Goal: Task Accomplishment & Management: Manage account settings

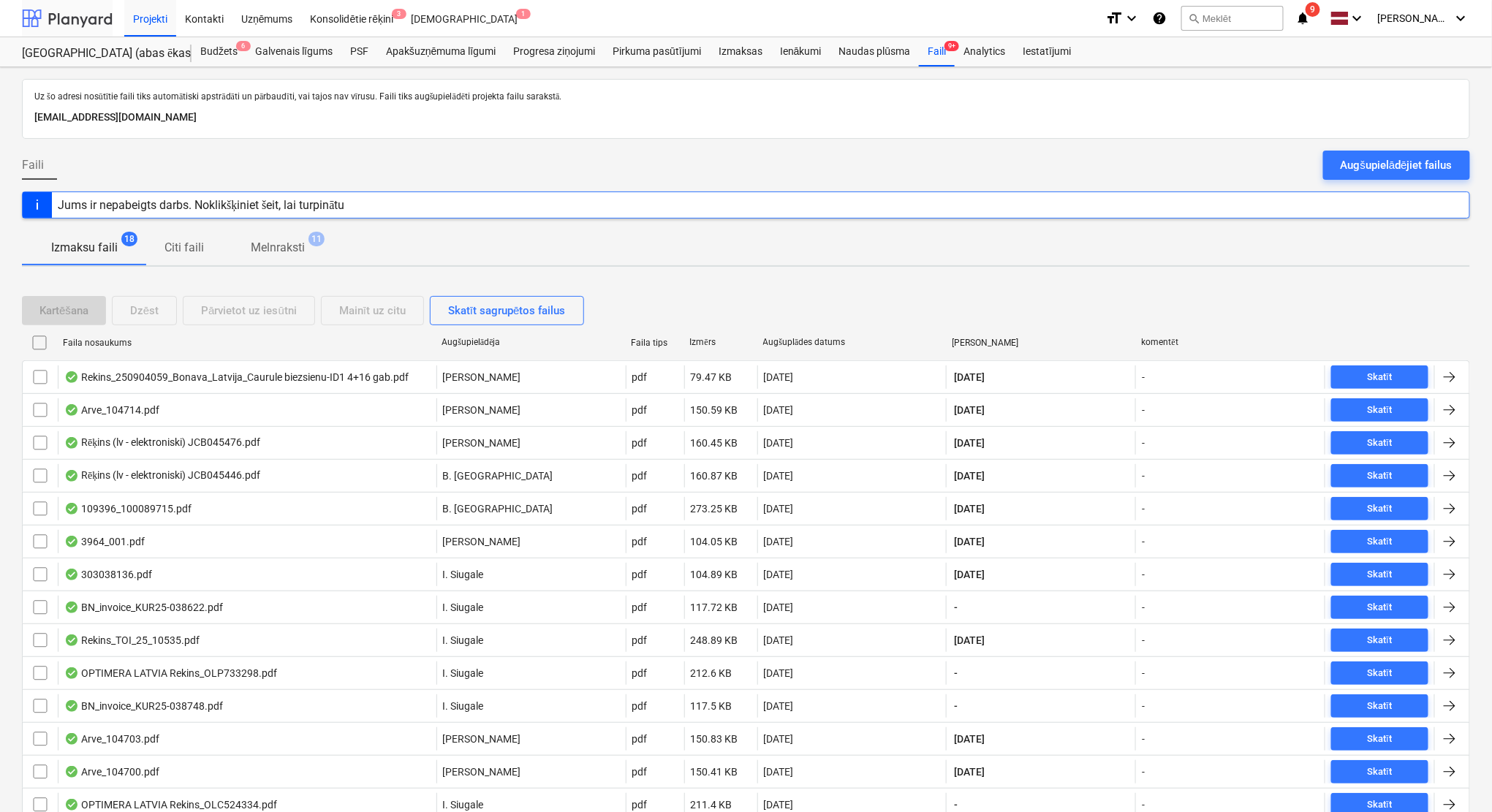
click at [73, 16] on div at bounding box center [68, 18] width 91 height 37
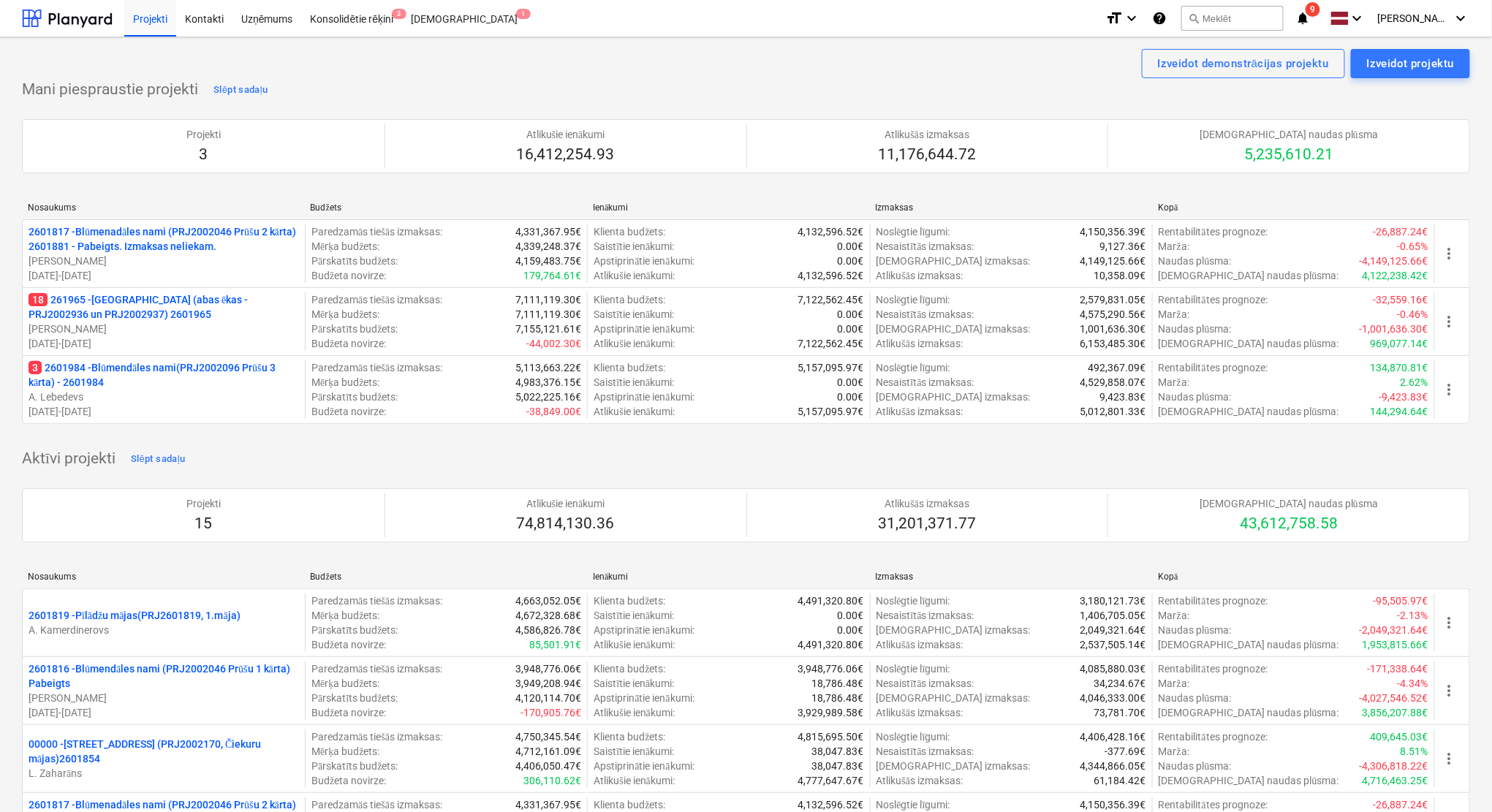
click at [145, 367] on p "3 2601984 - Blūmendāles nami(PRJ2002096 Prūšu 3 kārta) - 2601984" at bounding box center [163, 375] width 270 height 29
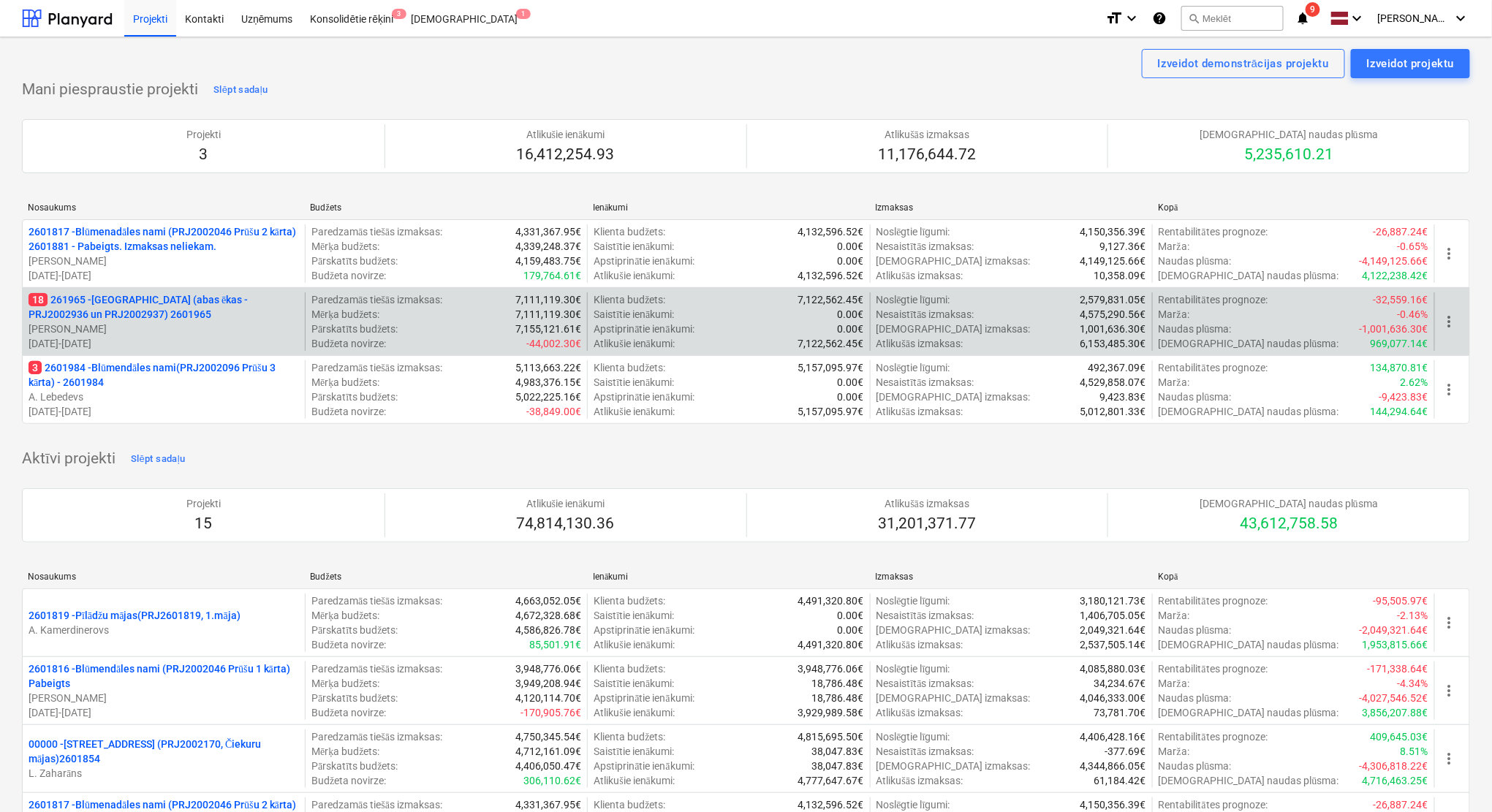
click at [120, 294] on p "18 261965 - [GEOGRAPHIC_DATA] (abas ēkas - PRJ2002936 un PRJ2002937) 2601965" at bounding box center [163, 307] width 270 height 29
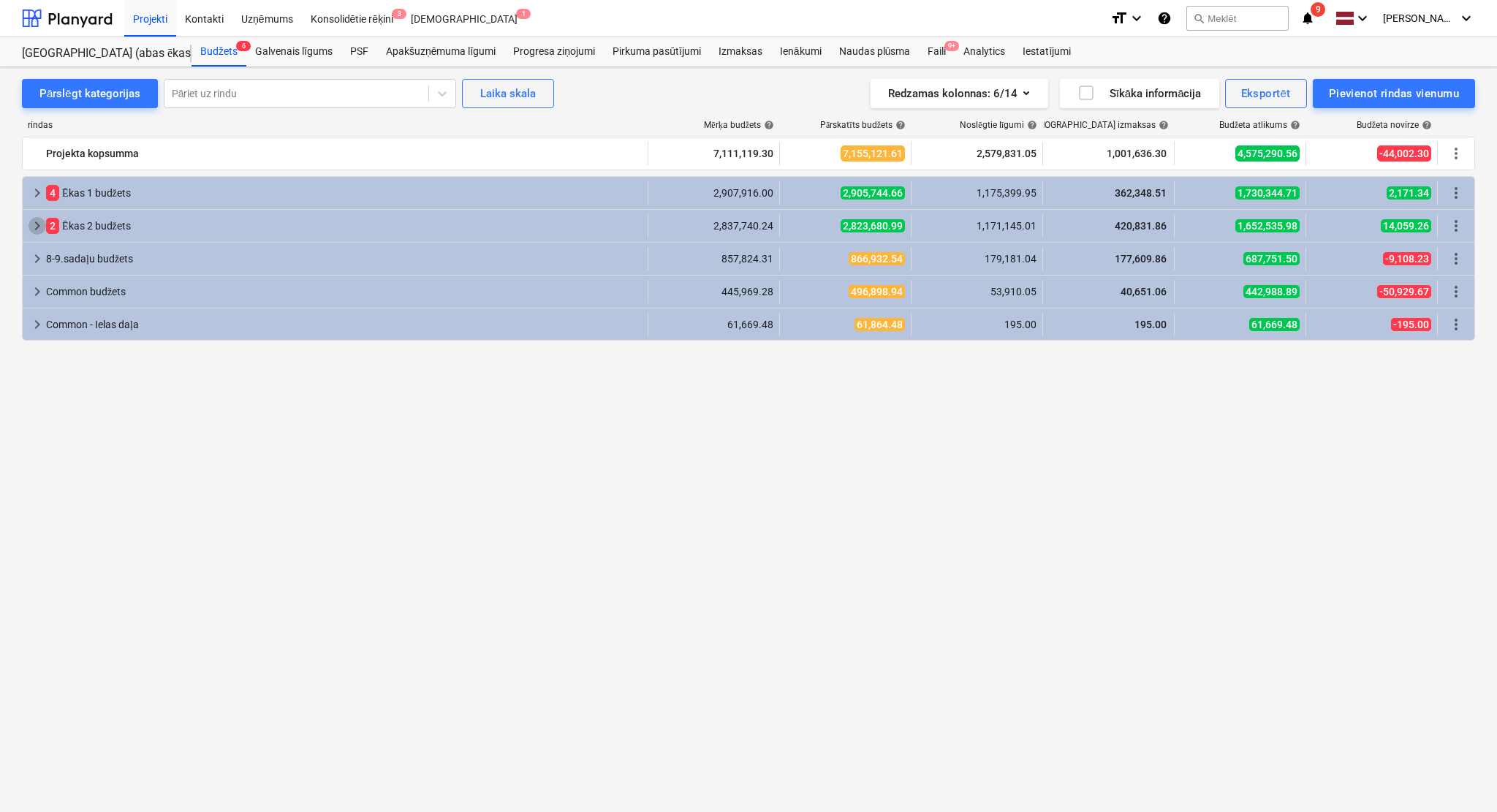
click at [36, 228] on span "keyboard_arrow_right" at bounding box center [37, 226] width 17 height 17
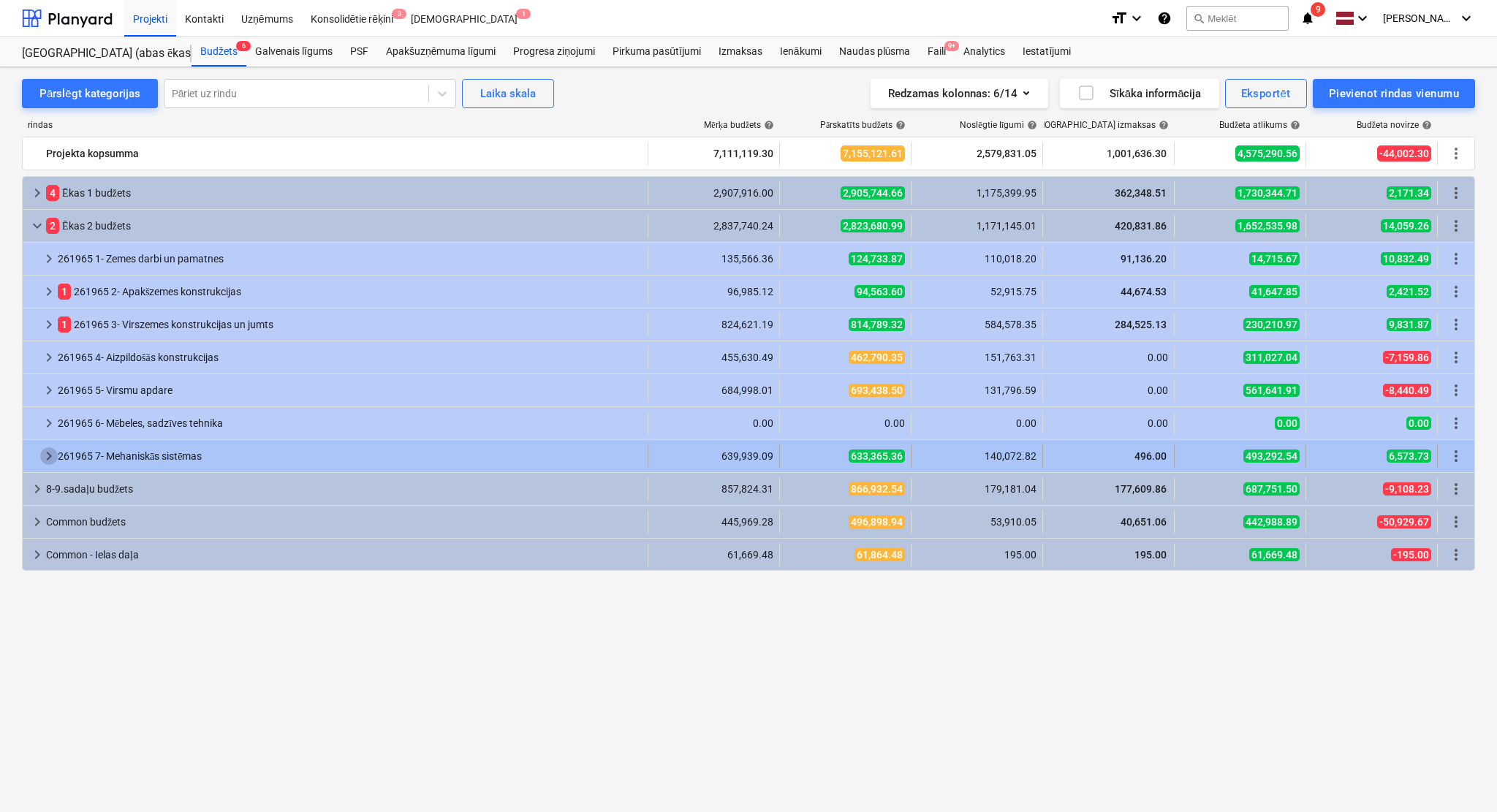
click at [40, 451] on span "keyboard_arrow_right" at bounding box center [48, 455] width 17 height 17
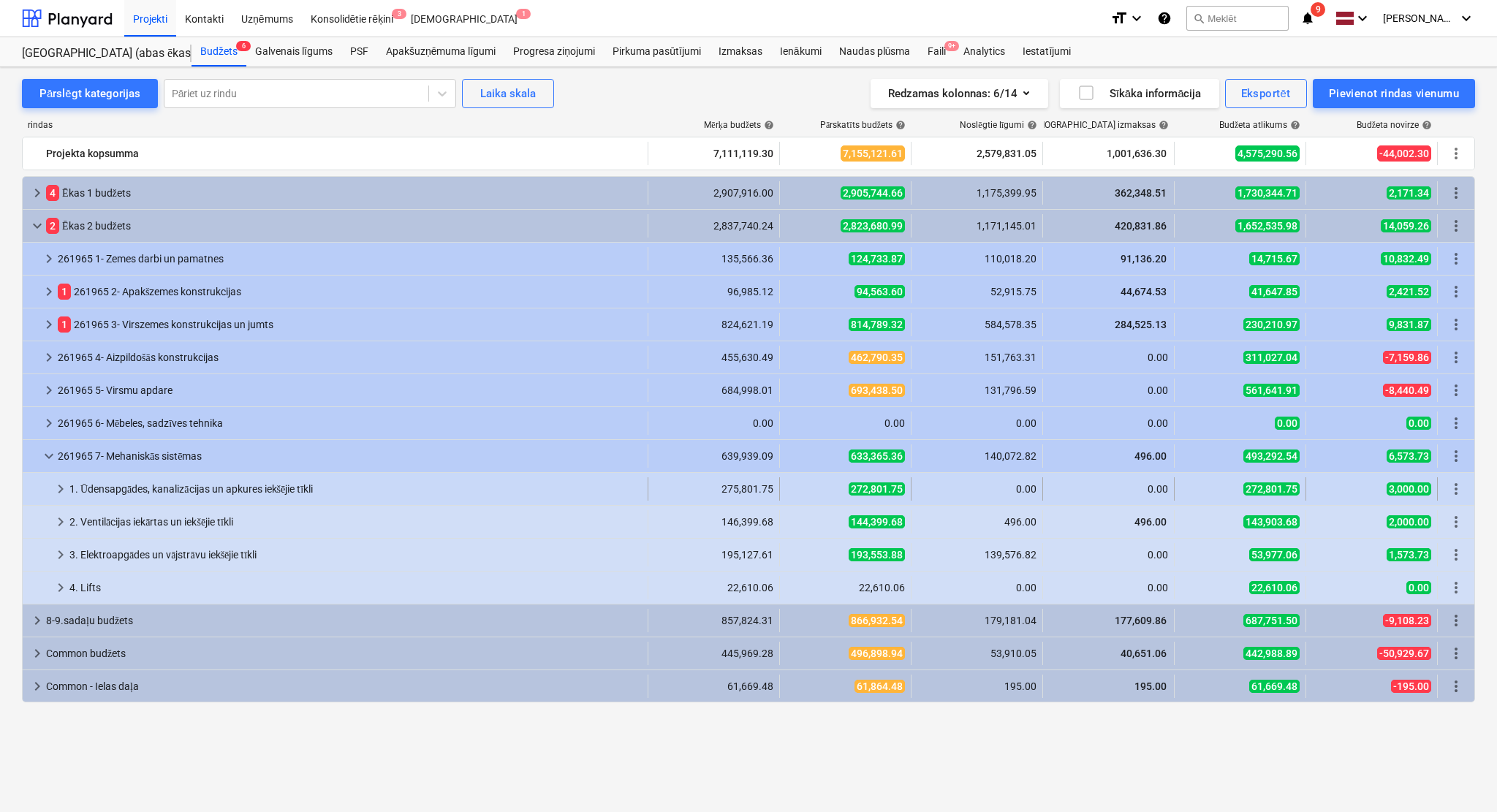
click at [52, 484] on span "keyboard_arrow_right" at bounding box center [61, 488] width 17 height 17
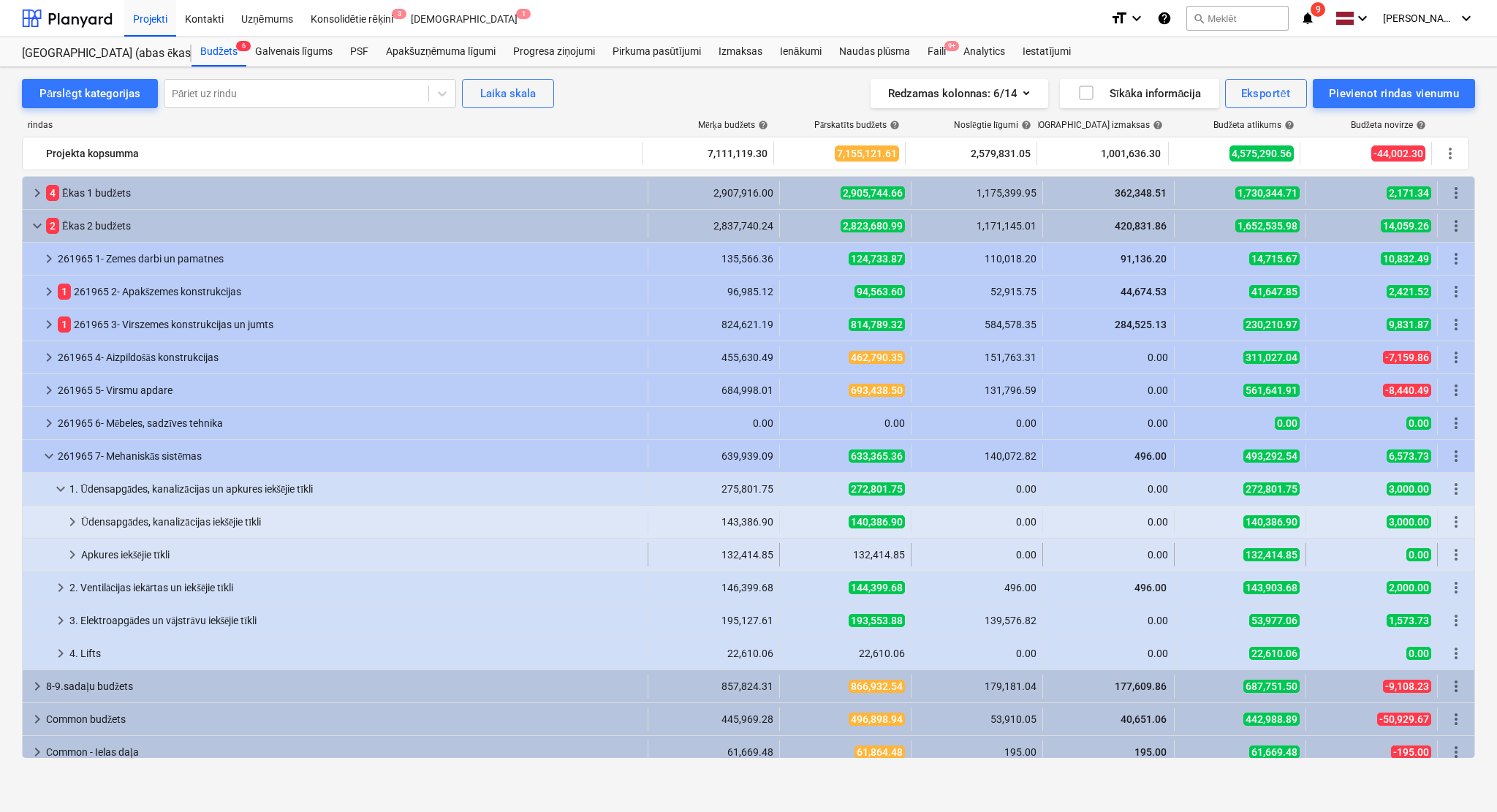
click at [64, 562] on span "keyboard_arrow_right" at bounding box center [73, 554] width 17 height 17
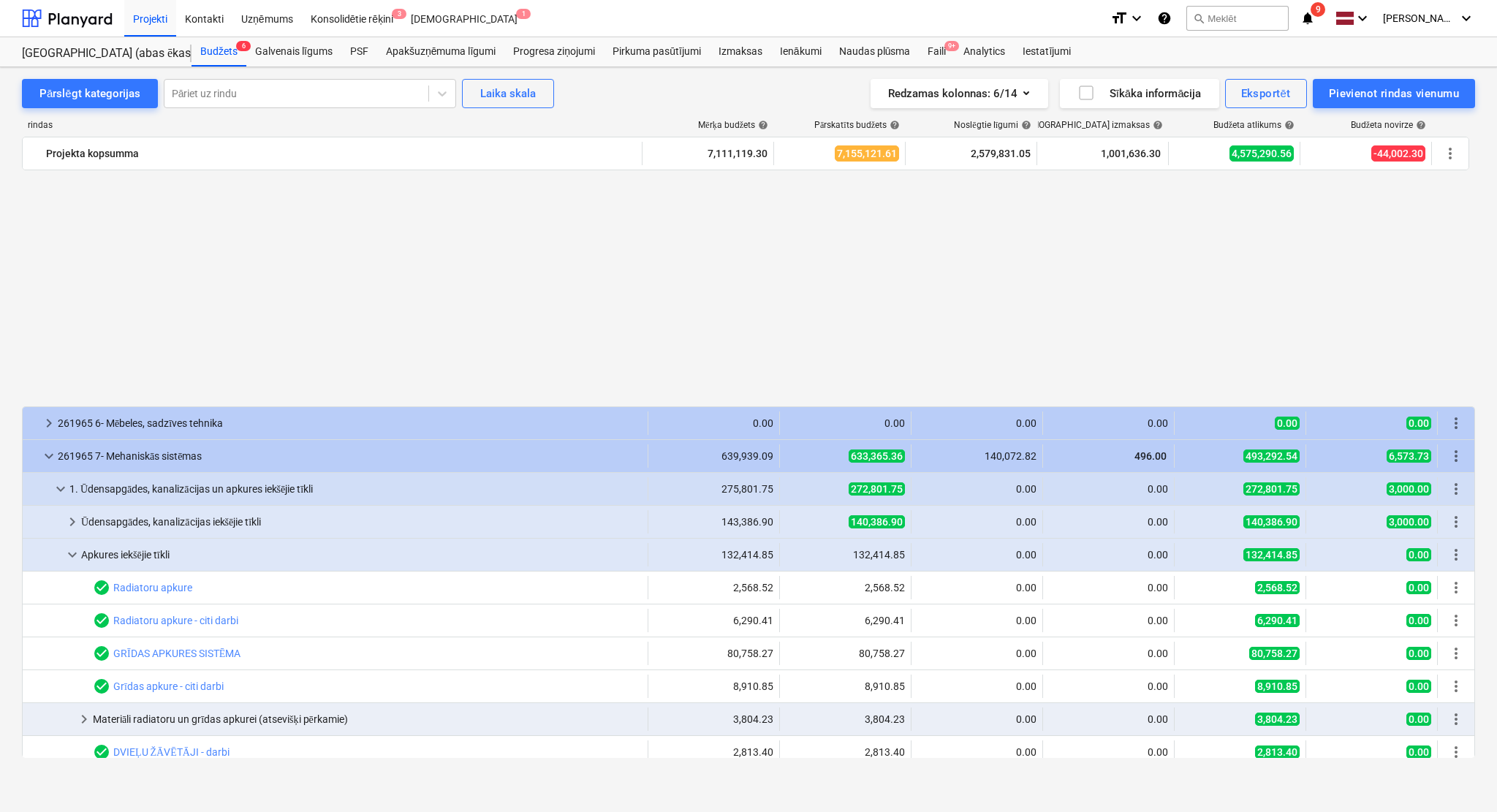
scroll to position [273, 0]
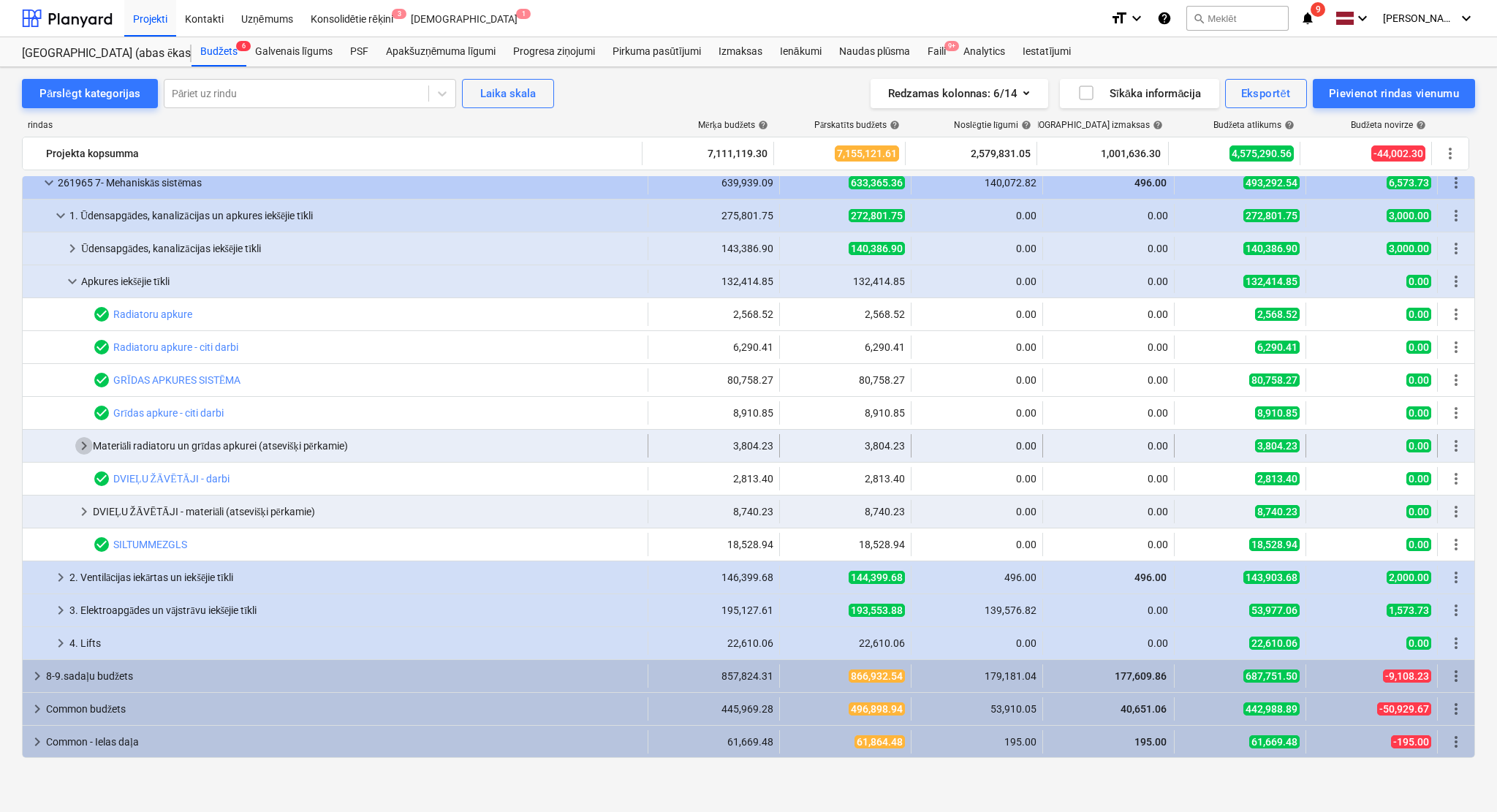
click at [80, 439] on span "keyboard_arrow_right" at bounding box center [84, 446] width 17 height 17
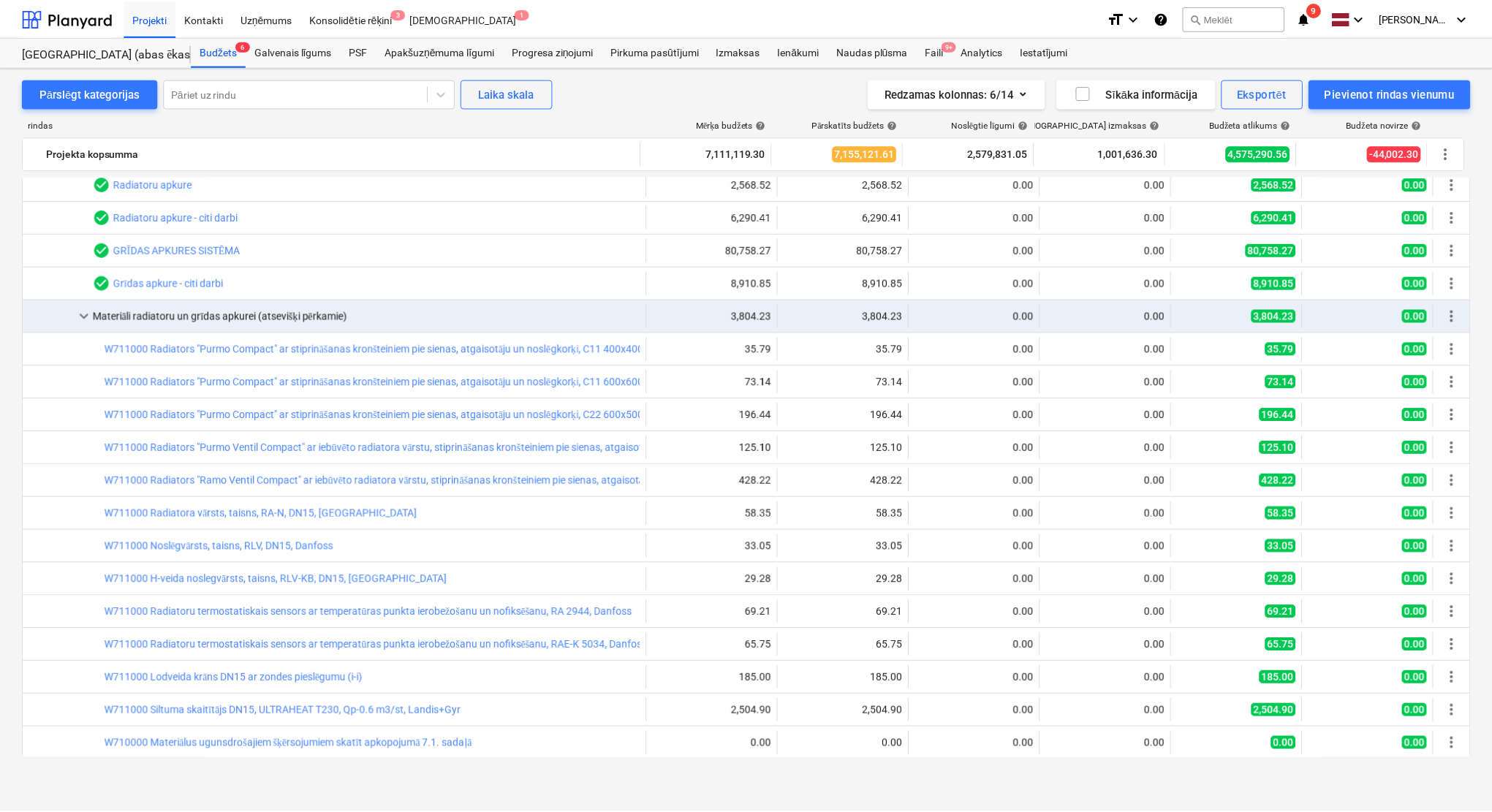
scroll to position [663, 0]
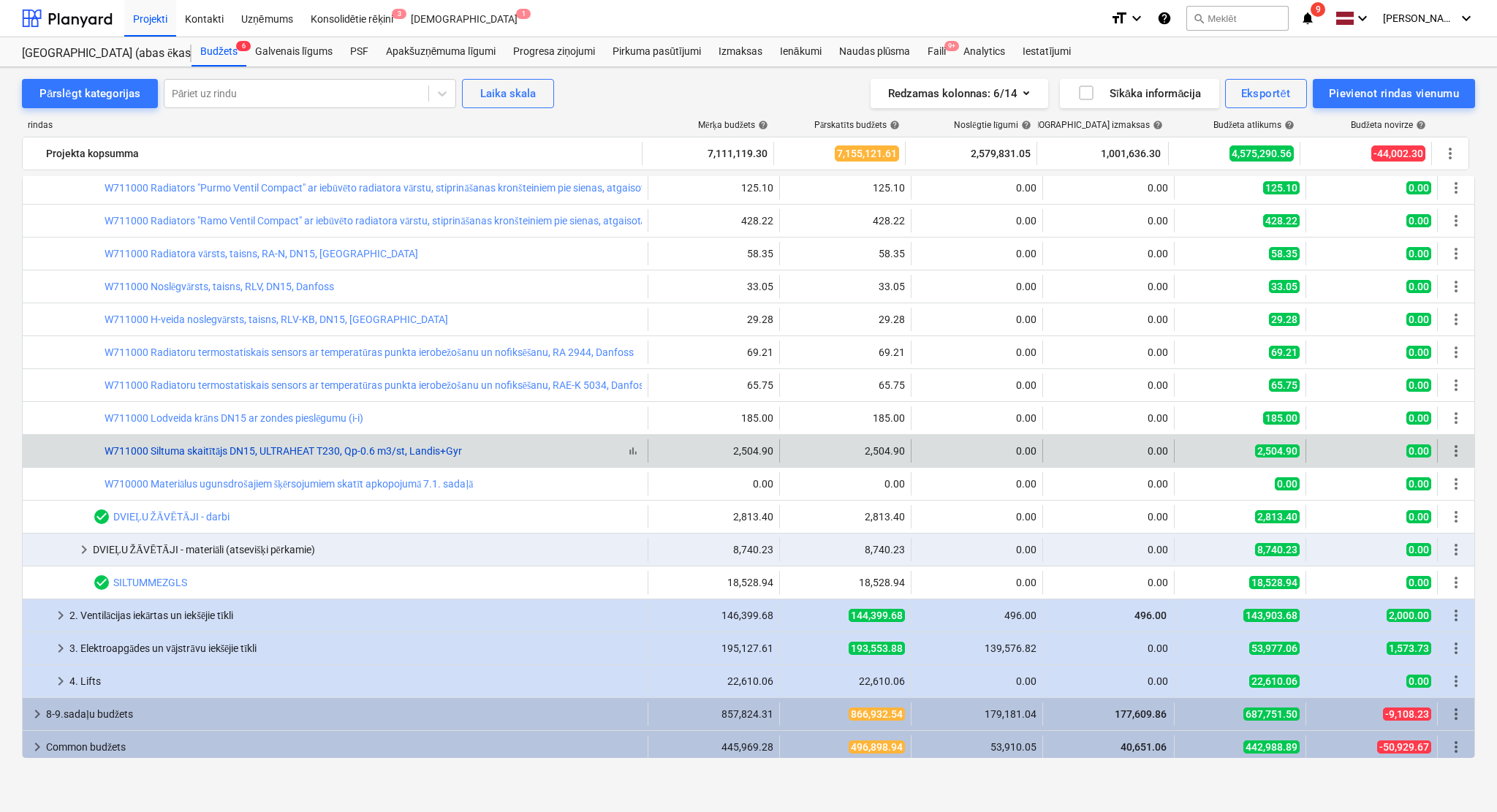
click at [277, 445] on link "W711000 Siltuma skaitītājs DN15, ULTRAHEAT T230, Qp-0.6 m3/st, Landis+Gyr" at bounding box center [283, 451] width 358 height 12
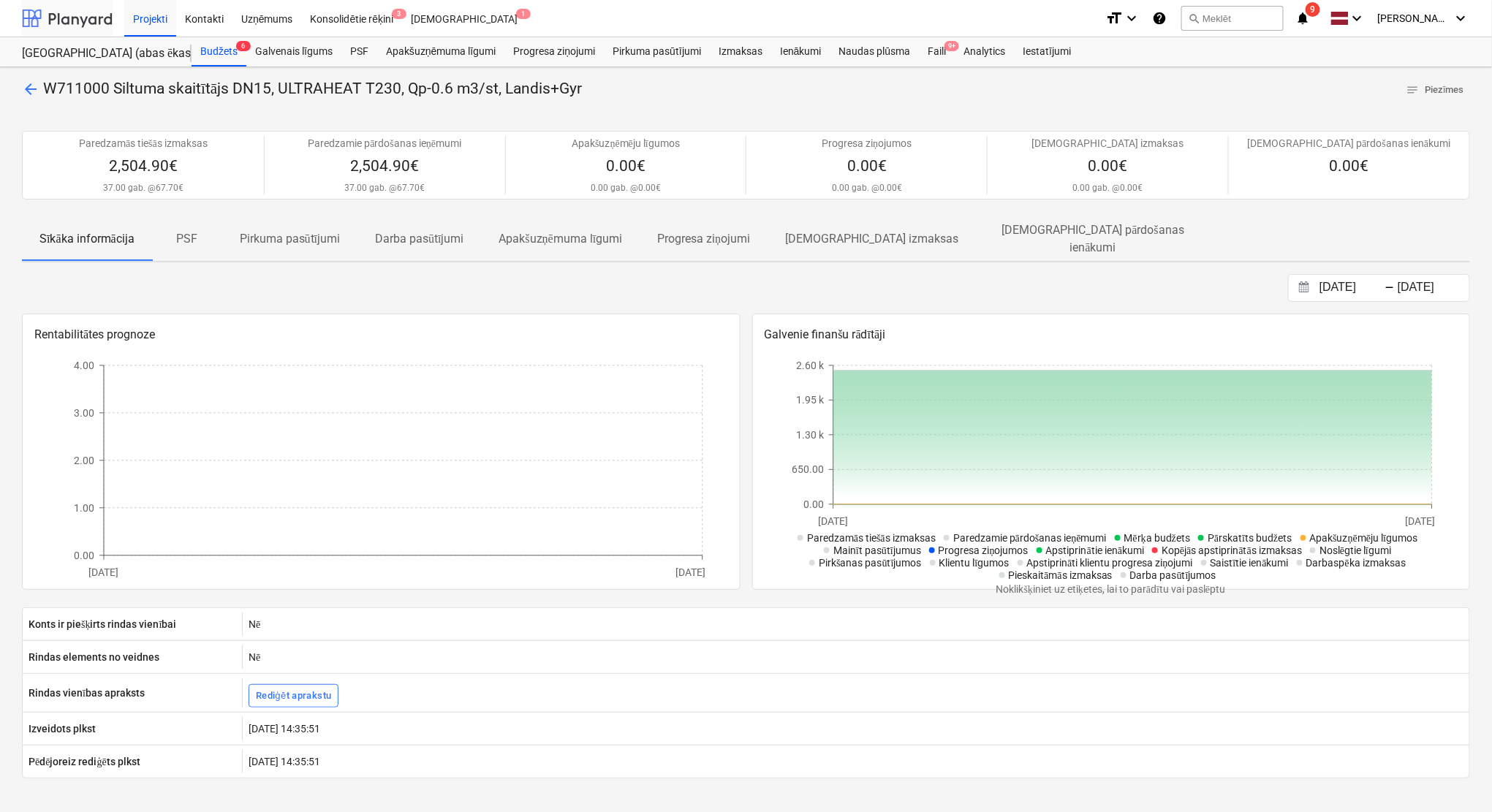
click at [96, 14] on div at bounding box center [68, 18] width 91 height 37
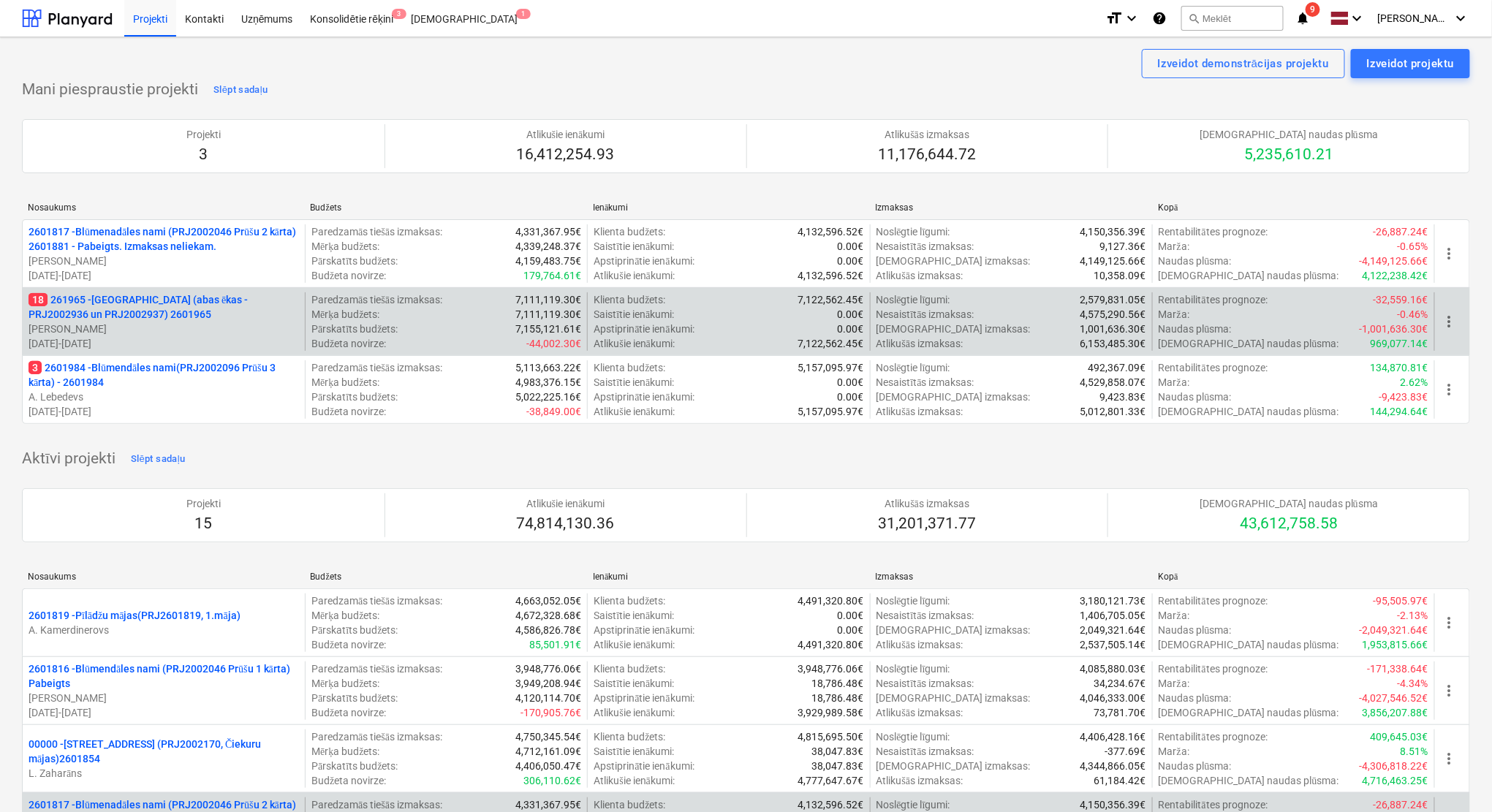
click at [150, 323] on p "[PERSON_NAME]" at bounding box center [163, 328] width 270 height 15
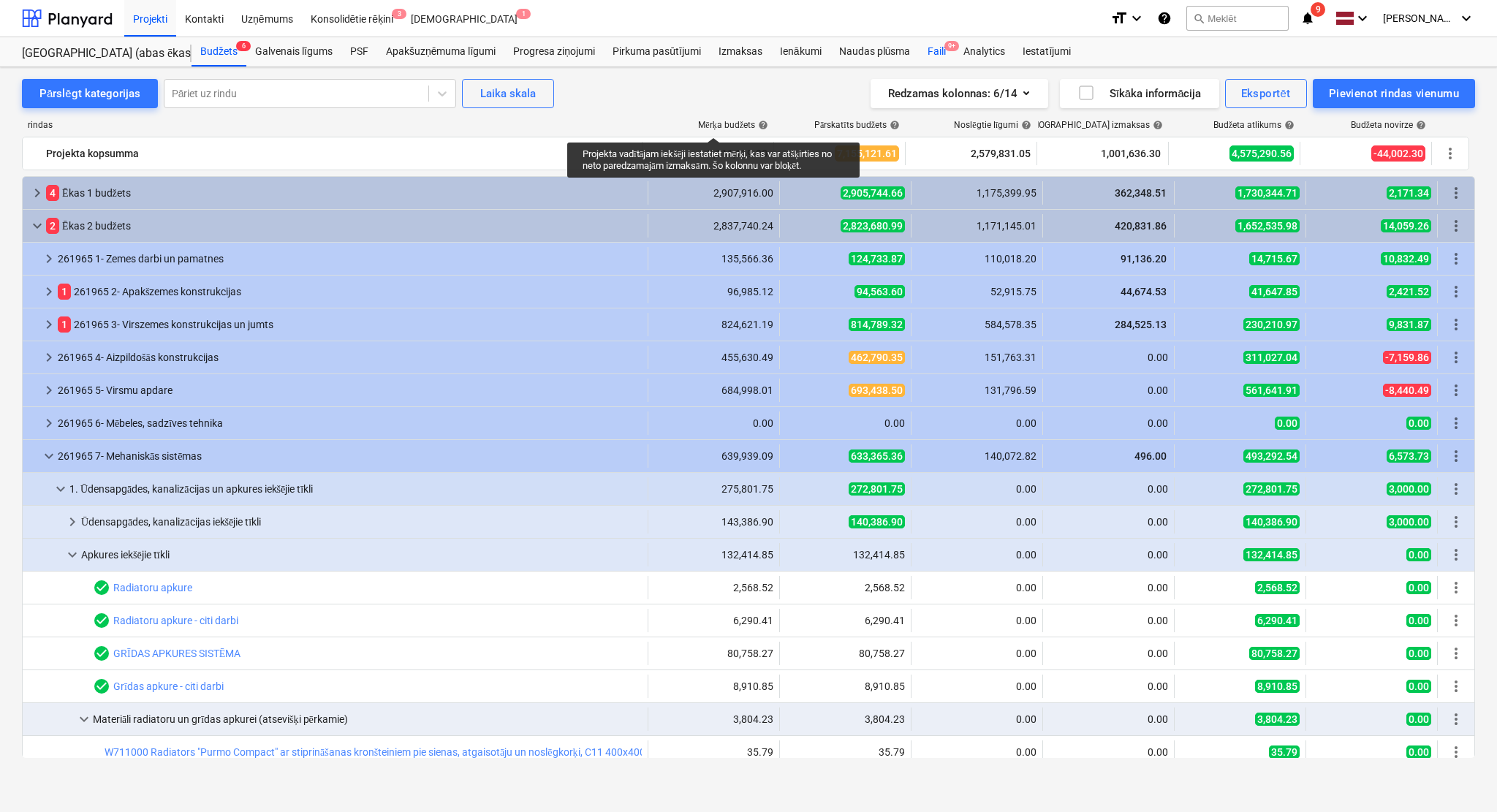
click at [941, 46] on div "Faili 9+" at bounding box center [937, 51] width 36 height 29
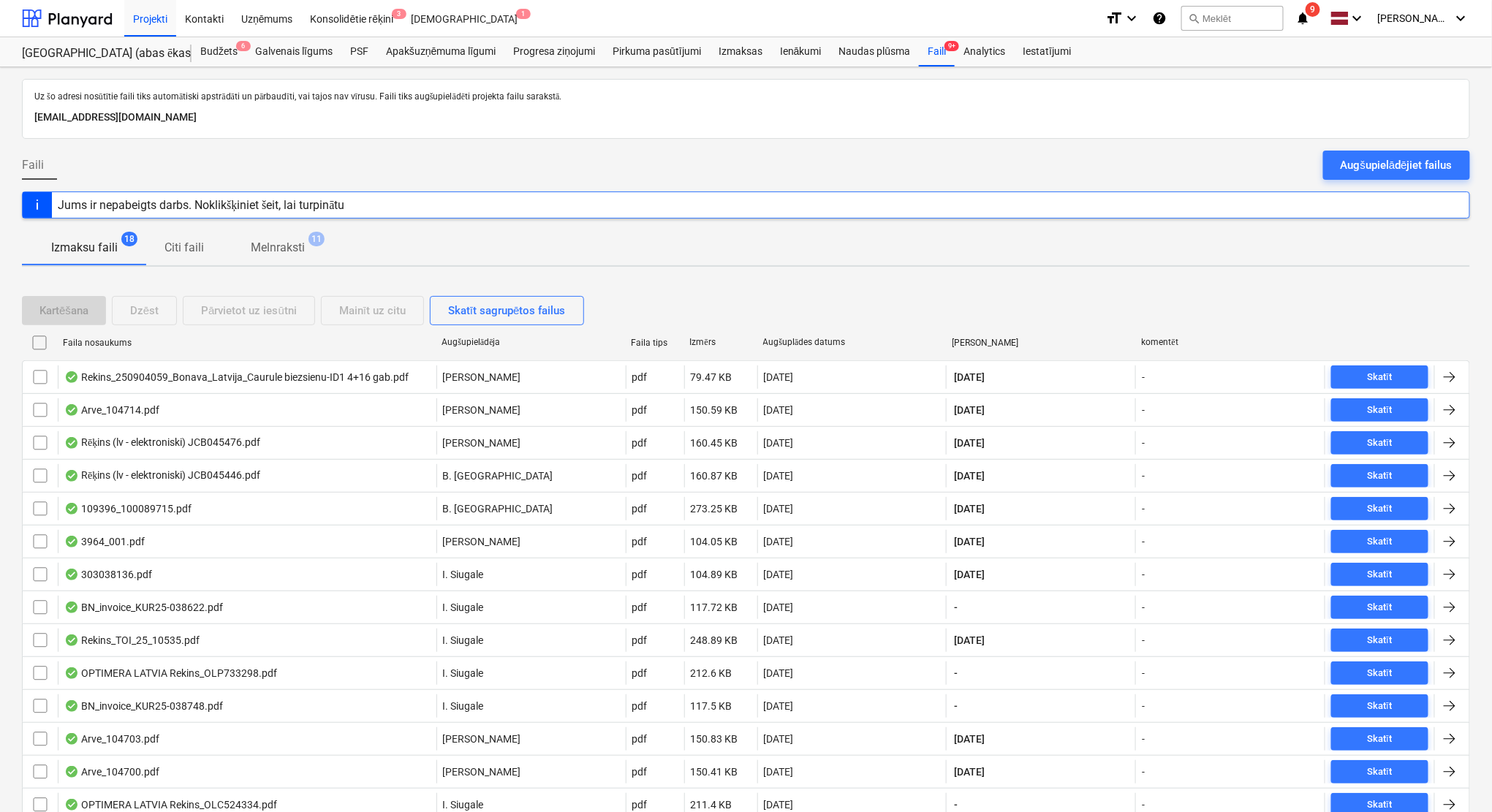
scroll to position [194, 0]
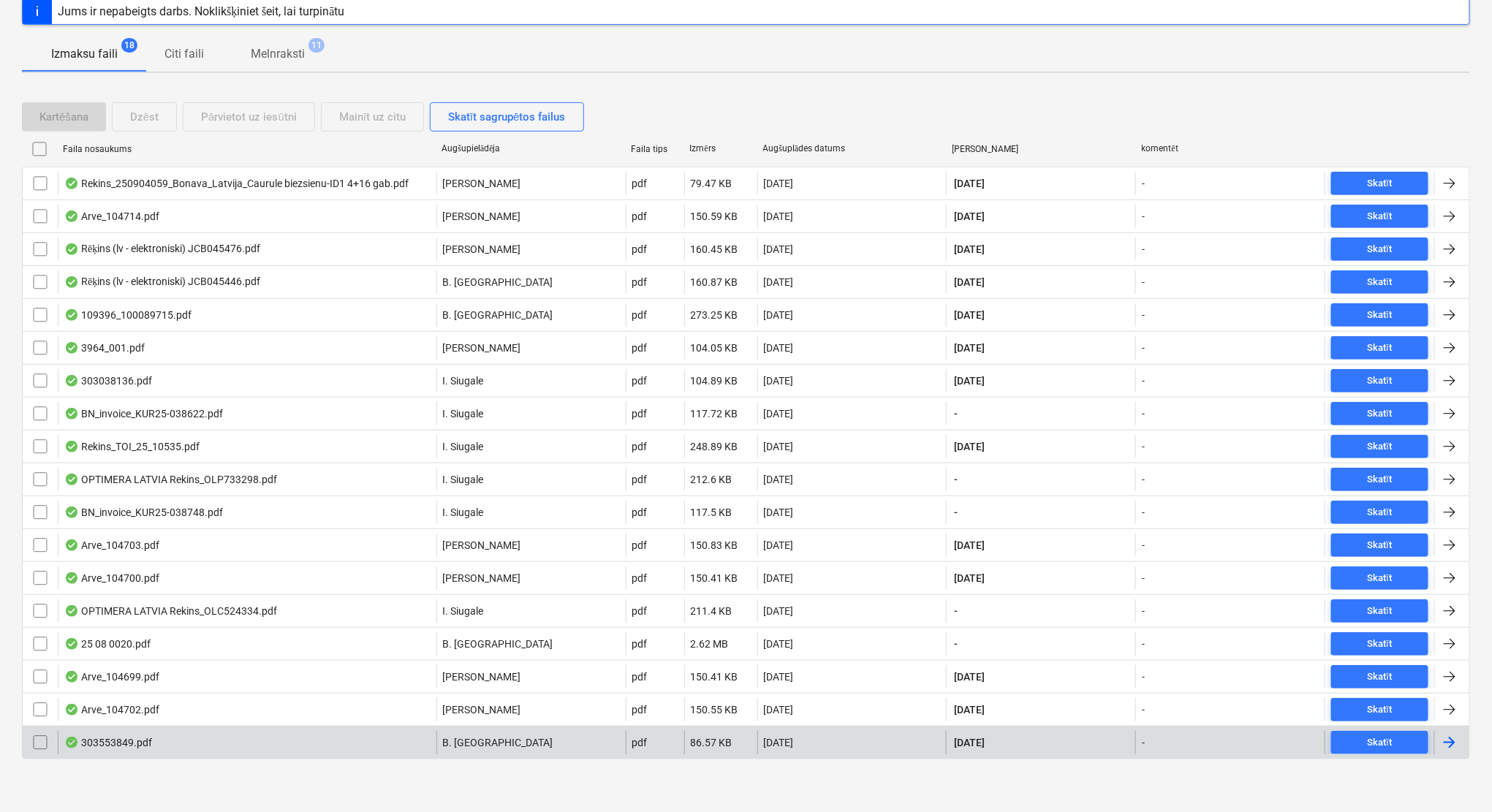
click at [1452, 735] on div at bounding box center [1449, 742] width 17 height 17
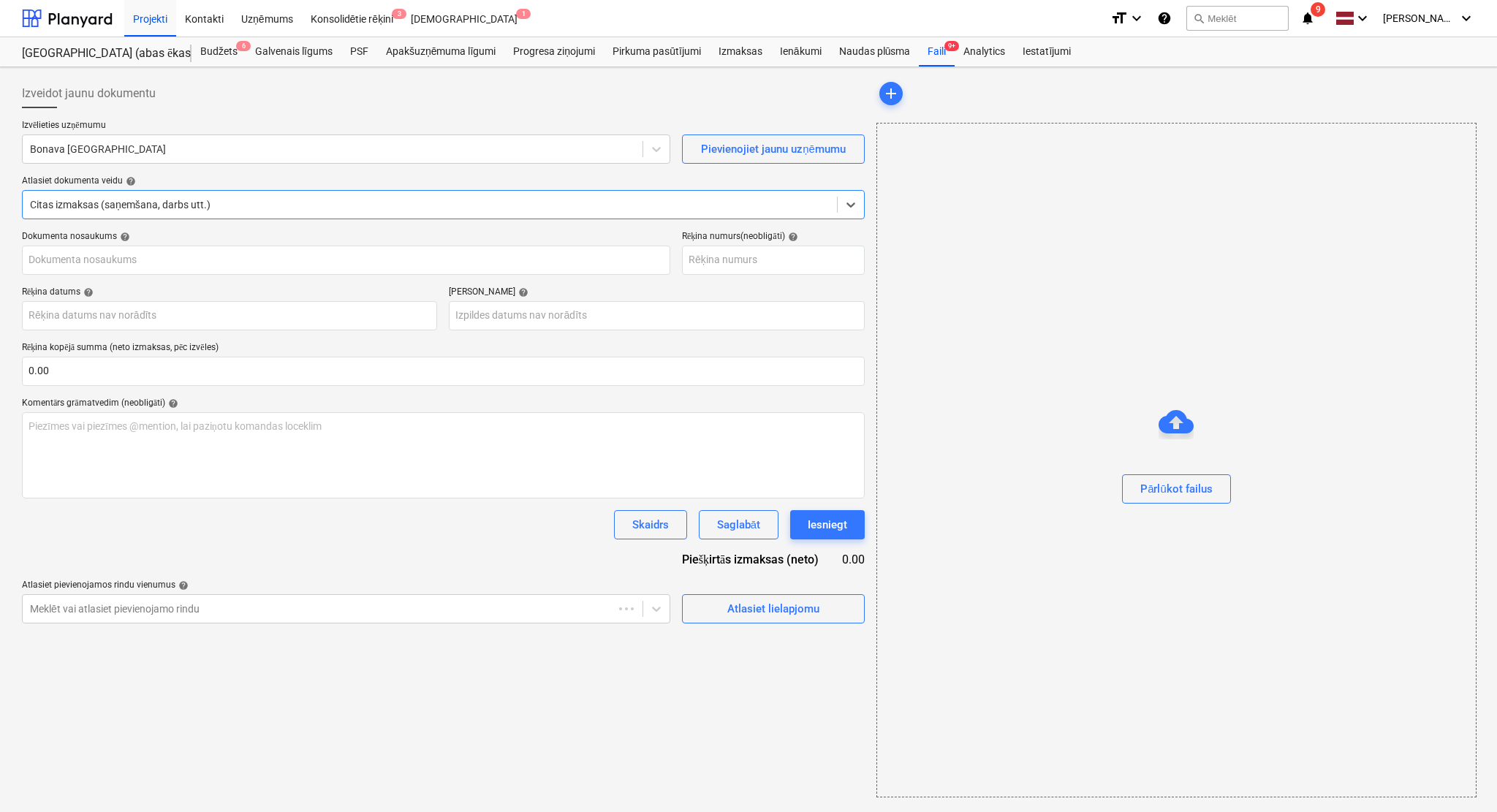
type input "30"
type input "[DATE]"
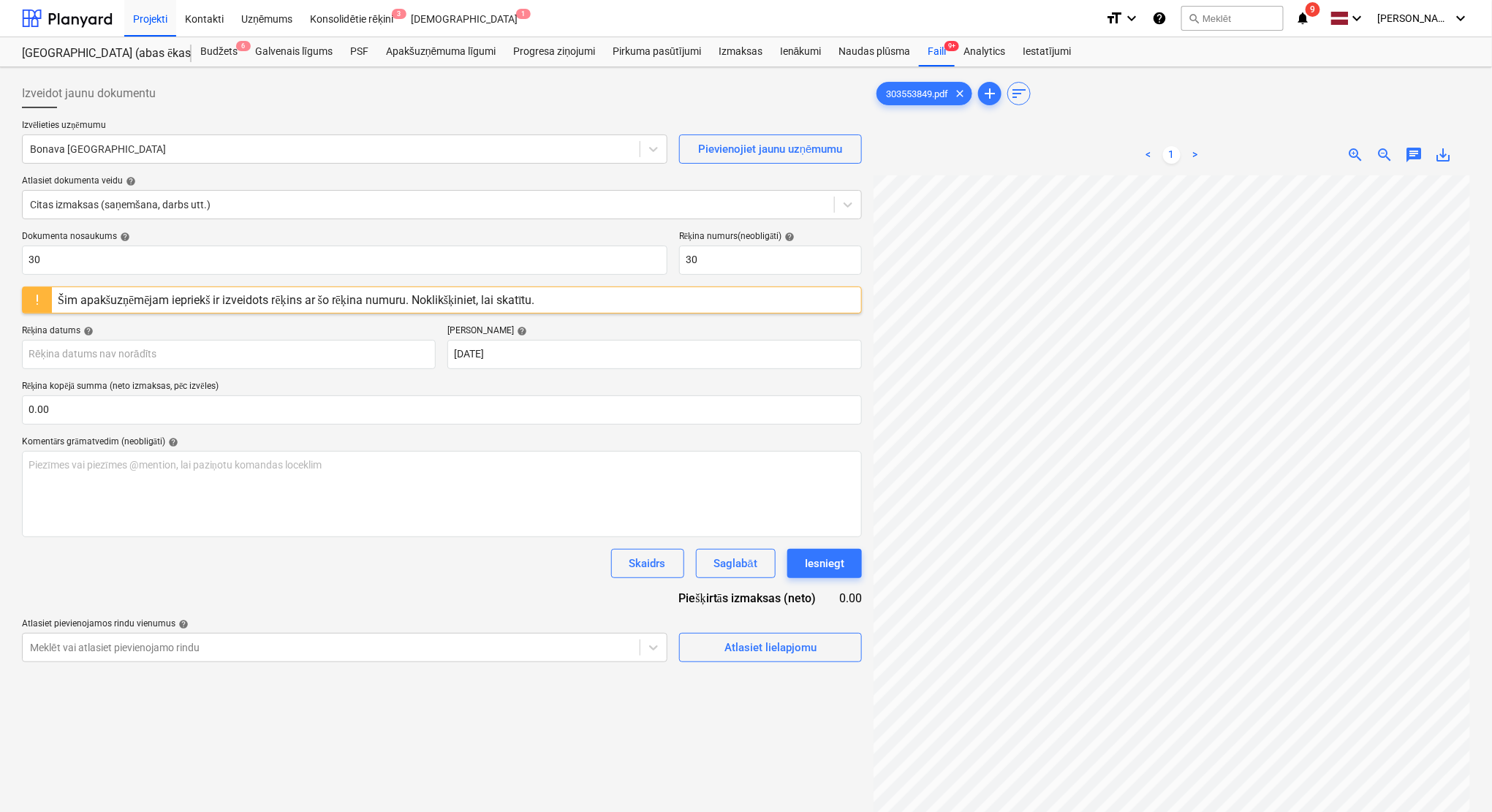
scroll to position [0, 24]
click at [83, 156] on div "Bonava [GEOGRAPHIC_DATA]" at bounding box center [331, 148] width 617 height 20
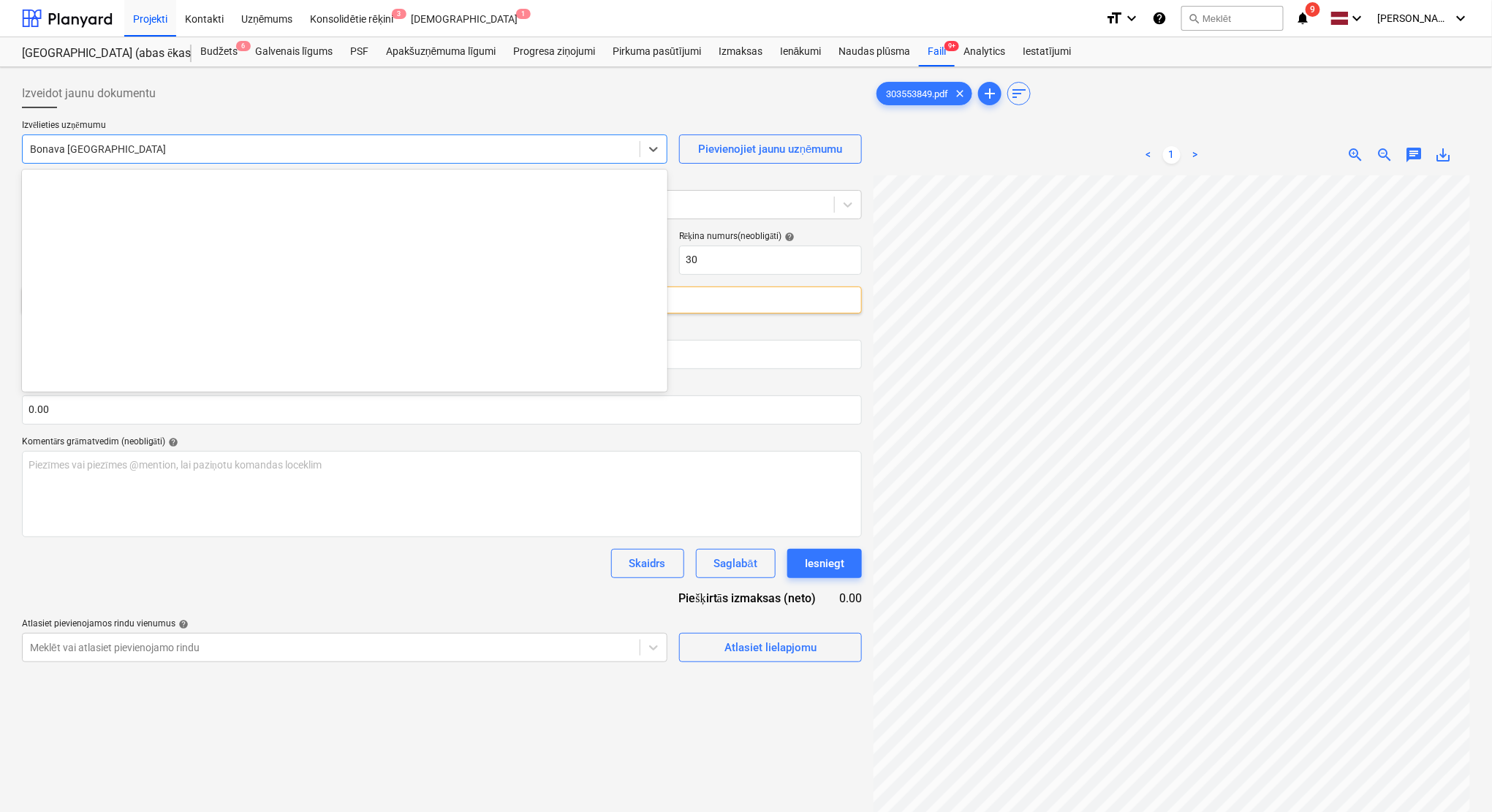
scroll to position [2660, 0]
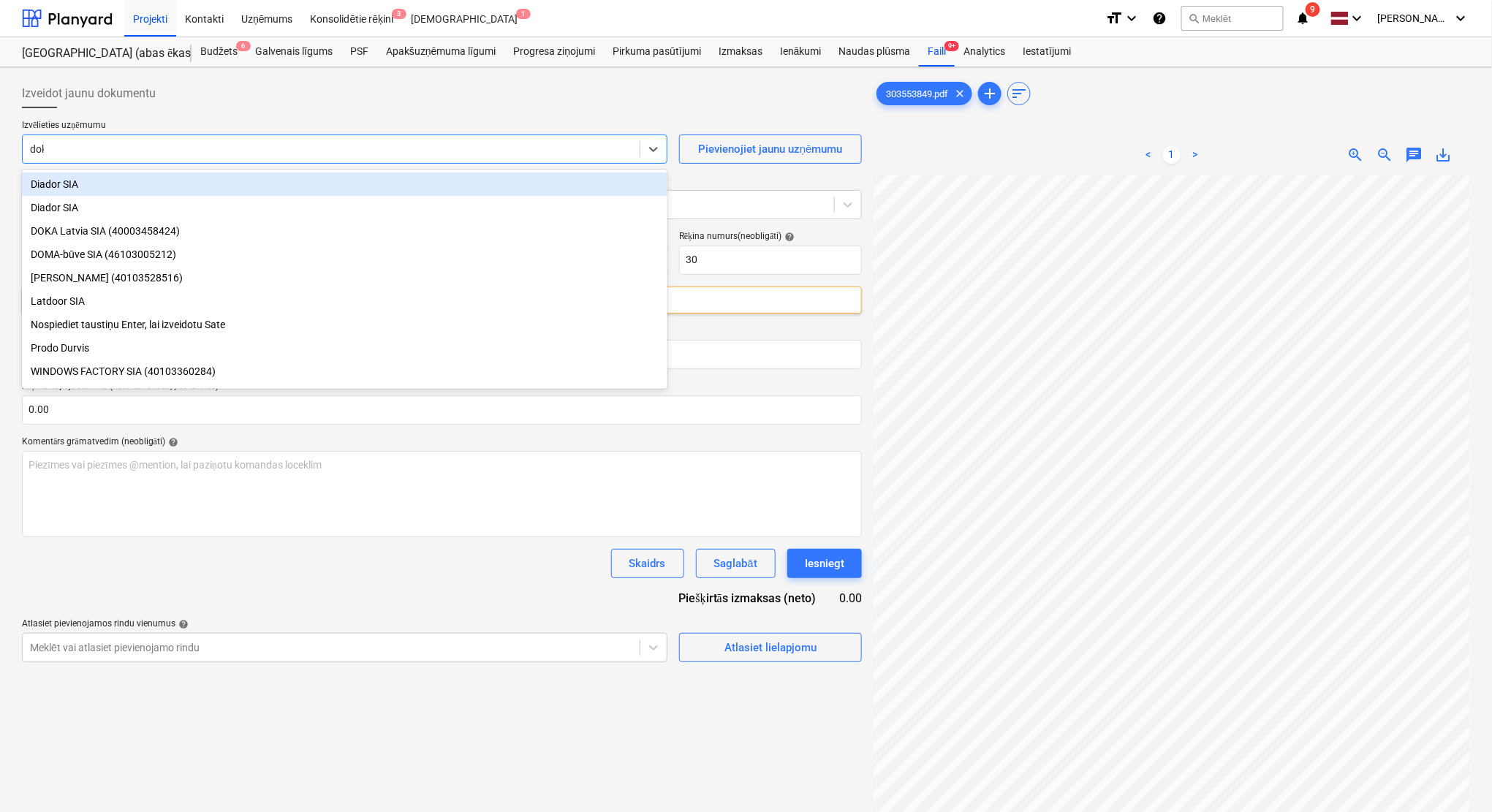
type input "doka"
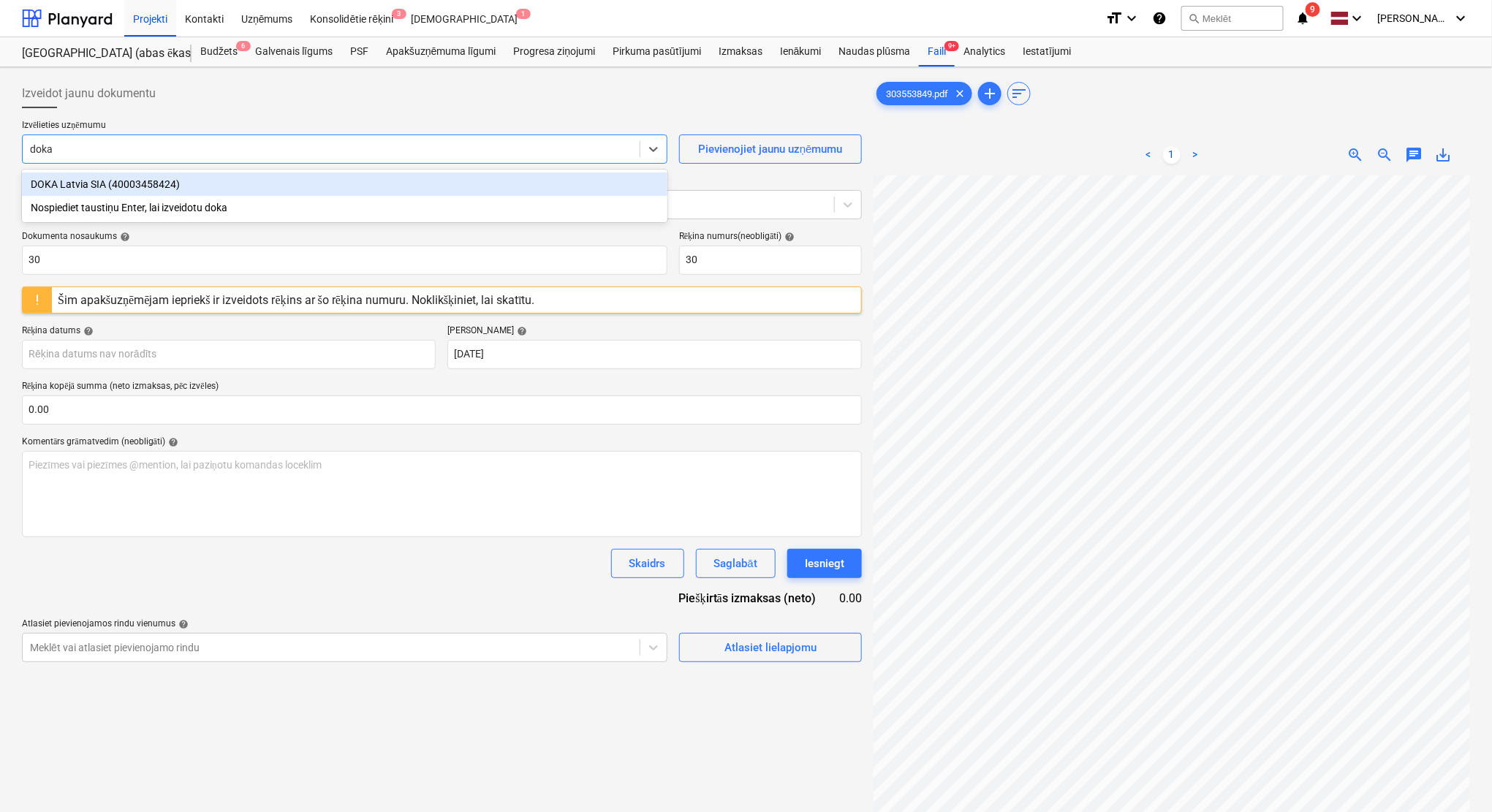
click at [156, 187] on div "DOKA Latvia SIA (40003458424)" at bounding box center [345, 184] width 646 height 23
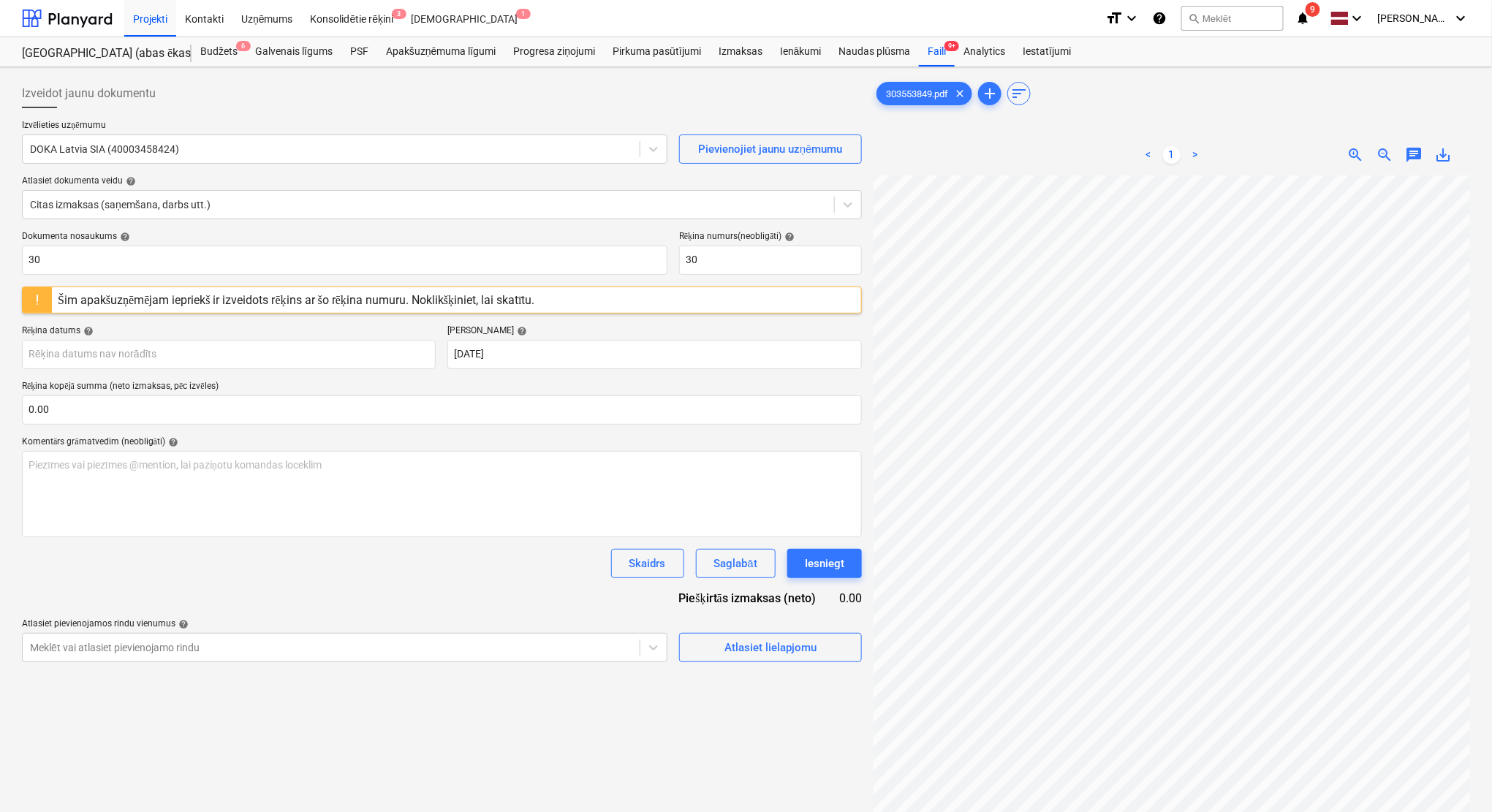
scroll to position [0, 317]
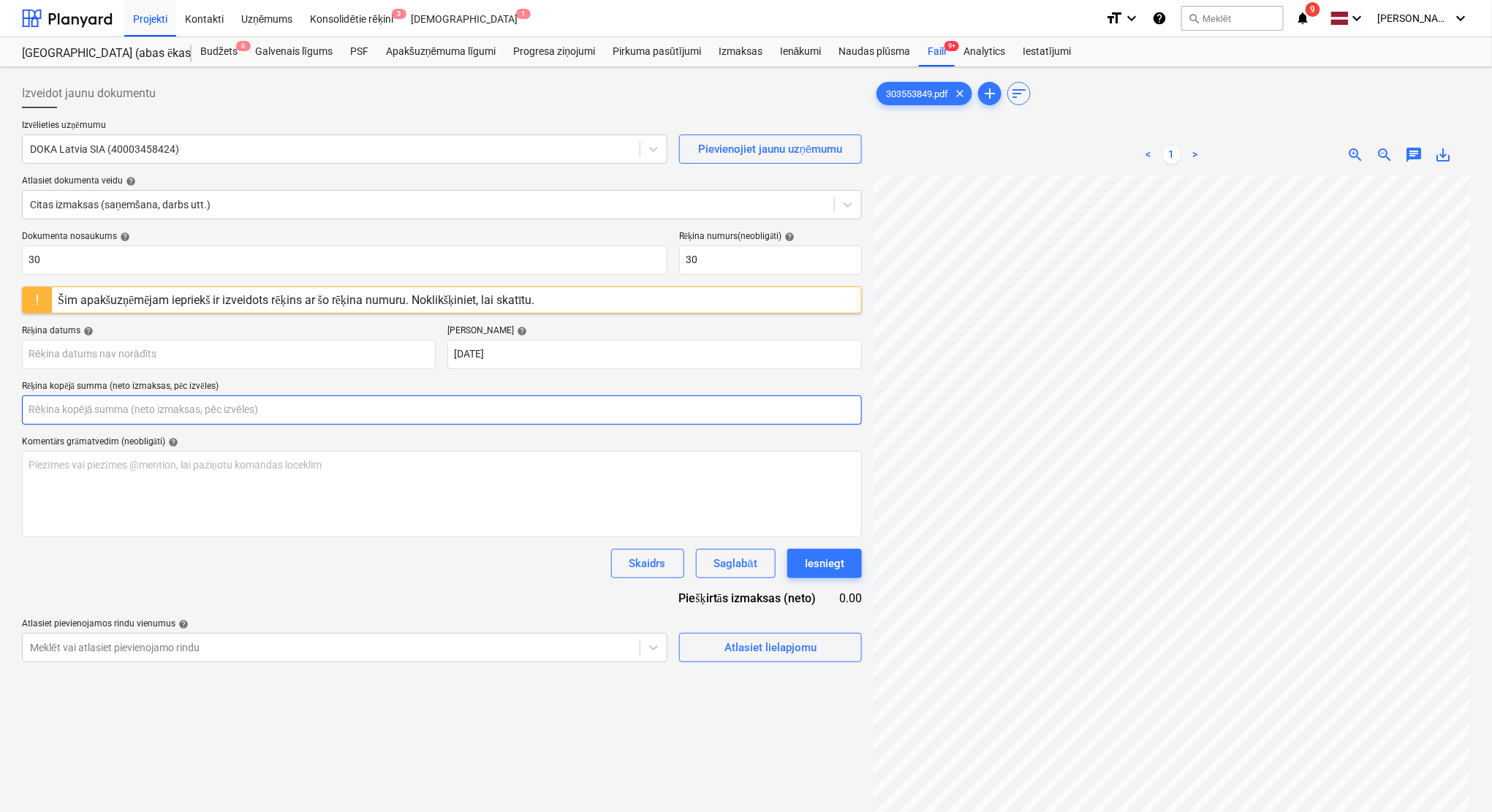
click at [90, 411] on input "text" at bounding box center [442, 410] width 840 height 29
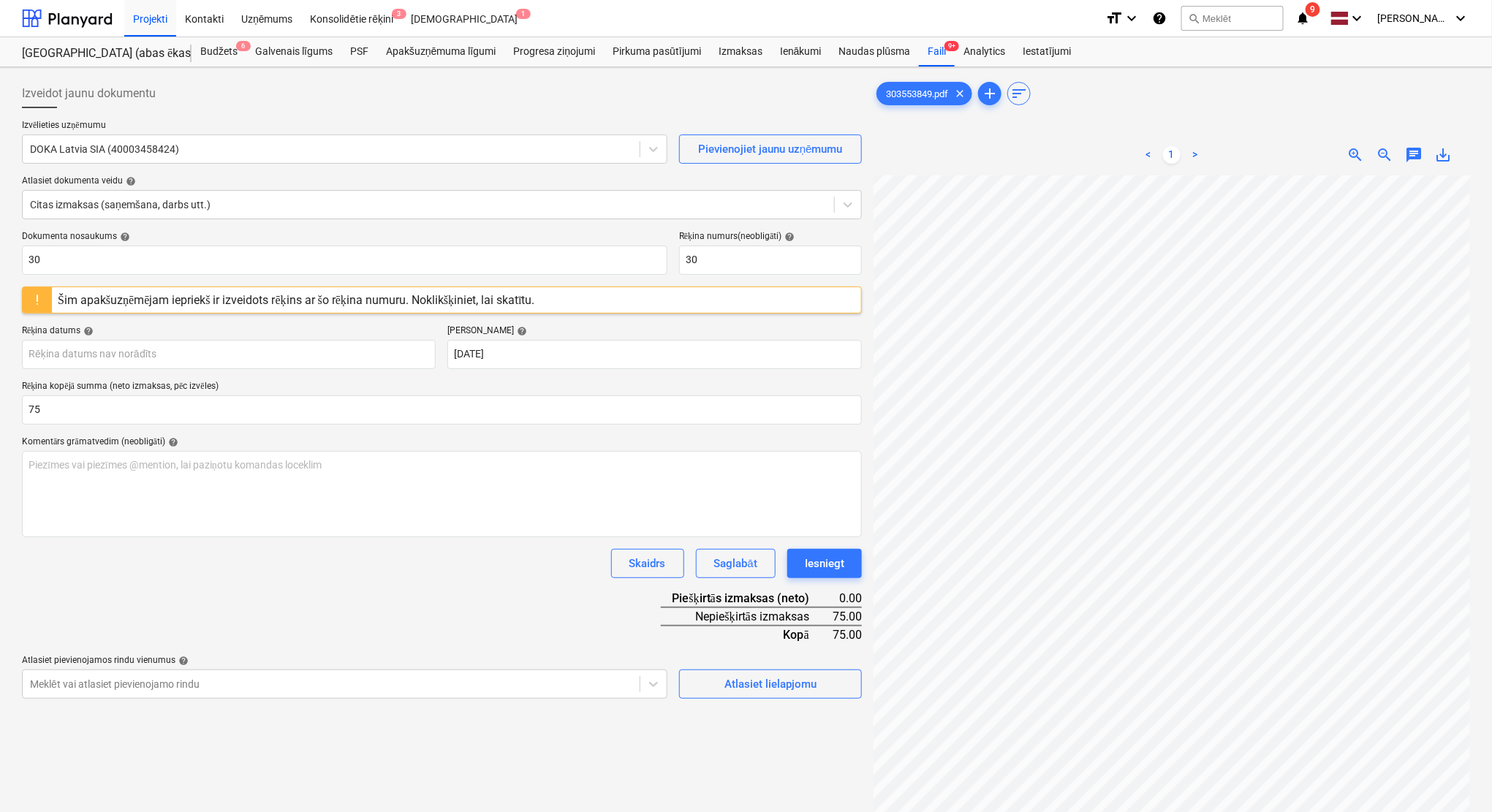
type input "75.00"
click at [141, 354] on body "Projekti Kontakti Uzņēmums Konsolidētie rēķini 3 Iesūtne 1 format_size keyboard…" at bounding box center [746, 406] width 1492 height 812
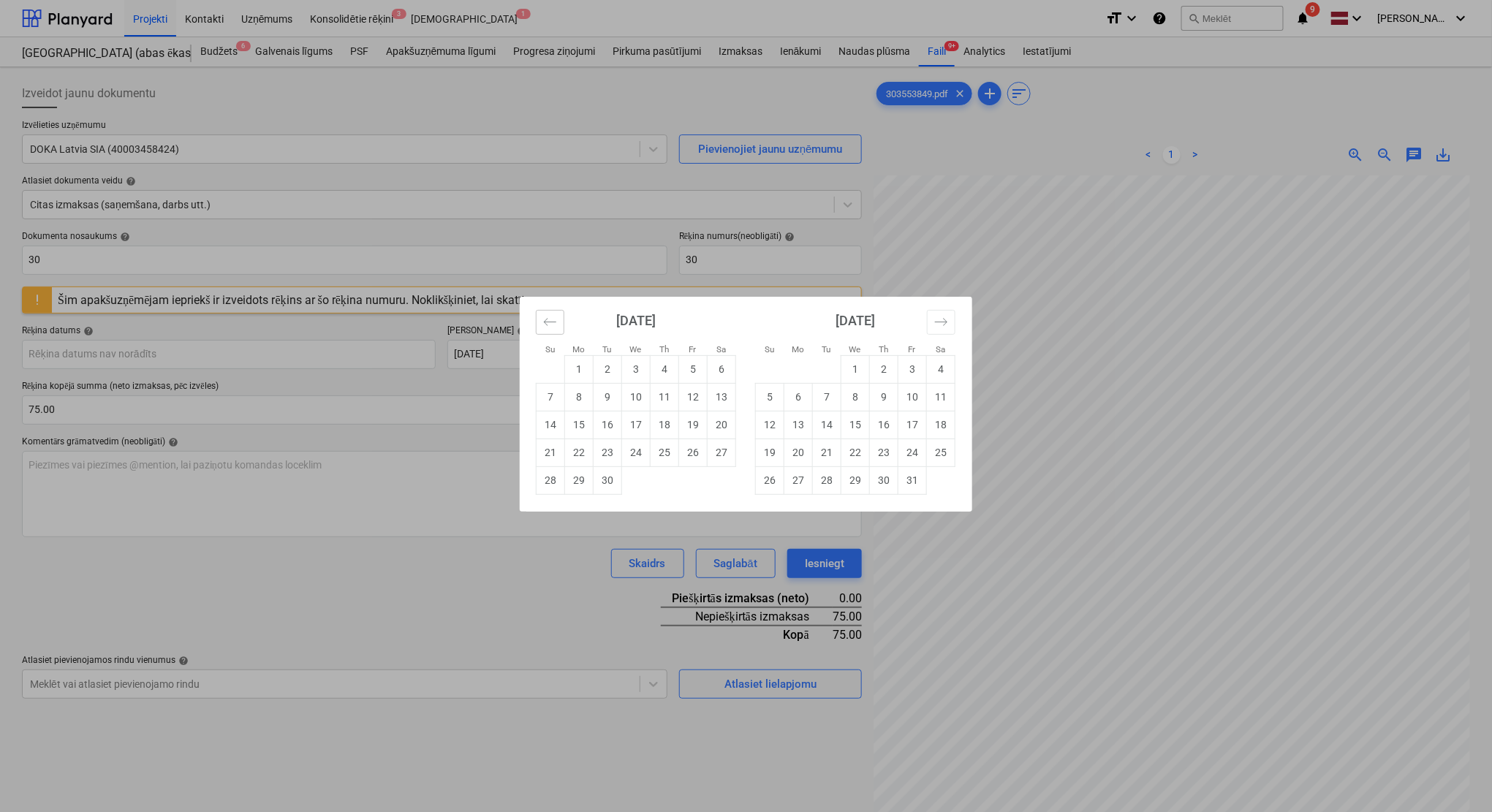
click at [547, 320] on icon "Move backward to switch to the previous month." at bounding box center [550, 322] width 14 height 14
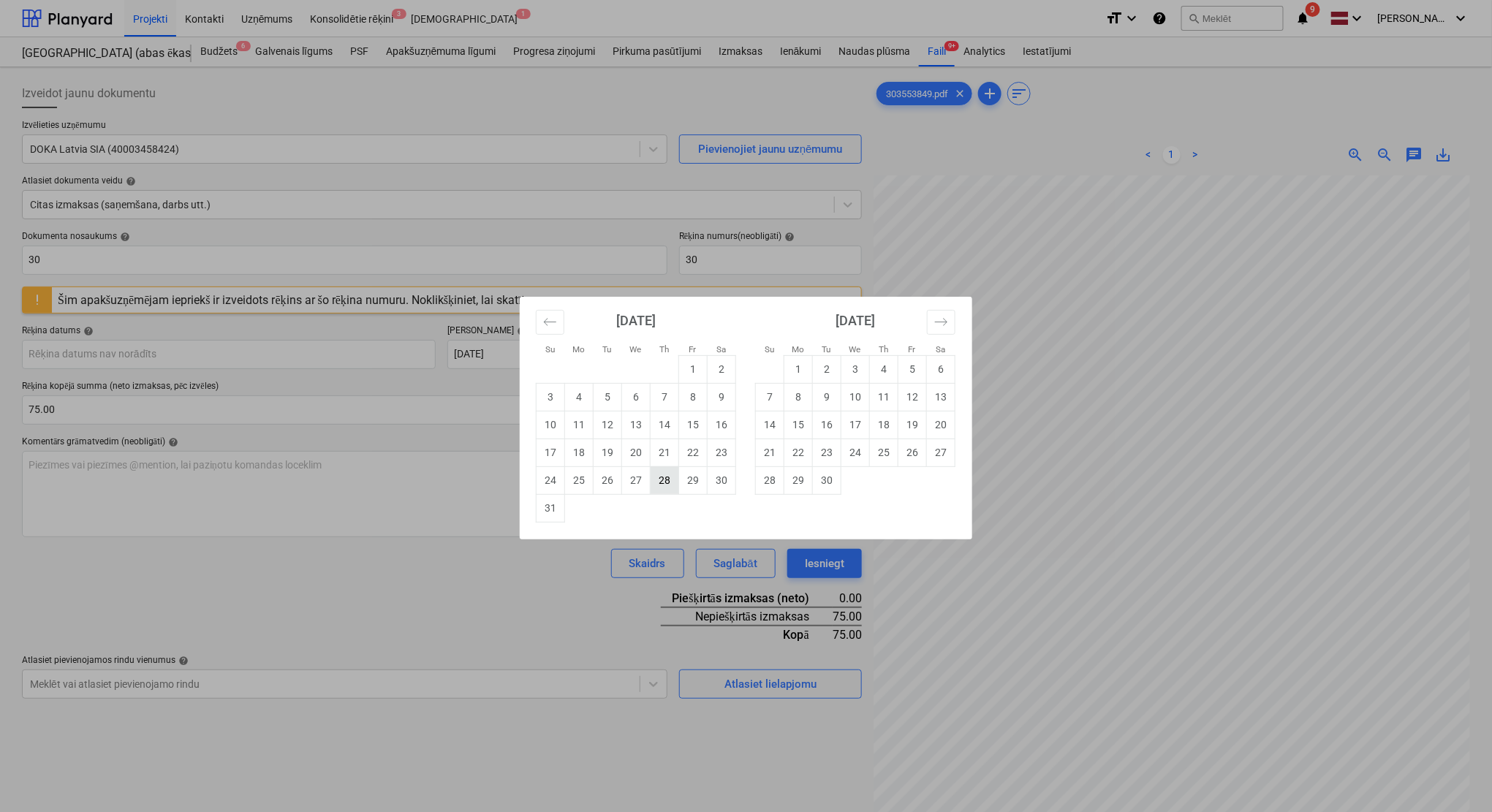
click at [670, 480] on td "28" at bounding box center [664, 480] width 28 height 28
type input "[DATE]"
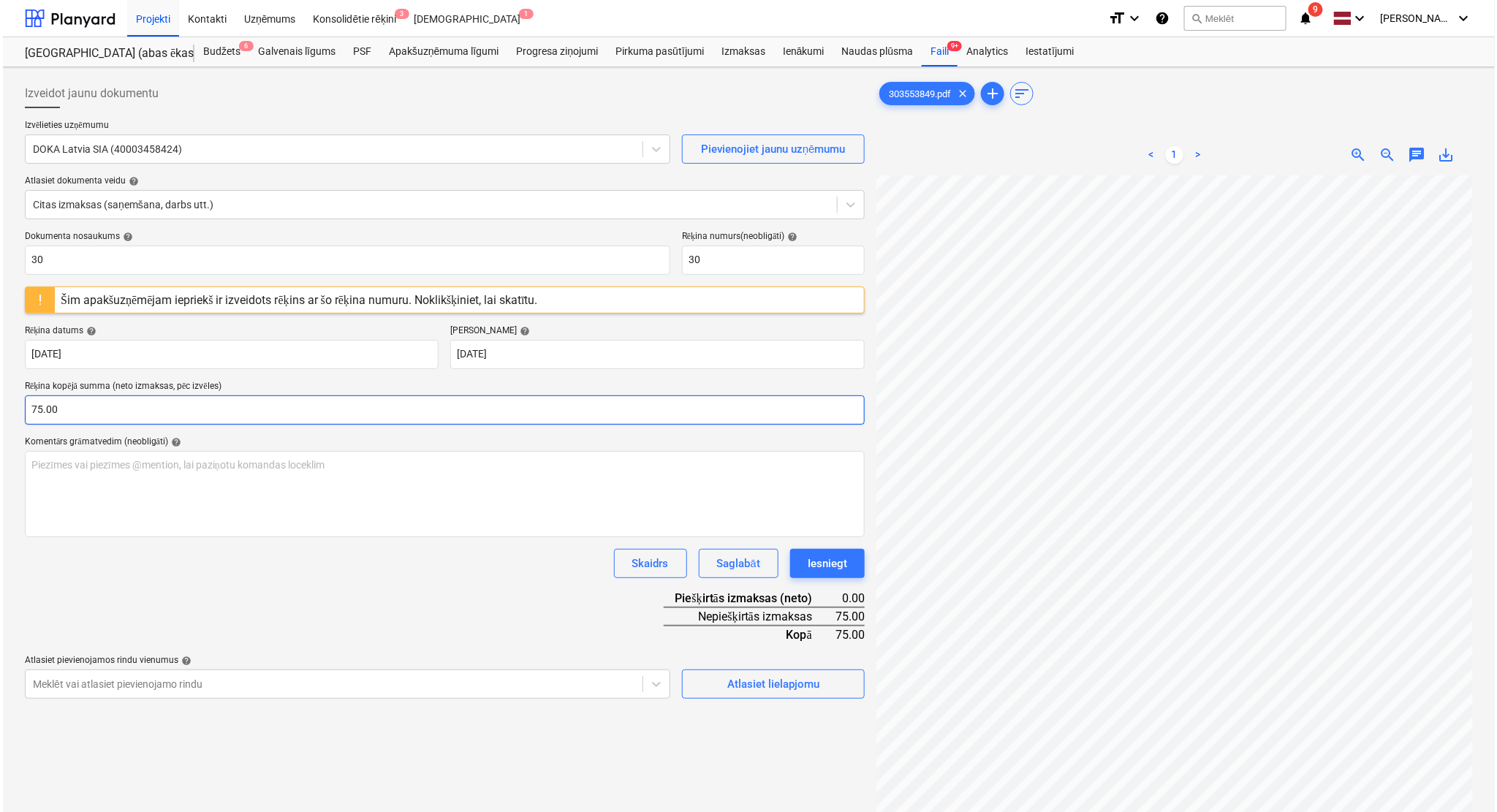
scroll to position [0, 334]
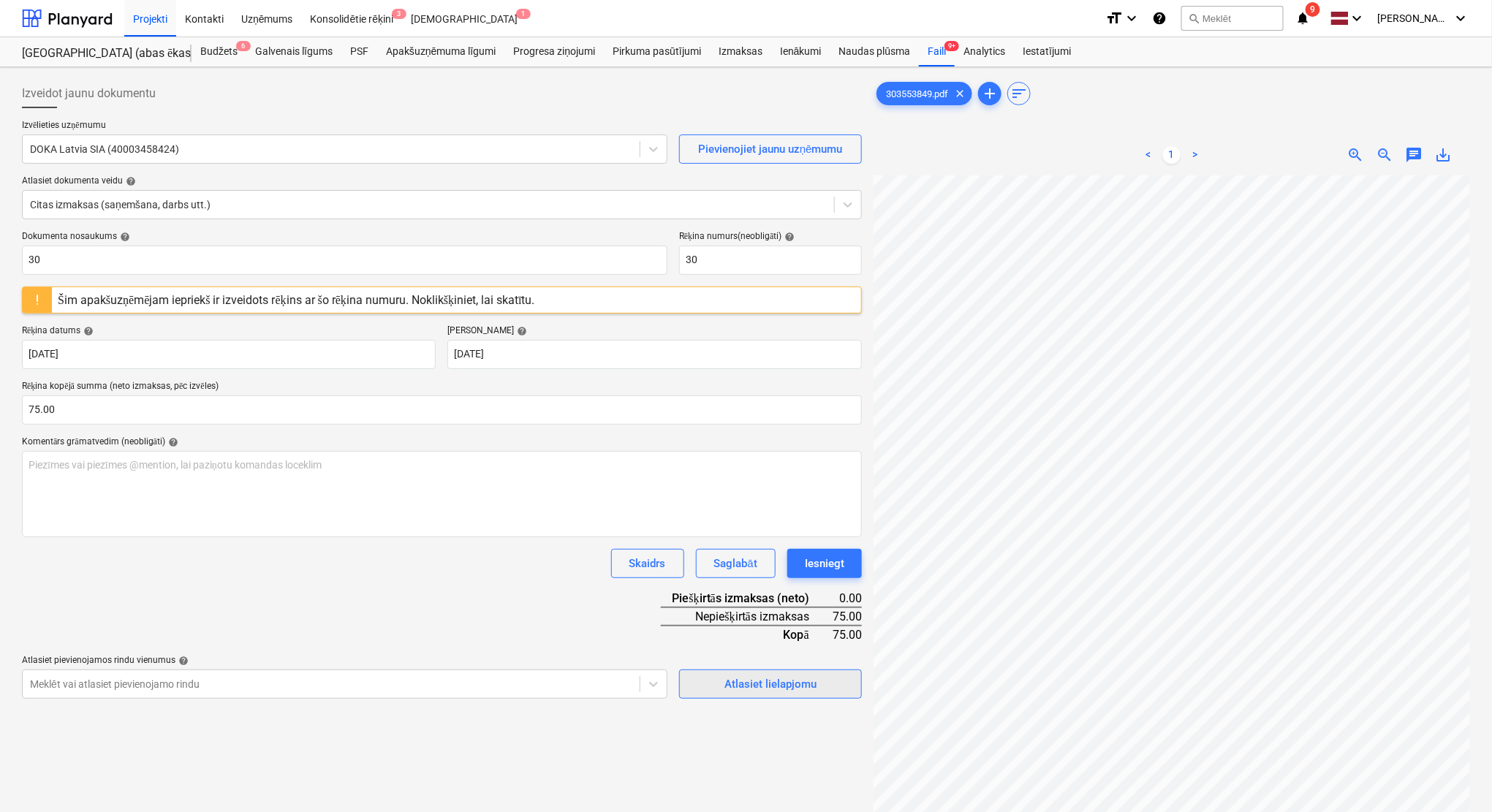
click at [814, 681] on div "Atlasiet lielapjomu" at bounding box center [770, 684] width 92 height 19
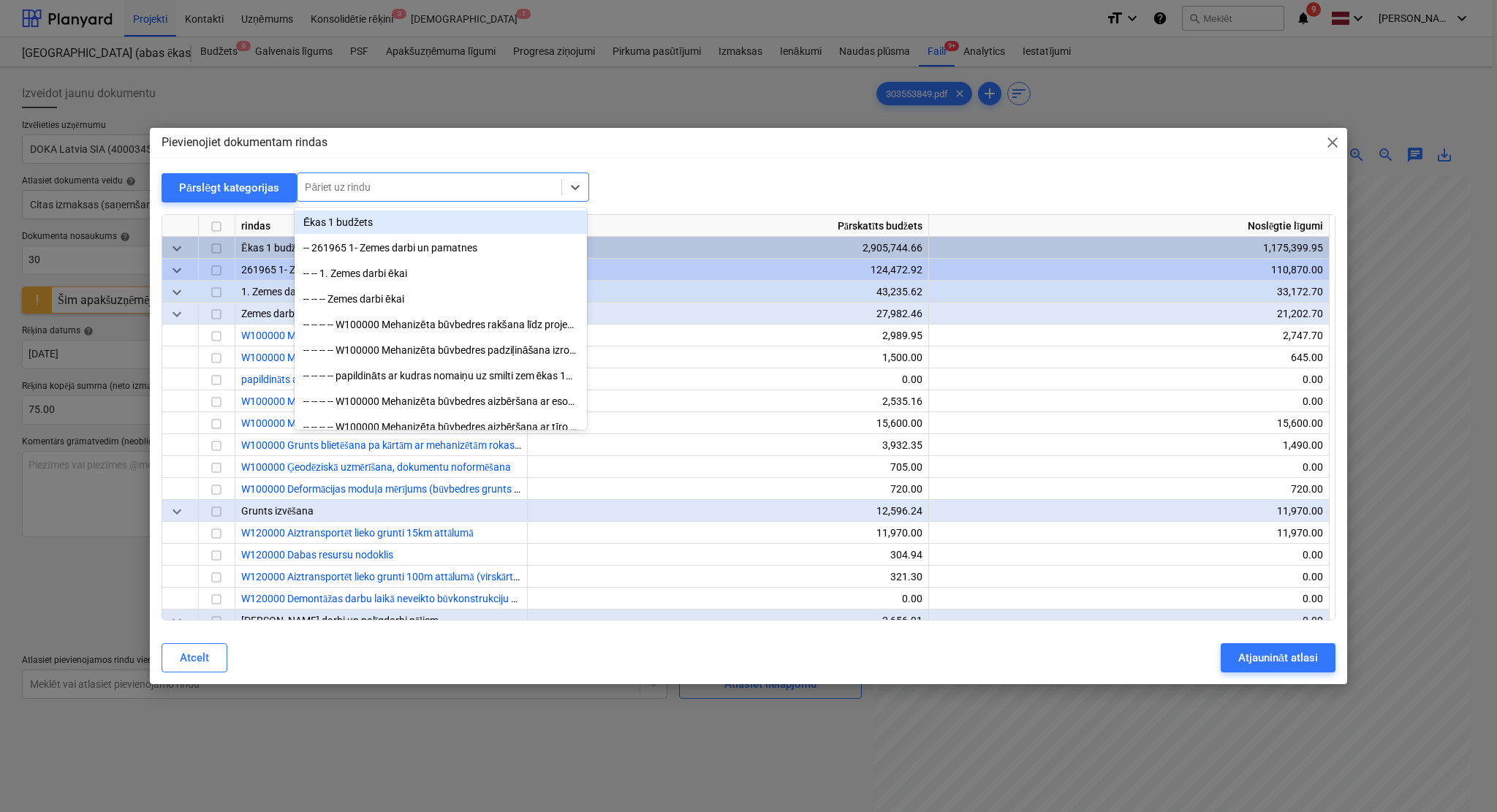
click at [416, 190] on div at bounding box center [429, 186] width 249 height 15
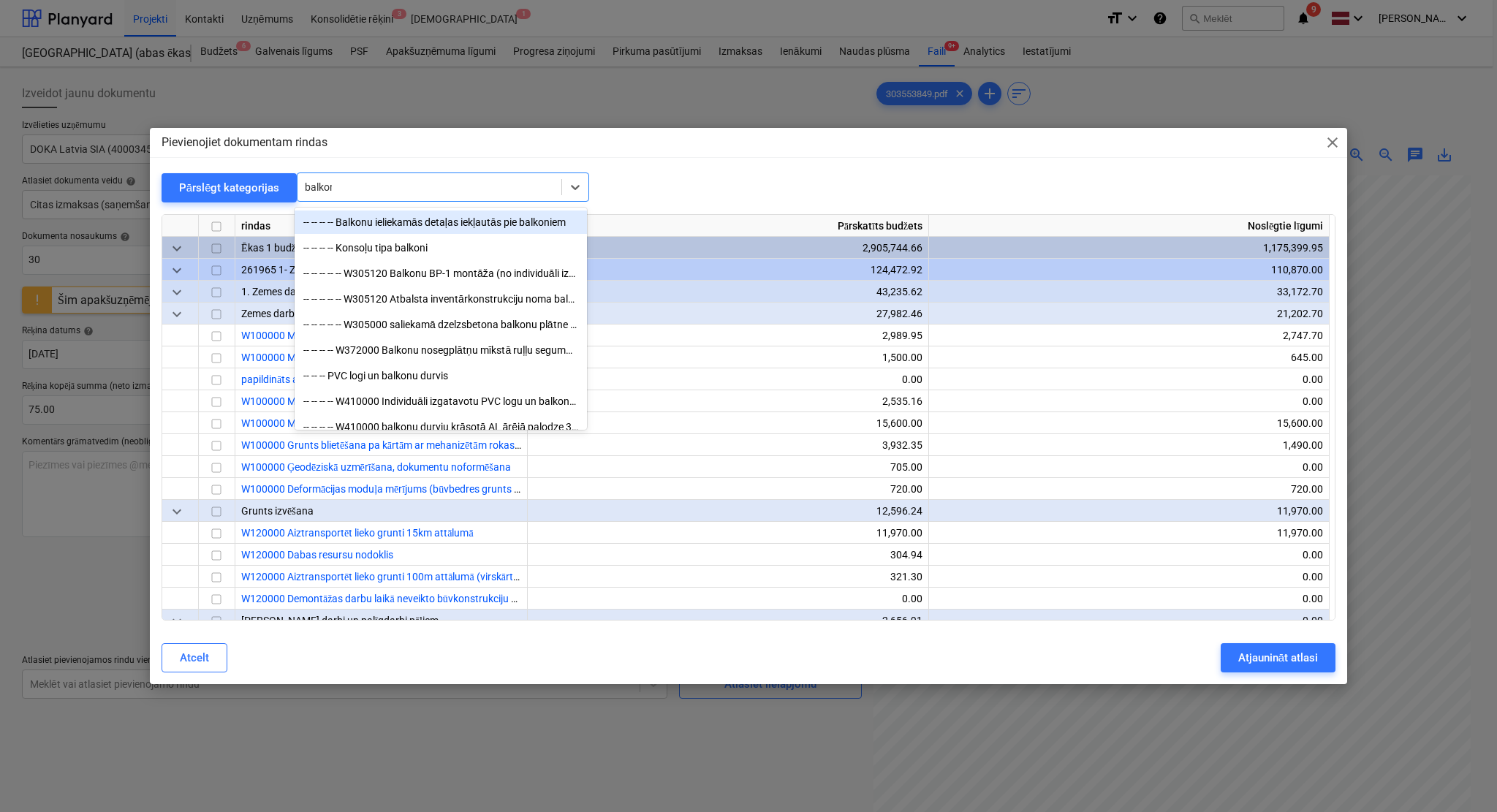
type input "balkonu"
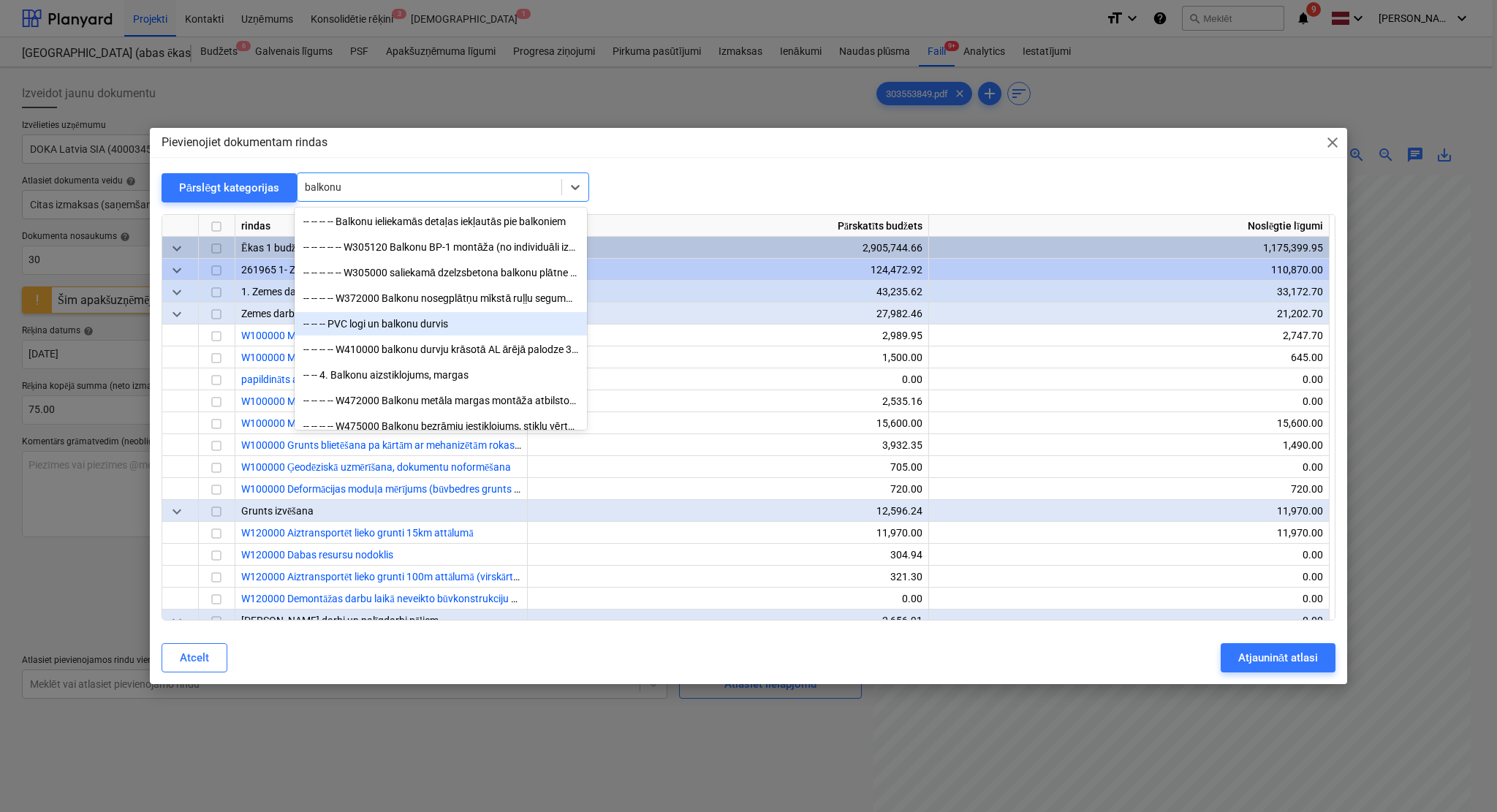
scroll to position [0, 0]
click at [471, 279] on div "-- -- -- -- -- W305000 saliekamā dzelzsbetona balkonu plātne BP-1" at bounding box center [441, 273] width 293 height 23
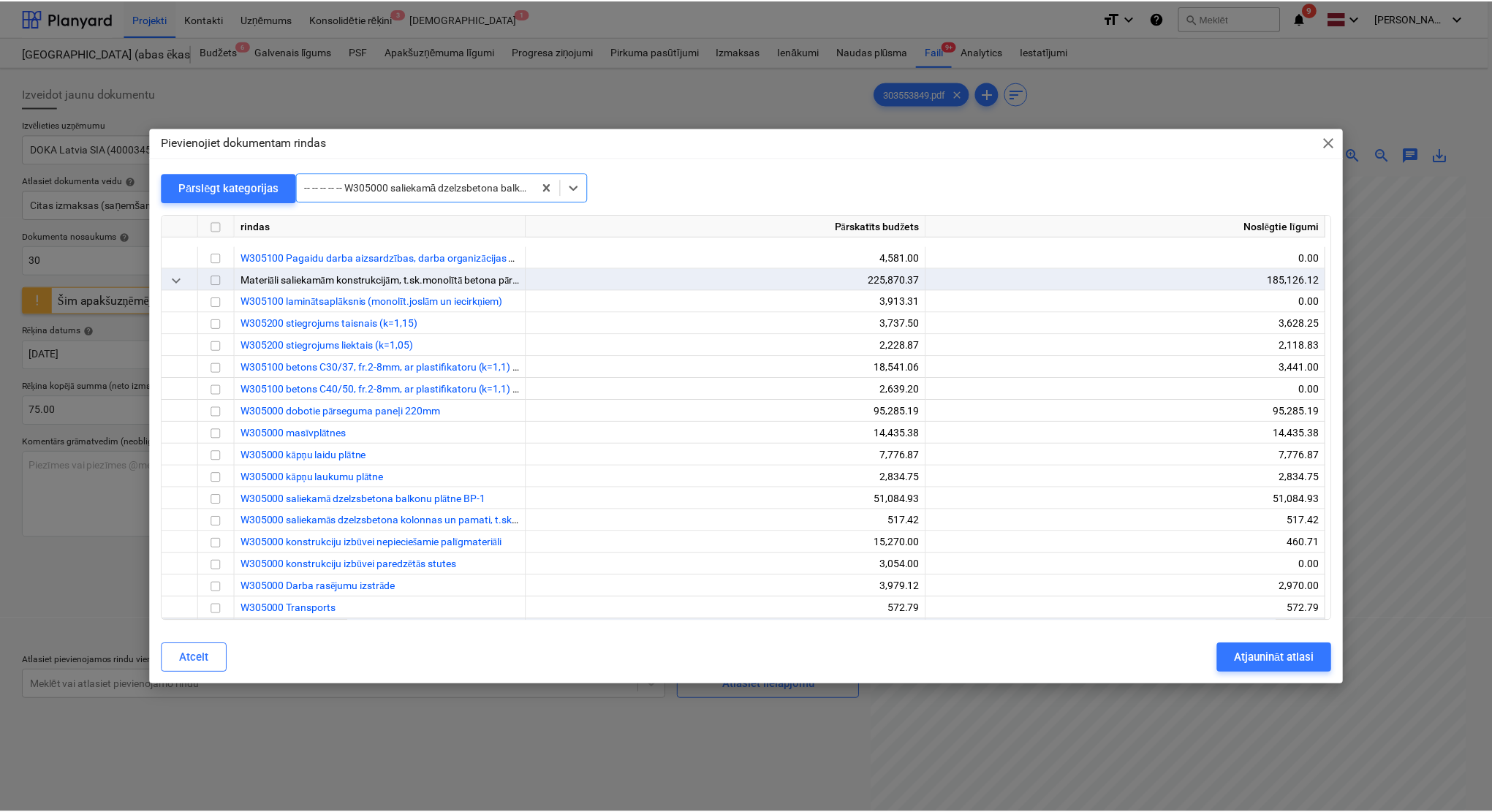
scroll to position [3485, 0]
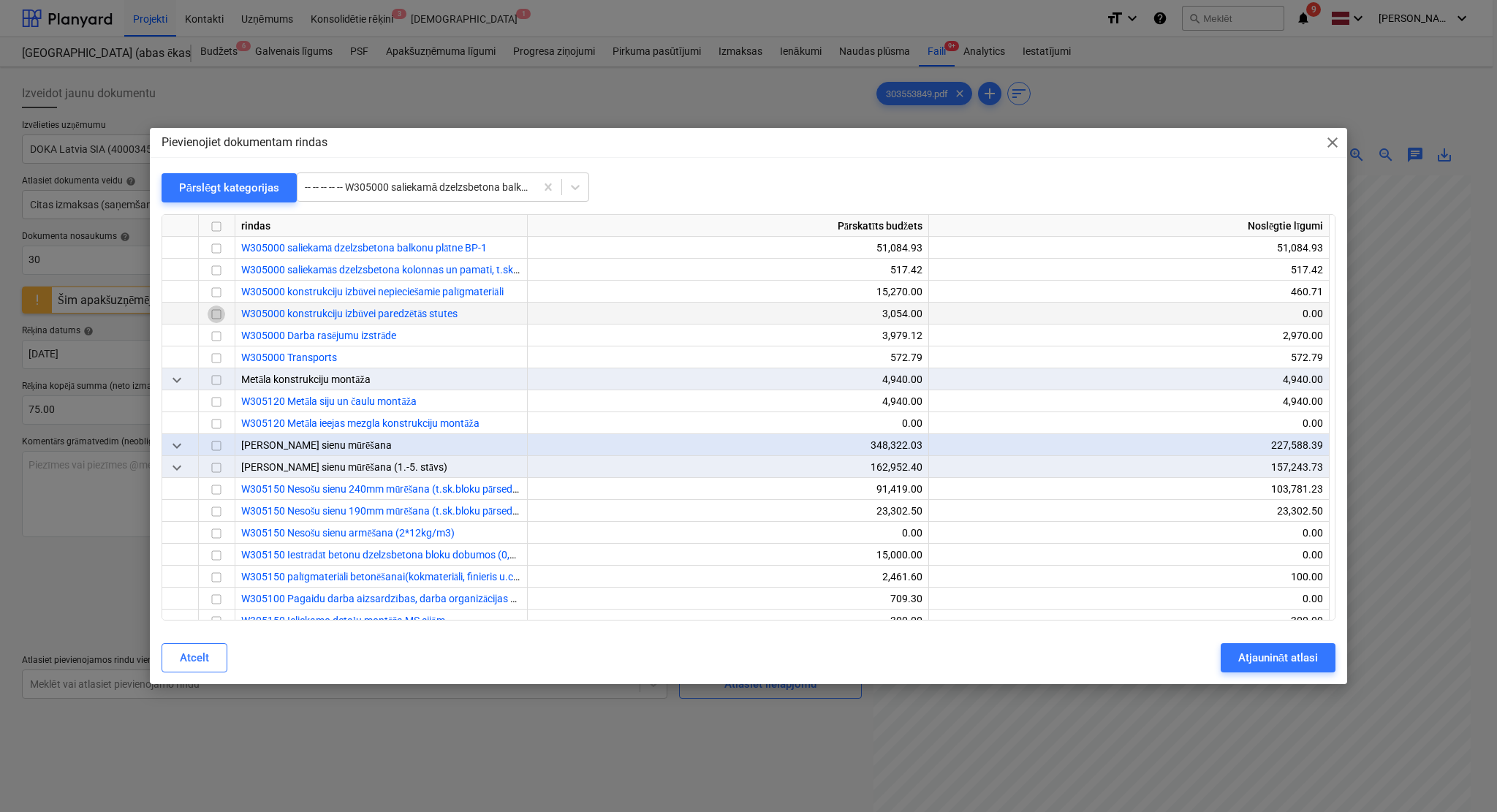
click at [217, 315] on input "checkbox" at bounding box center [216, 314] width 17 height 17
click at [1272, 652] on div "Atjaunināt atlasi" at bounding box center [1278, 658] width 80 height 19
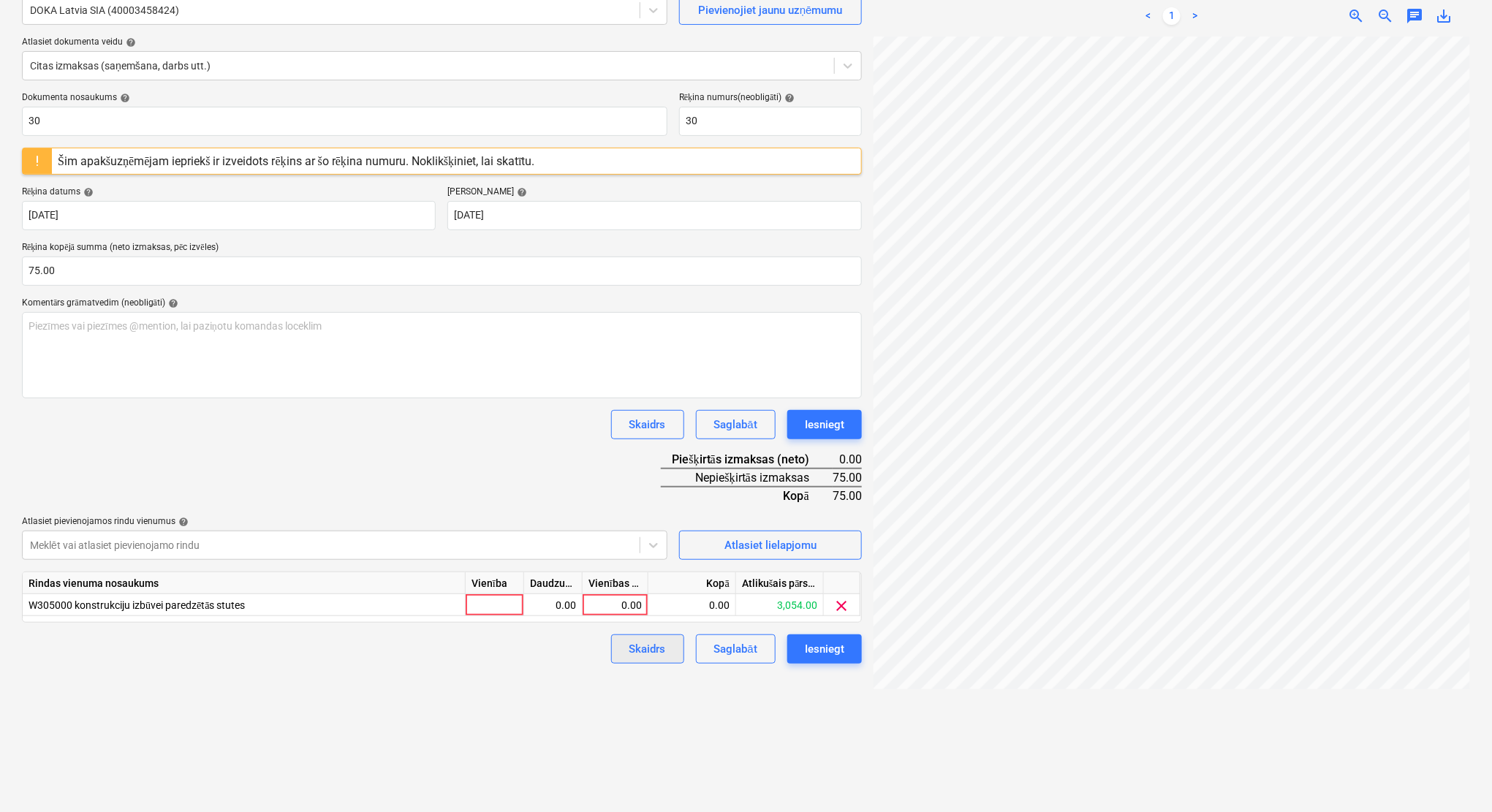
scroll to position [146, 0]
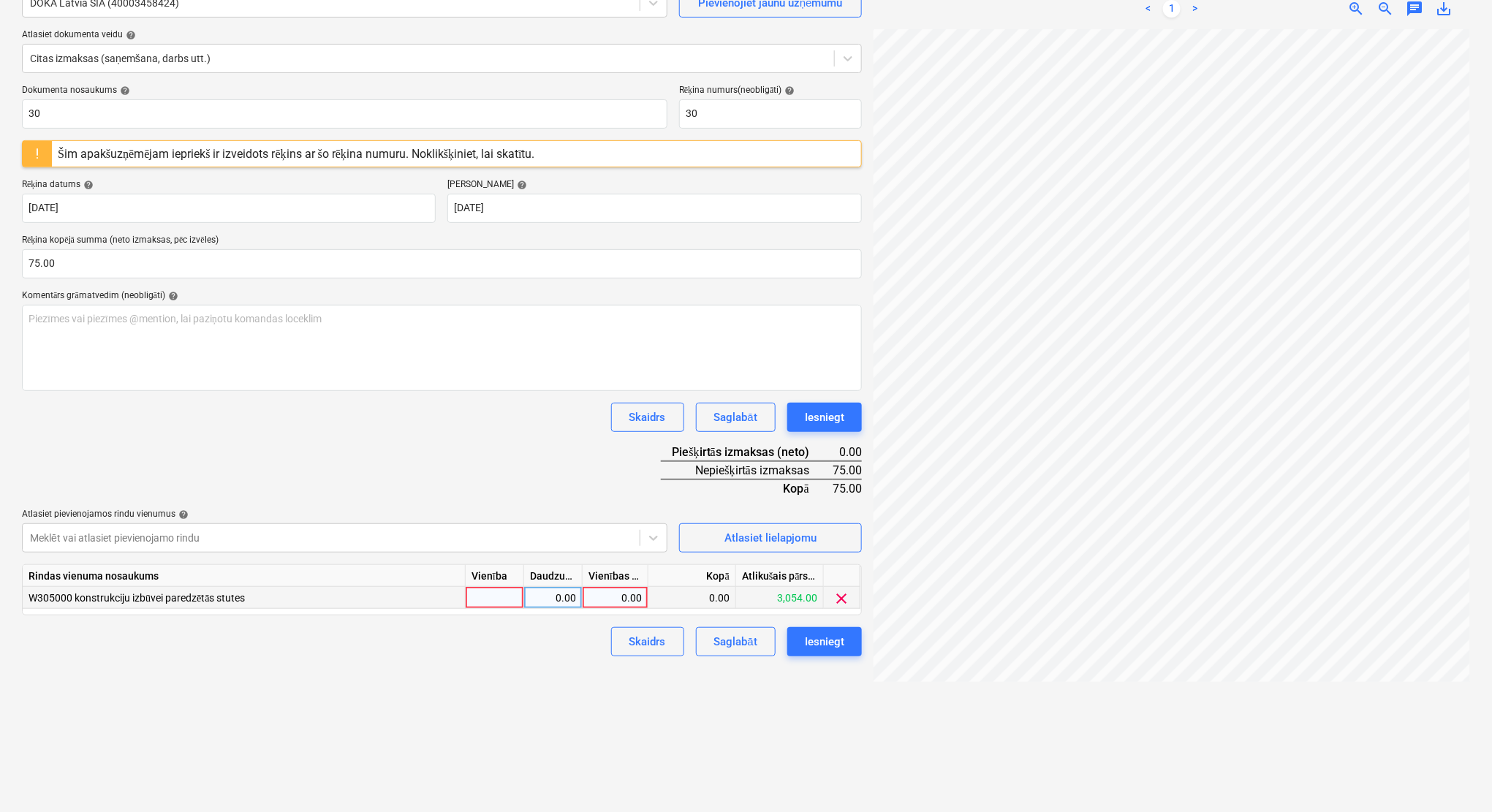
click at [637, 594] on div "0.00" at bounding box center [615, 597] width 53 height 22
type input "g"
type input "75"
click at [555, 463] on div "Dokumenta nosaukums help 30 Rēķina numurs (neobligāti) help 30 Šim apakšuzņēmēj…" at bounding box center [442, 370] width 840 height 572
click at [826, 644] on div "Iesniegt" at bounding box center [824, 641] width 40 height 19
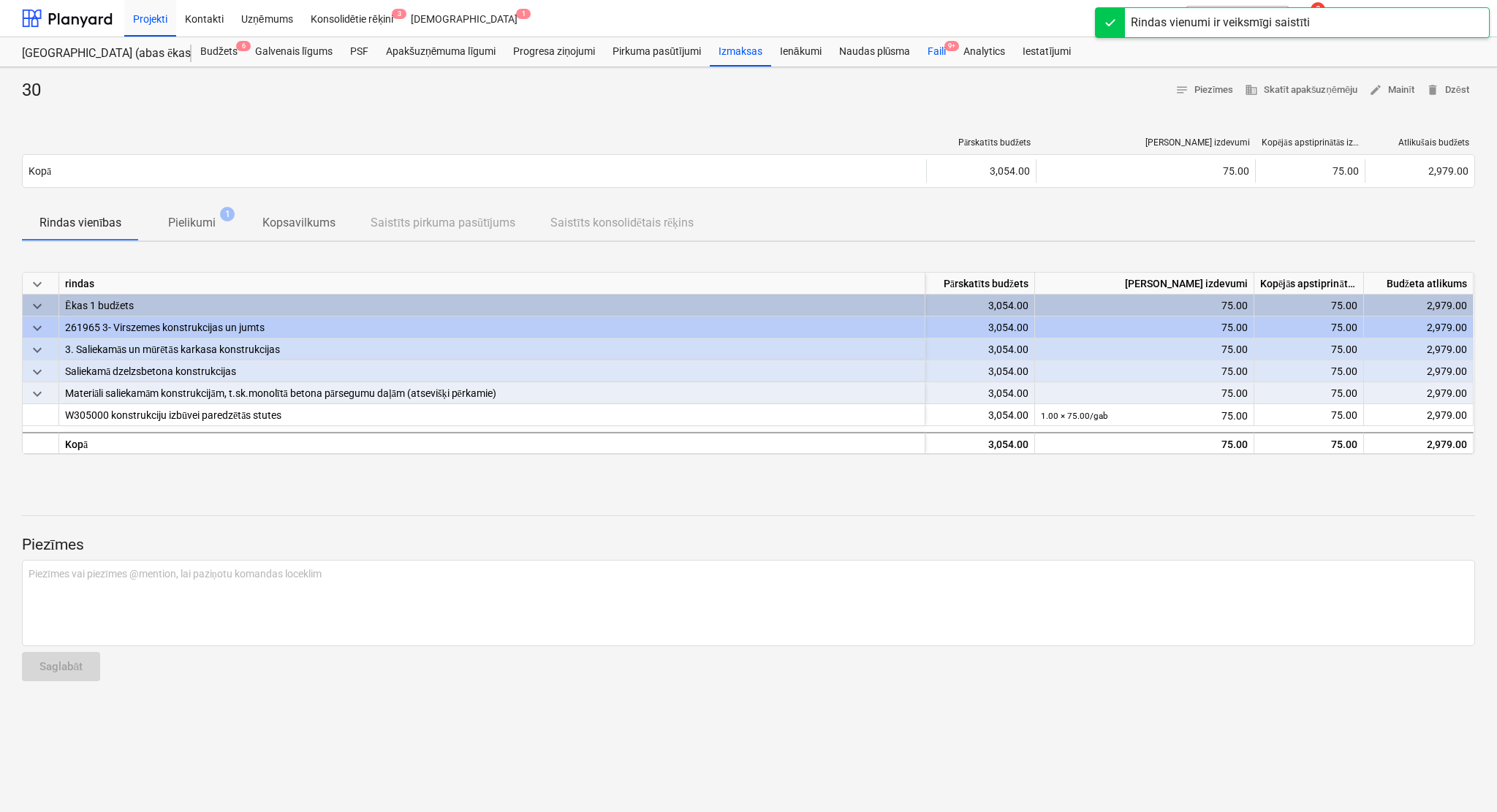
click at [935, 49] on div "Faili 9+" at bounding box center [937, 51] width 36 height 29
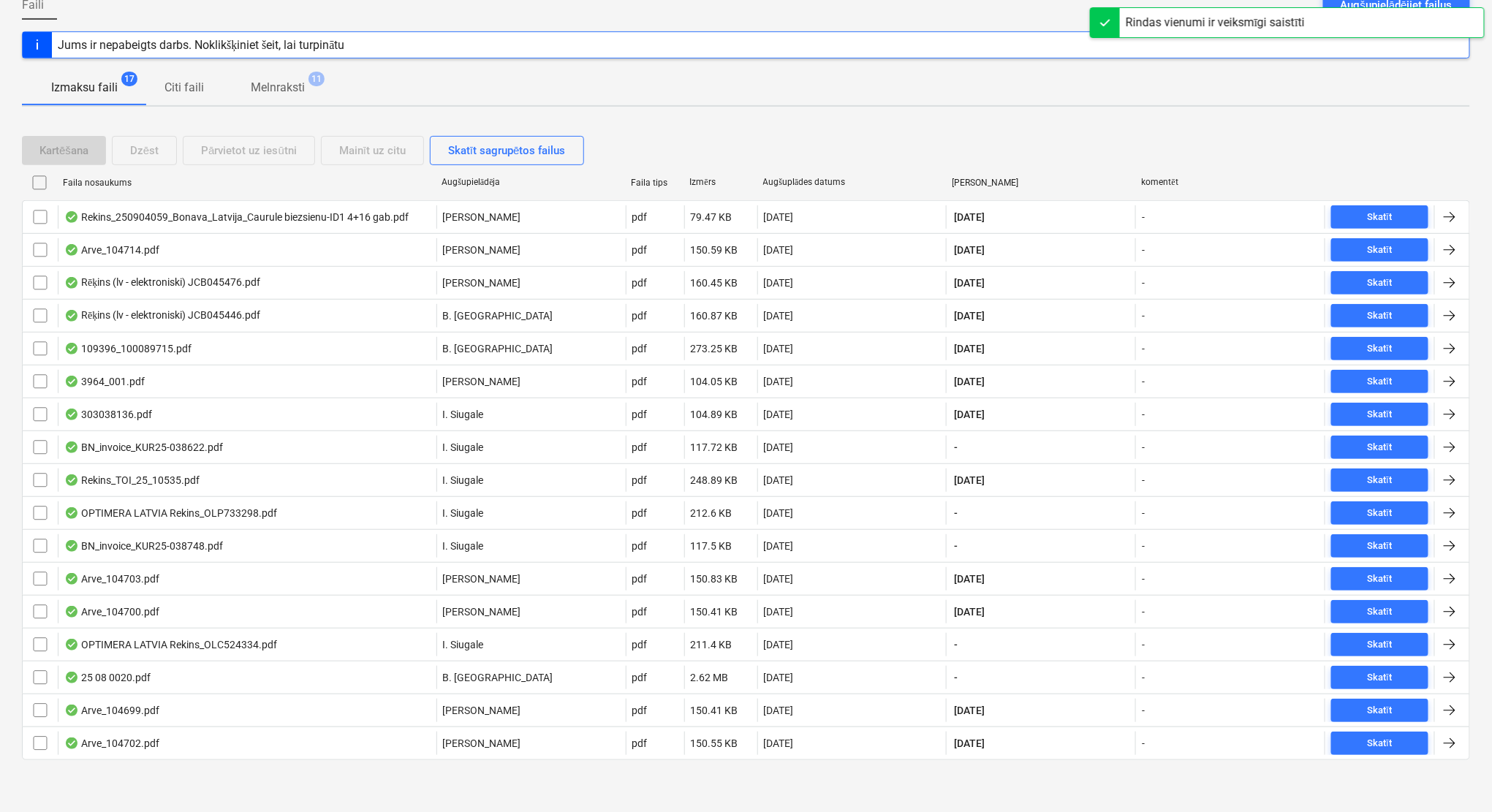
scroll to position [161, 0]
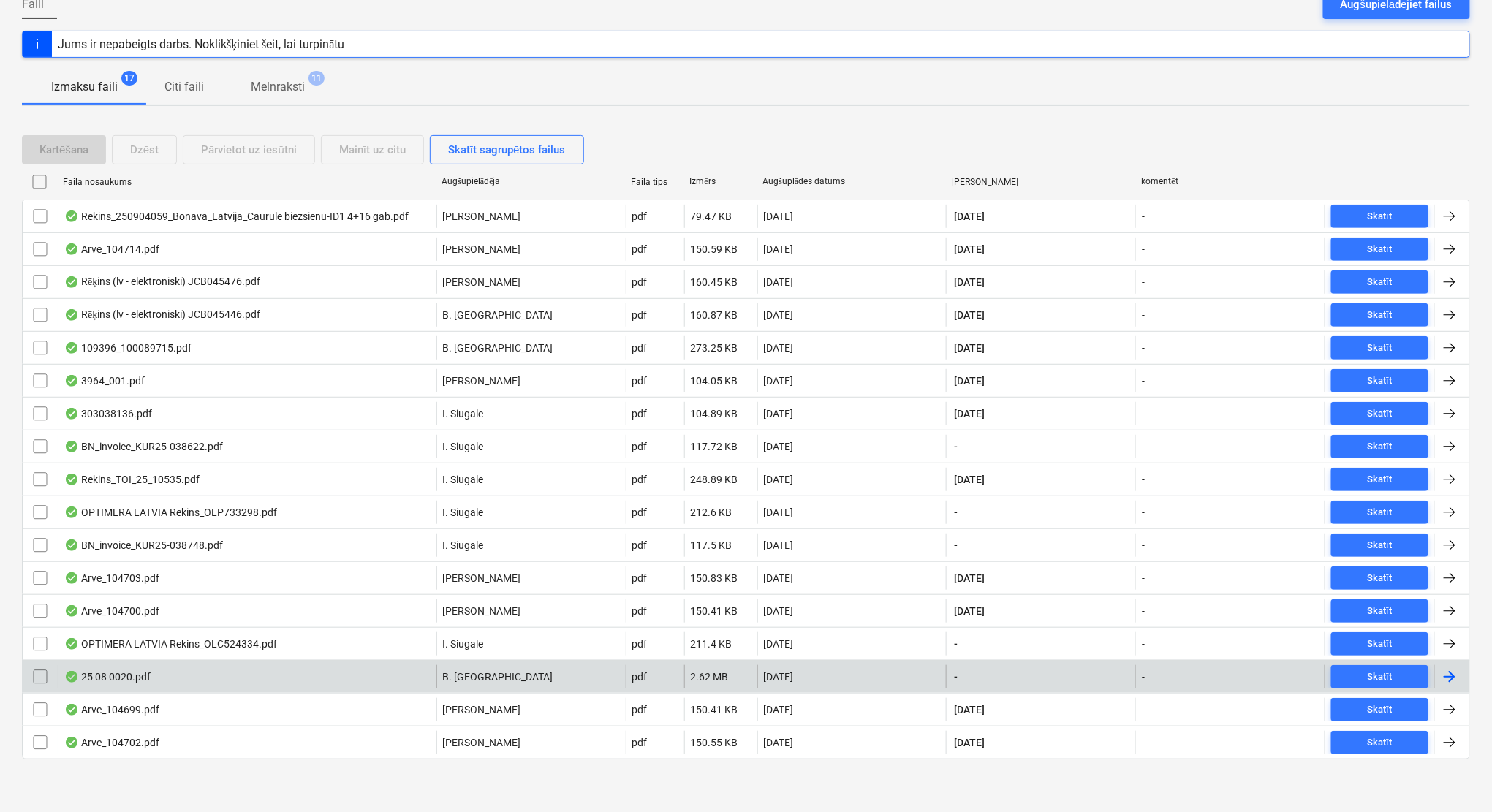
click at [1453, 673] on div at bounding box center [1449, 676] width 17 height 17
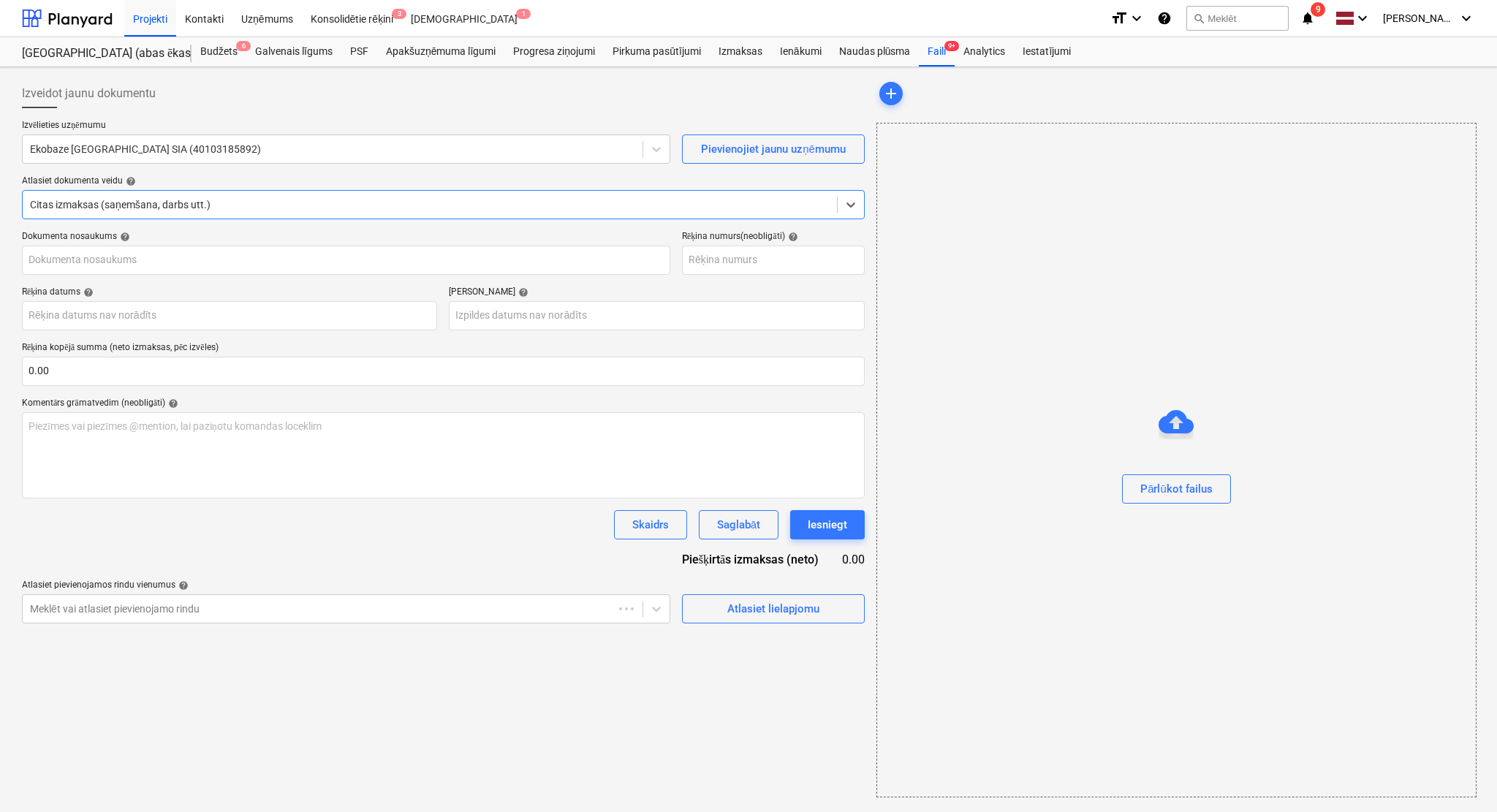
type input "25 08 0020.pdf"
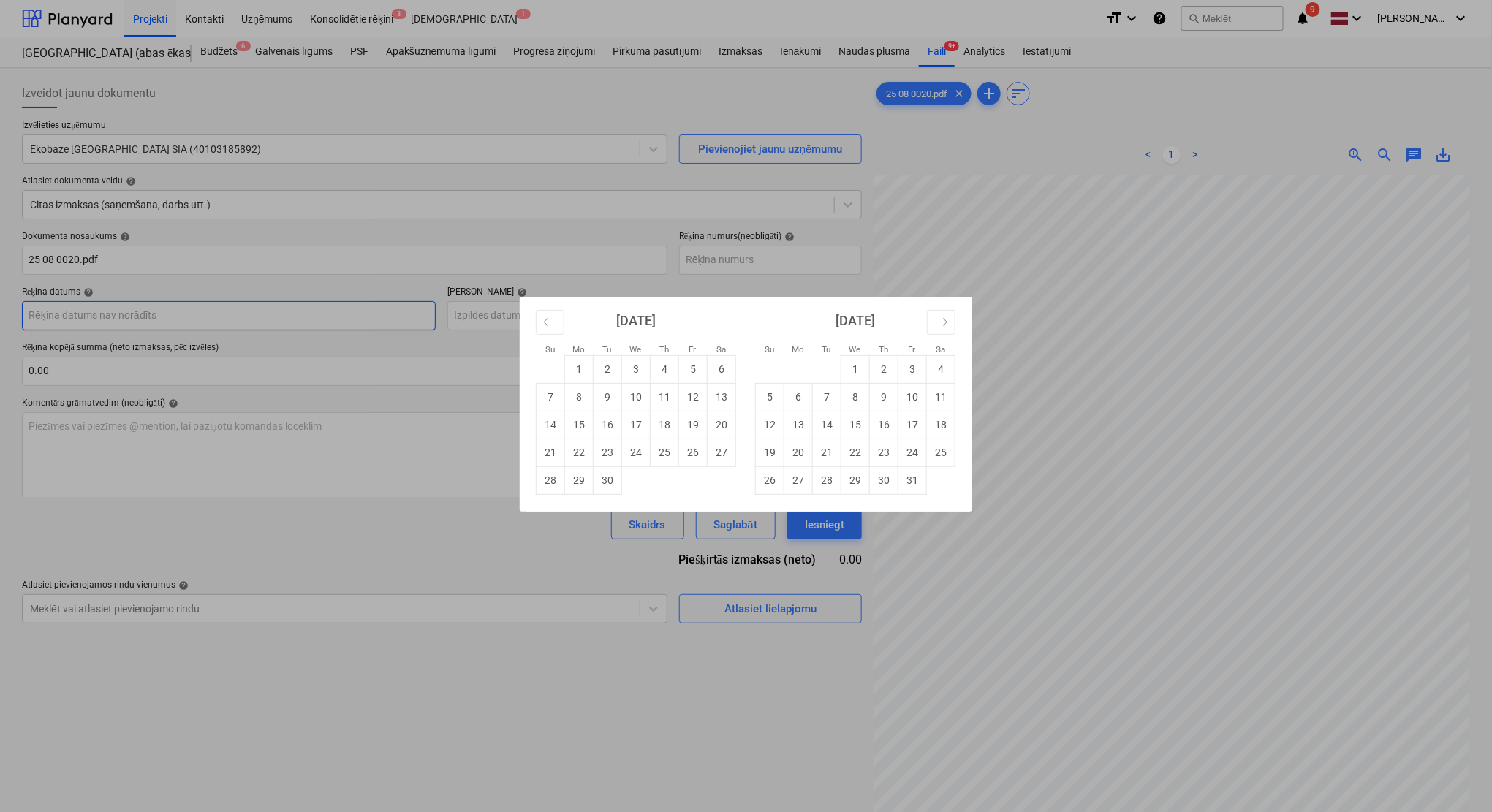
click at [179, 316] on body "Projekti Kontakti Uzņēmums Konsolidētie rēķini 3 Iesūtne 1 format_size keyboard…" at bounding box center [746, 406] width 1492 height 812
click at [566, 319] on div "[DATE]" at bounding box center [636, 326] width 201 height 58
click at [552, 323] on icon "Move backward to switch to the previous month." at bounding box center [550, 322] width 14 height 14
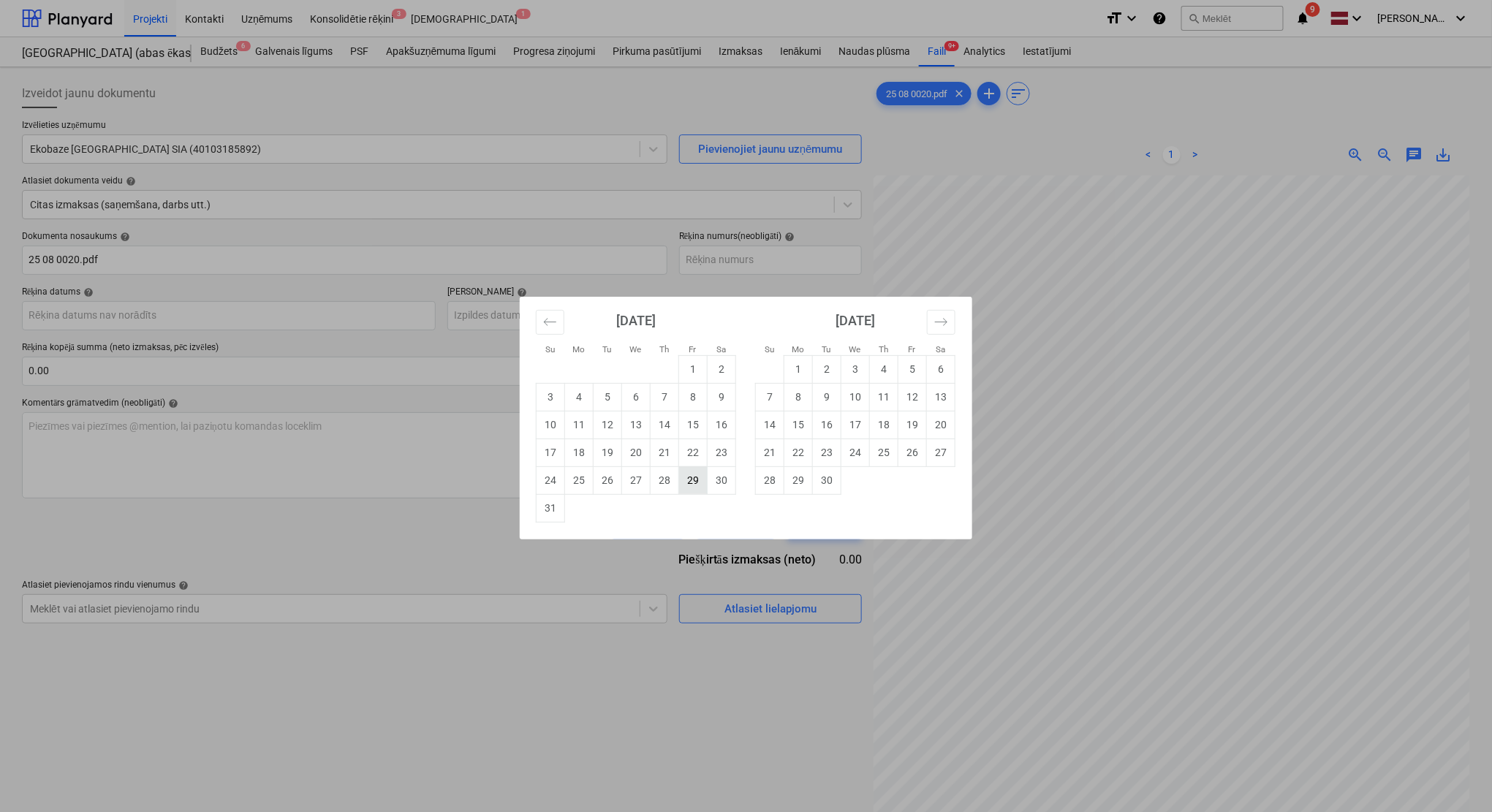
click at [690, 480] on td "29" at bounding box center [692, 480] width 28 height 28
type input "[DATE]"
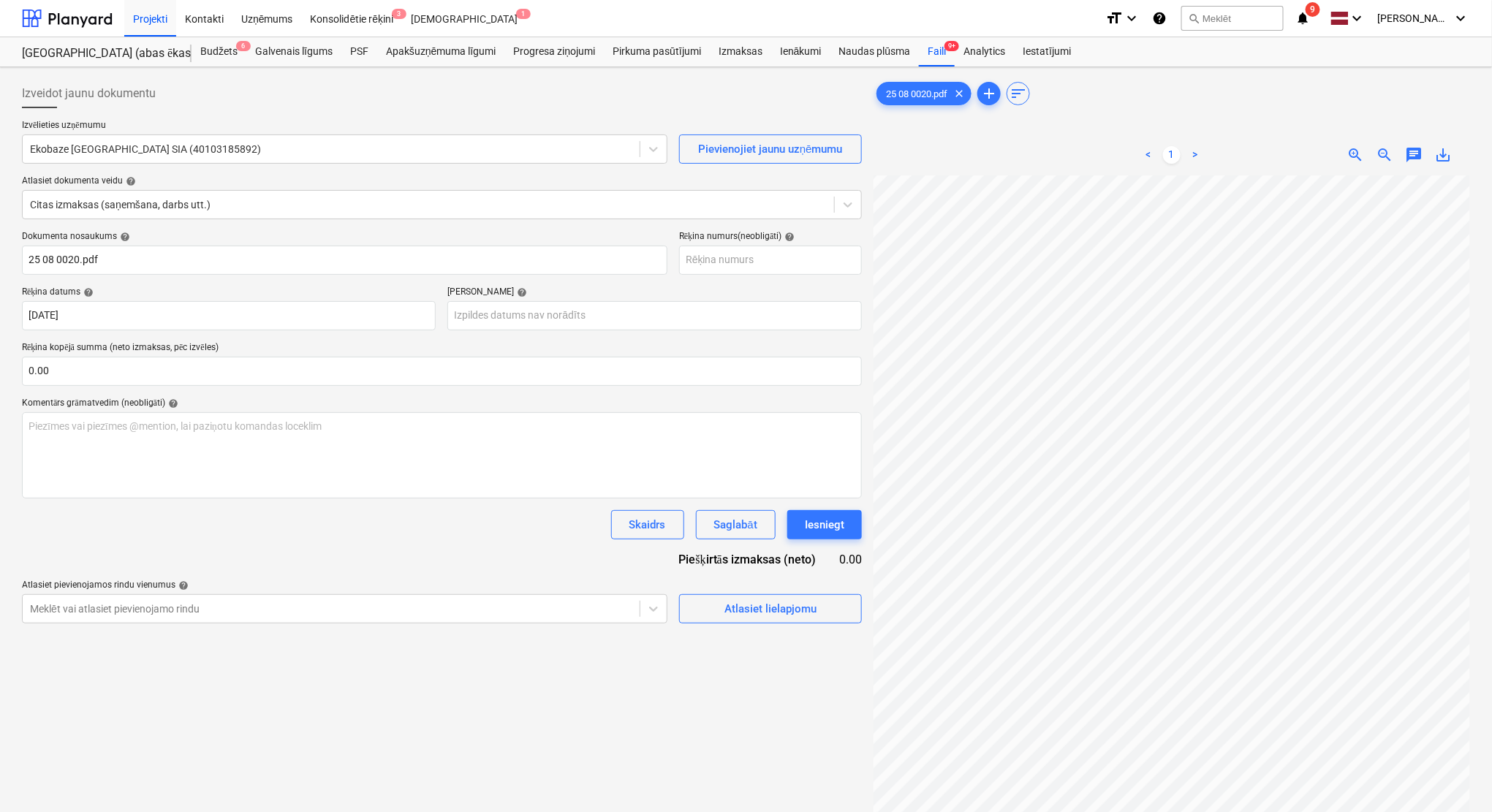
scroll to position [2, 64]
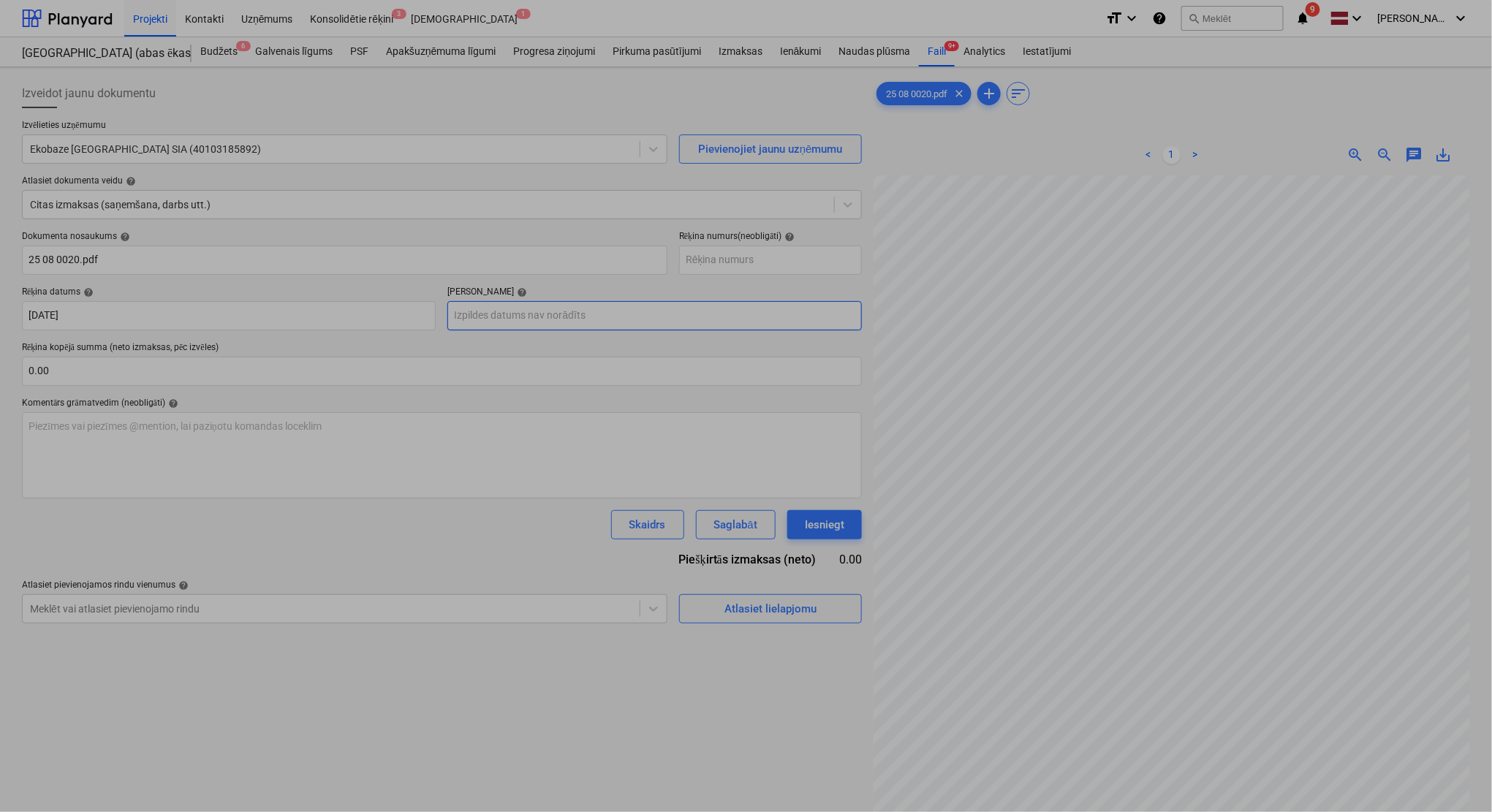
click at [524, 316] on body "Projekti Kontakti Uzņēmums Konsolidētie rēķini 3 Iesūtne 1 format_size keyboard…" at bounding box center [746, 406] width 1492 height 812
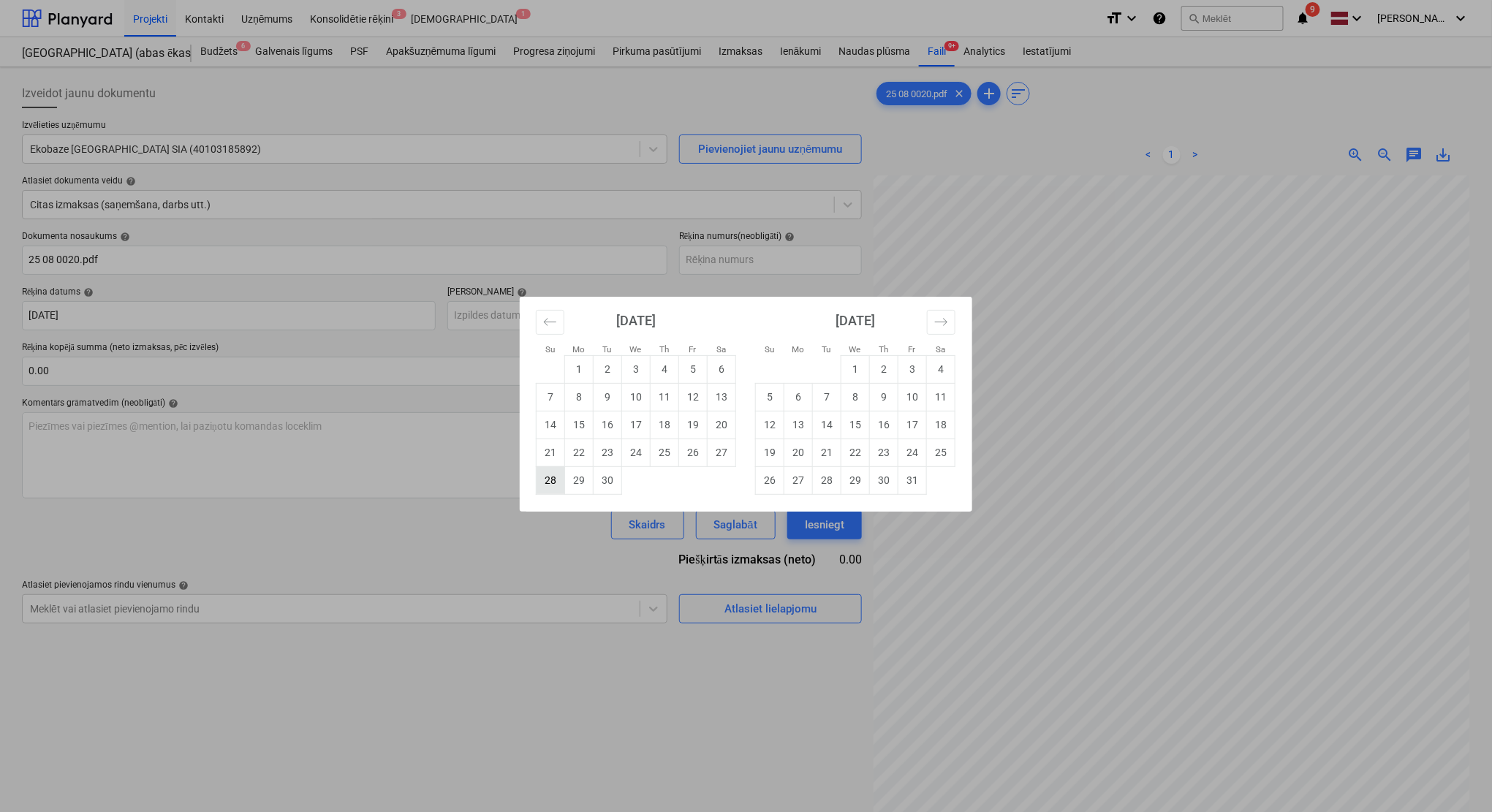
click at [557, 484] on td "28" at bounding box center [550, 480] width 28 height 28
type input "[DATE]"
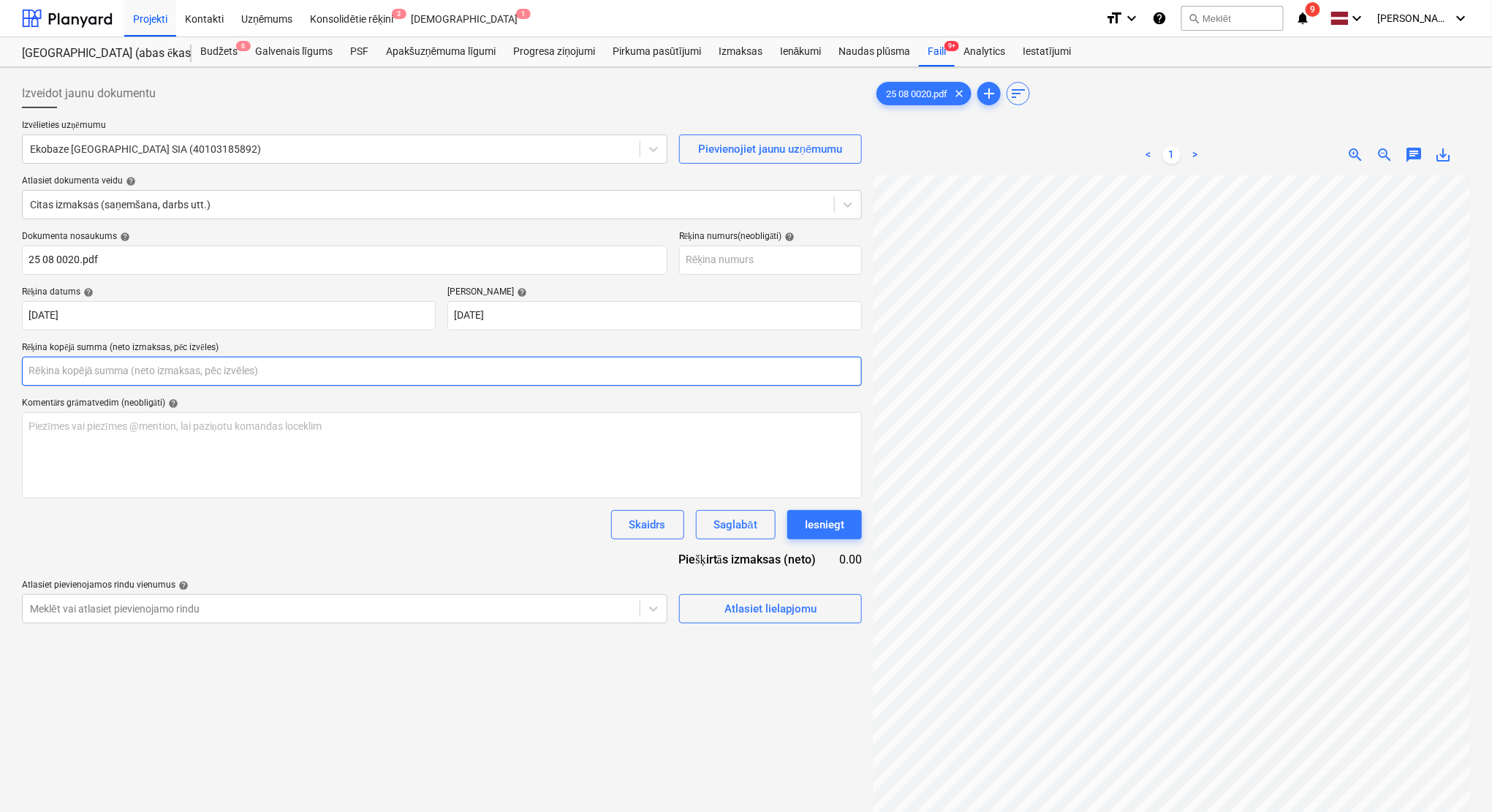
click at [343, 369] on input "text" at bounding box center [442, 371] width 840 height 29
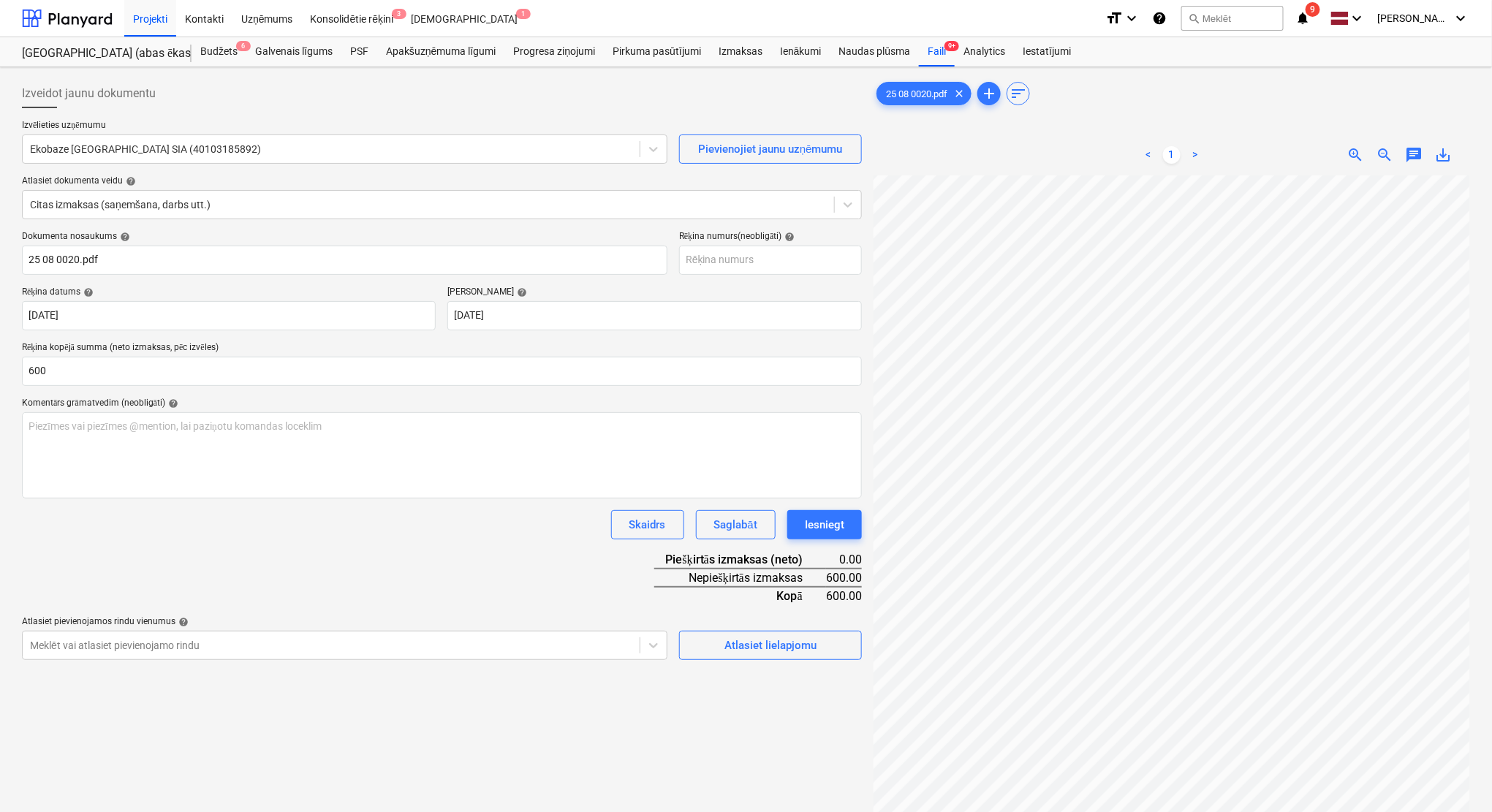
type input "600.00"
click at [477, 541] on div "Dokumenta nosaukums help 25 08 0020.pdf Rēķina numurs (neobligāti) help Rēķina …" at bounding box center [442, 445] width 840 height 429
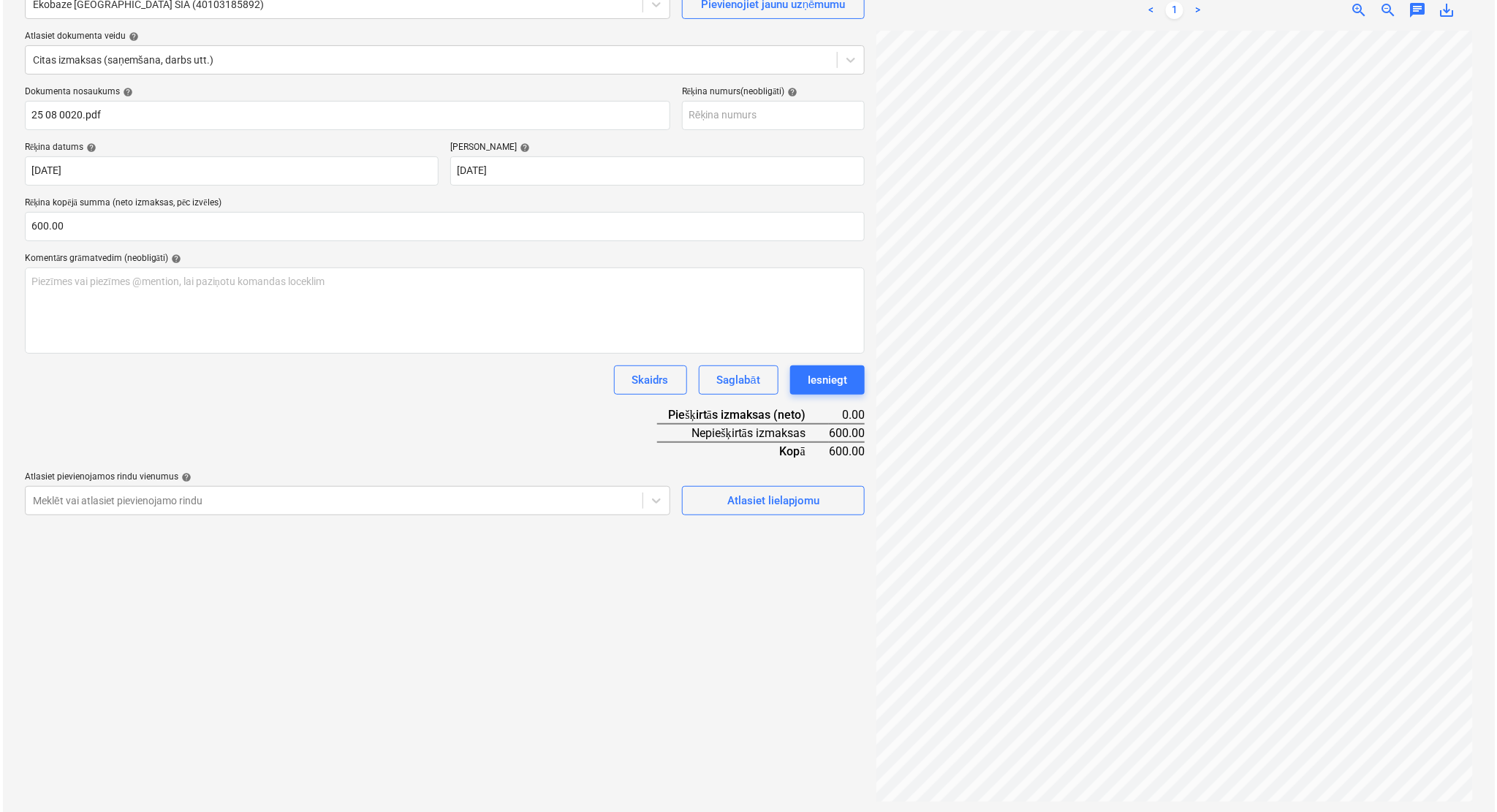
scroll to position [146, 0]
click at [781, 510] on button "Atlasiet lielapjomu" at bounding box center [770, 499] width 183 height 29
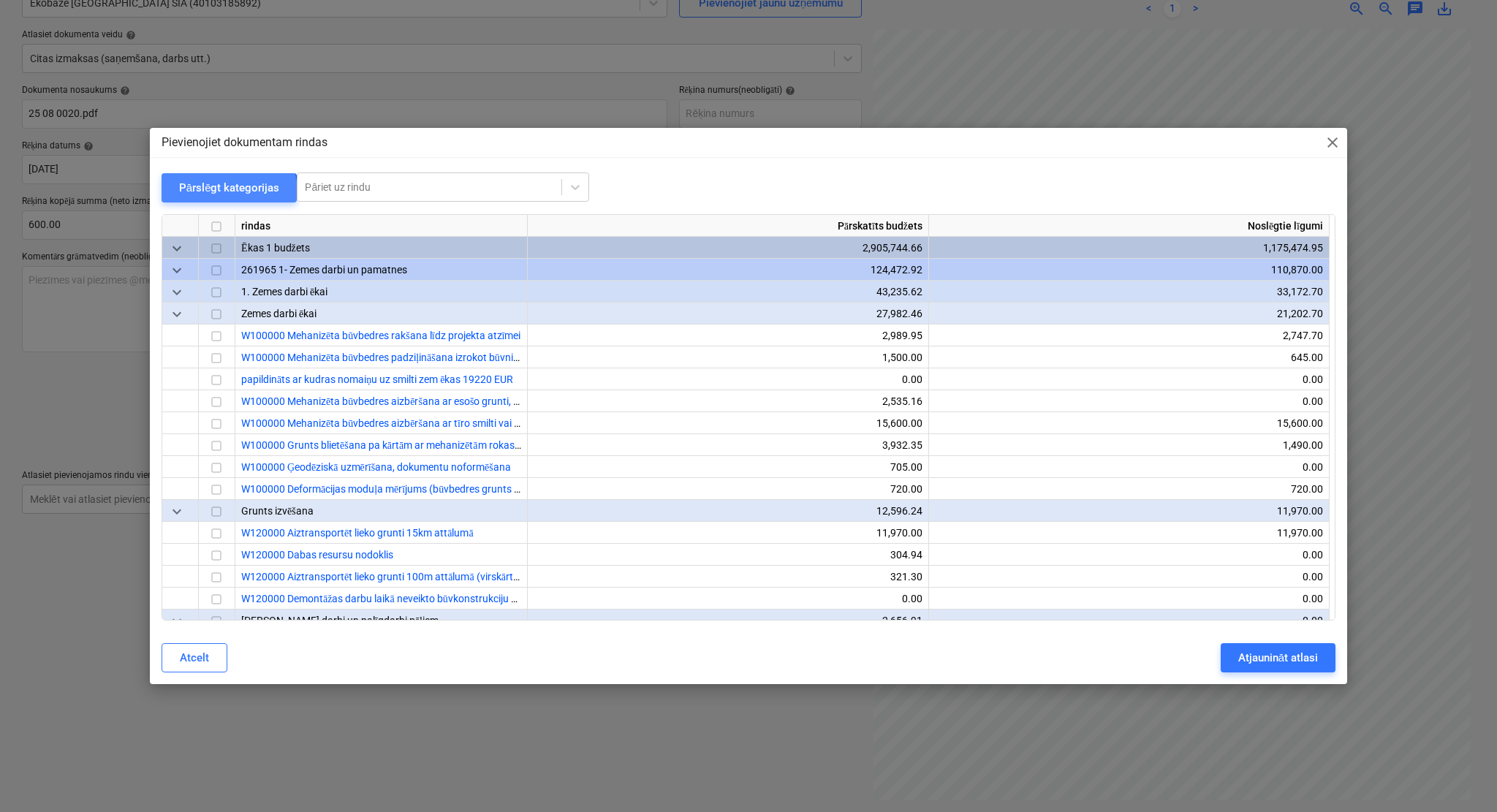
click at [214, 193] on div "Pārslēgt kategorijas" at bounding box center [230, 188] width 101 height 19
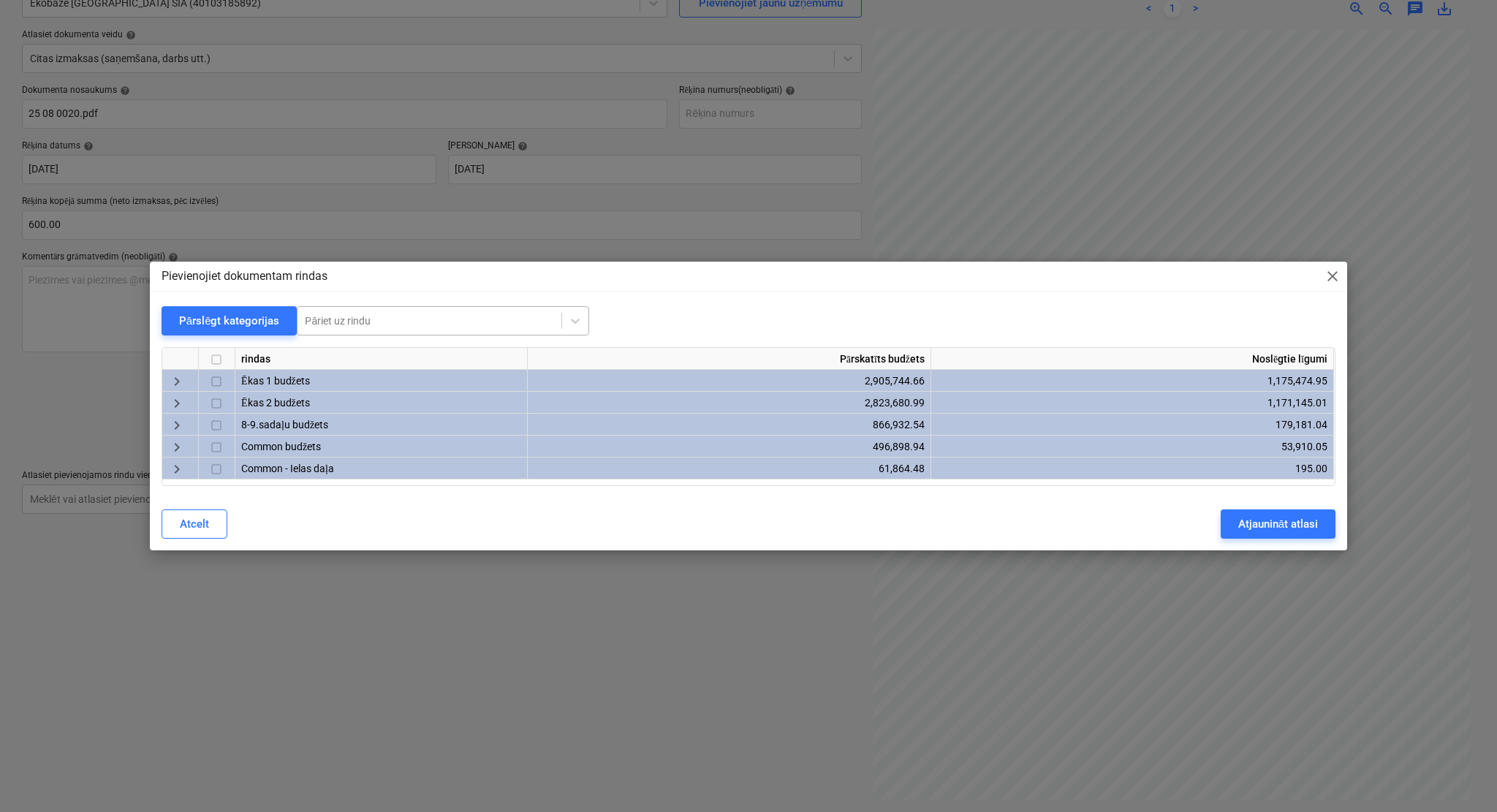
click at [333, 320] on div at bounding box center [429, 320] width 249 height 15
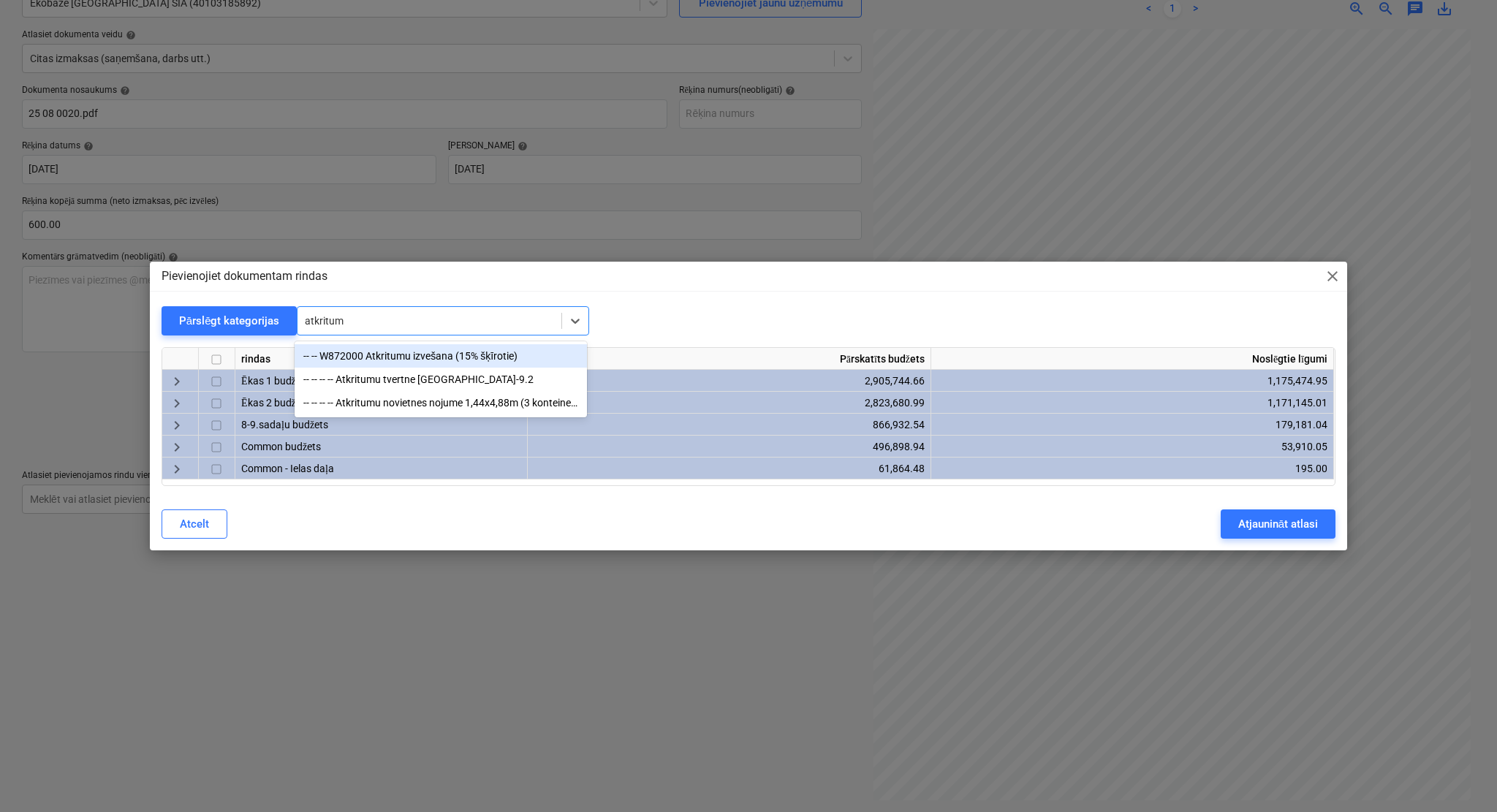
type input "atkritumu"
click at [369, 350] on div "-- -- W872000 Atkritumu izvešana (15% šķīrotie)" at bounding box center [441, 356] width 293 height 23
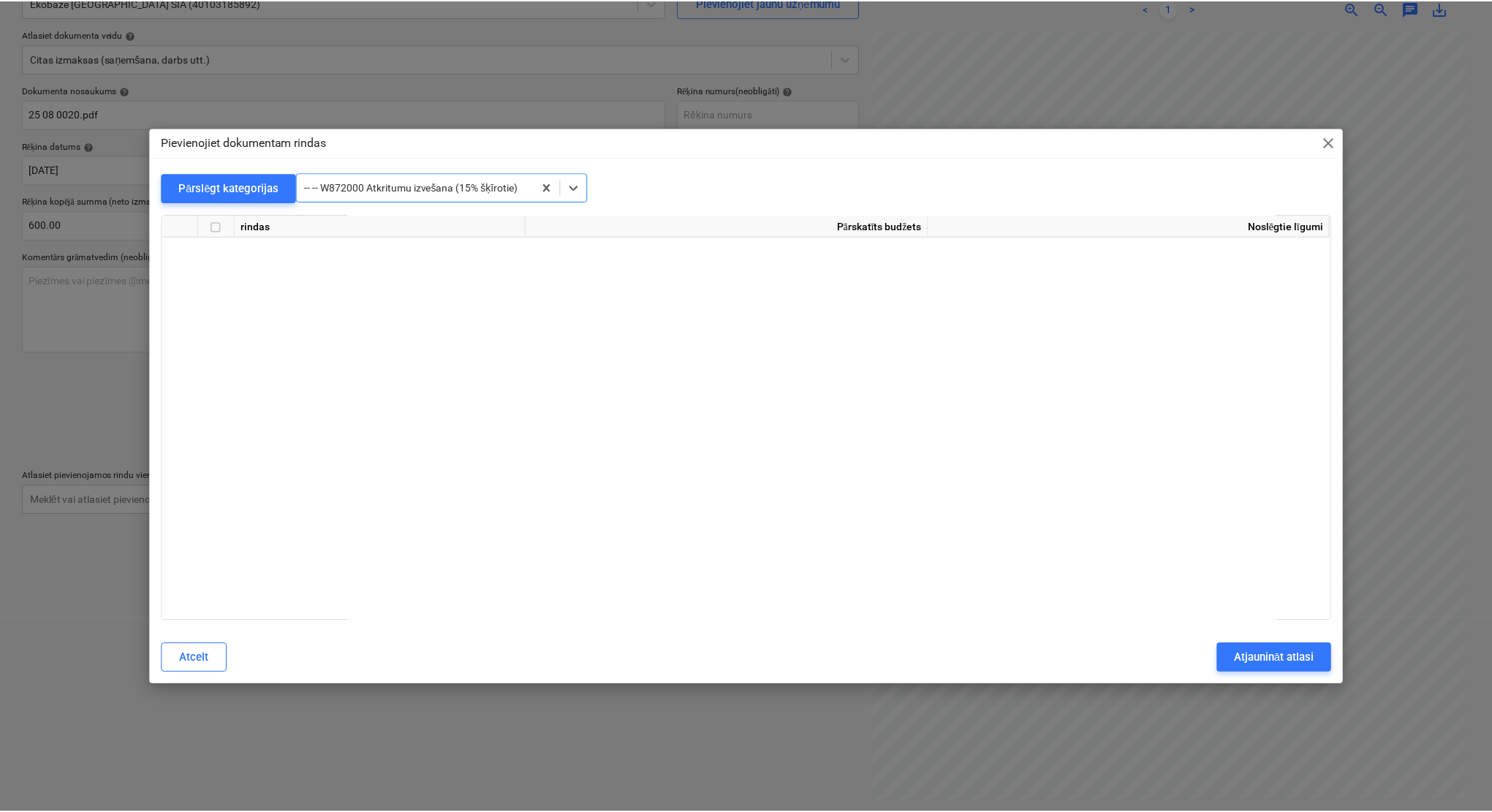
scroll to position [28253, 0]
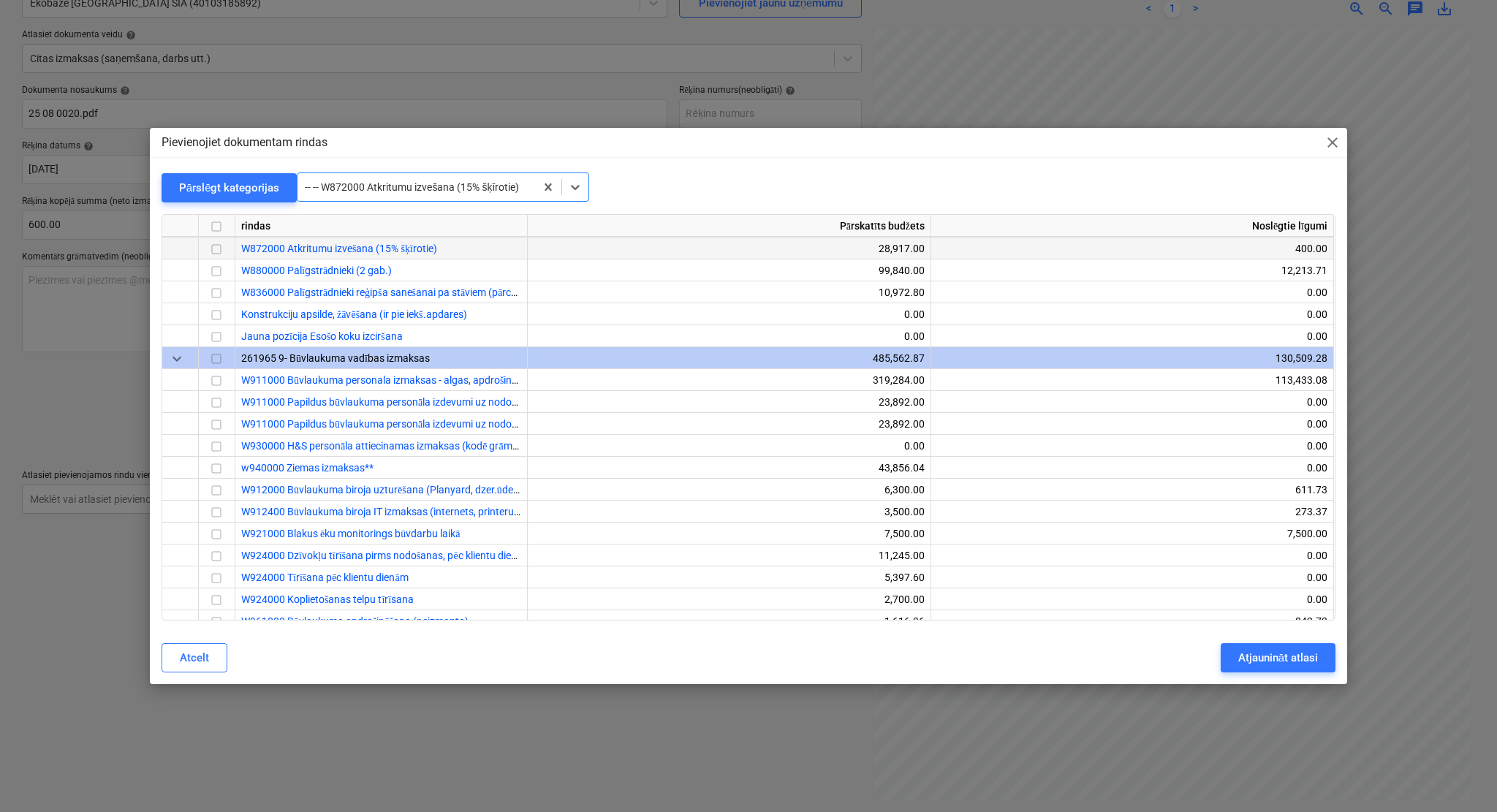
click at [214, 250] on input "checkbox" at bounding box center [216, 249] width 17 height 17
click at [1258, 652] on div "Atjaunināt atlasi" at bounding box center [1278, 658] width 80 height 19
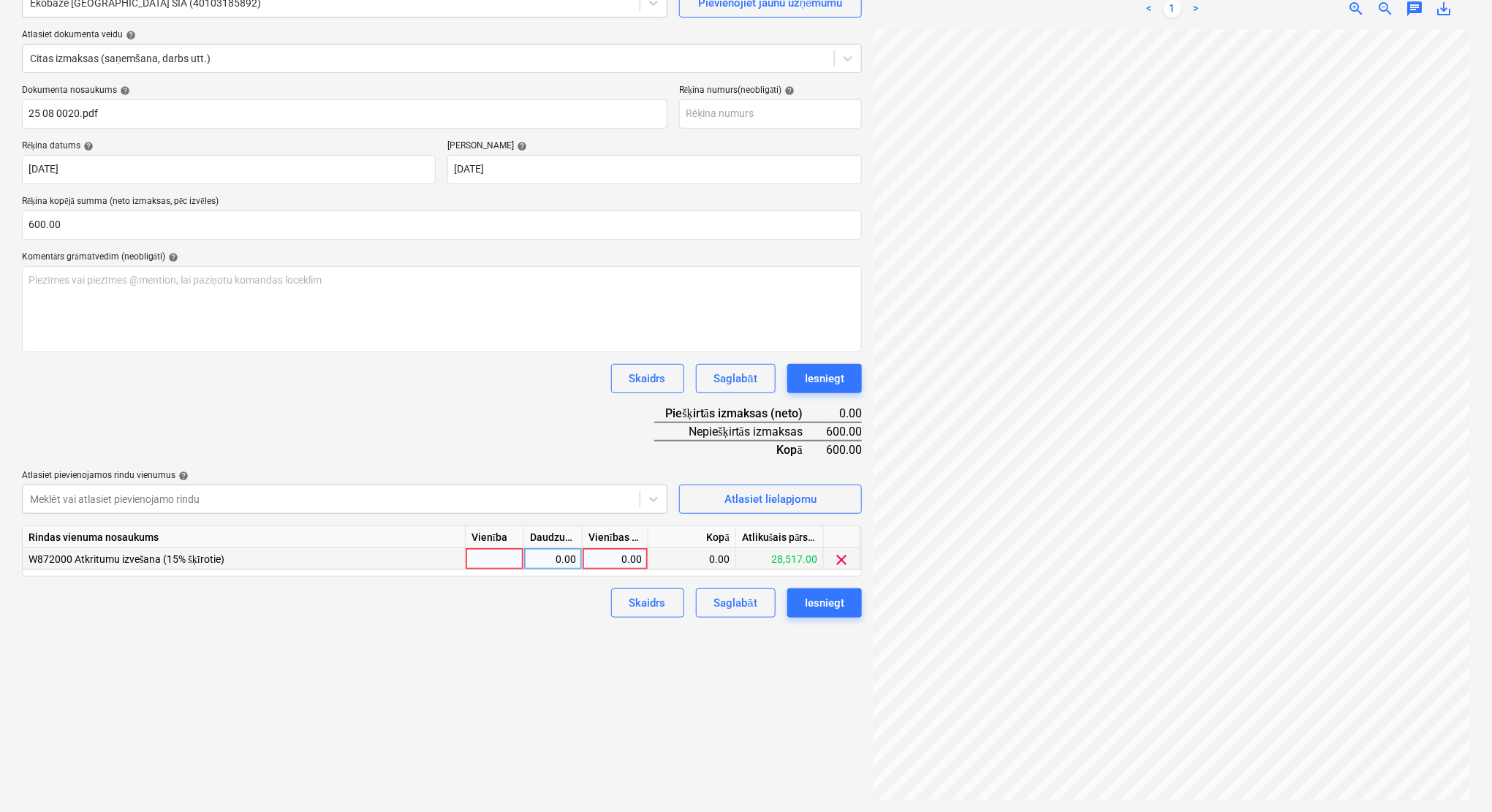
click at [628, 554] on div "0.00" at bounding box center [615, 559] width 53 height 22
type input "600"
click at [516, 643] on div "Izveidot jaunu dokumentu Izvēlieties uzņēmumu Ekobaze [GEOGRAPHIC_DATA] SIA (40…" at bounding box center [442, 366] width 851 height 879
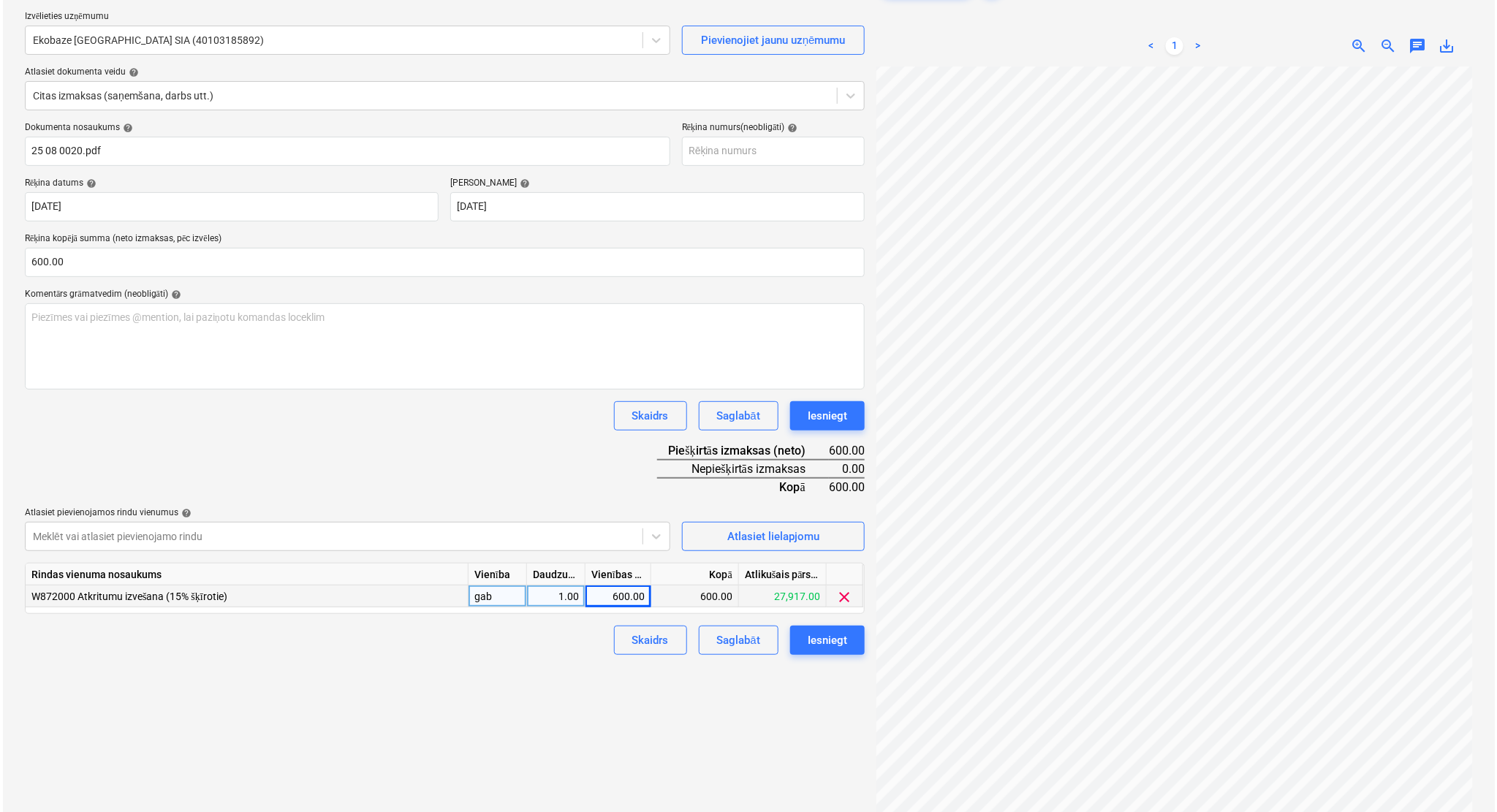
scroll to position [146, 0]
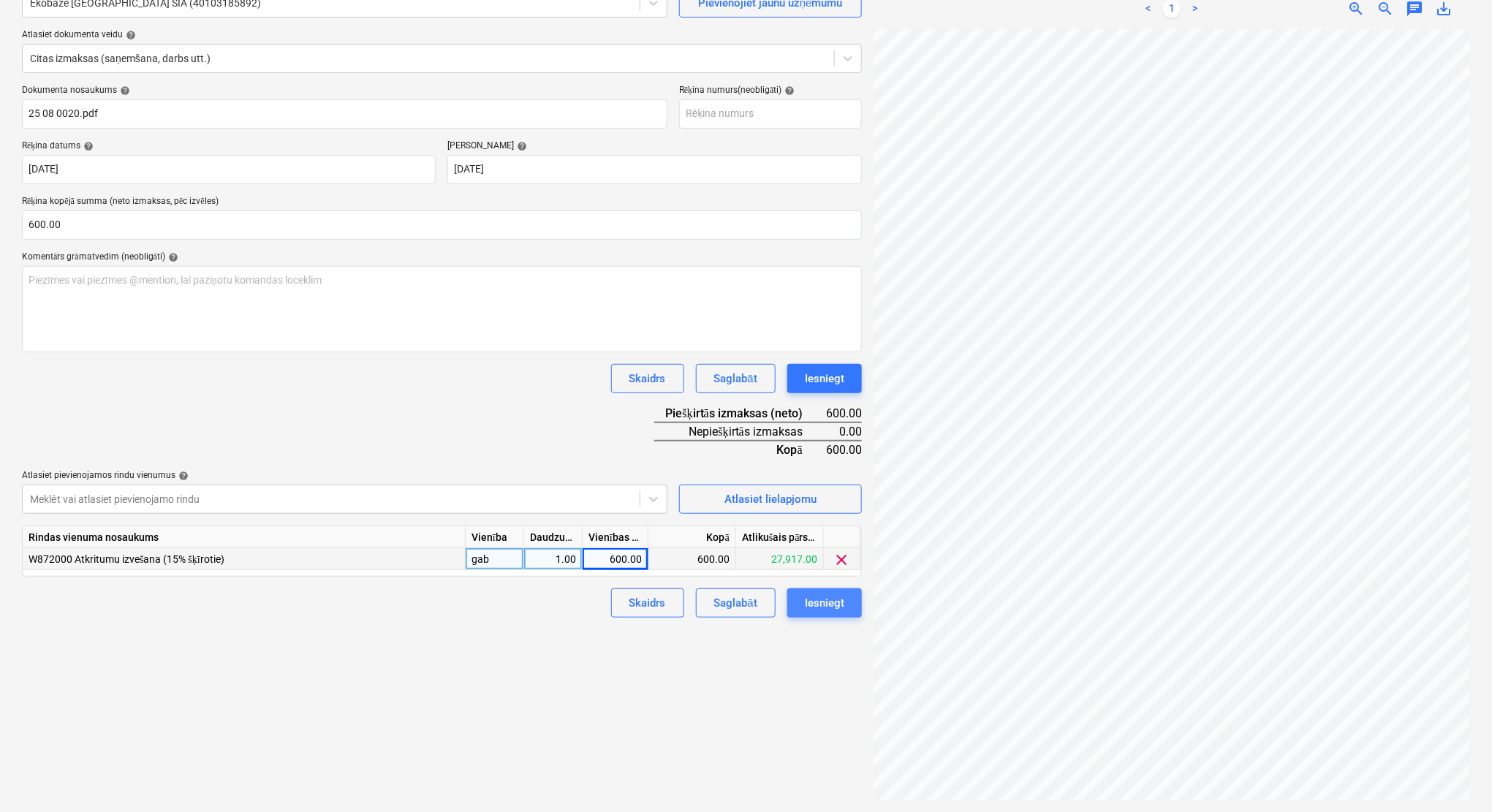
click at [840, 609] on div "Iesniegt" at bounding box center [824, 603] width 40 height 19
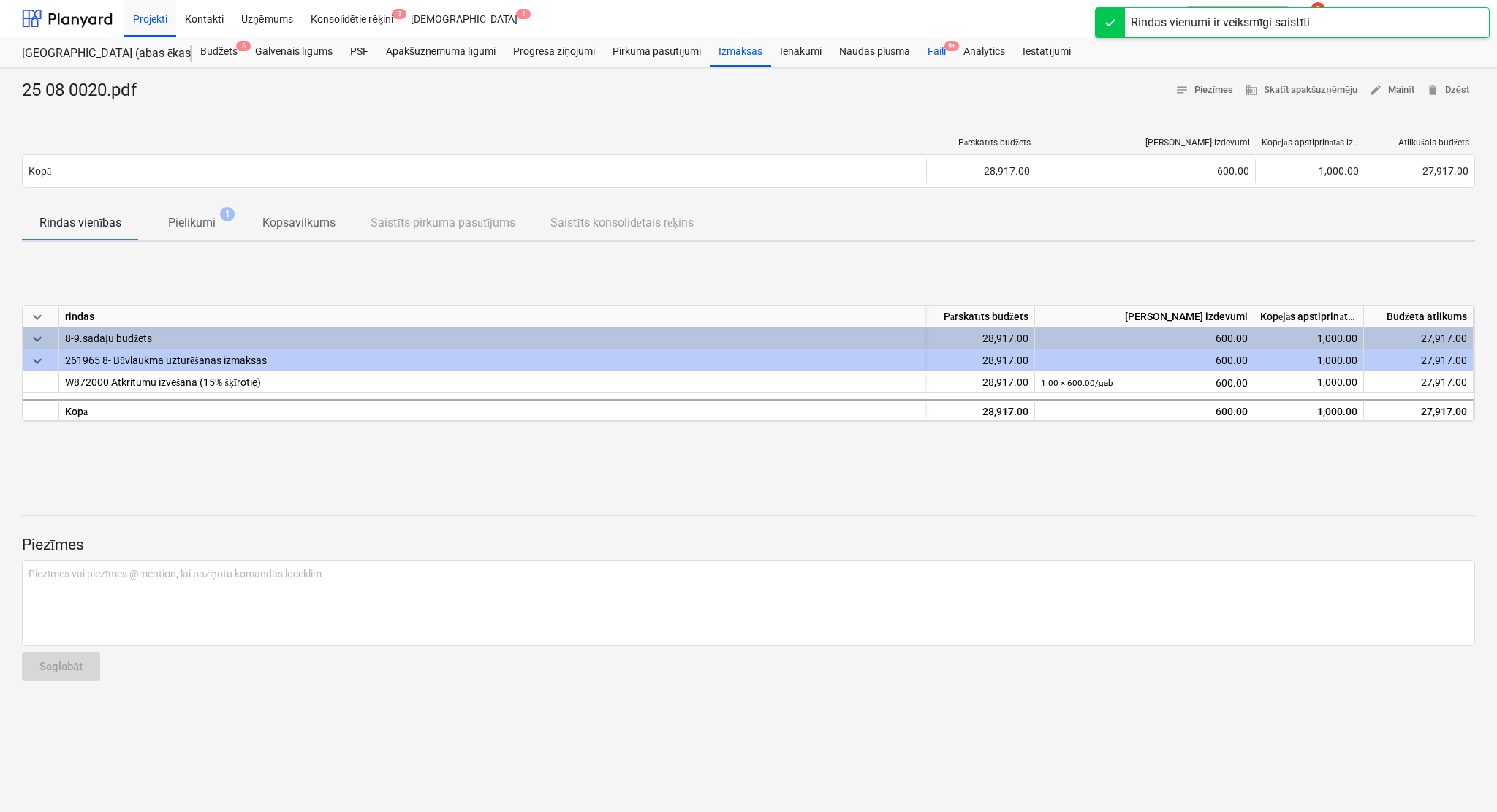
click at [926, 50] on div "Faili 9+" at bounding box center [937, 51] width 36 height 29
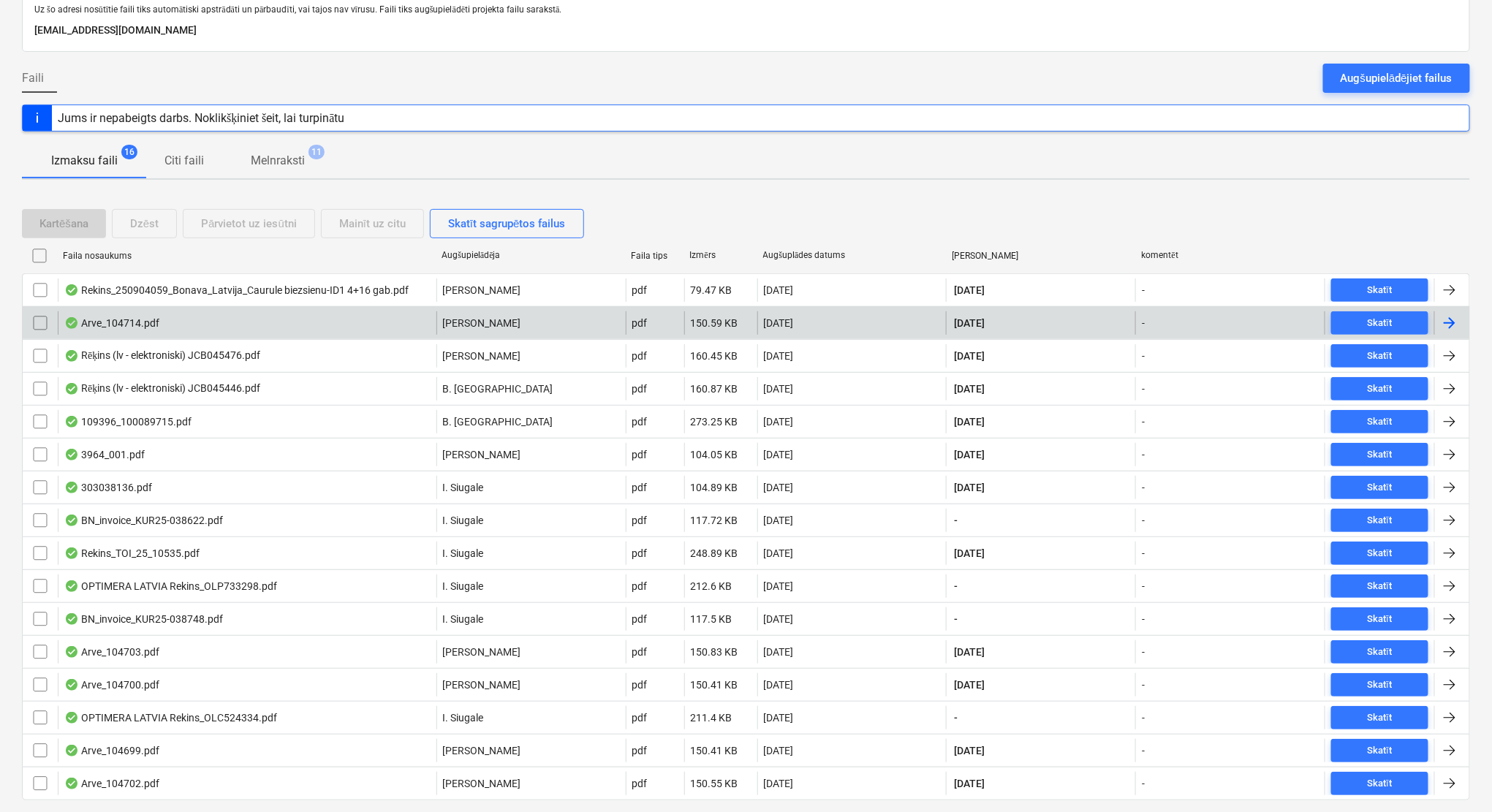
scroll to position [127, 0]
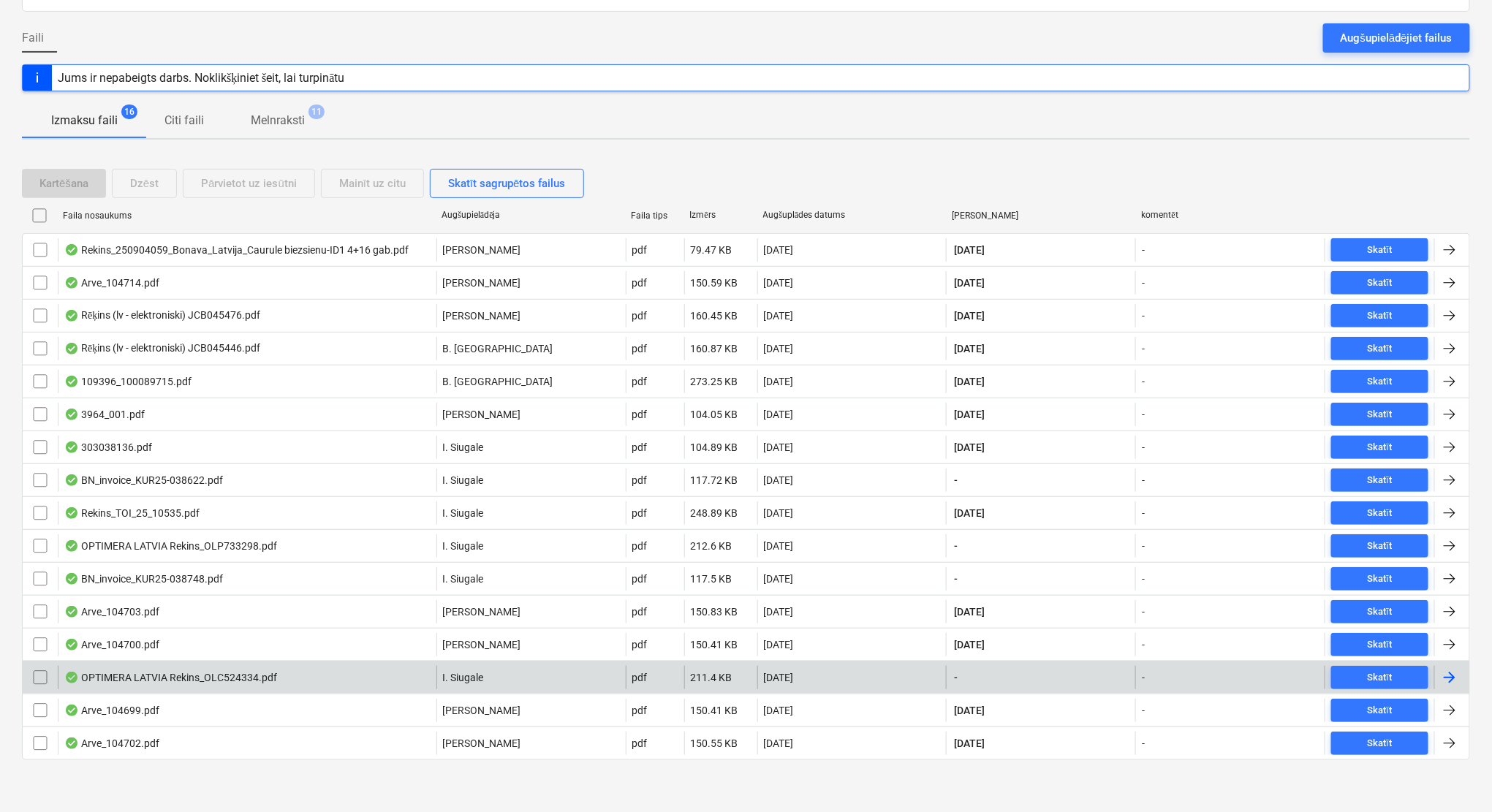
click at [1456, 681] on div at bounding box center [1449, 677] width 17 height 17
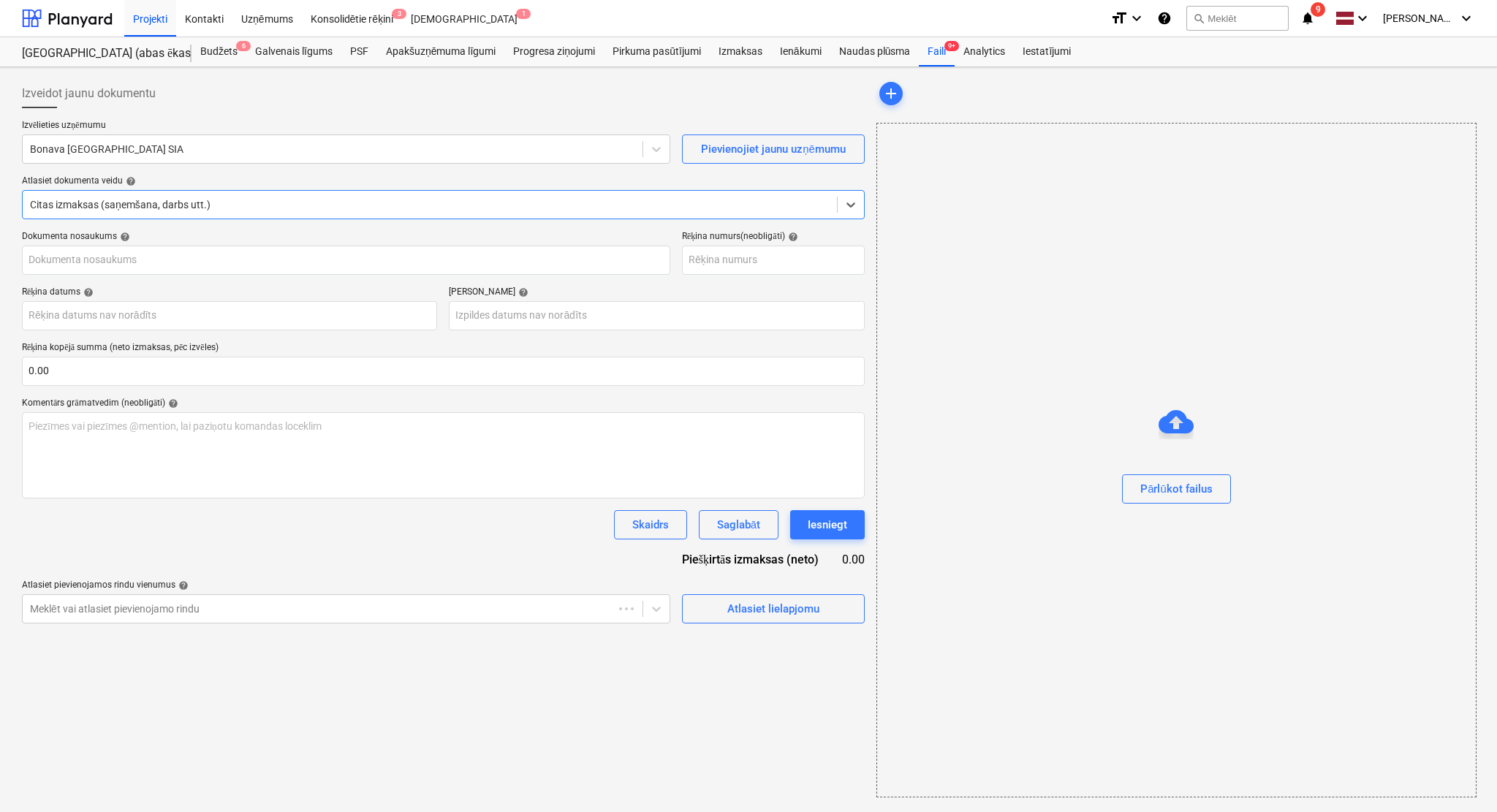
type input "OLC524334"
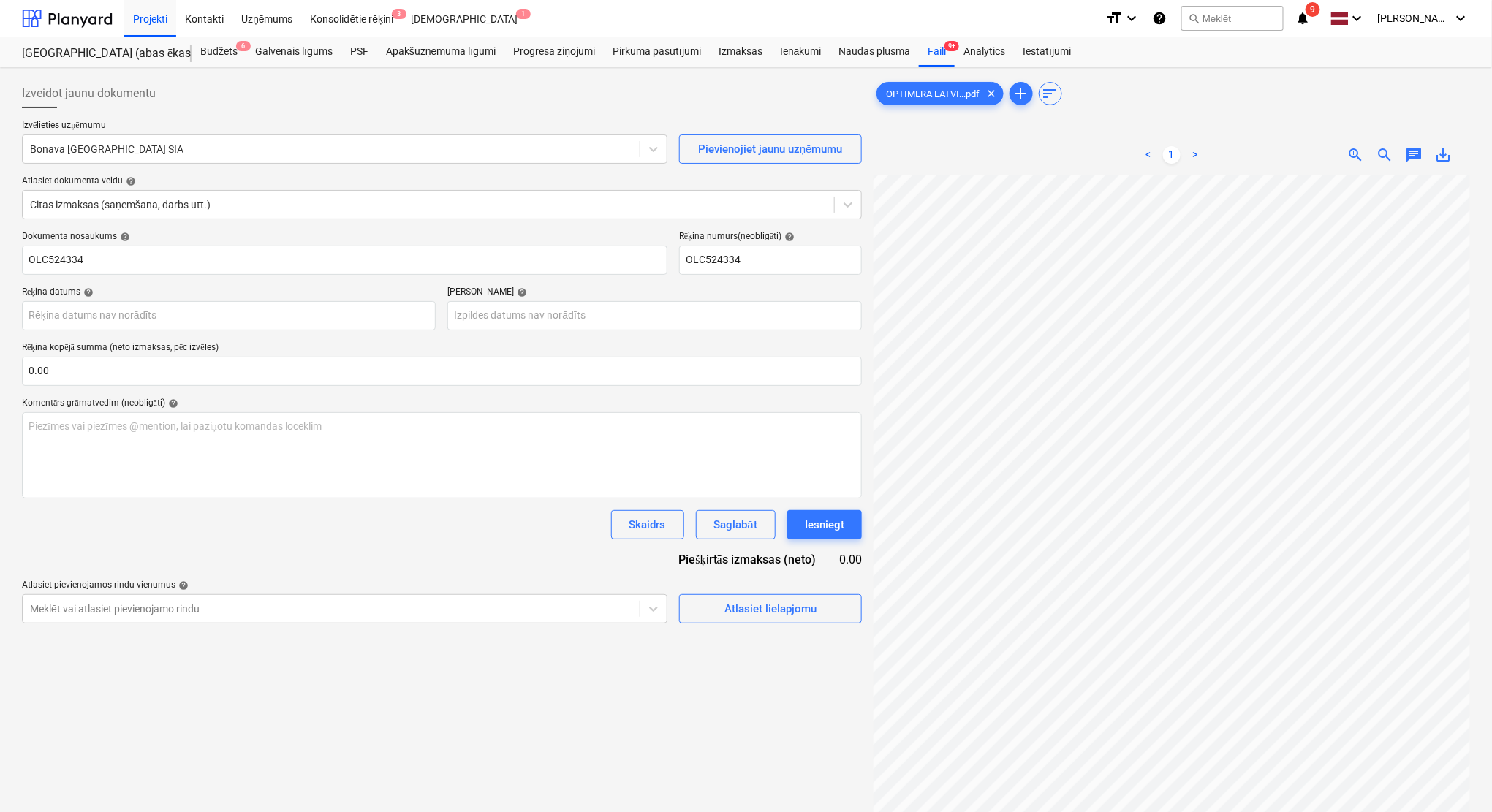
scroll to position [35, 46]
click at [224, 138] on div "Bonava [GEOGRAPHIC_DATA] SIA" at bounding box center [345, 149] width 646 height 29
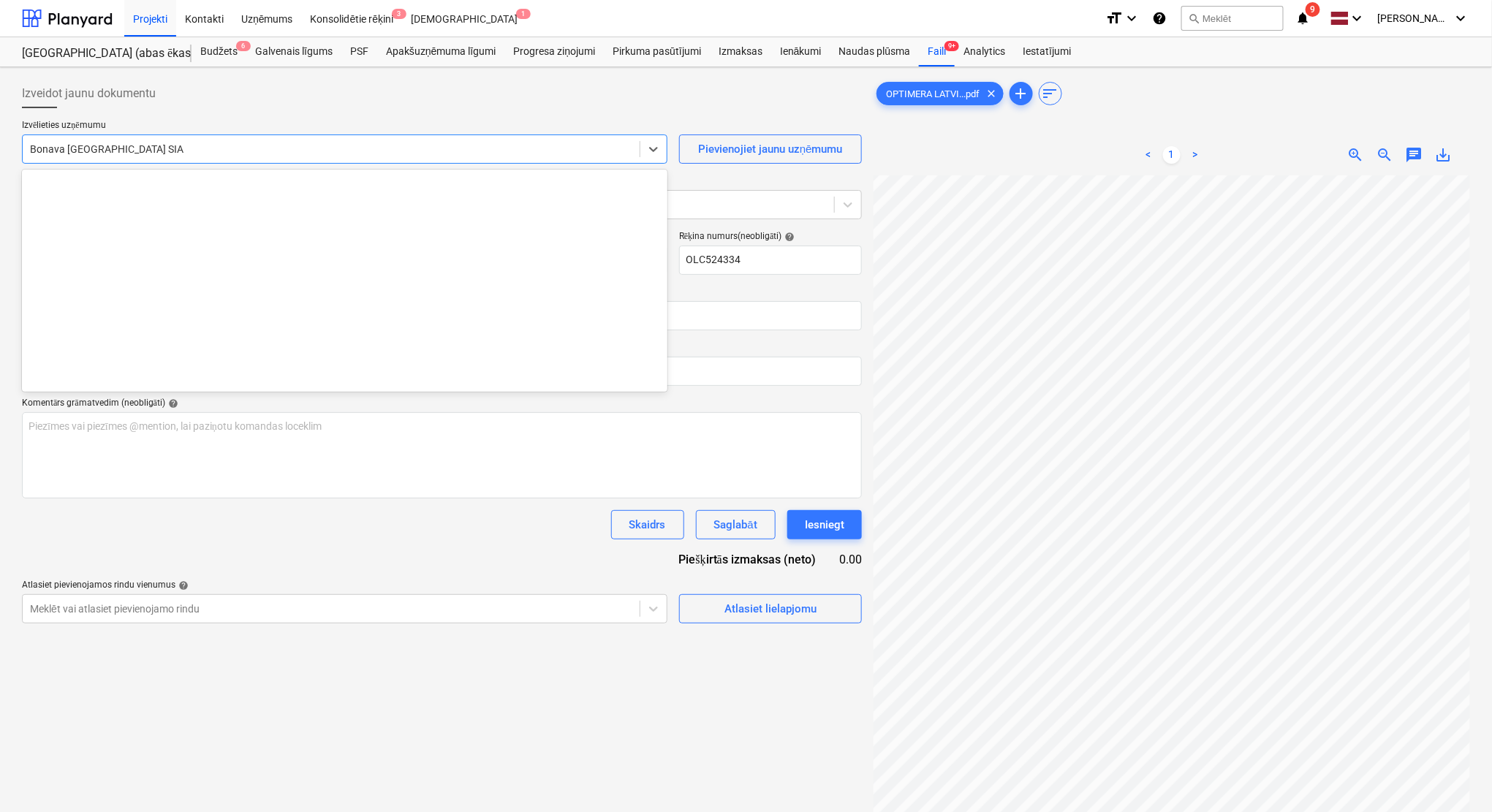
scroll to position [2710, 0]
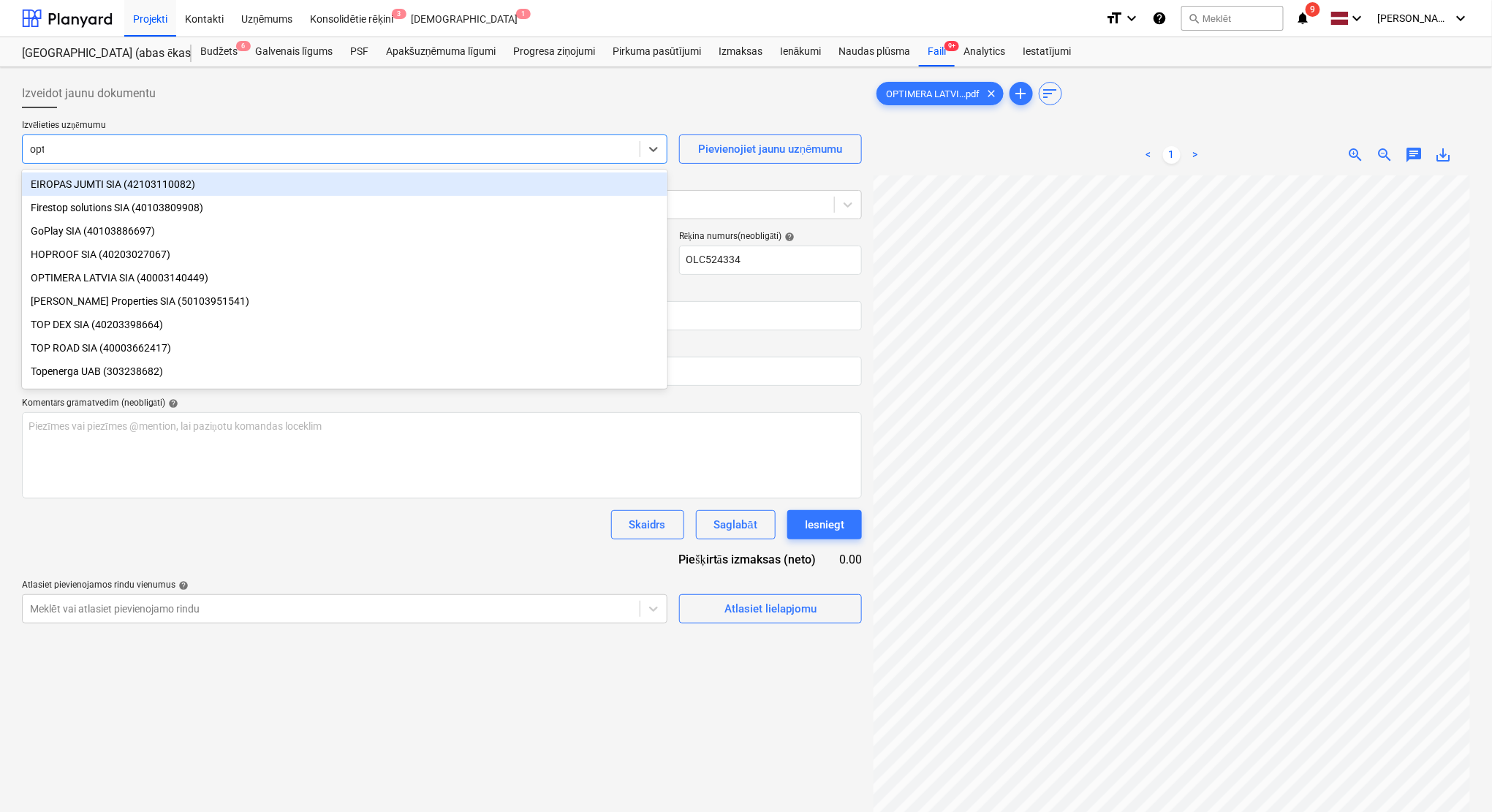
type input "opti"
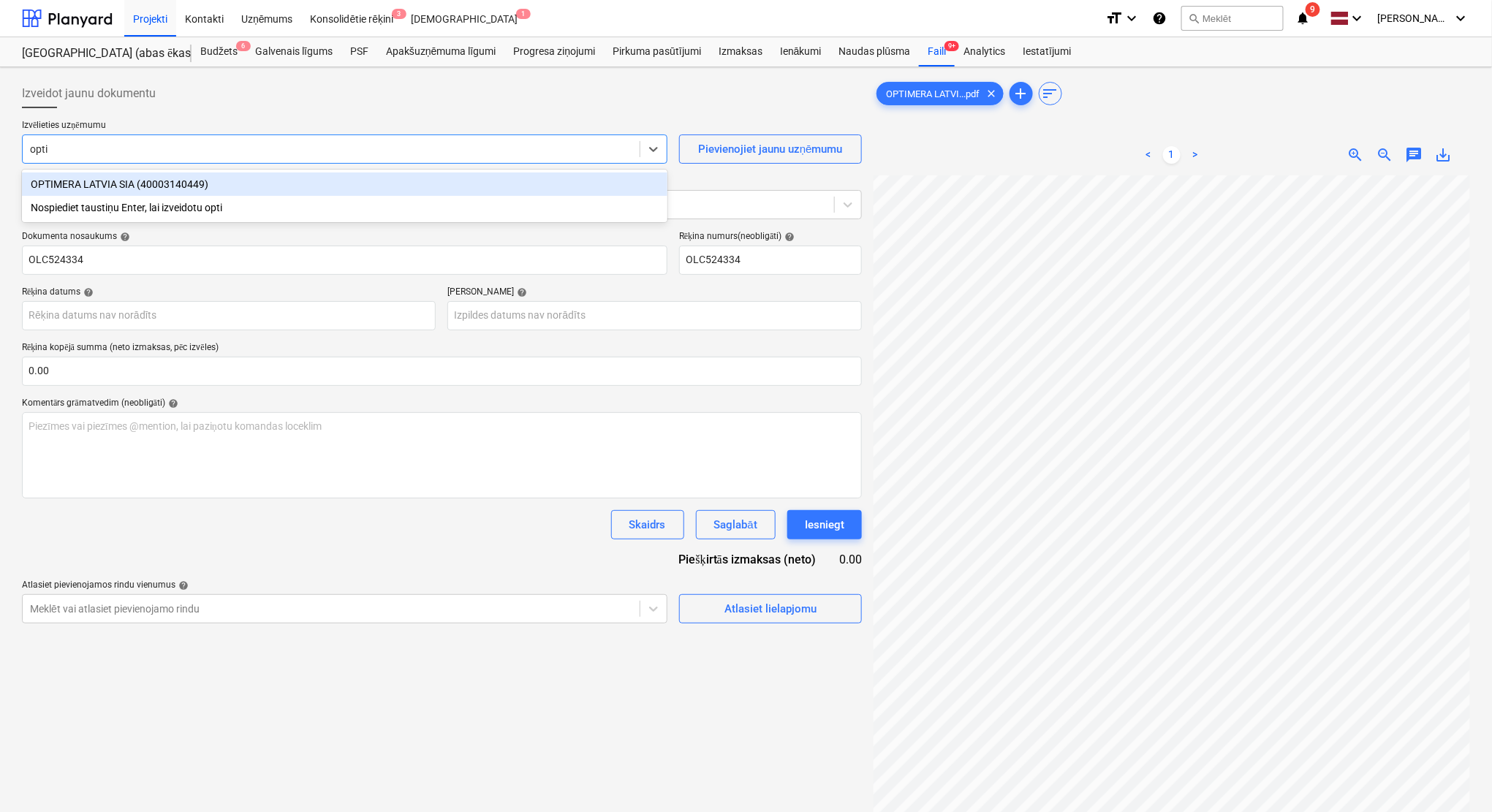
click at [224, 184] on div "OPTIMERA LATVIA SIA (40003140449)" at bounding box center [345, 184] width 646 height 23
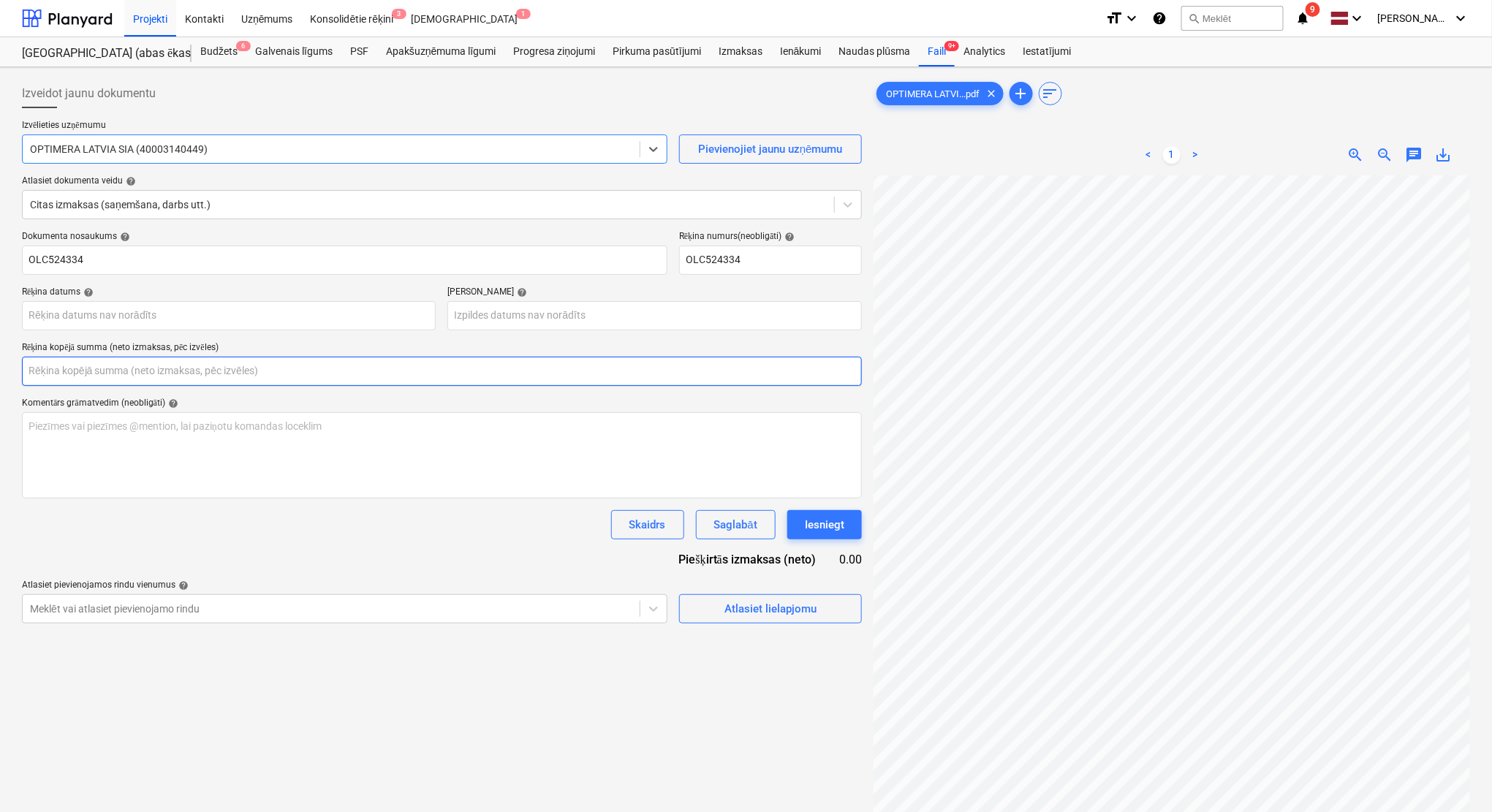
click at [256, 374] on input "text" at bounding box center [442, 371] width 840 height 29
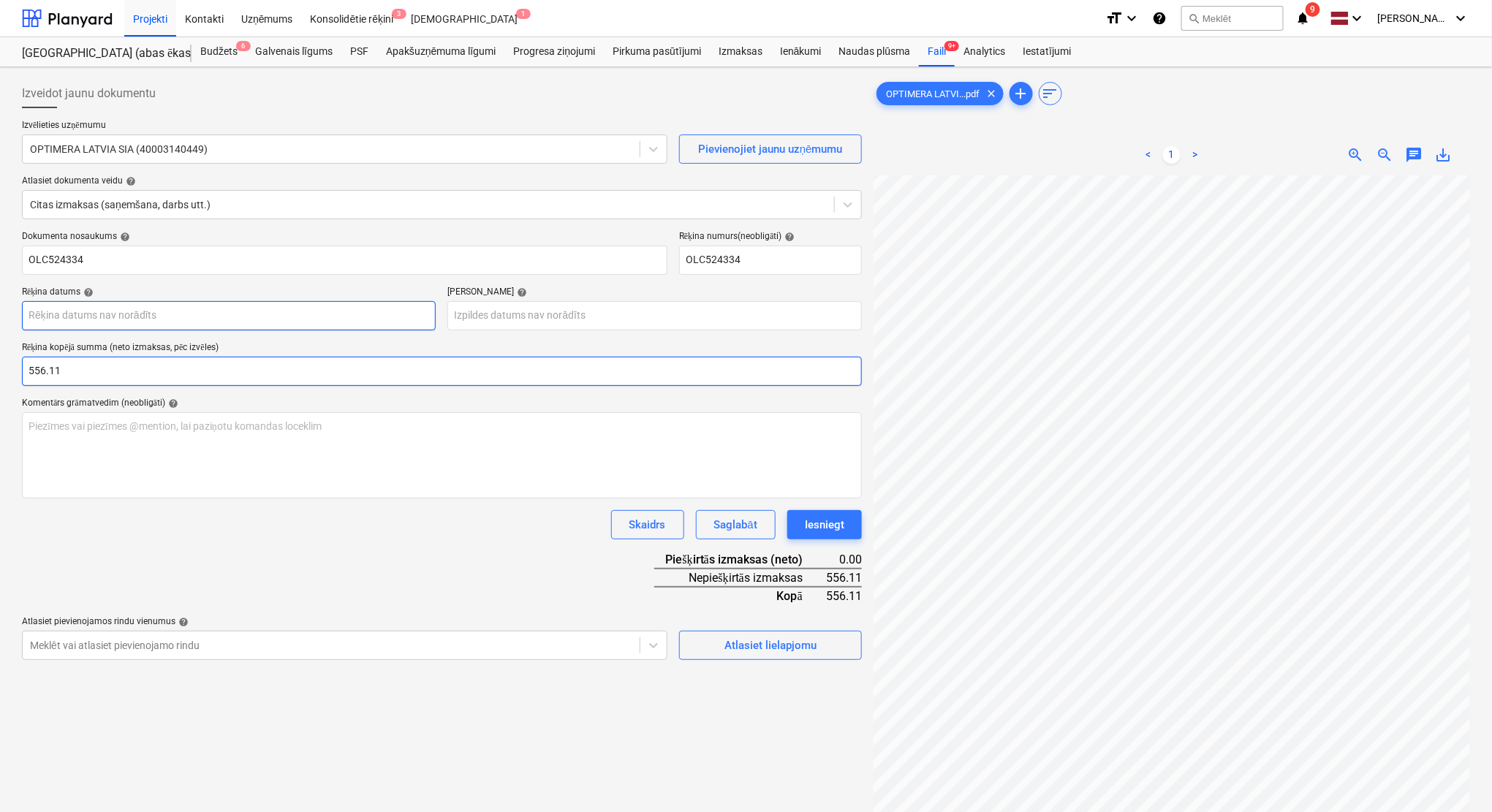
type input "556.11"
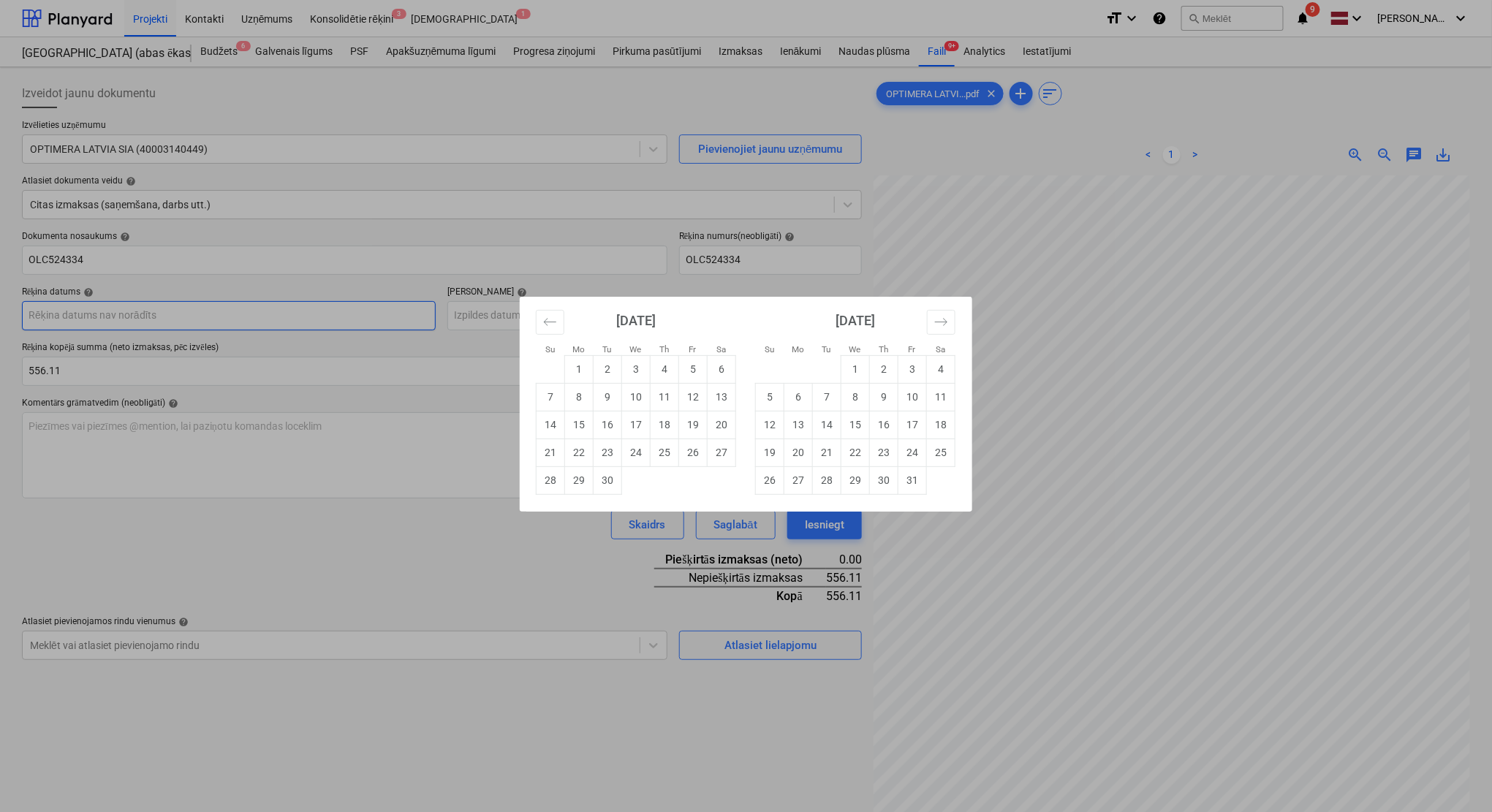
click at [294, 321] on body "Projekti Kontakti Uzņēmums Konsolidētie rēķini 3 Iesūtne 1 format_size keyboard…" at bounding box center [746, 406] width 1492 height 812
click at [586, 365] on td "1" at bounding box center [579, 368] width 28 height 28
type input "[DATE]"
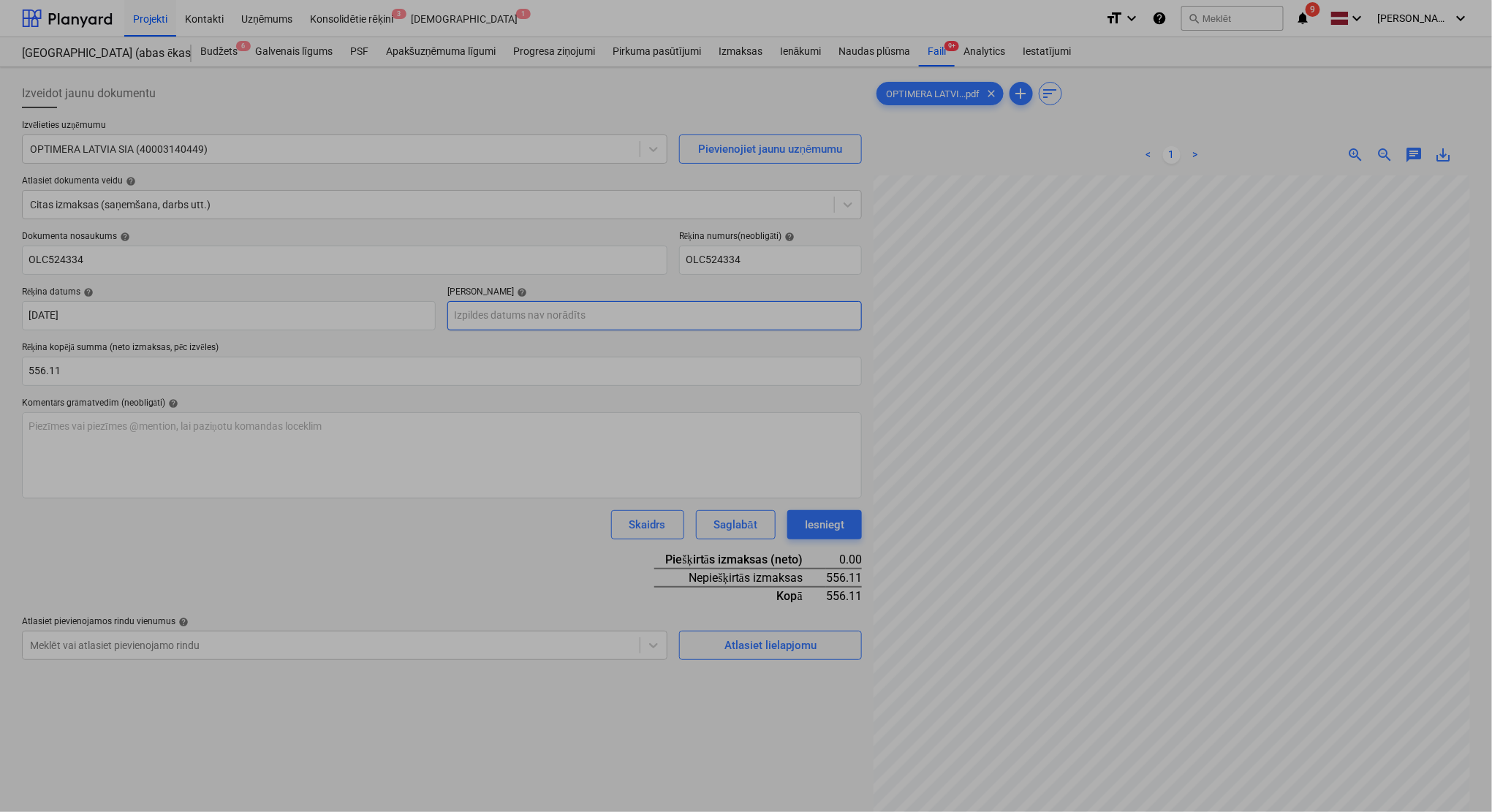
click at [700, 314] on body "Projekti Kontakti Uzņēmums Konsolidētie rēķini 3 Iesūtne 1 format_size keyboard…" at bounding box center [746, 406] width 1492 height 812
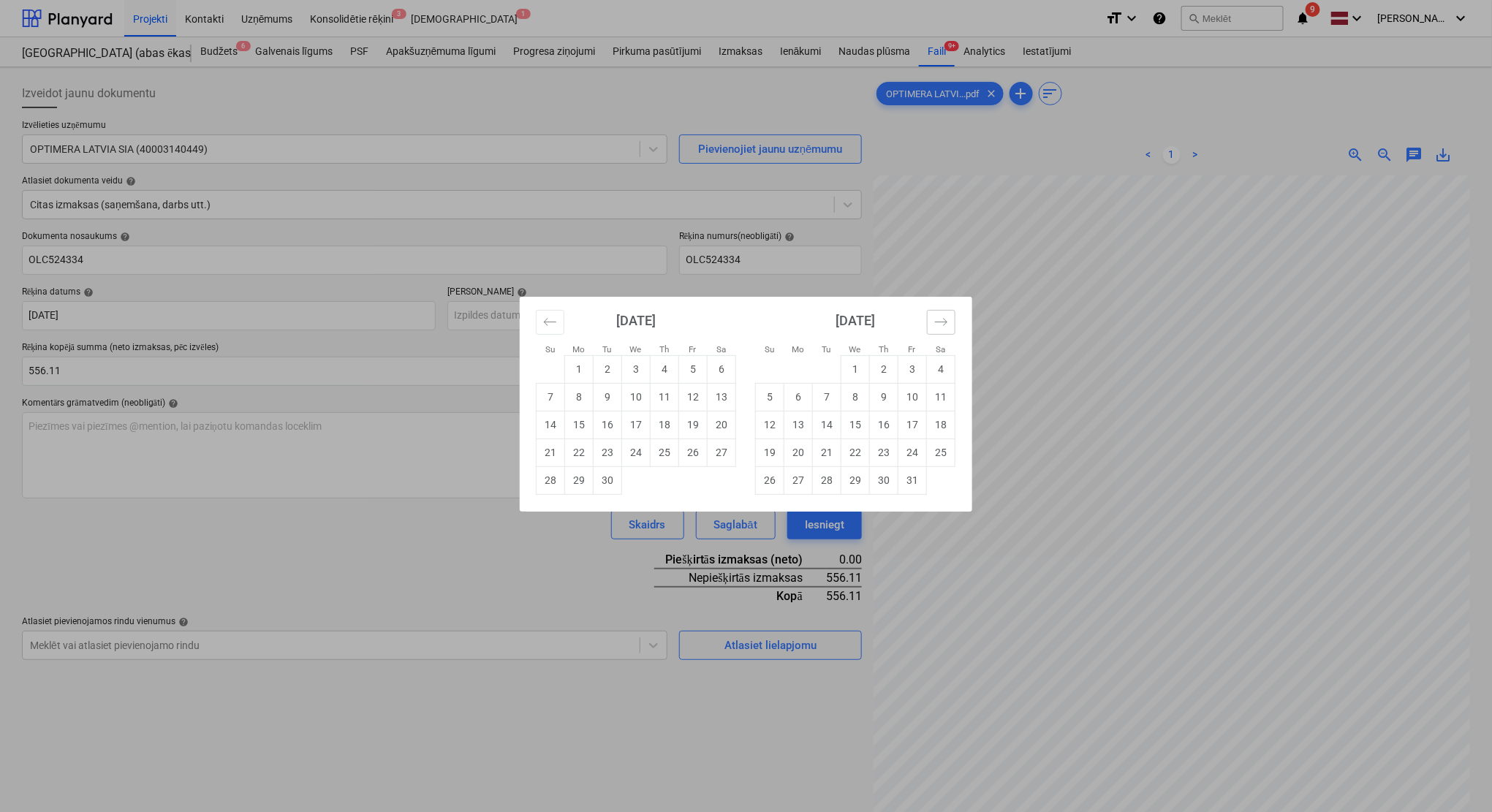
click at [947, 319] on icon "Move forward to switch to the next month." at bounding box center [941, 322] width 14 height 14
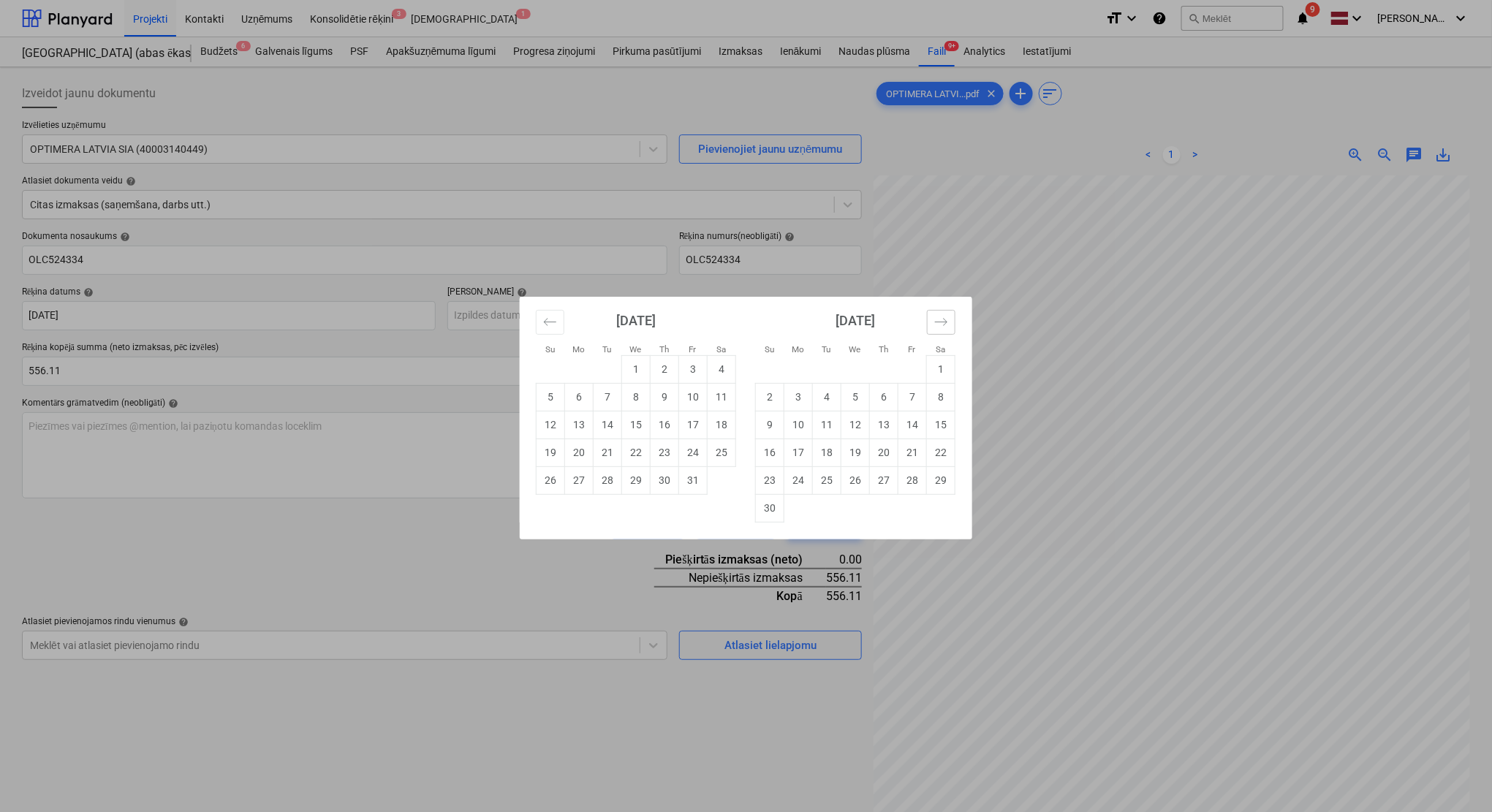
click at [947, 319] on icon "Move forward to switch to the next month." at bounding box center [941, 322] width 14 height 14
click at [825, 479] on td "30" at bounding box center [826, 480] width 28 height 28
type input "[DATE]"
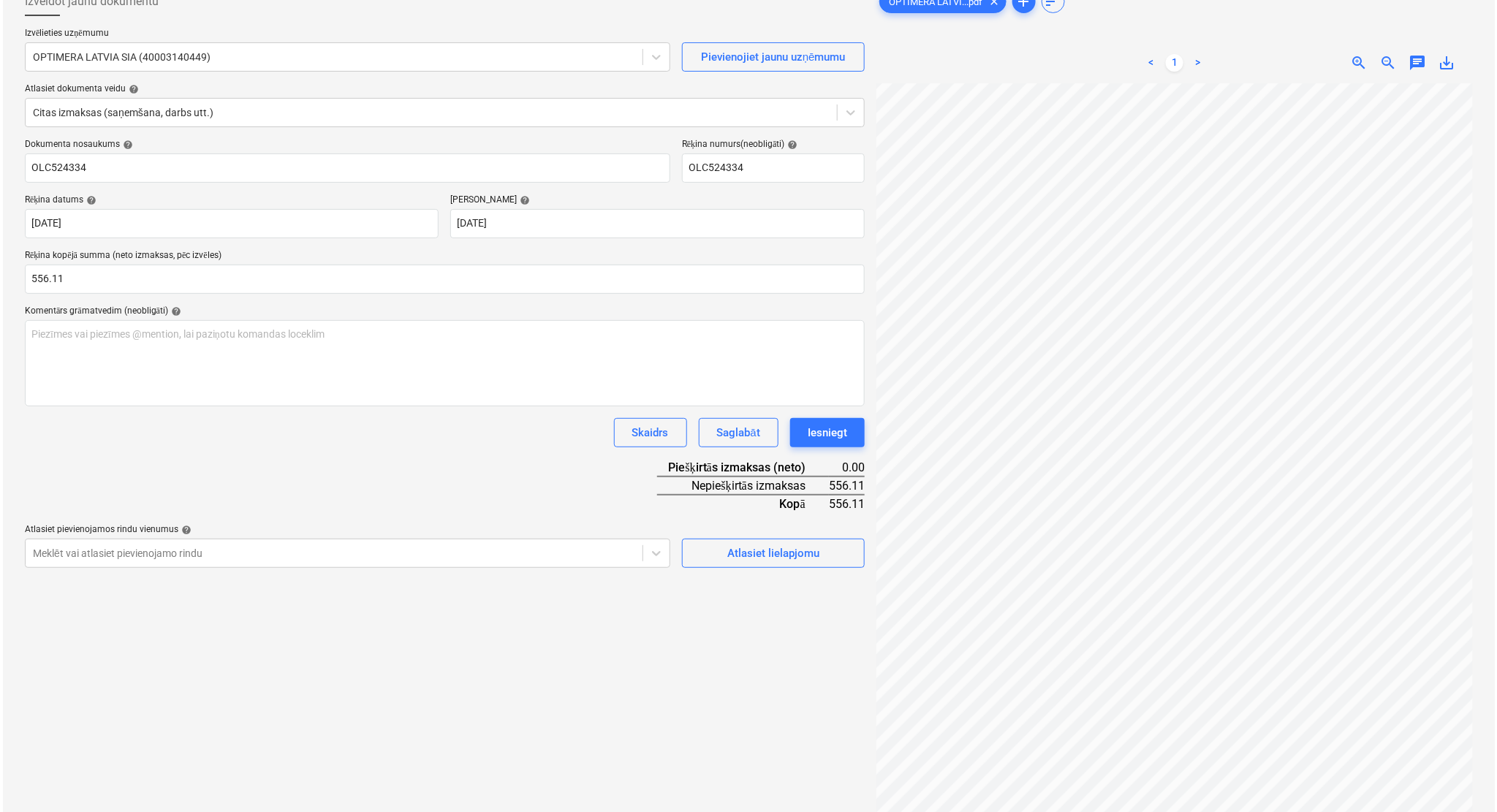
scroll to position [130, 0]
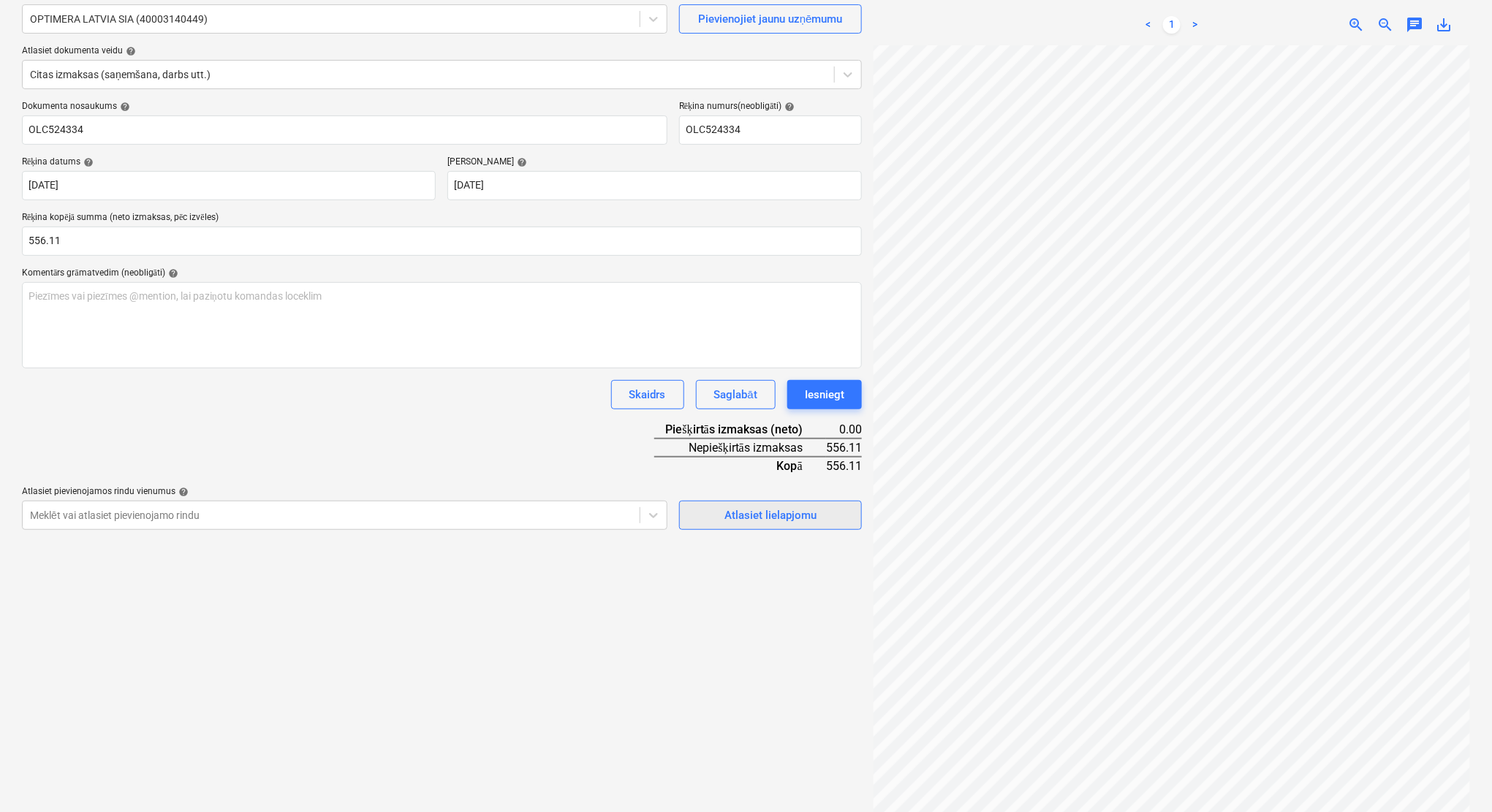
click at [750, 513] on div "Atlasiet lielapjomu" at bounding box center [770, 515] width 92 height 19
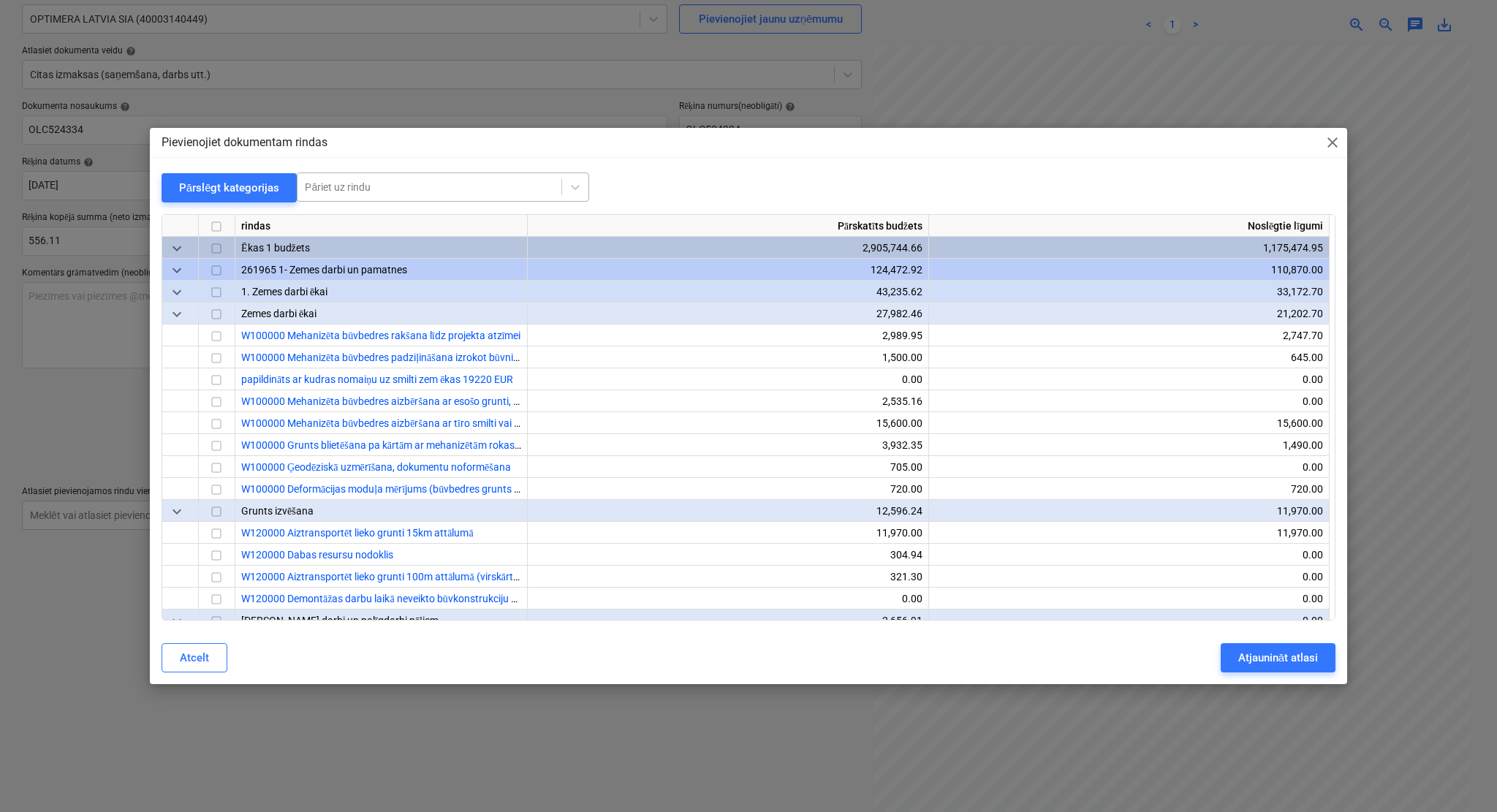
click at [460, 190] on div at bounding box center [429, 186] width 249 height 15
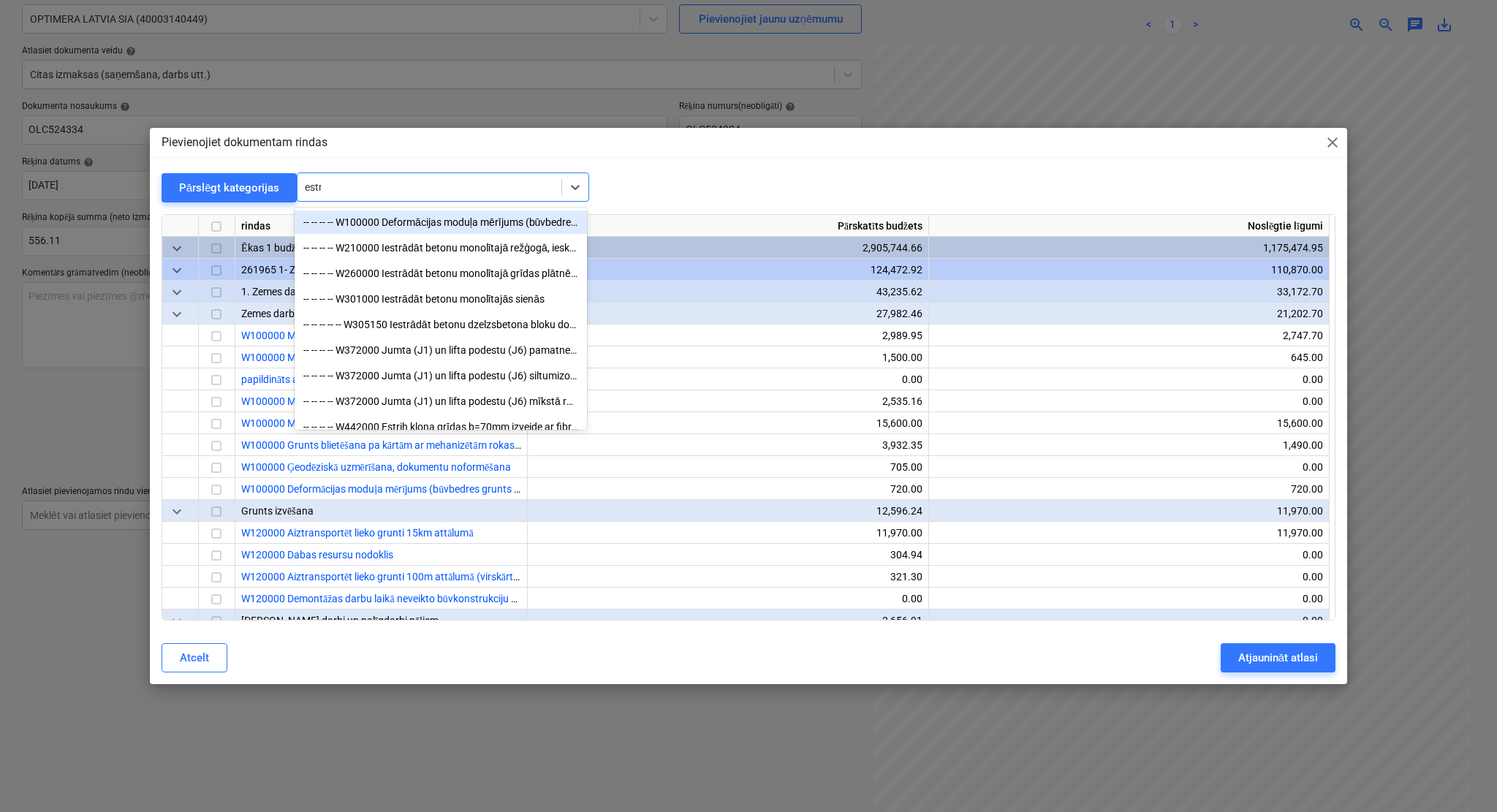
type input "estri"
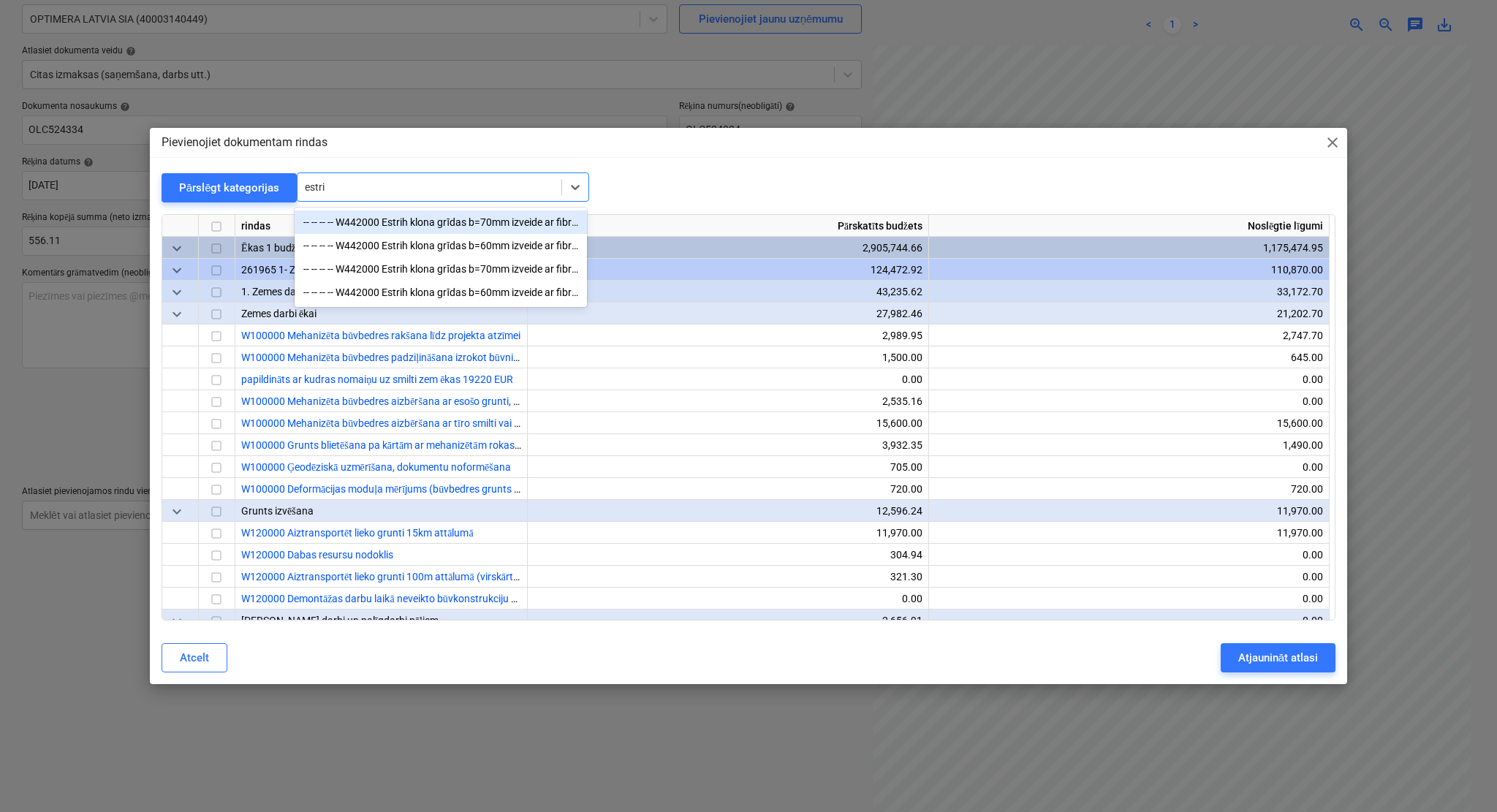
click at [427, 223] on div "-- -- -- -- W442000 Estrih klona grīdas b=70mm izveide ar fibru (mašīnas recept…" at bounding box center [441, 222] width 293 height 23
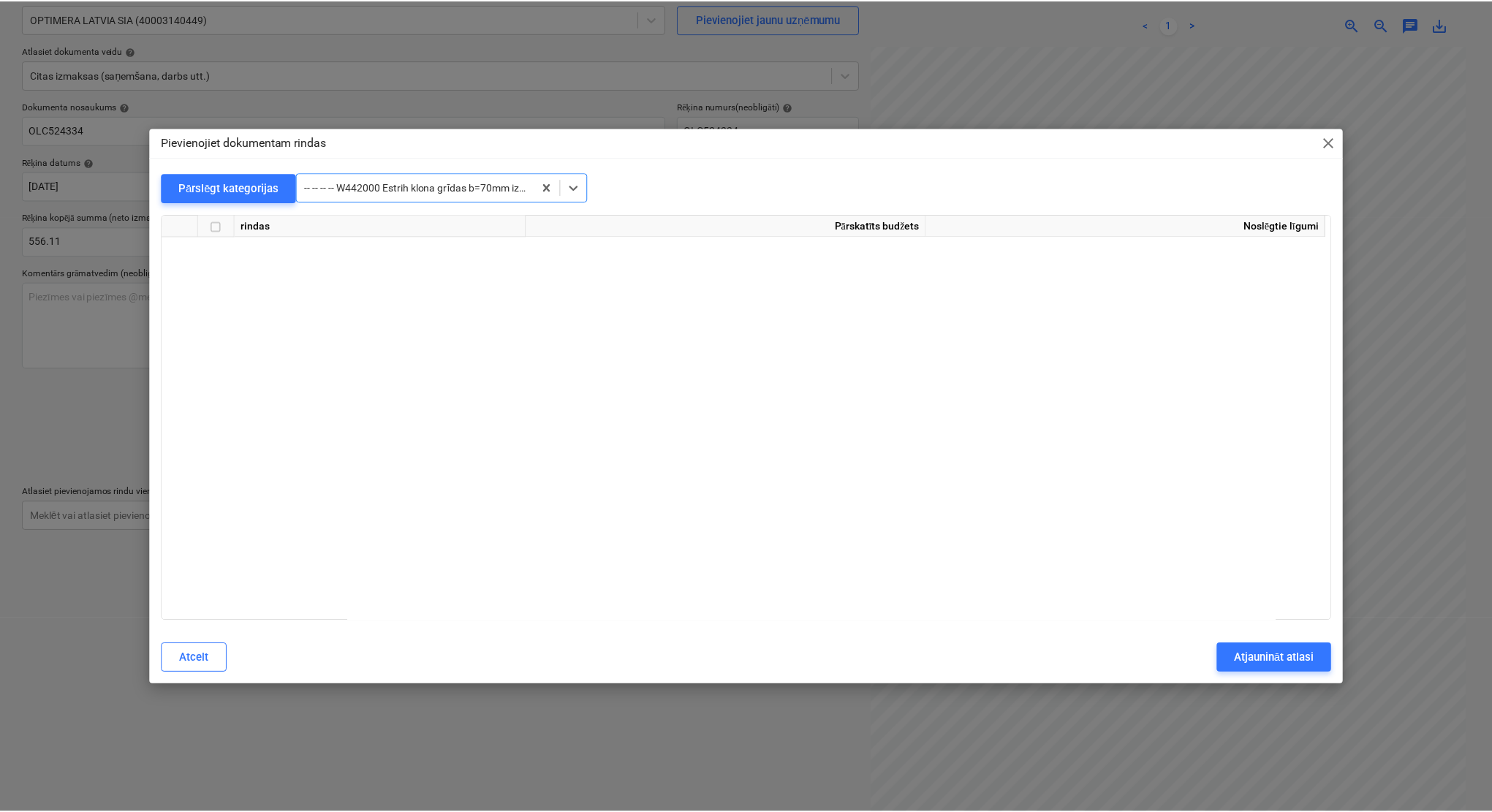
scroll to position [5829, 0]
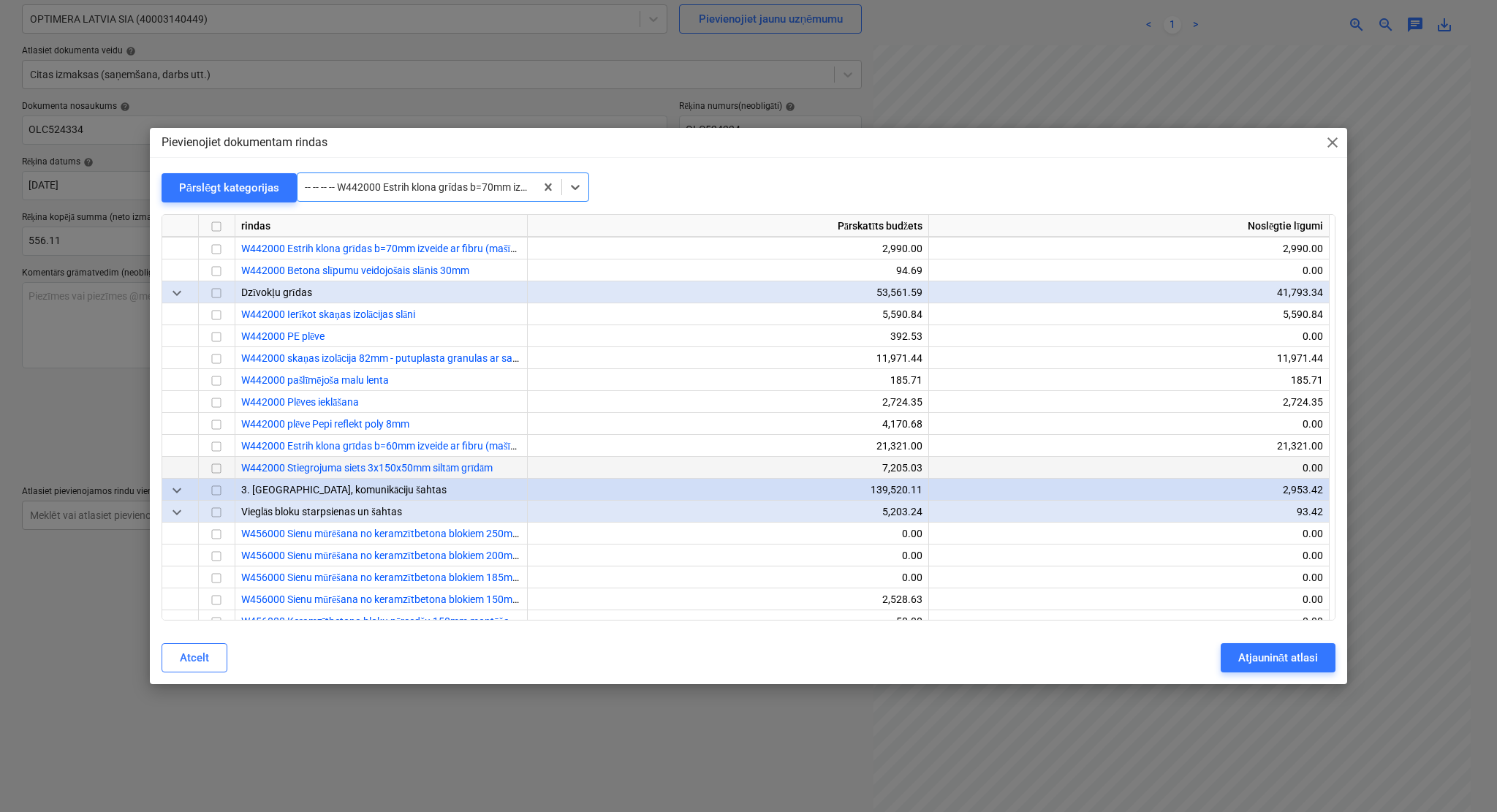
click at [217, 465] on input "checkbox" at bounding box center [216, 468] width 17 height 17
click at [1271, 658] on div "Atjaunināt atlasi" at bounding box center [1278, 658] width 80 height 19
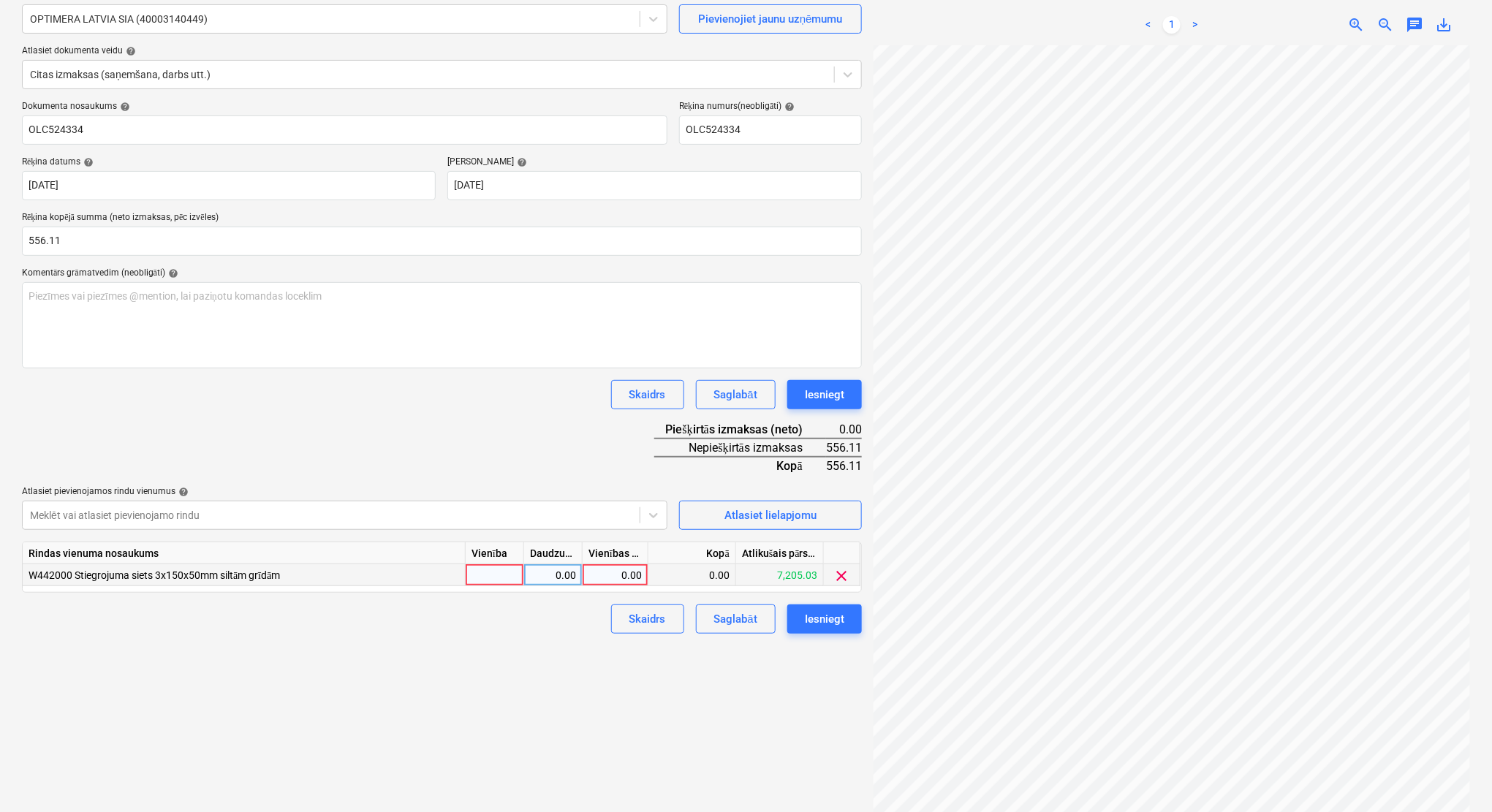
click at [620, 575] on div "0.00" at bounding box center [615, 575] width 53 height 22
type input "556.11"
click at [528, 694] on div "Izveidot jaunu dokumentu Izvēlieties uzņēmumu OPTIMERA LATVIA SIA (40003140449)…" at bounding box center [442, 382] width 851 height 879
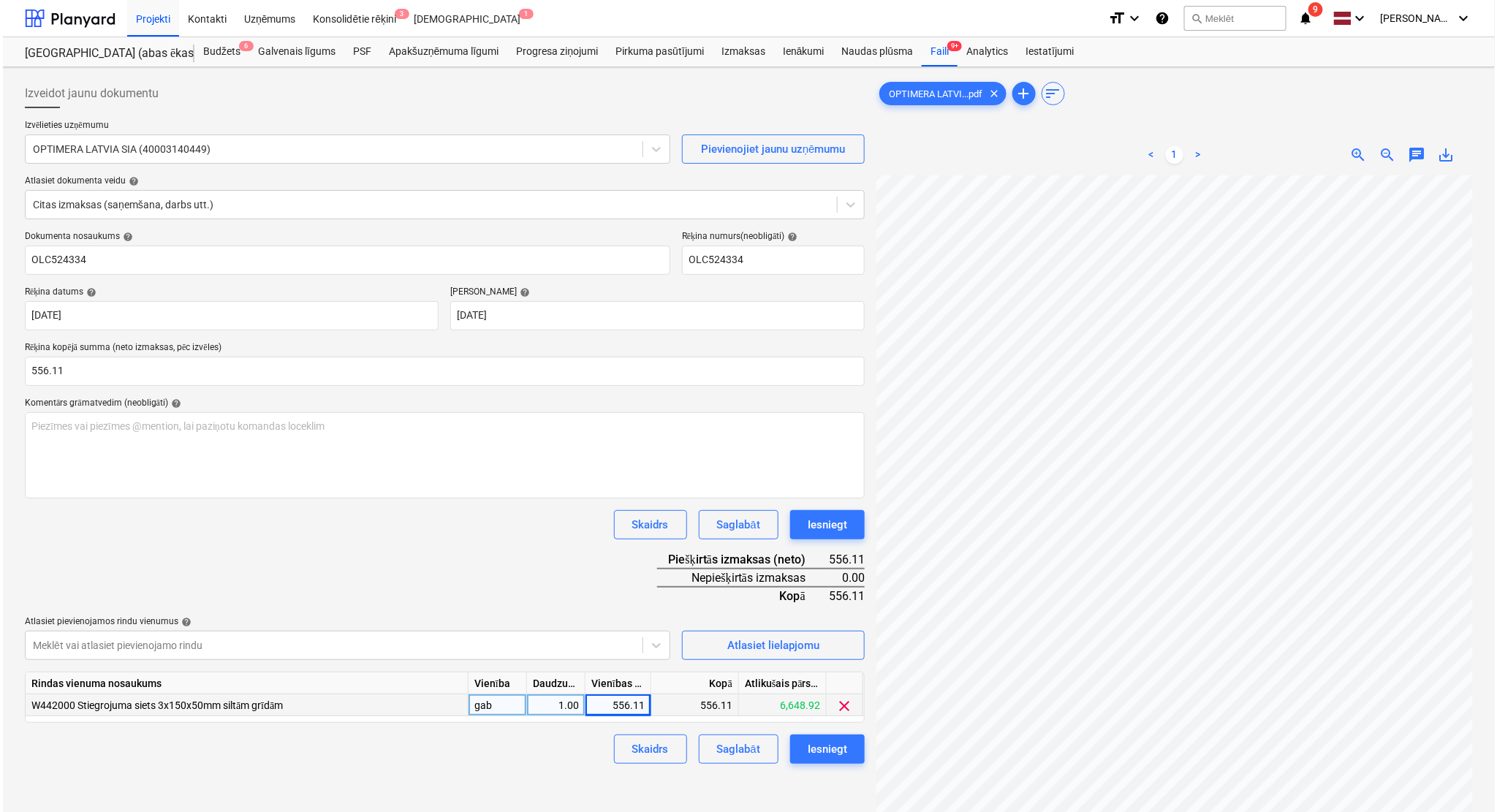
scroll to position [130, 0]
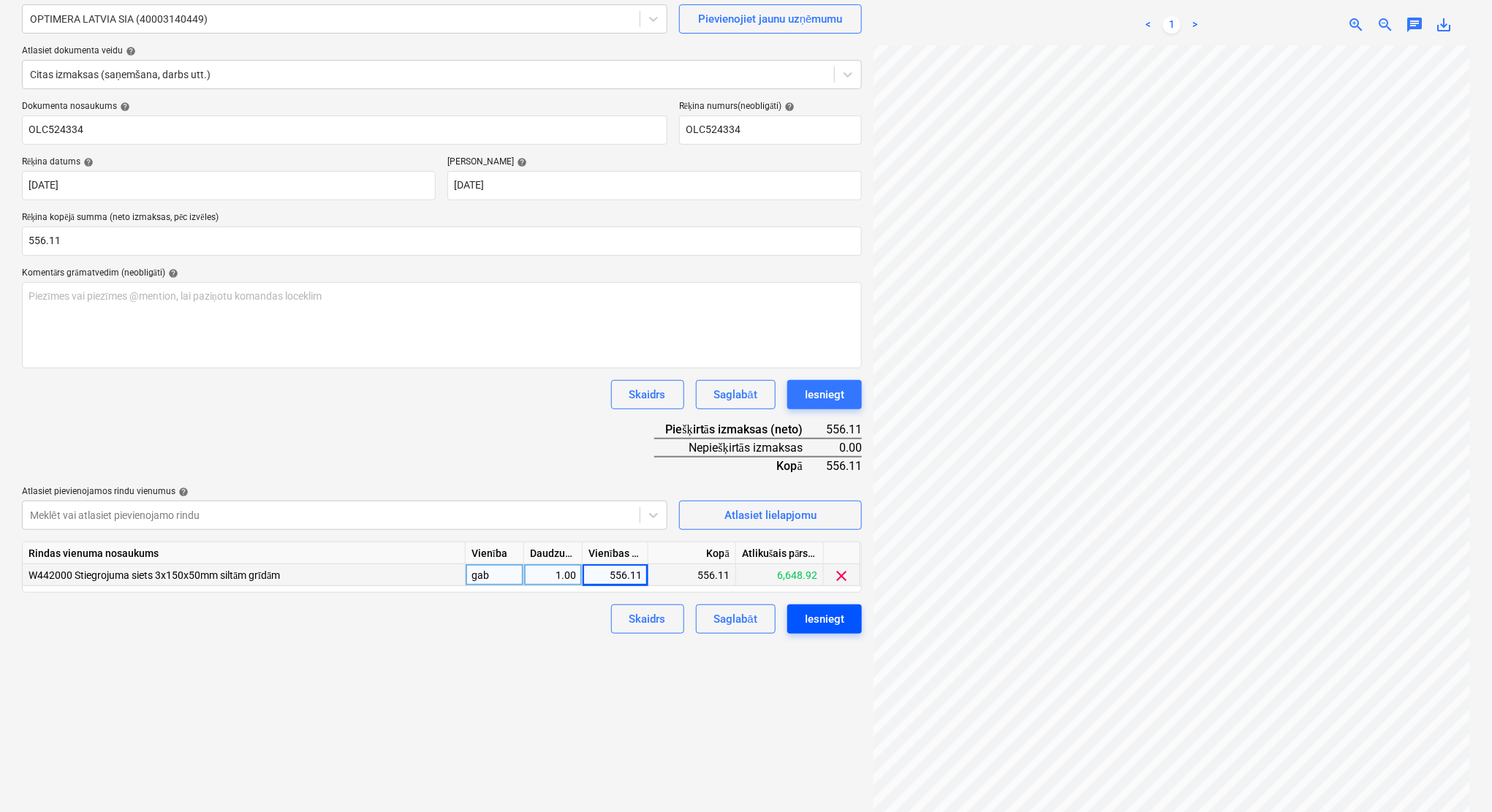
click at [831, 620] on div "Iesniegt" at bounding box center [824, 619] width 40 height 19
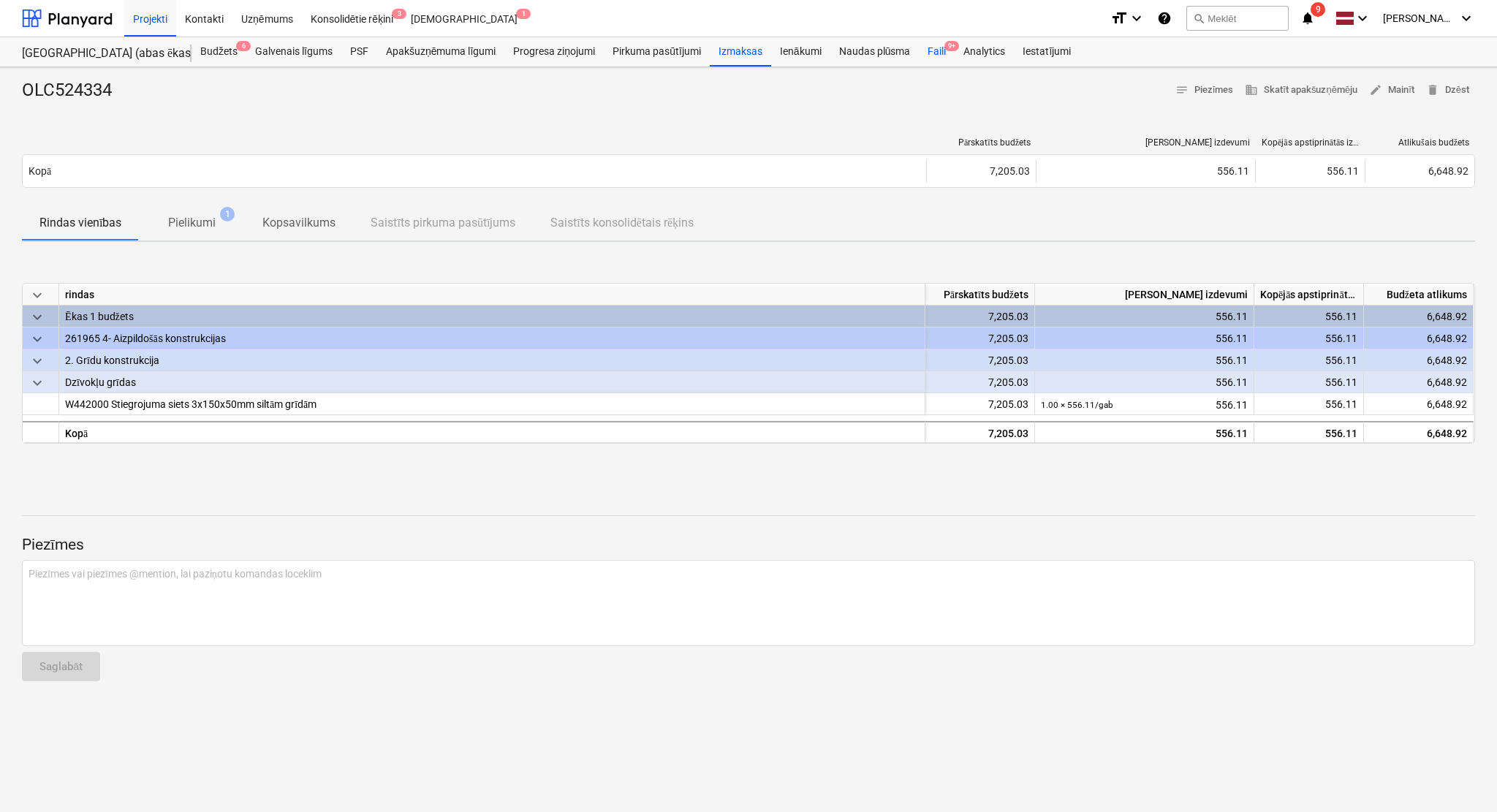
click at [937, 49] on div "Faili 9+" at bounding box center [937, 51] width 36 height 29
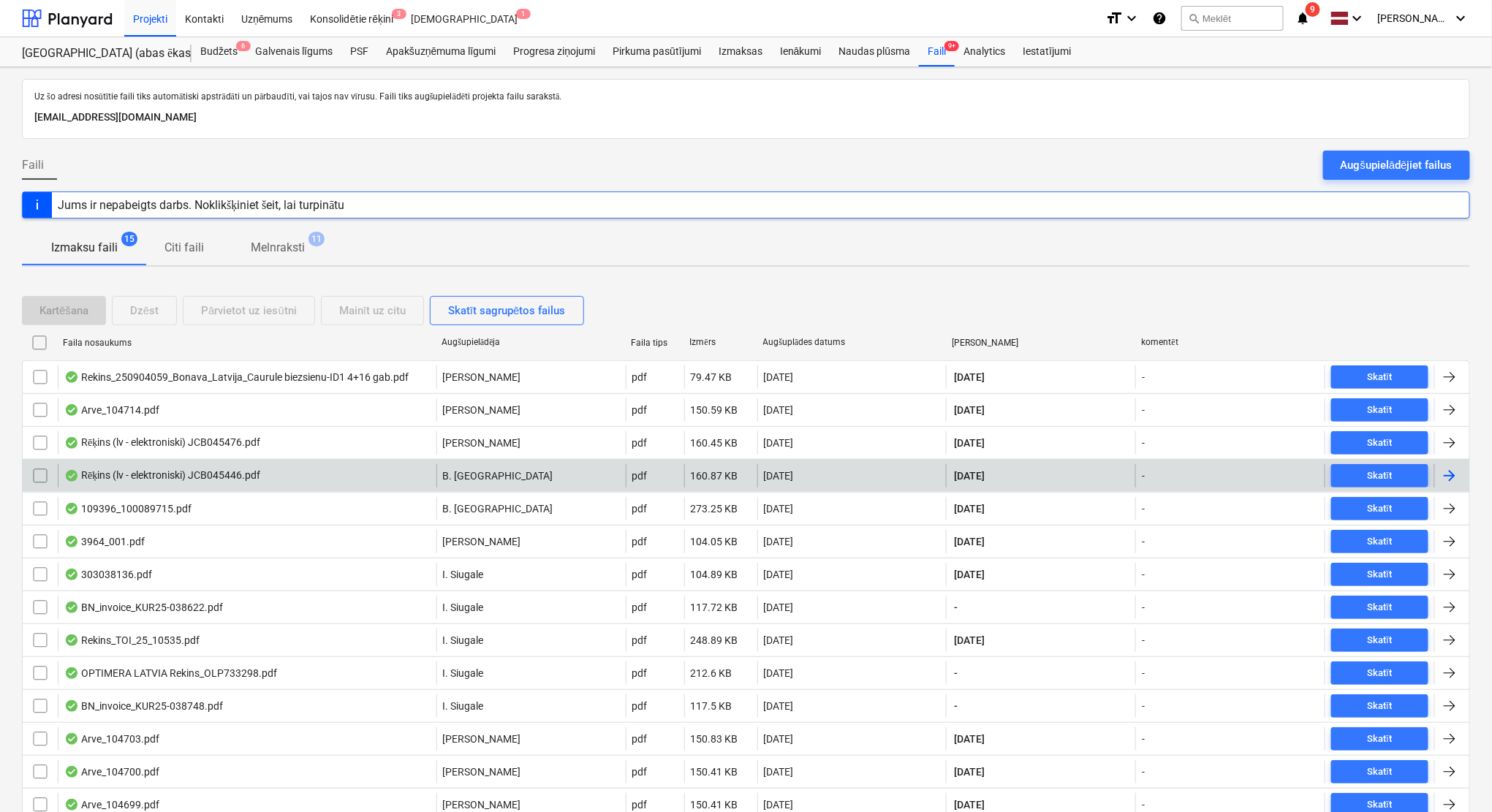
scroll to position [95, 0]
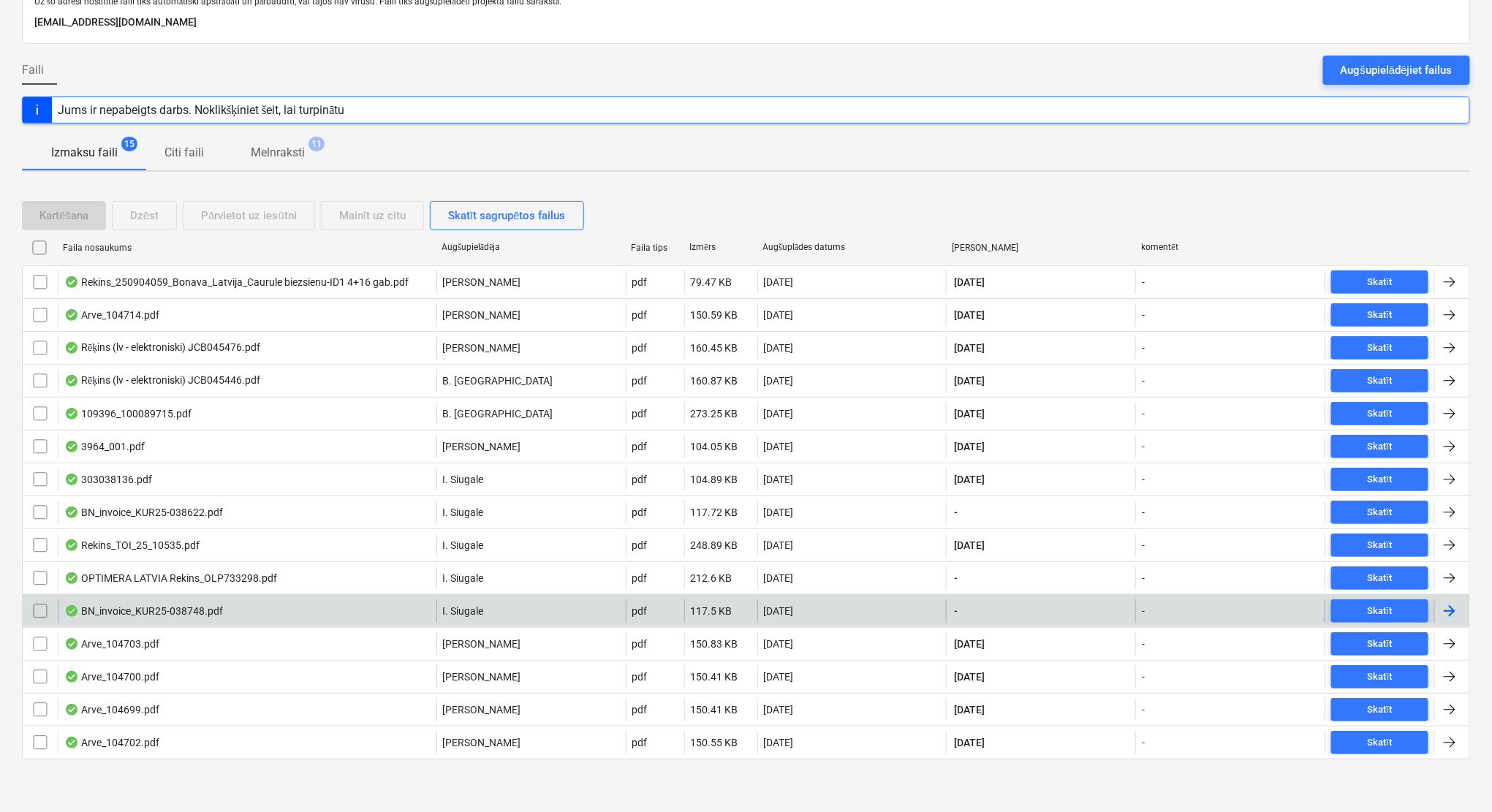
click at [1451, 608] on div at bounding box center [1449, 610] width 17 height 17
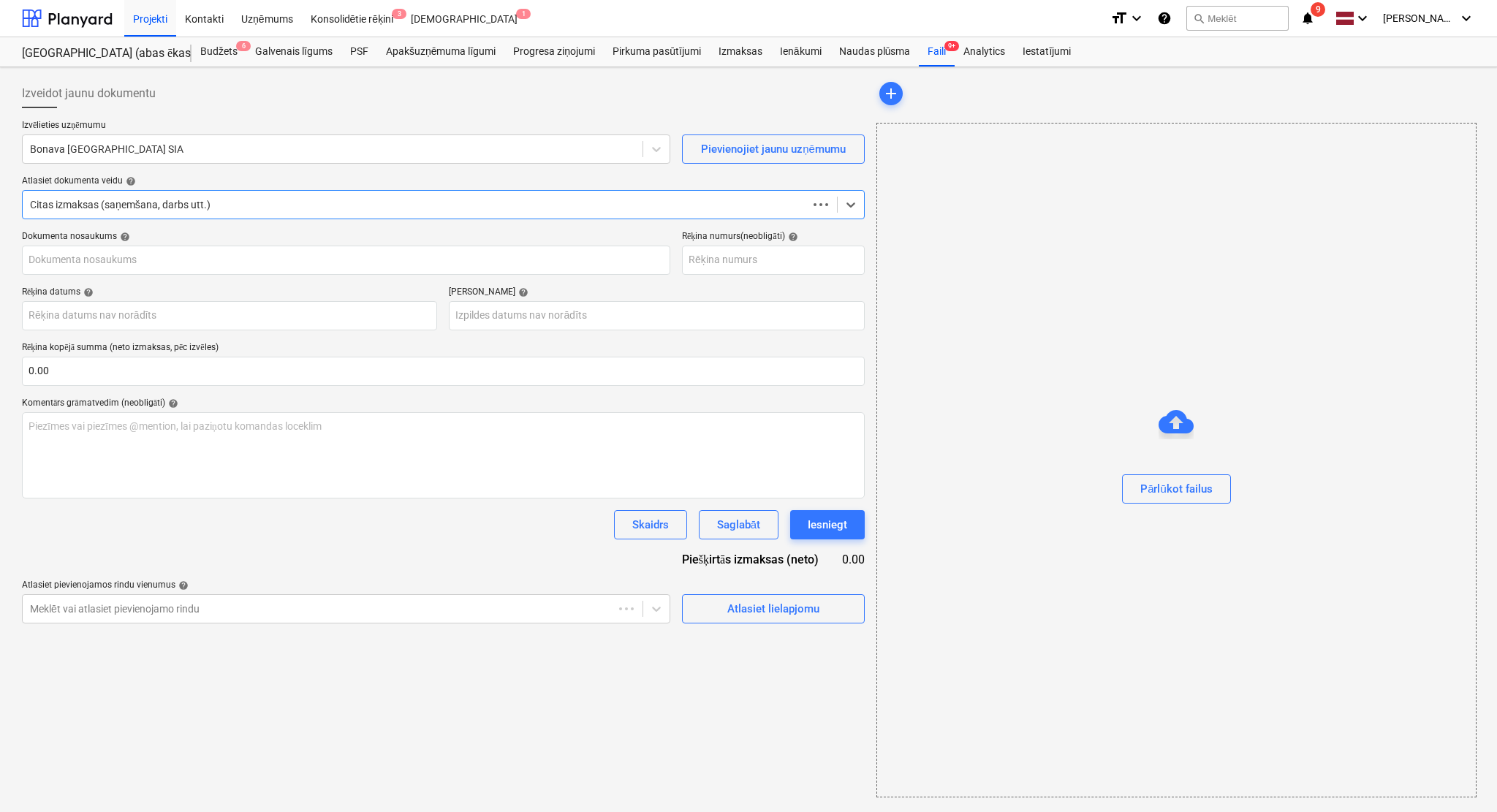
type input "KUR25-038748"
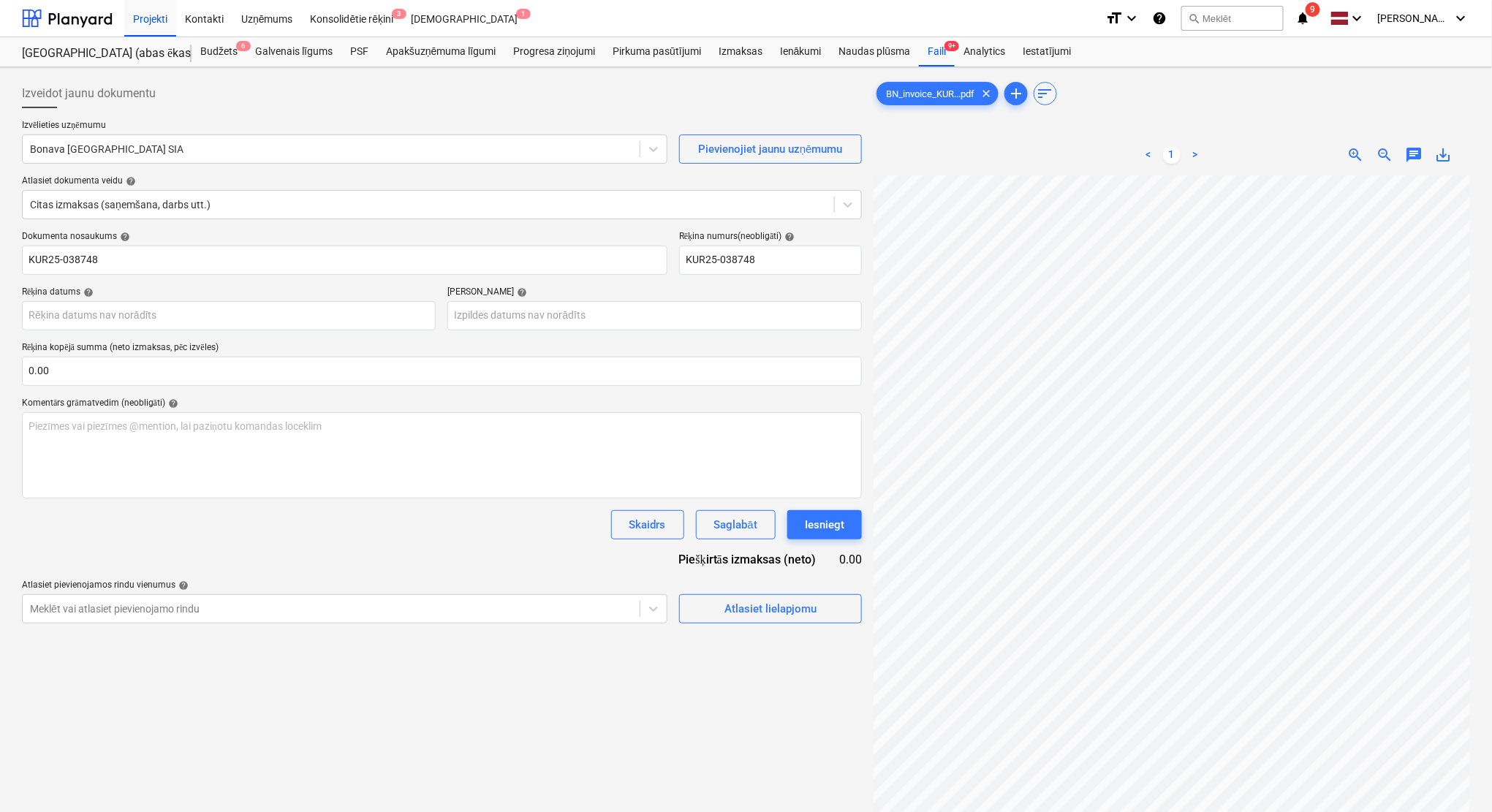
scroll to position [112, 79]
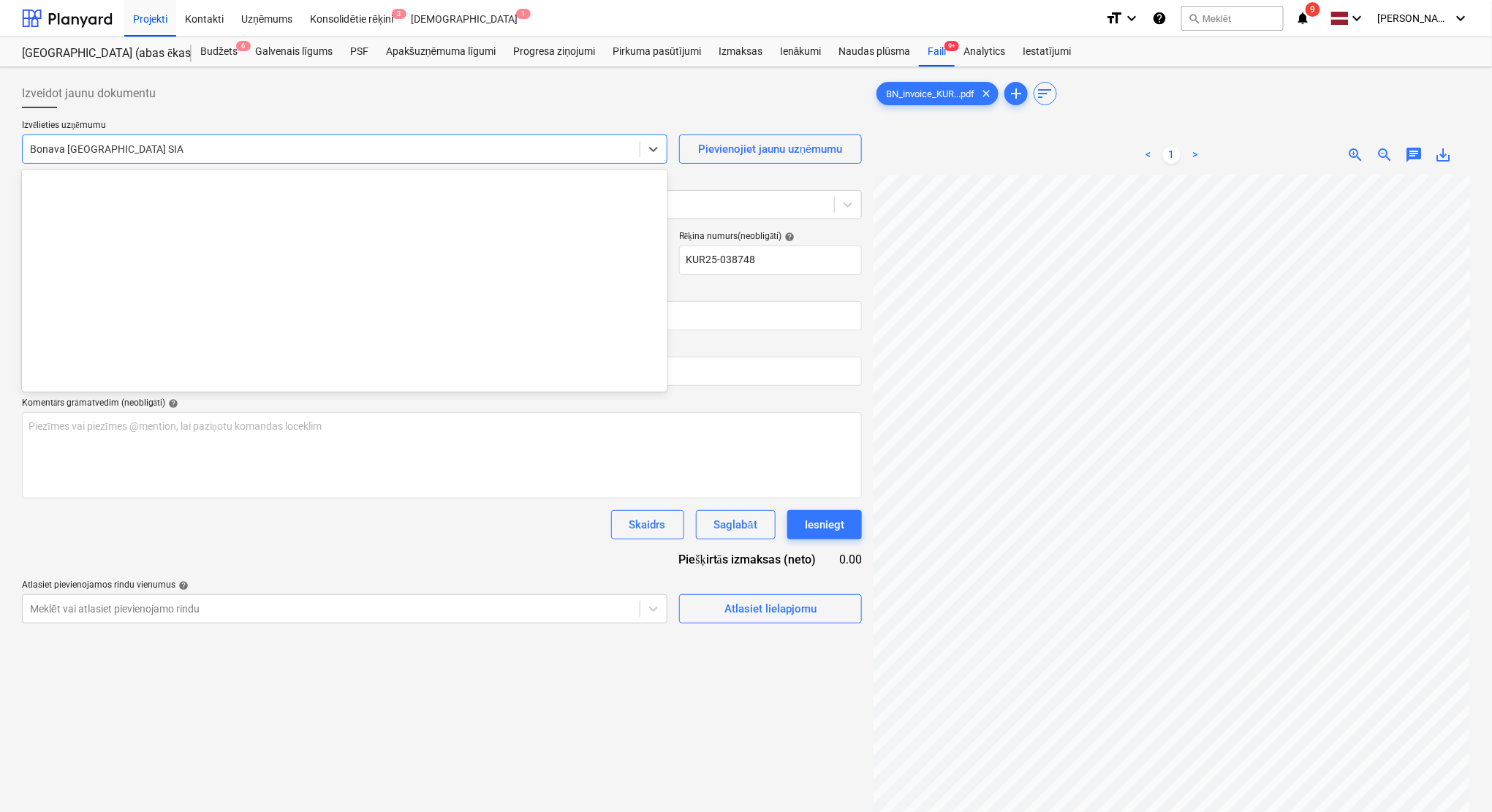
click at [111, 147] on div at bounding box center [331, 148] width 602 height 15
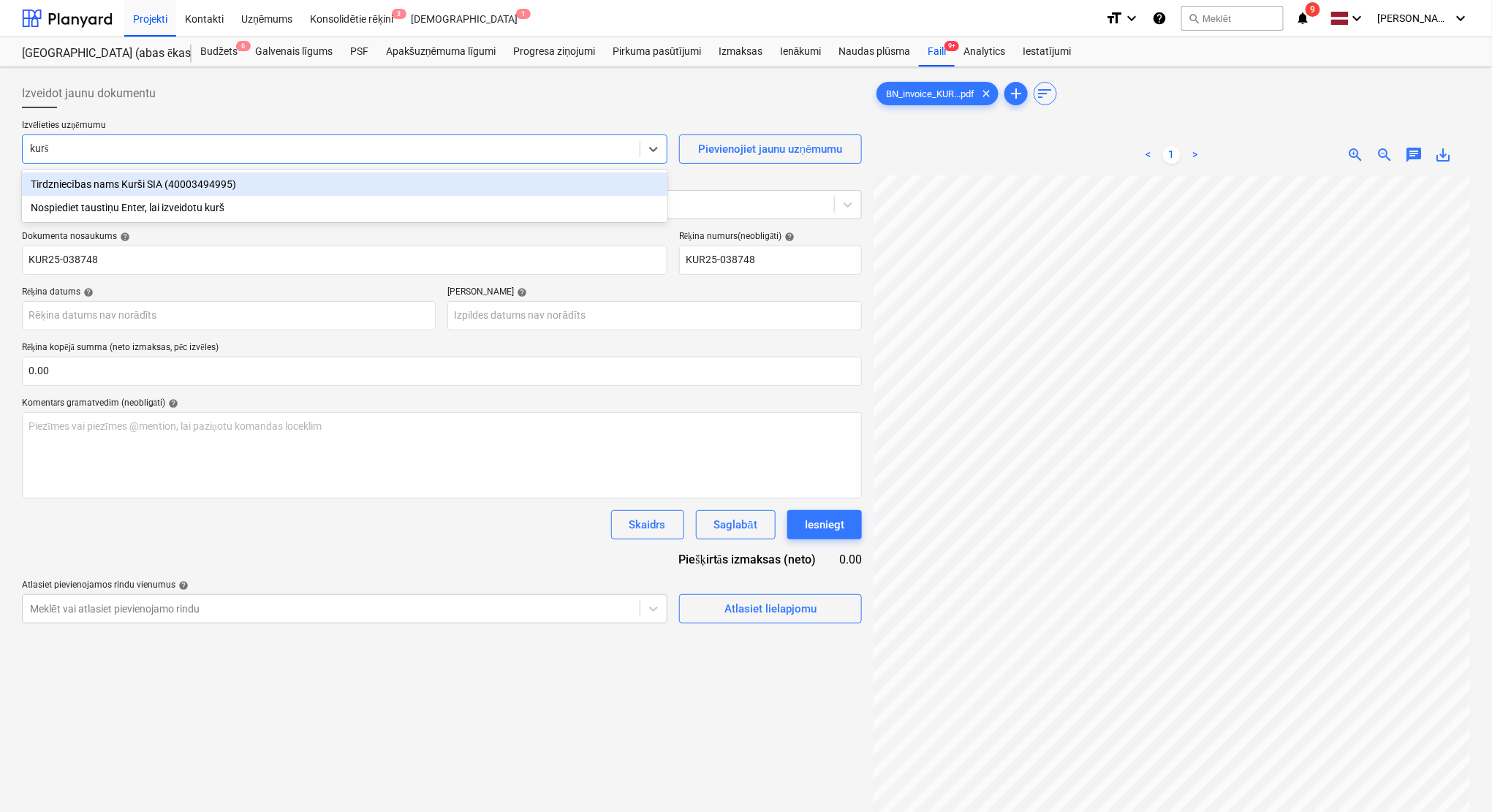
type input "kurši"
click at [179, 185] on div "Tirdzniecības nams Kurši SIA (40003494995)" at bounding box center [345, 184] width 646 height 23
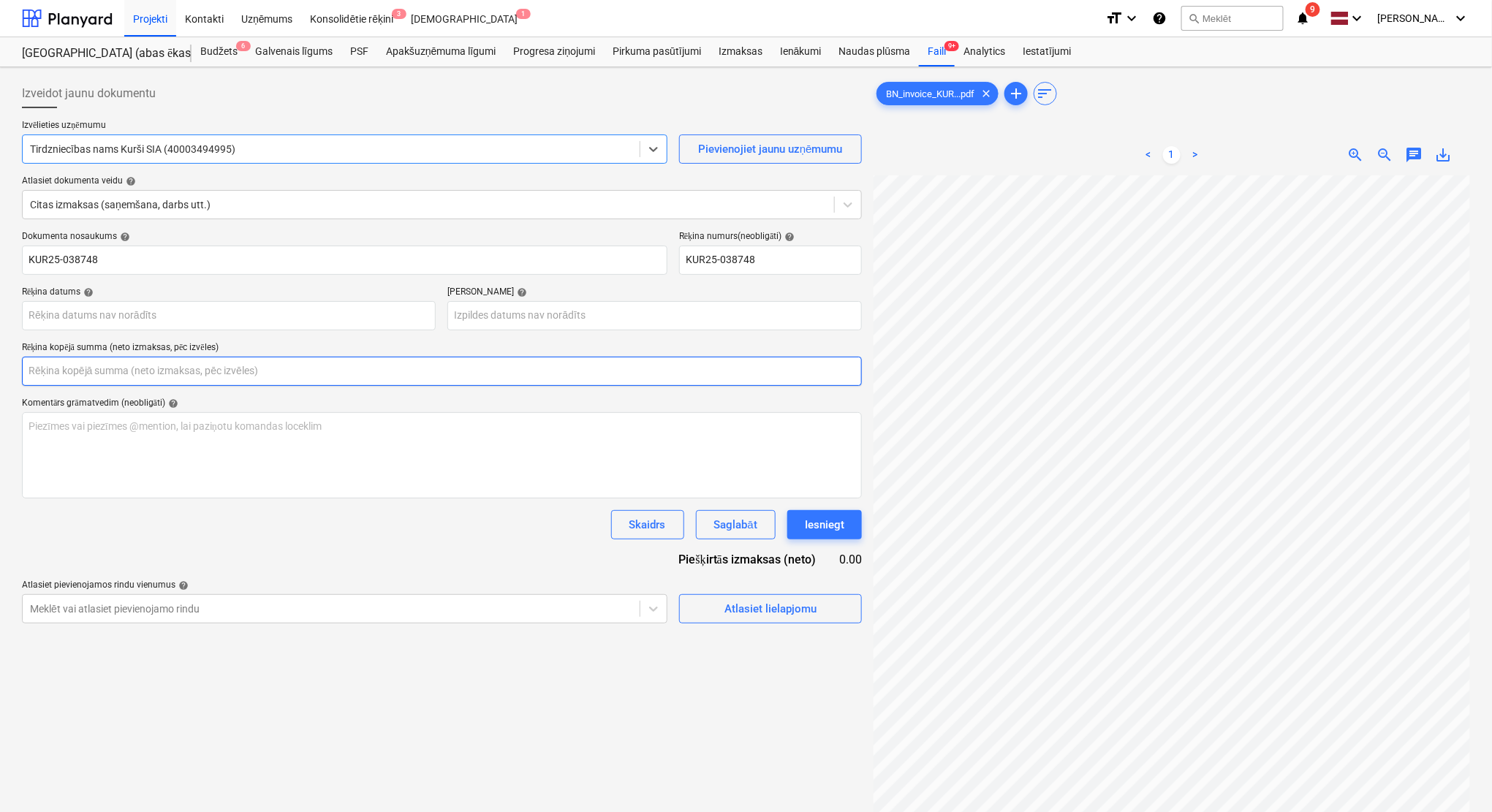
click at [254, 366] on input "text" at bounding box center [442, 371] width 840 height 29
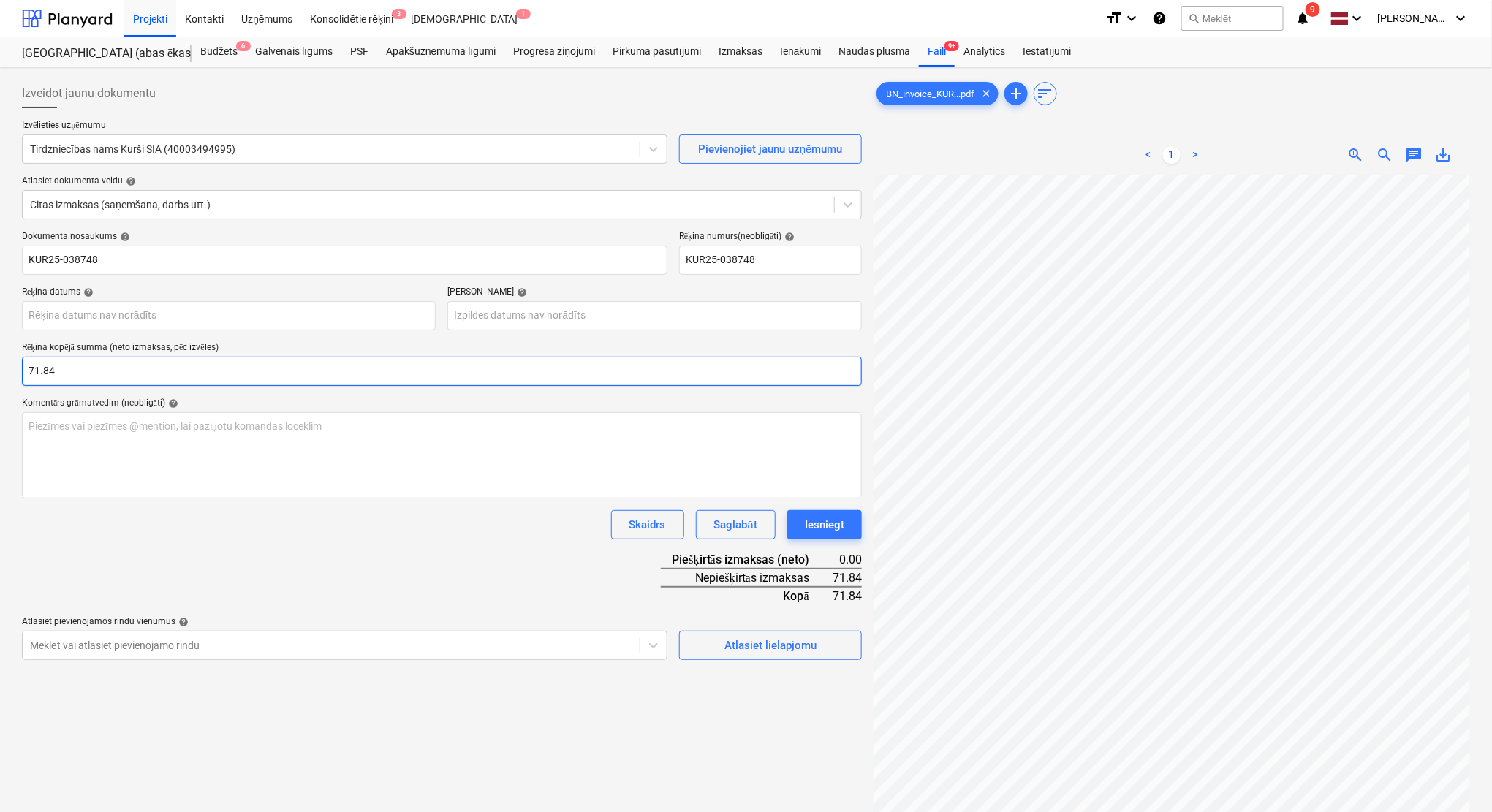
type input "71.84"
click at [343, 536] on div "Skaidrs Saglabāt Iesniegt" at bounding box center [442, 524] width 840 height 29
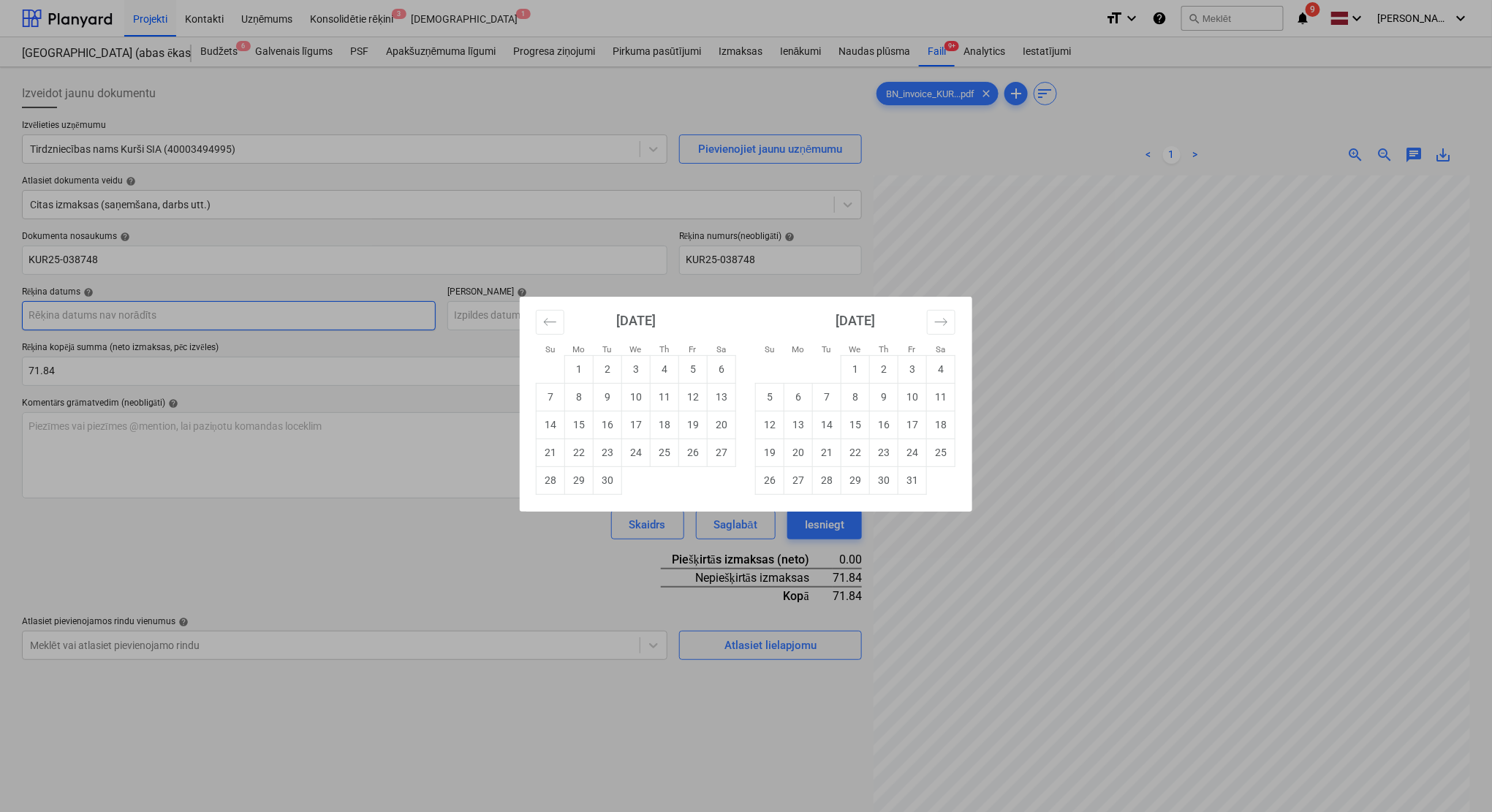
click at [222, 304] on body "Projekti Kontakti Uzņēmums Konsolidētie rēķini 3 Iesūtne 1 format_size keyboard…" at bounding box center [746, 406] width 1492 height 812
click at [595, 375] on td "2" at bounding box center [607, 368] width 28 height 28
type input "[DATE]"
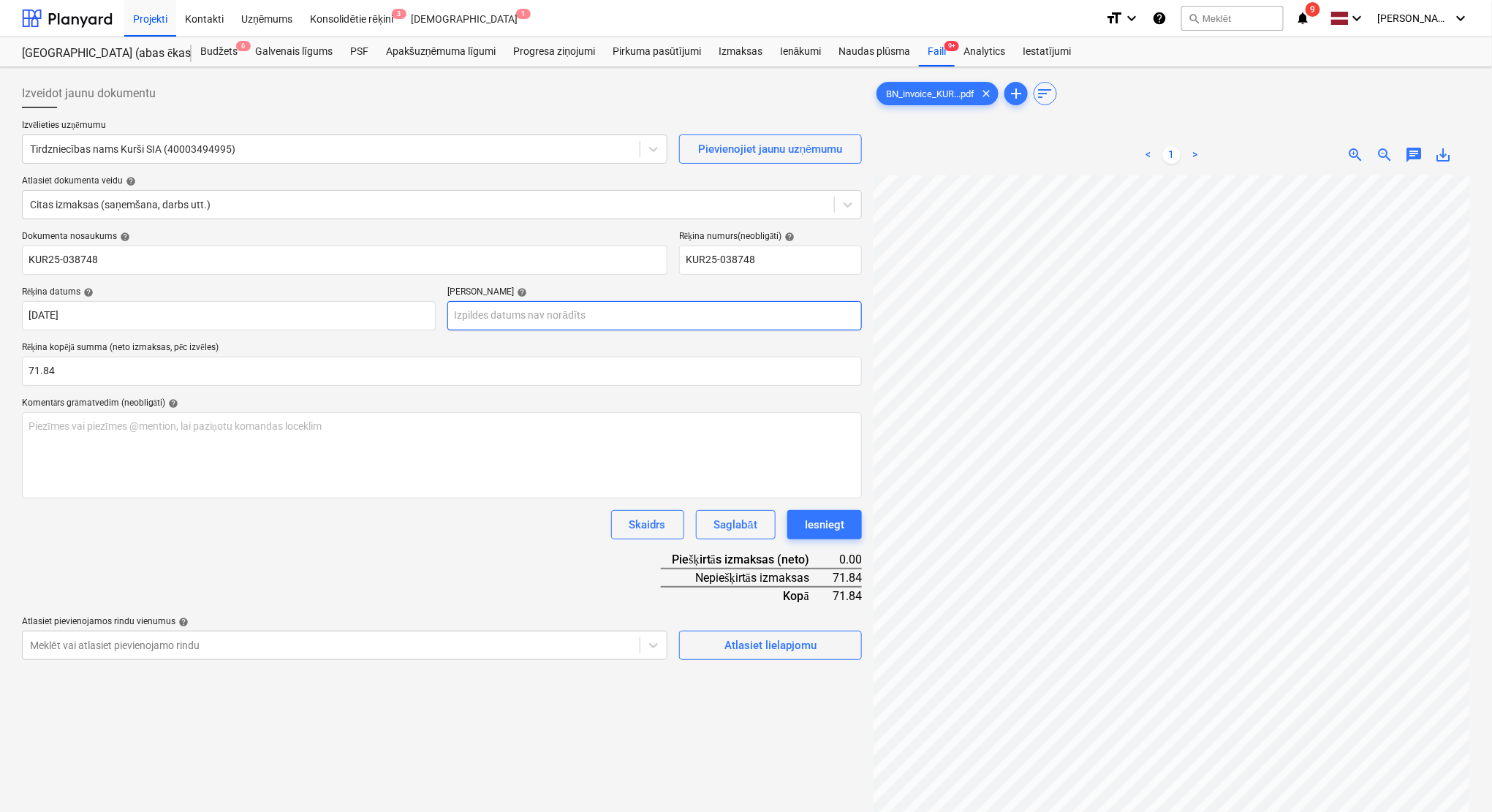
click at [506, 320] on body "Projekti Kontakti Uzņēmums Konsolidētie rēķini 3 Iesūtne 1 format_size keyboard…" at bounding box center [746, 406] width 1492 height 812
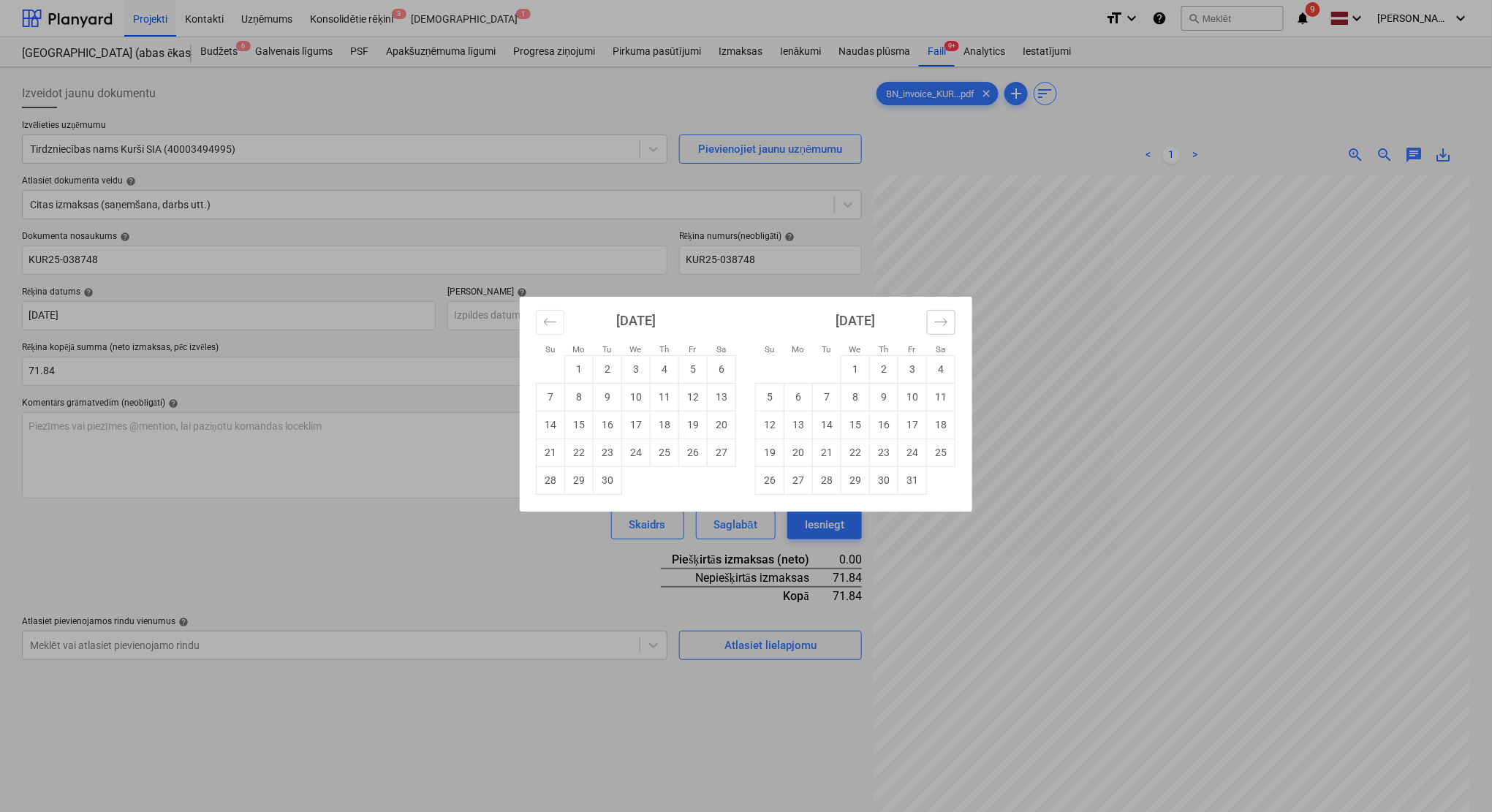
click at [947, 326] on icon "Move forward to switch to the next month." at bounding box center [941, 322] width 14 height 14
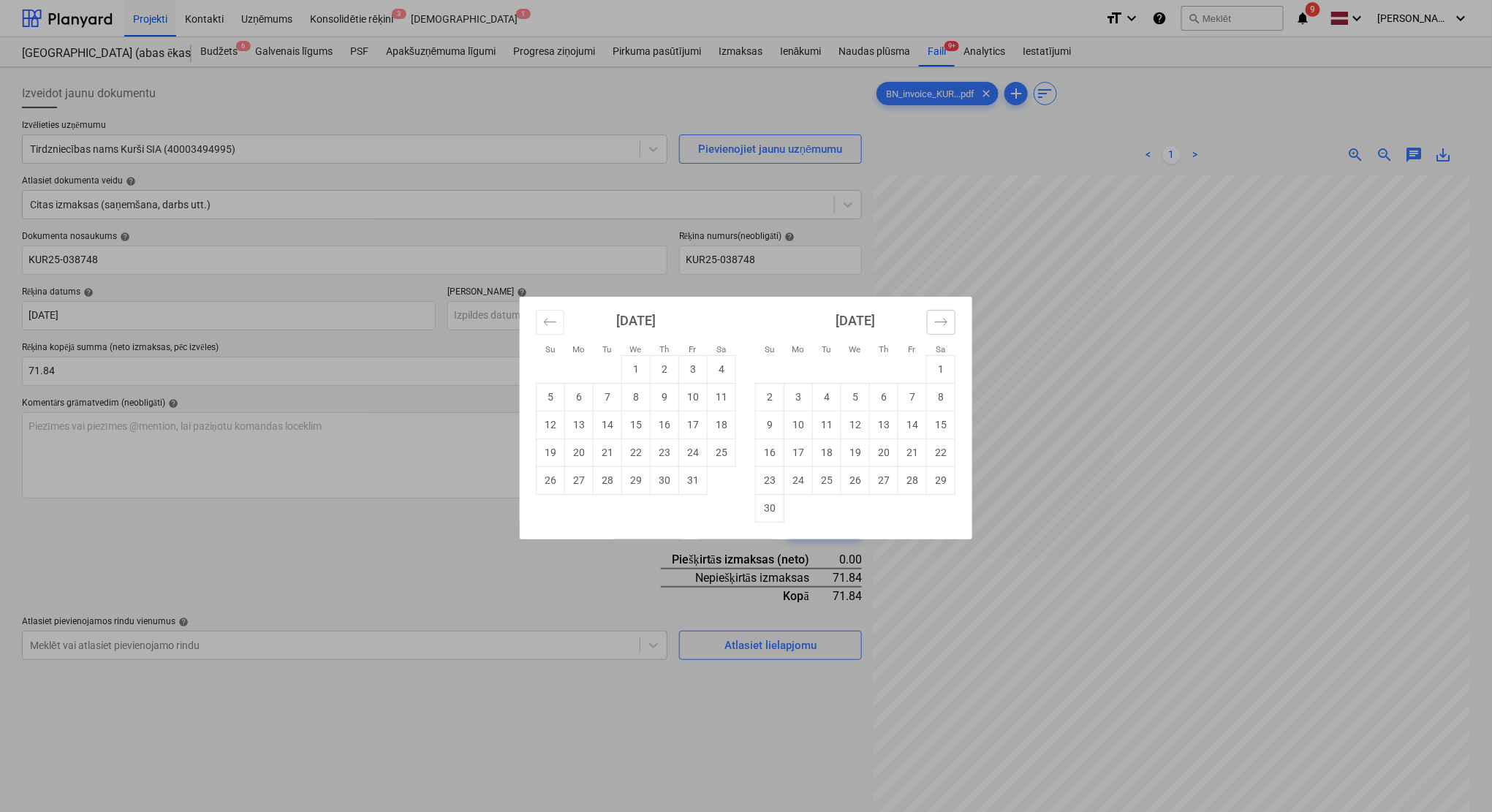
click at [947, 326] on icon "Move forward to switch to the next month." at bounding box center [941, 322] width 14 height 14
click at [825, 481] on td "30" at bounding box center [826, 480] width 28 height 28
type input "[DATE]"
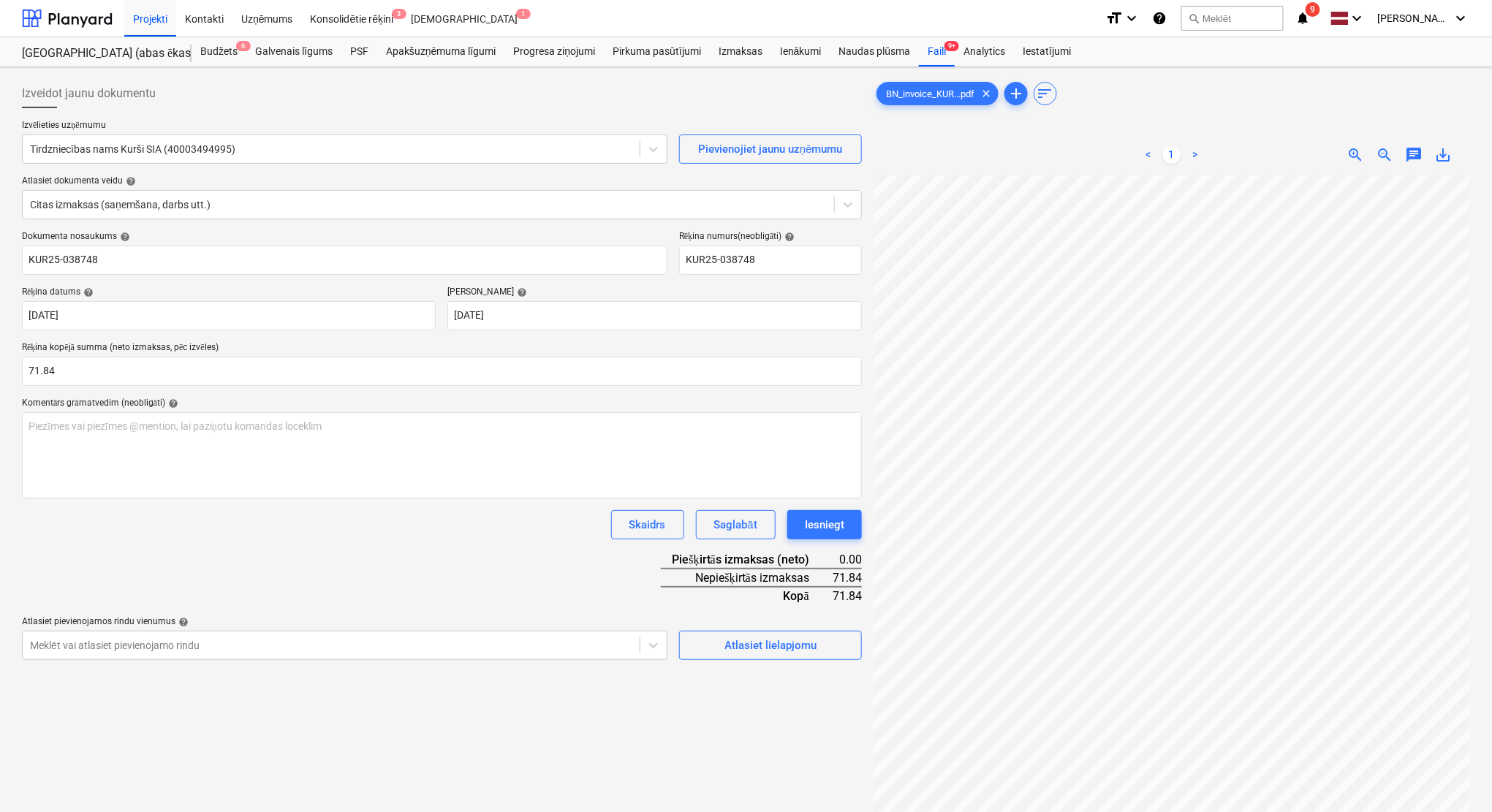
click at [457, 580] on div "Dokumenta nosaukums help KUR25-038748 Rēķina numurs (neobligāti) help KUR25-038…" at bounding box center [442, 445] width 840 height 429
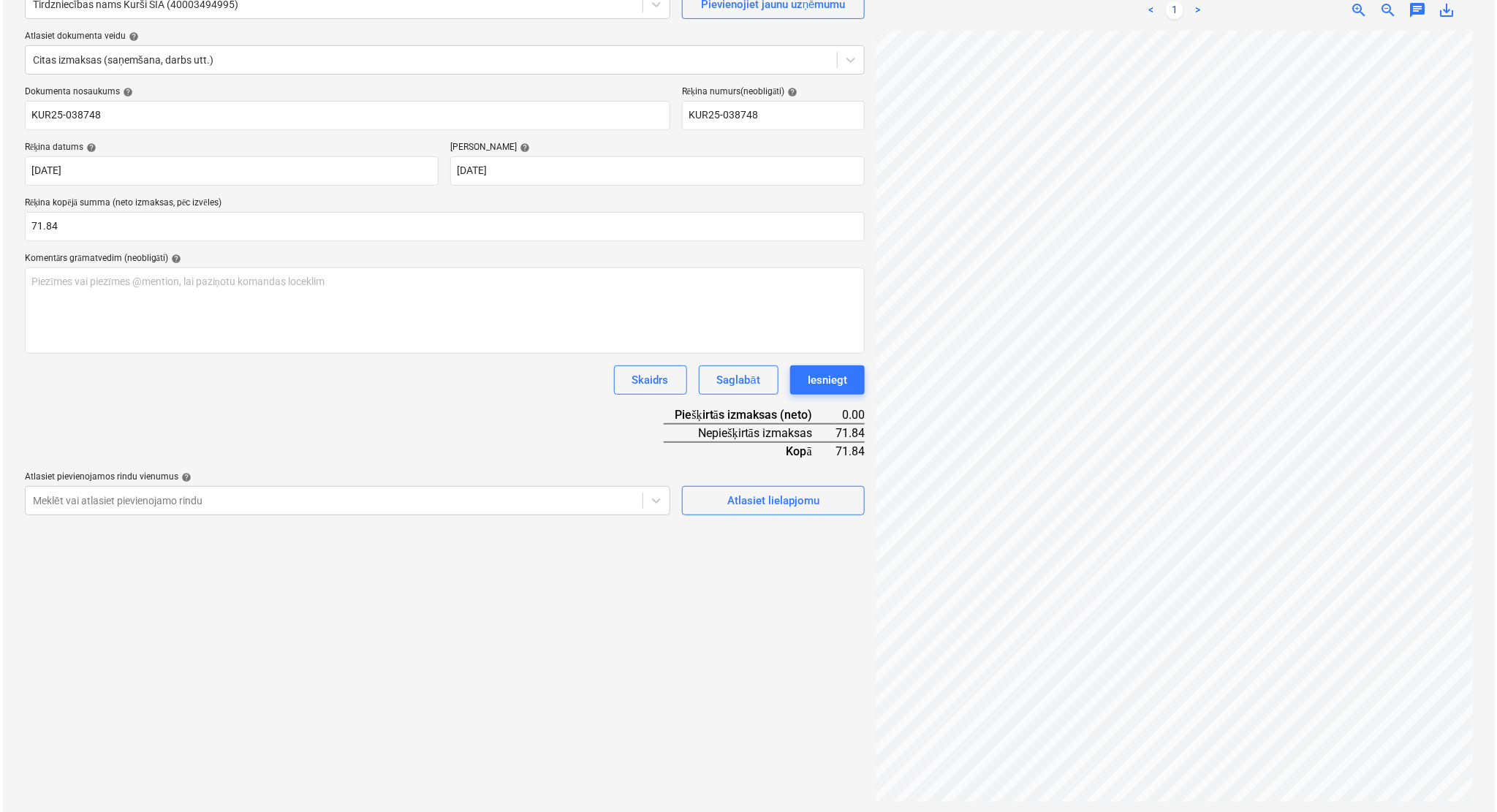
scroll to position [146, 0]
click at [762, 504] on div "Atlasiet lielapjomu" at bounding box center [770, 499] width 92 height 19
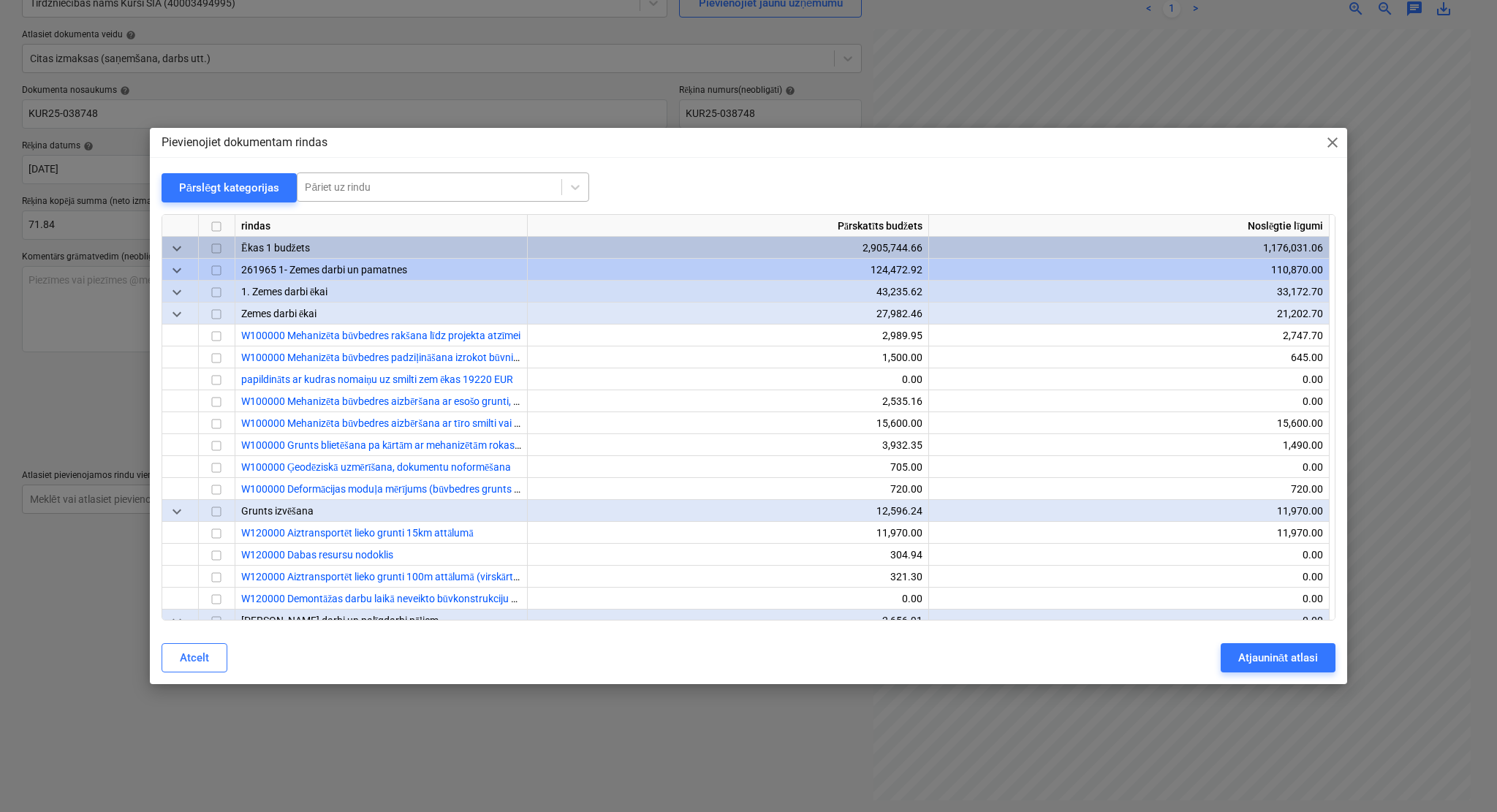
click at [450, 176] on div "Pāriet uz rindu" at bounding box center [430, 186] width 264 height 20
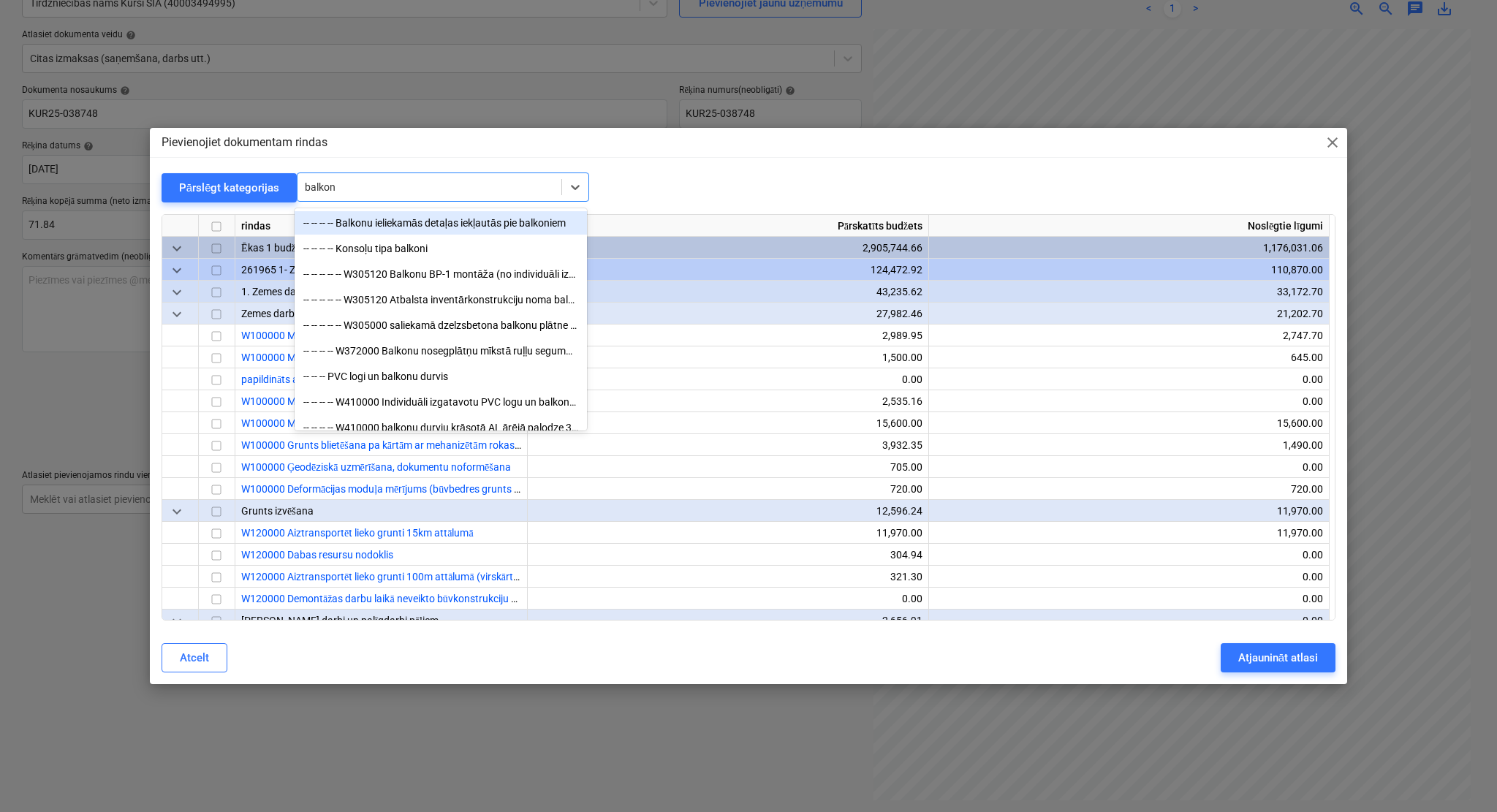
type input "balkonu"
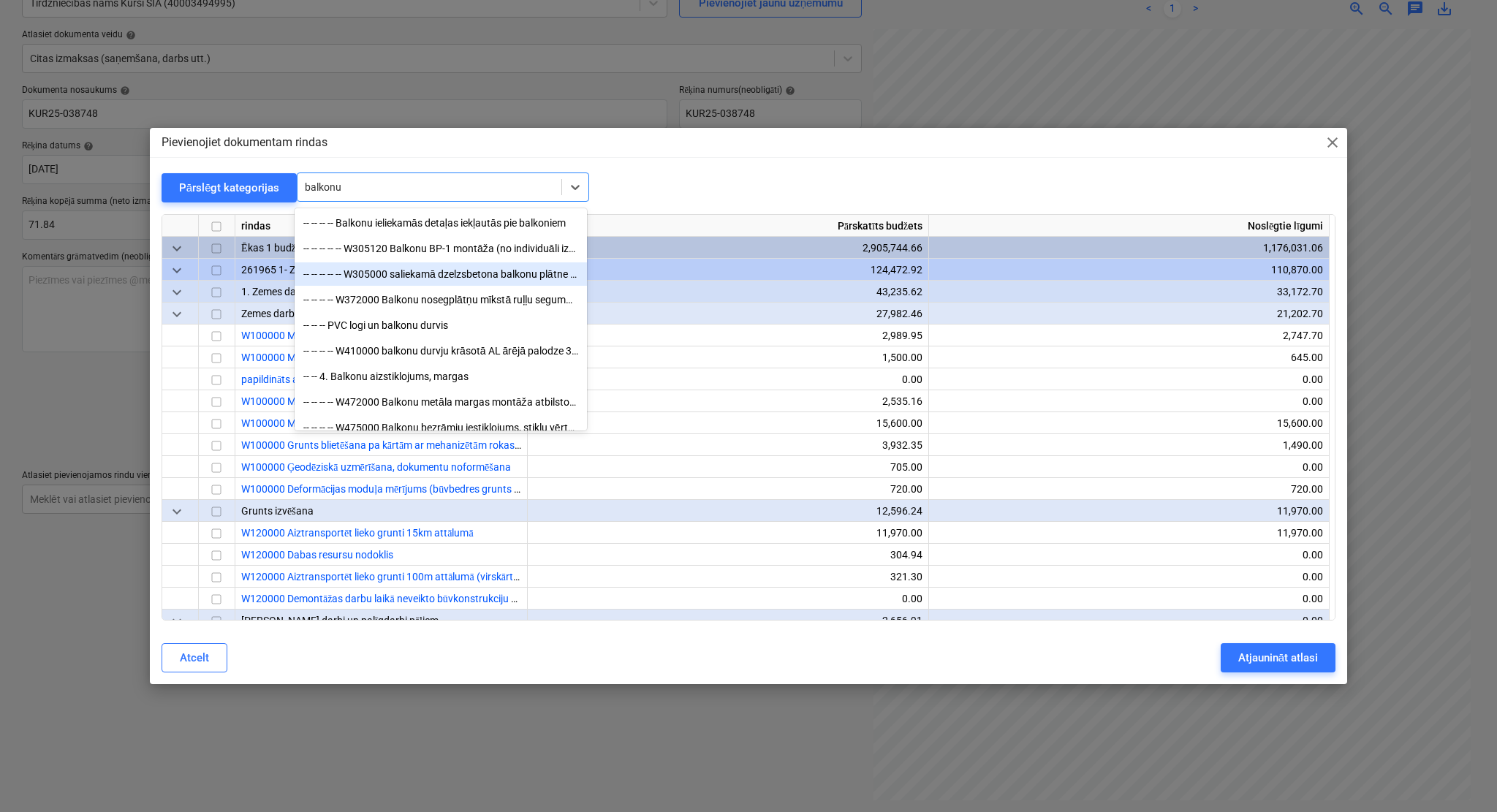
click at [482, 267] on div "-- -- -- -- -- W305000 saliekamā dzelzsbetona balkonu plātne BP-1" at bounding box center [441, 274] width 293 height 23
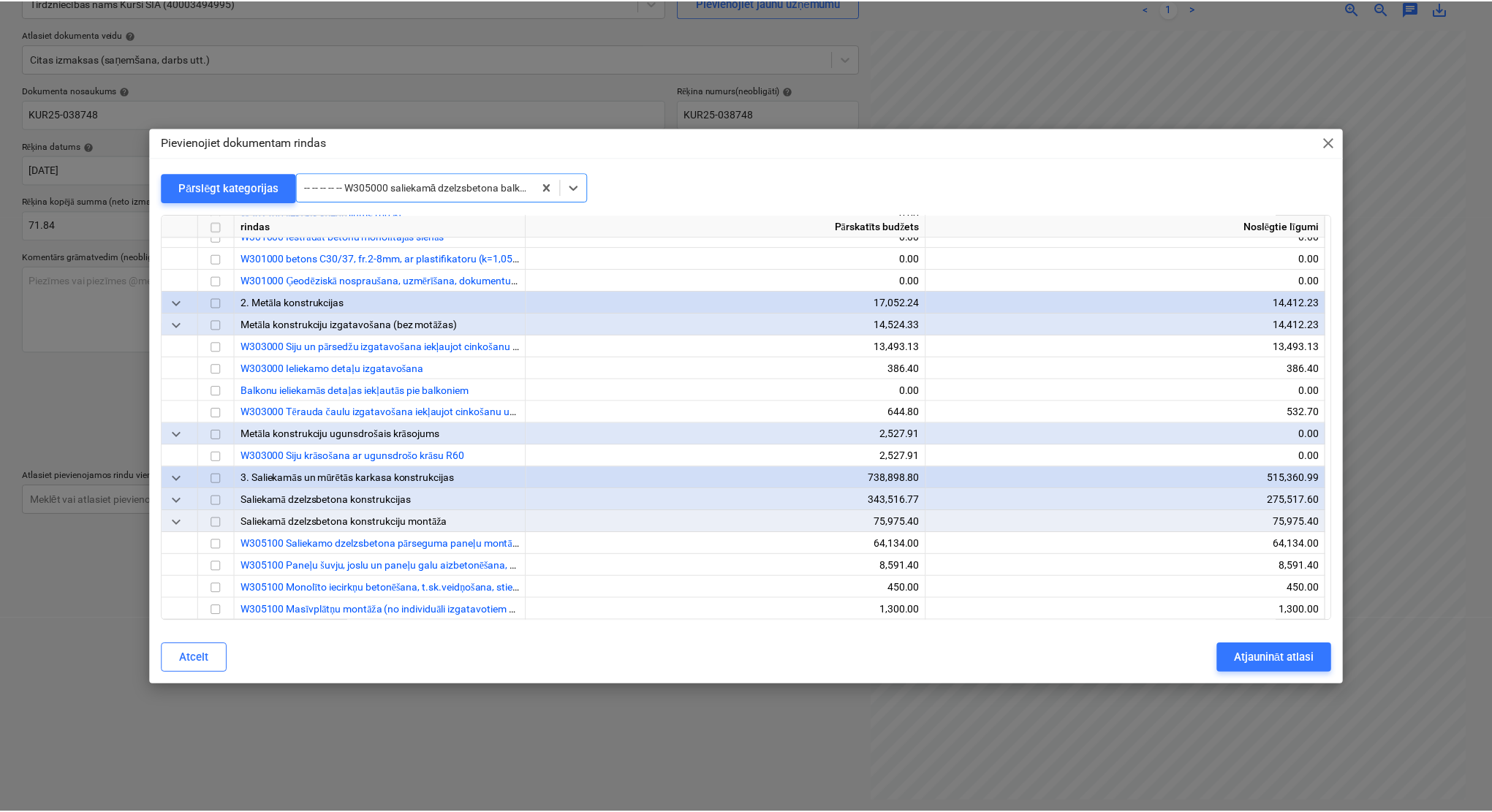
scroll to position [3485, 0]
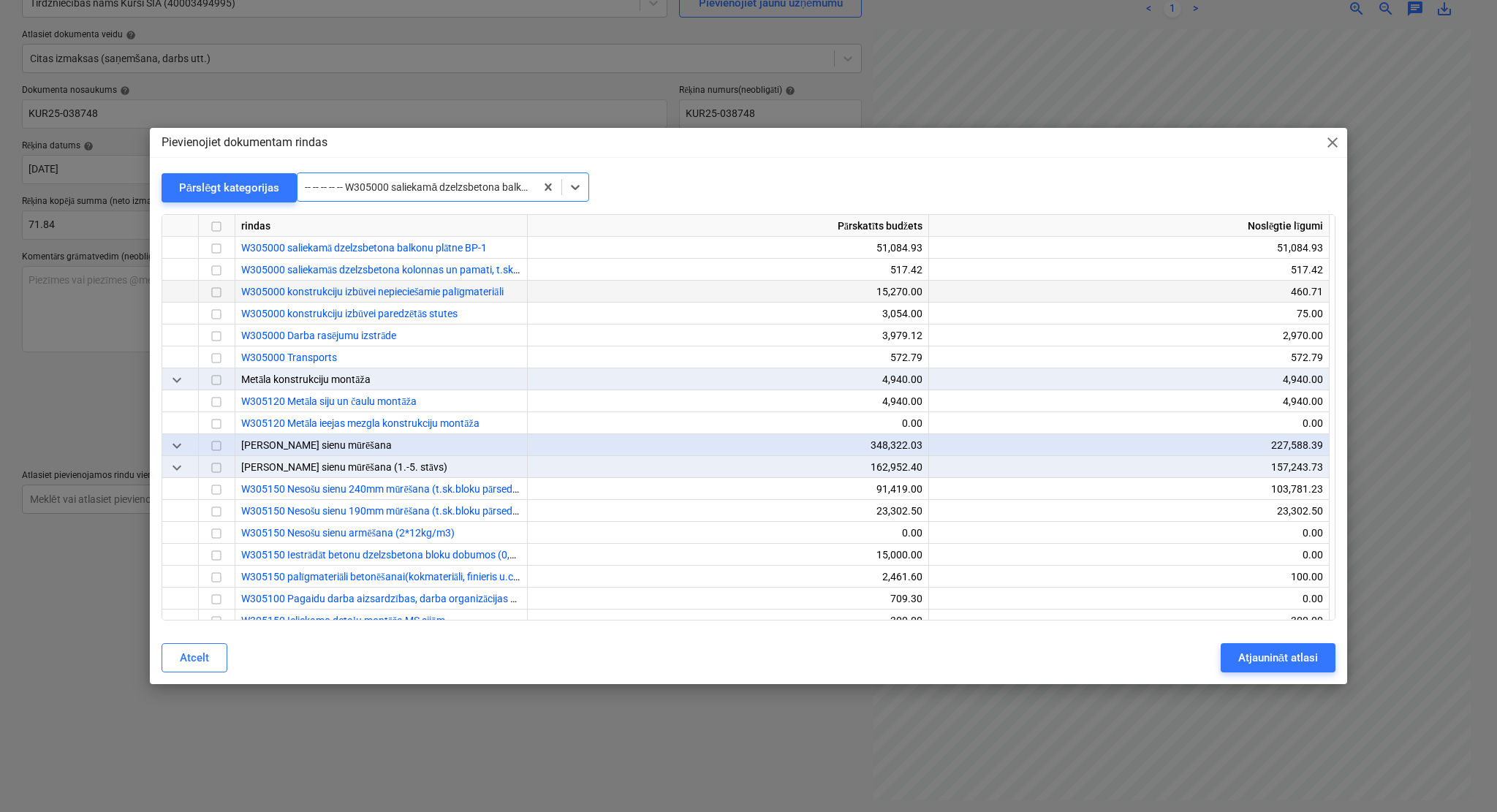
click at [215, 291] on input "checkbox" at bounding box center [216, 293] width 17 height 17
click at [1271, 659] on div "Atjaunināt atlasi" at bounding box center [1278, 658] width 80 height 19
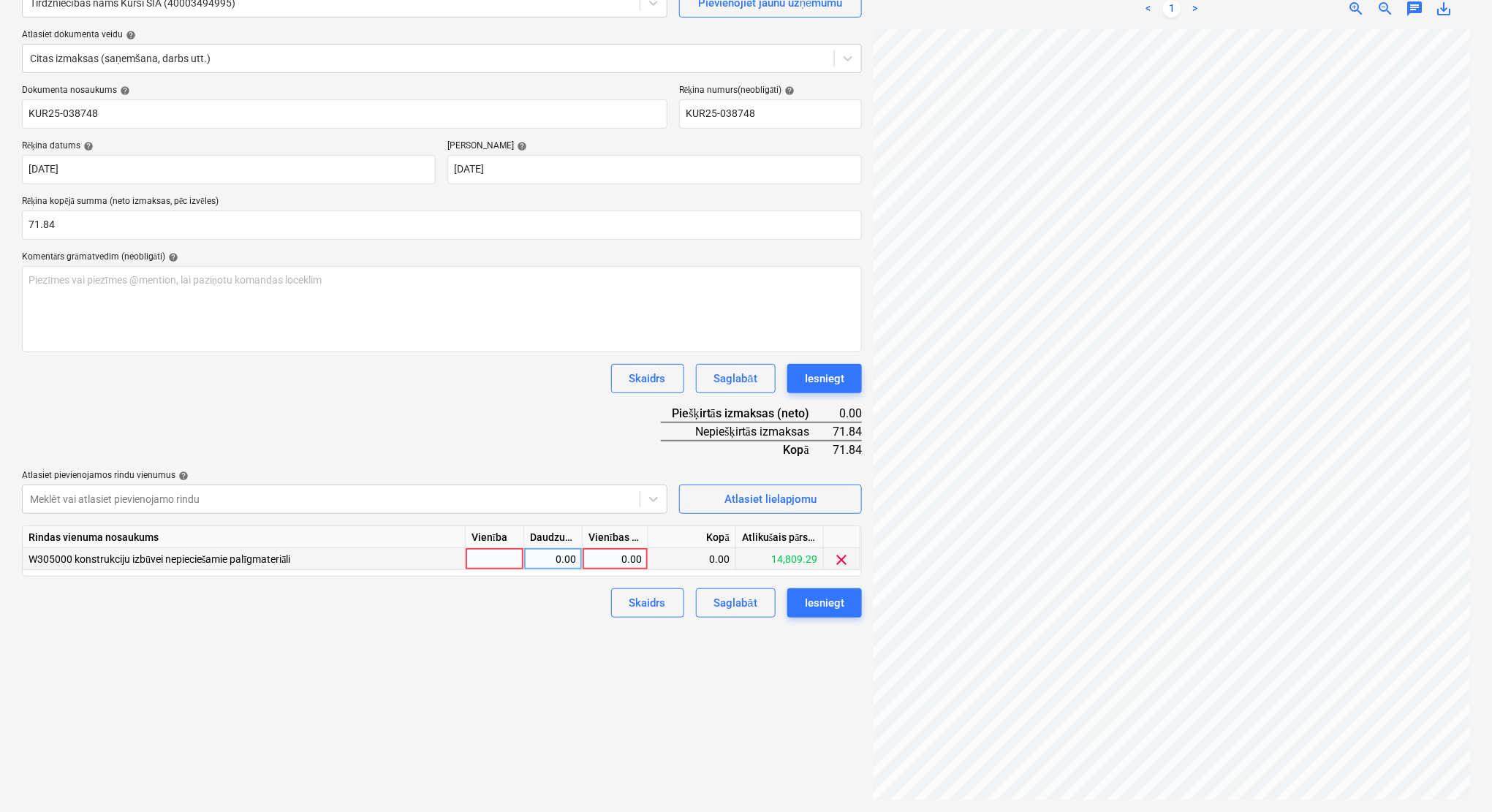
click at [622, 553] on div "0.00" at bounding box center [615, 559] width 53 height 22
type input "71.84"
click at [560, 679] on div "Izveidot jaunu dokumentu Izvēlieties uzņēmumu Tirdzniecības nams Kurši SIA (400…" at bounding box center [442, 366] width 851 height 879
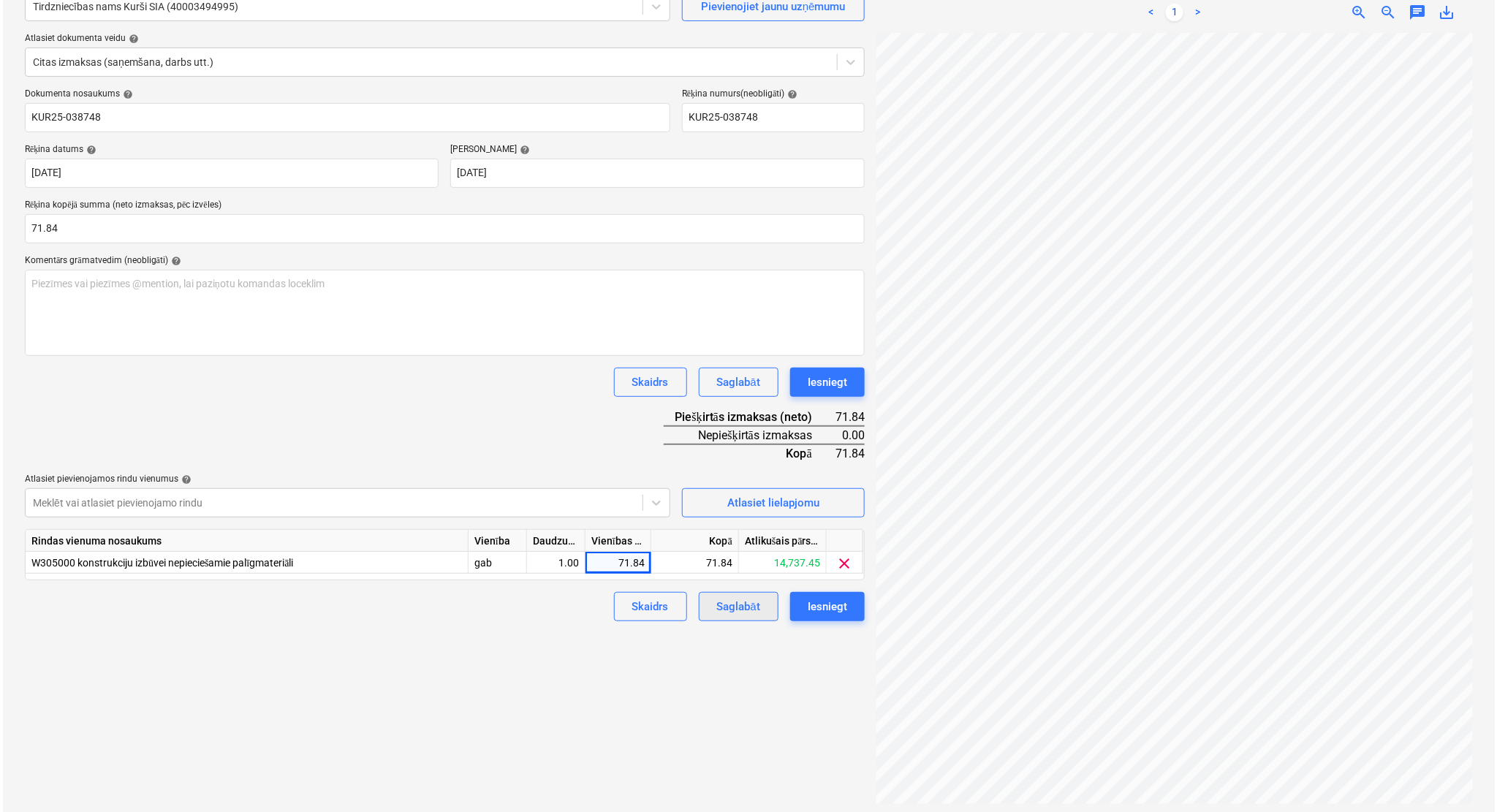
scroll to position [146, 0]
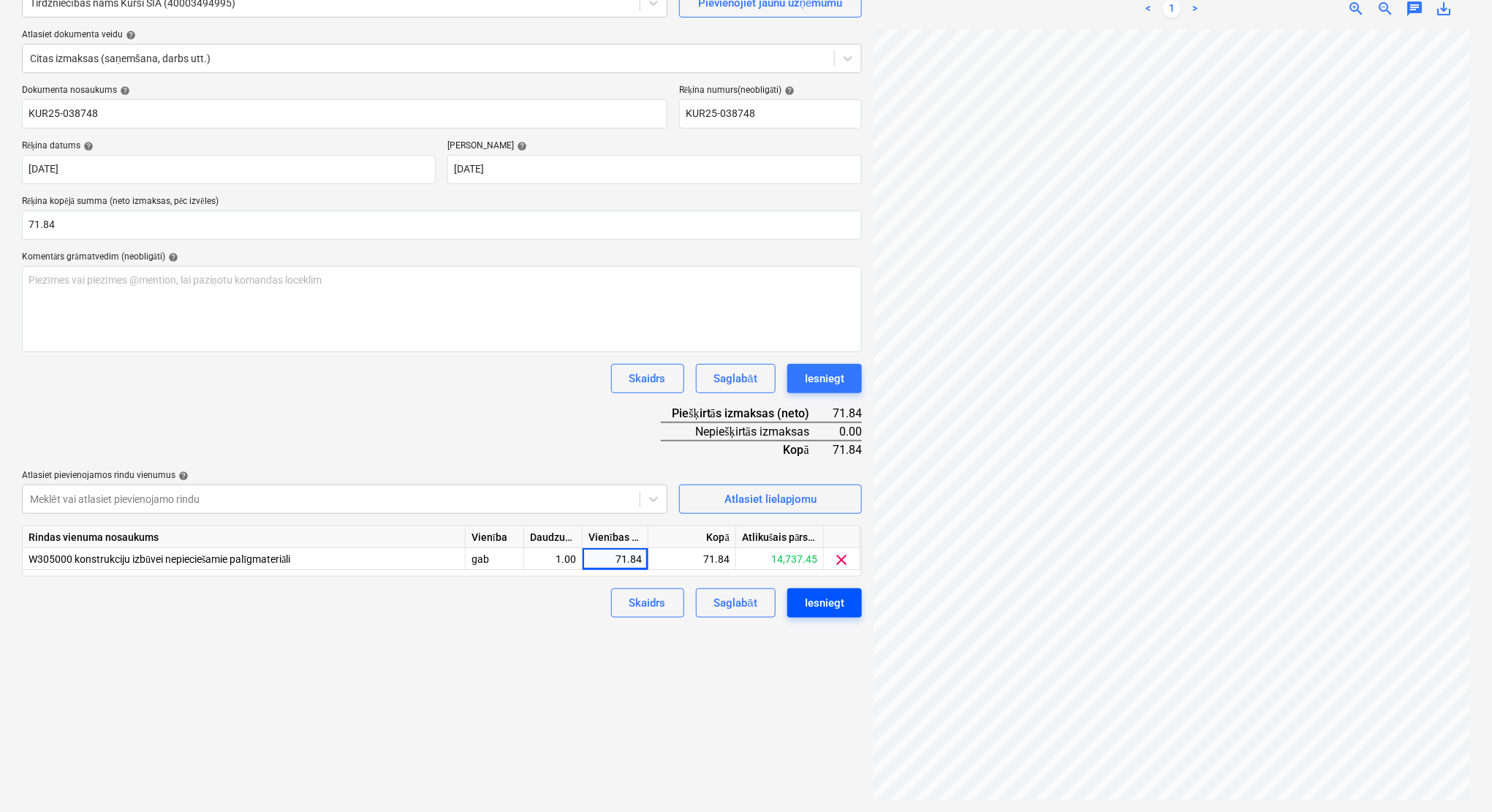
click at [836, 609] on div "Iesniegt" at bounding box center [824, 603] width 40 height 19
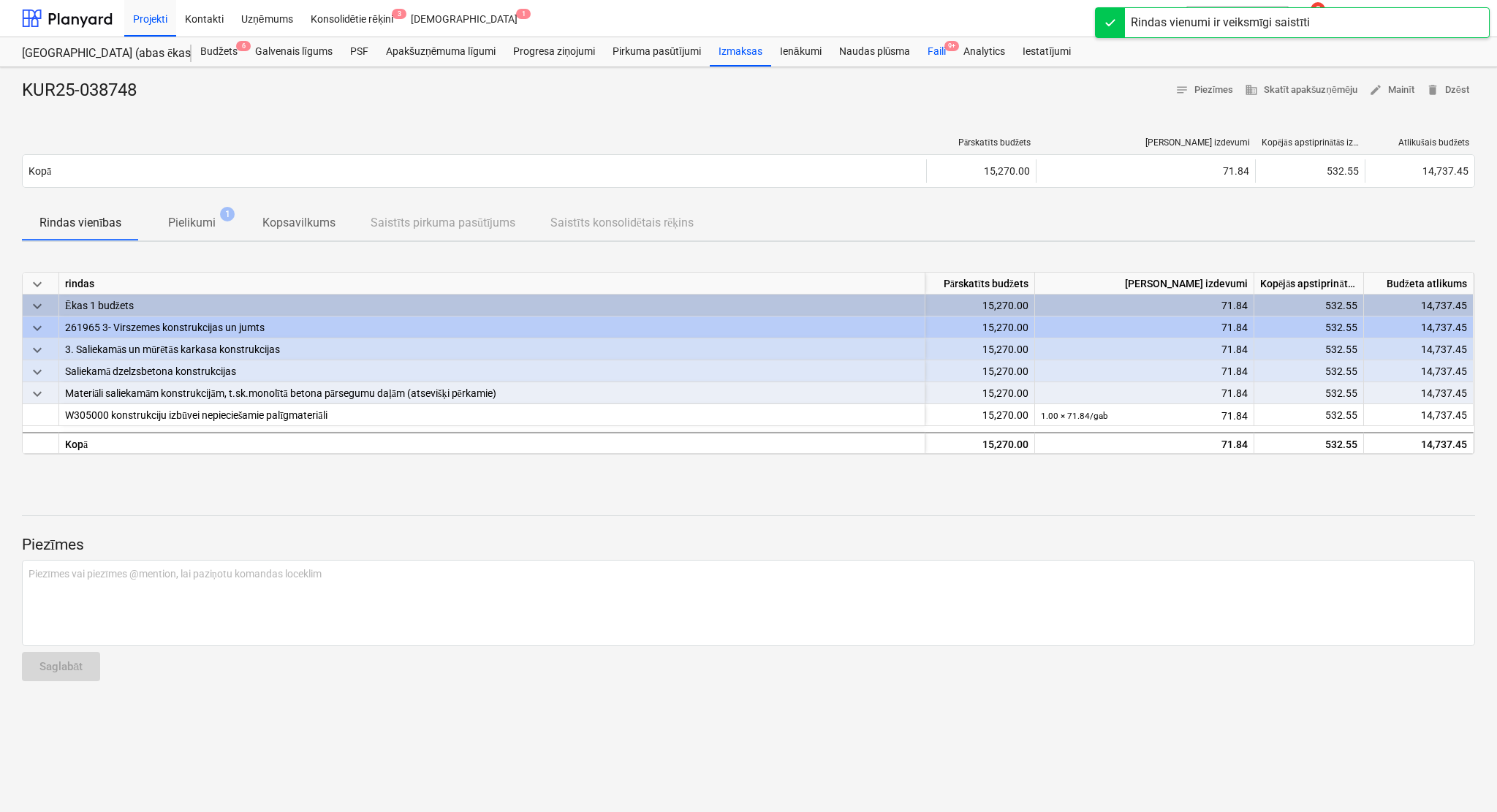
click at [947, 51] on div "Faili 9+" at bounding box center [937, 51] width 36 height 29
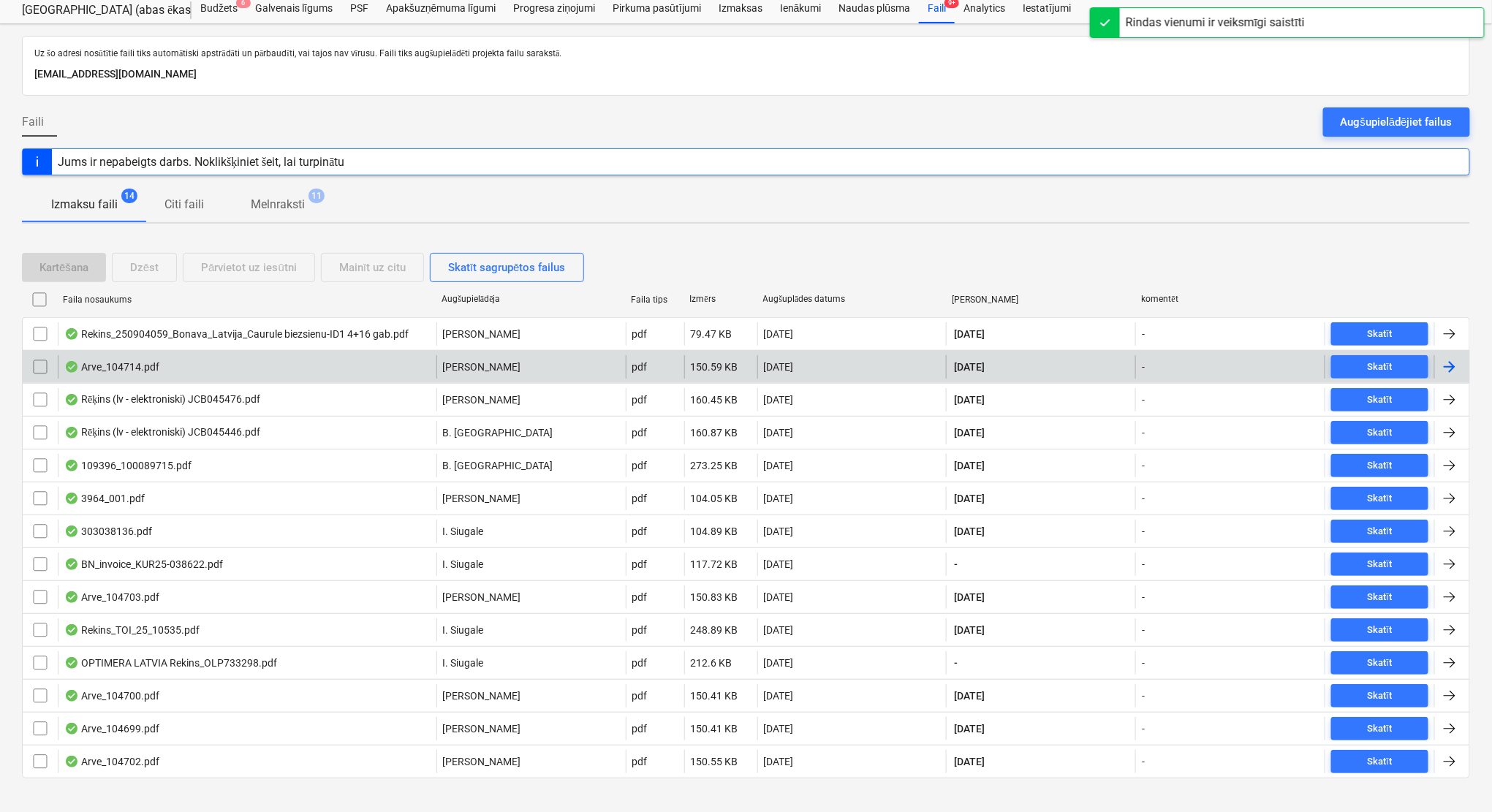
scroll to position [62, 0]
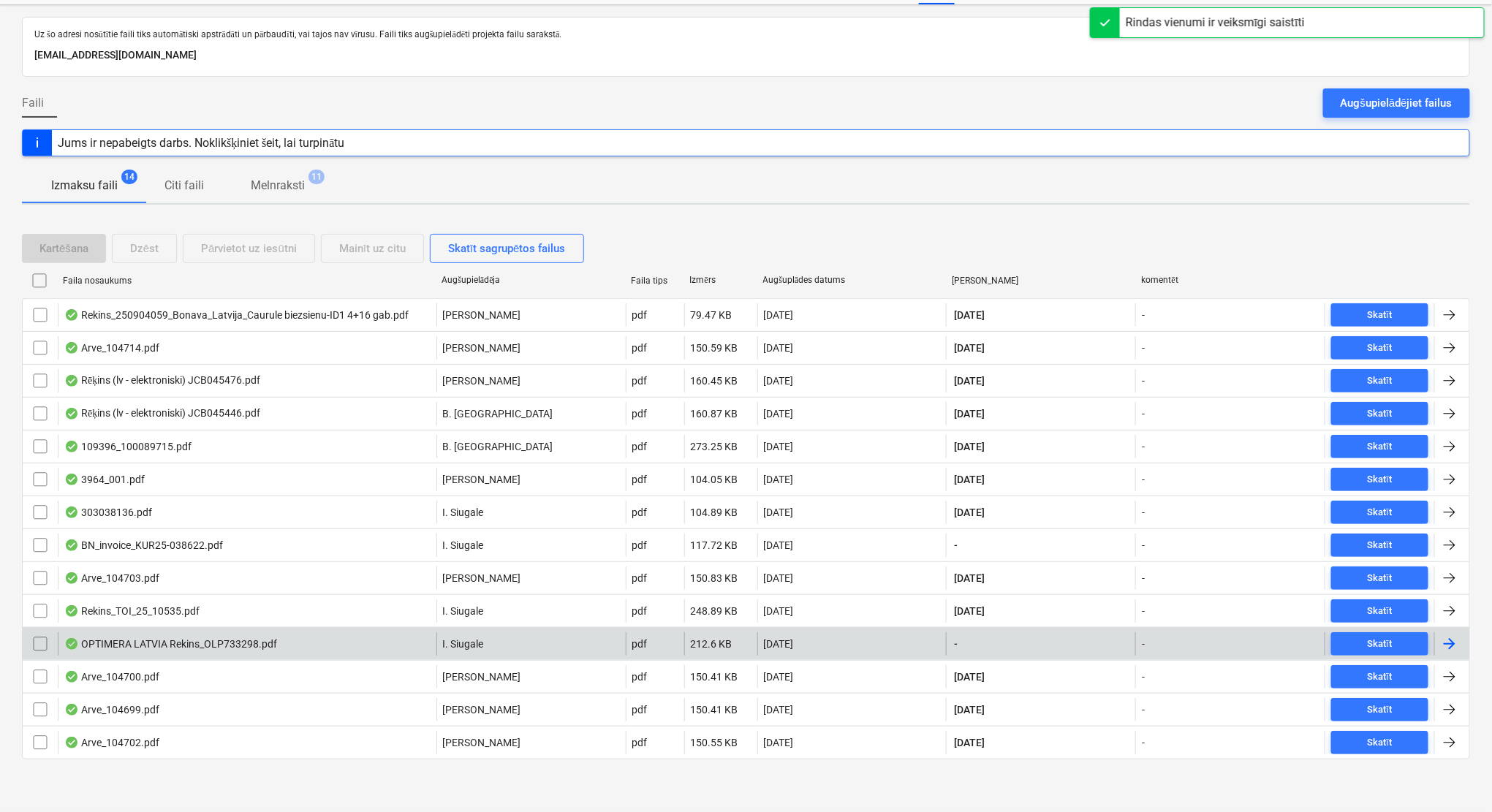
click at [1446, 643] on div at bounding box center [1449, 643] width 17 height 17
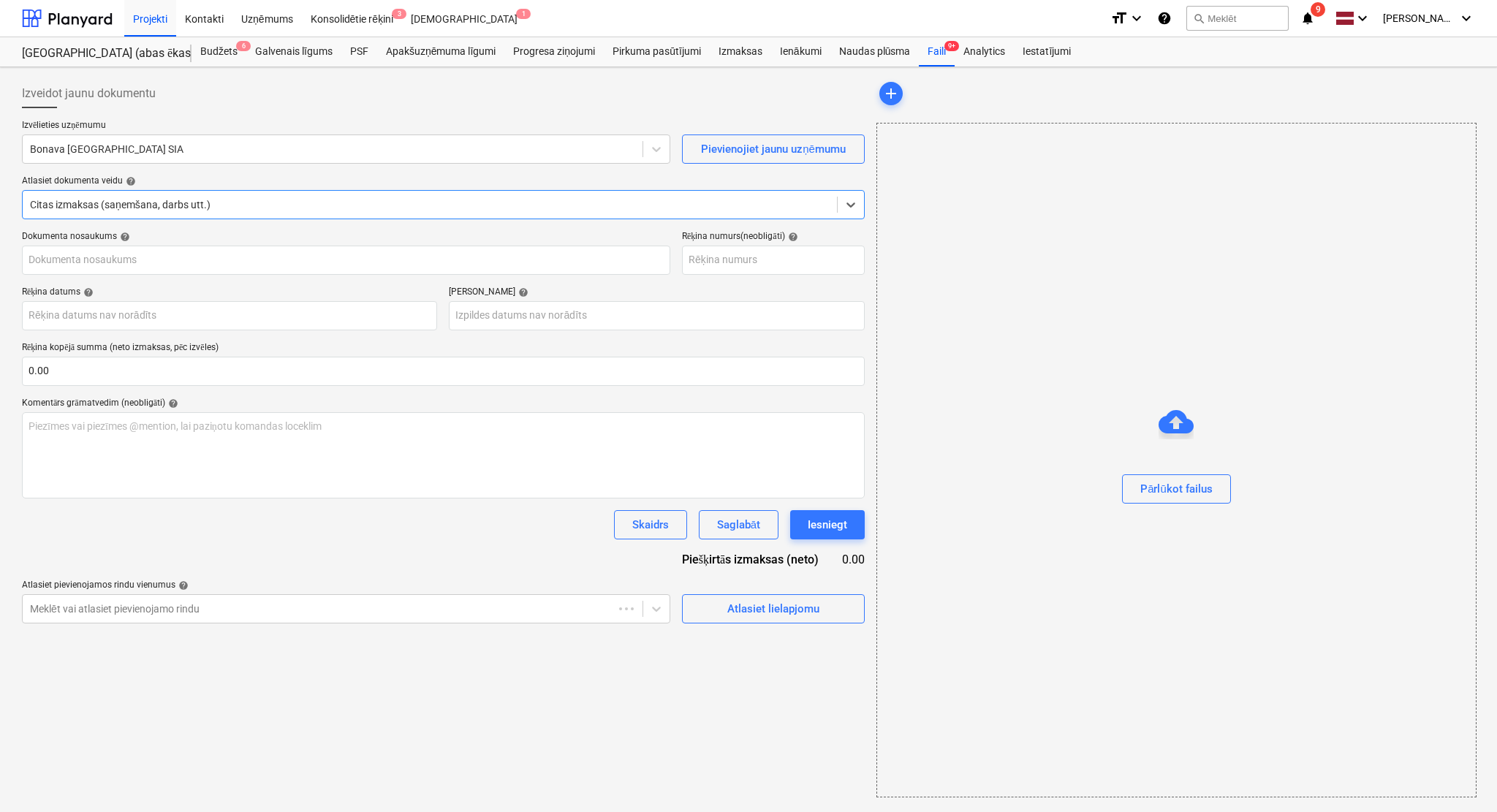
type input "OLP733298"
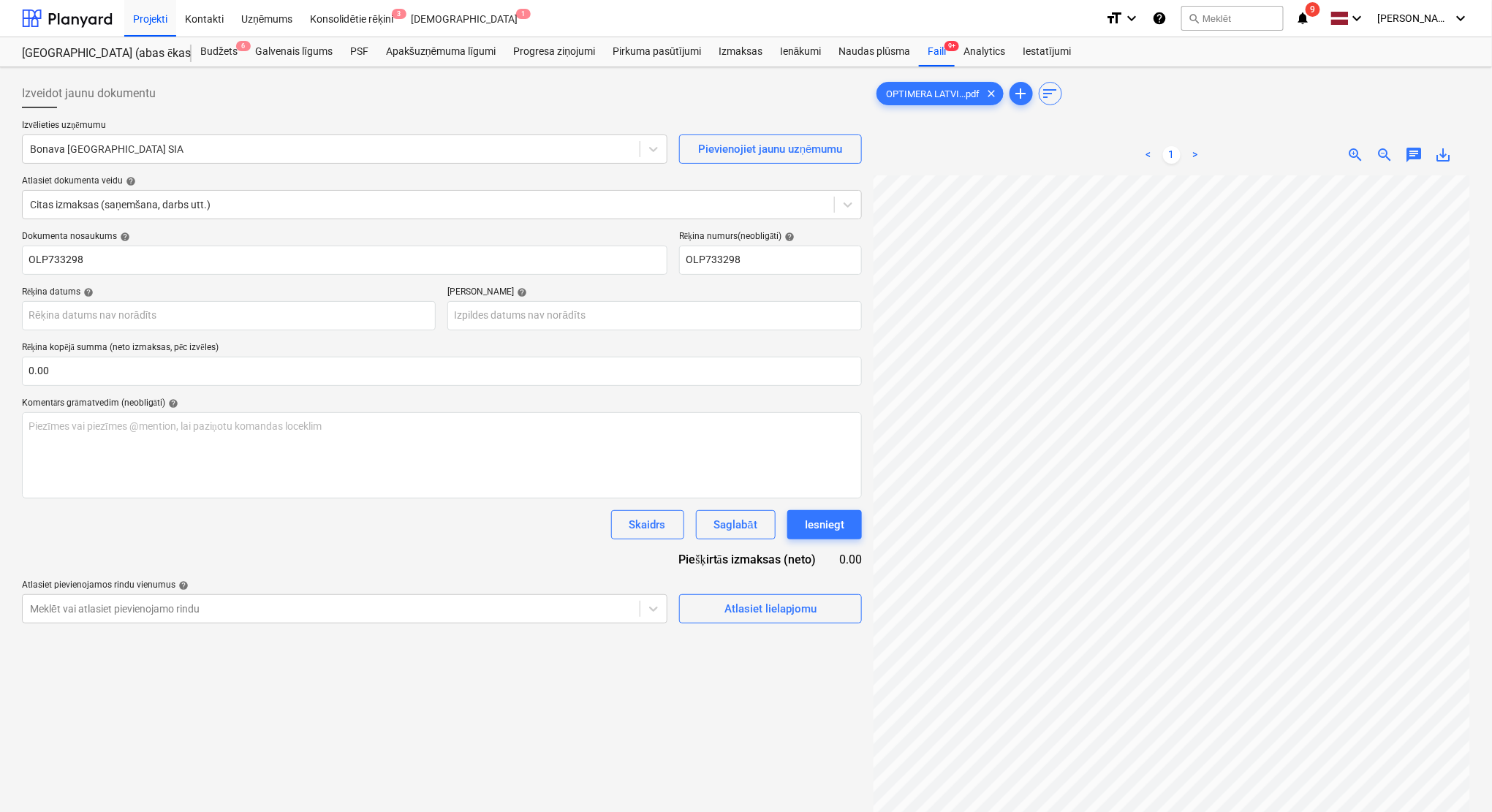
scroll to position [149, 64]
click at [154, 153] on div at bounding box center [331, 148] width 602 height 15
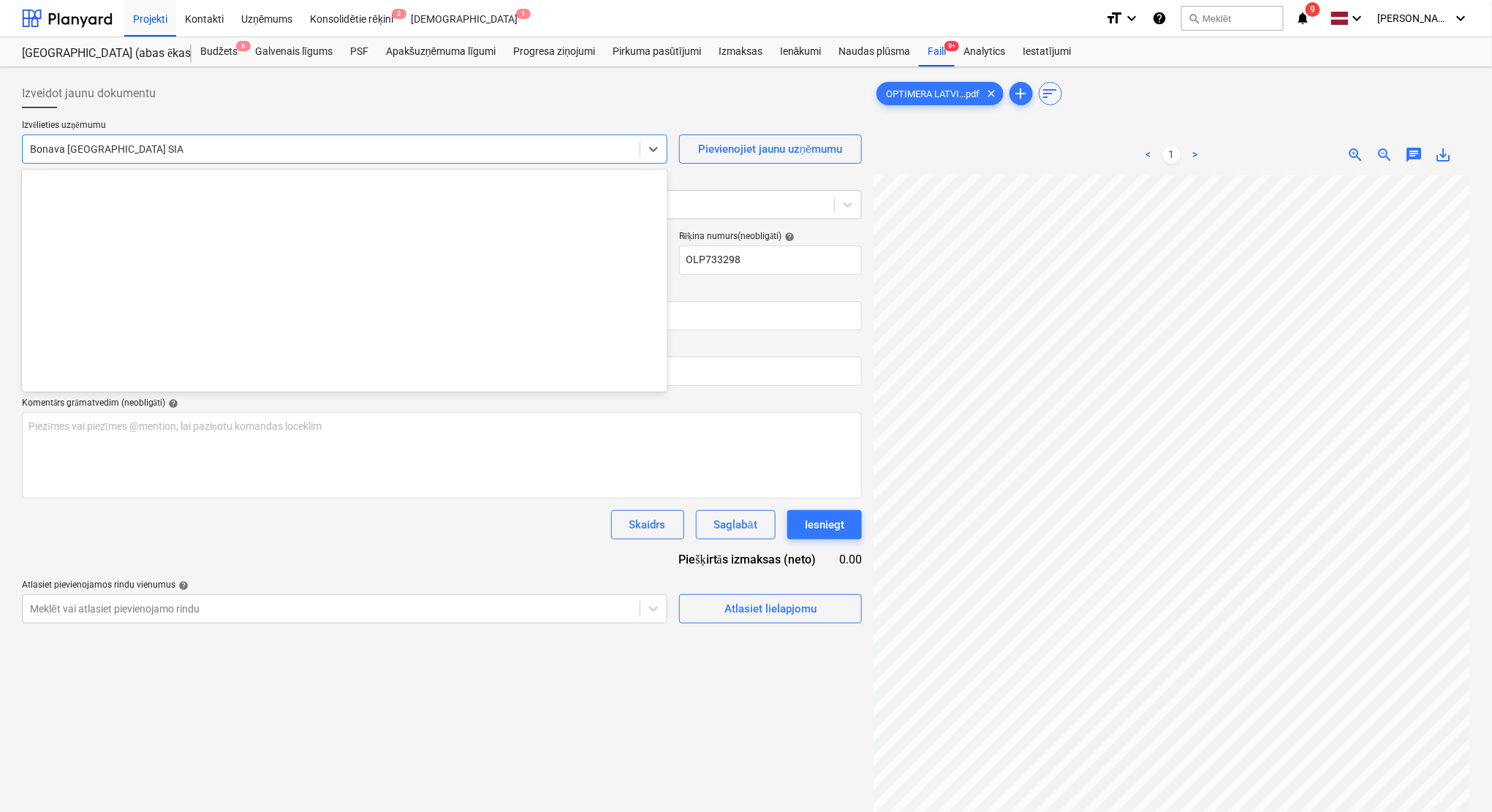
scroll to position [2710, 0]
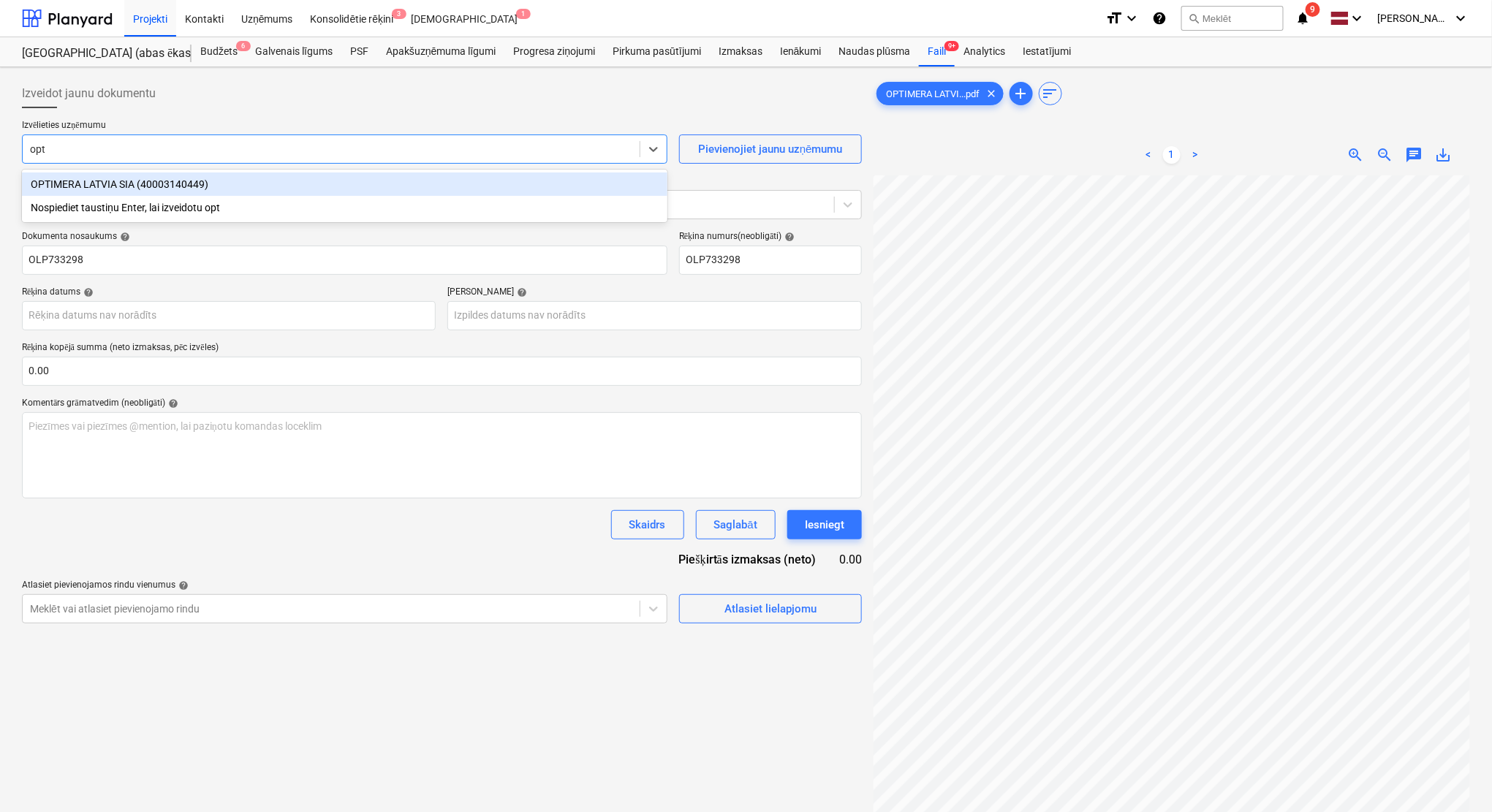
type input "opti"
click at [106, 178] on div "OPTIMERA LATVIA SIA (40003140449)" at bounding box center [345, 184] width 646 height 23
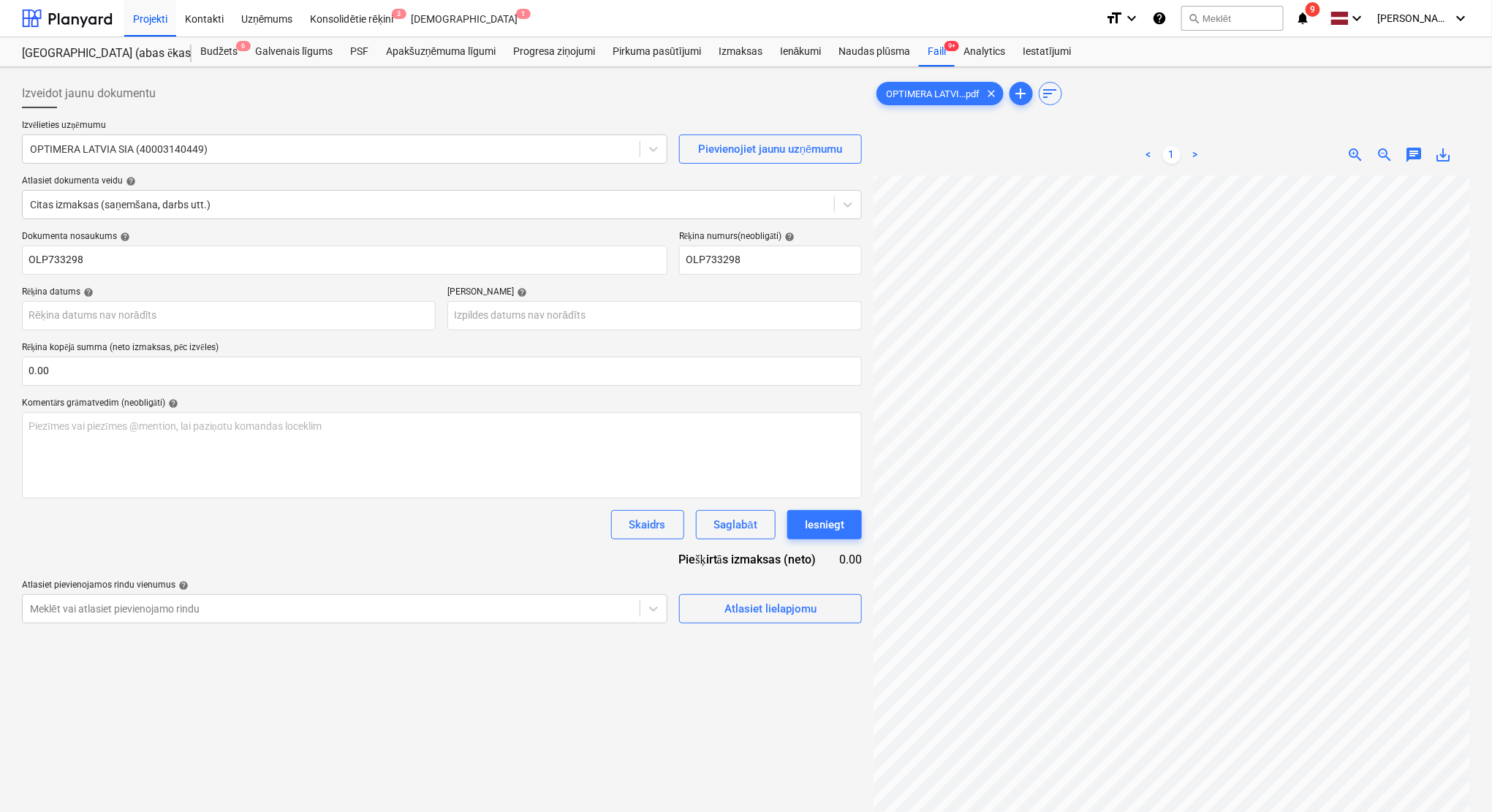
scroll to position [162, 64]
click at [193, 376] on input "text" at bounding box center [442, 371] width 840 height 29
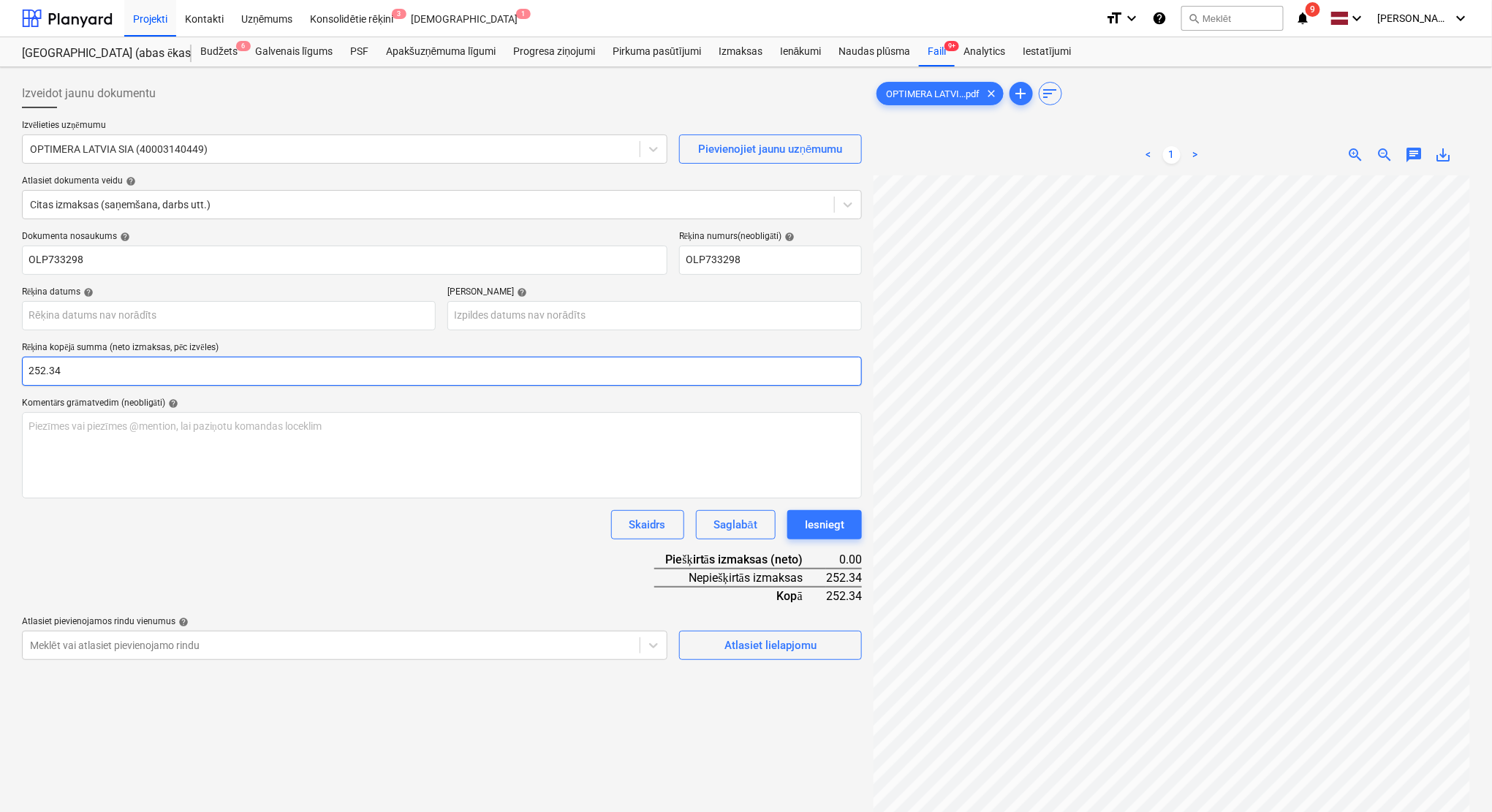
type input "252.34"
drag, startPoint x: 283, startPoint y: 548, endPoint x: 239, endPoint y: 501, distance: 64.4
click at [279, 548] on div "Dokumenta nosaukums help OLP733298 Rēķina numurs (neobligāti) help OLP733298 Rē…" at bounding box center [442, 445] width 840 height 429
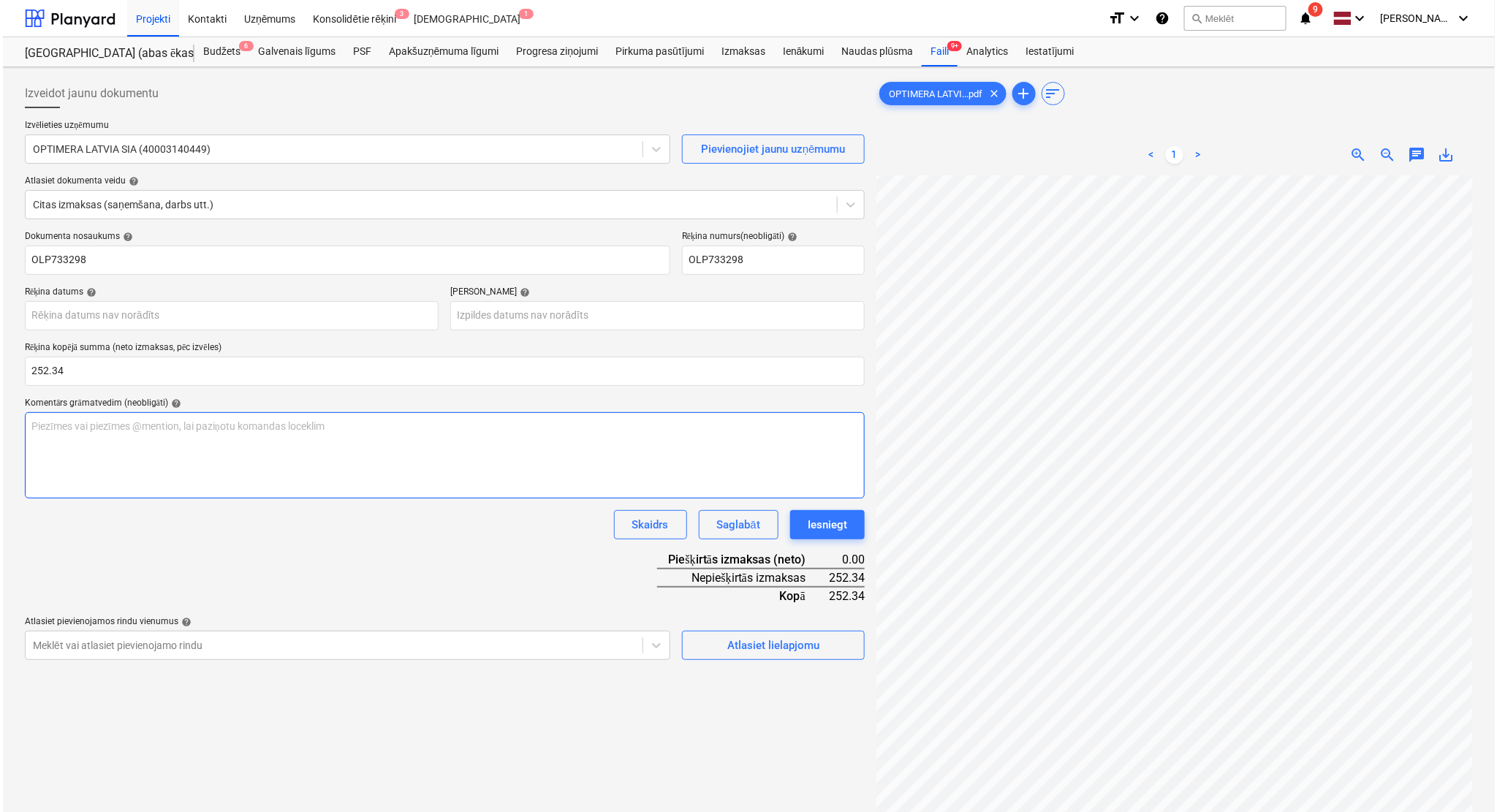
scroll to position [103, 64]
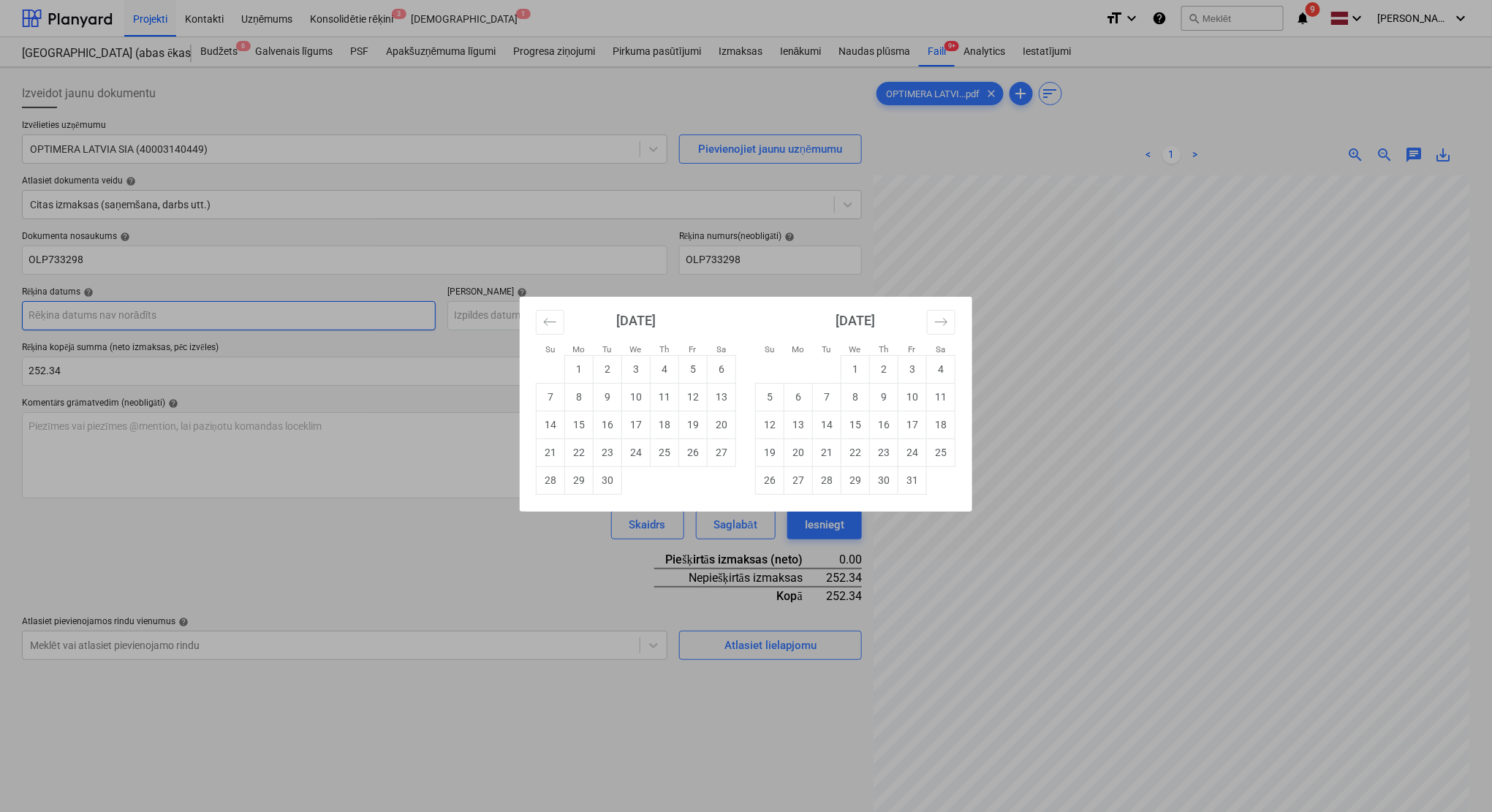
click at [83, 305] on body "Projekti Kontakti Uzņēmums Konsolidētie rēķini 3 Iesūtne 1 format_size keyboard…" at bounding box center [746, 406] width 1492 height 812
click at [942, 315] on icon "Move forward to switch to the next month." at bounding box center [941, 322] width 14 height 14
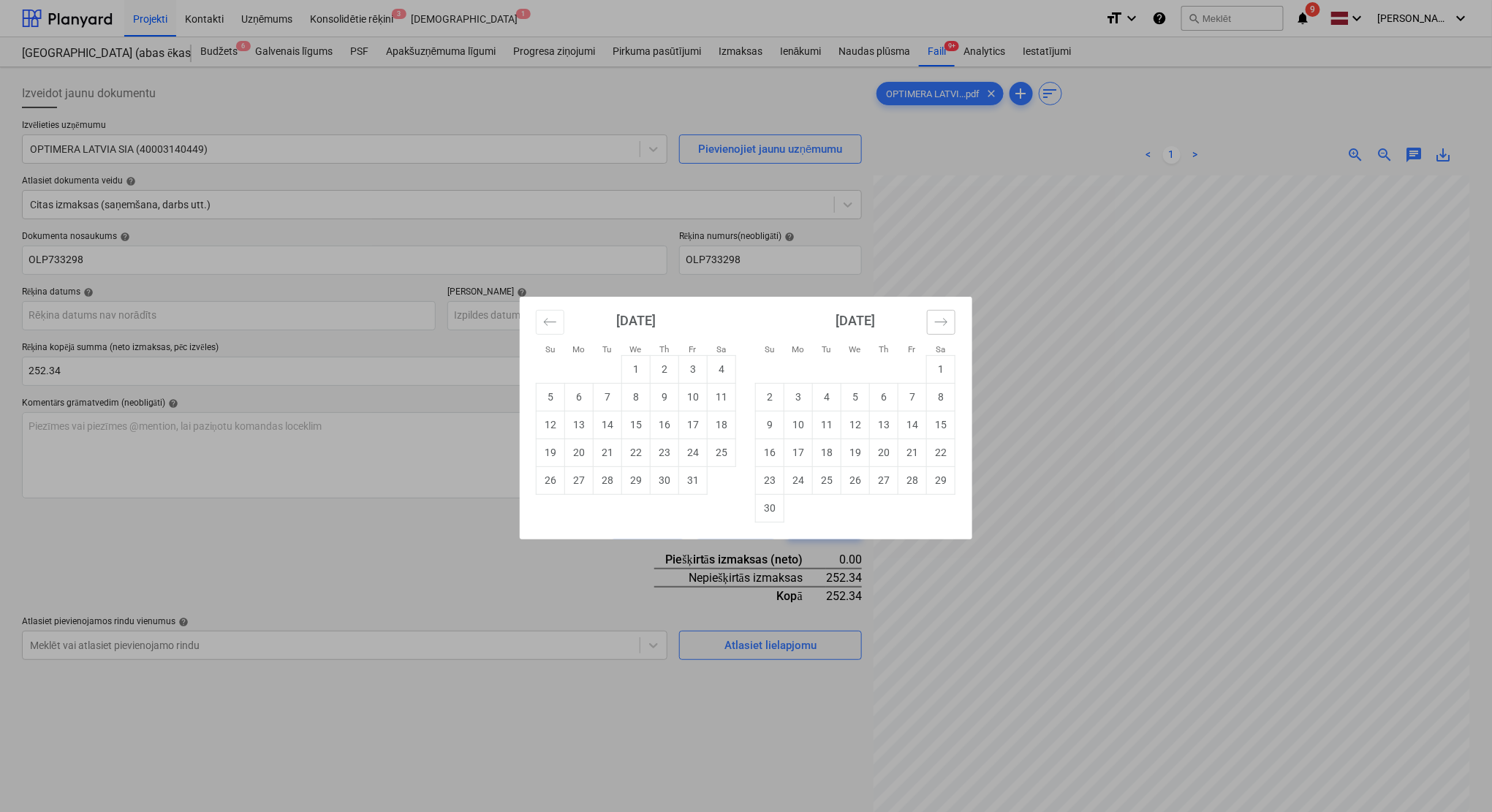
click at [942, 315] on icon "Move forward to switch to the next month." at bounding box center [941, 322] width 14 height 14
click at [557, 316] on button "Move backward to switch to the previous month." at bounding box center [550, 323] width 28 height 25
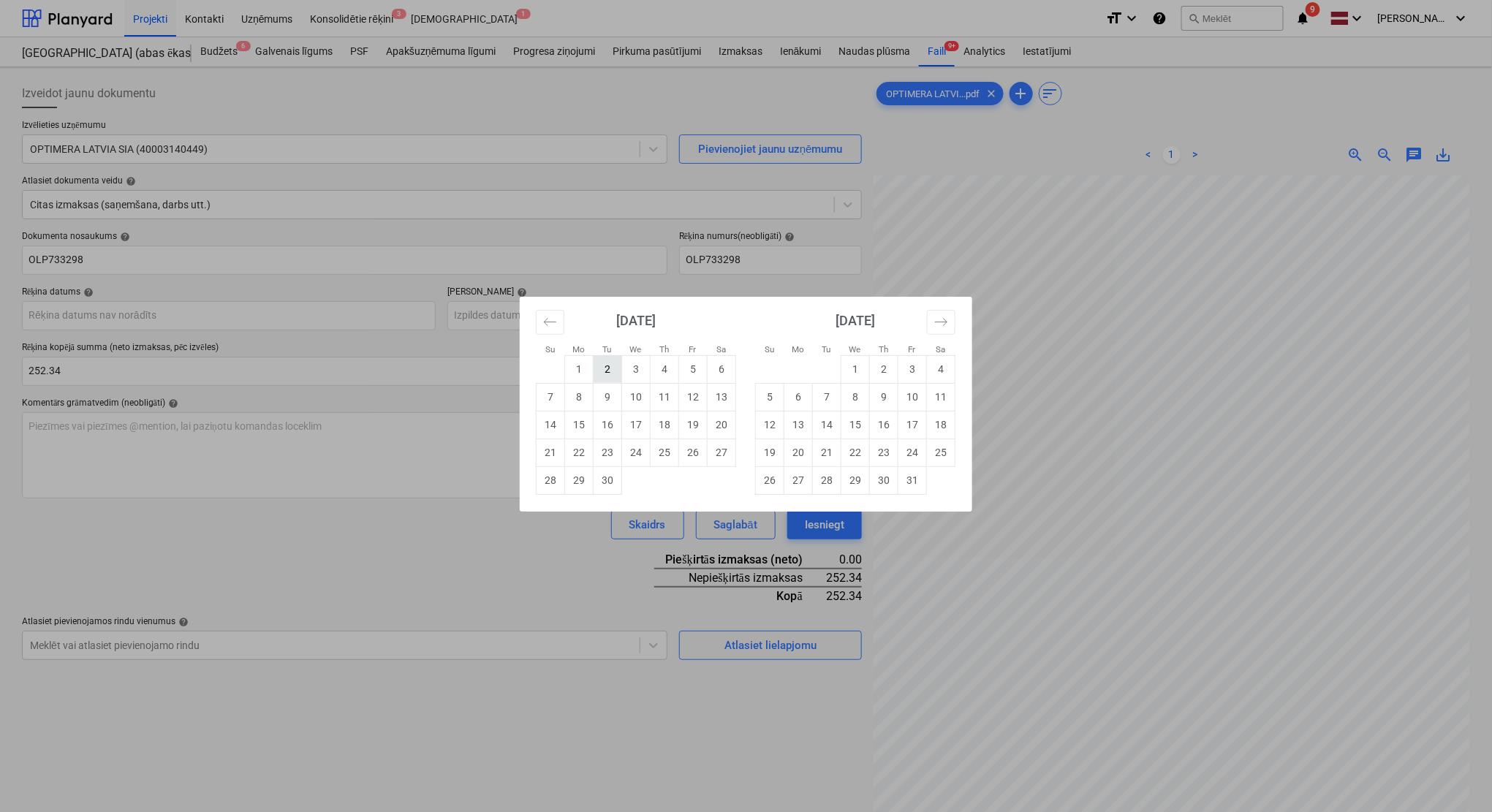
click at [605, 364] on td "2" at bounding box center [607, 368] width 28 height 28
type input "[DATE]"
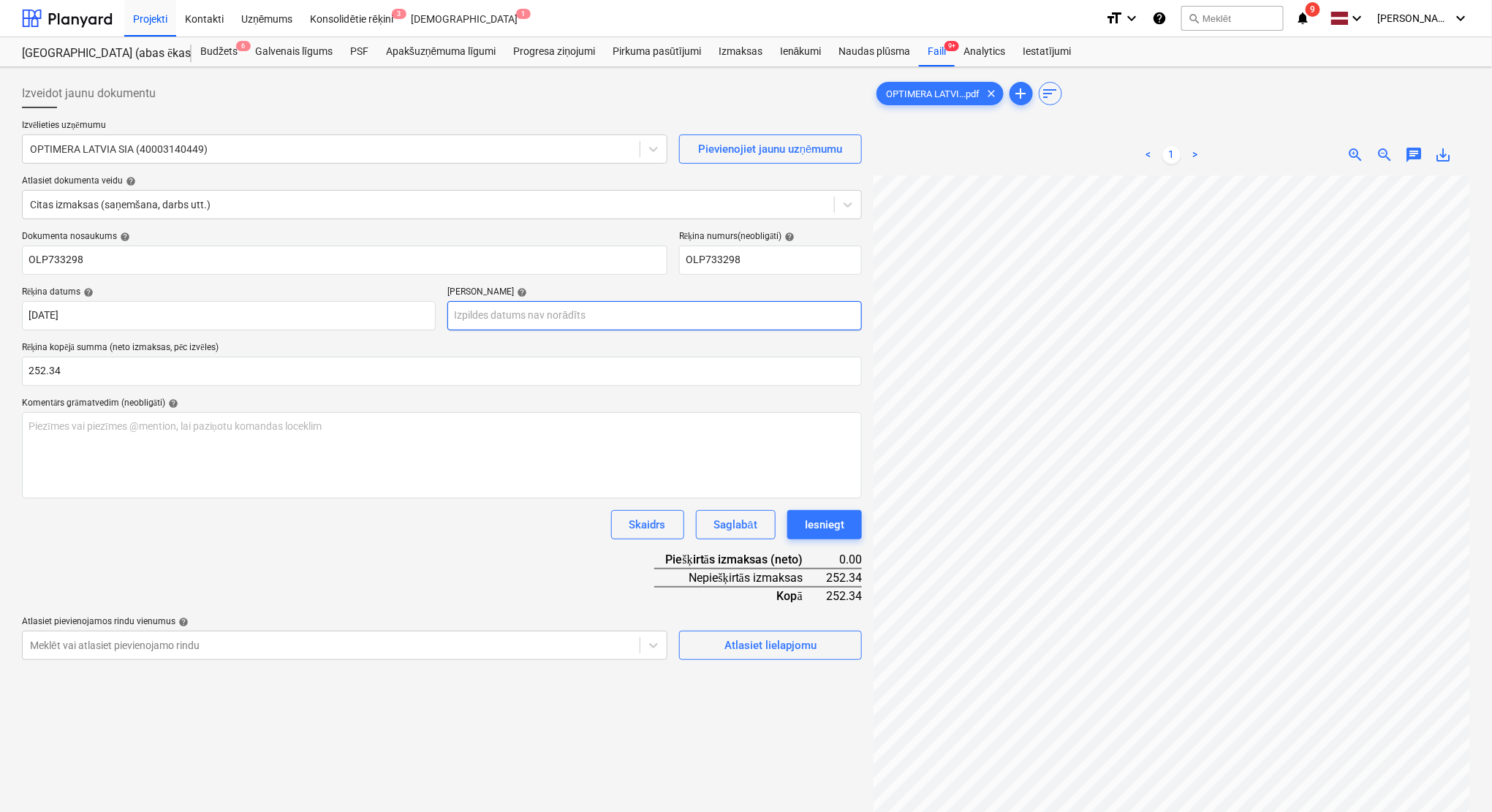
click at [612, 317] on body "Projekti Kontakti Uzņēmums Konsolidētie rēķini 3 Iesūtne 1 format_size keyboard…" at bounding box center [746, 406] width 1492 height 812
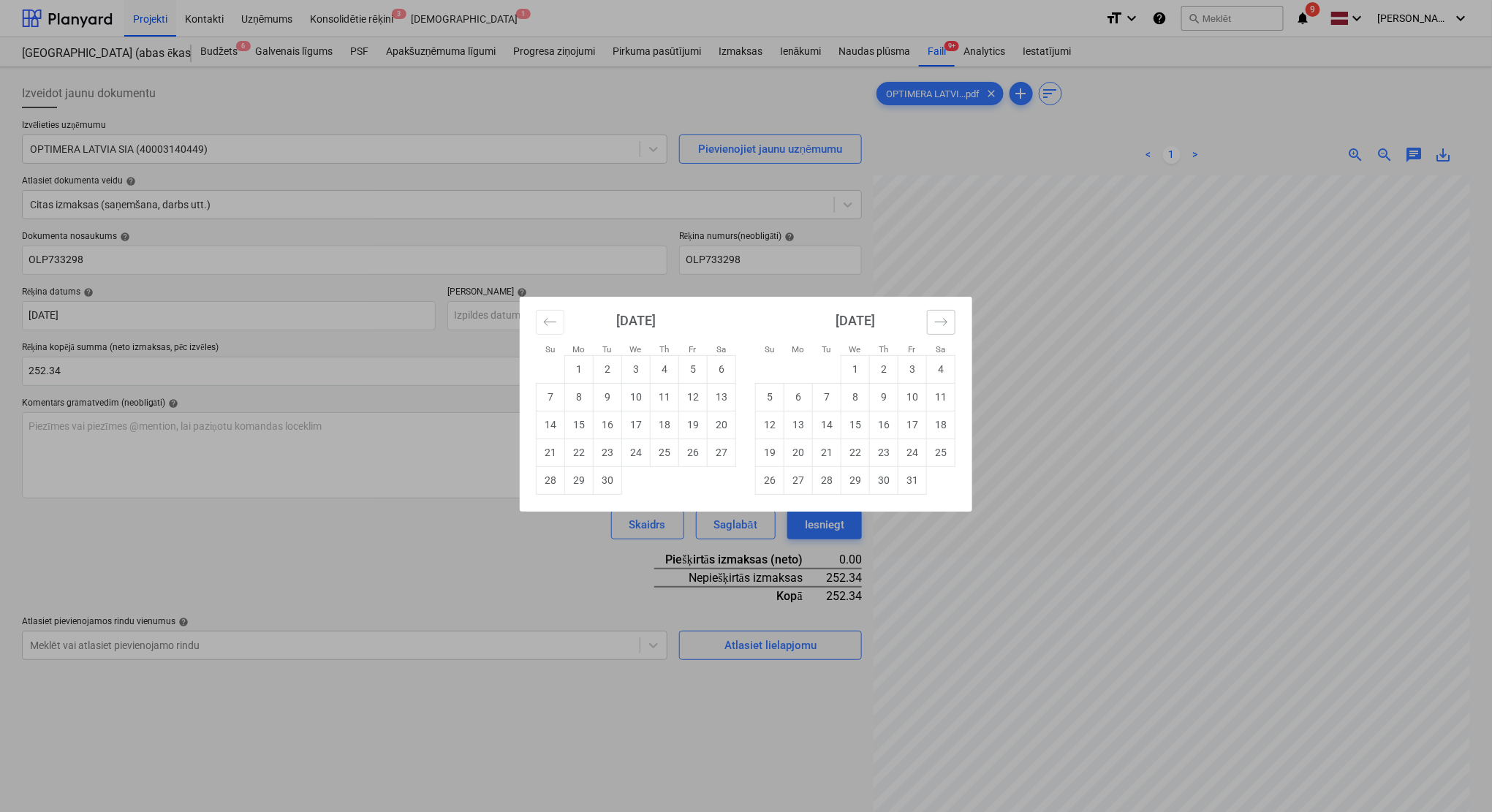
click at [937, 323] on icon "Move forward to switch to the next month." at bounding box center [941, 322] width 14 height 14
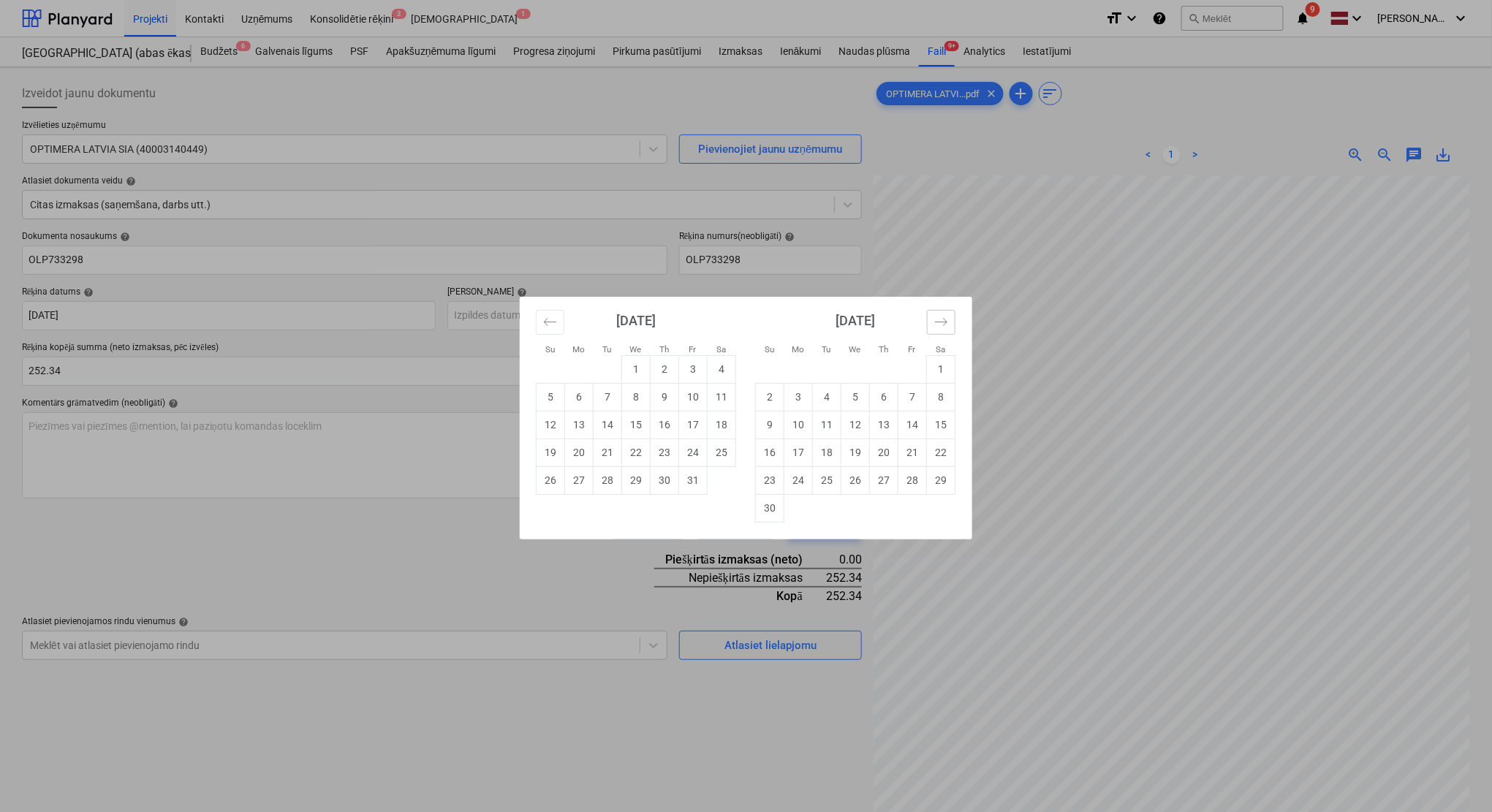
click at [937, 323] on icon "Move forward to switch to the next month." at bounding box center [941, 322] width 14 height 14
click at [851, 480] on td "31" at bounding box center [855, 480] width 28 height 28
type input "[DATE]"
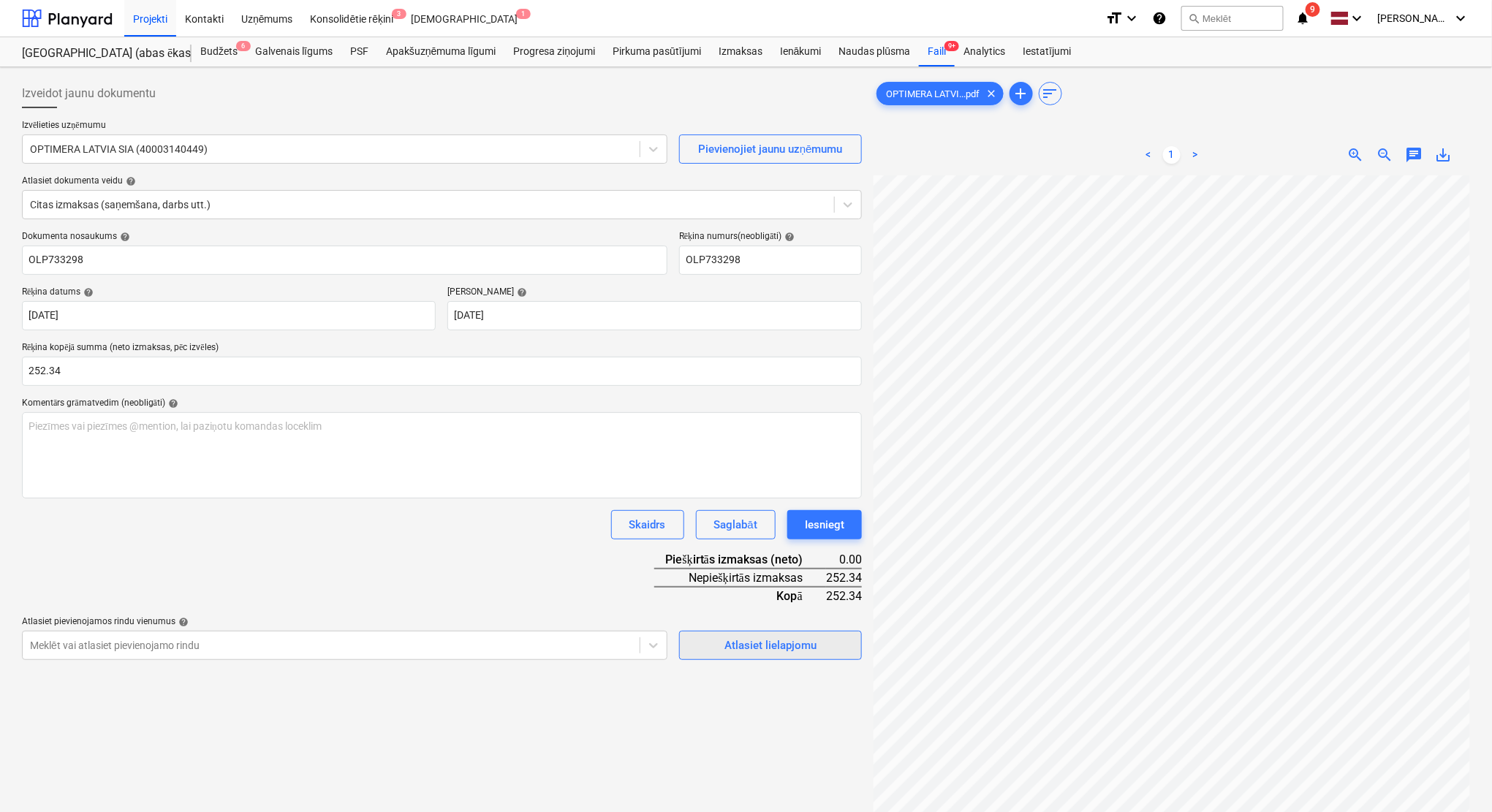
click at [798, 654] on button "Atlasiet lielapjomu" at bounding box center [770, 645] width 183 height 29
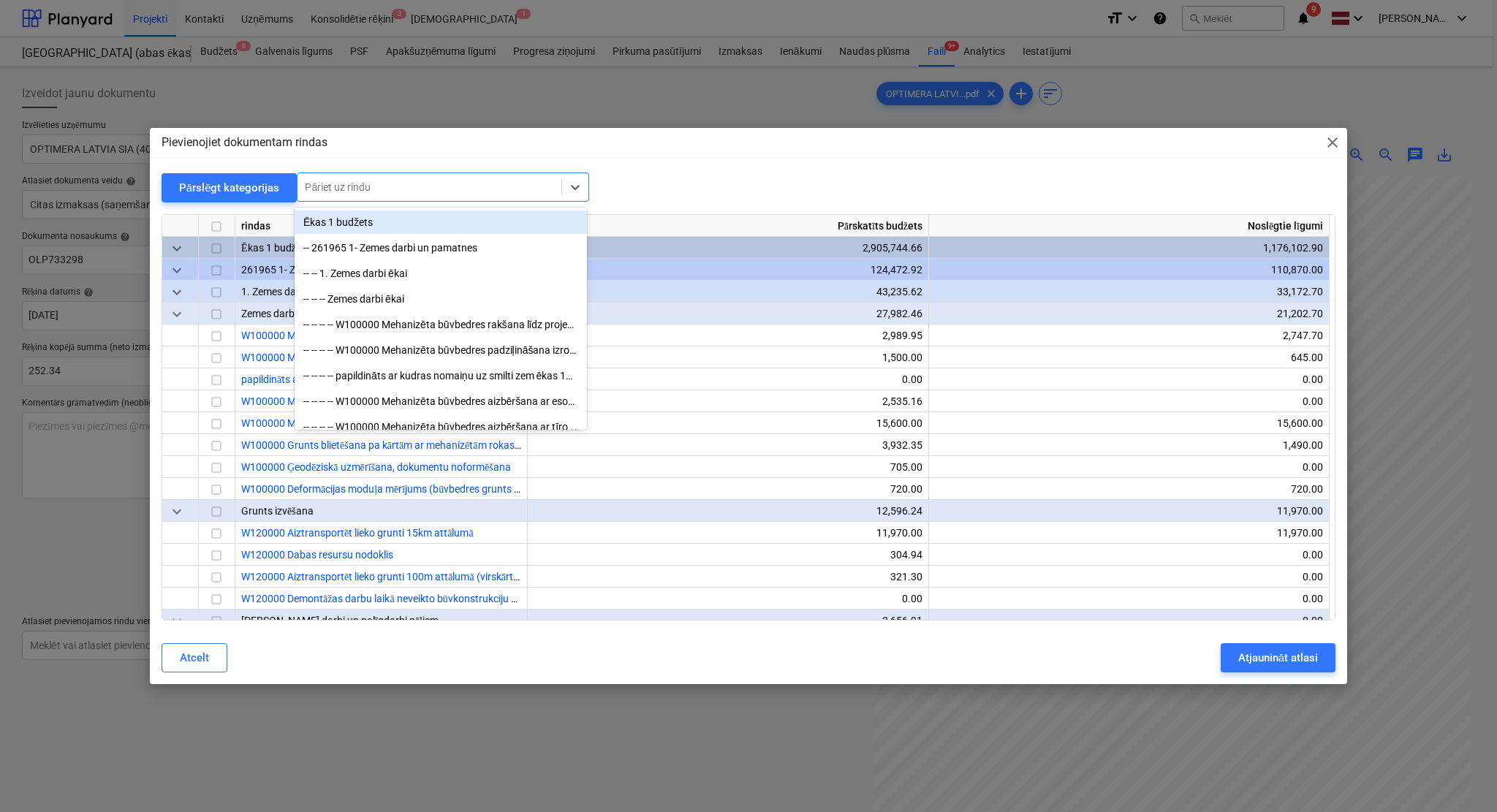
click at [423, 181] on div at bounding box center [429, 186] width 249 height 15
type input "palīgmate"
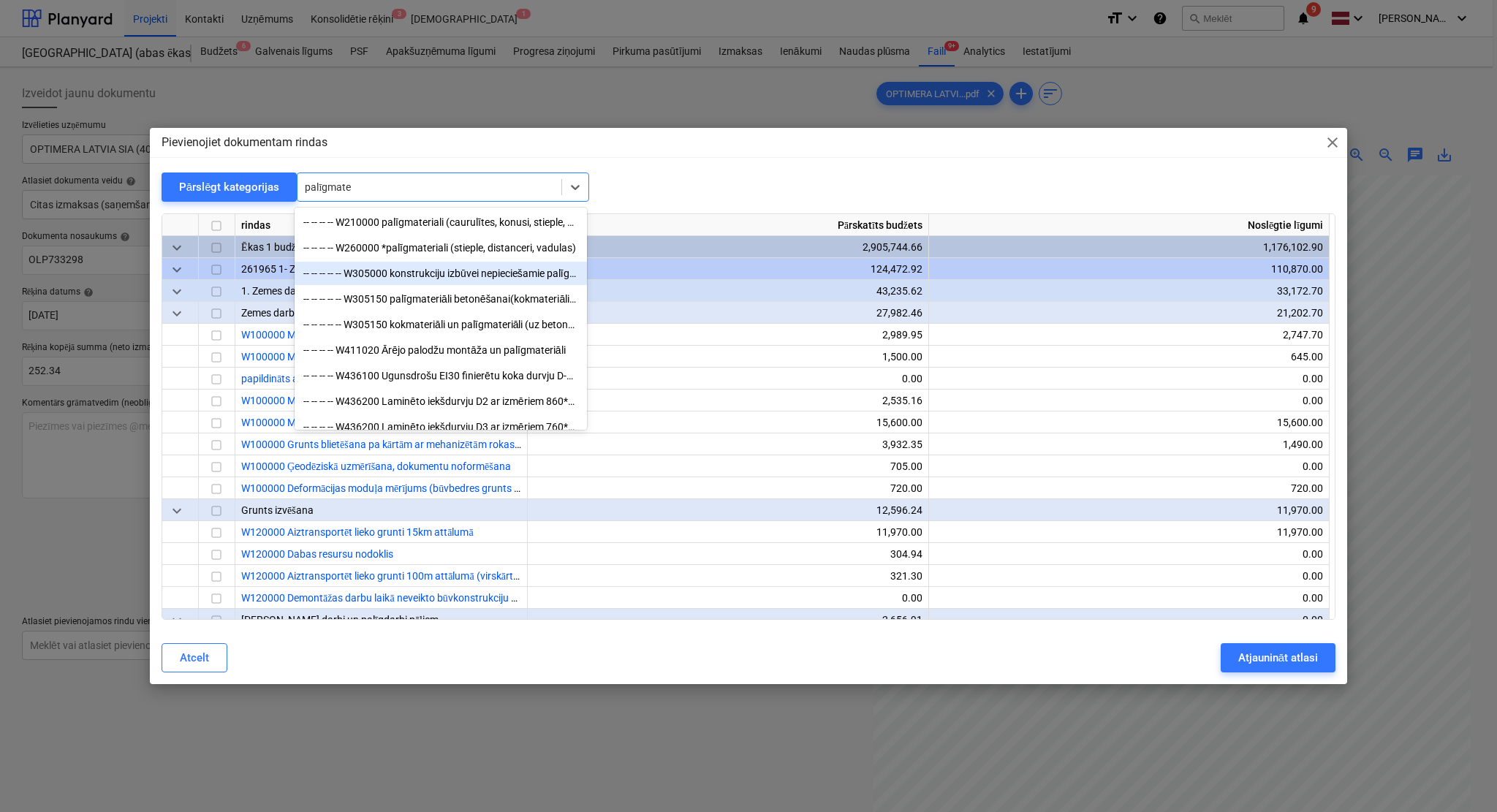
click at [434, 280] on div "-- -- -- -- -- W305000 konstrukciju izbūvei nepieciešamie palīgmateriāli" at bounding box center [441, 273] width 293 height 23
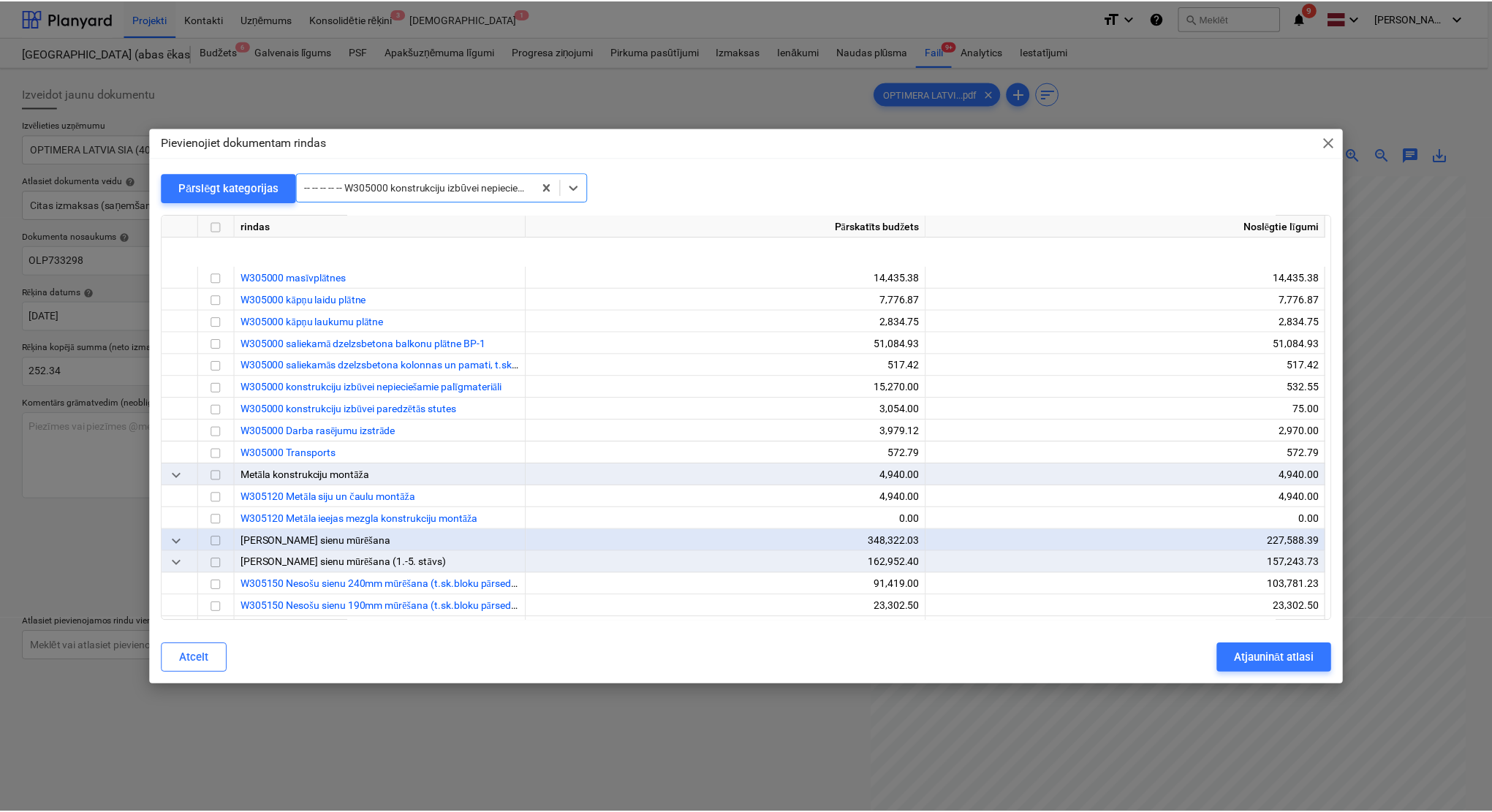
scroll to position [3528, 0]
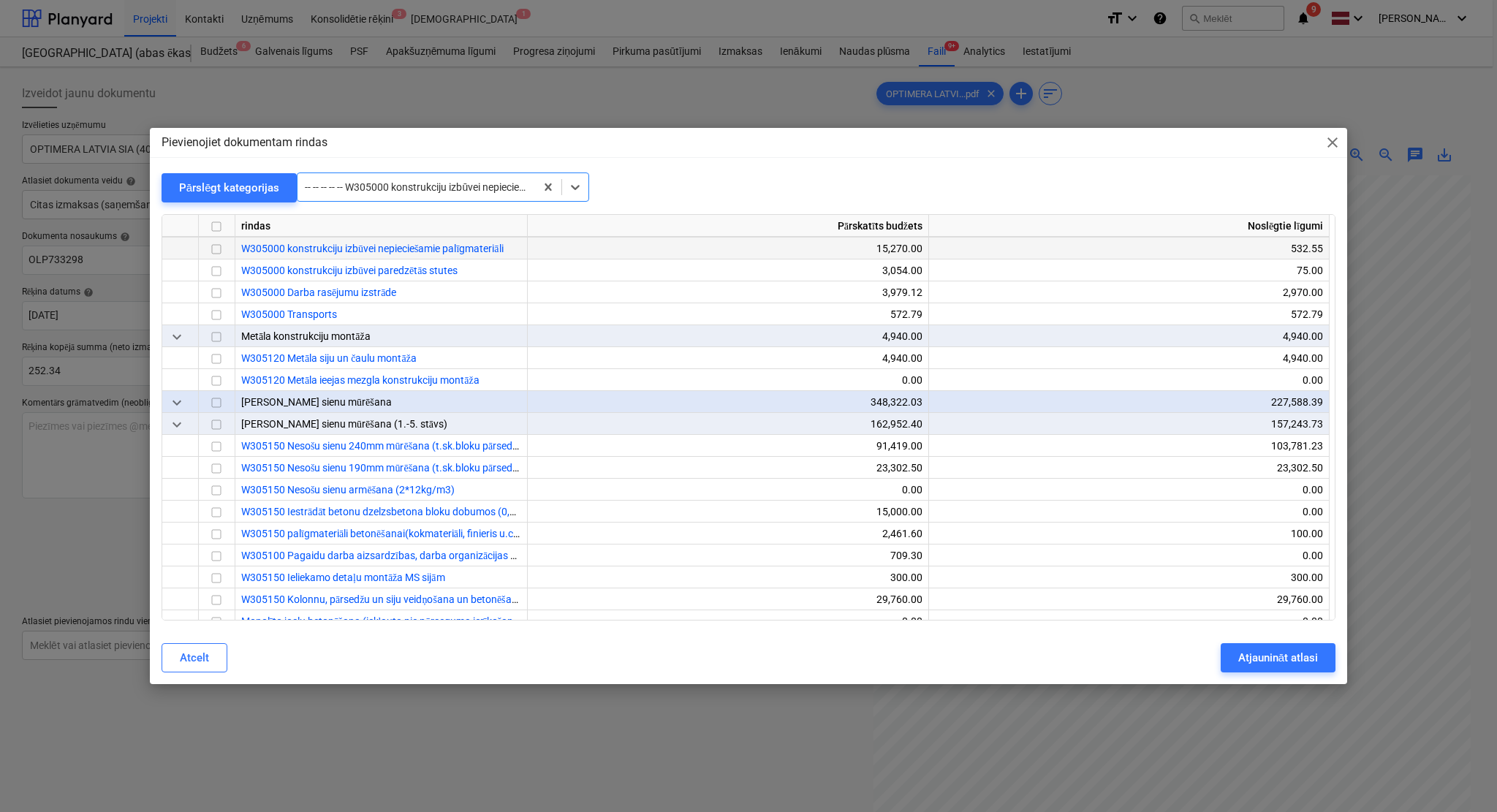
click at [220, 246] on input "checkbox" at bounding box center [216, 249] width 17 height 17
click at [1263, 655] on div "Atjaunināt atlasi" at bounding box center [1278, 658] width 80 height 19
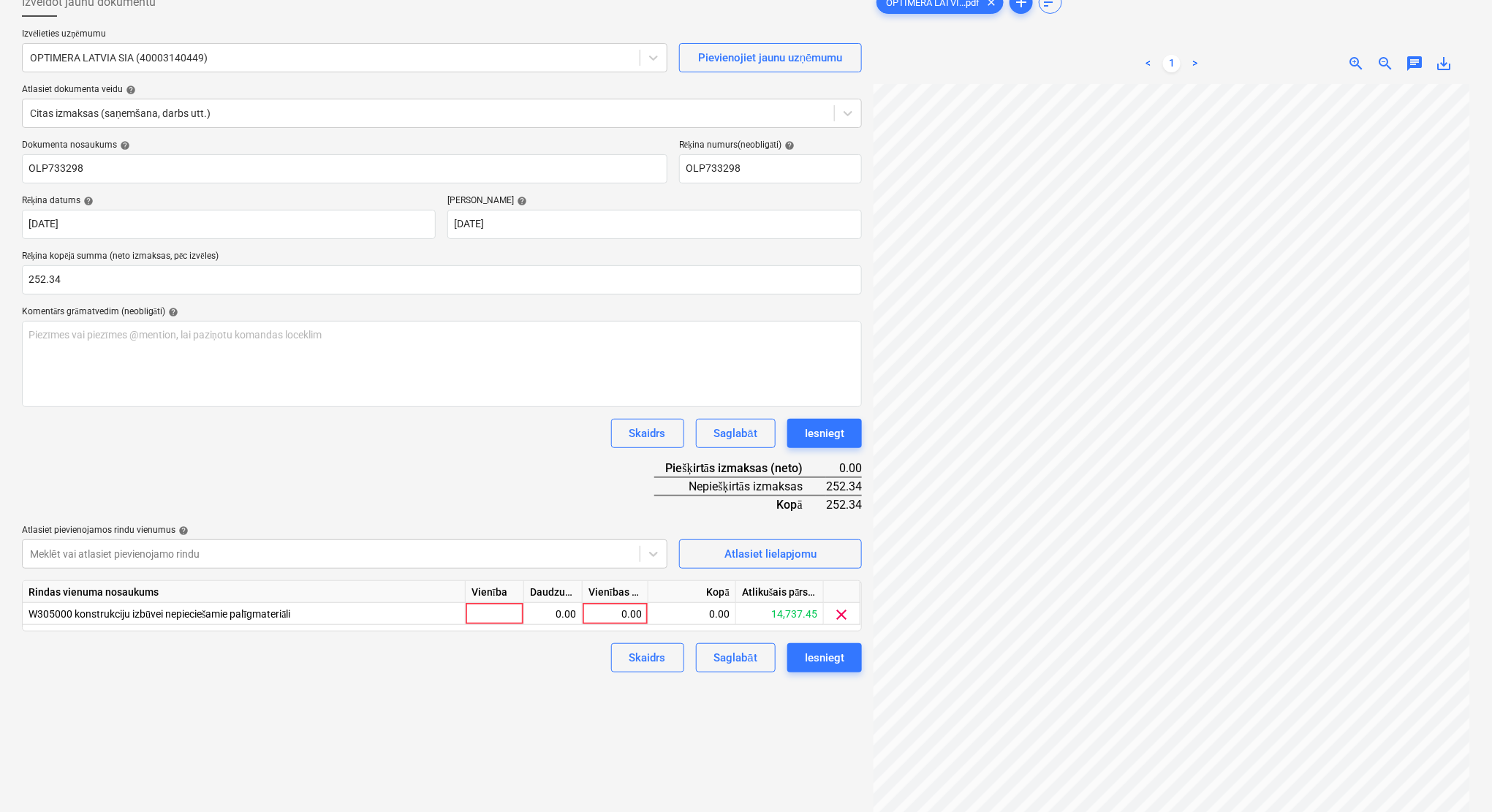
scroll to position [130, 0]
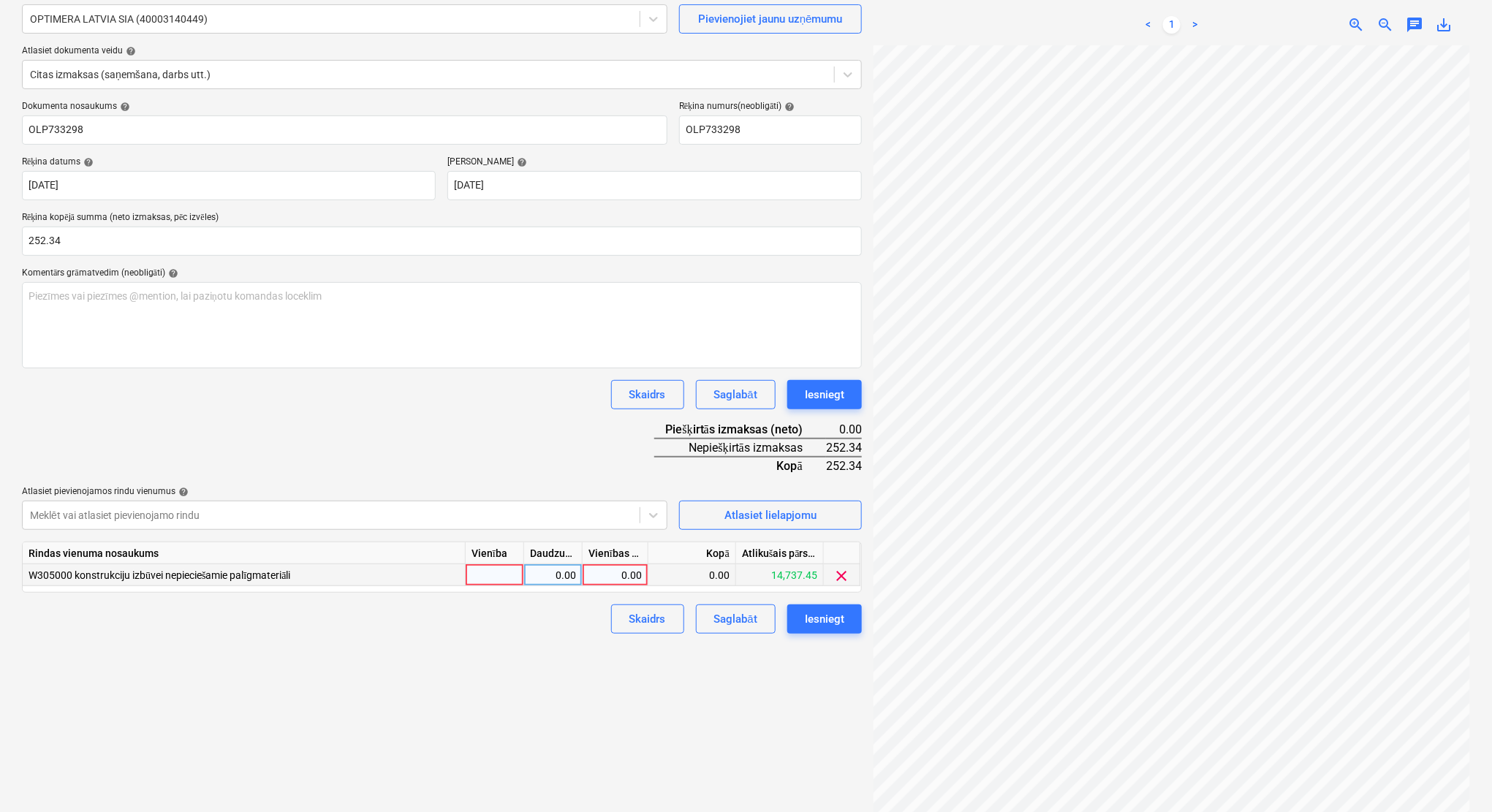
click at [625, 576] on div "0.00" at bounding box center [615, 575] width 53 height 22
type input "252.34"
click at [562, 662] on div "Izveidot jaunu dokumentu Izvēlieties uzņēmumu OPTIMERA LATVIA SIA (40003140449)…" at bounding box center [442, 382] width 851 height 879
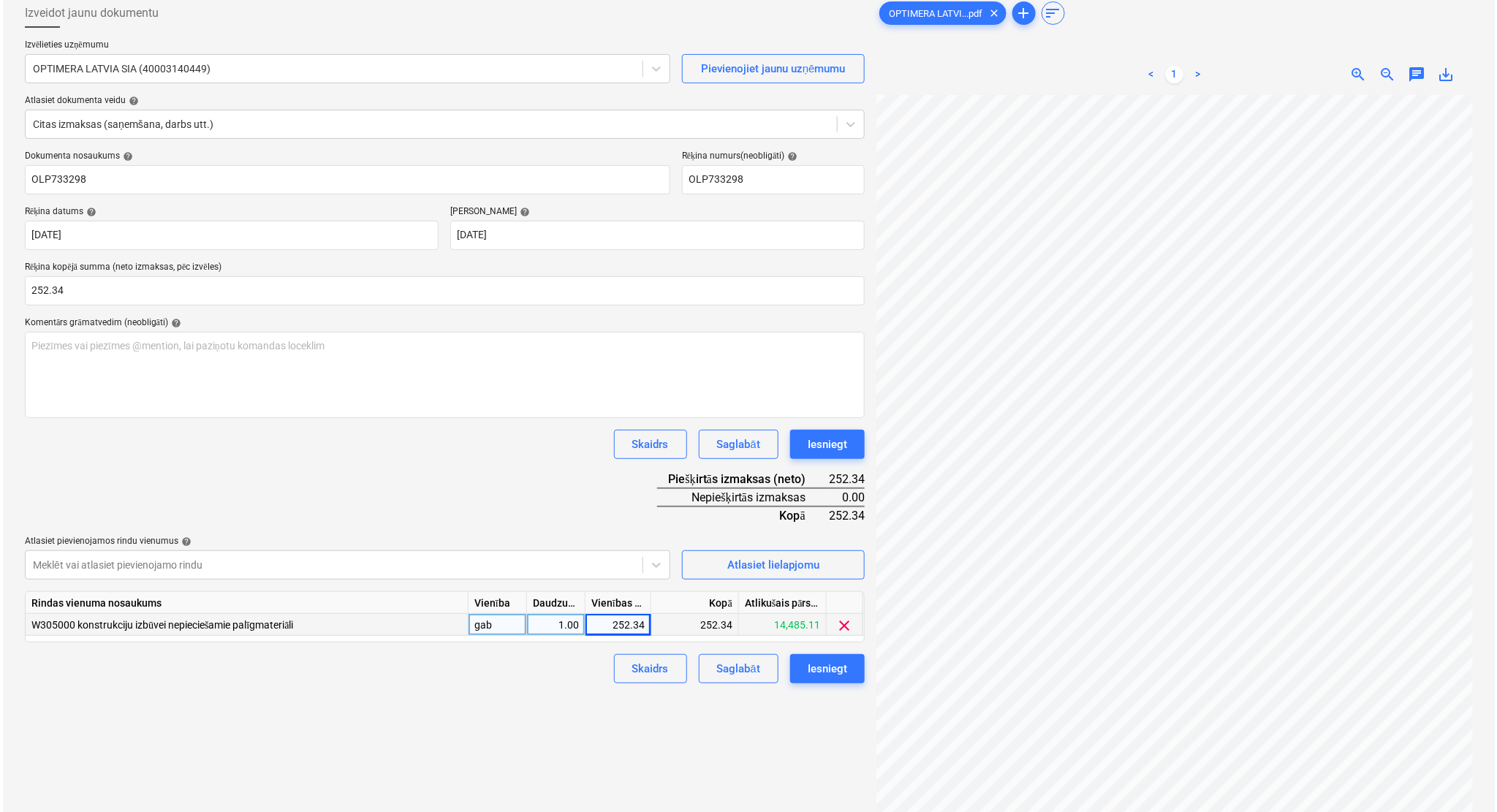
scroll to position [146, 0]
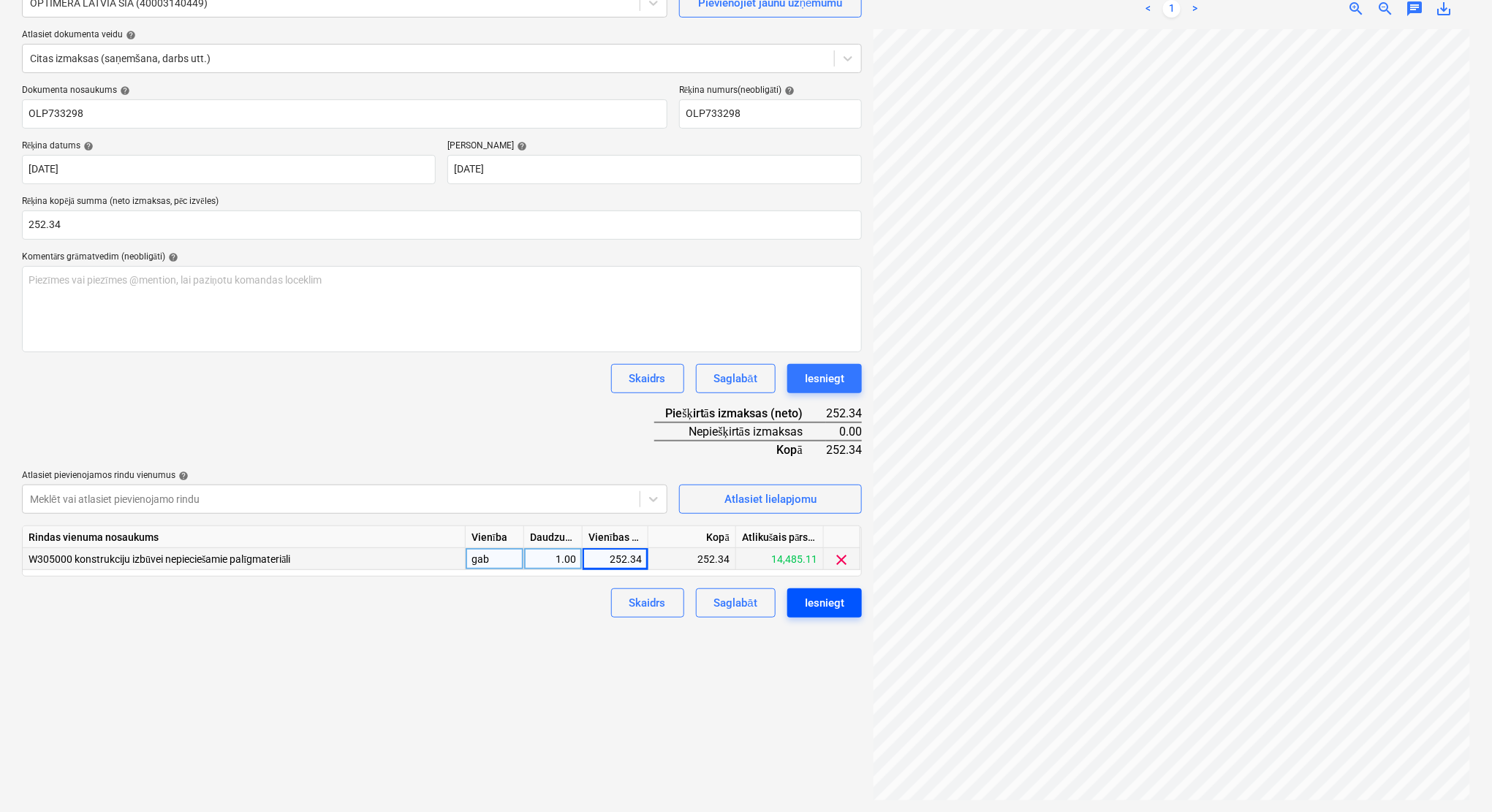
click at [816, 602] on div "Iesniegt" at bounding box center [824, 603] width 40 height 19
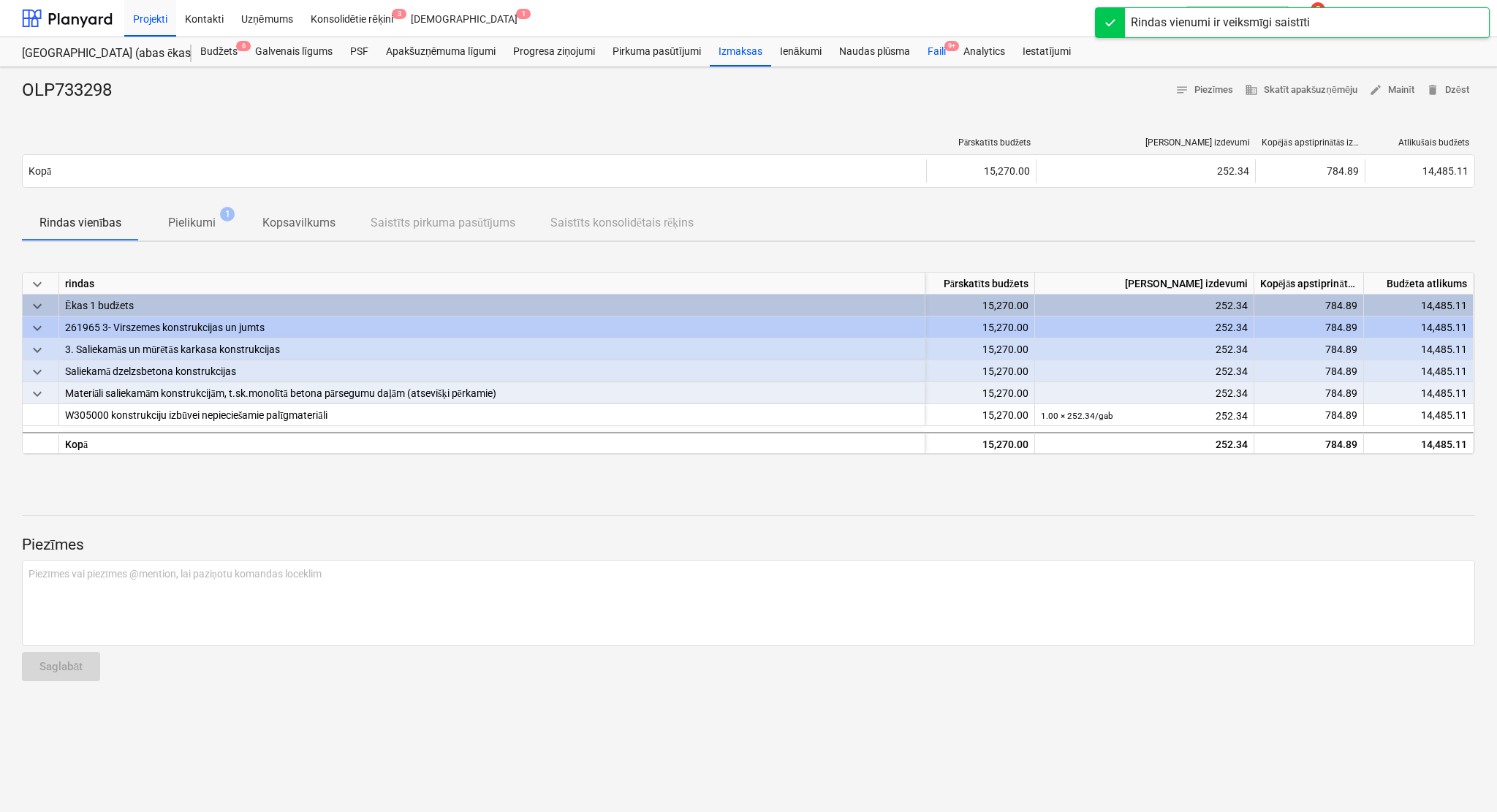
click at [940, 54] on div "Faili 9+" at bounding box center [937, 51] width 36 height 29
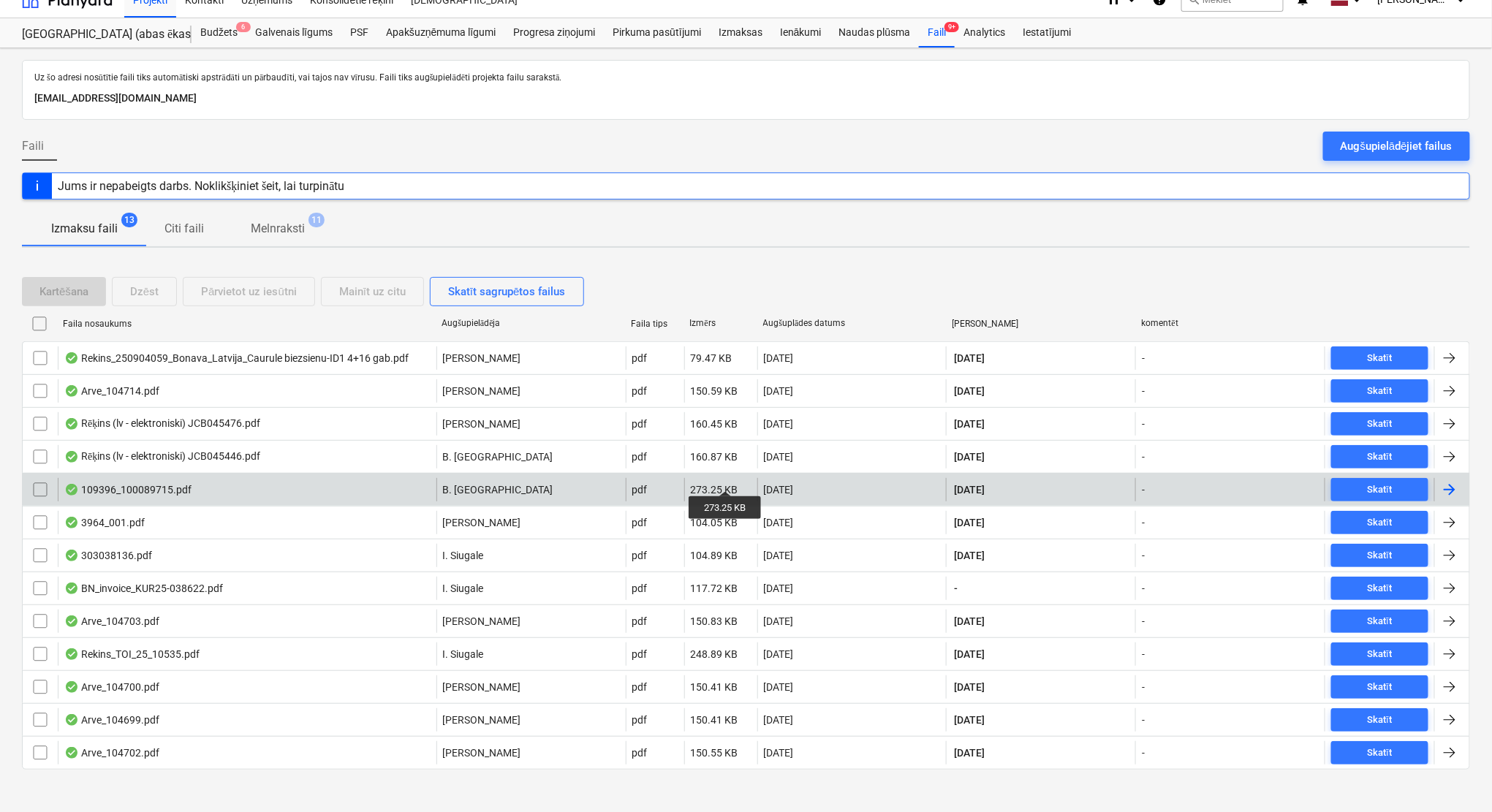
scroll to position [29, 0]
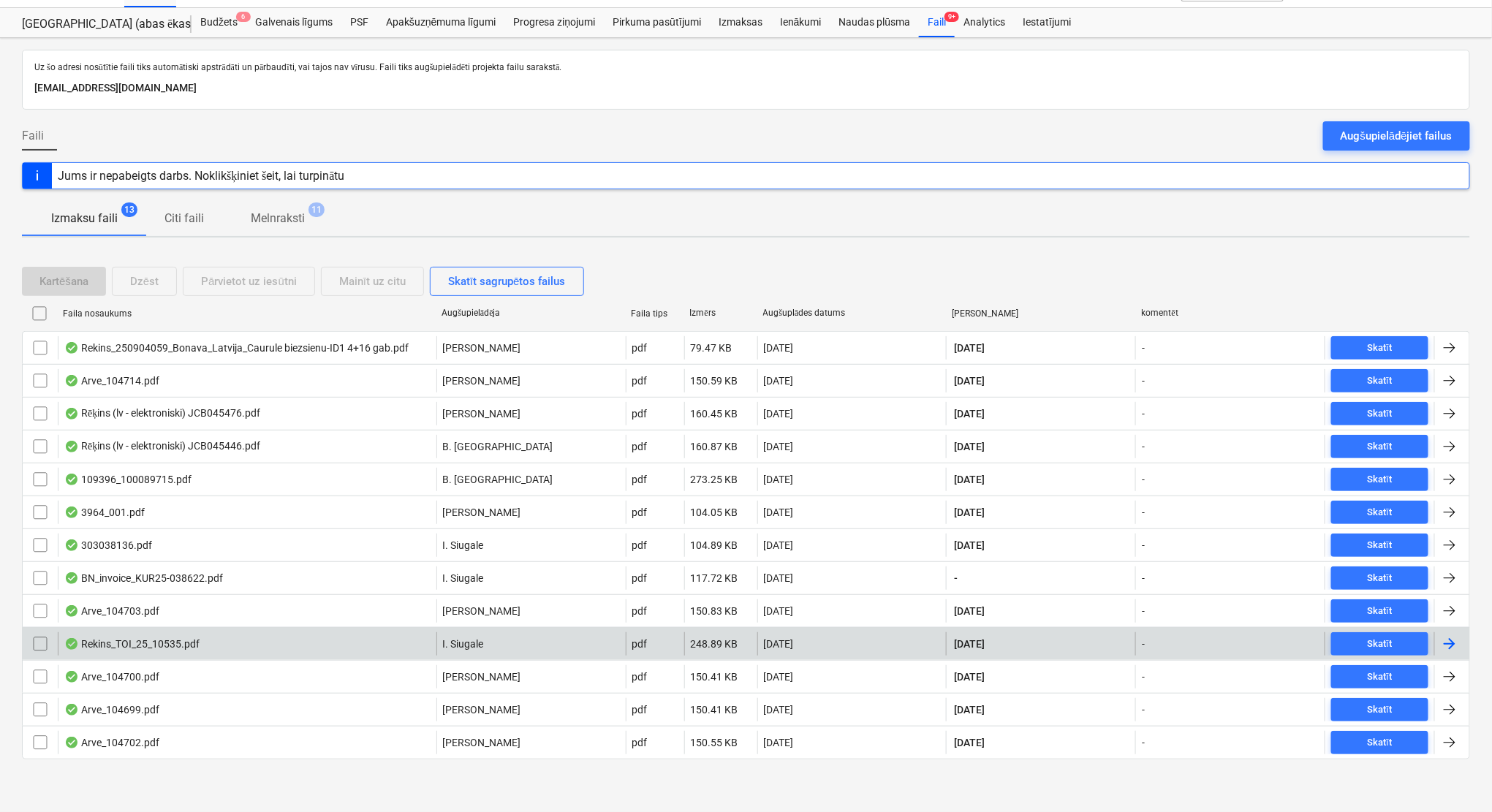
click at [1452, 642] on div at bounding box center [1449, 643] width 17 height 17
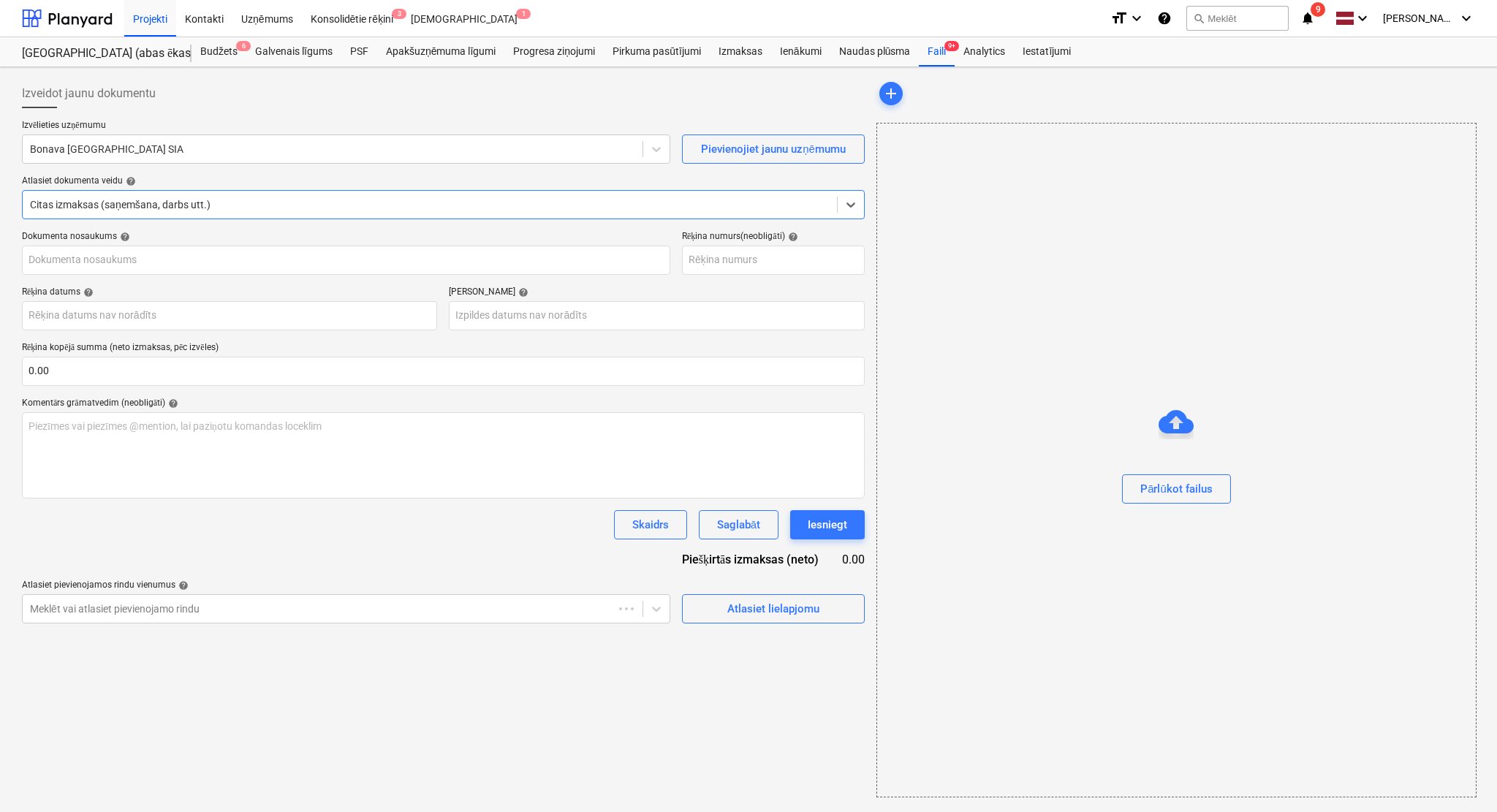
type input "Rekins_TOI_25_10535.pdf"
type input "[DATE]"
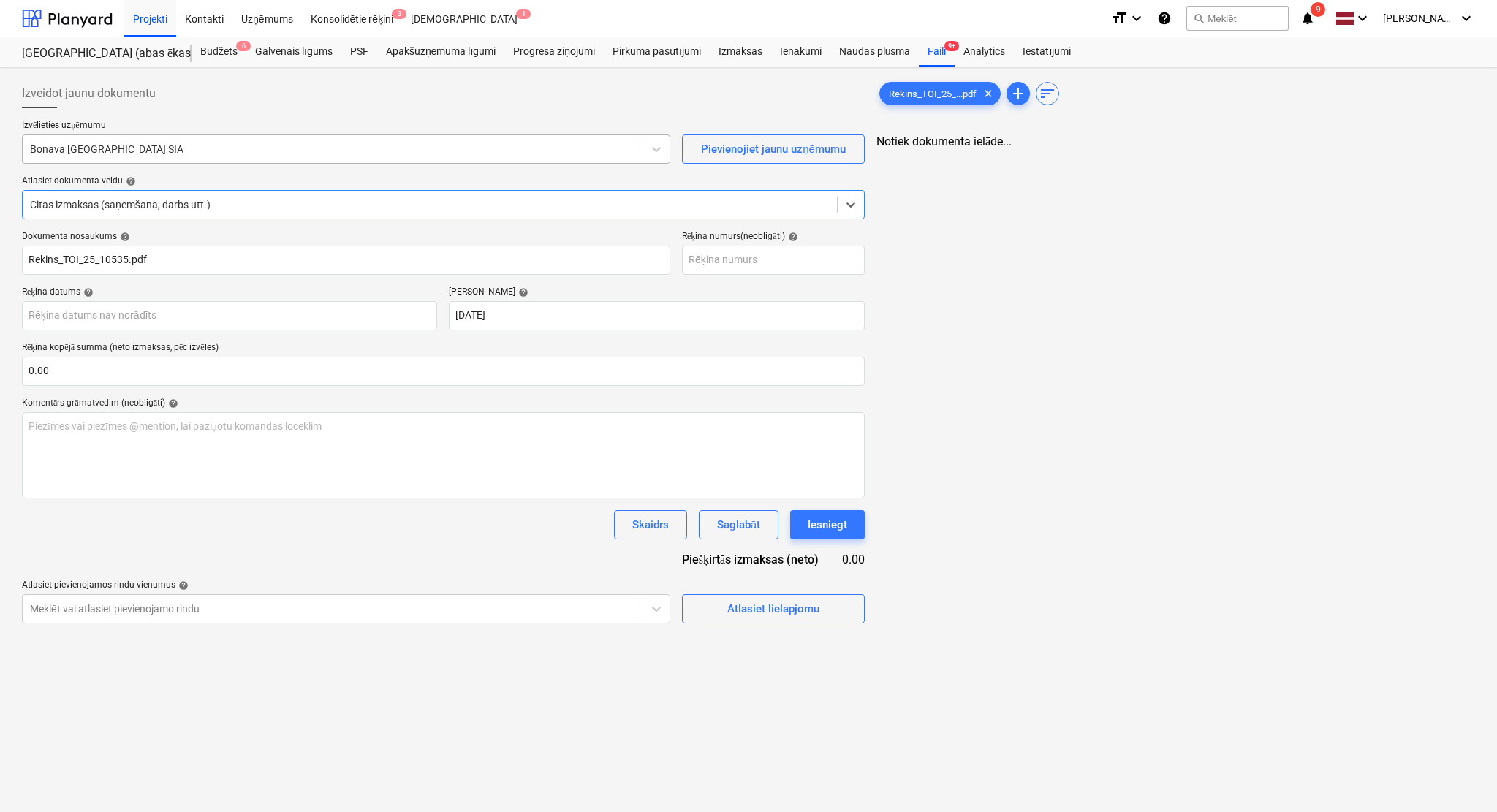
click at [323, 152] on div at bounding box center [333, 148] width 605 height 15
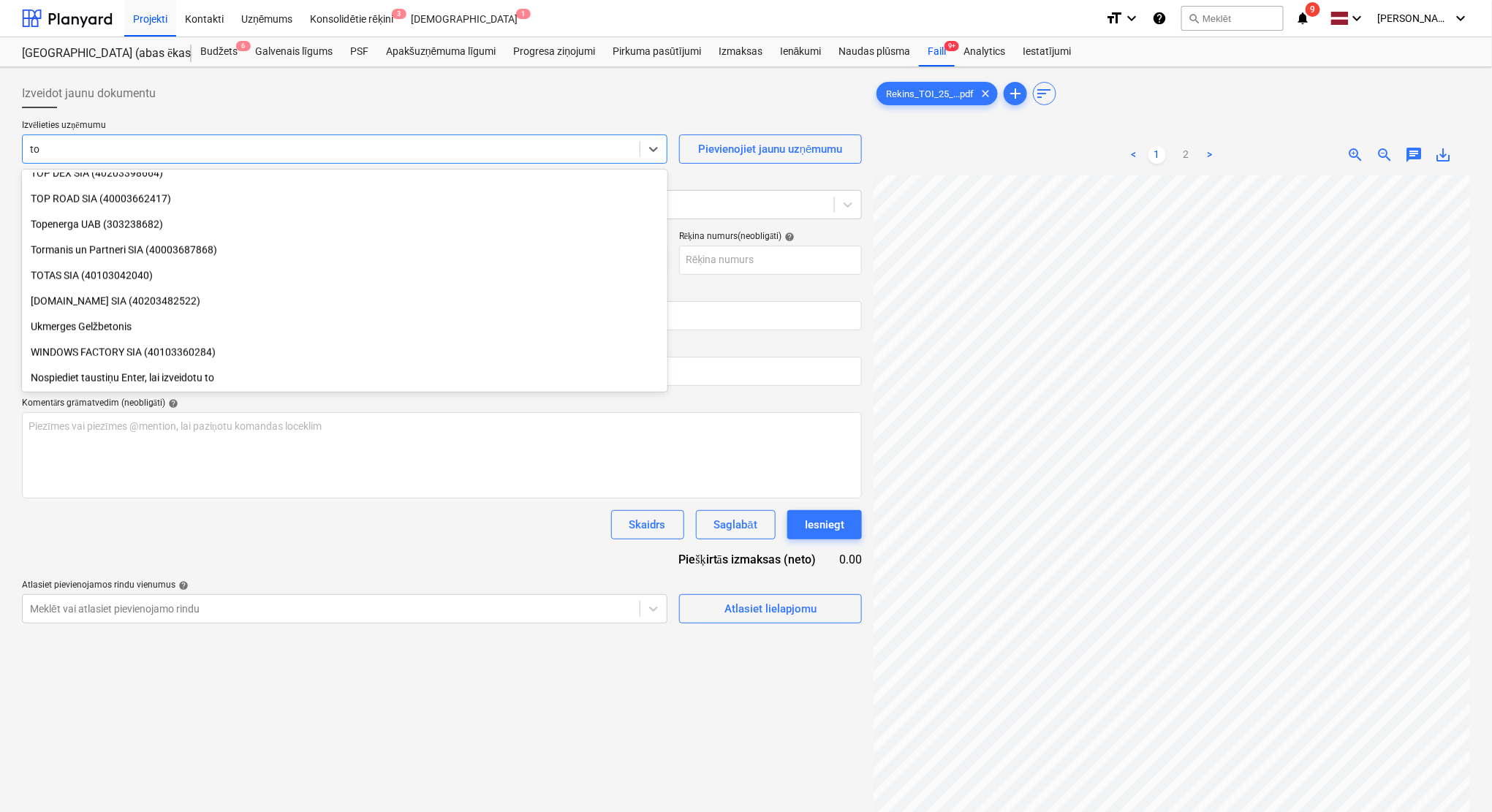
scroll to position [931, 0]
type input "toi"
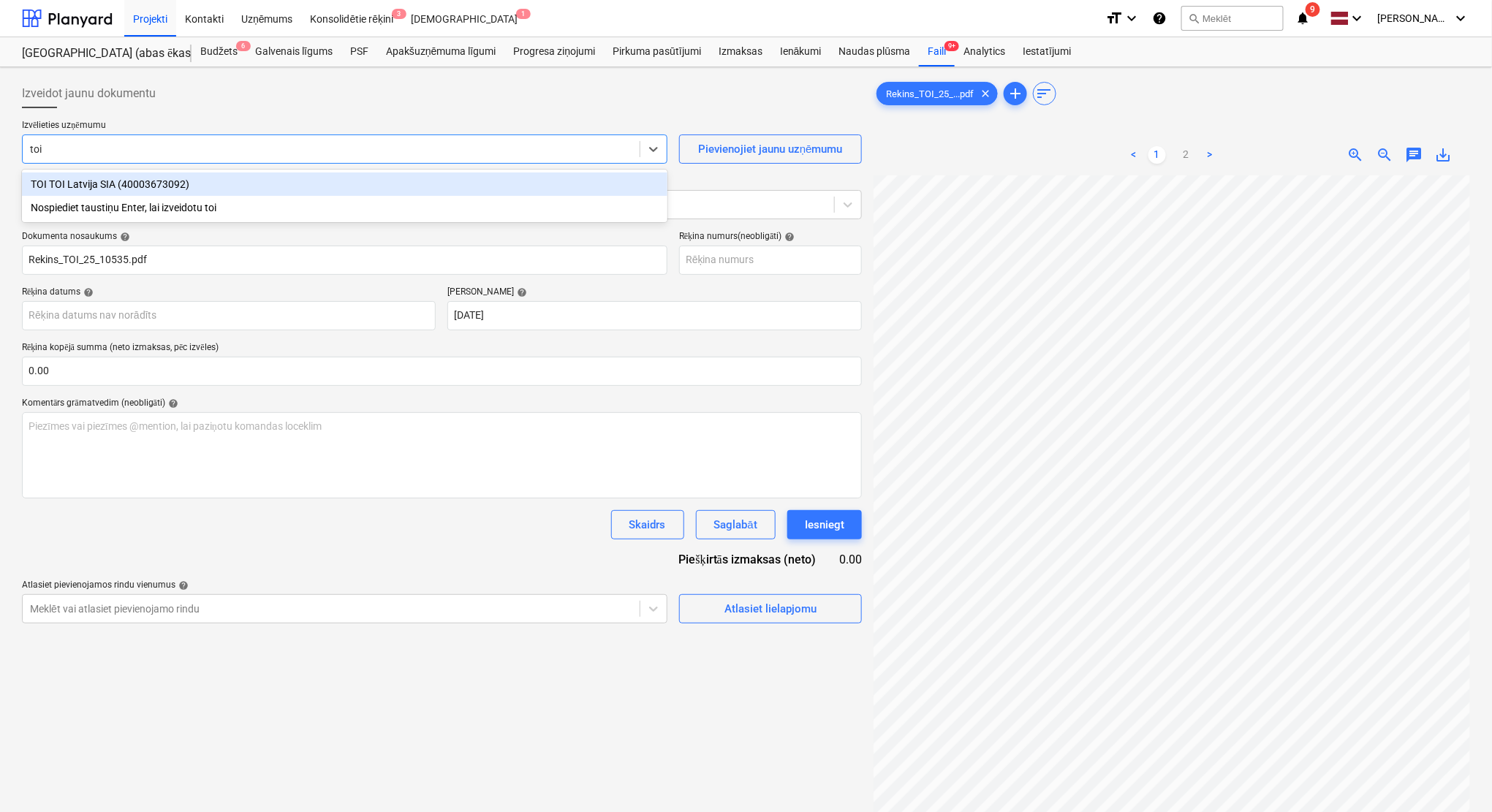
click at [260, 183] on div "TOI TOI Latvija SIA (40003673092)" at bounding box center [345, 184] width 646 height 23
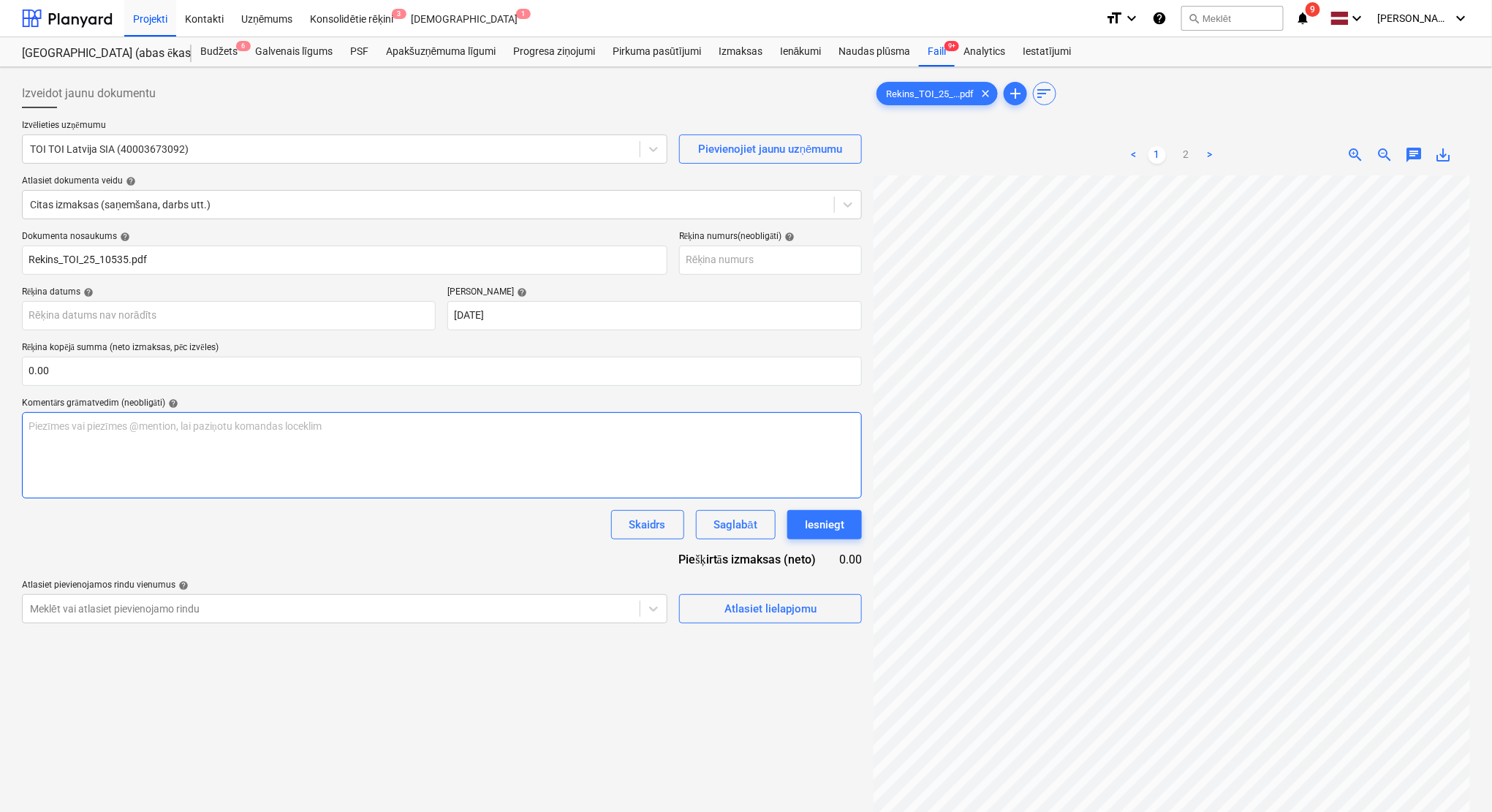
scroll to position [162, 64]
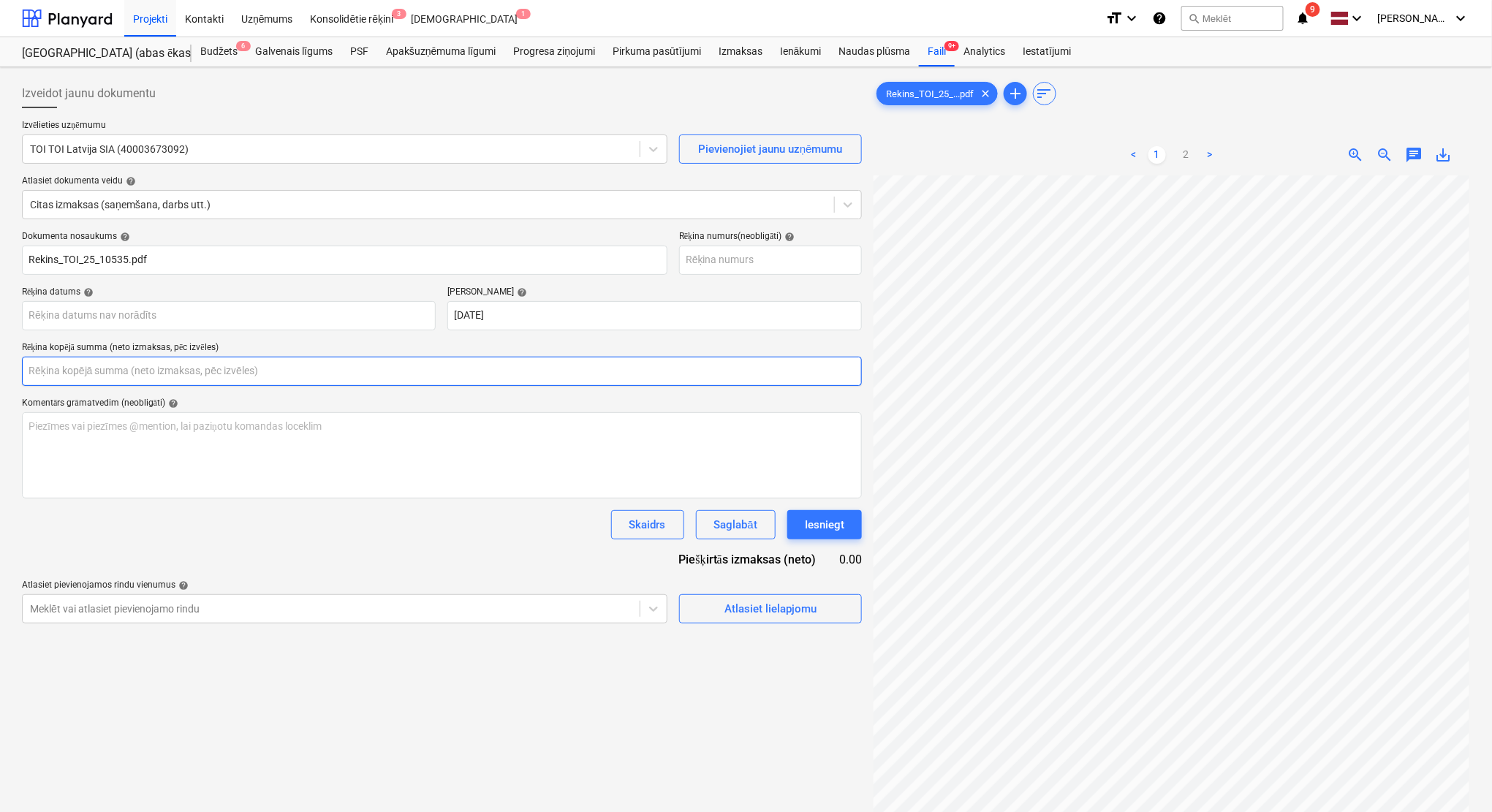
click at [109, 376] on input "text" at bounding box center [442, 371] width 840 height 29
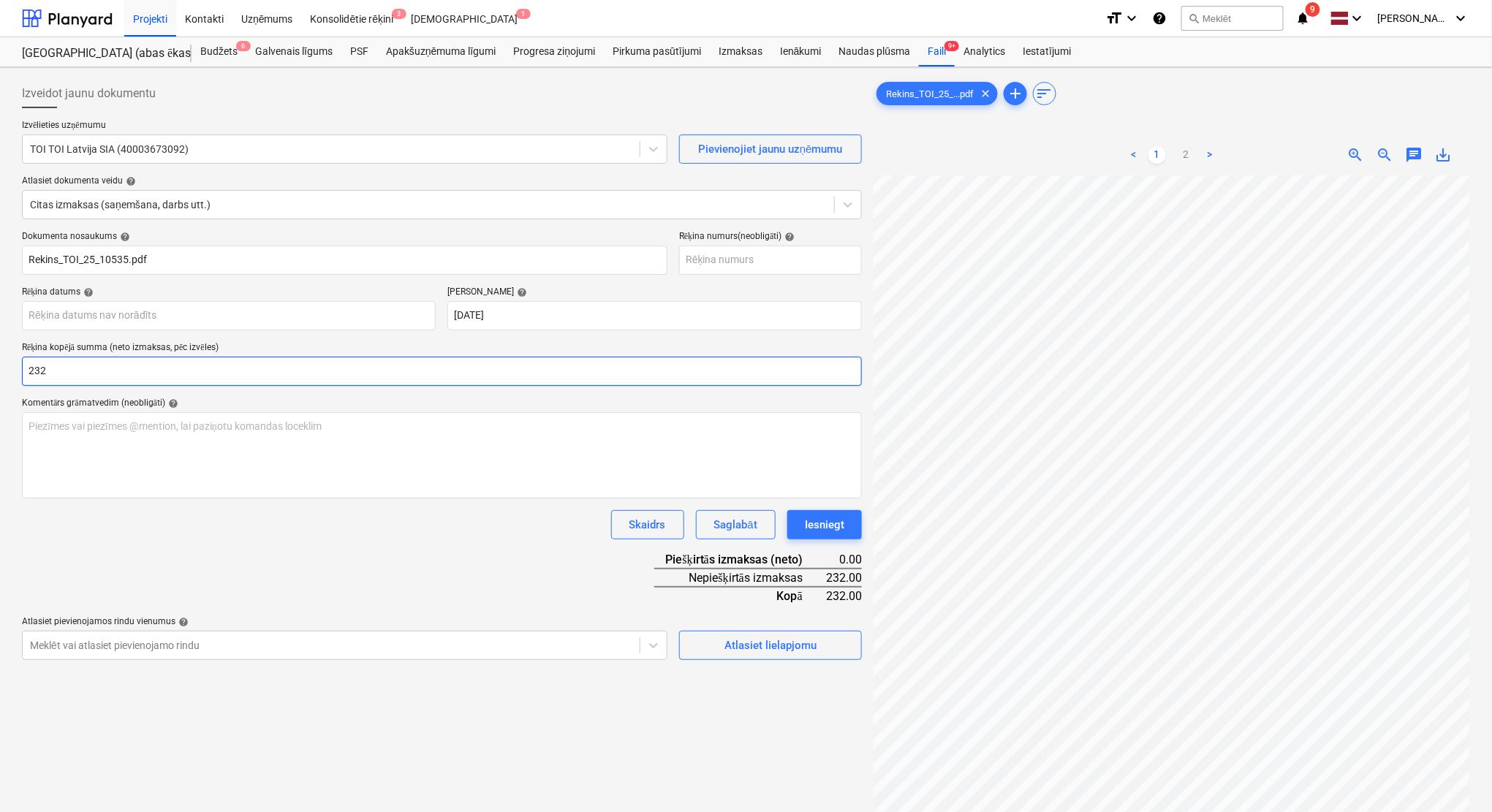
scroll to position [31, 63]
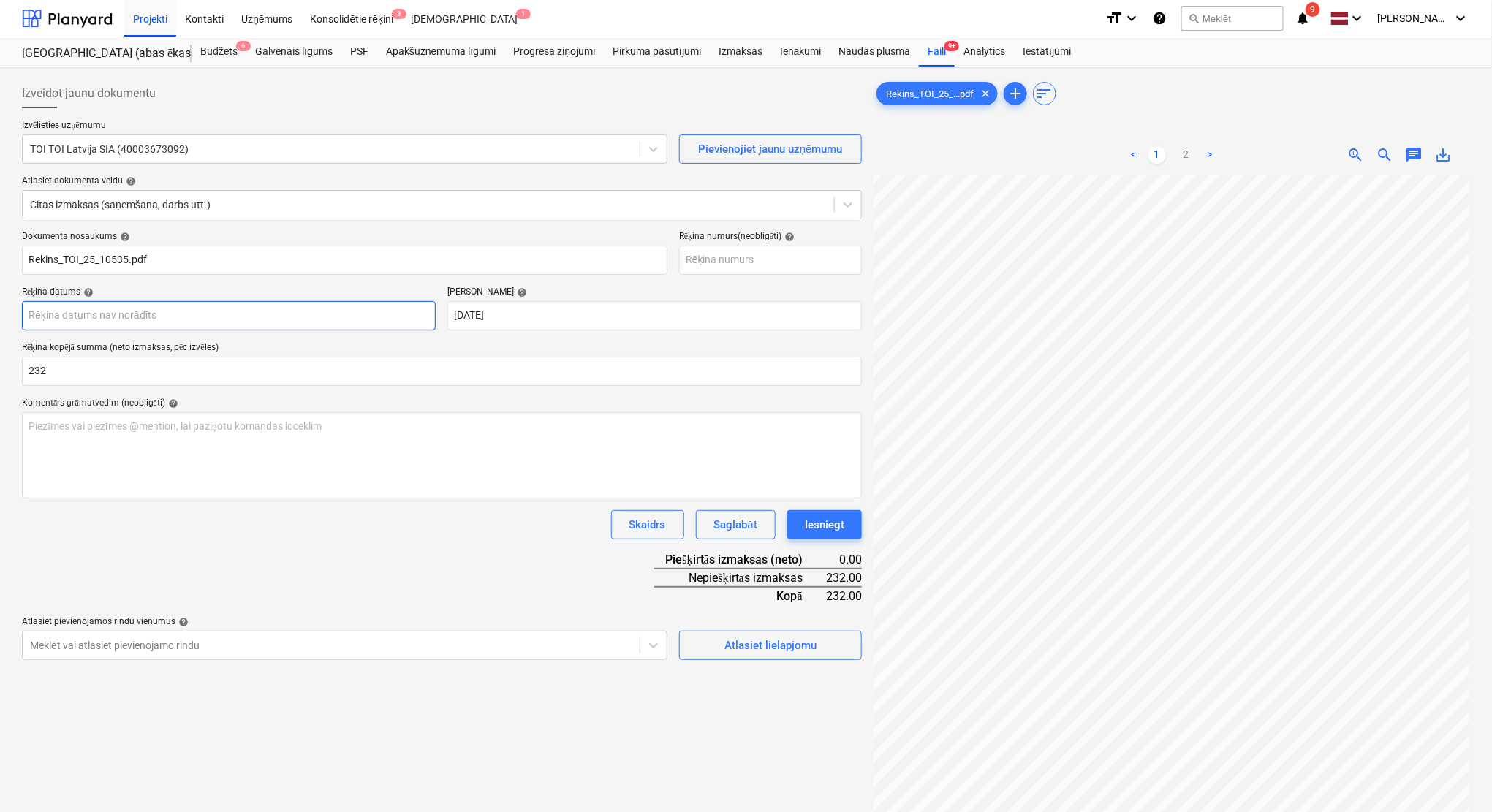
type input "232.00"
click at [306, 318] on body "Projekti Kontakti Uzņēmums Konsolidētie rēķini 3 Iesūtne 1 format_size keyboard…" at bounding box center [746, 406] width 1492 height 812
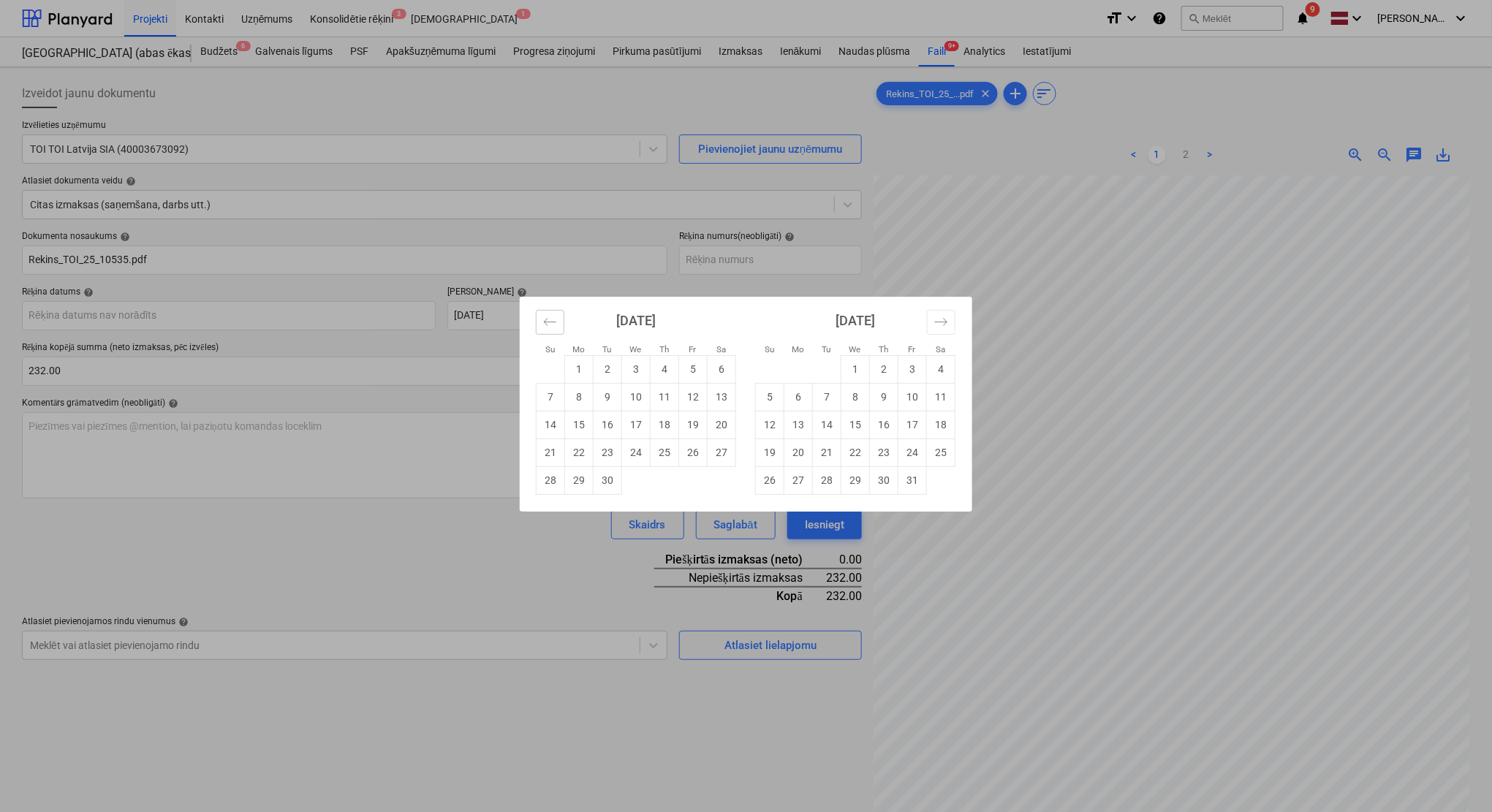
click at [555, 321] on icon "Move backward to switch to the previous month." at bounding box center [550, 322] width 14 height 14
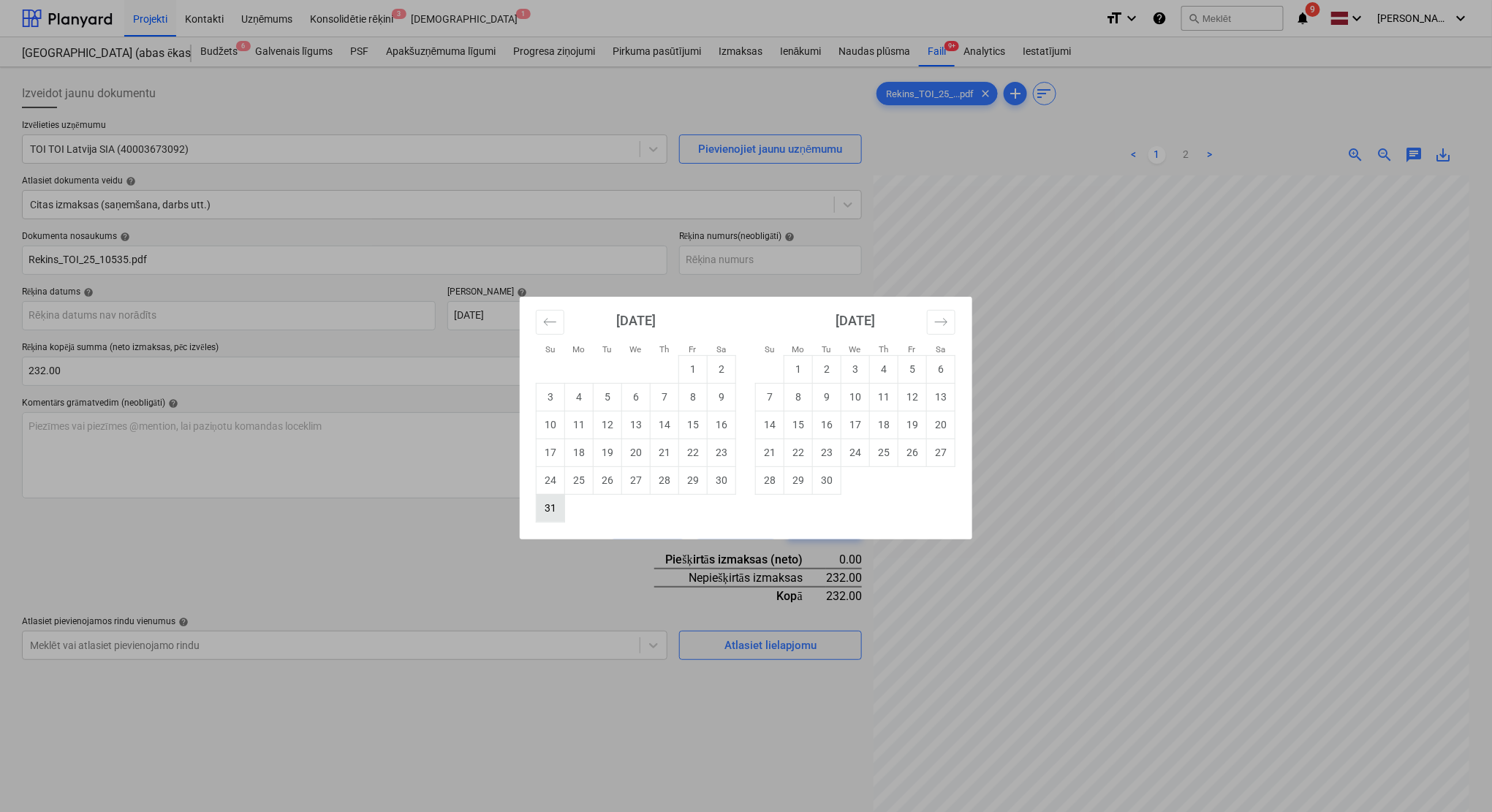
click at [546, 506] on td "31" at bounding box center [550, 508] width 28 height 28
type input "[DATE]"
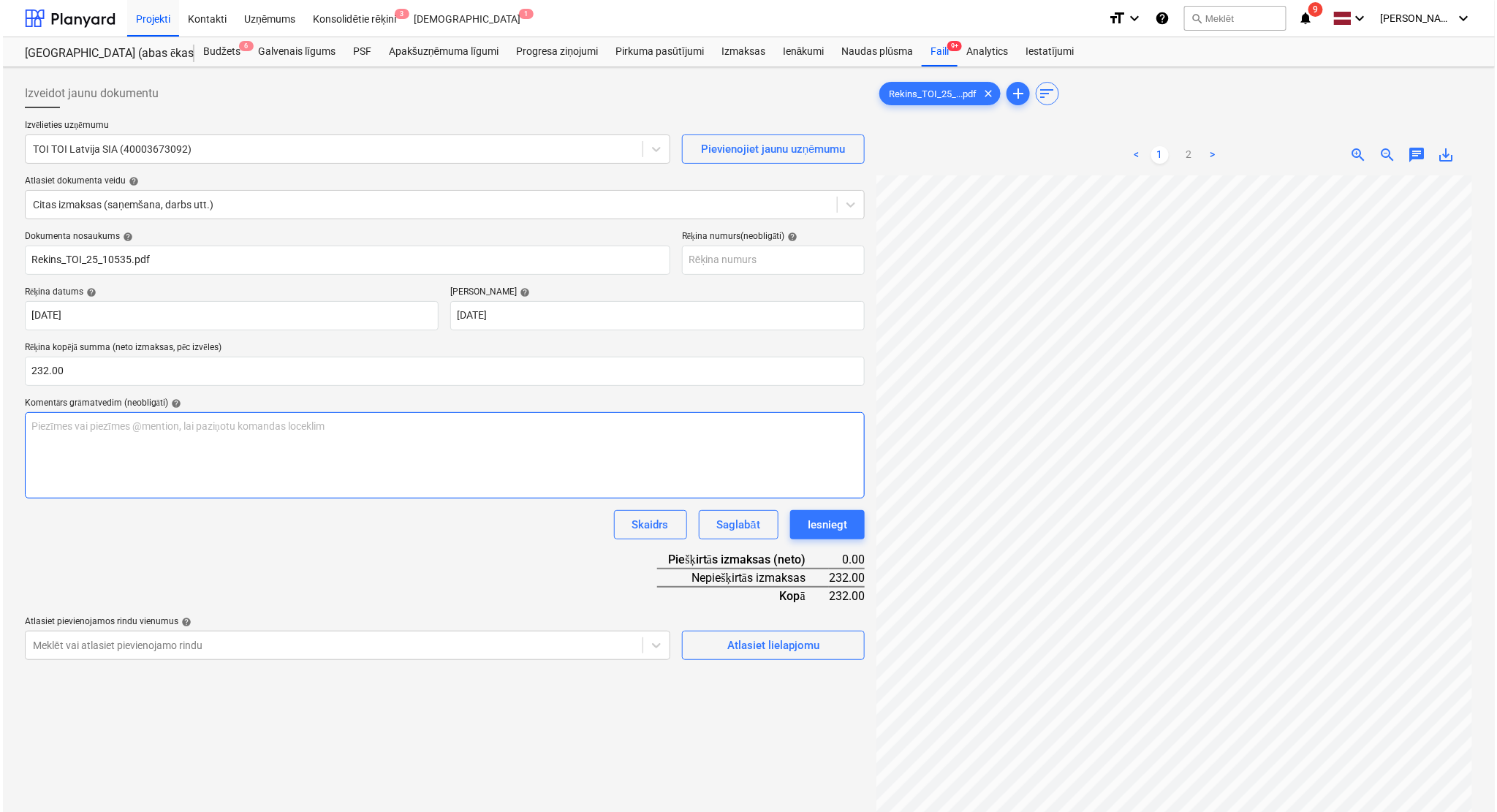
scroll to position [162, 63]
click at [785, 655] on button "Atlasiet lielapjomu" at bounding box center [770, 645] width 183 height 29
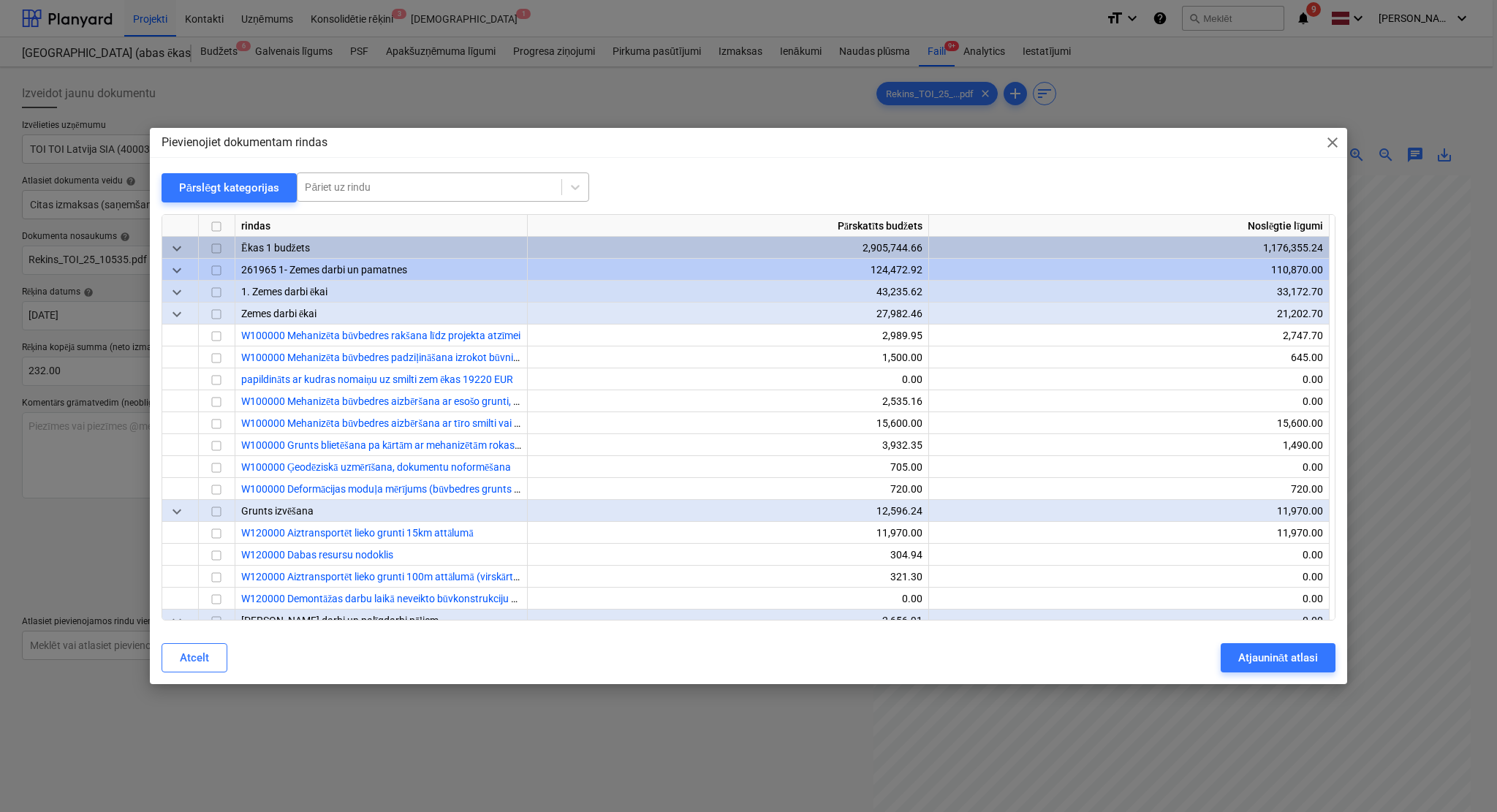
click at [448, 192] on div at bounding box center [429, 186] width 249 height 15
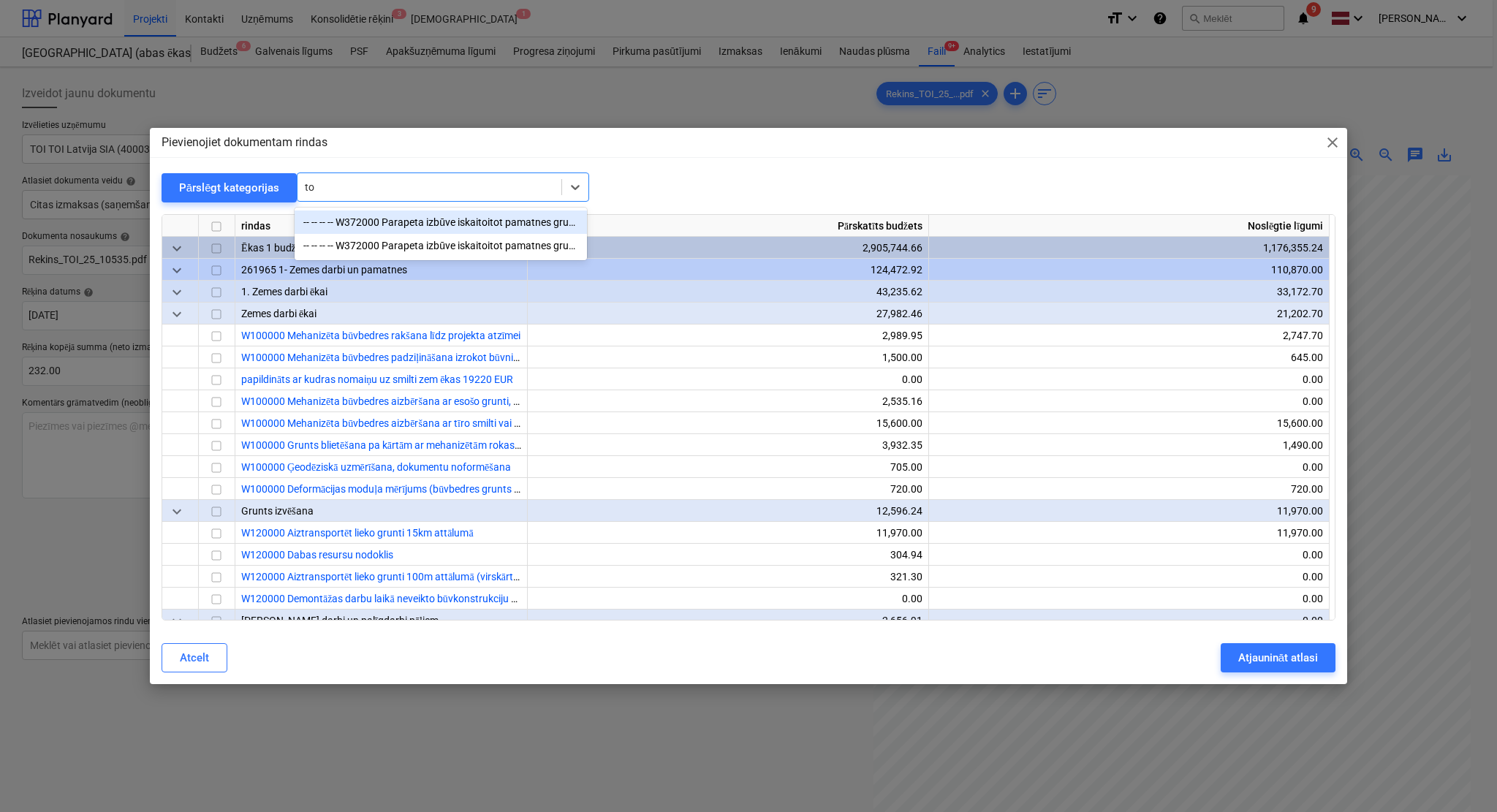
type input "t"
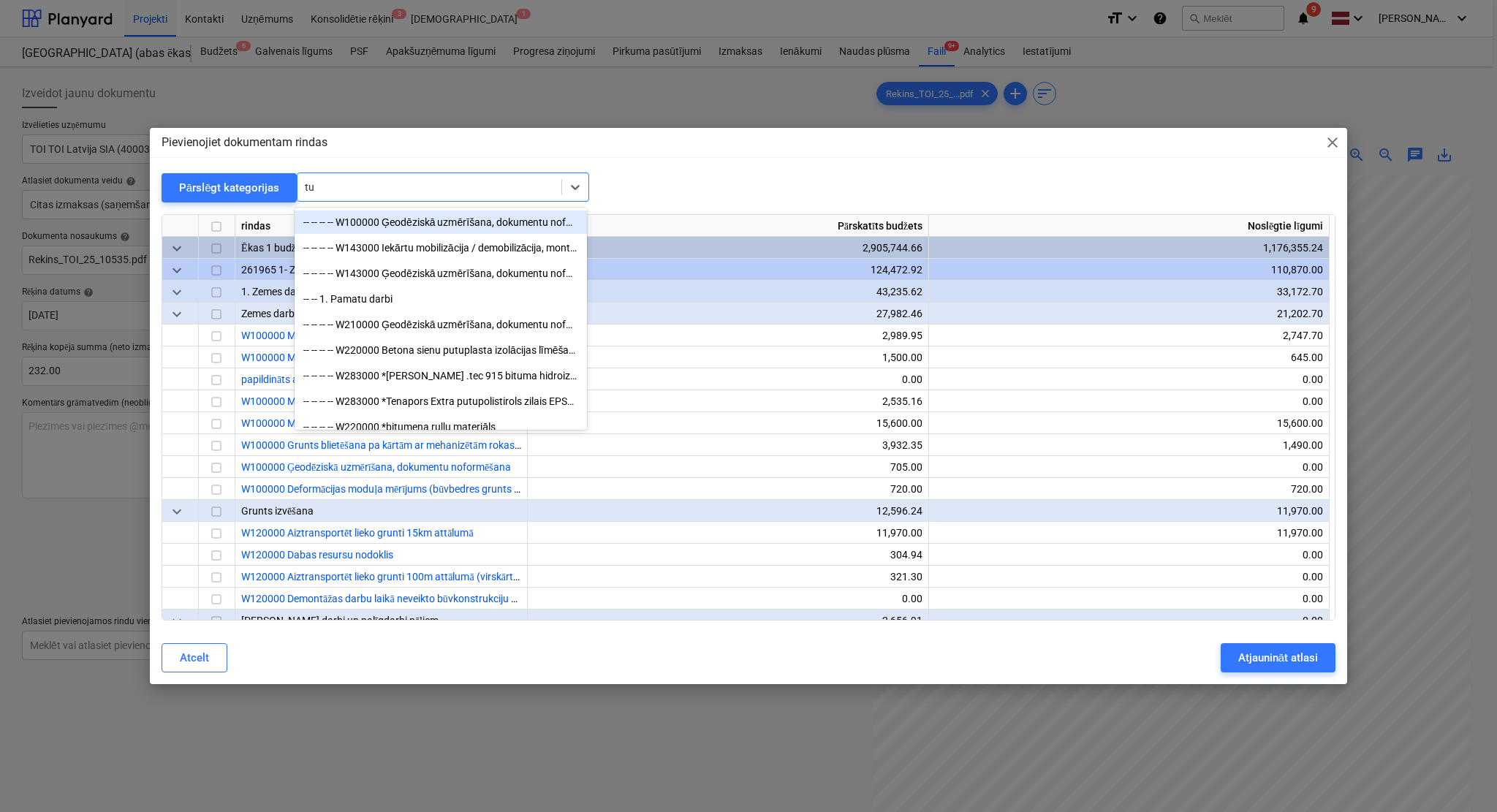
type input "tua"
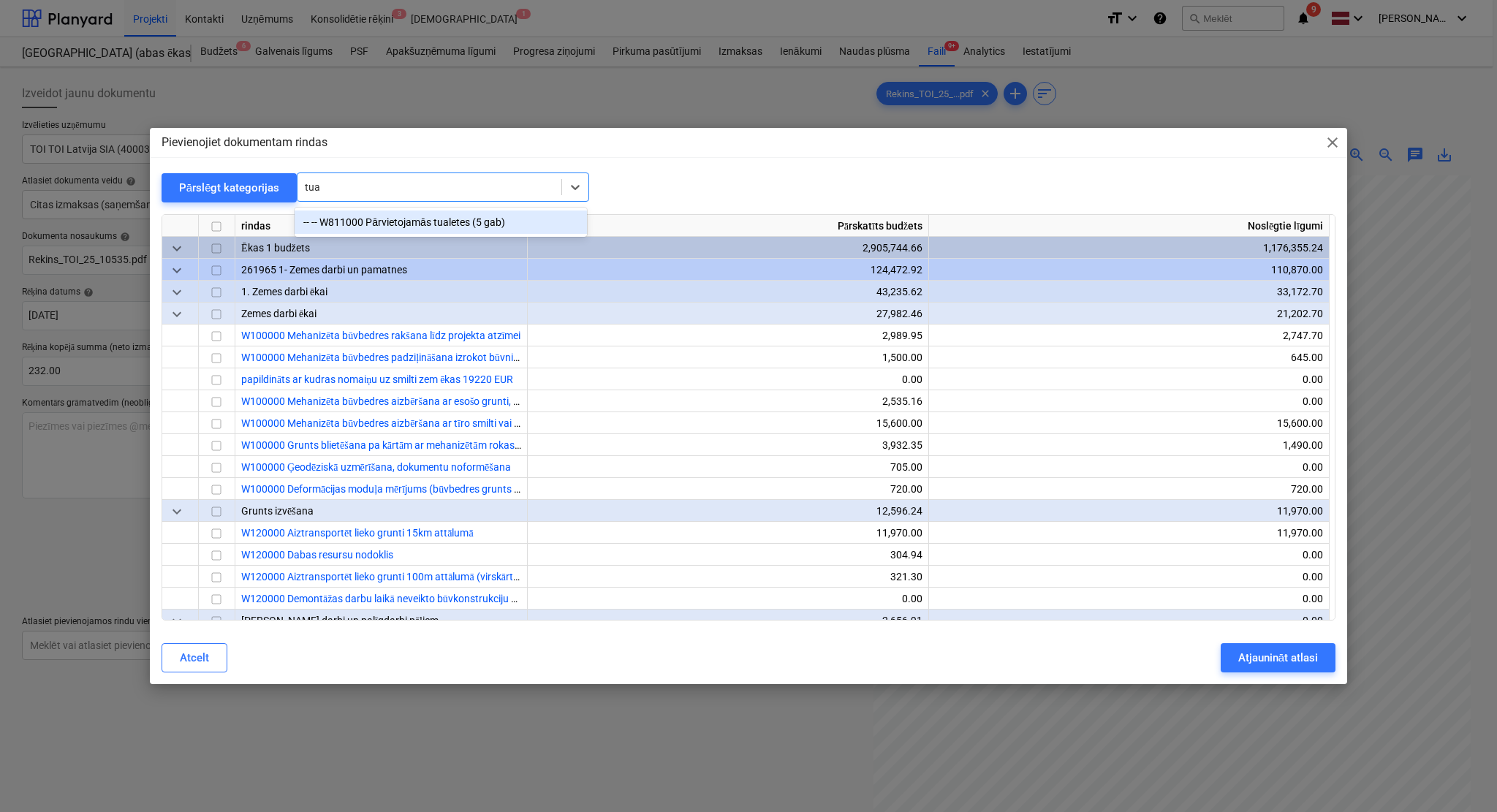
click at [443, 221] on div "-- -- W811000 Pārvietojamās tualetes (5 gab)" at bounding box center [441, 222] width 293 height 23
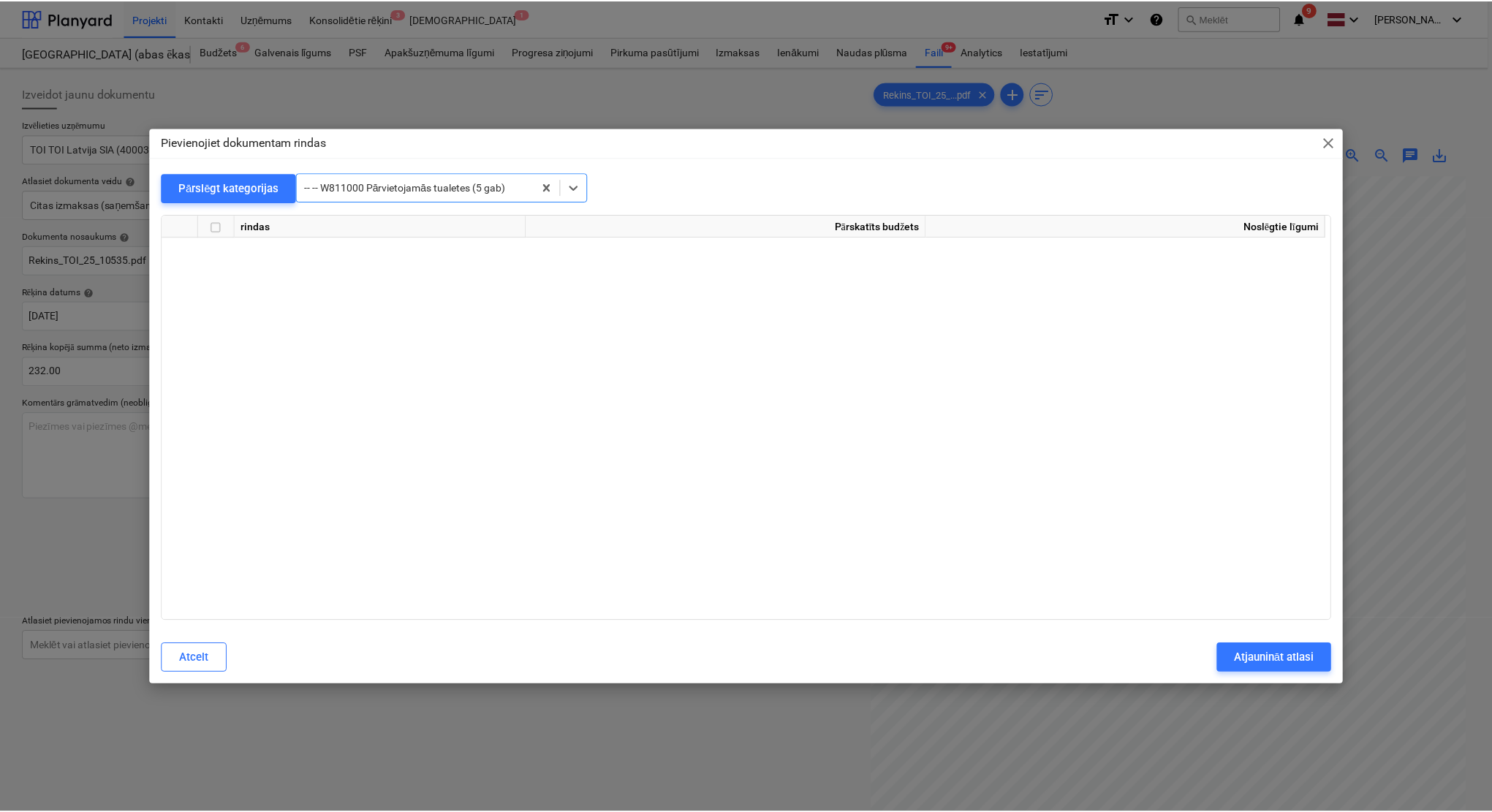
scroll to position [27771, 0]
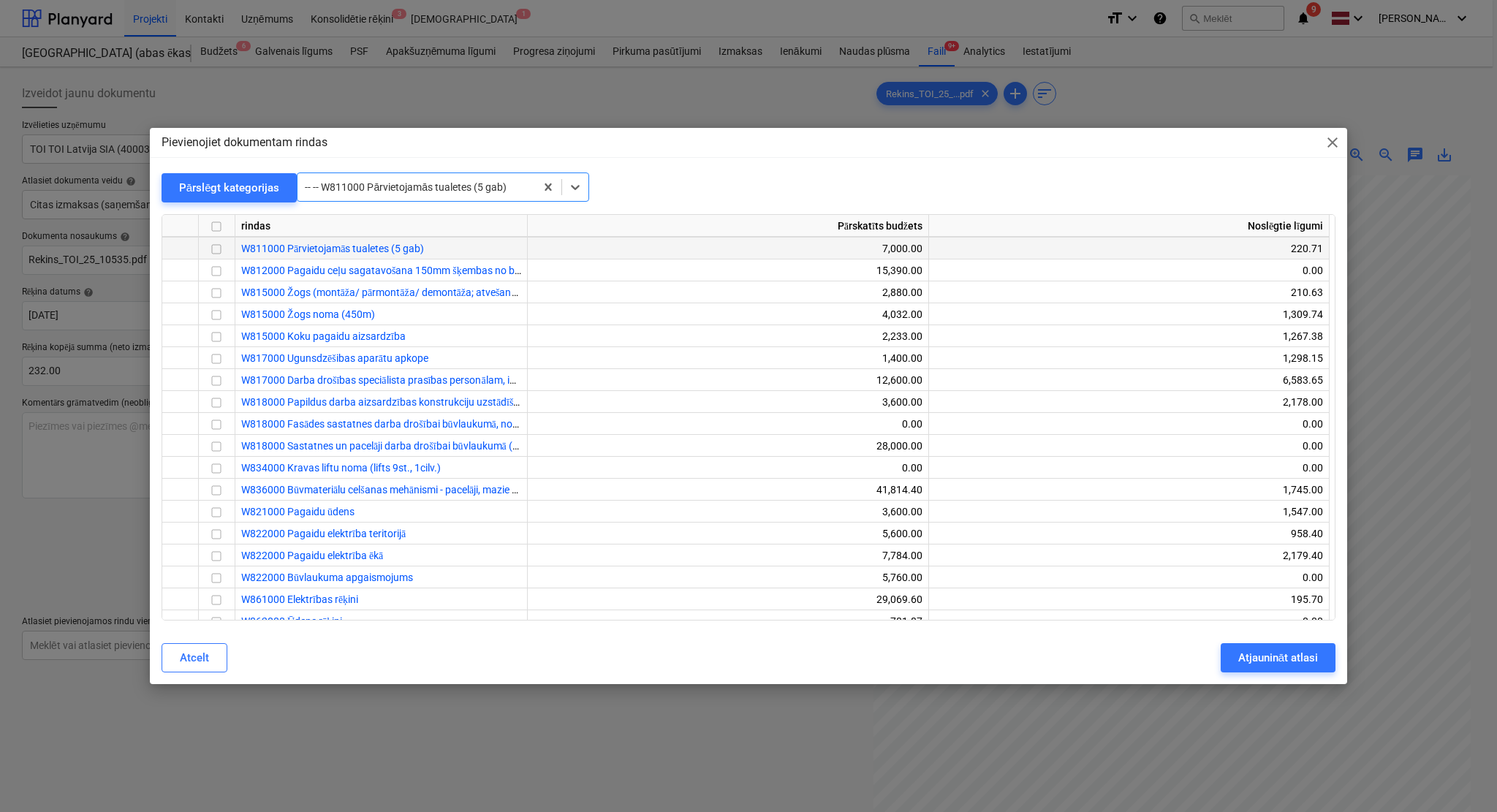
click at [217, 254] on input "checkbox" at bounding box center [216, 249] width 17 height 17
click at [1277, 658] on div "Atjaunināt atlasi" at bounding box center [1278, 658] width 80 height 19
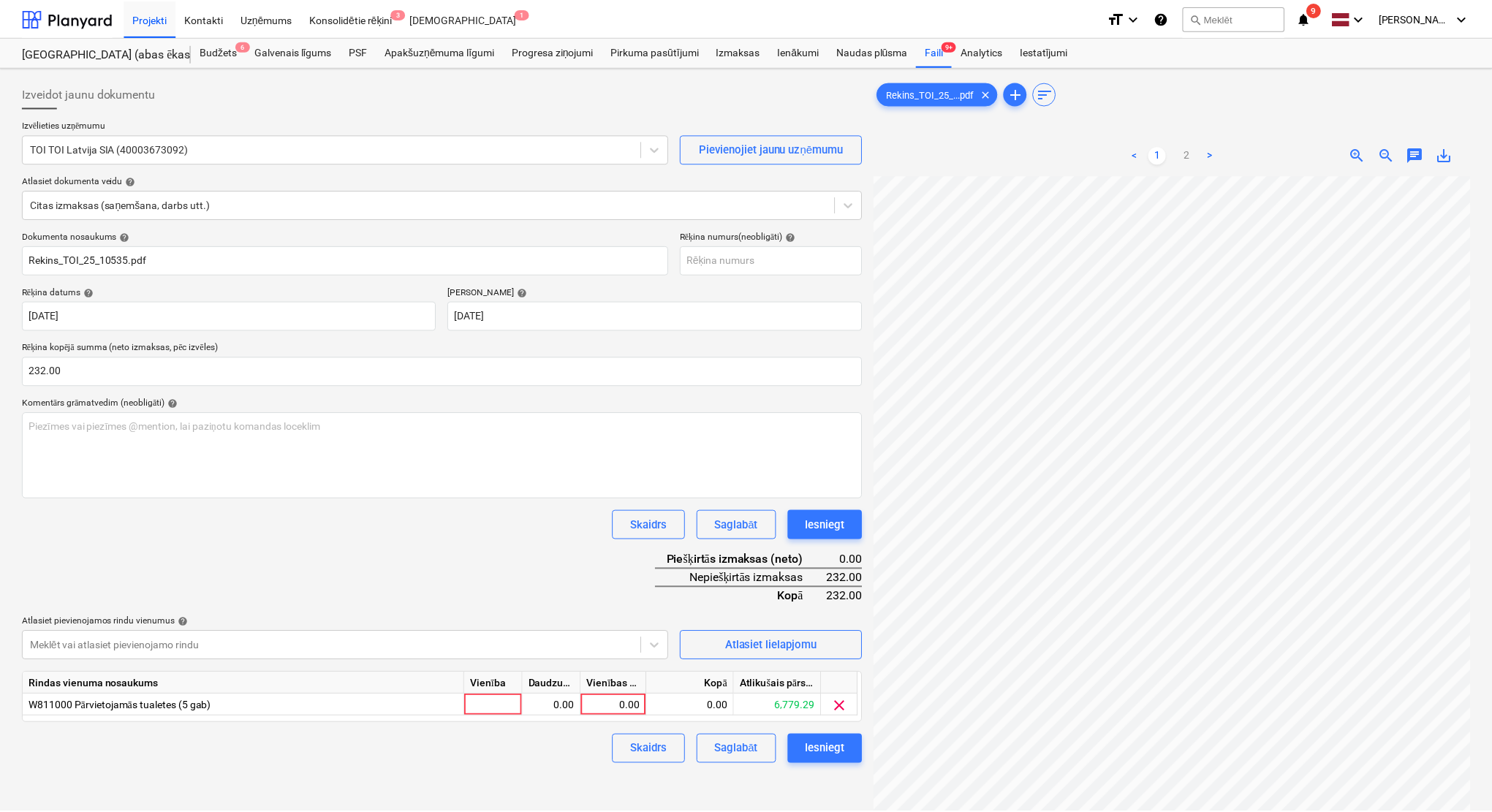
scroll to position [162, 61]
click at [628, 705] on div "0.00" at bounding box center [615, 704] width 53 height 22
type input "232"
click at [522, 539] on div "Dokumenta nosaukums help Rekins_TOI_25_10535.pdf Rēķina numurs (neobligāti) hel…" at bounding box center [442, 497] width 840 height 533
click at [812, 750] on div "Iesniegt" at bounding box center [824, 749] width 40 height 19
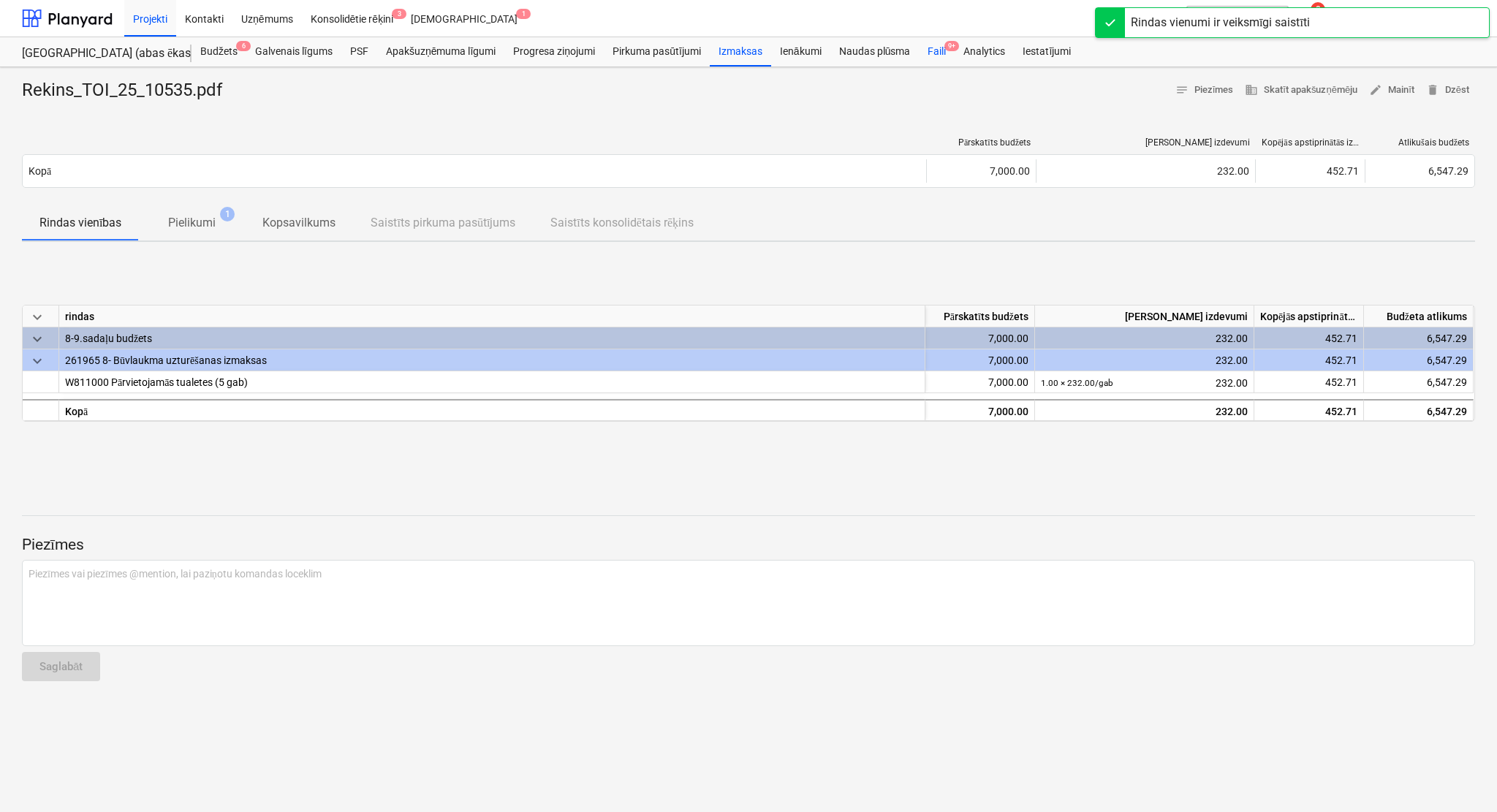
click at [932, 47] on div "Faili 9+" at bounding box center [937, 51] width 36 height 29
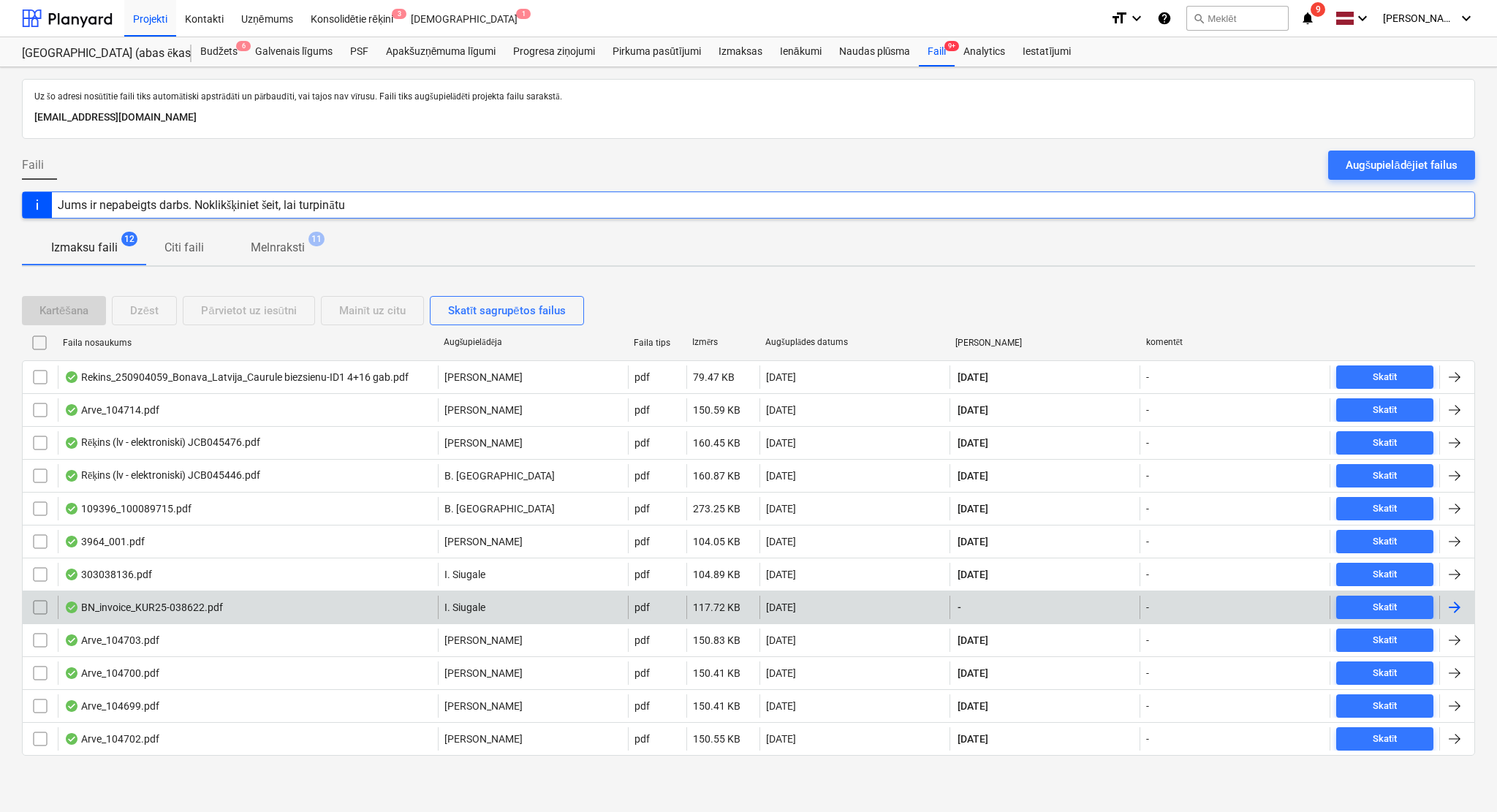
click at [1458, 610] on div at bounding box center [1454, 608] width 17 height 17
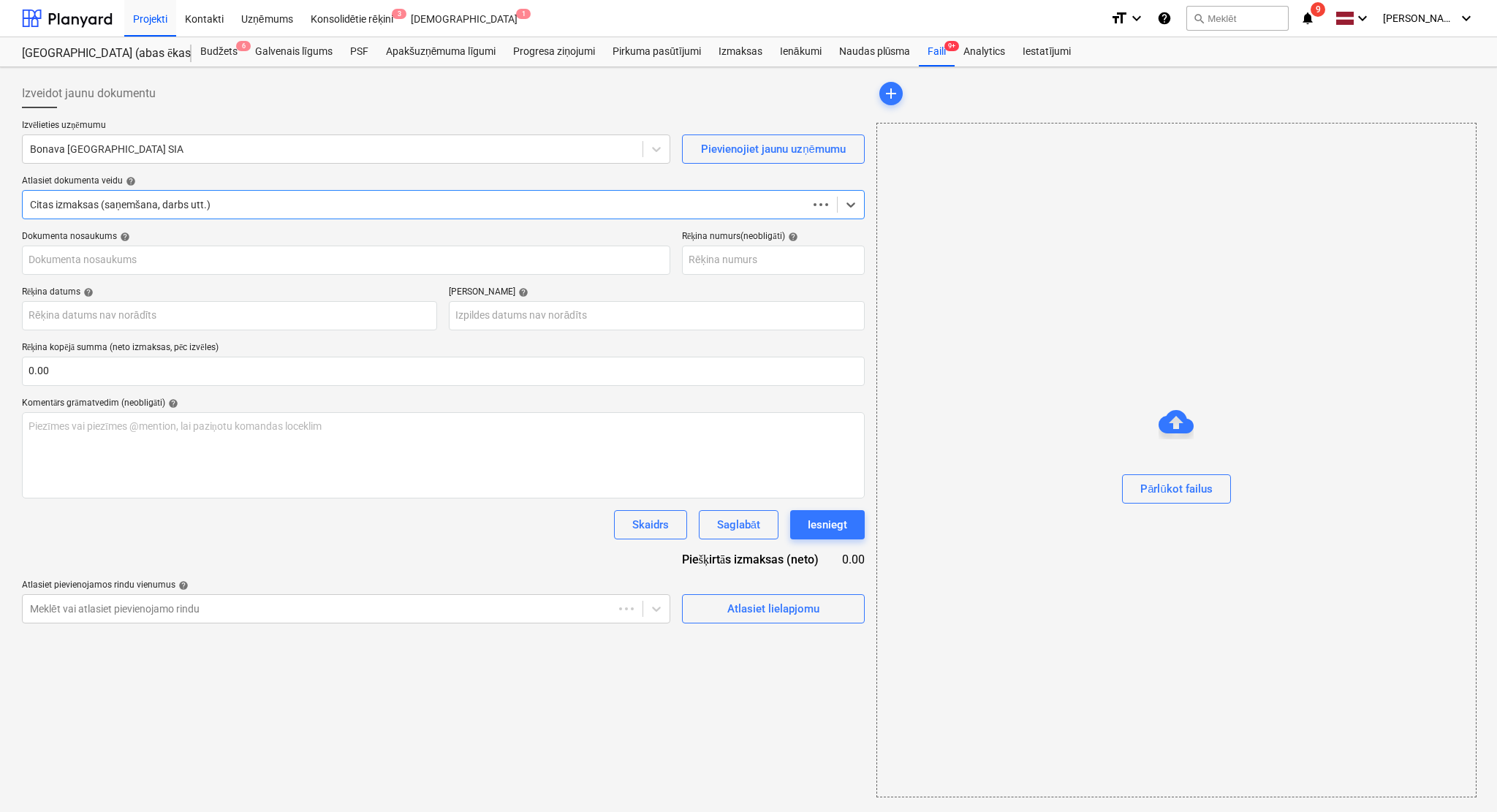
type input "KUR25-038622"
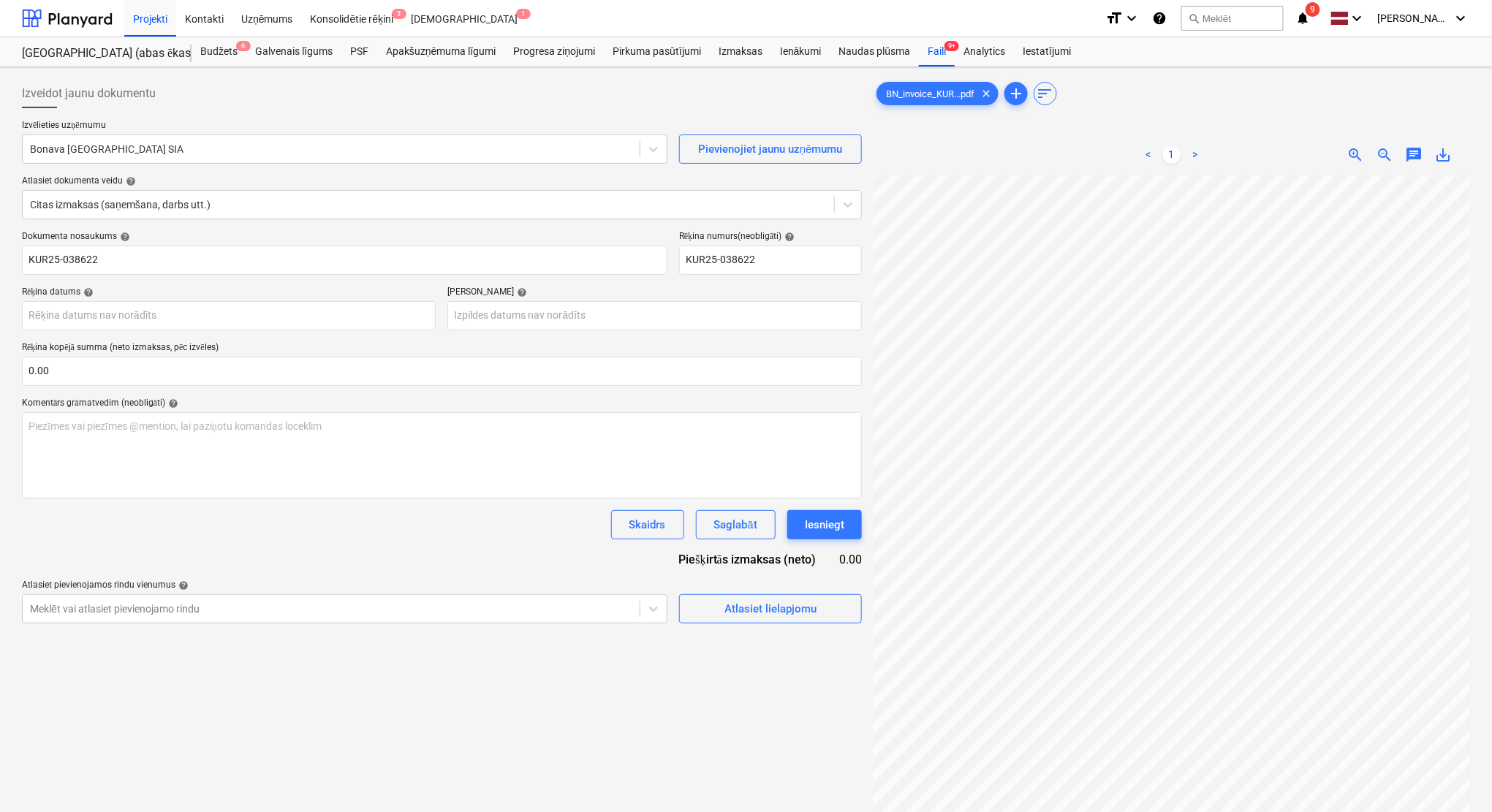
scroll to position [83, 84]
click at [75, 142] on div at bounding box center [331, 148] width 602 height 15
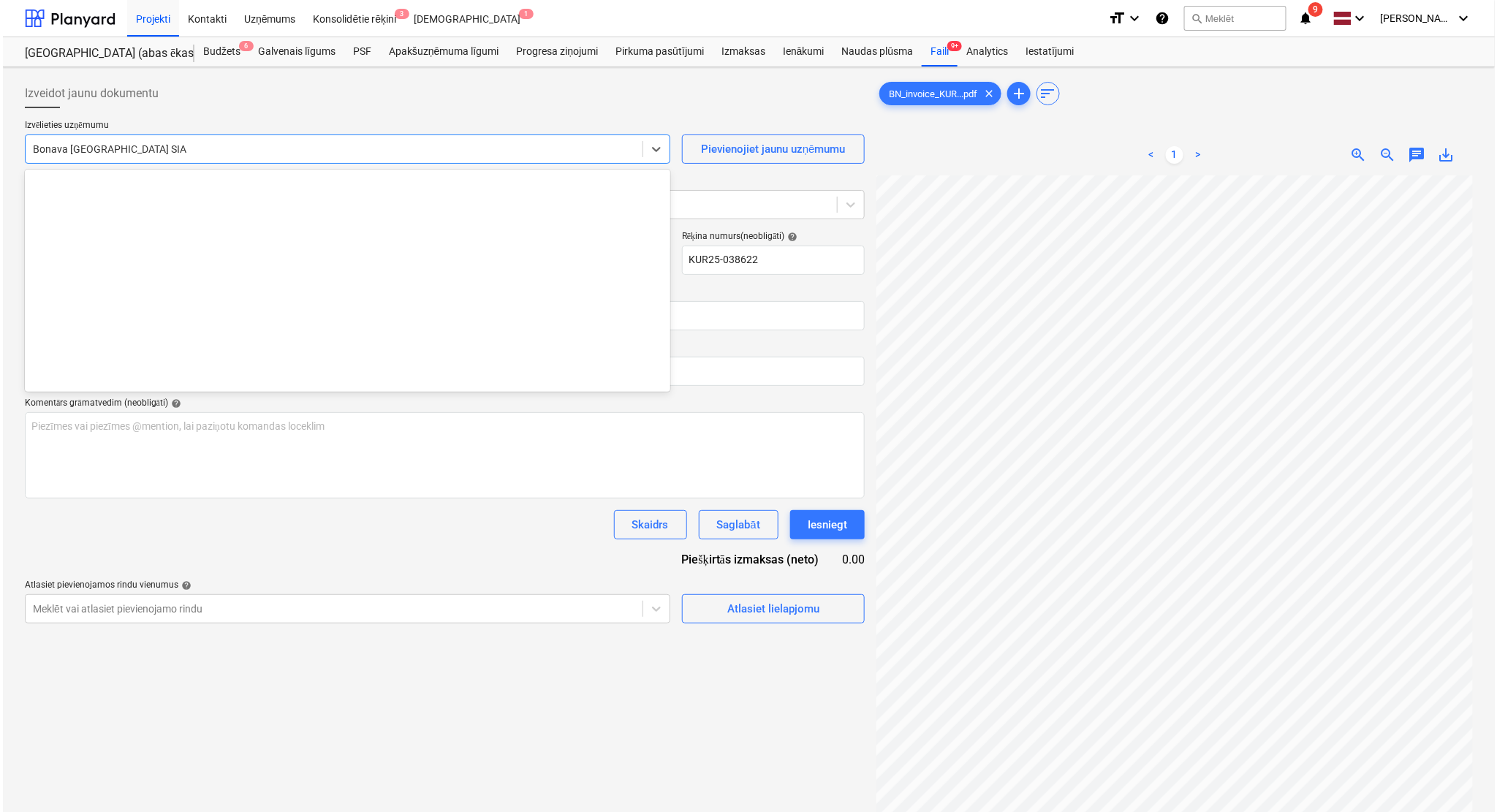
scroll to position [2710, 0]
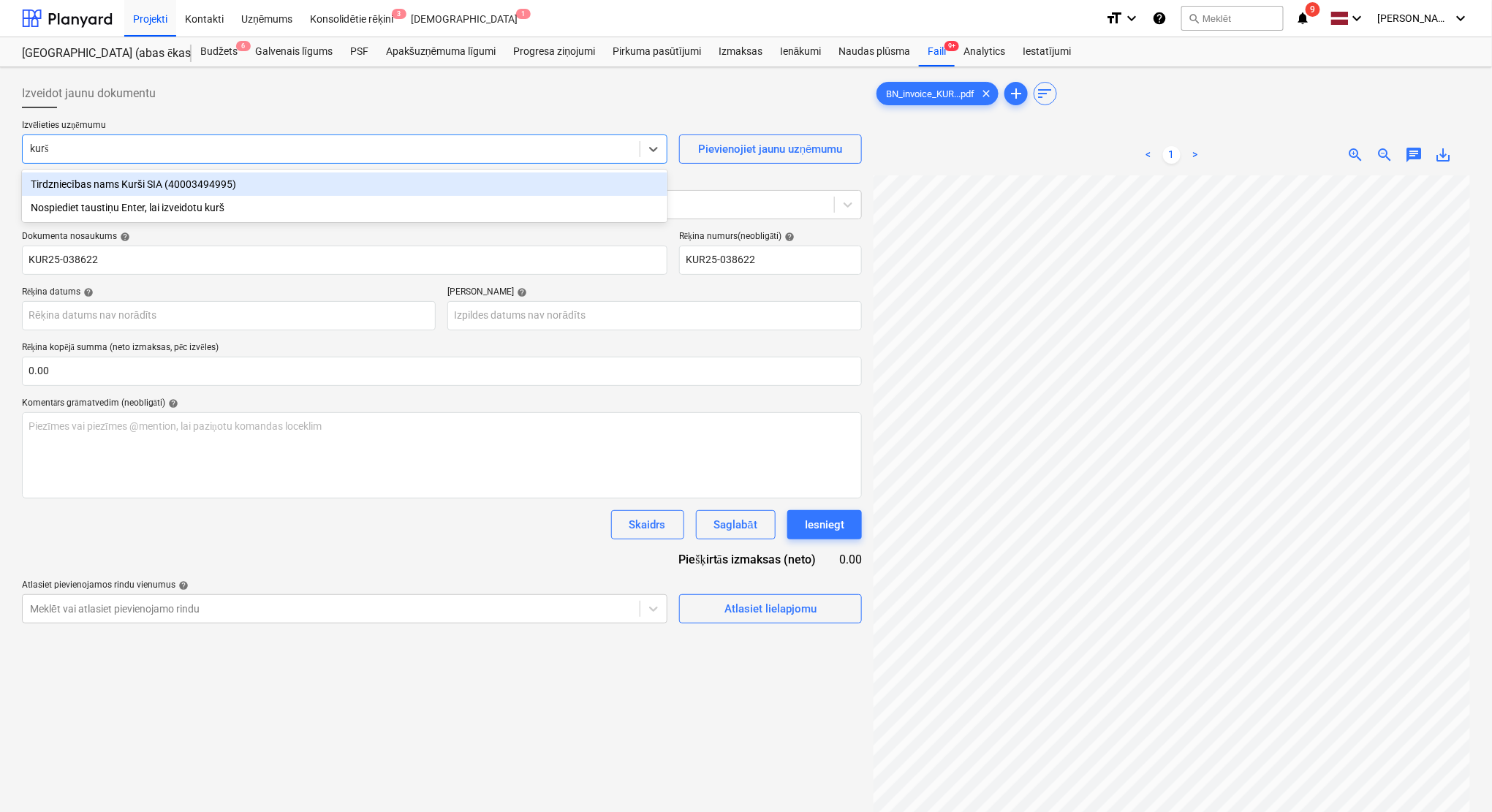
type input "kurši"
click at [139, 178] on div "Tirdzniecības nams Kurši SIA (40003494995)" at bounding box center [345, 184] width 646 height 23
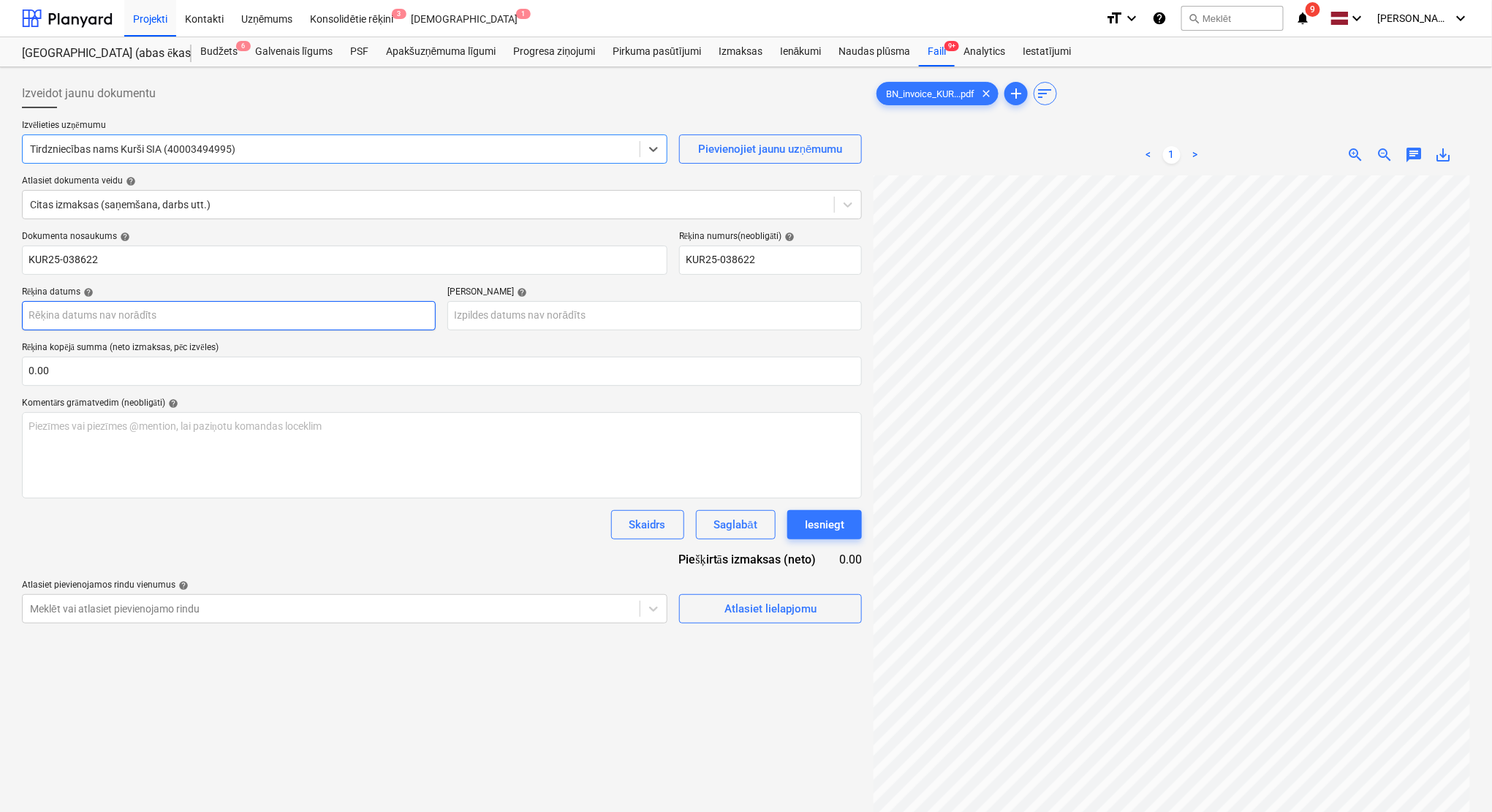
click at [290, 321] on body "Projekti Kontakti Uzņēmums Konsolidētie rēķini 3 Iesūtne 1 format_size keyboard…" at bounding box center [746, 406] width 1492 height 812
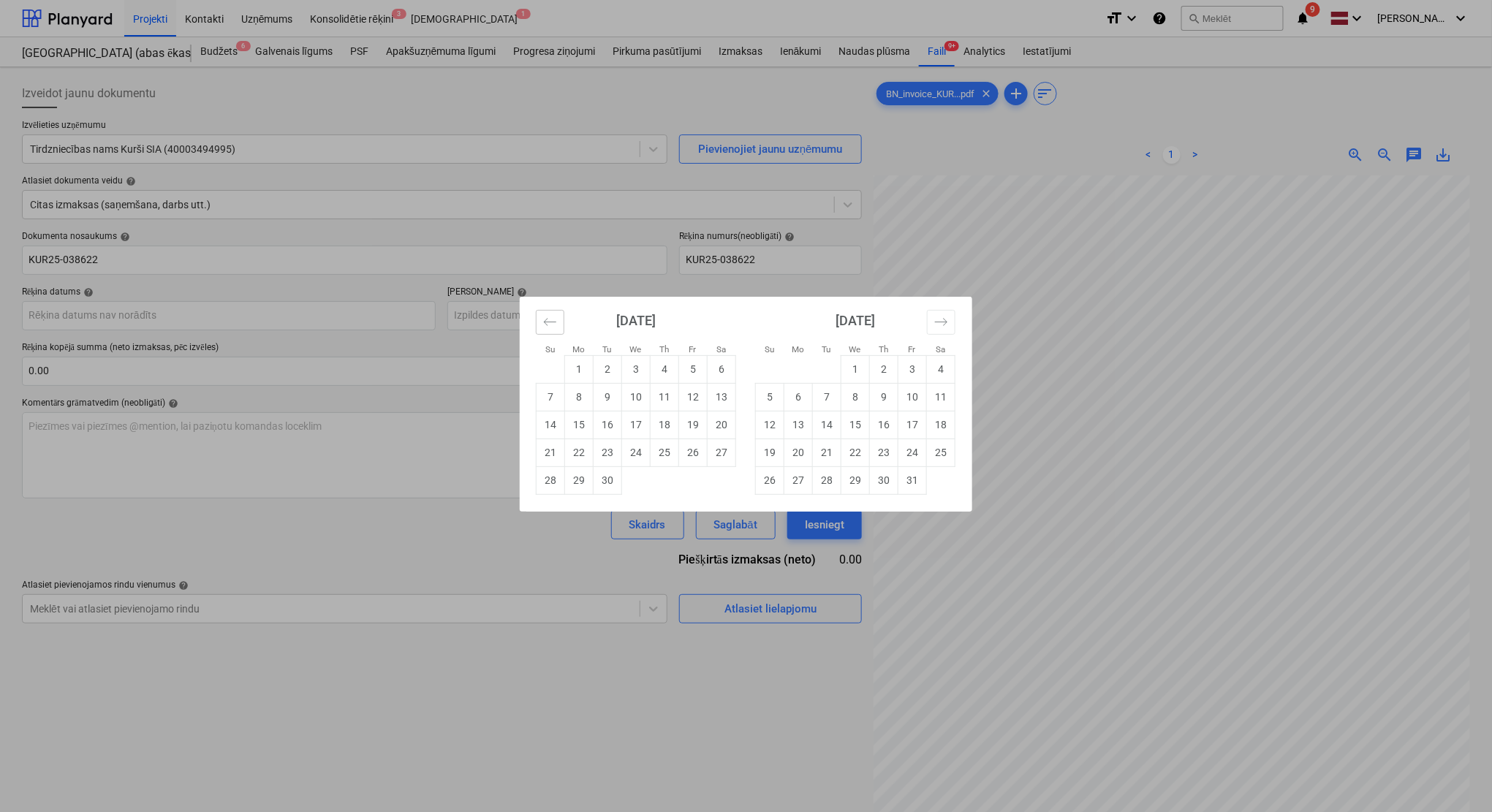
click at [549, 325] on icon "Move backward to switch to the previous month." at bounding box center [550, 322] width 14 height 14
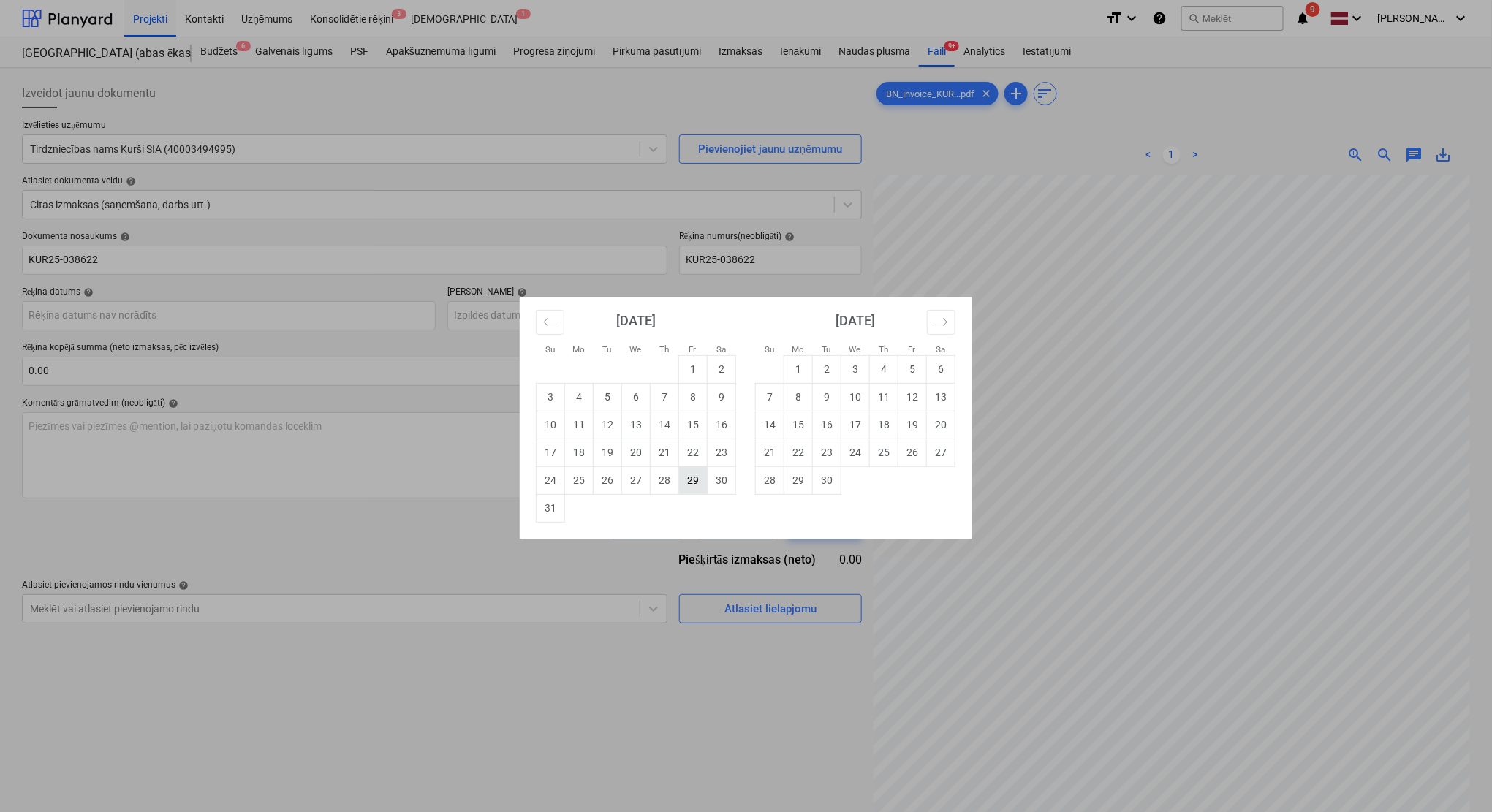
click at [702, 484] on td "29" at bounding box center [692, 480] width 28 height 28
type input "[DATE]"
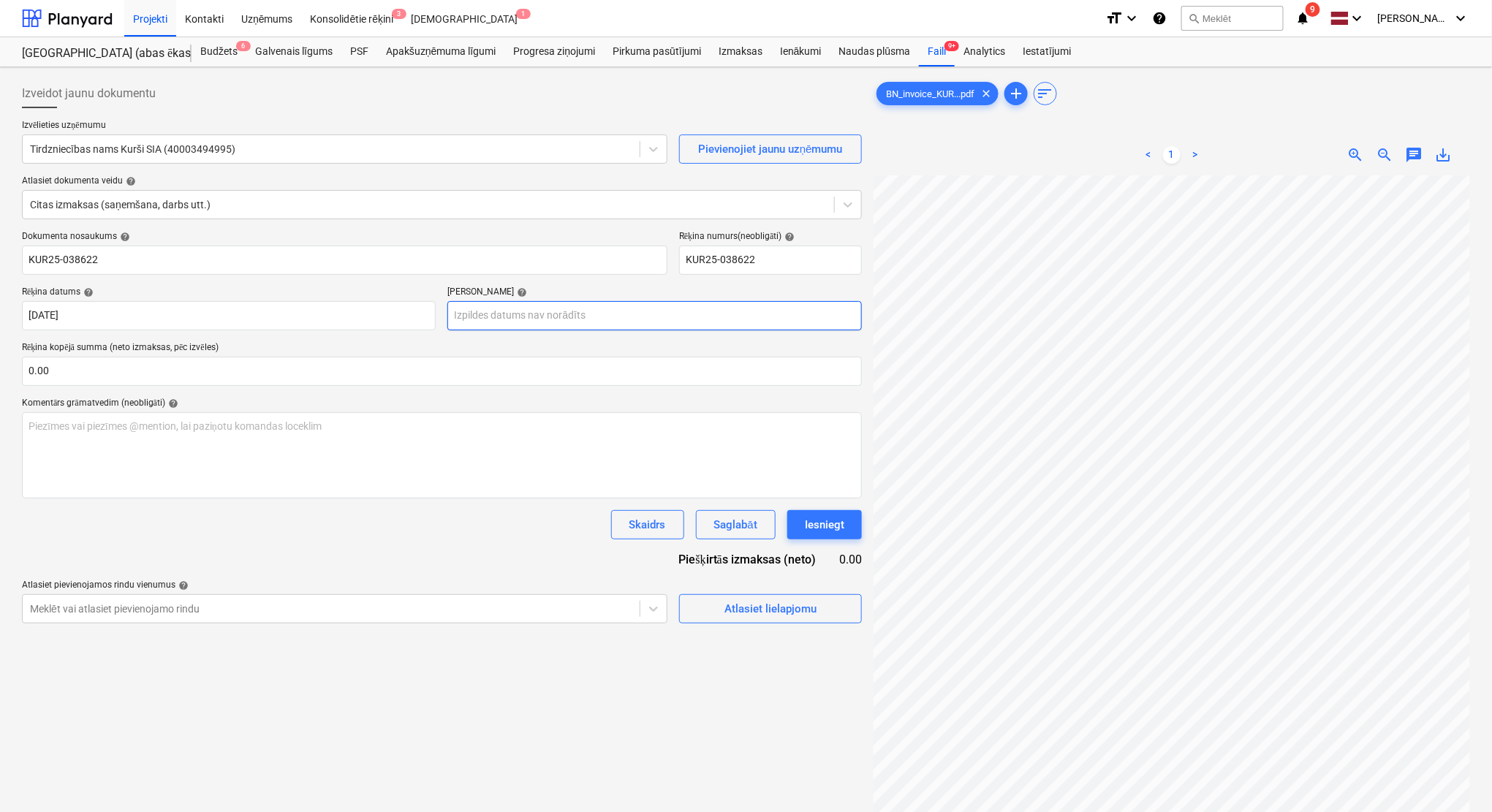
click at [613, 319] on body "Projekti Kontakti Uzņēmums Konsolidētie rēķini 3 Iesūtne 1 format_size keyboard…" at bounding box center [746, 406] width 1492 height 812
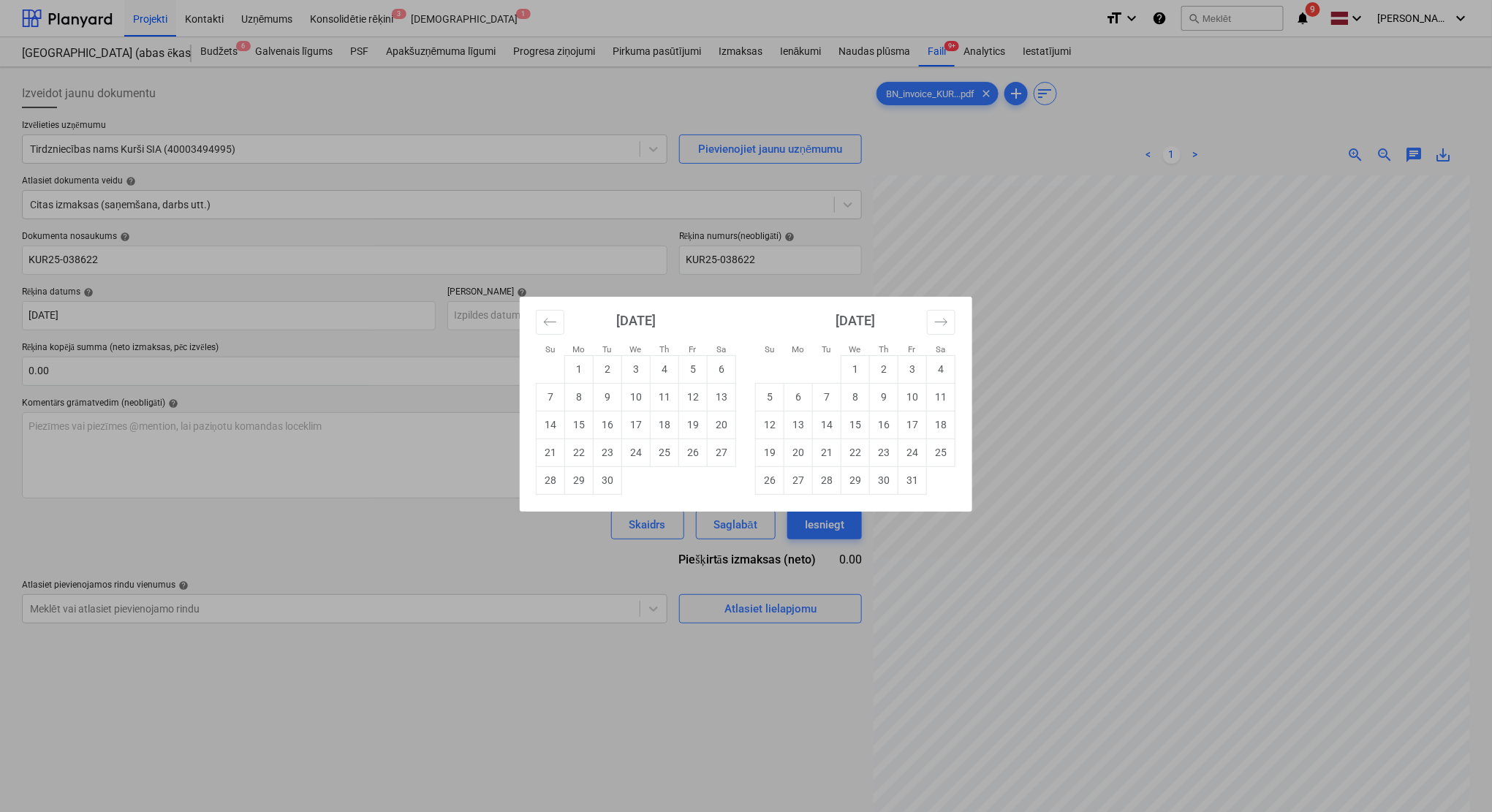
click at [617, 706] on div "Su Mo Tu We Th Fr Sa Su Mo Tu We Th Fr Sa [DATE] 1 2 3 4 5 6 7 8 9 10 11 12 13 …" at bounding box center [746, 406] width 1492 height 812
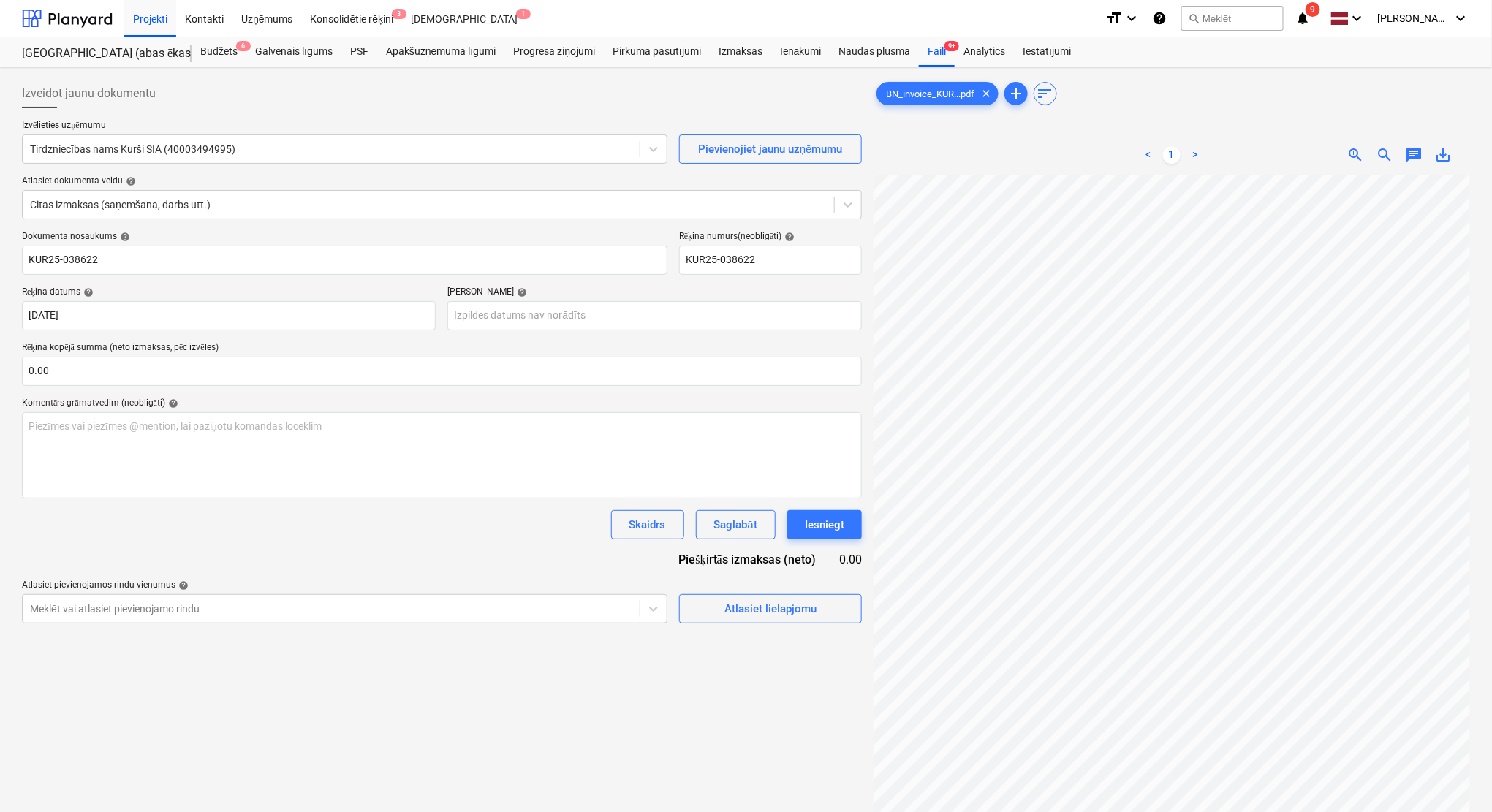
click at [1441, 152] on span "save_alt" at bounding box center [1444, 155] width 17 height 17
click at [552, 321] on body "Projekti Kontakti Uzņēmums Konsolidētie rēķini 3 Iesūtne 1 format_size keyboard…" at bounding box center [746, 406] width 1492 height 812
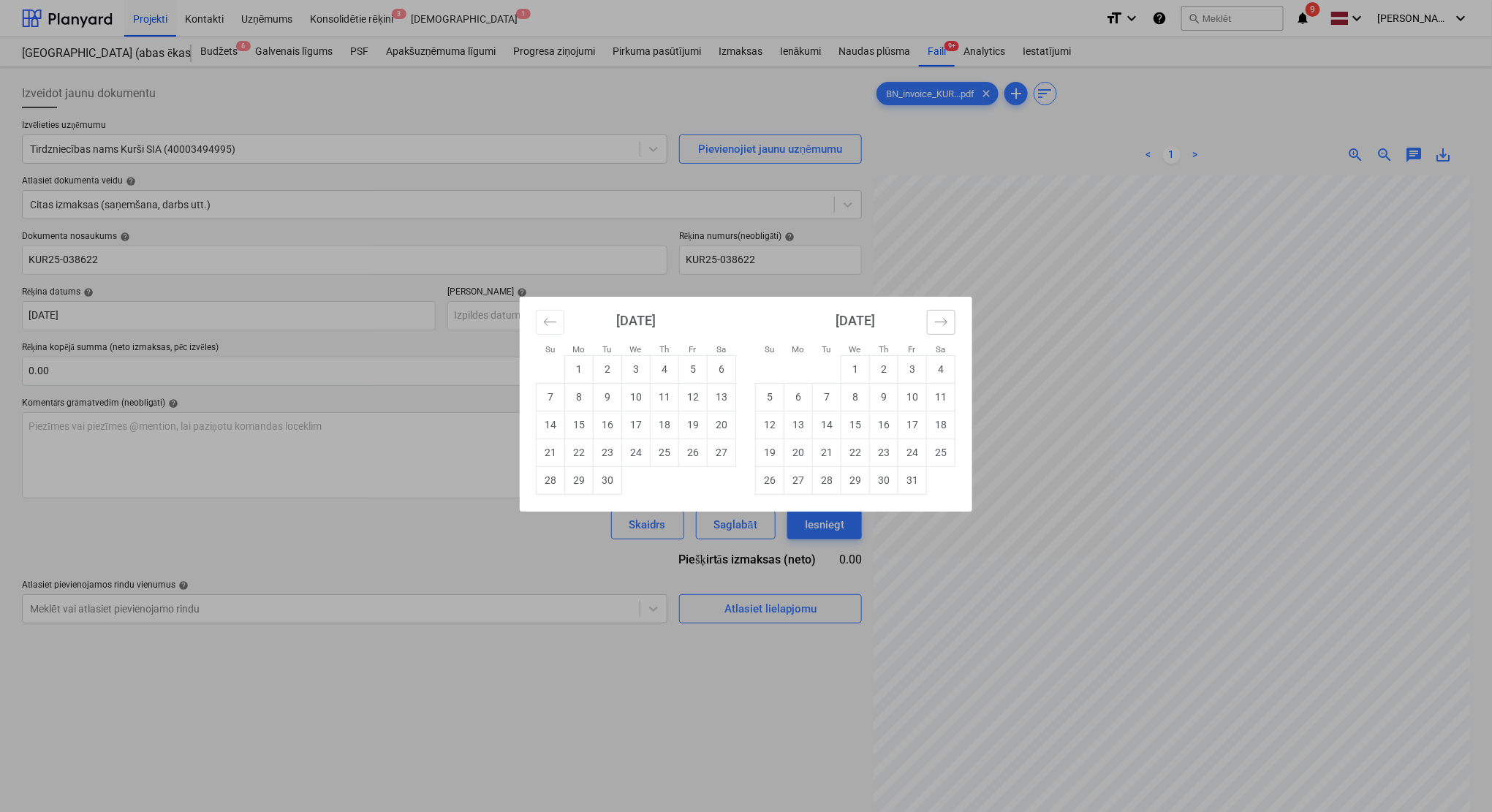
click at [938, 323] on icon "Move forward to switch to the next month." at bounding box center [941, 322] width 14 height 14
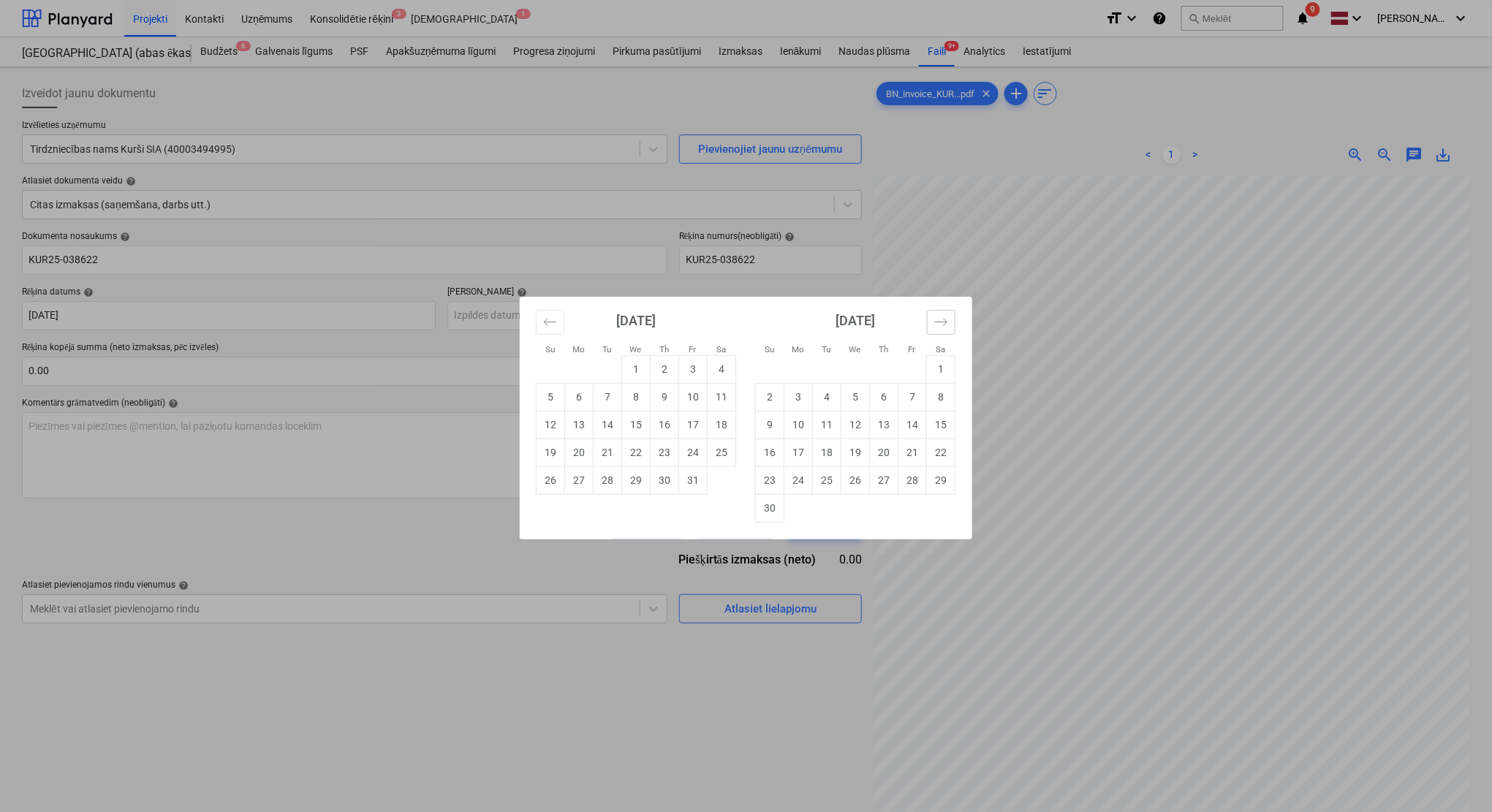
click at [938, 323] on icon "Move forward to switch to the next month." at bounding box center [941, 322] width 14 height 14
click at [937, 456] on td "27" at bounding box center [940, 452] width 28 height 28
type input "[DATE]"
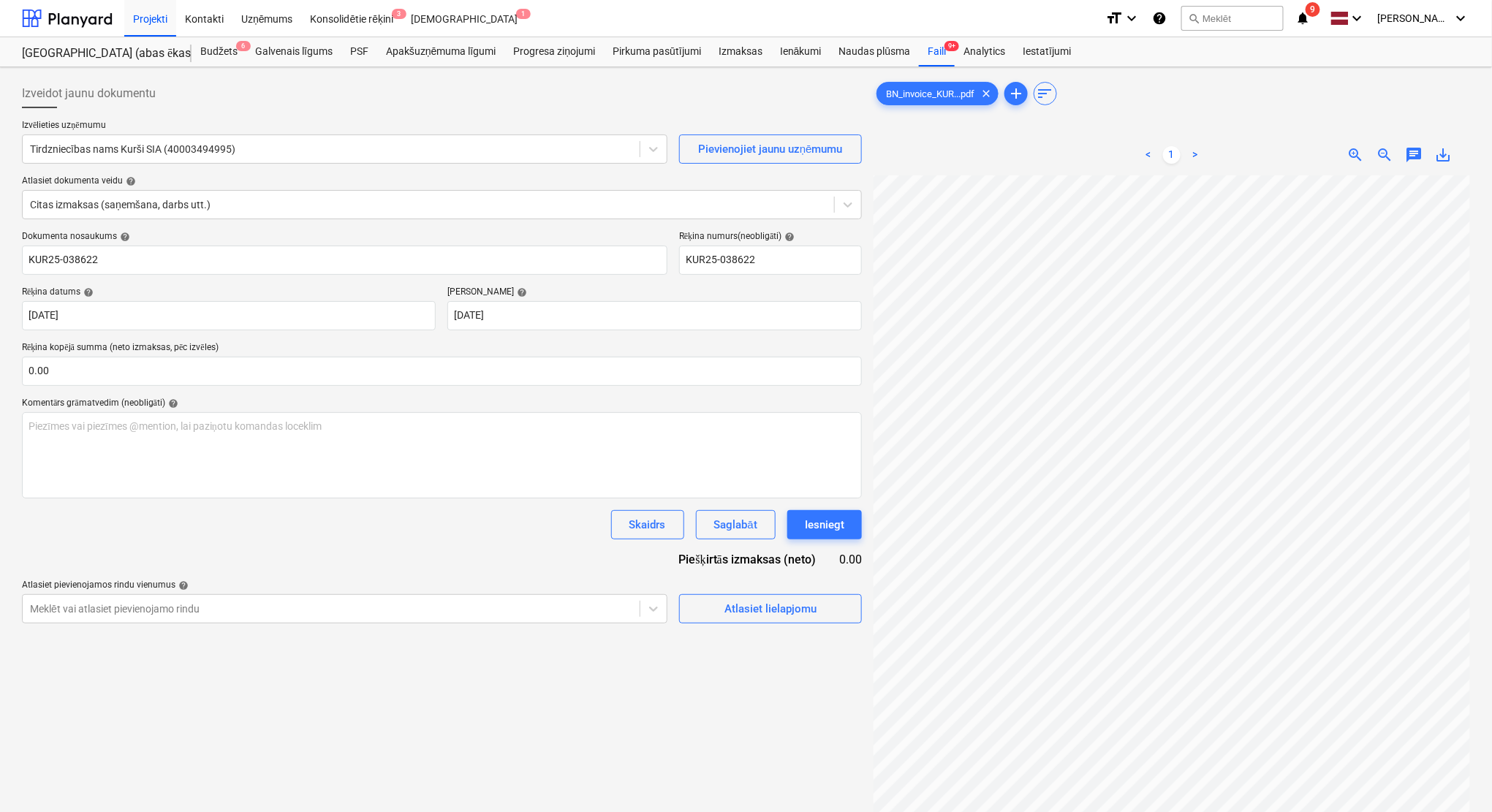
drag, startPoint x: 494, startPoint y: 543, endPoint x: 522, endPoint y: 536, distance: 28.9
click at [494, 543] on div "Dokumenta nosaukums help KUR25-038622 Rēķina numurs (neobligāti) help KUR25-038…" at bounding box center [442, 426] width 840 height 392
click at [468, 372] on input "text" at bounding box center [442, 371] width 840 height 29
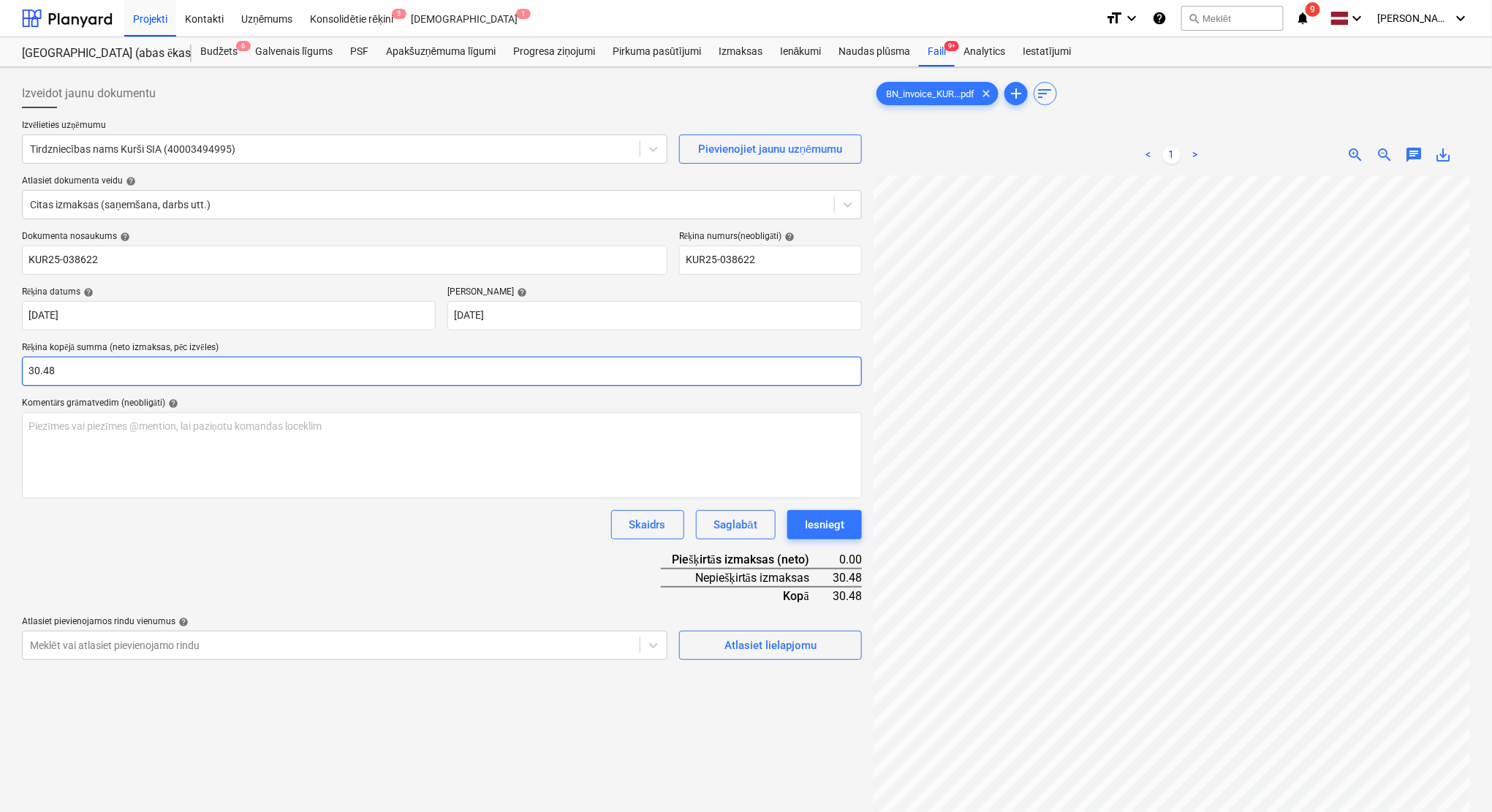
type input "30.48"
click at [566, 552] on div "Dokumenta nosaukums help KUR25-038622 Rēķina numurs (neobligāti) help KUR25-038…" at bounding box center [442, 445] width 840 height 429
click at [735, 640] on div "Atlasiet lielapjomu" at bounding box center [770, 645] width 92 height 19
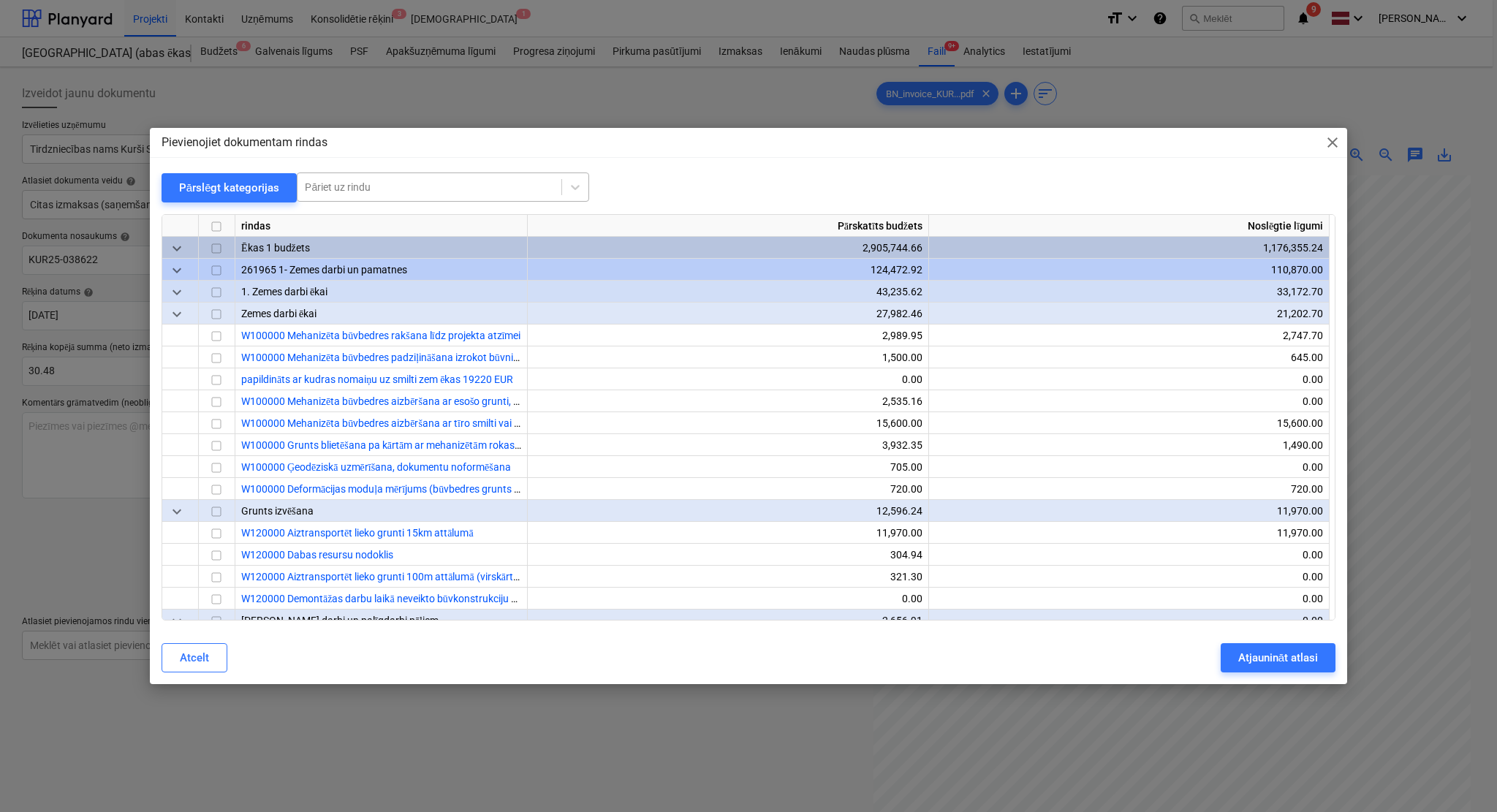
click at [458, 189] on div at bounding box center [429, 186] width 249 height 15
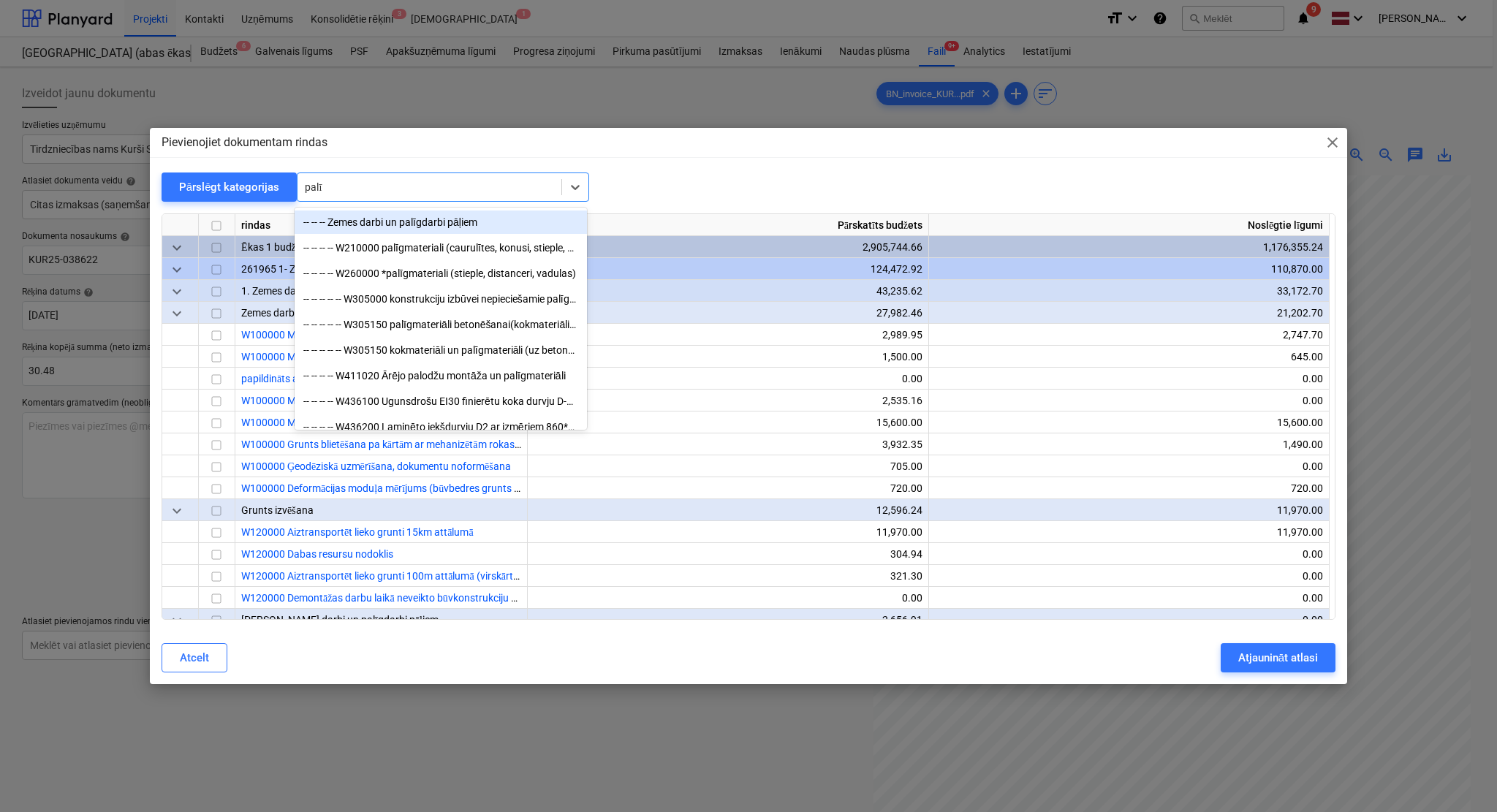
type input "palīg"
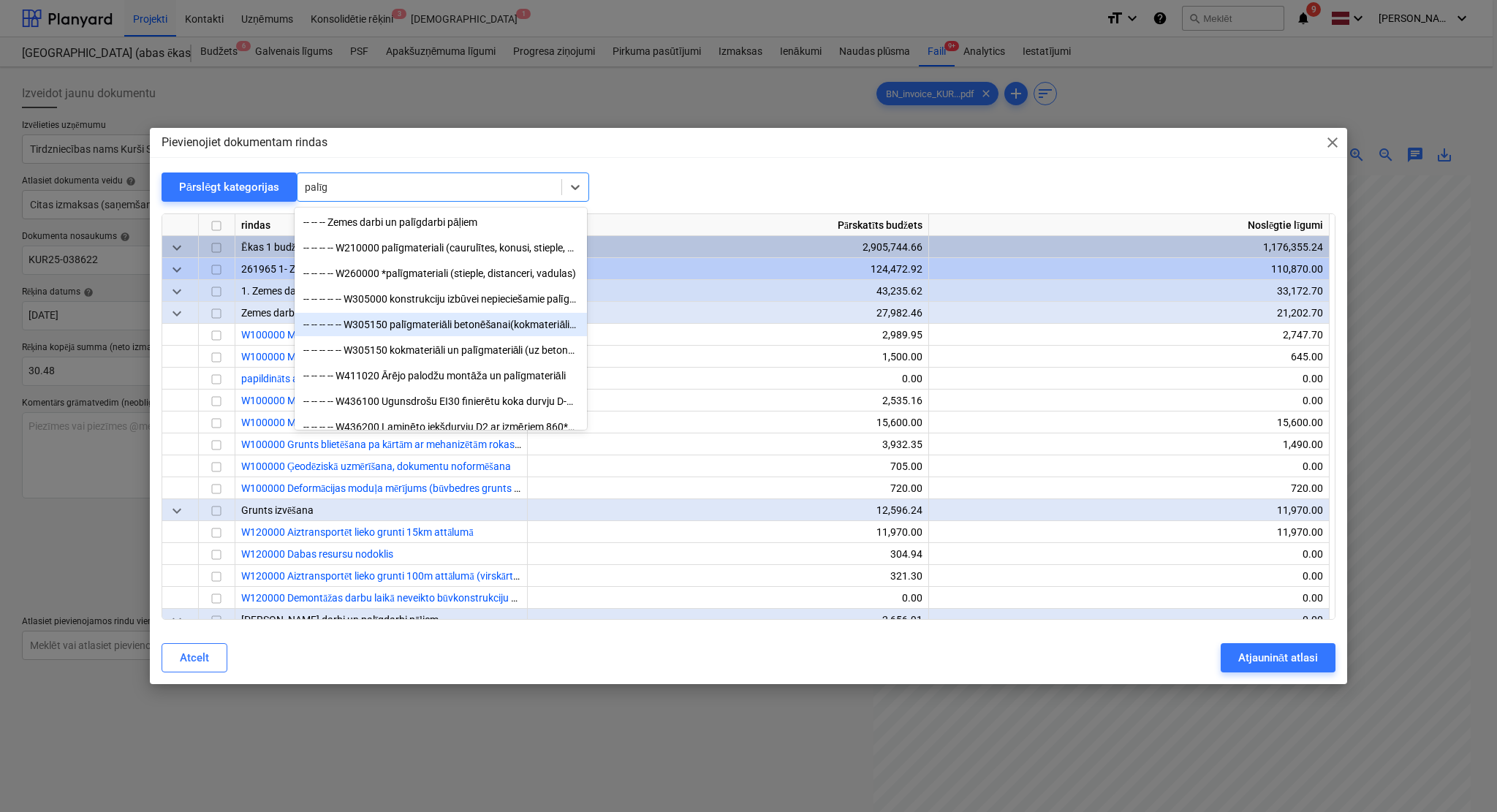
click at [453, 332] on div "-- -- -- -- -- W305150 palīgmateriāli betonēšanai(kokmateriāli, finieris u.c.) …" at bounding box center [441, 325] width 293 height 23
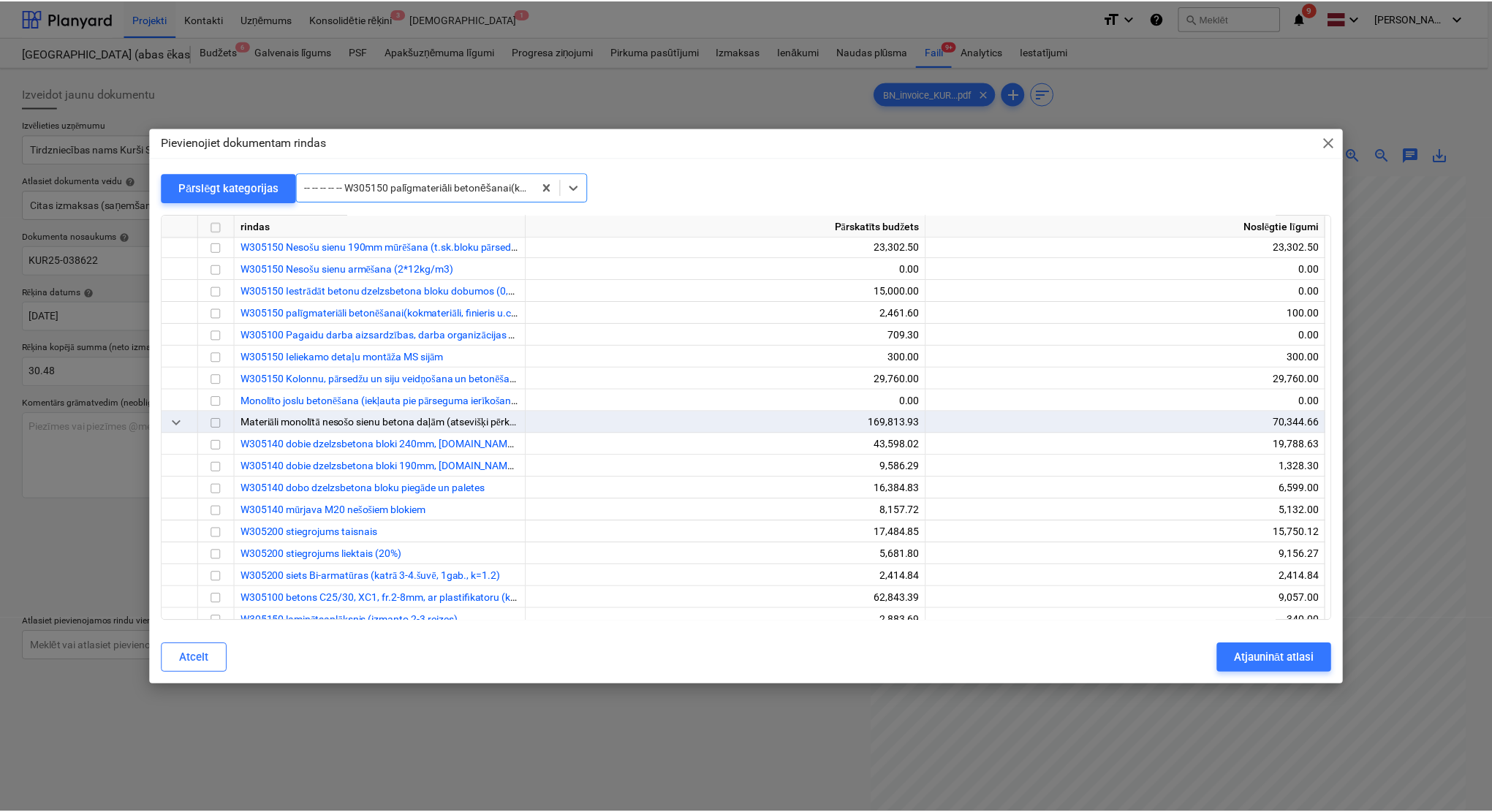
scroll to position [3814, 0]
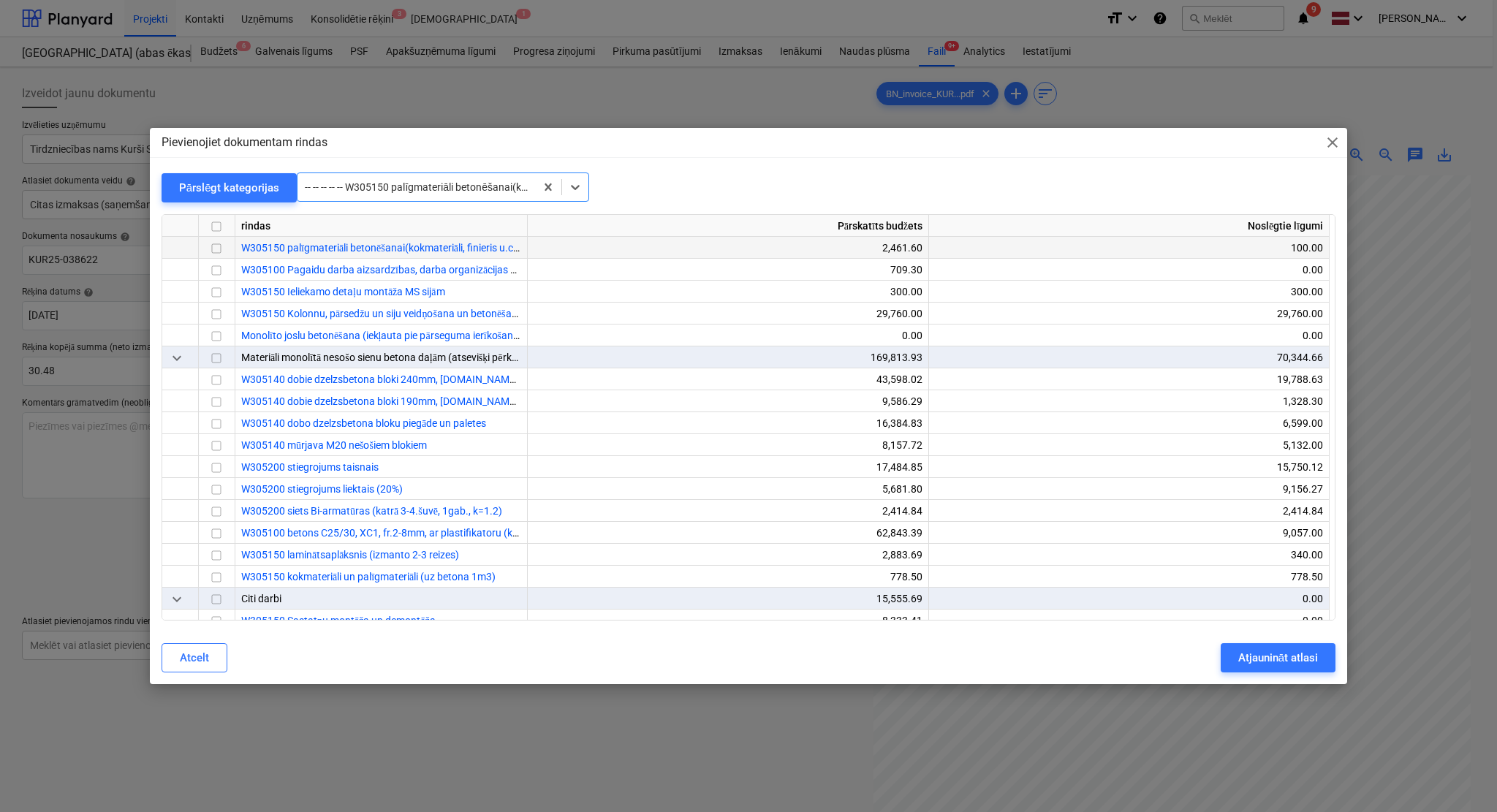
click at [218, 251] on input "checkbox" at bounding box center [216, 248] width 17 height 17
click at [1277, 655] on div "Atjaunināt atlasi" at bounding box center [1278, 658] width 80 height 19
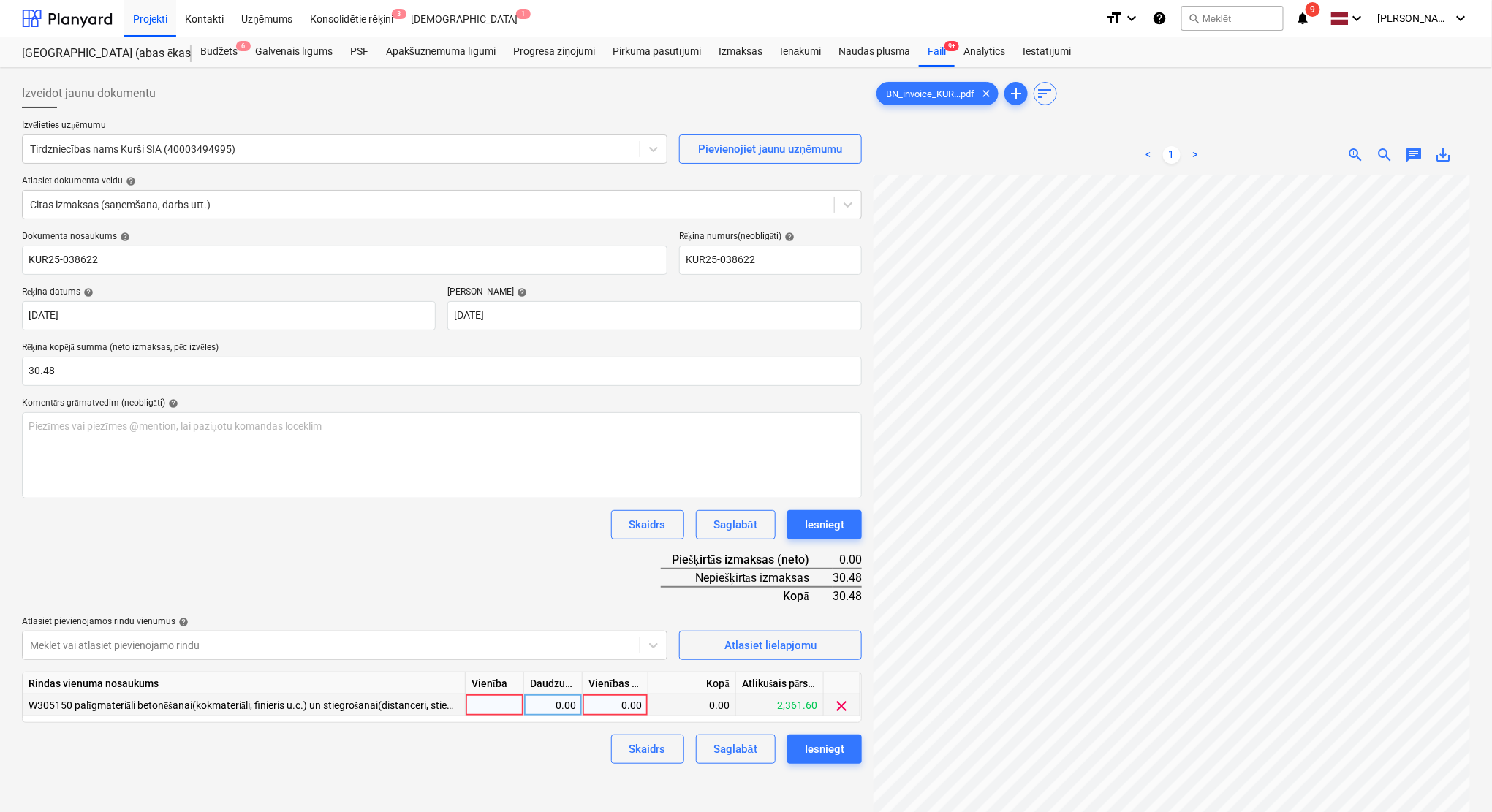
click at [642, 711] on div "0.00" at bounding box center [616, 704] width 66 height 22
type input "30.48"
click at [556, 577] on div "Dokumenta nosaukums help KUR25-038622 Rēķina numurs (neobligāti) help KUR25-038…" at bounding box center [442, 497] width 840 height 533
click at [834, 739] on div "Iesniegt" at bounding box center [824, 749] width 40 height 19
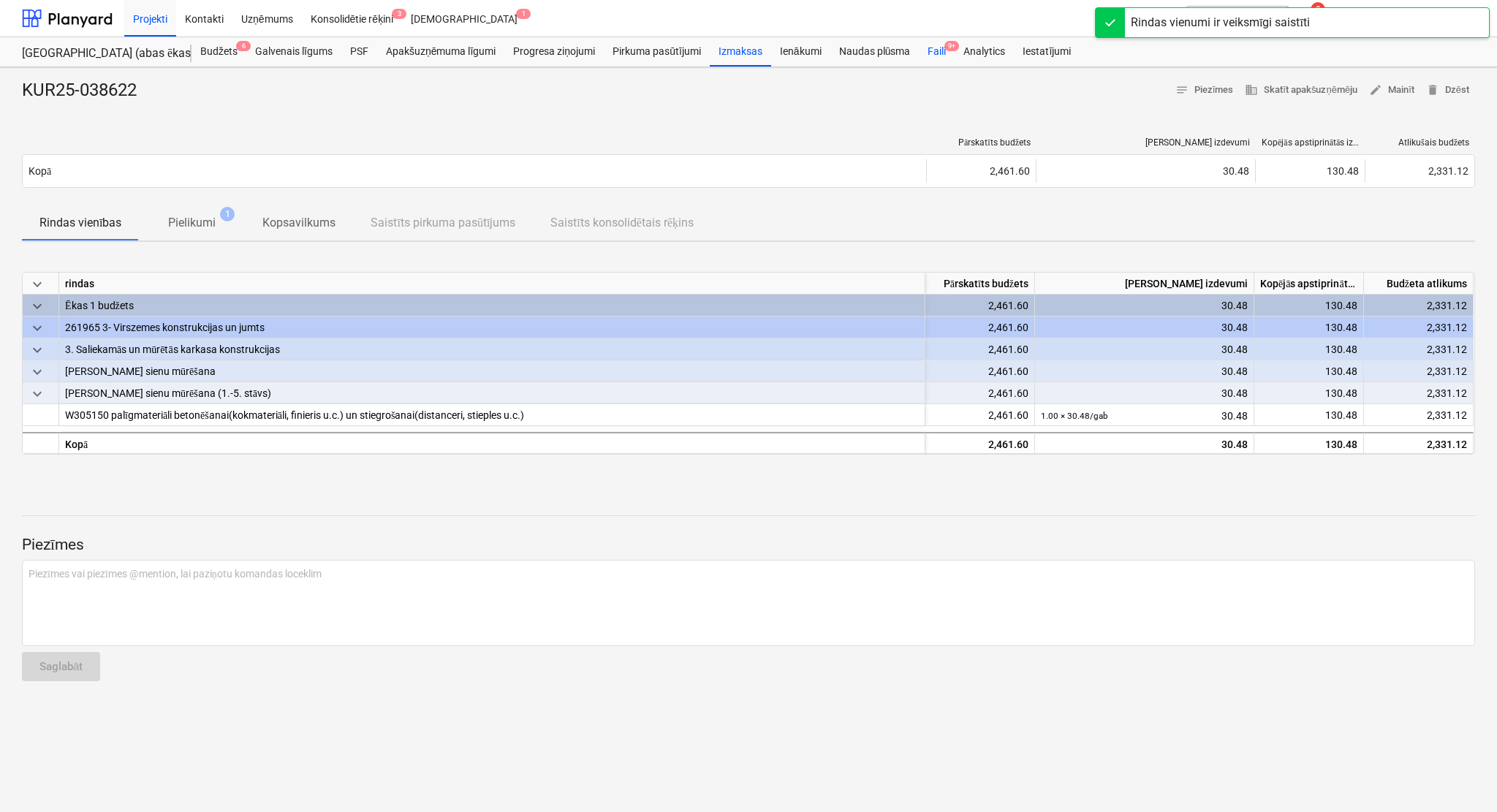
click at [940, 51] on div "Faili 9+" at bounding box center [937, 51] width 36 height 29
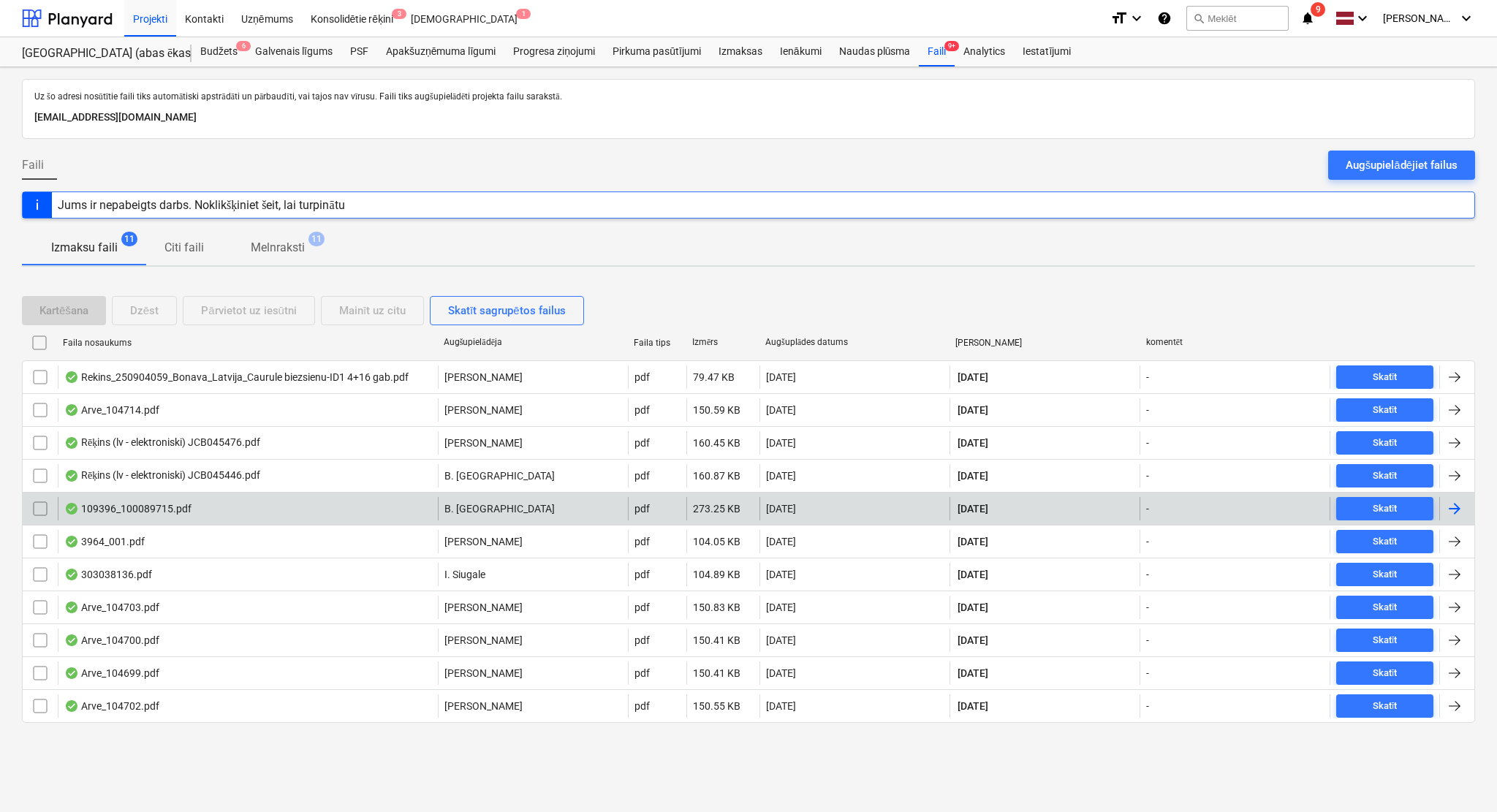
click at [1457, 513] on div at bounding box center [1454, 509] width 17 height 17
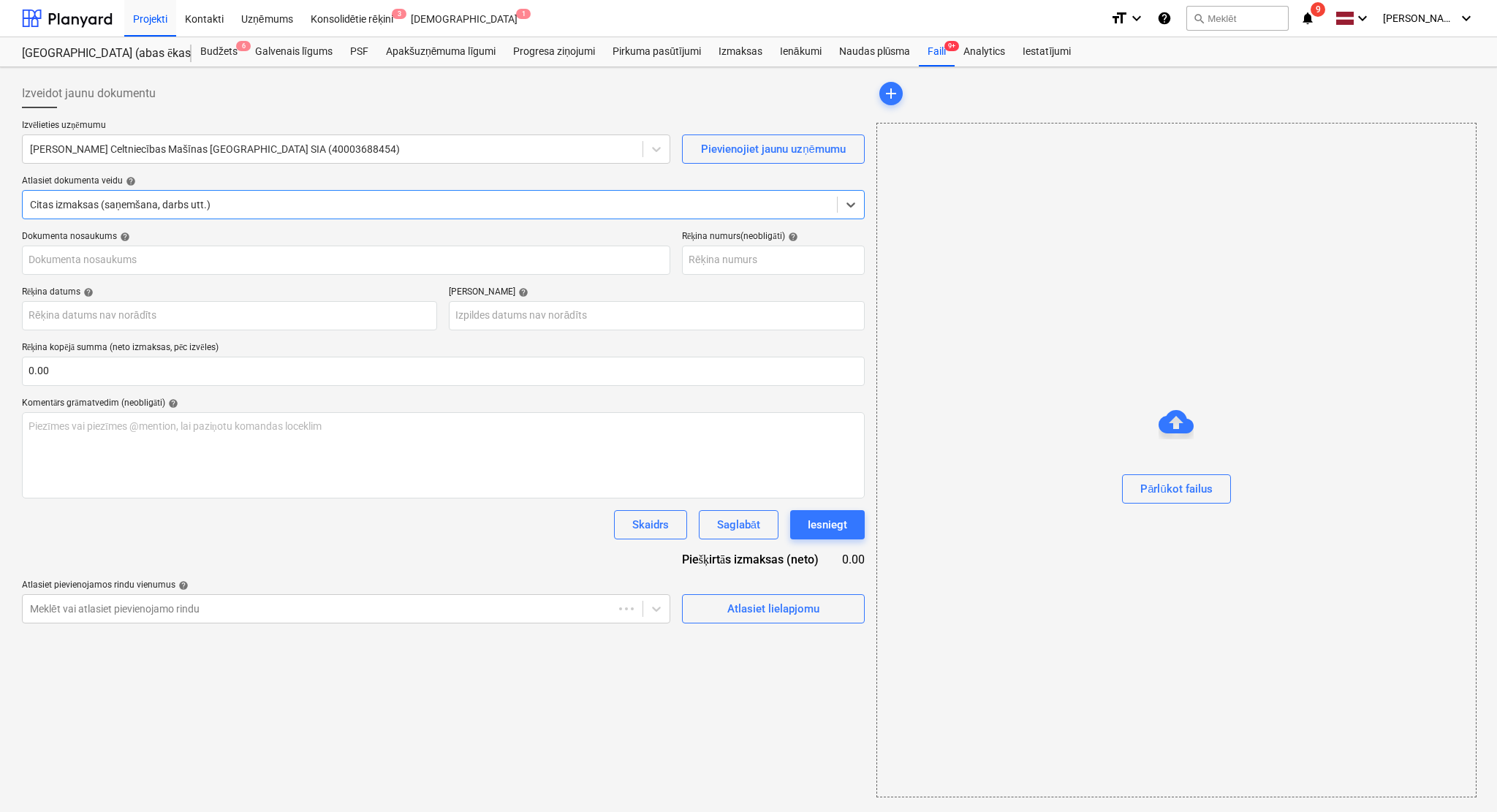
type input "109396_100089715.pdf"
type input "[DATE]"
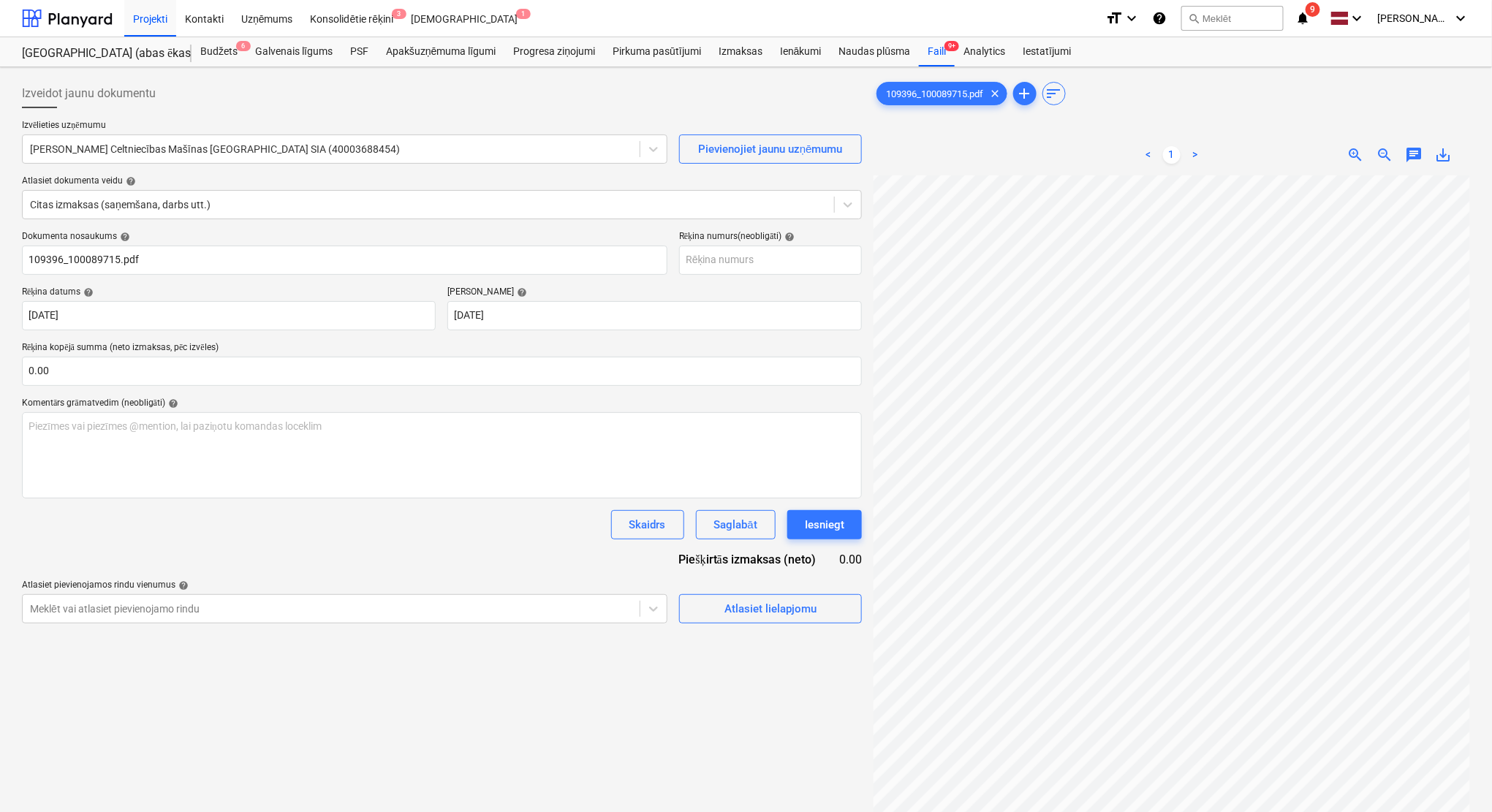
scroll to position [162, 64]
click at [397, 375] on input "text" at bounding box center [442, 371] width 840 height 29
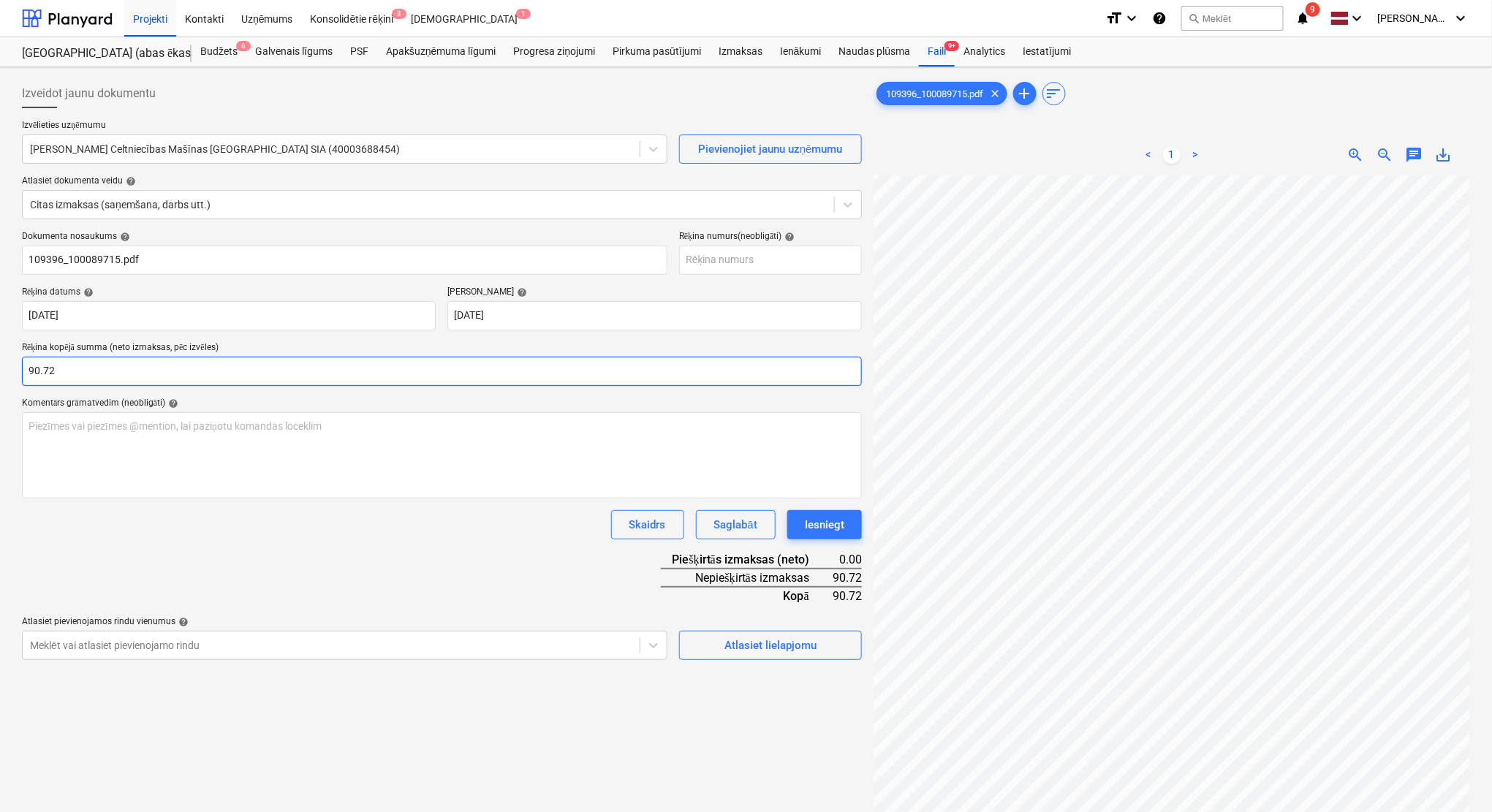
type input "90.72"
click at [589, 768] on div "Izveidot jaunu dokumentu Izvēlieties uzņēmumu [PERSON_NAME] Celtniecības Mašīna…" at bounding box center [442, 512] width 851 height 879
click at [742, 642] on div "Atlasiet lielapjomu" at bounding box center [770, 645] width 92 height 19
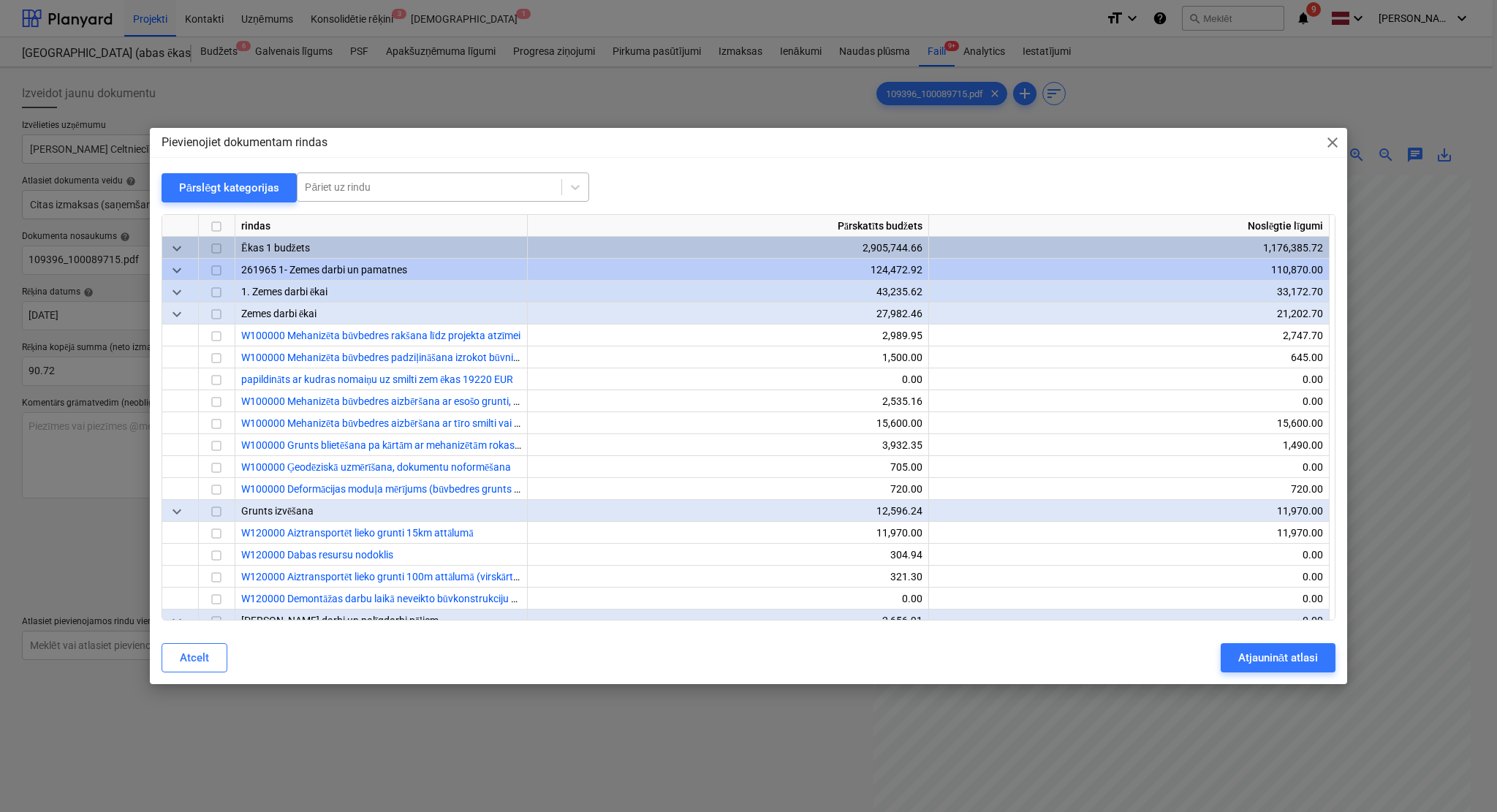
click at [433, 179] on div at bounding box center [429, 186] width 249 height 15
type input "žog"
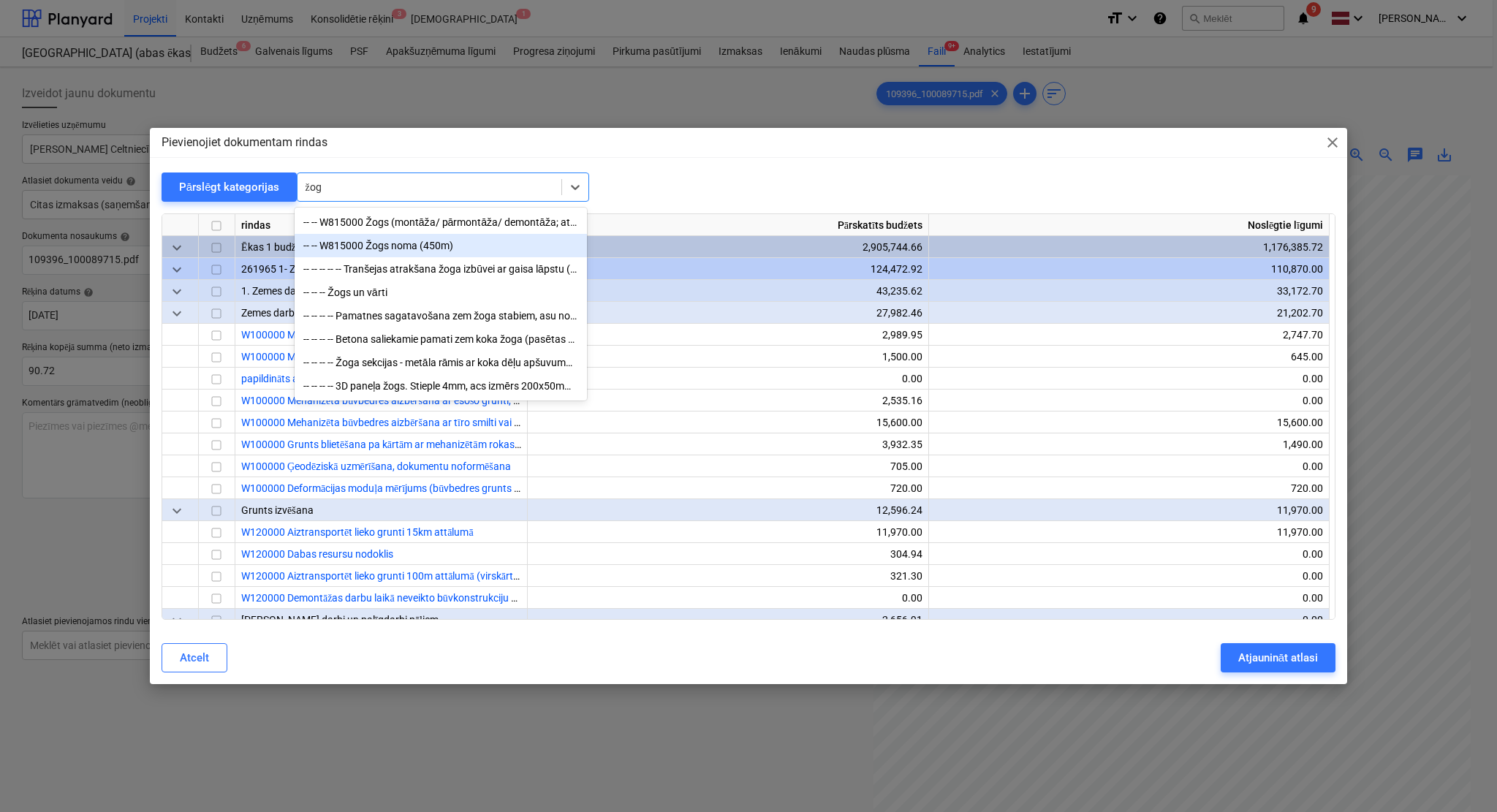
click at [402, 238] on div "-- -- W815000 Žogs noma (450m)" at bounding box center [441, 245] width 293 height 23
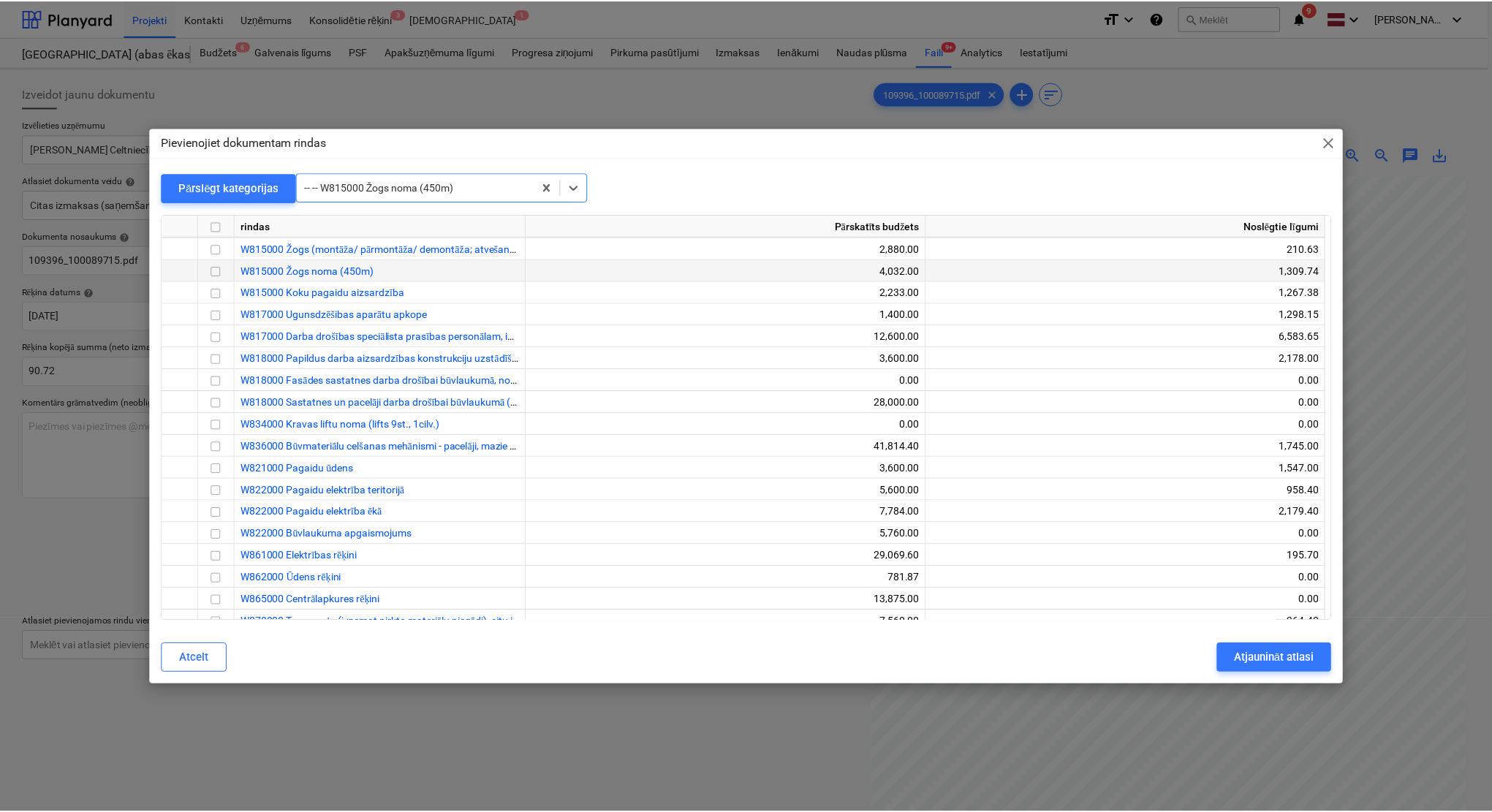
scroll to position [27838, 0]
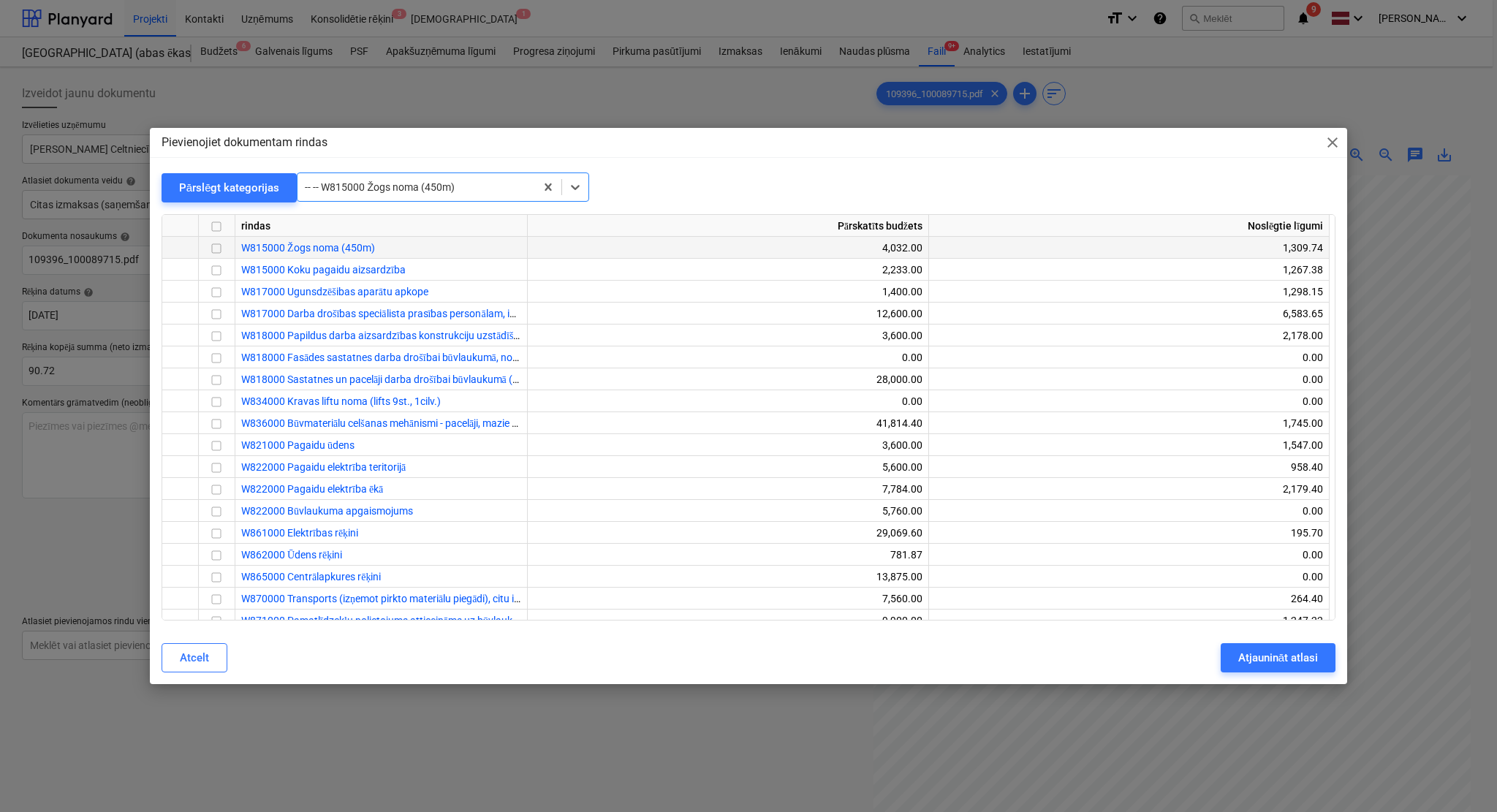
click at [218, 243] on input "checkbox" at bounding box center [216, 248] width 17 height 17
click at [1264, 658] on div "Atjaunināt atlasi" at bounding box center [1278, 658] width 80 height 19
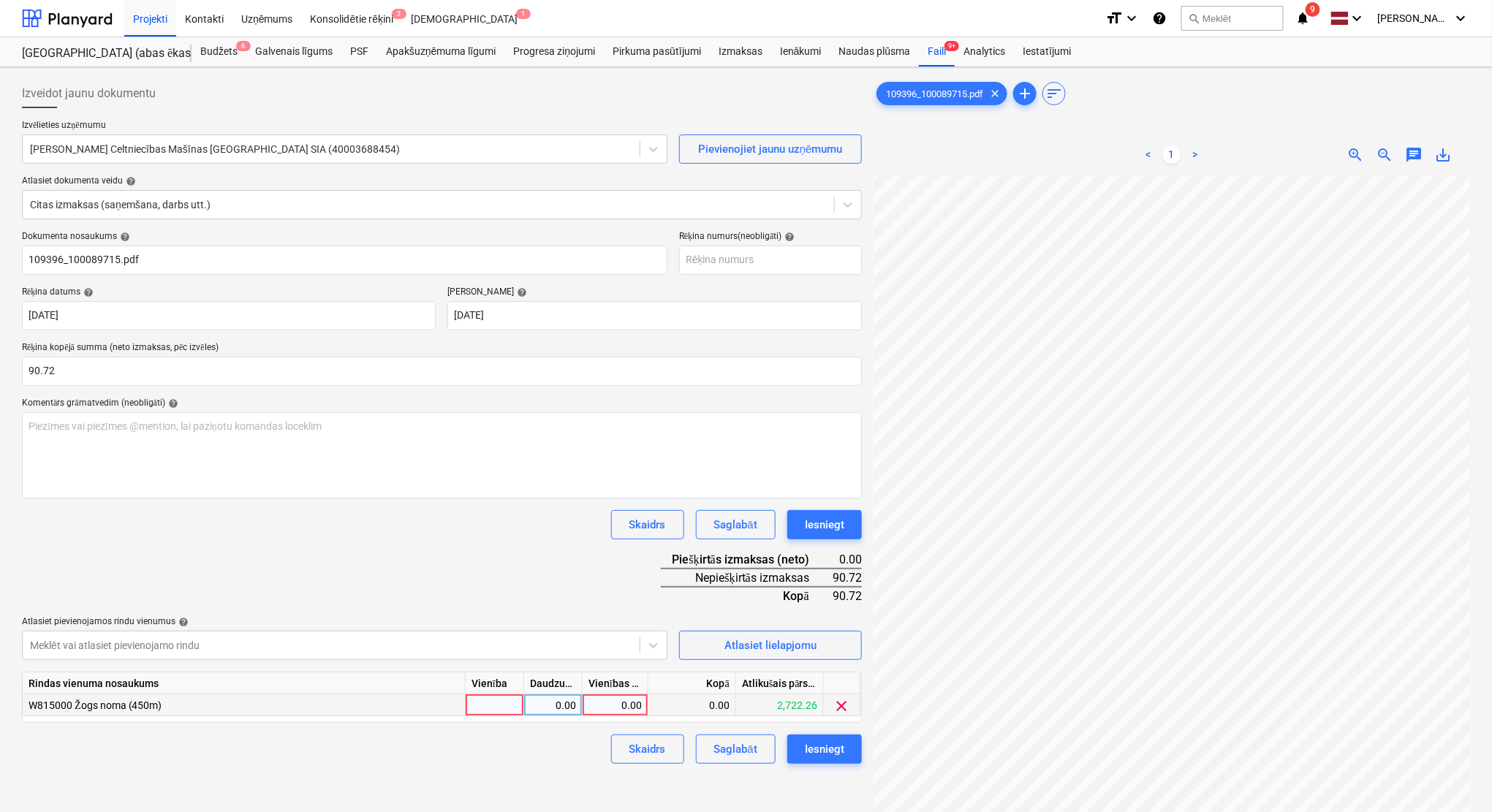
click at [613, 710] on div "0.00" at bounding box center [615, 704] width 53 height 22
type input "90.72"
click at [581, 781] on div "Izveidot jaunu dokumentu Izvēlieties uzņēmumu [PERSON_NAME] Celtniecības Mašīna…" at bounding box center [442, 512] width 851 height 879
click at [819, 747] on div "Iesniegt" at bounding box center [824, 749] width 40 height 19
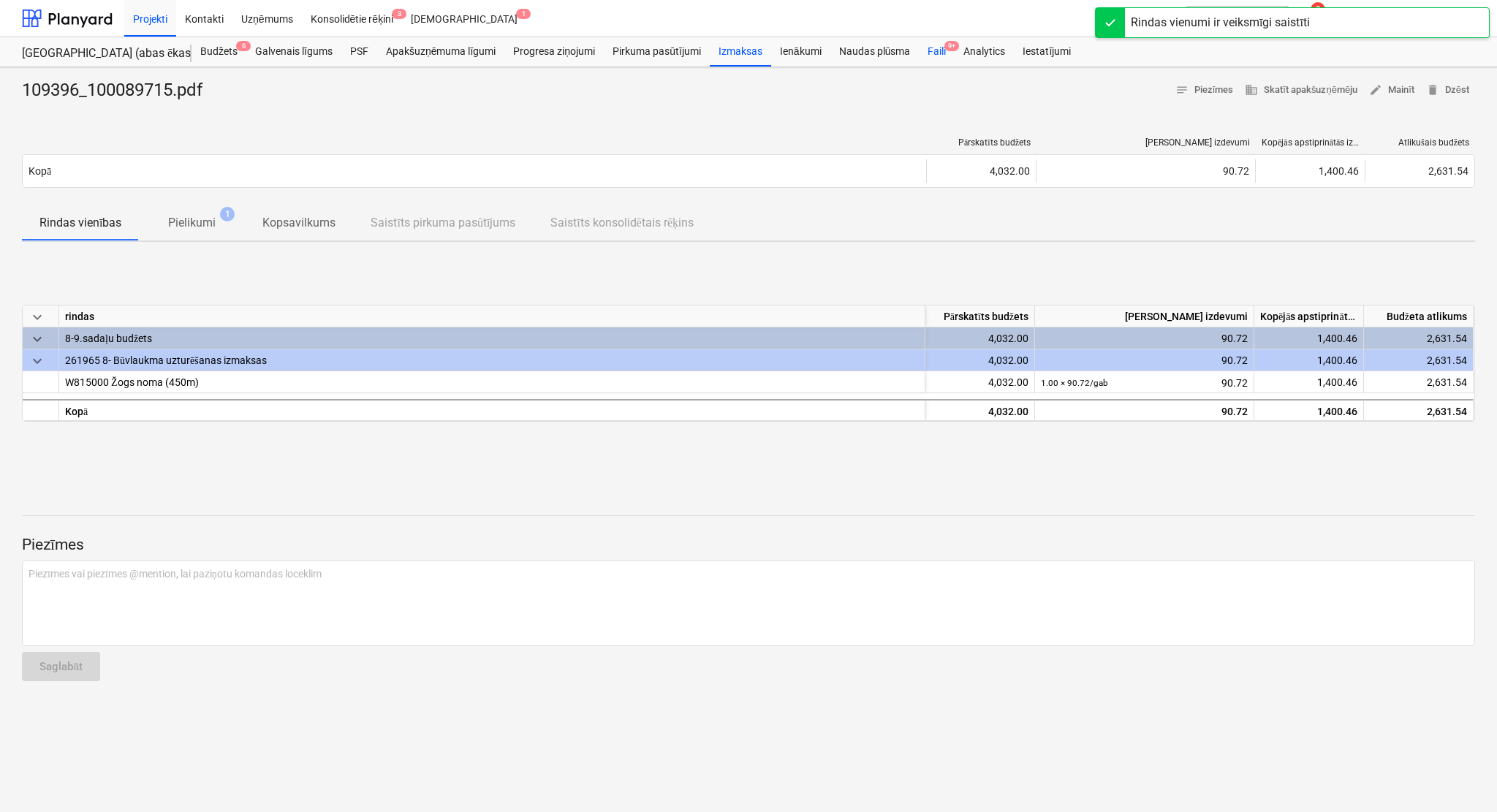
click at [929, 39] on div "Faili 9+" at bounding box center [937, 51] width 36 height 29
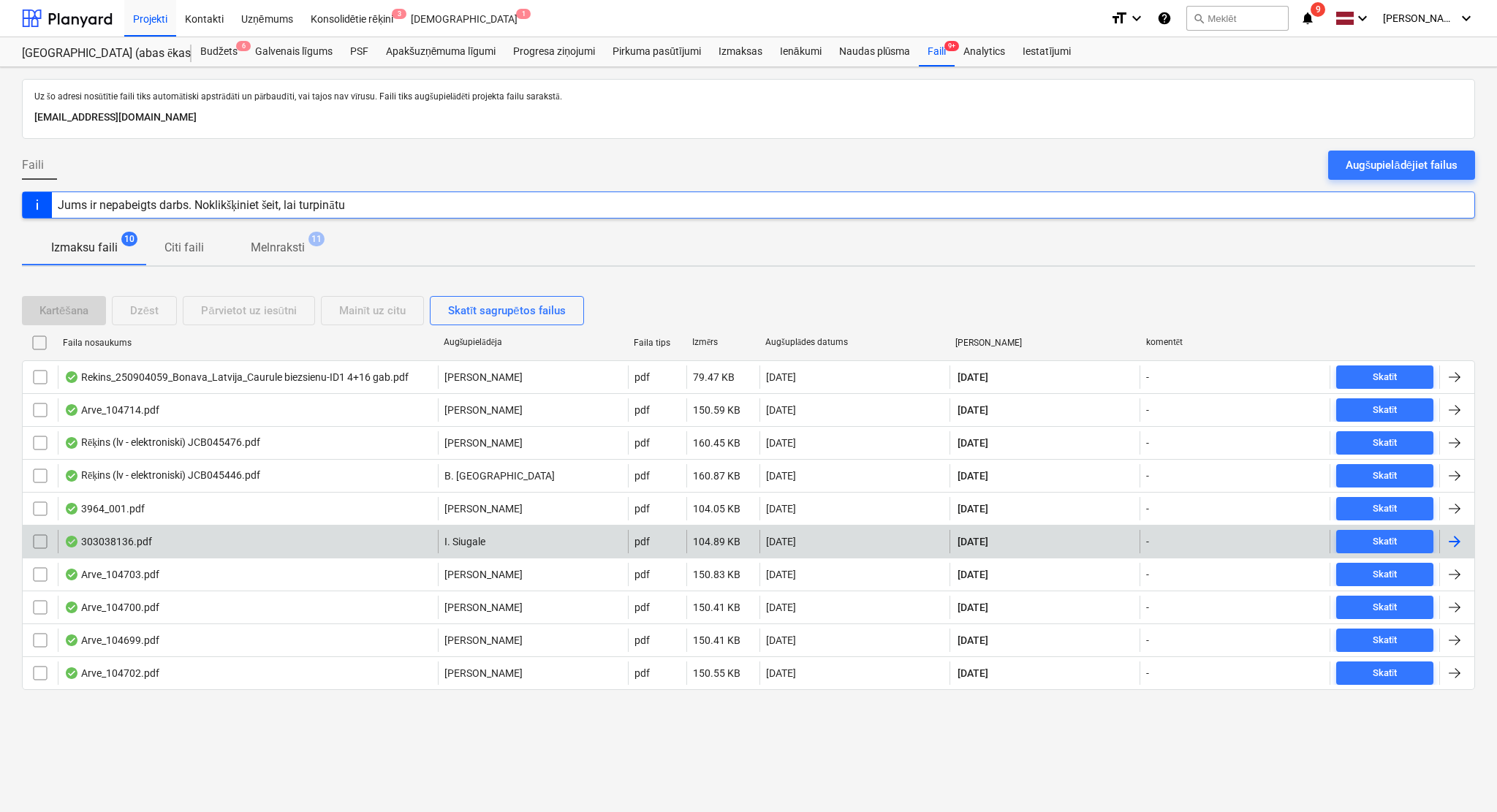
click at [1459, 539] on div at bounding box center [1454, 542] width 17 height 17
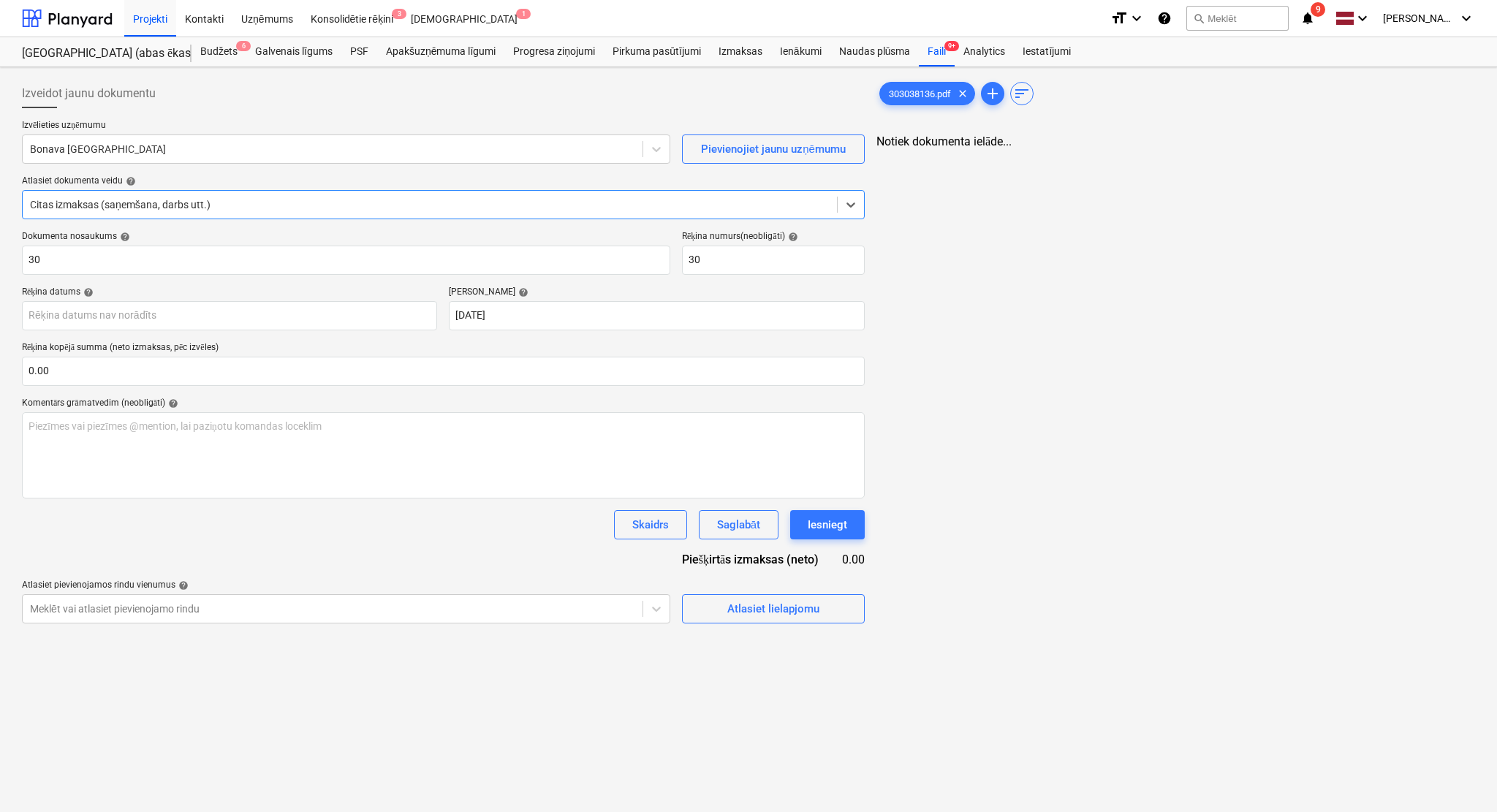
type input "30"
type input "[DATE]"
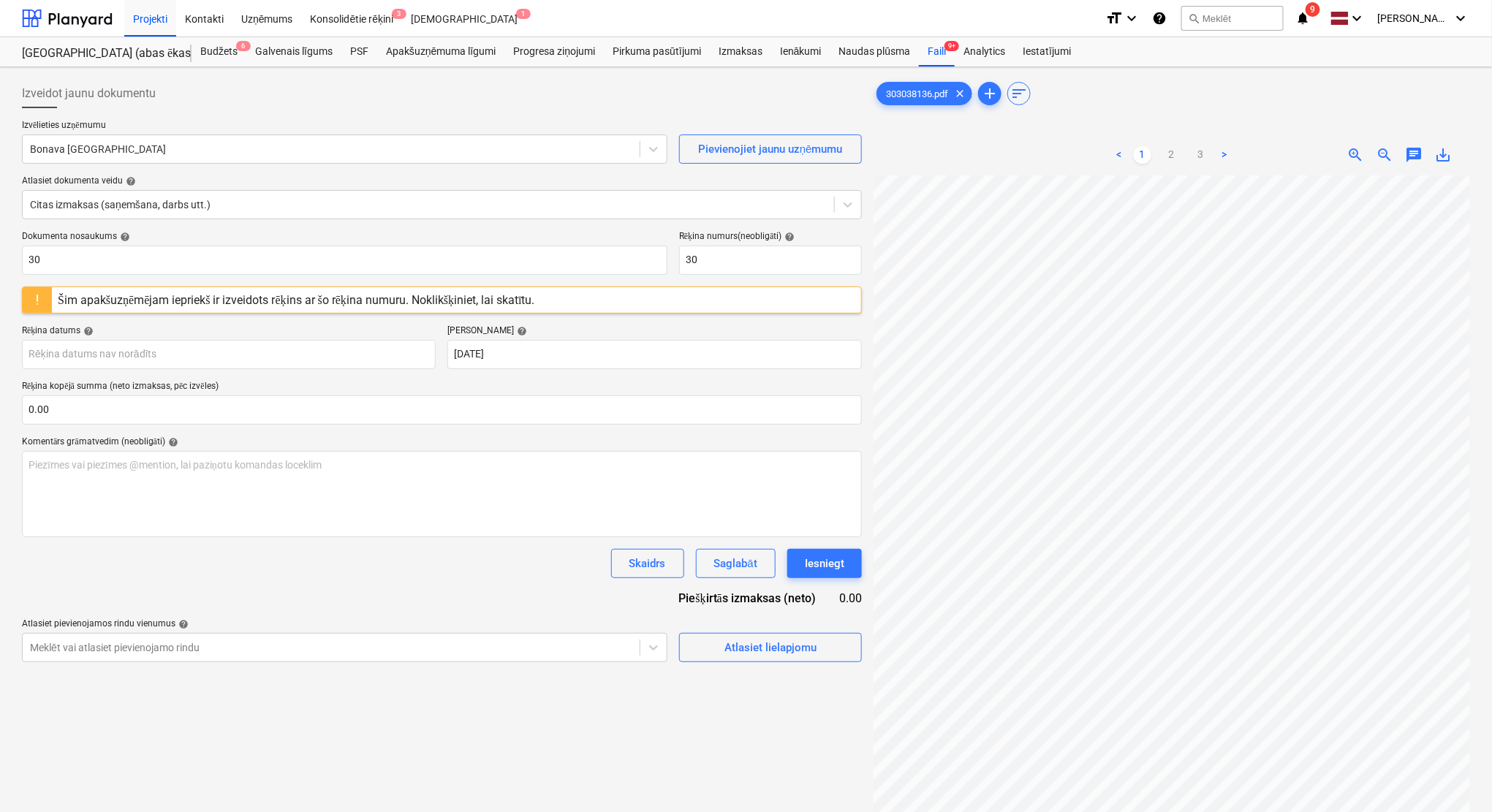
scroll to position [0, 174]
click at [154, 153] on div at bounding box center [331, 148] width 602 height 15
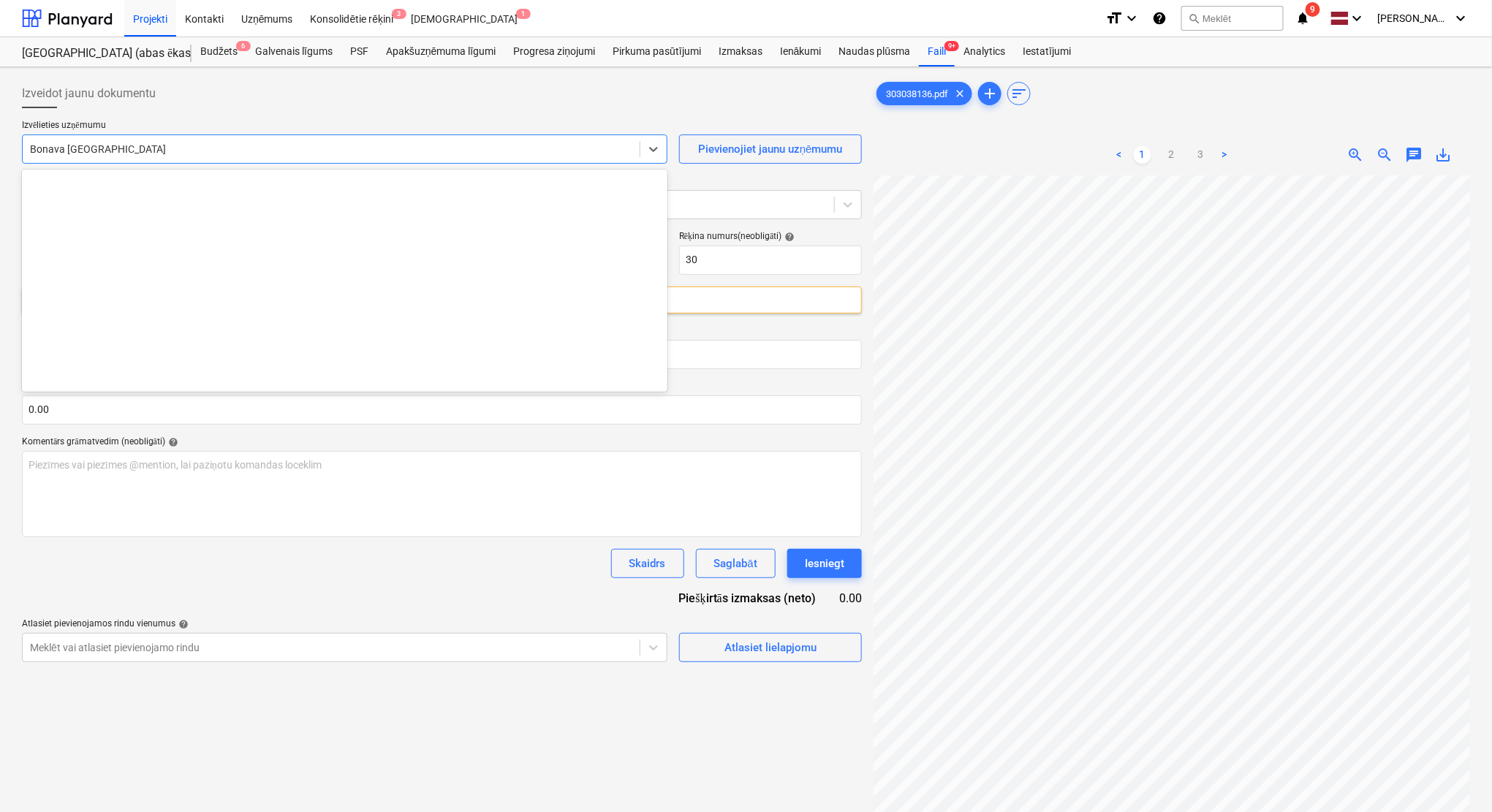
scroll to position [2660, 0]
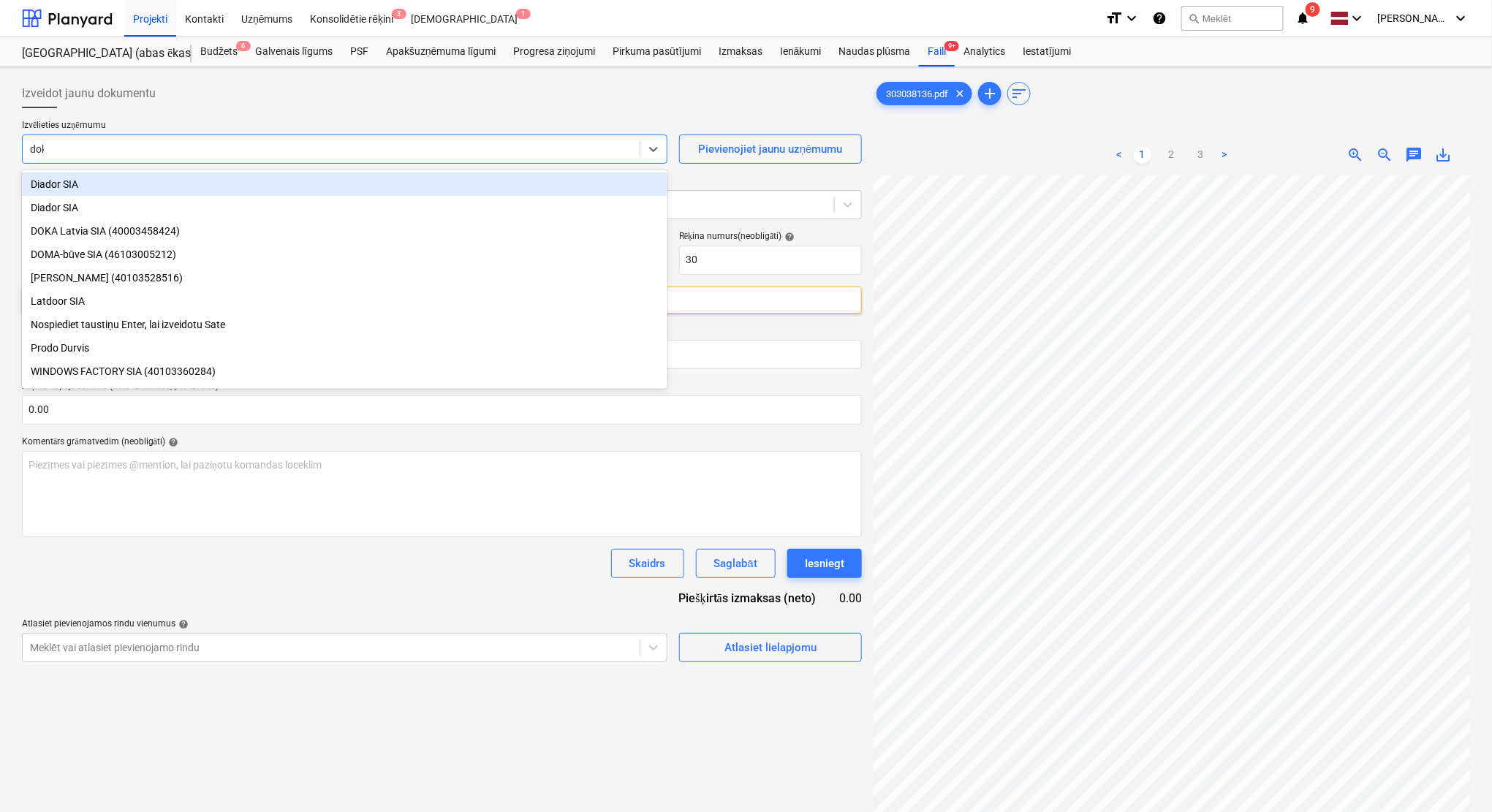
type input "doka"
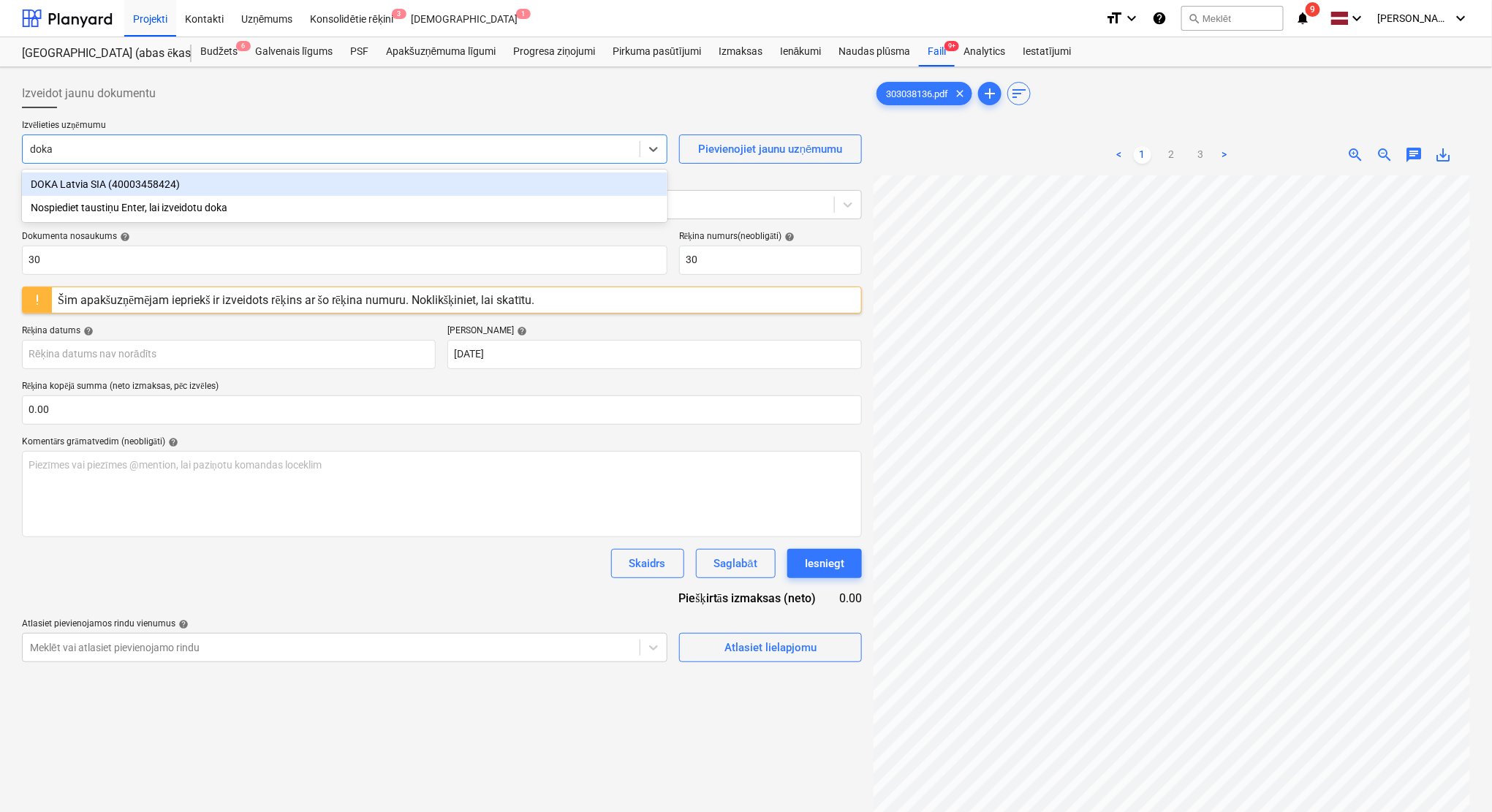
click at [146, 181] on div "DOKA Latvia SIA (40003458424)" at bounding box center [345, 184] width 646 height 23
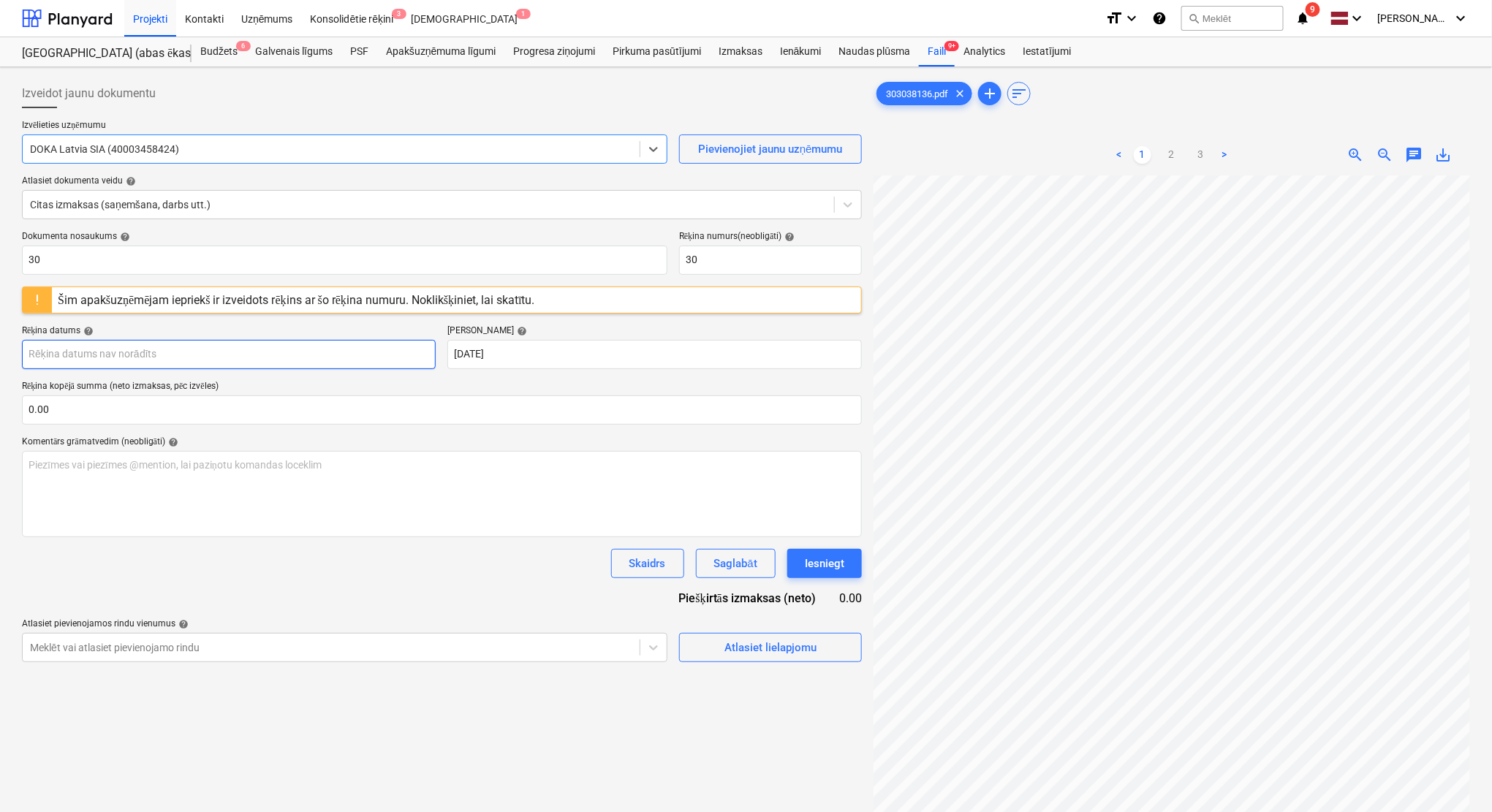
click at [387, 365] on body "Projekti Kontakti Uzņēmums Konsolidētie rēķini 3 Iesūtne 1 format_size keyboard…" at bounding box center [746, 406] width 1492 height 812
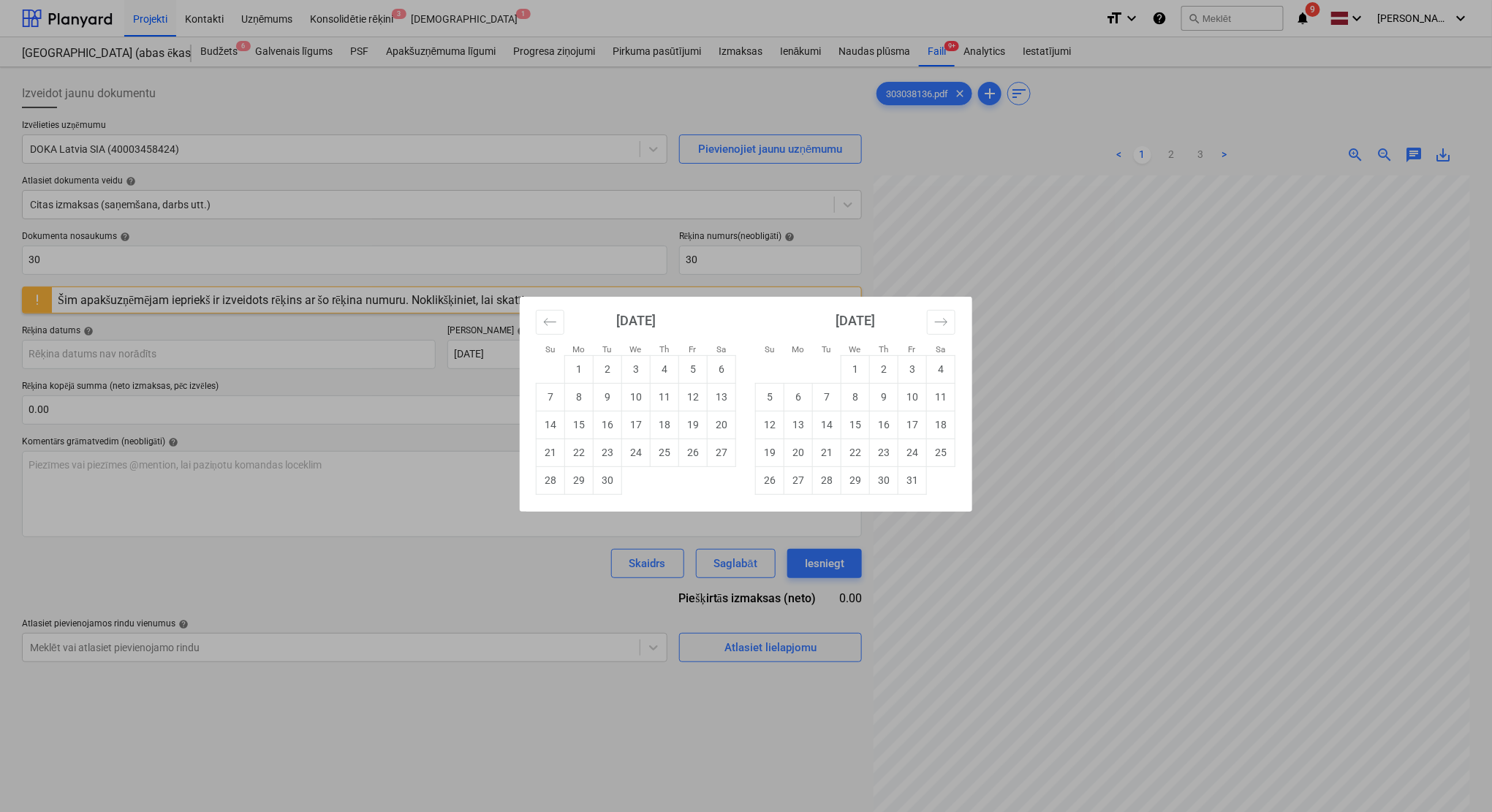
click at [1097, 355] on div "Su Mo Tu We Th Fr Sa Su Mo Tu We Th Fr Sa [DATE] 1 2 3 4 5 6 7 8 9 10 11 12 13 …" at bounding box center [746, 406] width 1492 height 812
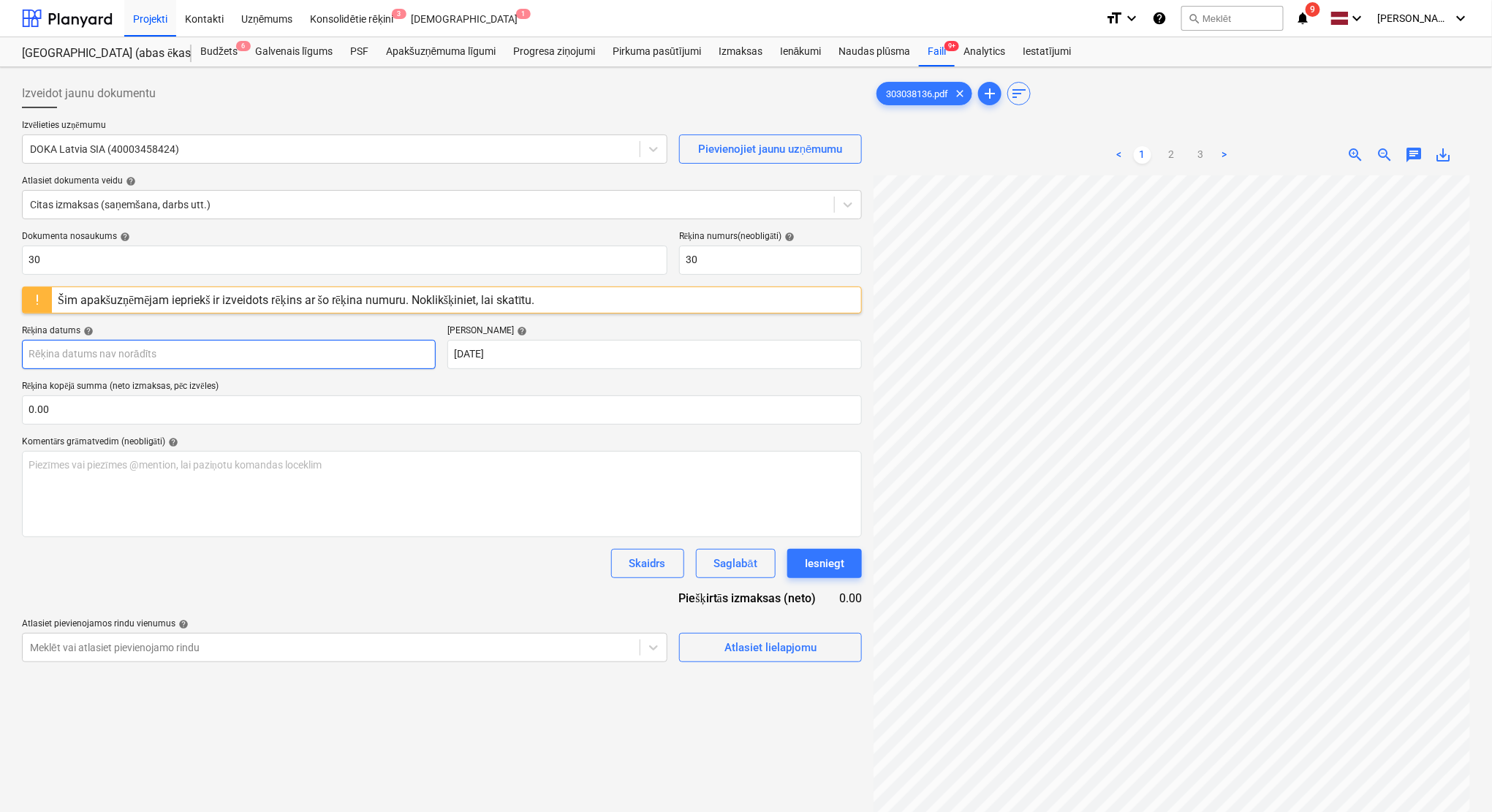
click at [277, 350] on body "Projekti Kontakti Uzņēmums Konsolidētie rēķini 3 Iesūtne 1 format_size keyboard…" at bounding box center [746, 406] width 1492 height 812
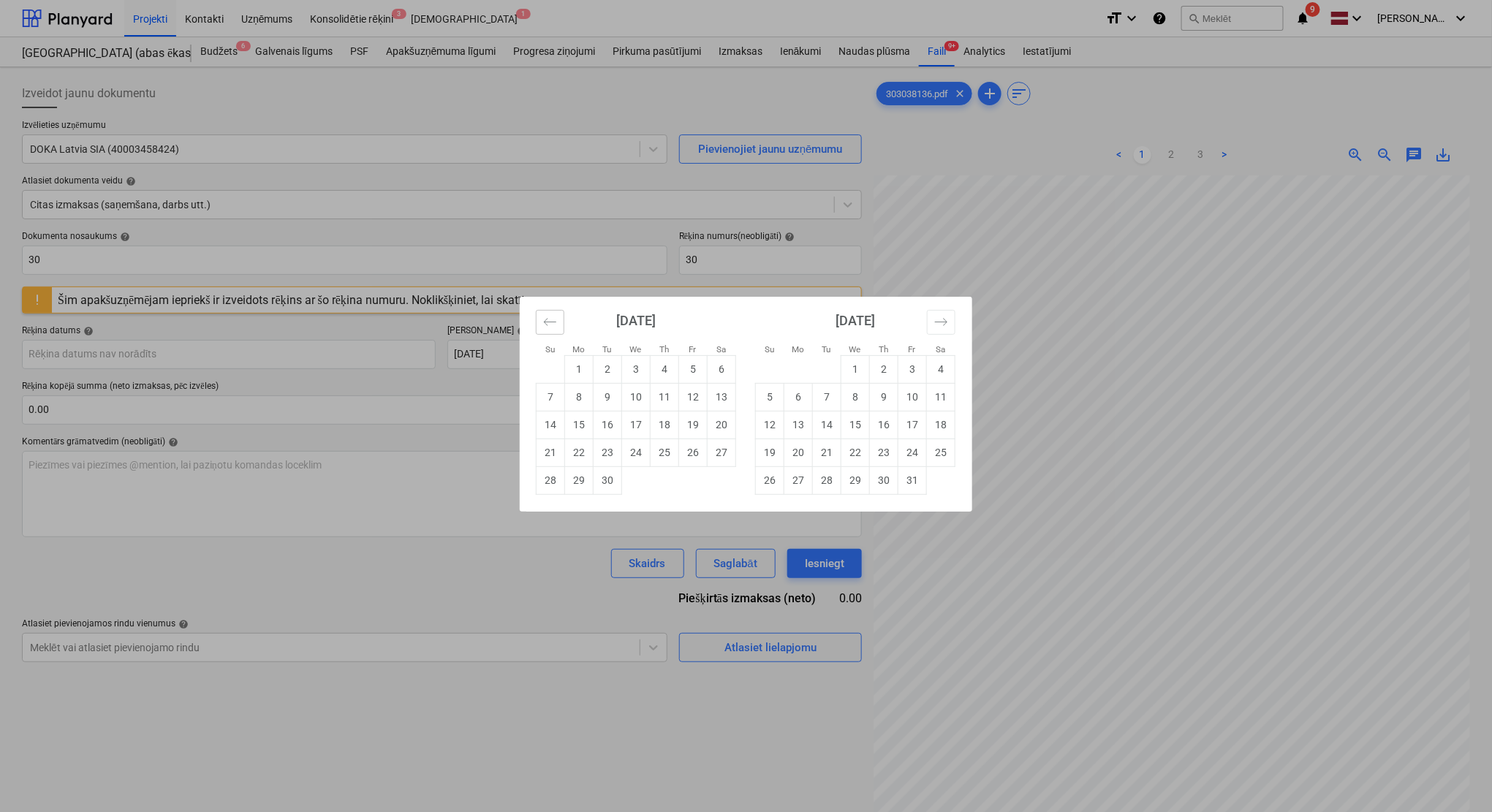
click at [556, 326] on icon "Move backward to switch to the previous month." at bounding box center [550, 322] width 14 height 14
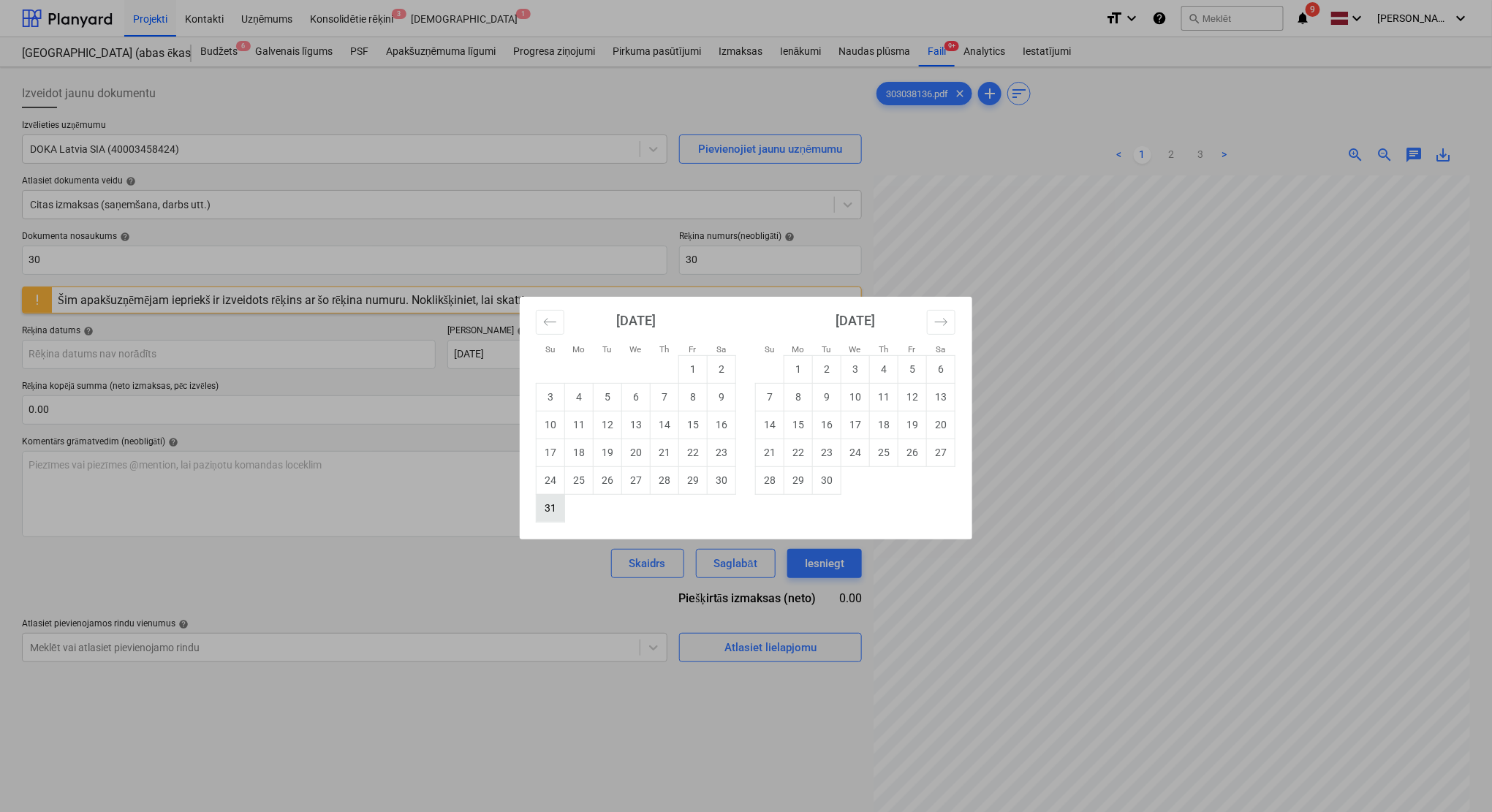
click at [556, 517] on td "31" at bounding box center [550, 508] width 28 height 28
type input "[DATE]"
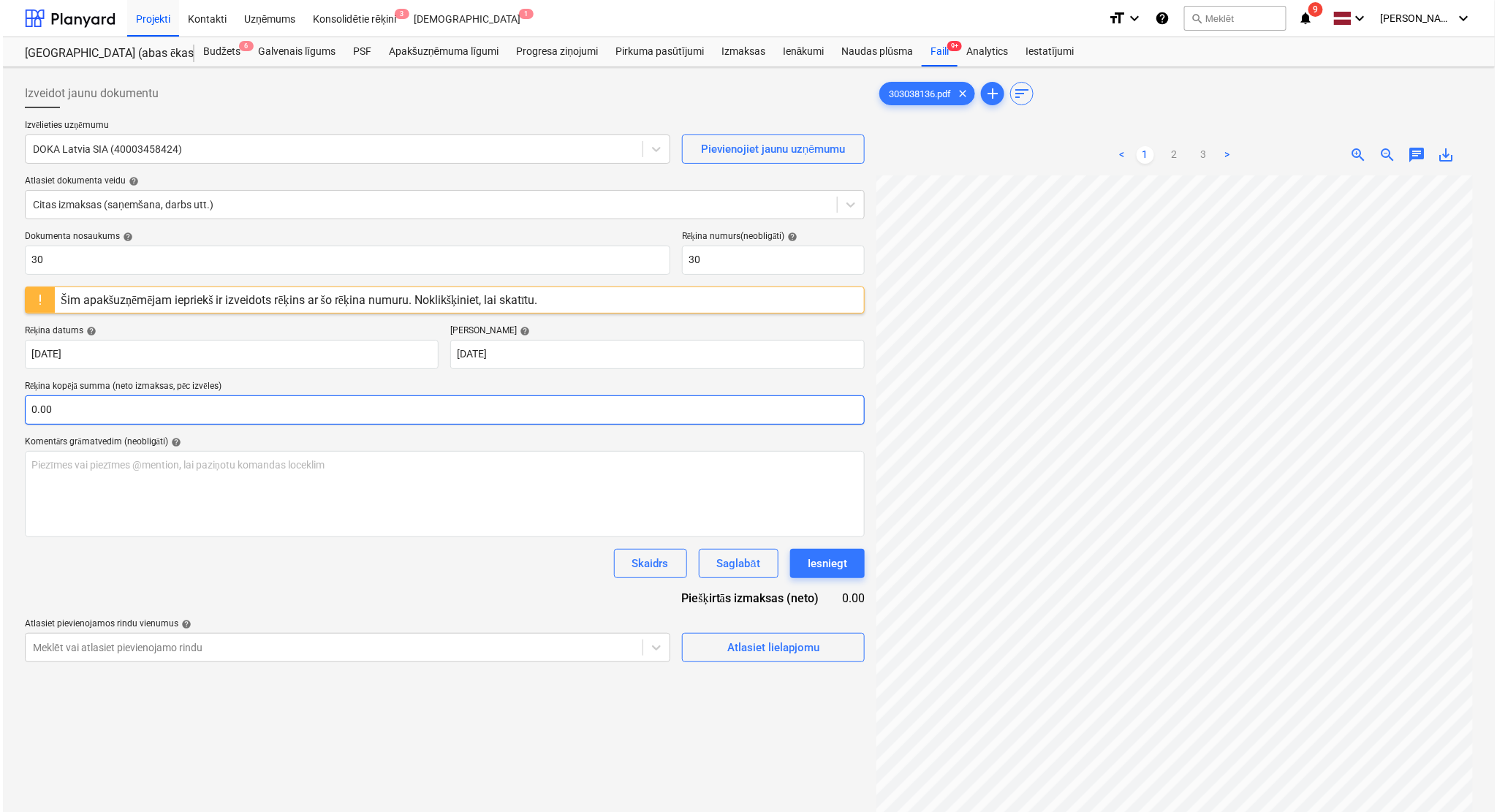
scroll to position [0, 334]
click at [267, 400] on input "text" at bounding box center [442, 410] width 840 height 29
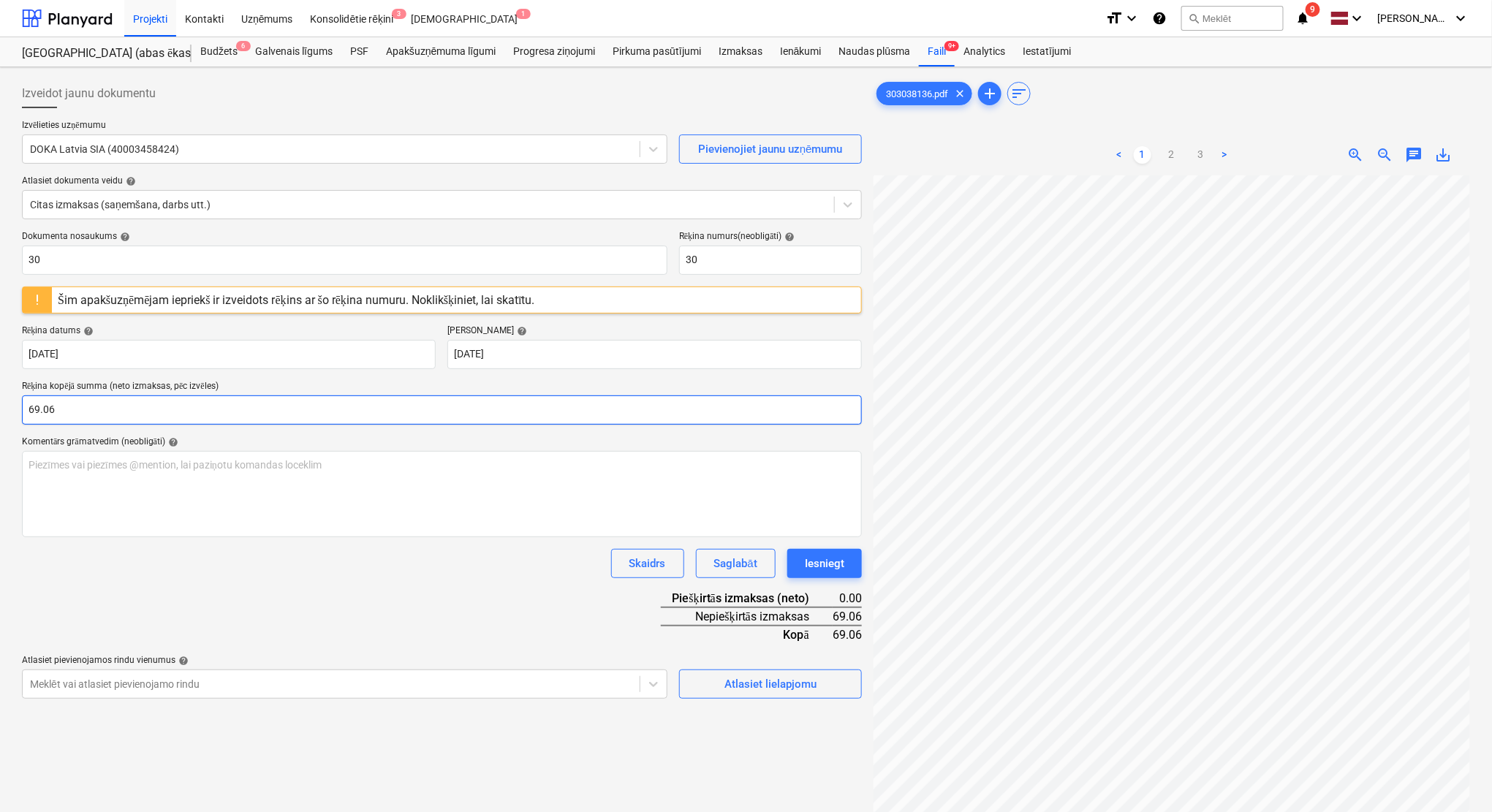
type input "69.06"
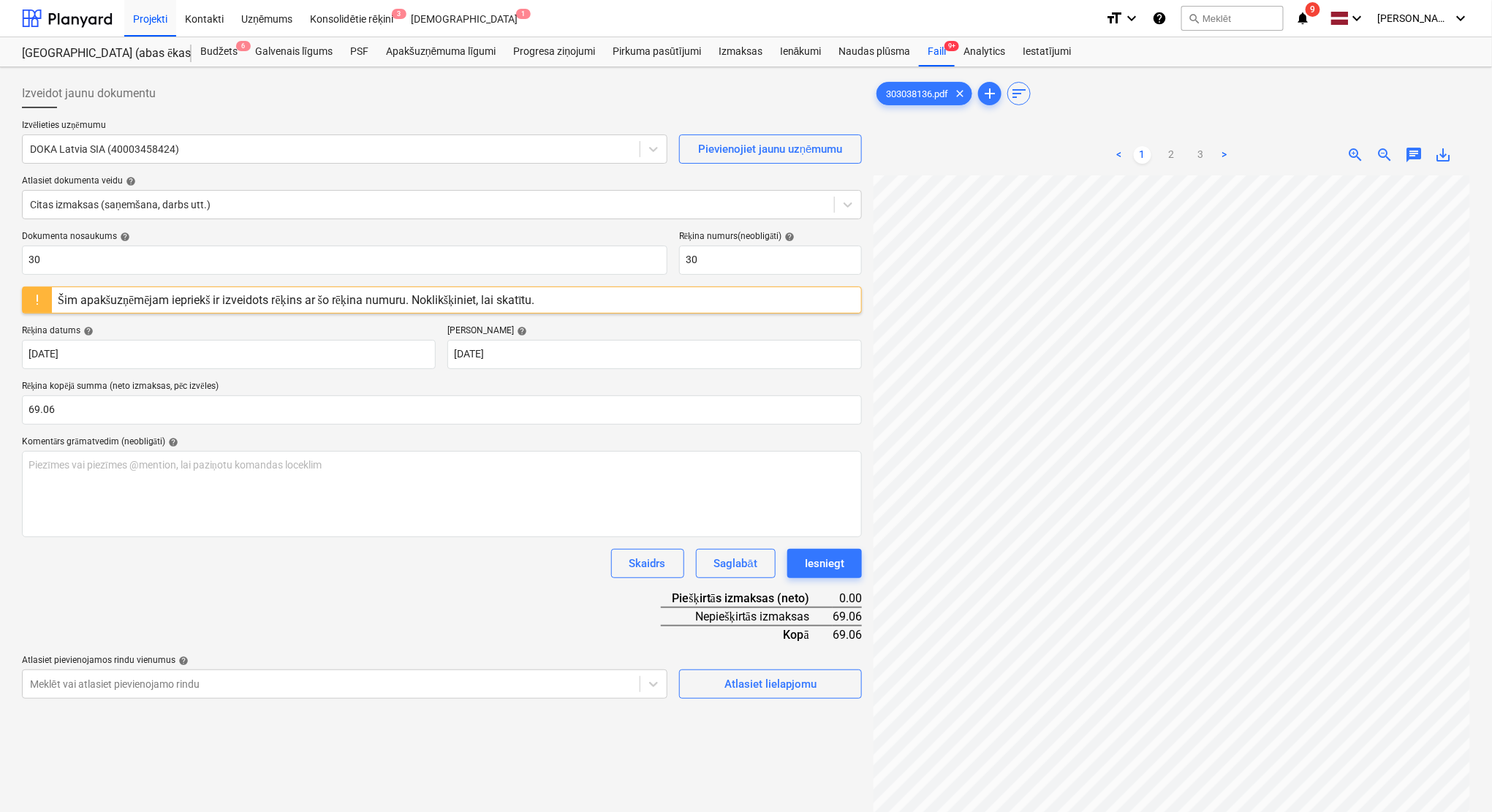
click at [395, 632] on div "Dokumenta nosaukums help 30 Rēķina numurs (neobligāti) help 30 Šim apakšuzņēmēj…" at bounding box center [442, 464] width 840 height 468
click at [733, 679] on div "Atlasiet lielapjomu" at bounding box center [770, 684] width 92 height 19
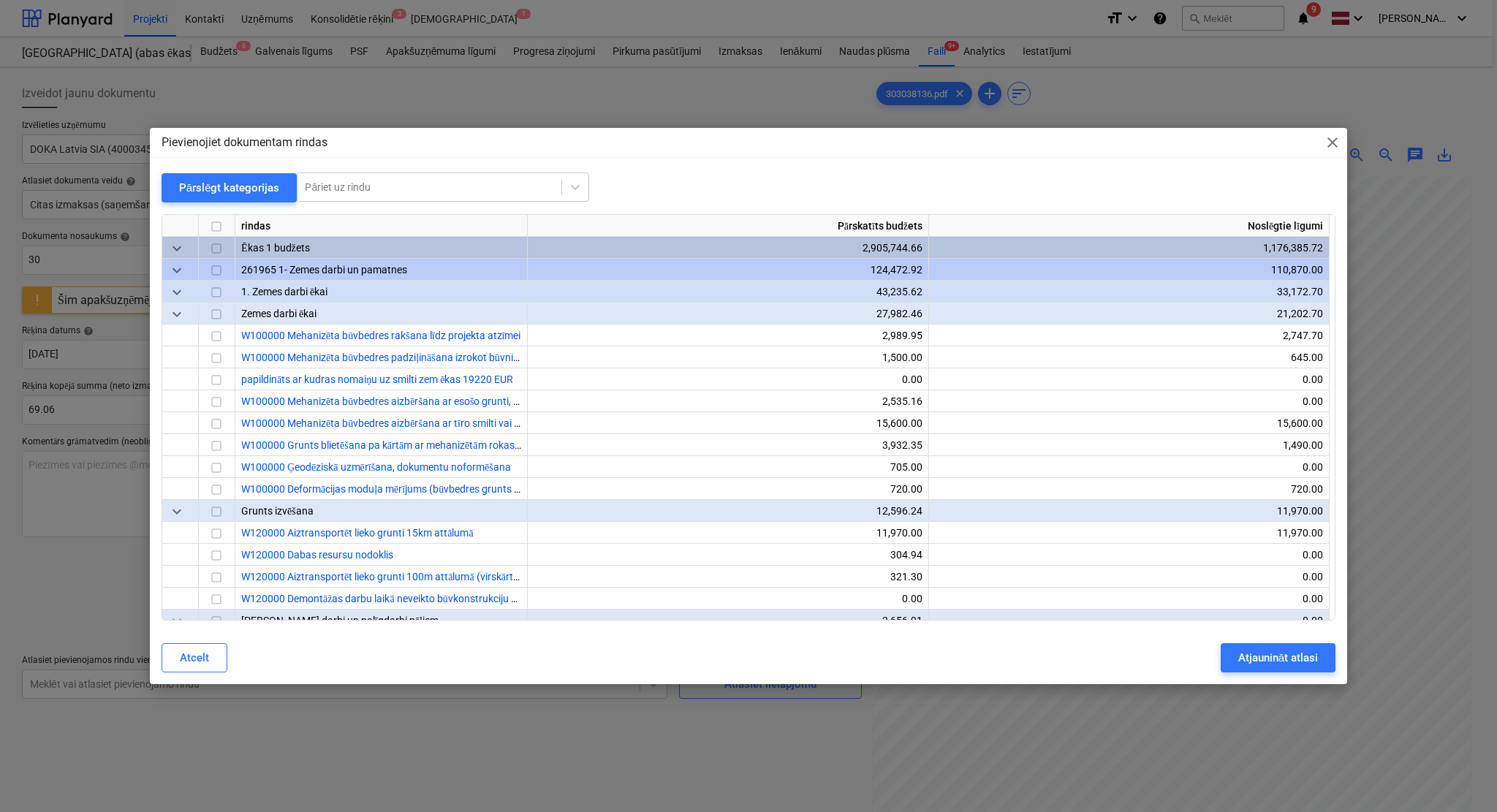
click at [440, 203] on div at bounding box center [748, 208] width 1174 height 12
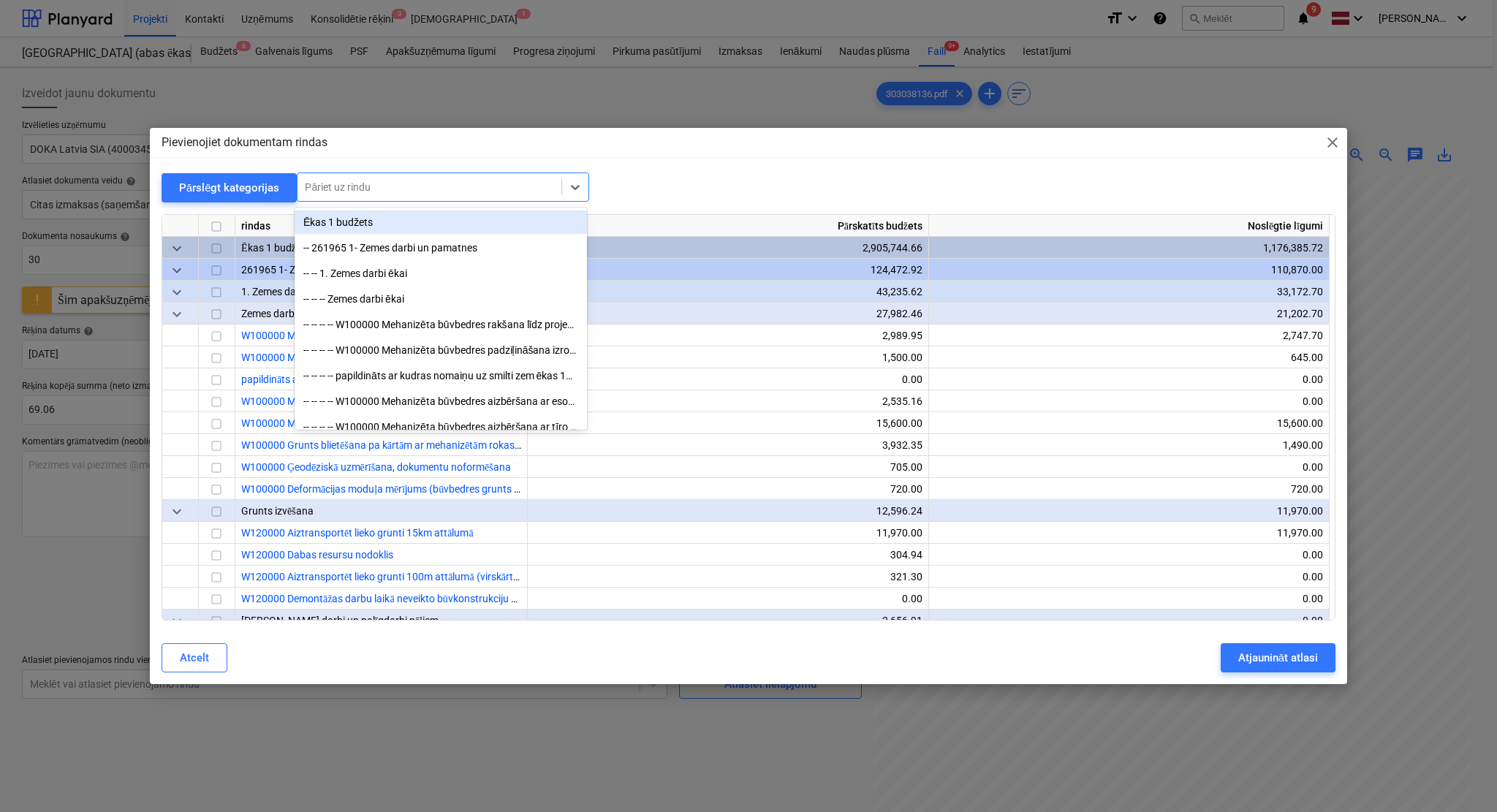
click at [433, 191] on div at bounding box center [429, 186] width 249 height 15
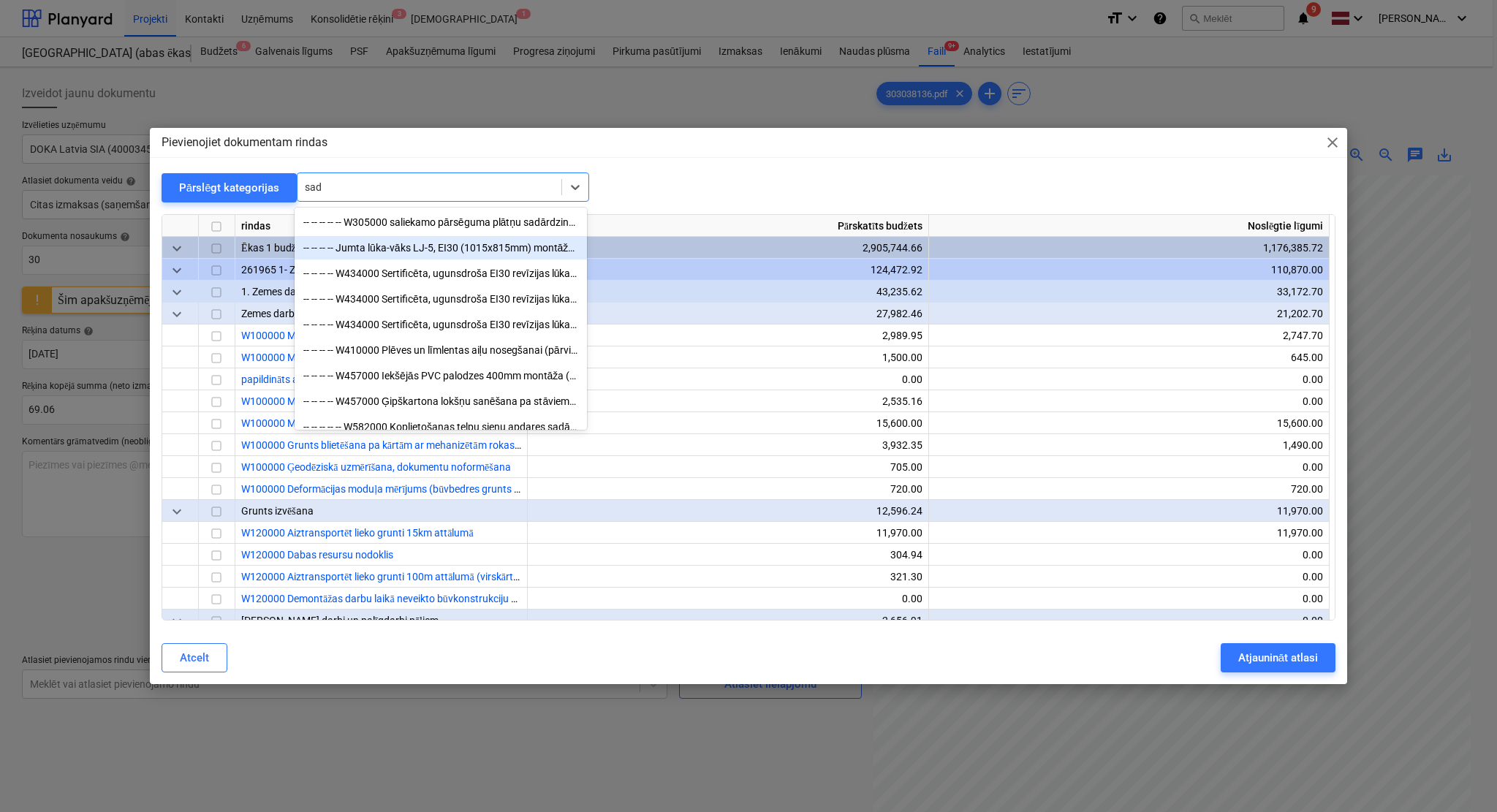
type input "sadā"
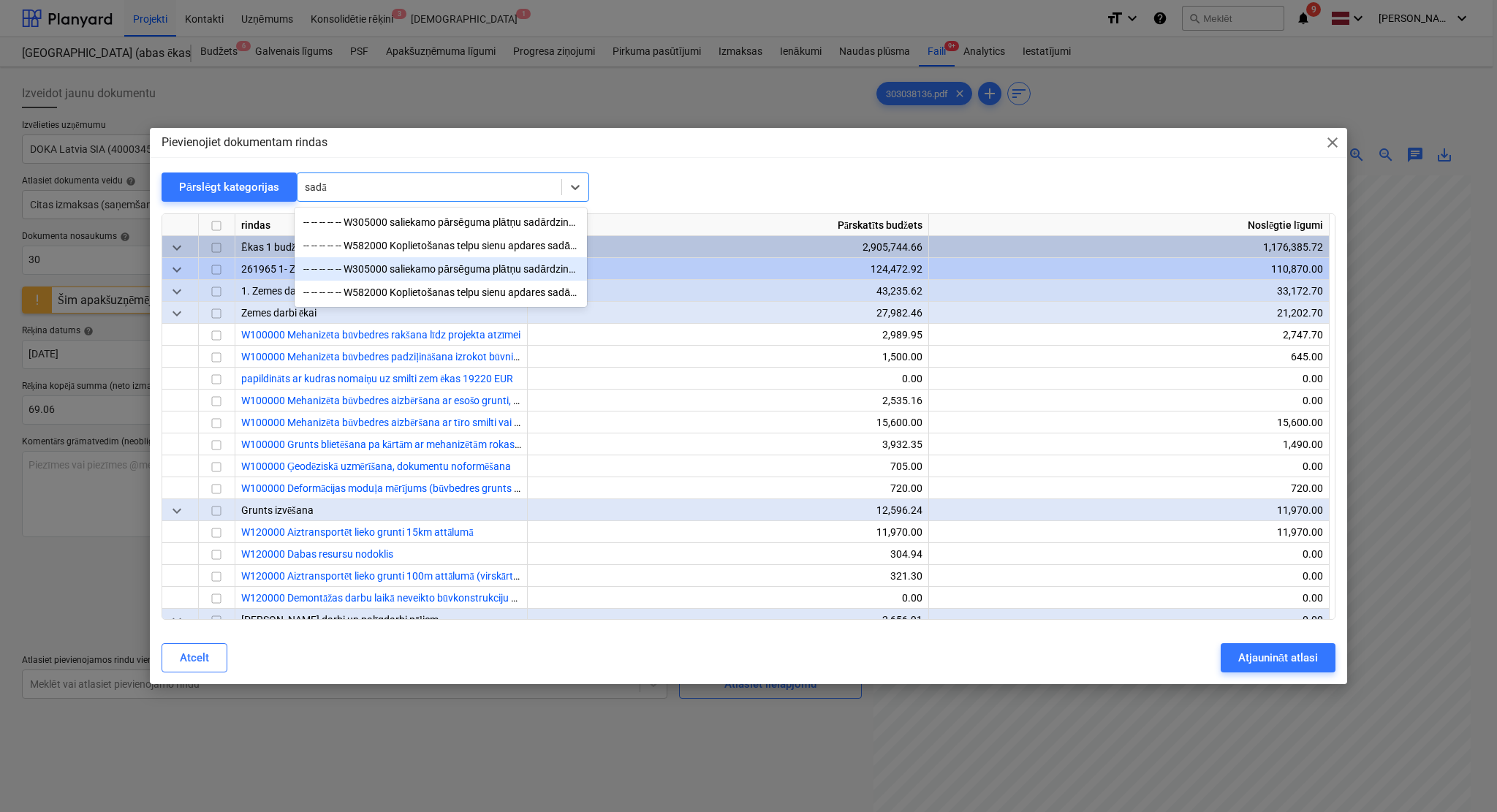
click at [435, 266] on div "-- -- -- -- -- W305000 saliekamo pārsēguma plātņu sadārdzinājums un enkuri" at bounding box center [441, 268] width 293 height 23
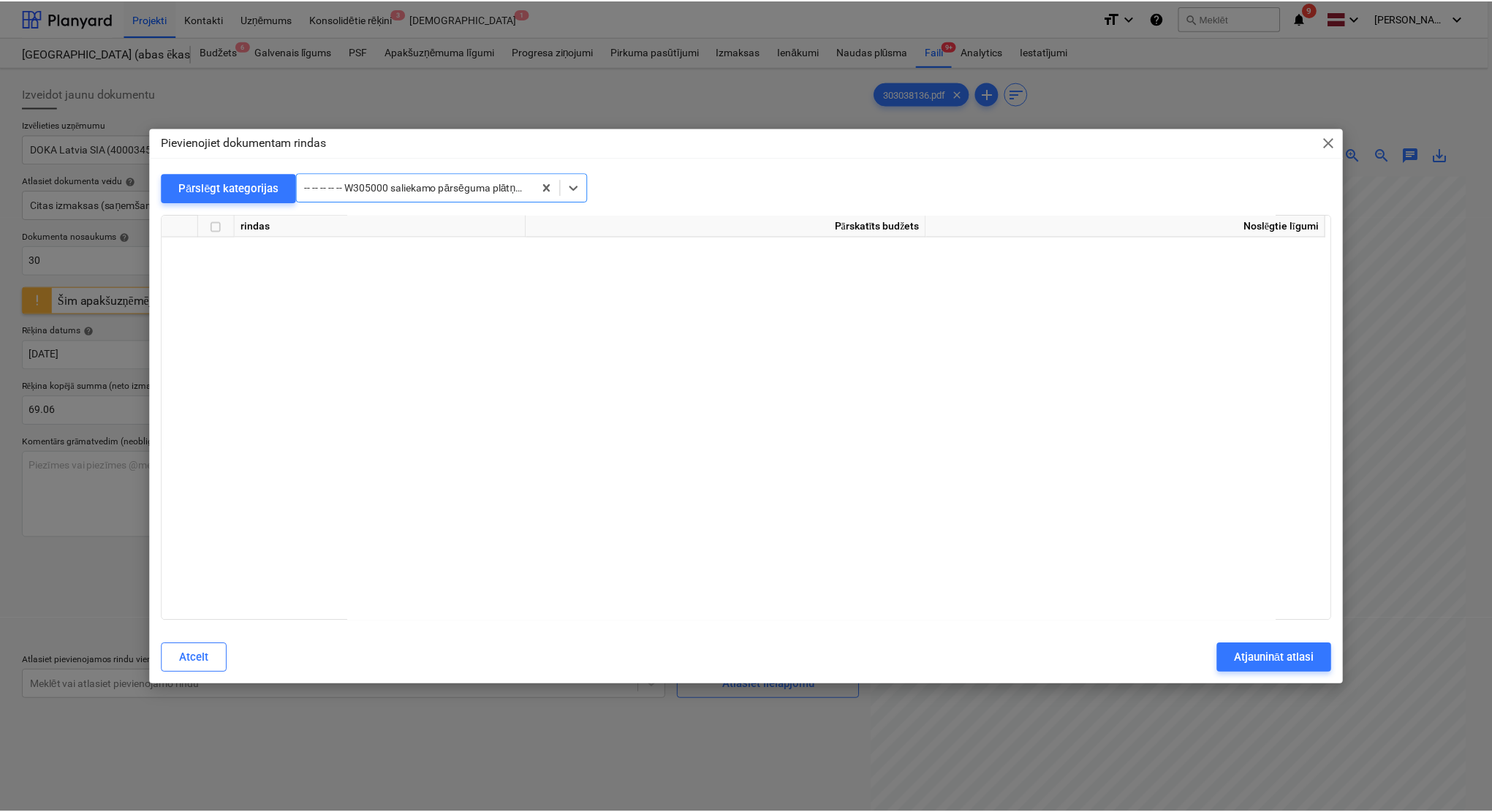
scroll to position [17009, 0]
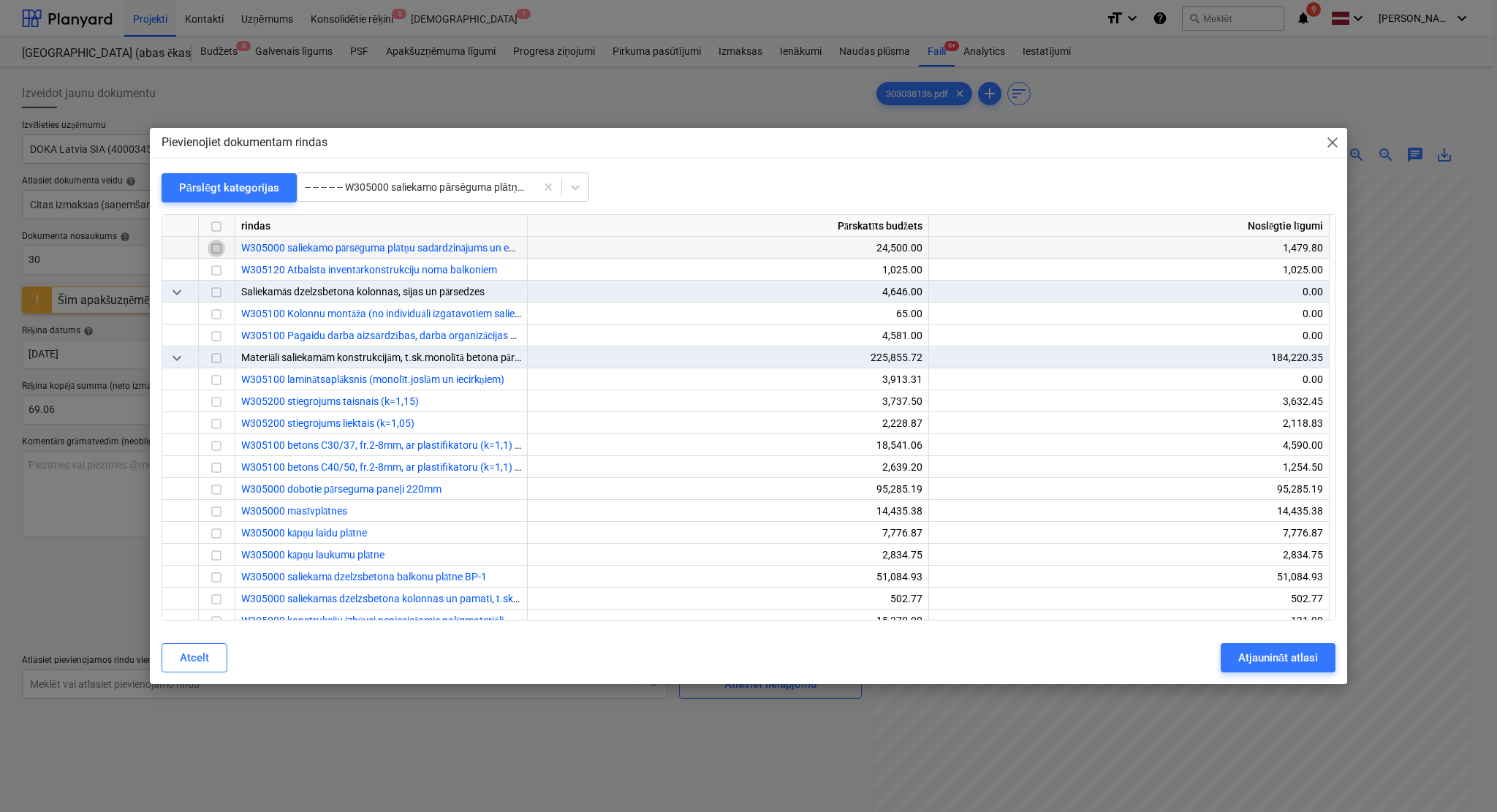
click at [215, 248] on input "checkbox" at bounding box center [216, 248] width 17 height 17
click at [1278, 660] on div "Atjaunināt atlasi" at bounding box center [1278, 658] width 80 height 19
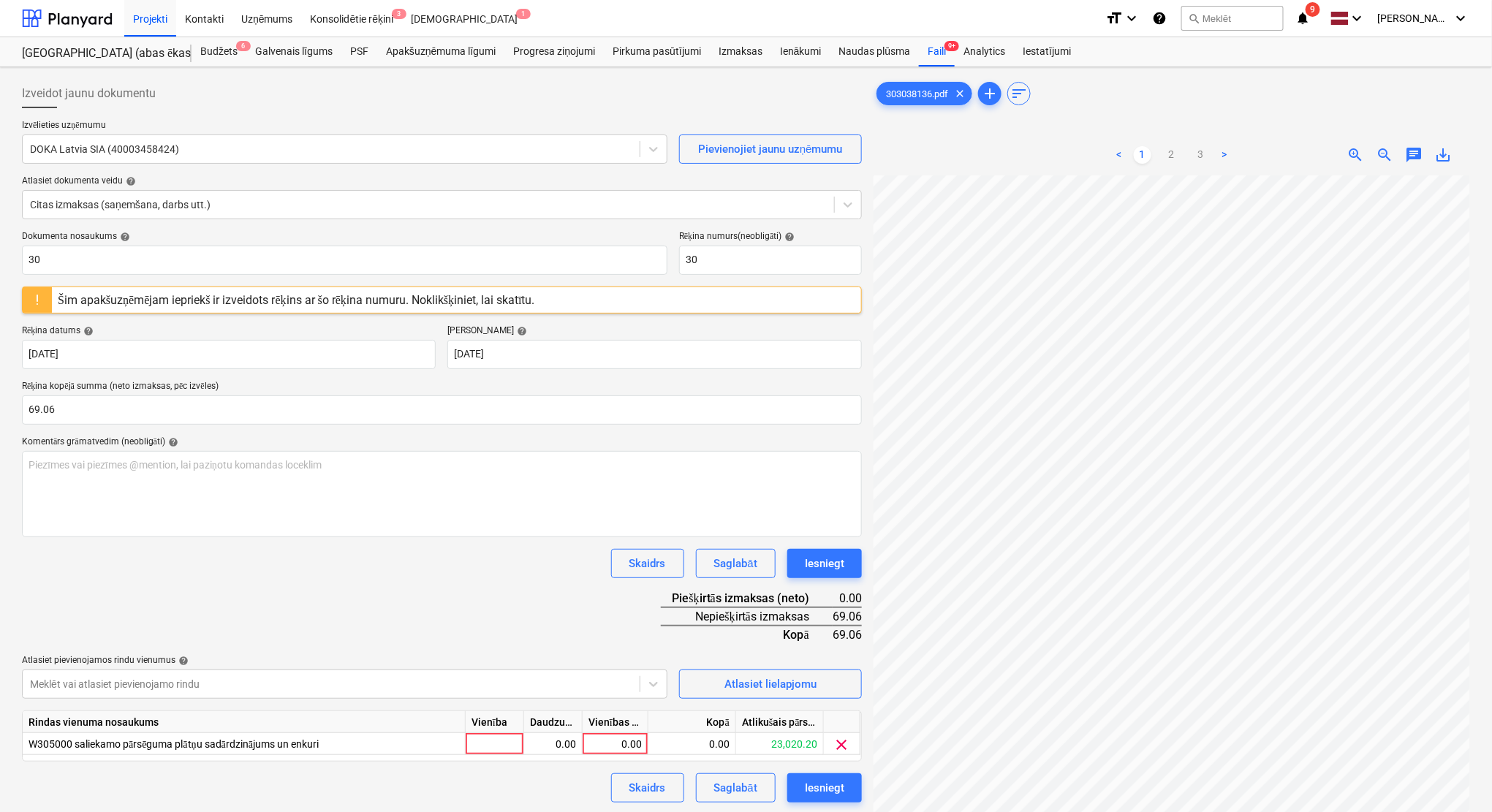
scroll to position [0, 332]
click at [605, 738] on div "0.00" at bounding box center [615, 743] width 53 height 22
type input "g"
type input "69.06"
click at [583, 602] on div "Dokumenta nosaukums help 30 Rēķina numurs (neobligāti) help 30 Šim apakšuzņēmēj…" at bounding box center [442, 516] width 840 height 572
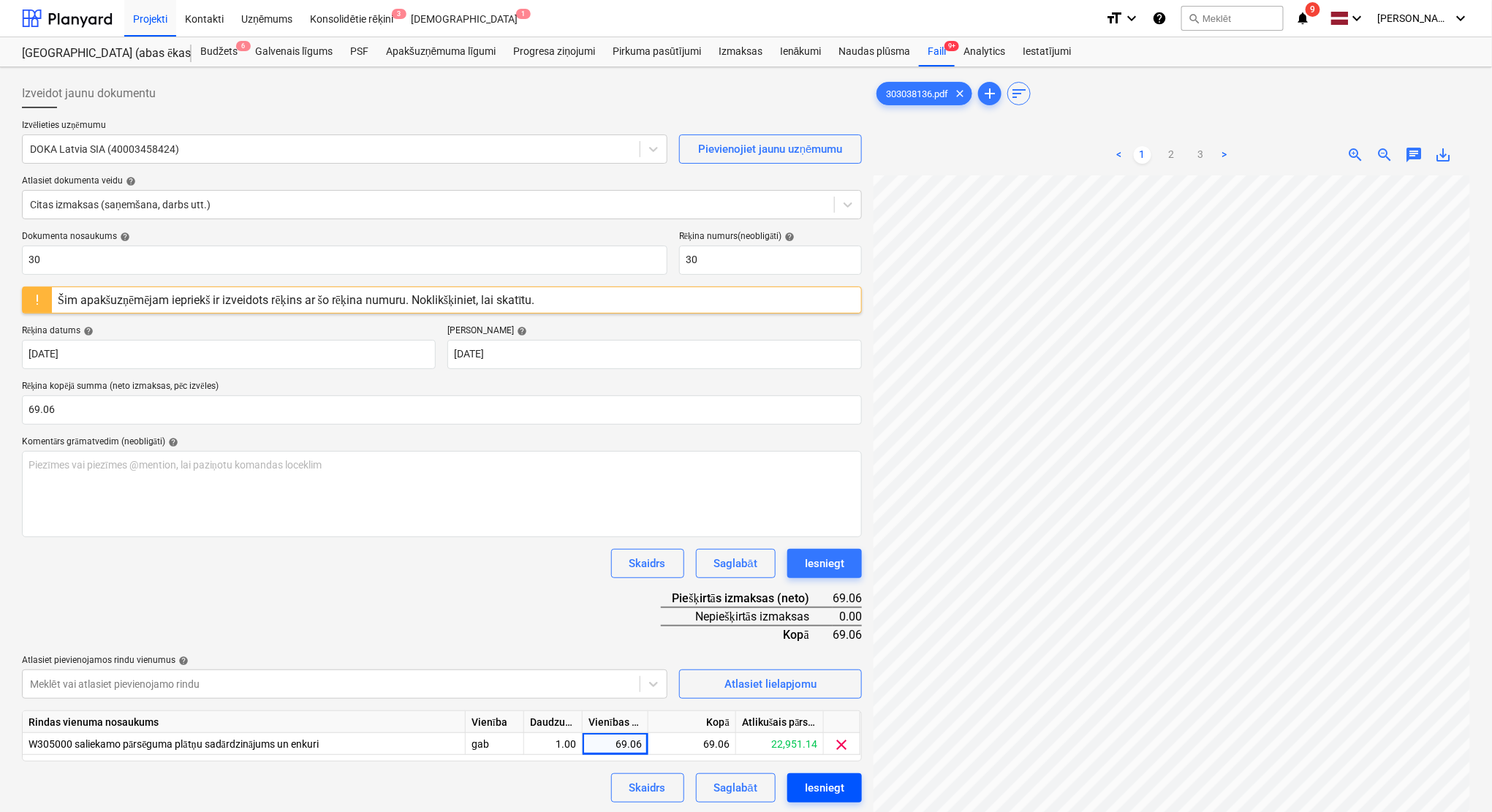
click at [831, 791] on div "Iesniegt" at bounding box center [824, 788] width 40 height 19
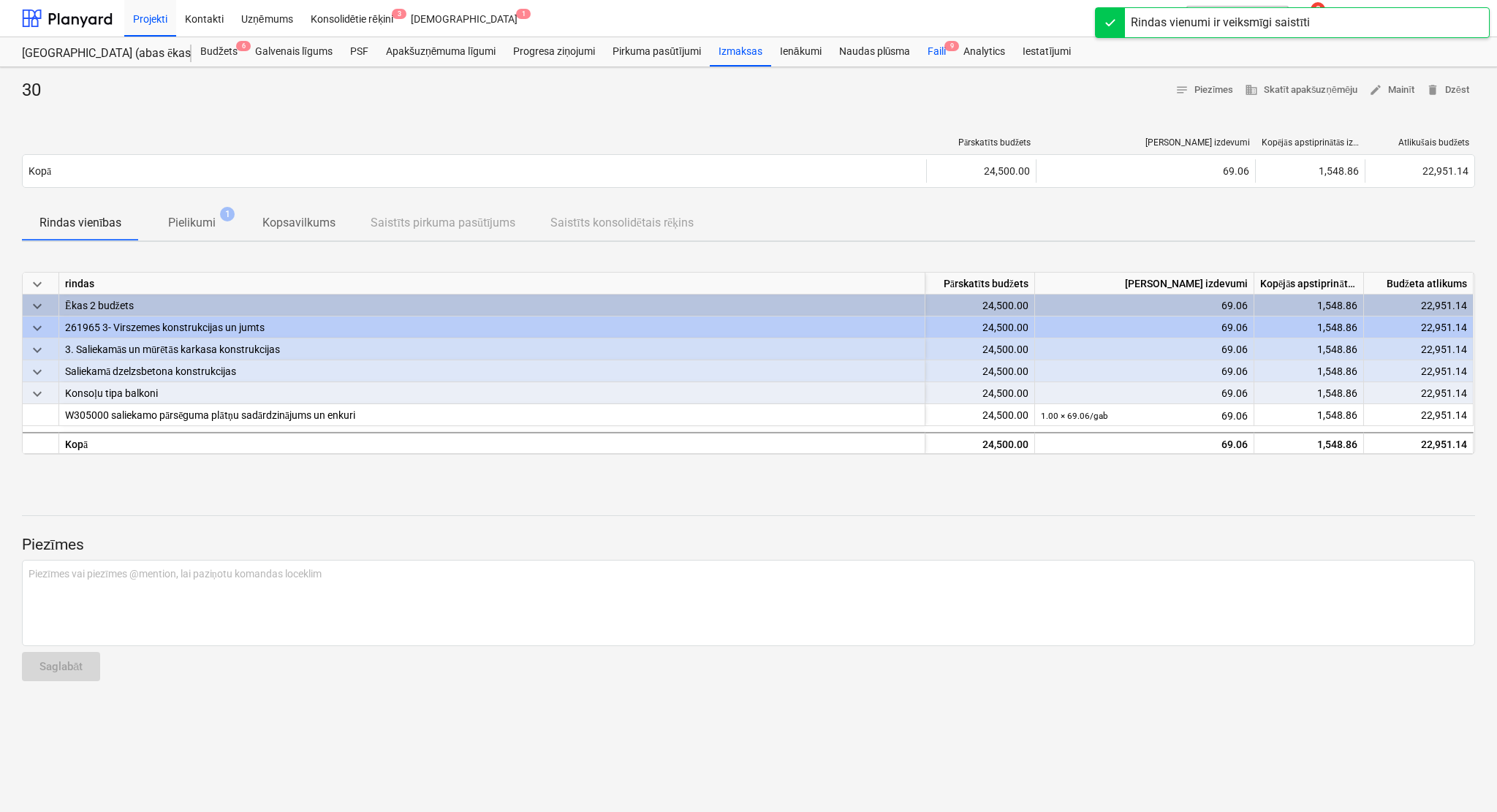
click at [943, 52] on div "Faili 9" at bounding box center [937, 51] width 36 height 29
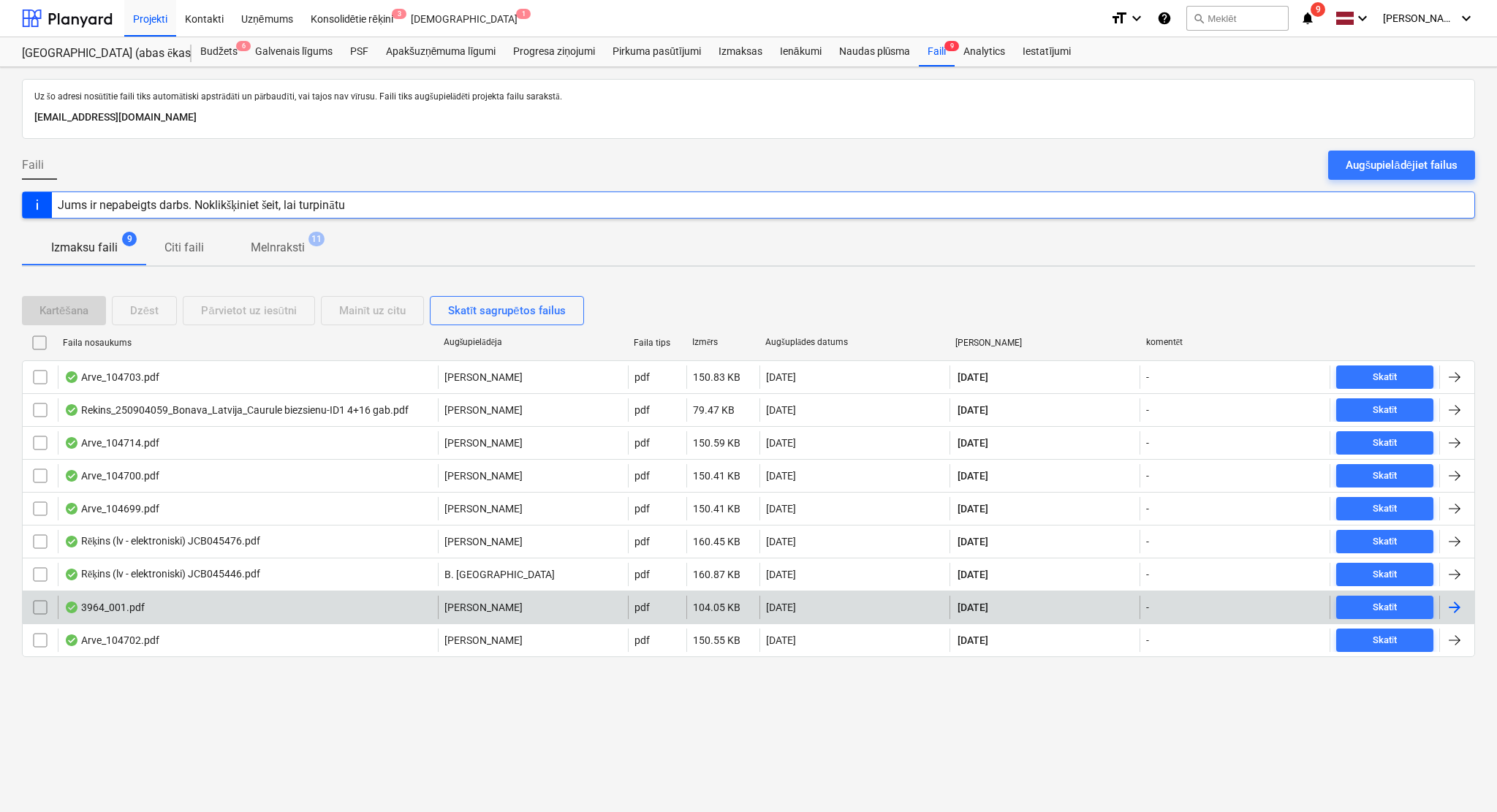
click at [1464, 602] on div at bounding box center [1457, 608] width 35 height 23
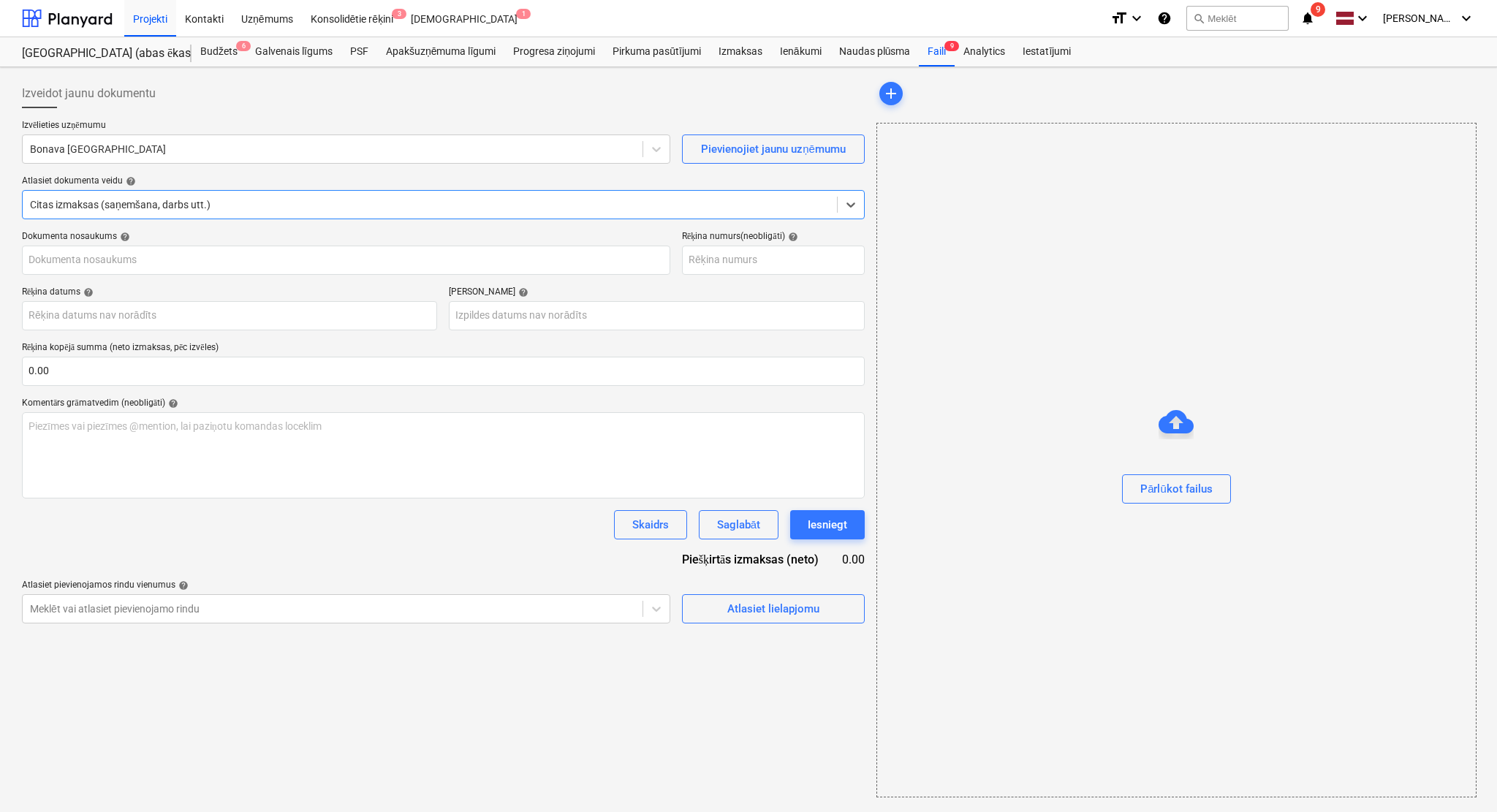
type input "40003941615"
type input "[DATE]"
click at [210, 167] on div "Izvēlieties uzņēmumu Bonava Latvija Pievienojiet jaunu uzņēmumu Atlasiet dokume…" at bounding box center [442, 175] width 840 height 111
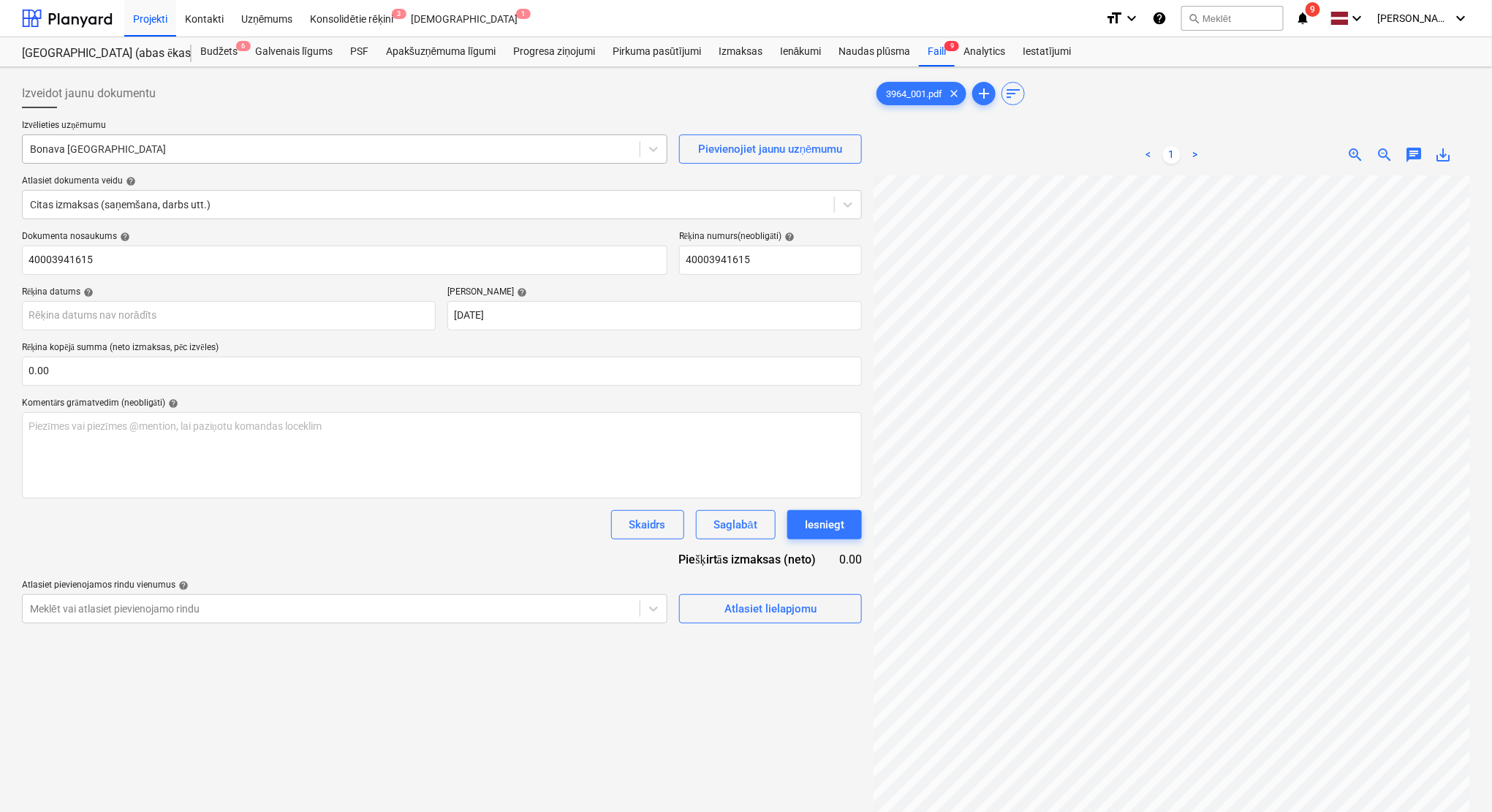
click at [210, 156] on div "Bonava [GEOGRAPHIC_DATA]" at bounding box center [331, 148] width 617 height 20
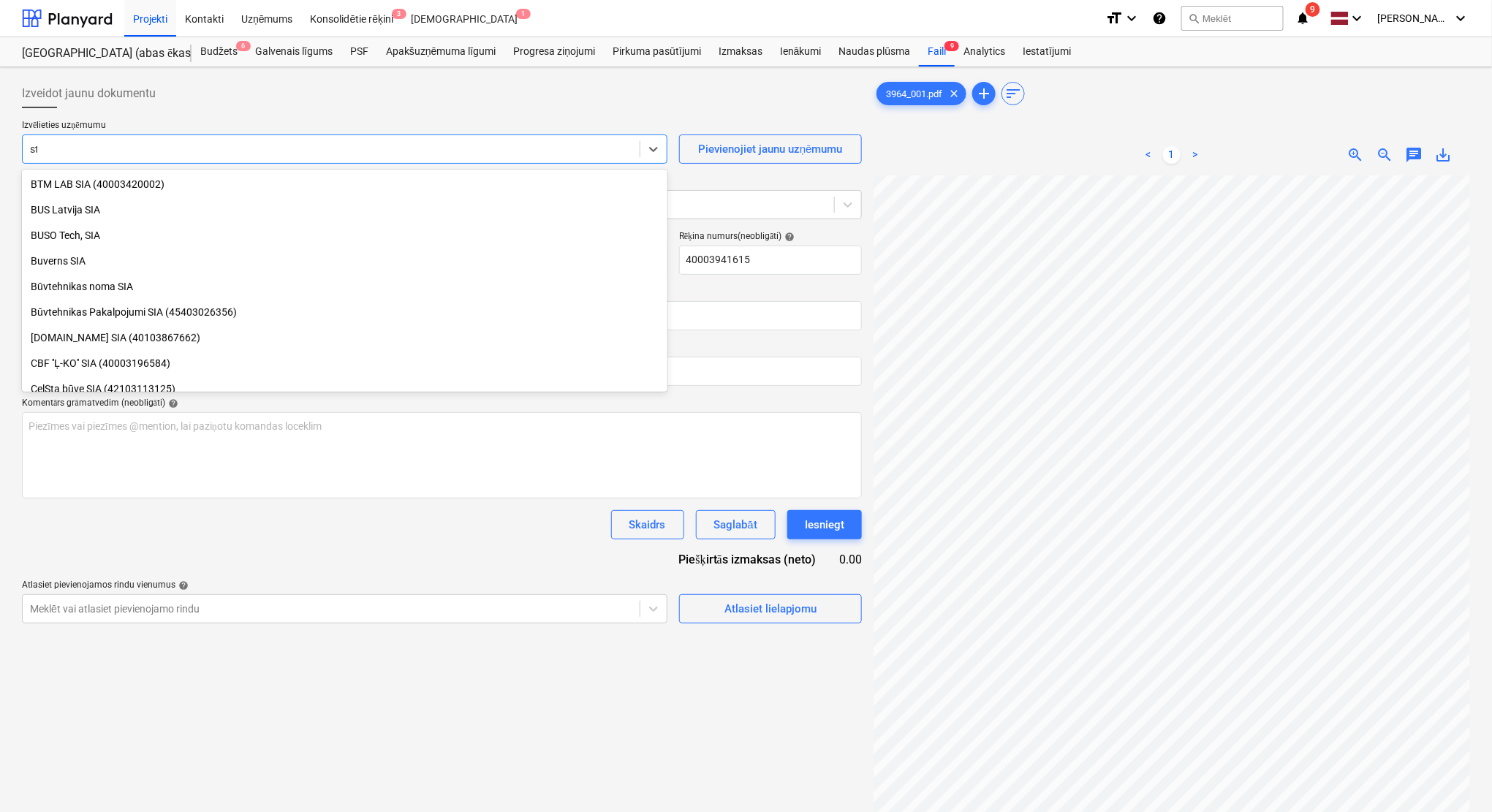
scroll to position [1827, 0]
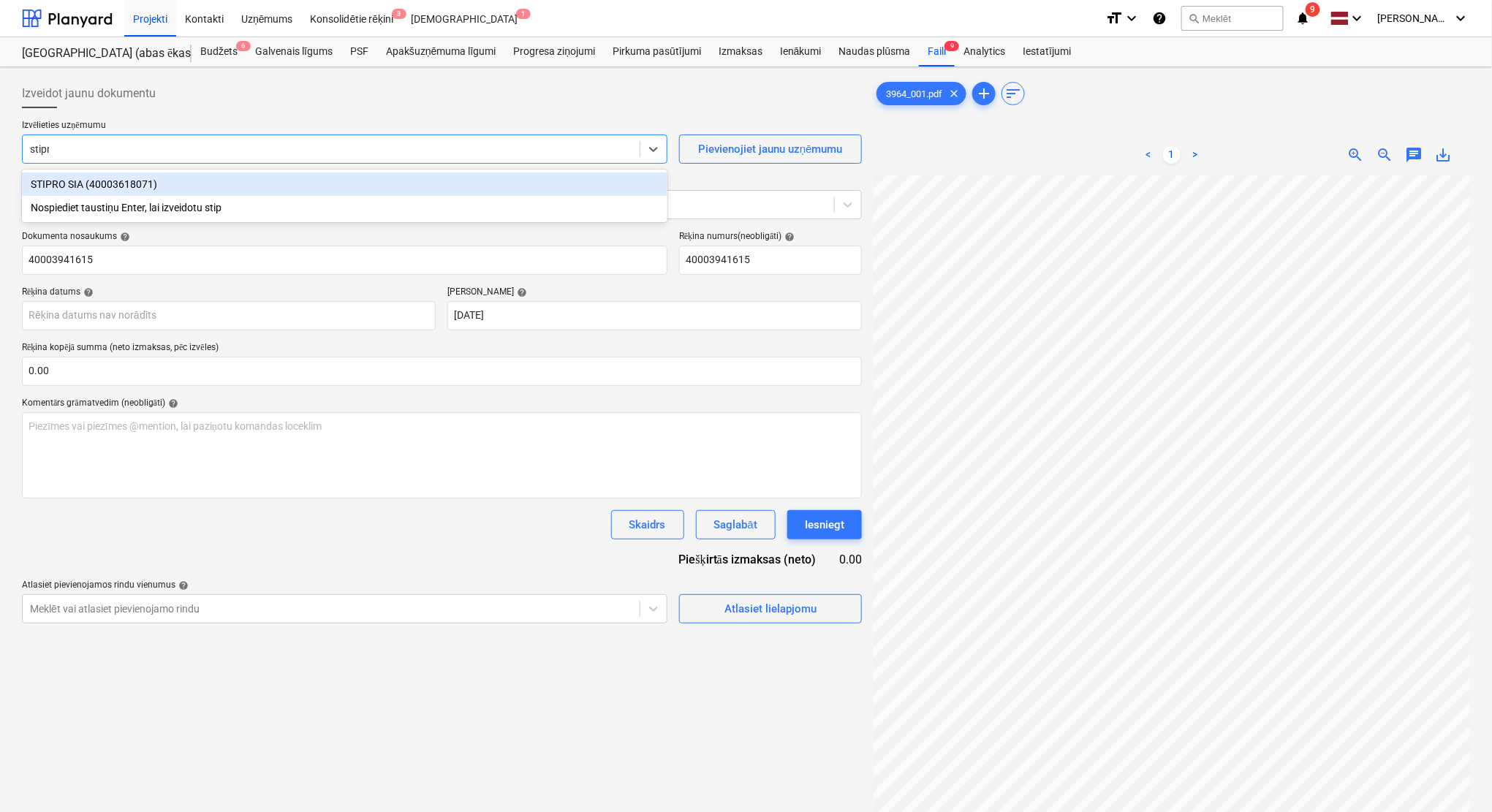
type input "stipro"
click at [227, 189] on div "STIPRO SIA (40003618071)" at bounding box center [345, 184] width 646 height 23
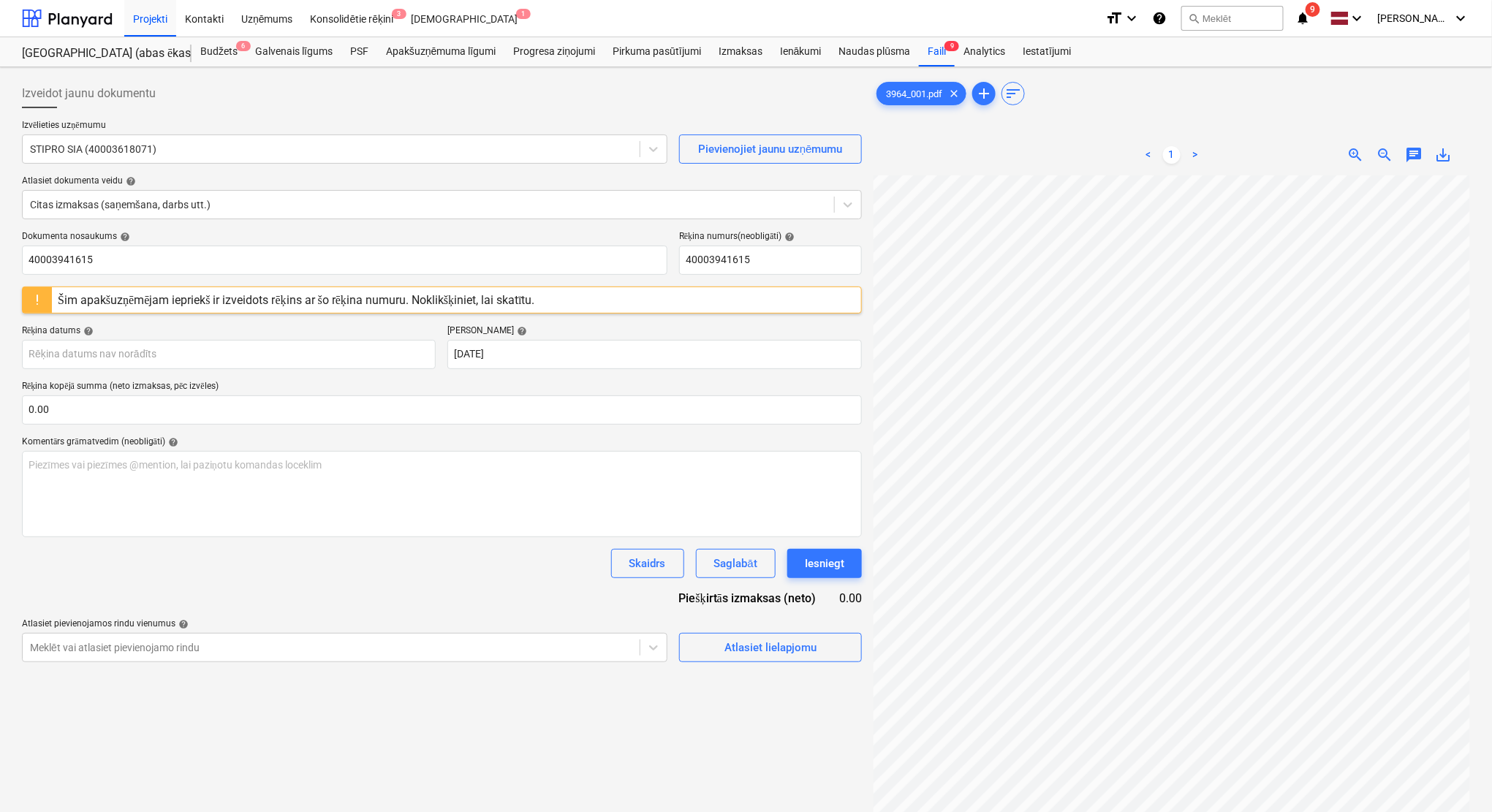
scroll to position [0, 64]
click at [192, 352] on body "Projekti Kontakti Uzņēmums Konsolidētie rēķini 3 Iesūtne 1 format_size keyboard…" at bounding box center [746, 406] width 1492 height 812
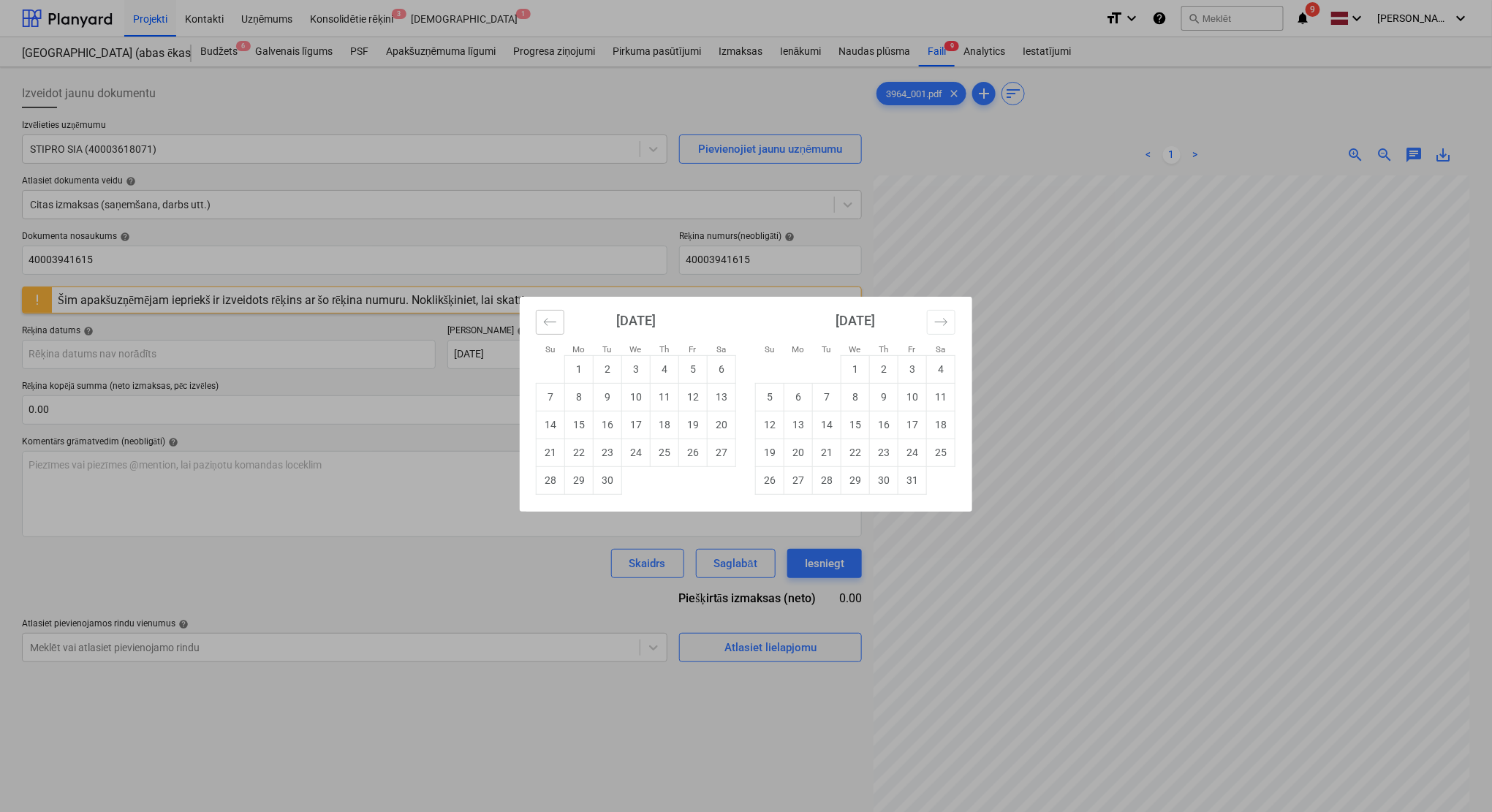
click at [558, 328] on button "Move backward to switch to the previous month." at bounding box center [550, 323] width 28 height 25
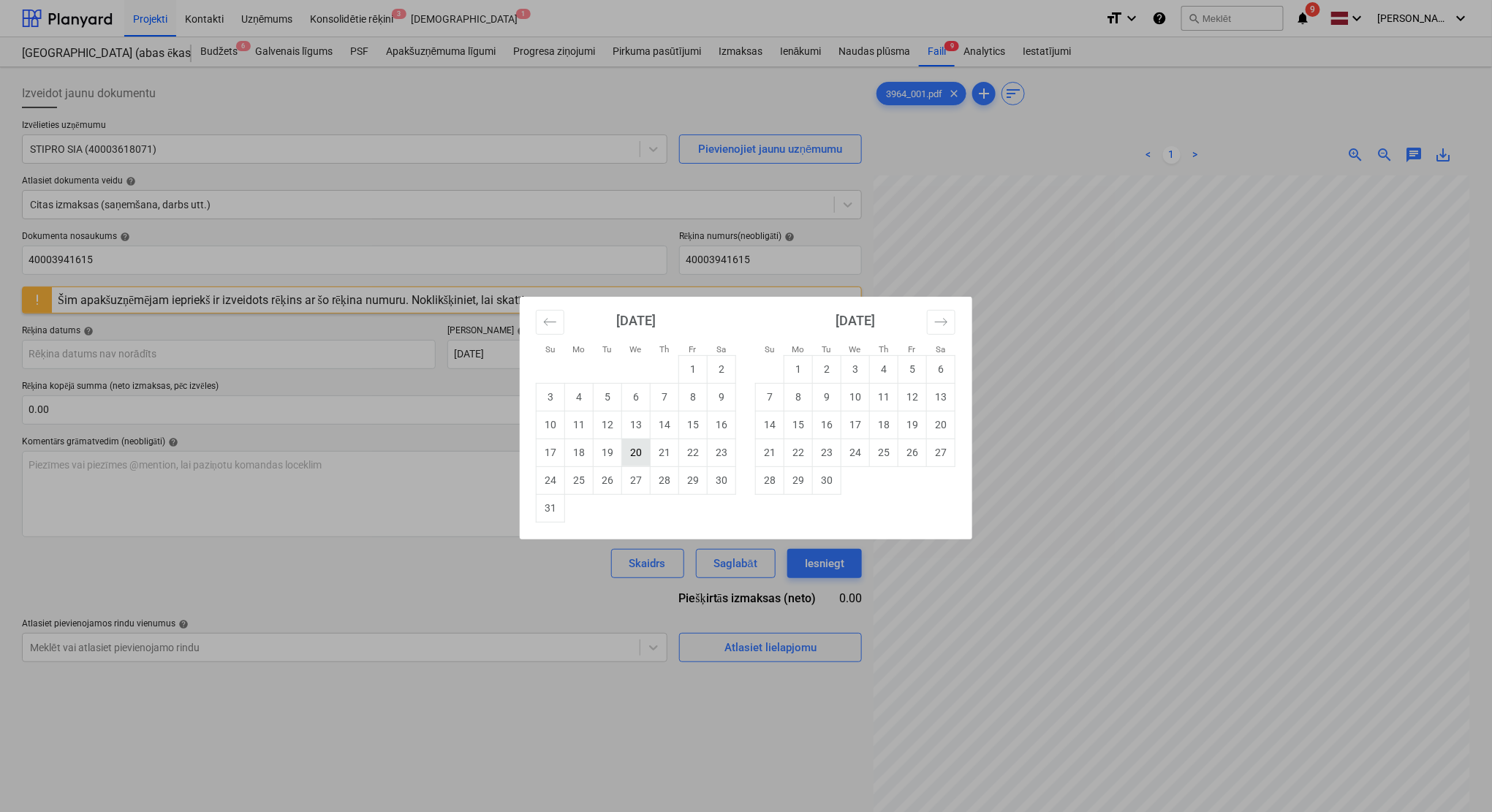
click at [634, 452] on td "20" at bounding box center [636, 452] width 28 height 28
type input "[DATE]"
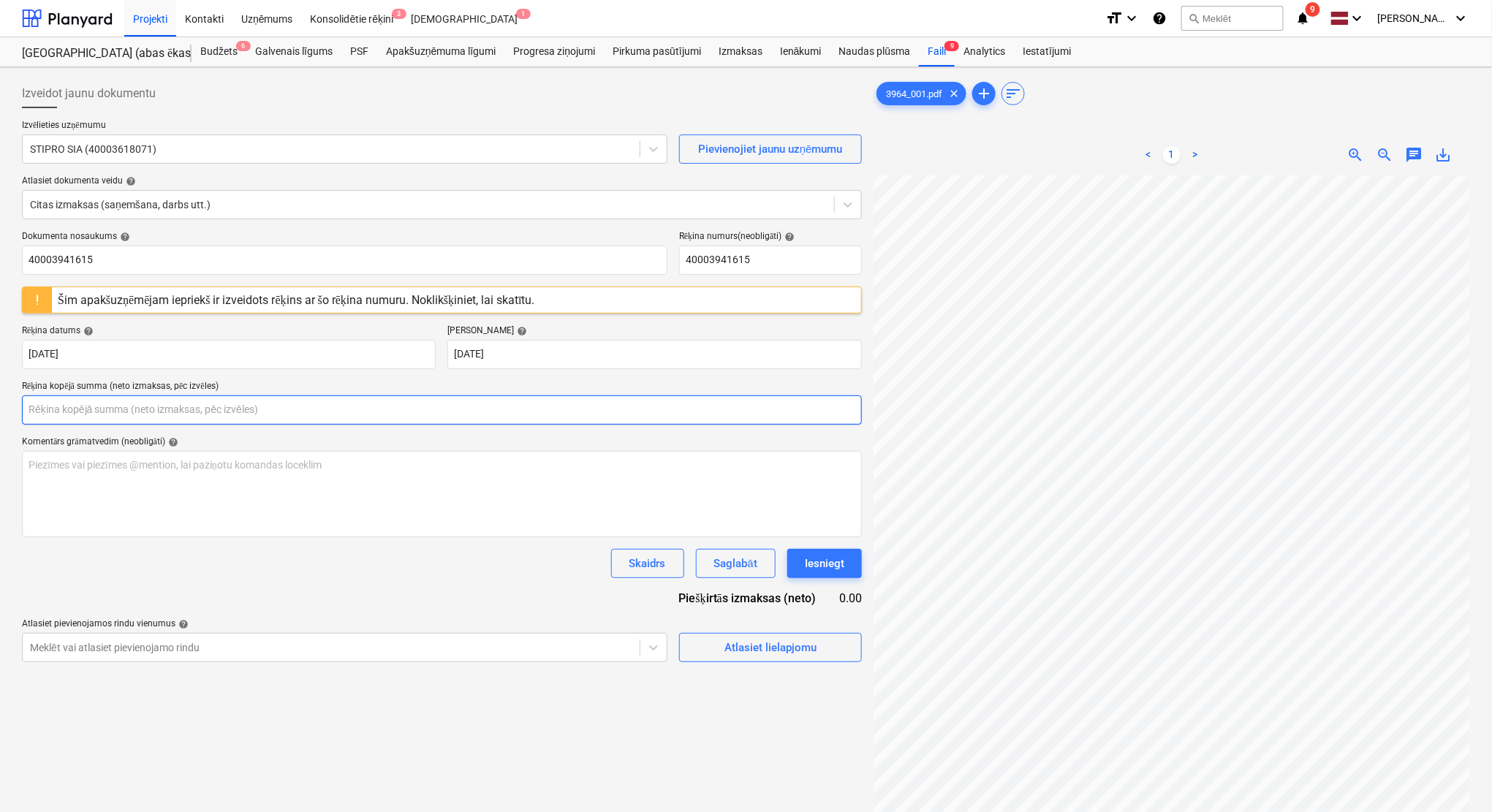
click at [189, 414] on input "text" at bounding box center [442, 410] width 840 height 29
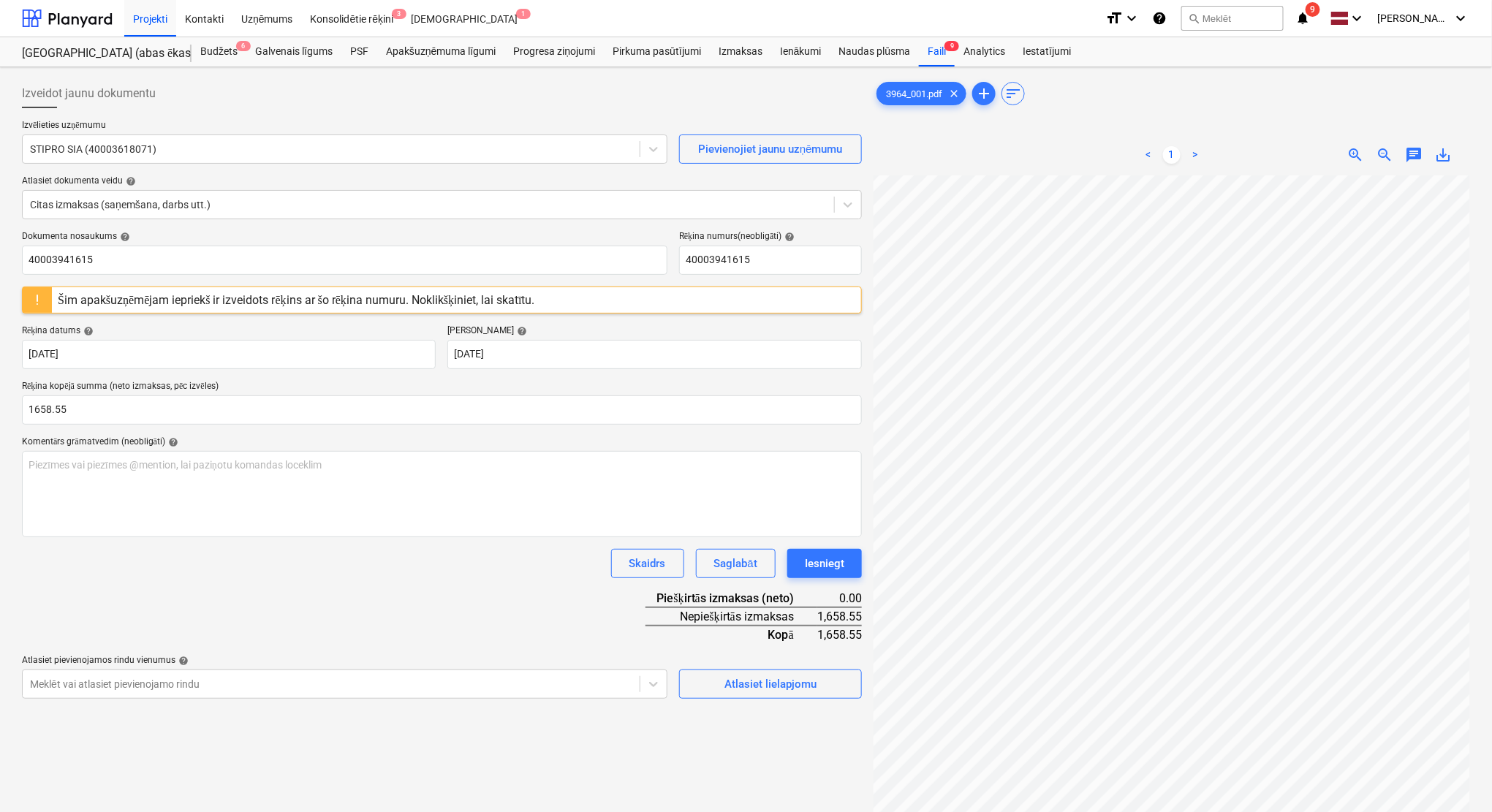
type input "1,658.55"
click at [420, 638] on div "Dokumenta nosaukums help 40003941615 Rēķina numurs (neobligāti) help 4000394161…" at bounding box center [442, 464] width 840 height 468
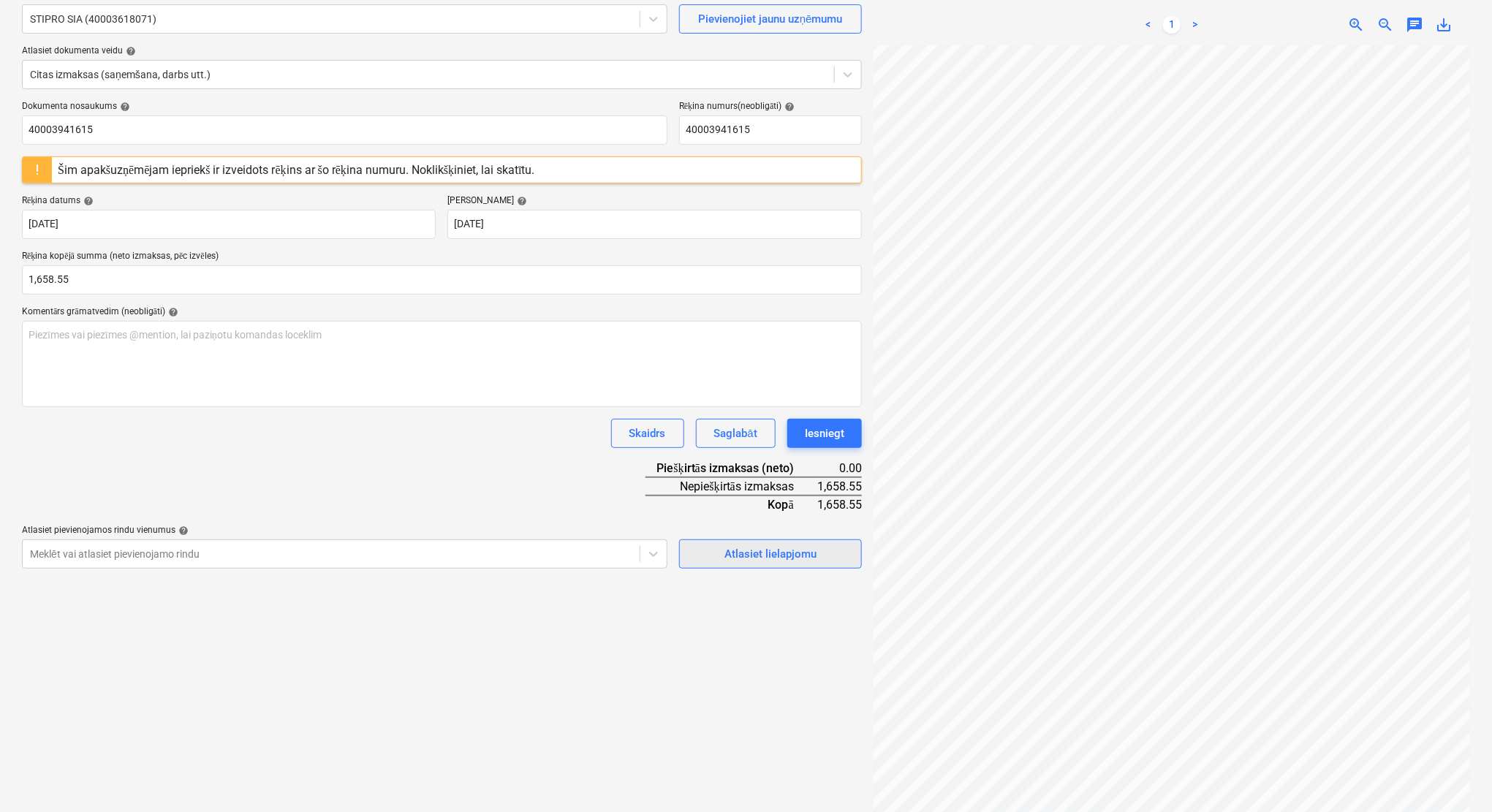
click at [789, 559] on div "Atlasiet lielapjomu" at bounding box center [770, 554] width 92 height 19
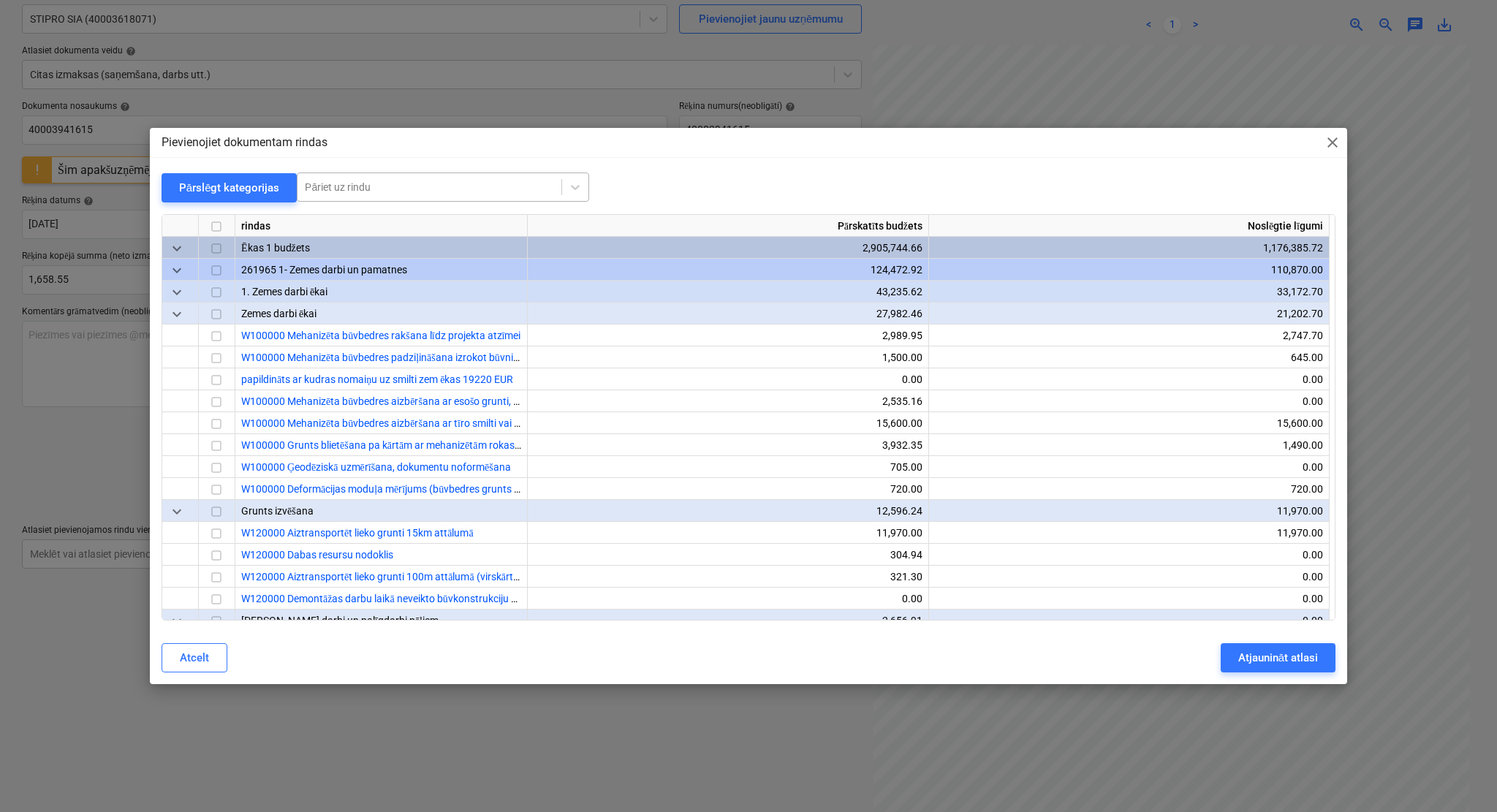
click at [429, 183] on div at bounding box center [429, 186] width 249 height 15
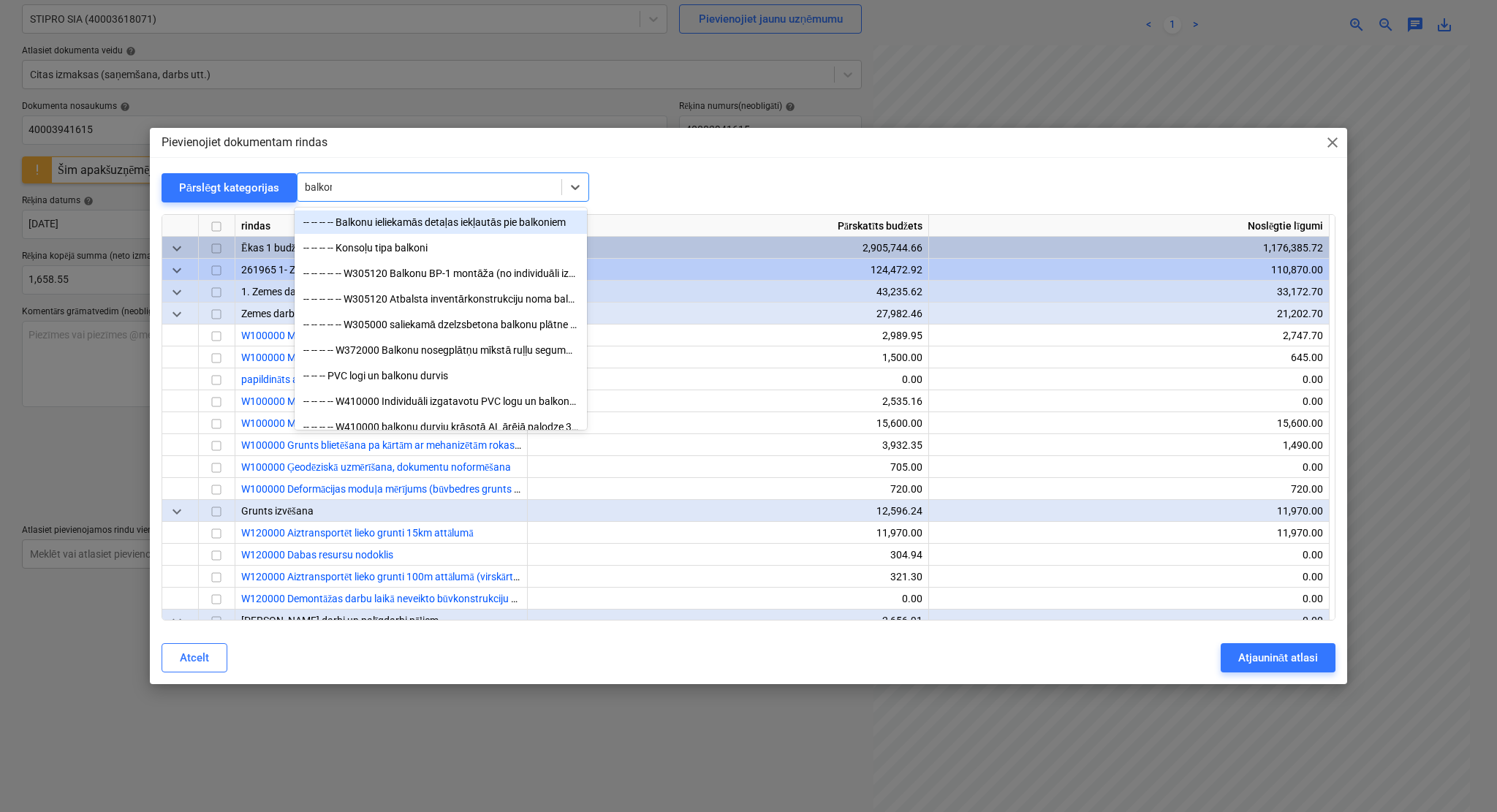
type input "balkonu"
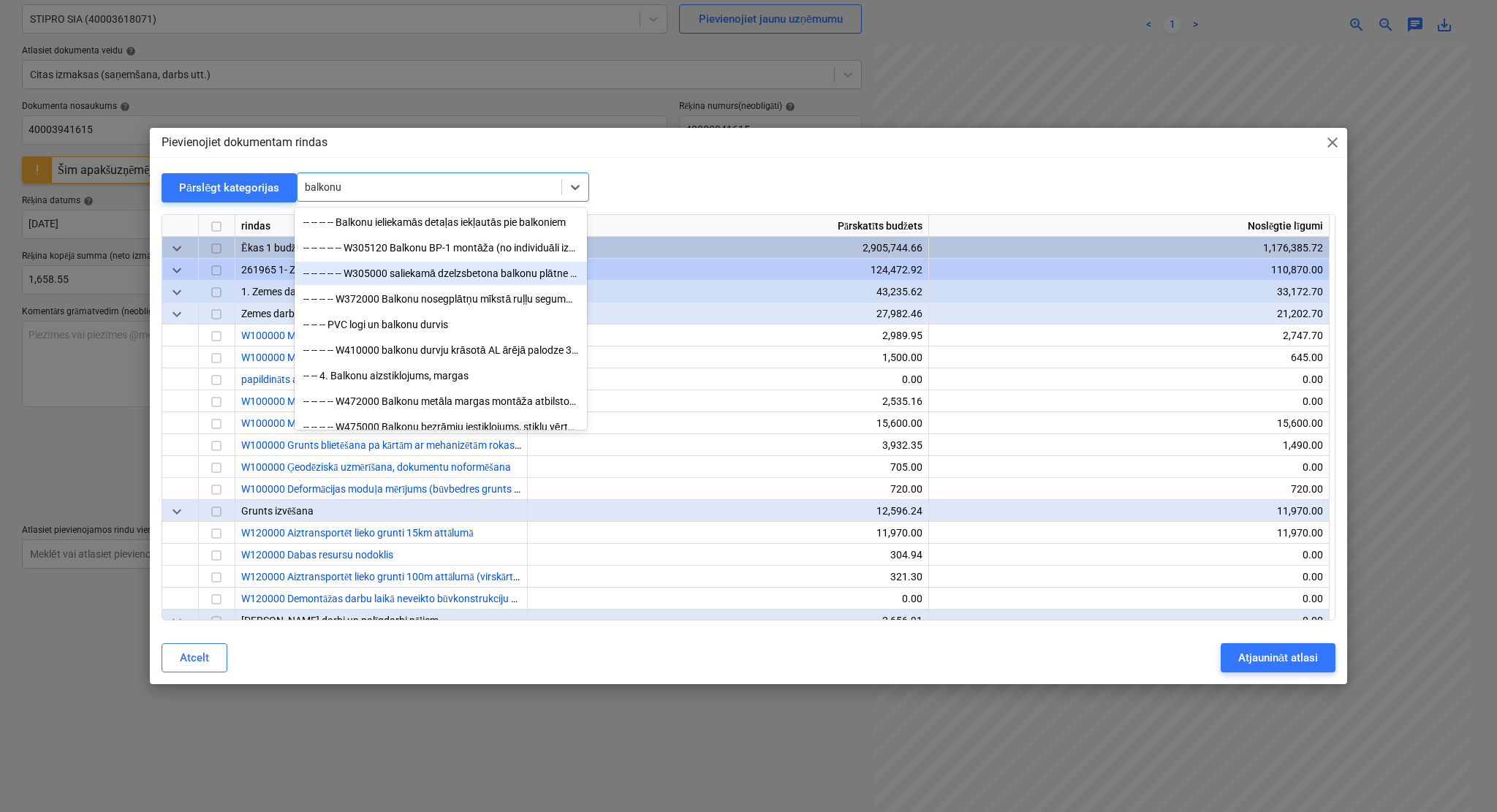
click at [445, 276] on div "-- -- -- -- -- W305000 saliekamā dzelzsbetona balkonu plātne BP-1" at bounding box center [441, 273] width 293 height 23
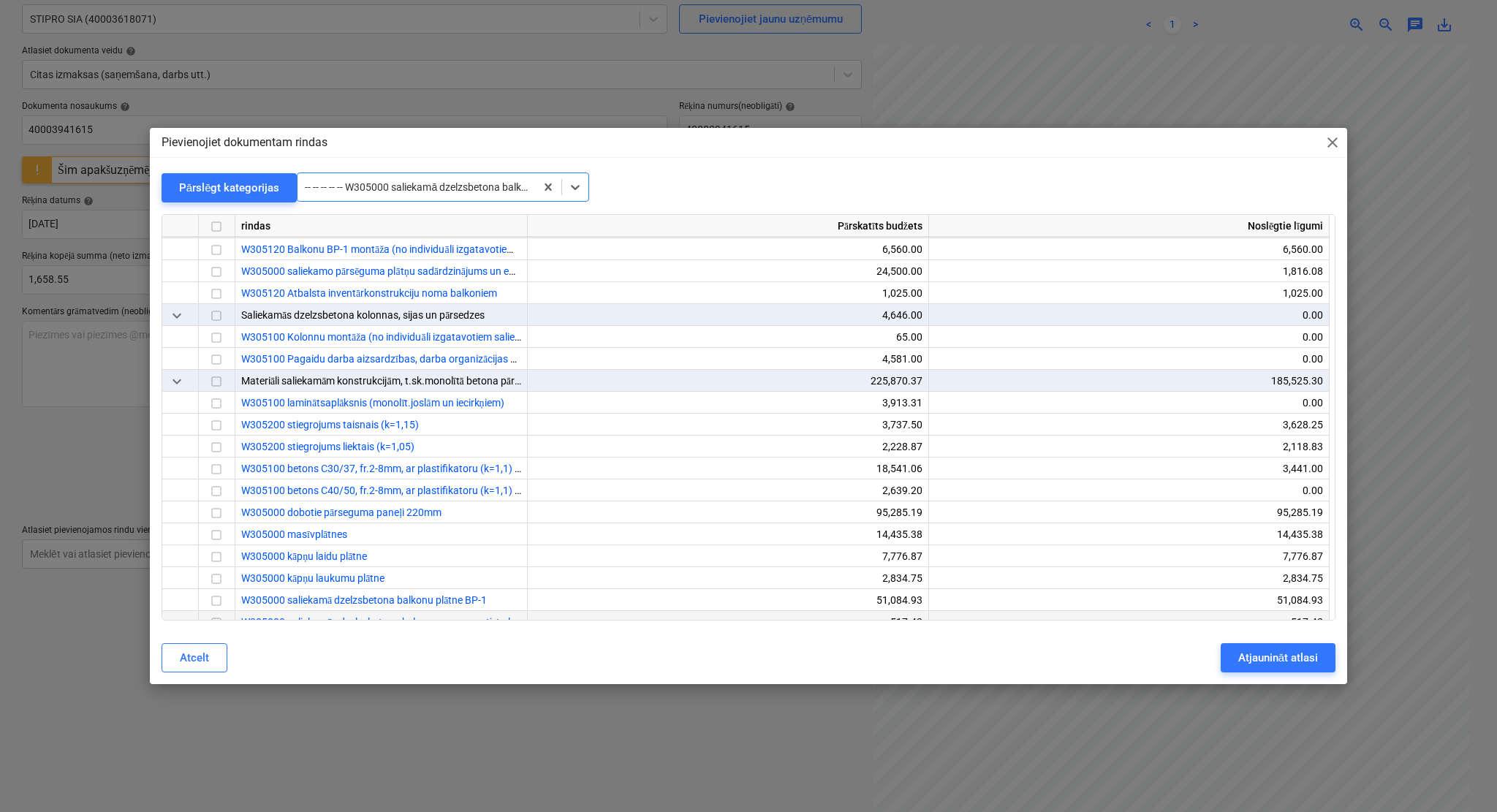
scroll to position [3095, 0]
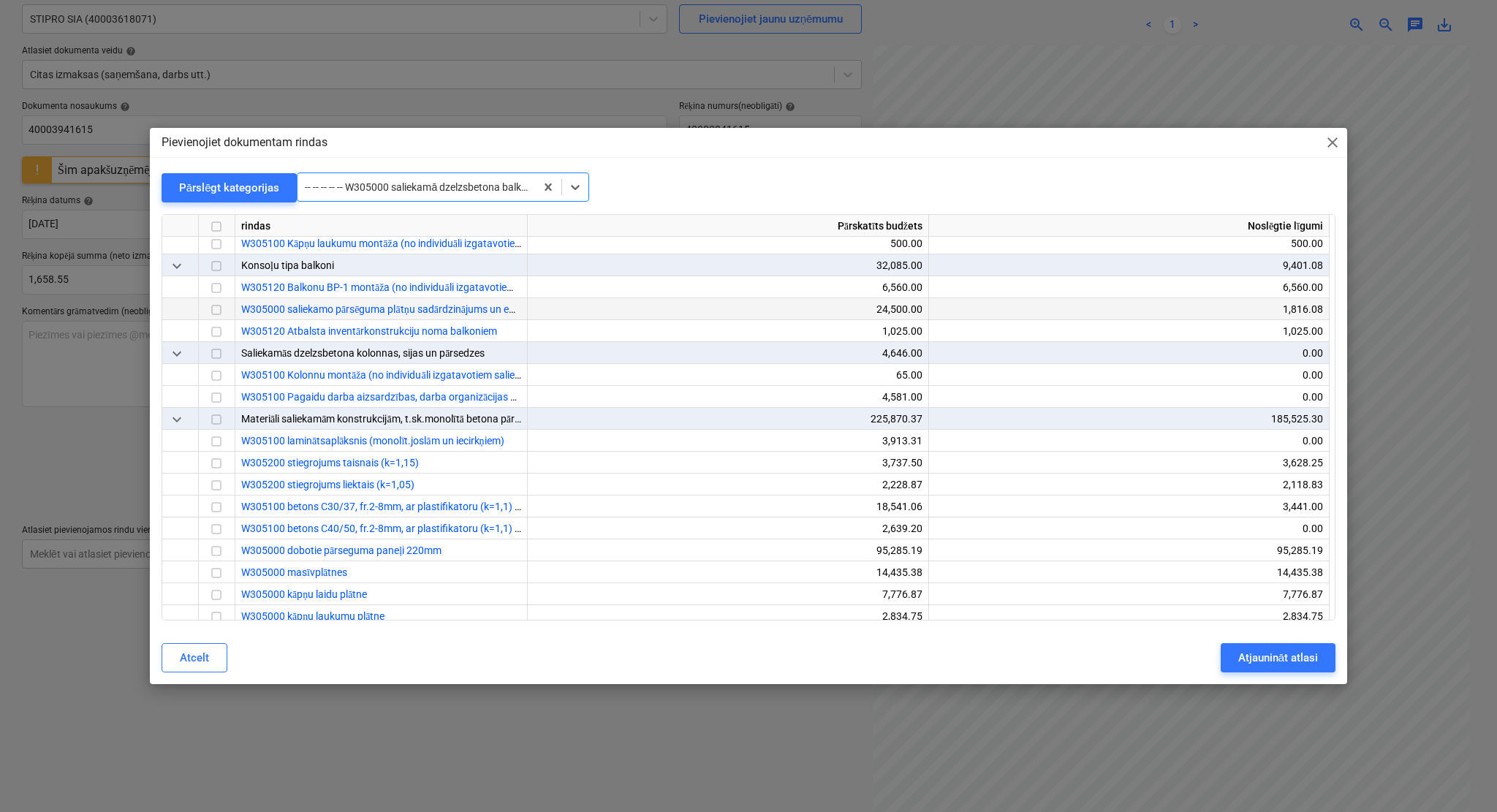
click at [215, 309] on input "checkbox" at bounding box center [216, 310] width 17 height 17
click at [233, 186] on div "Pārslēgt kategorijas" at bounding box center [230, 188] width 101 height 19
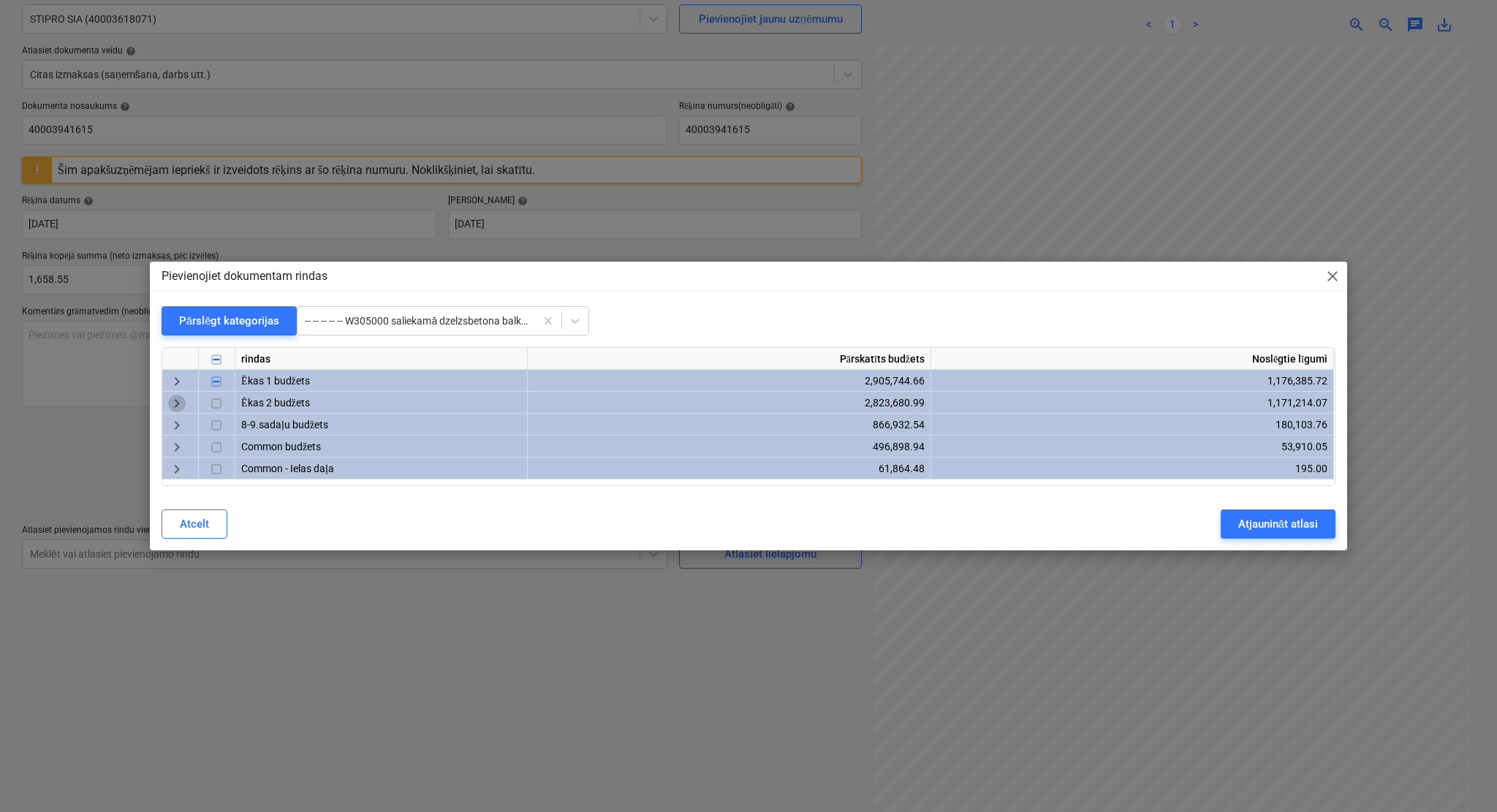
click at [172, 405] on span "keyboard_arrow_right" at bounding box center [176, 404] width 17 height 17
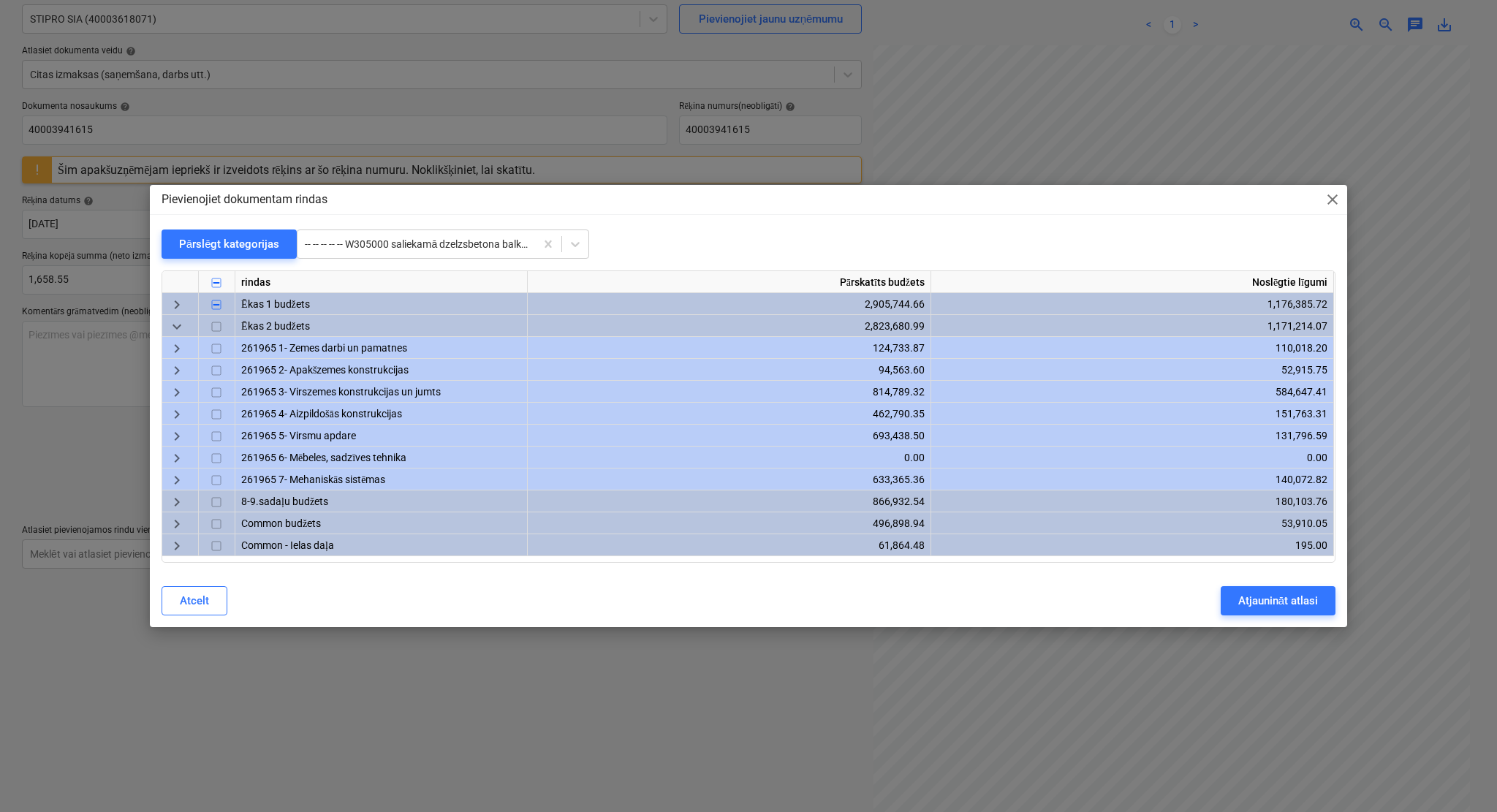
click at [177, 388] on span "keyboard_arrow_right" at bounding box center [176, 393] width 17 height 17
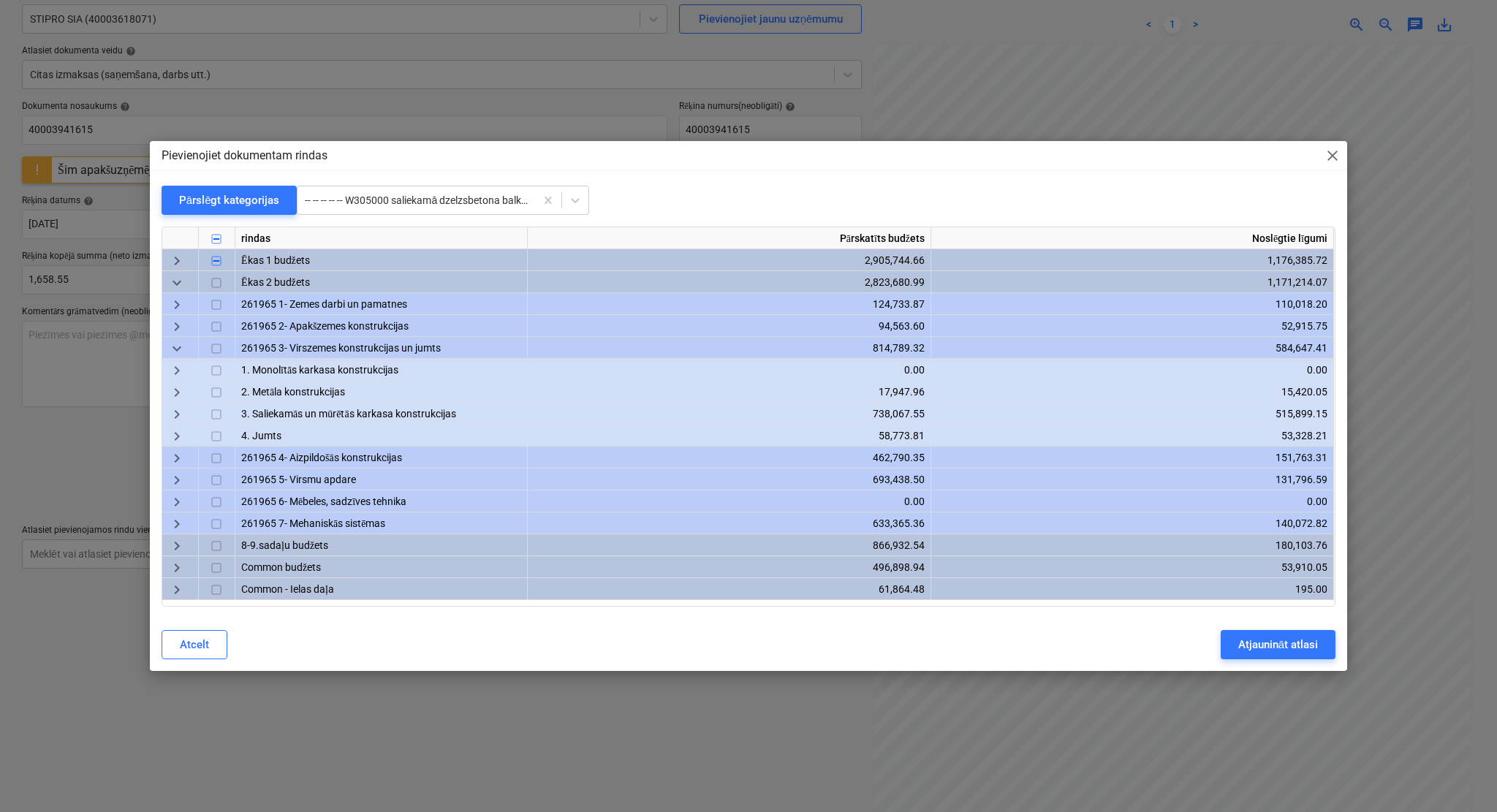
click at [183, 409] on span "keyboard_arrow_right" at bounding box center [176, 415] width 17 height 17
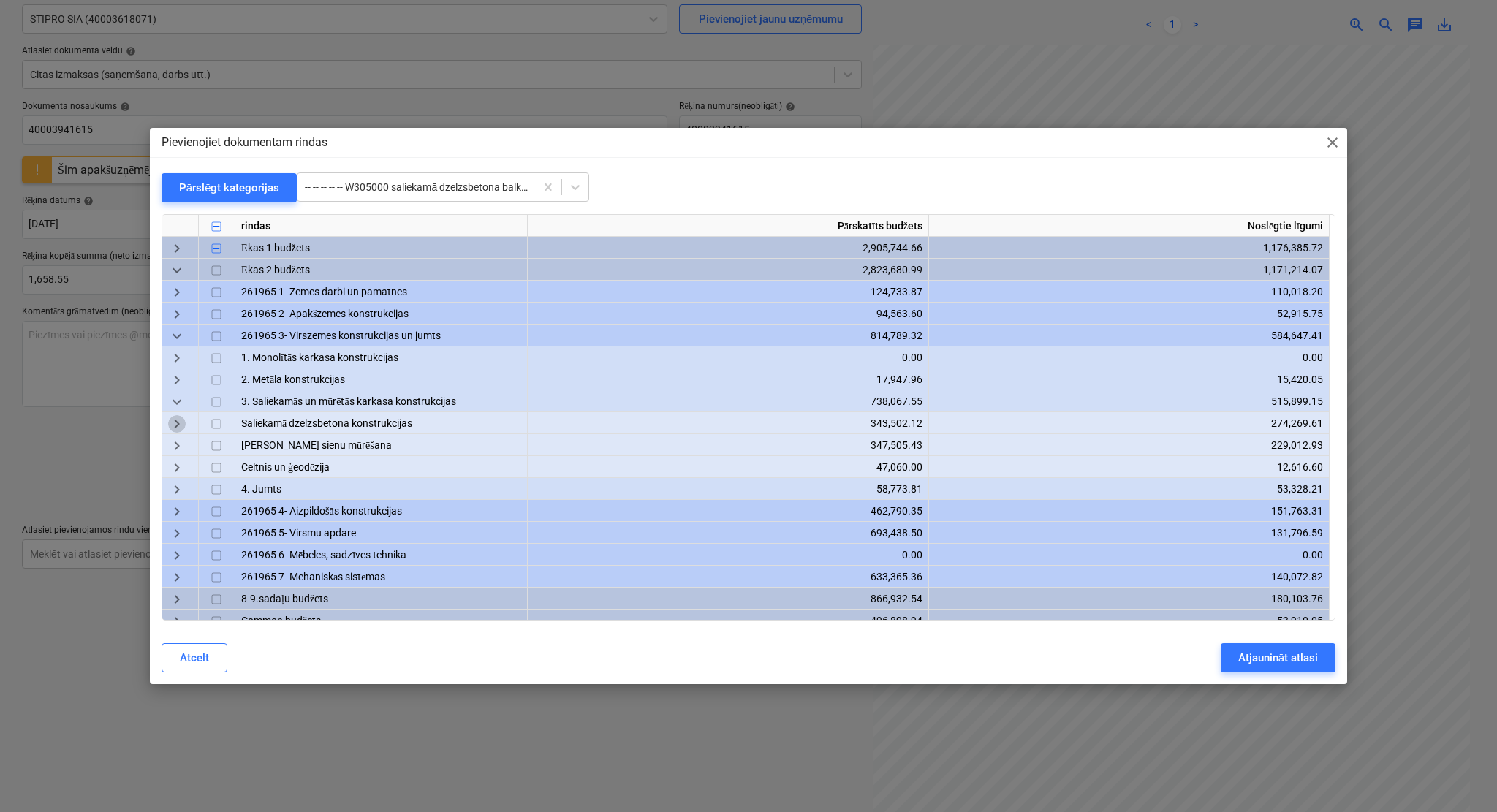
click at [178, 424] on span "keyboard_arrow_right" at bounding box center [176, 423] width 17 height 17
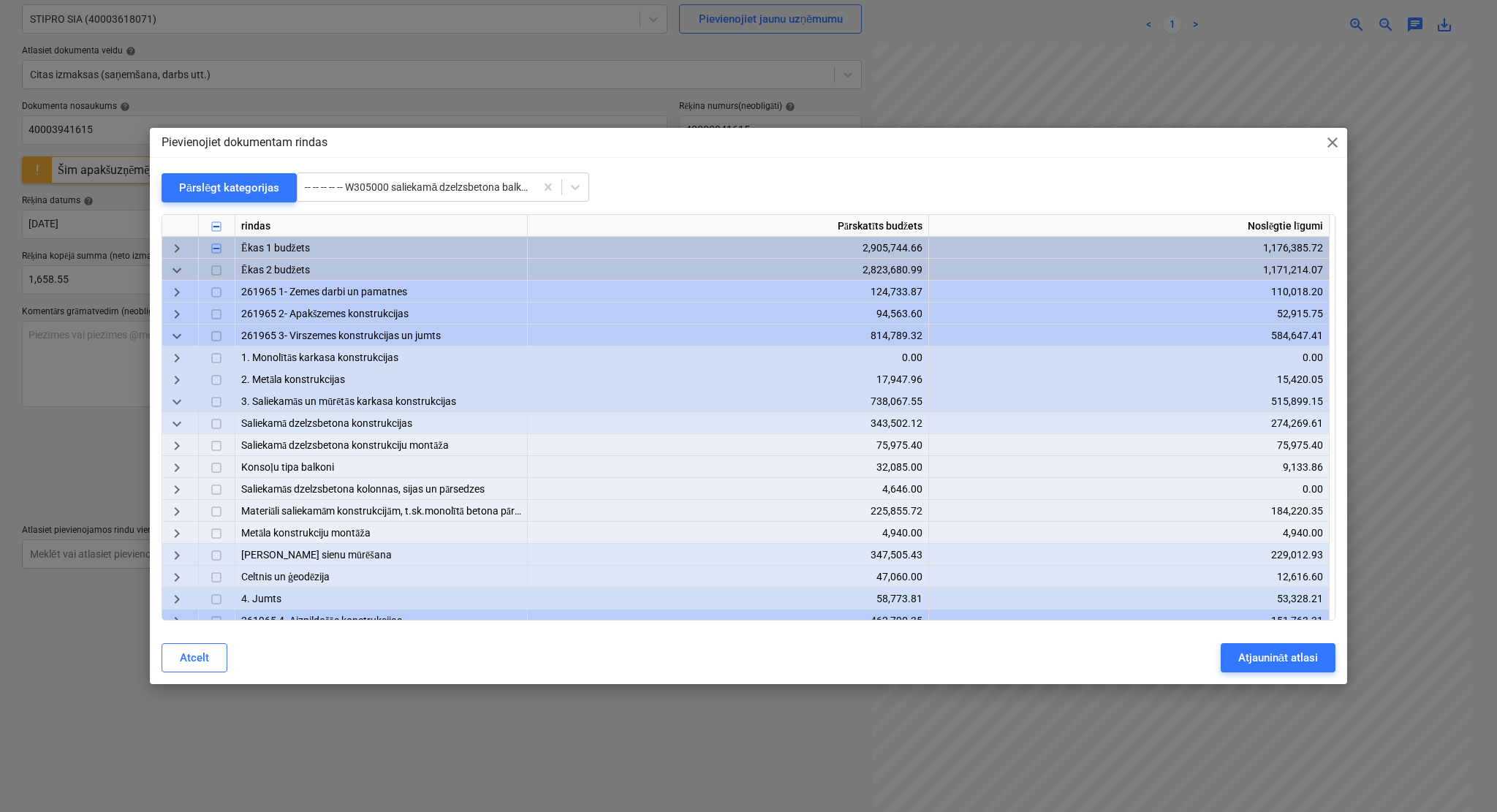
click at [176, 467] on span "keyboard_arrow_right" at bounding box center [176, 468] width 17 height 17
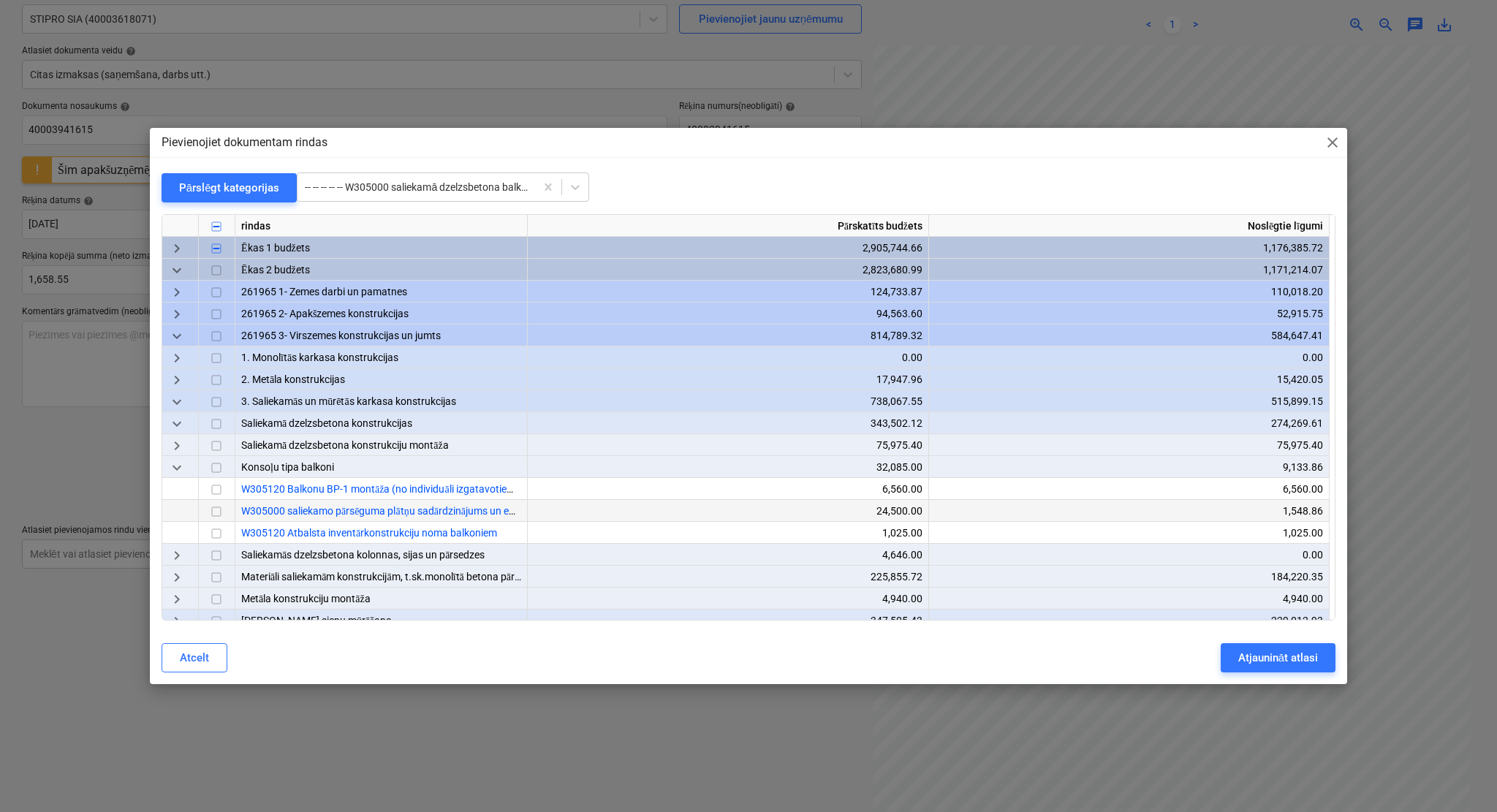
click at [215, 507] on input "checkbox" at bounding box center [216, 512] width 17 height 17
click at [1246, 656] on div "Atjaunināt atlasi" at bounding box center [1278, 658] width 80 height 19
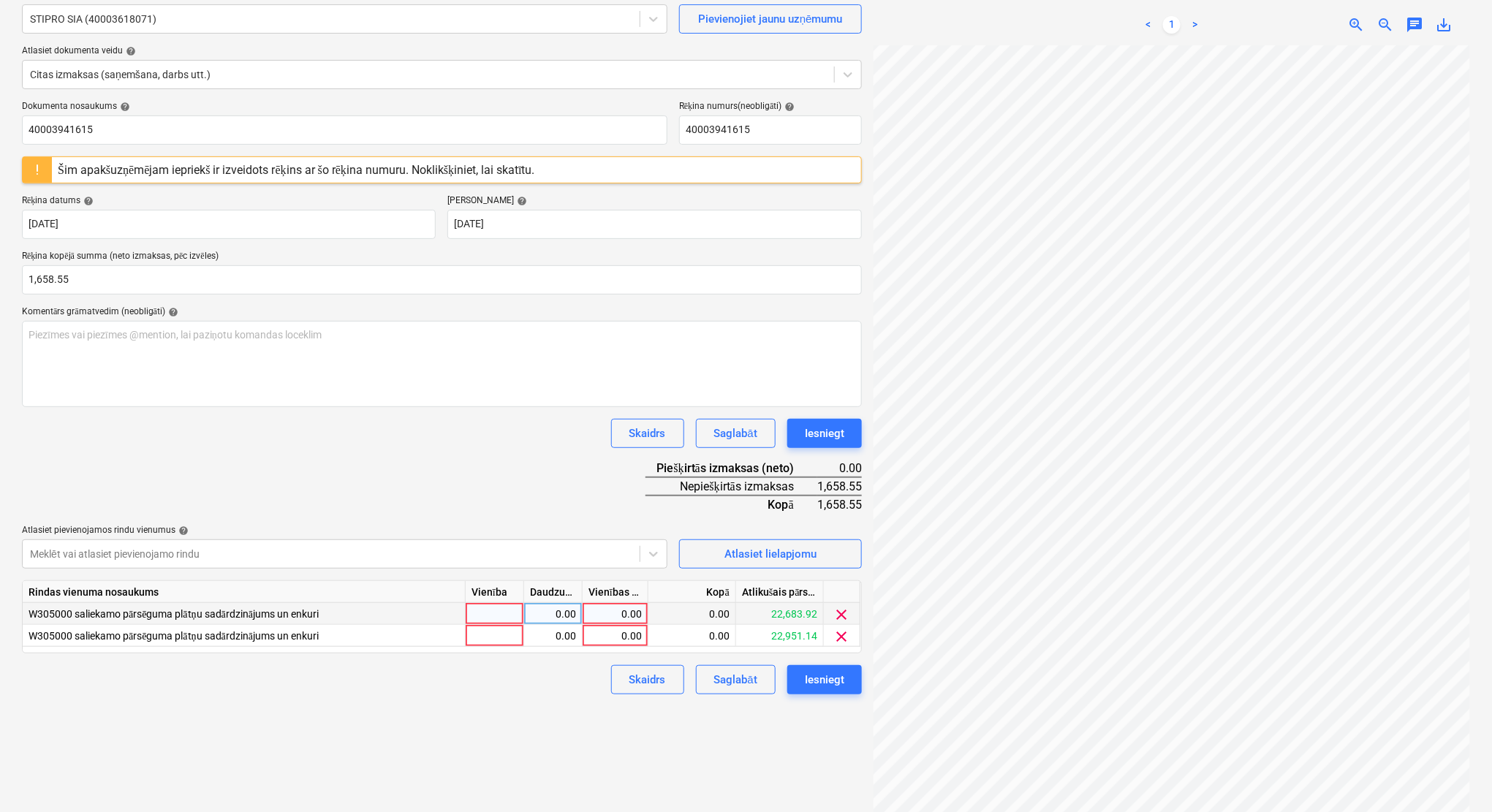
click at [620, 619] on div "0.00" at bounding box center [615, 613] width 53 height 22
type input "800"
click at [620, 628] on div "0.00" at bounding box center [615, 636] width 53 height 22
type input "858.55"
click at [551, 498] on div "Dokumenta nosaukums help 40003941615 Rēķina numurs (neobligāti) help 4000394161…" at bounding box center [442, 397] width 840 height 593
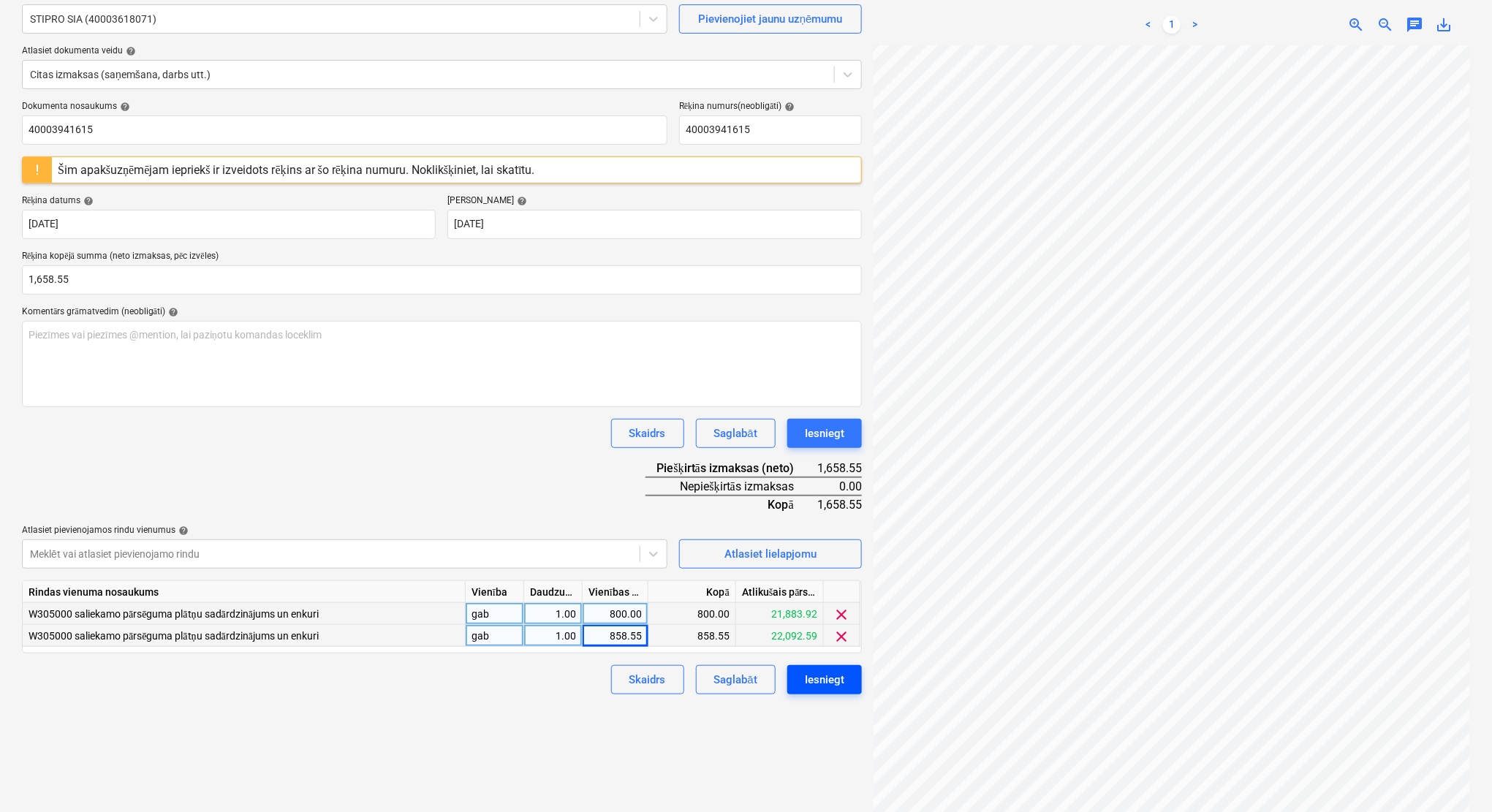
click at [828, 679] on div "Iesniegt" at bounding box center [824, 679] width 40 height 19
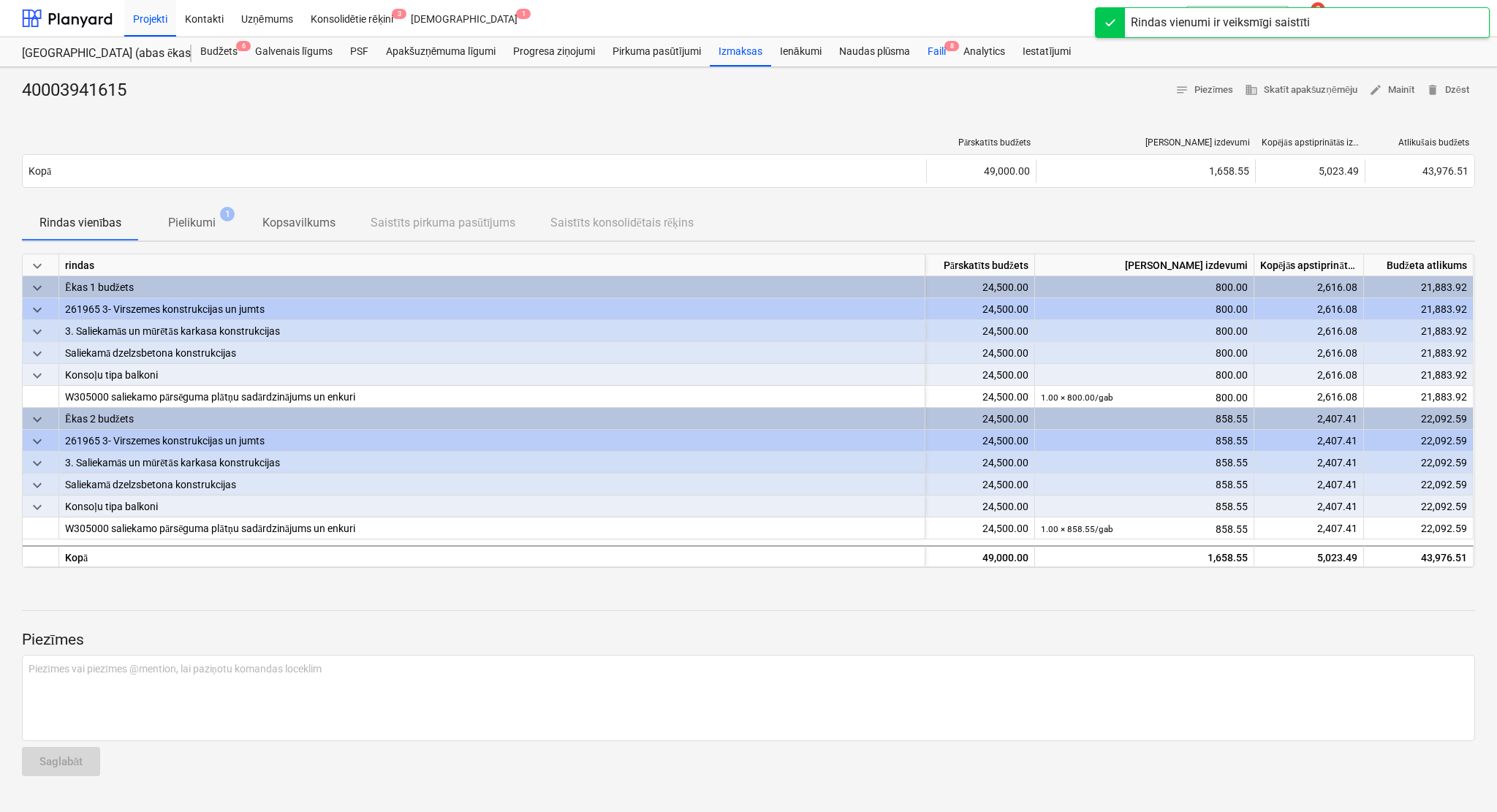
click at [946, 54] on div "Faili 8" at bounding box center [937, 51] width 36 height 29
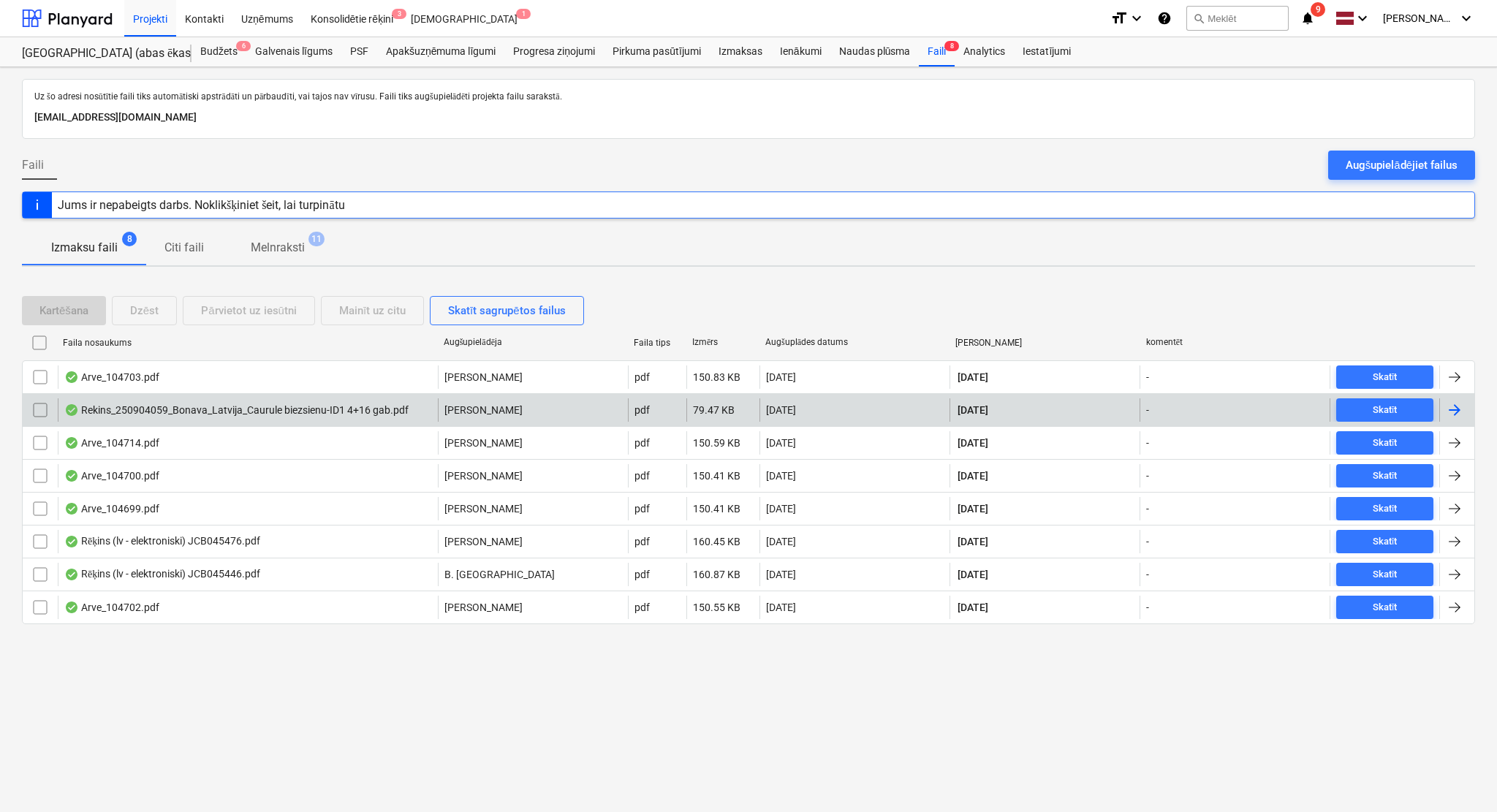
click at [1461, 412] on div at bounding box center [1454, 410] width 17 height 17
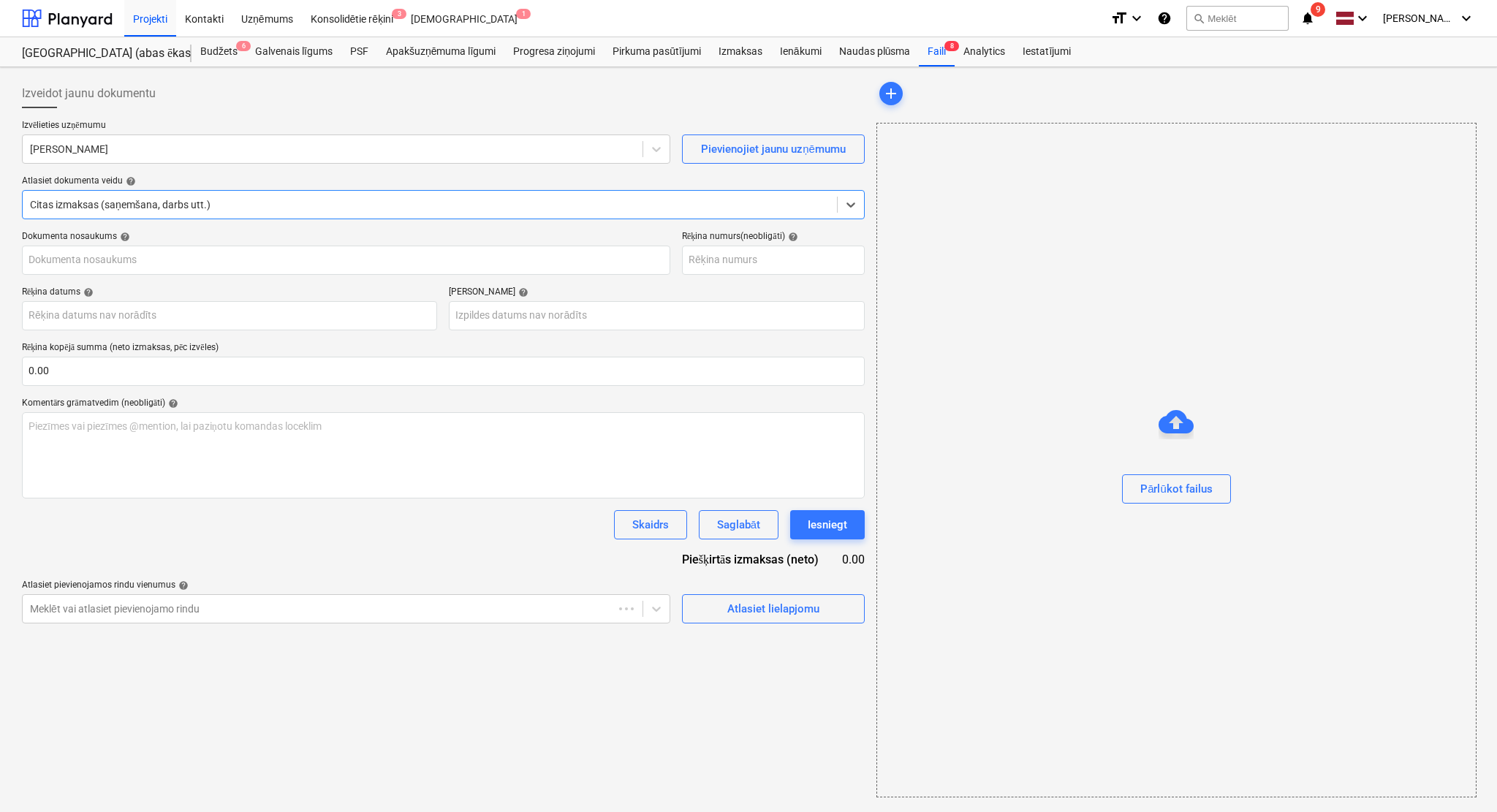
type input "250904059"
type input "[DATE]"
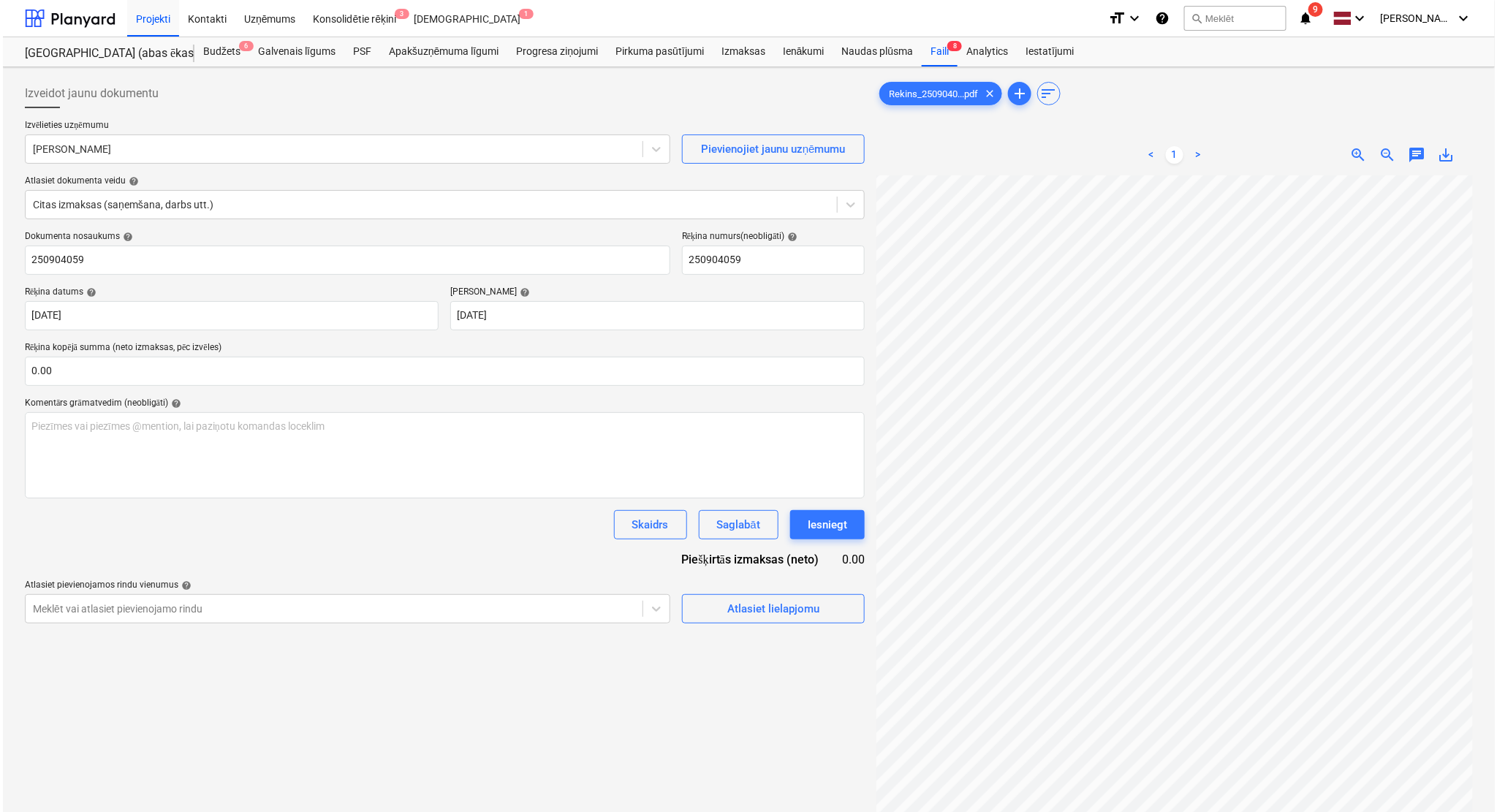
scroll to position [63, 53]
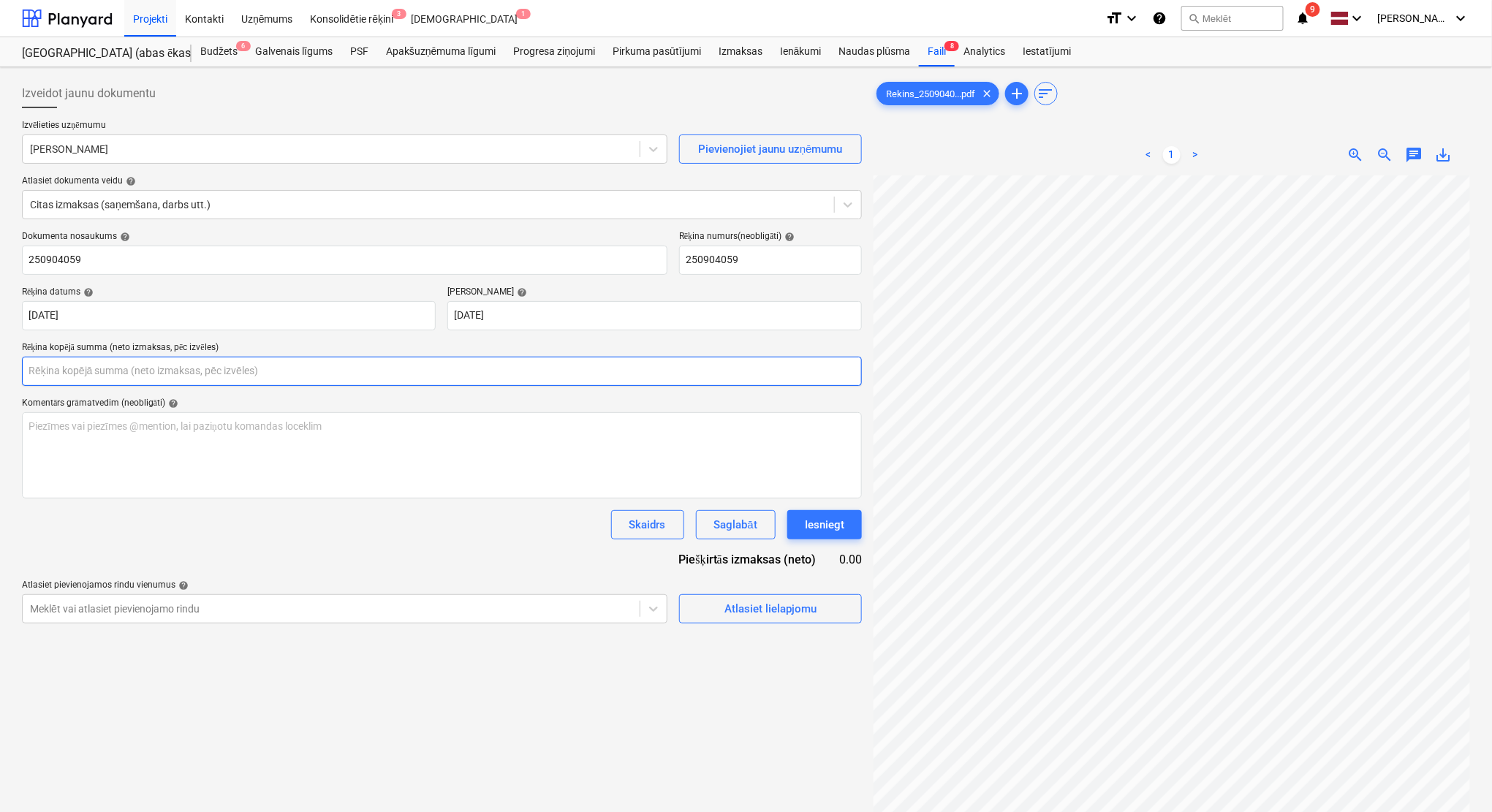
click at [354, 373] on input "text" at bounding box center [442, 371] width 840 height 29
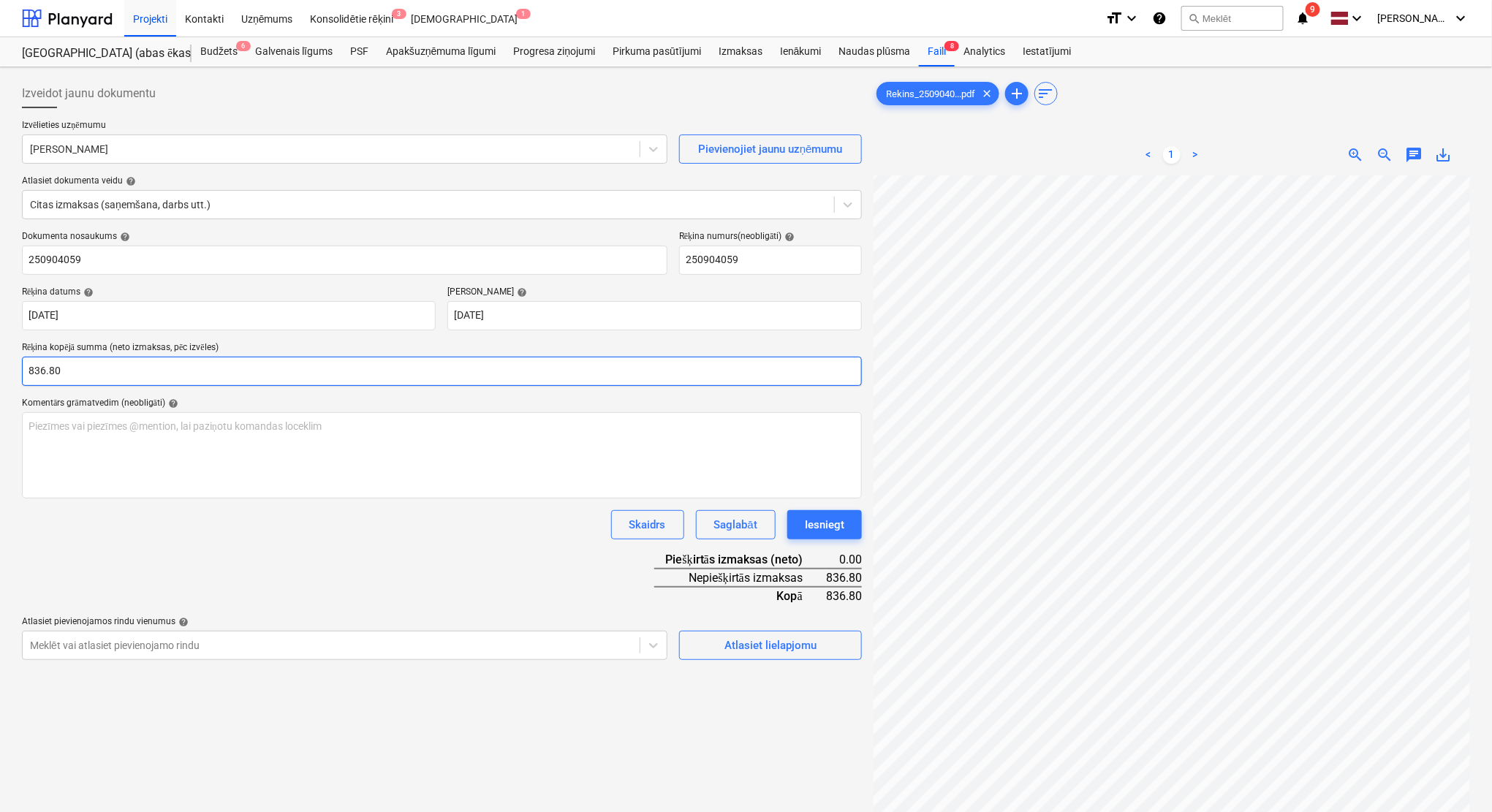
type input "836.80"
click at [429, 543] on div "Dokumenta nosaukums help 250904059 Rēķina numurs (neobligāti) help 250904059 Rē…" at bounding box center [442, 445] width 840 height 429
click at [731, 640] on div "Atlasiet lielapjomu" at bounding box center [770, 645] width 92 height 19
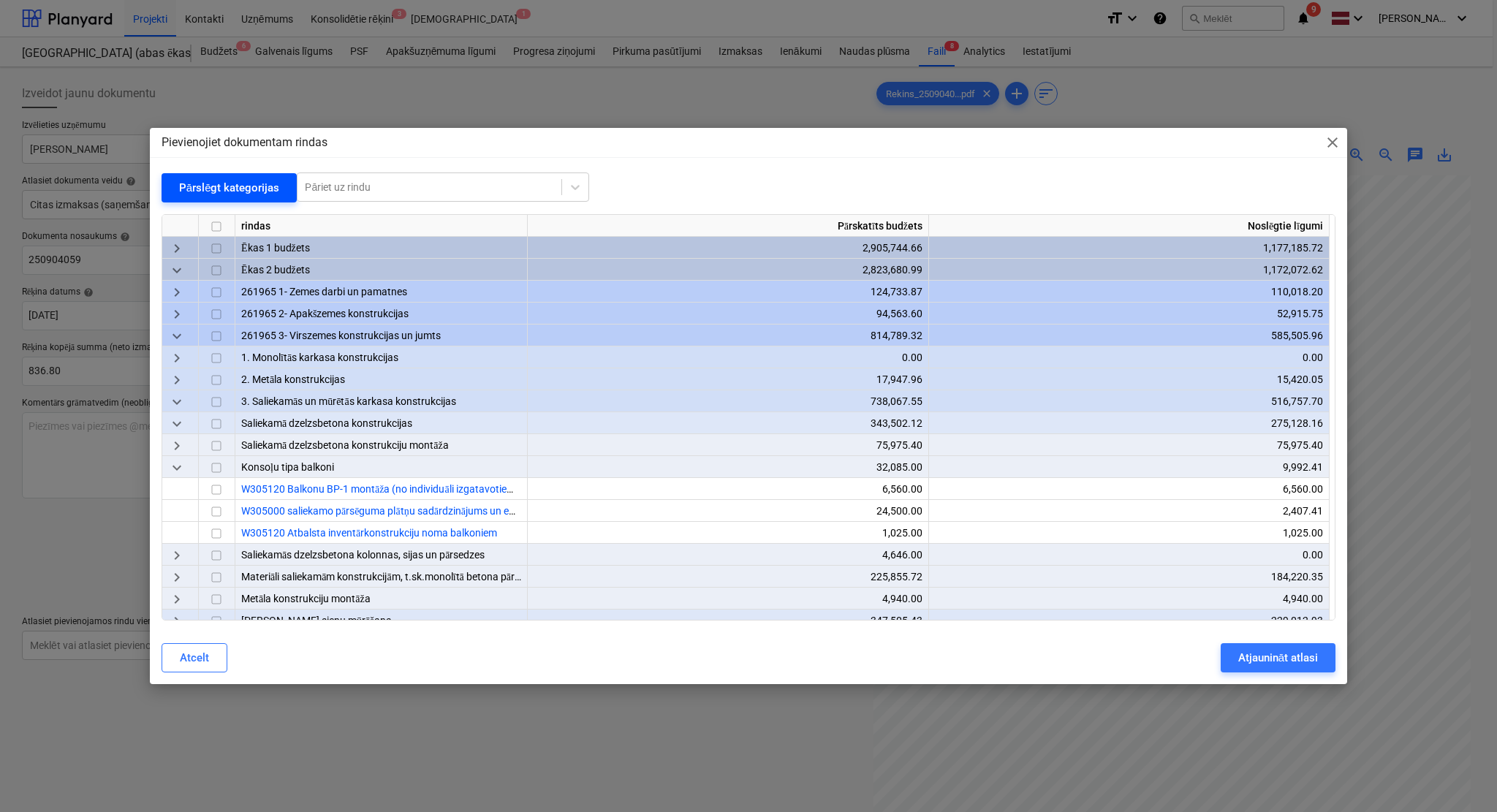
click at [185, 194] on div "Pārslēgt kategorijas" at bounding box center [230, 188] width 101 height 19
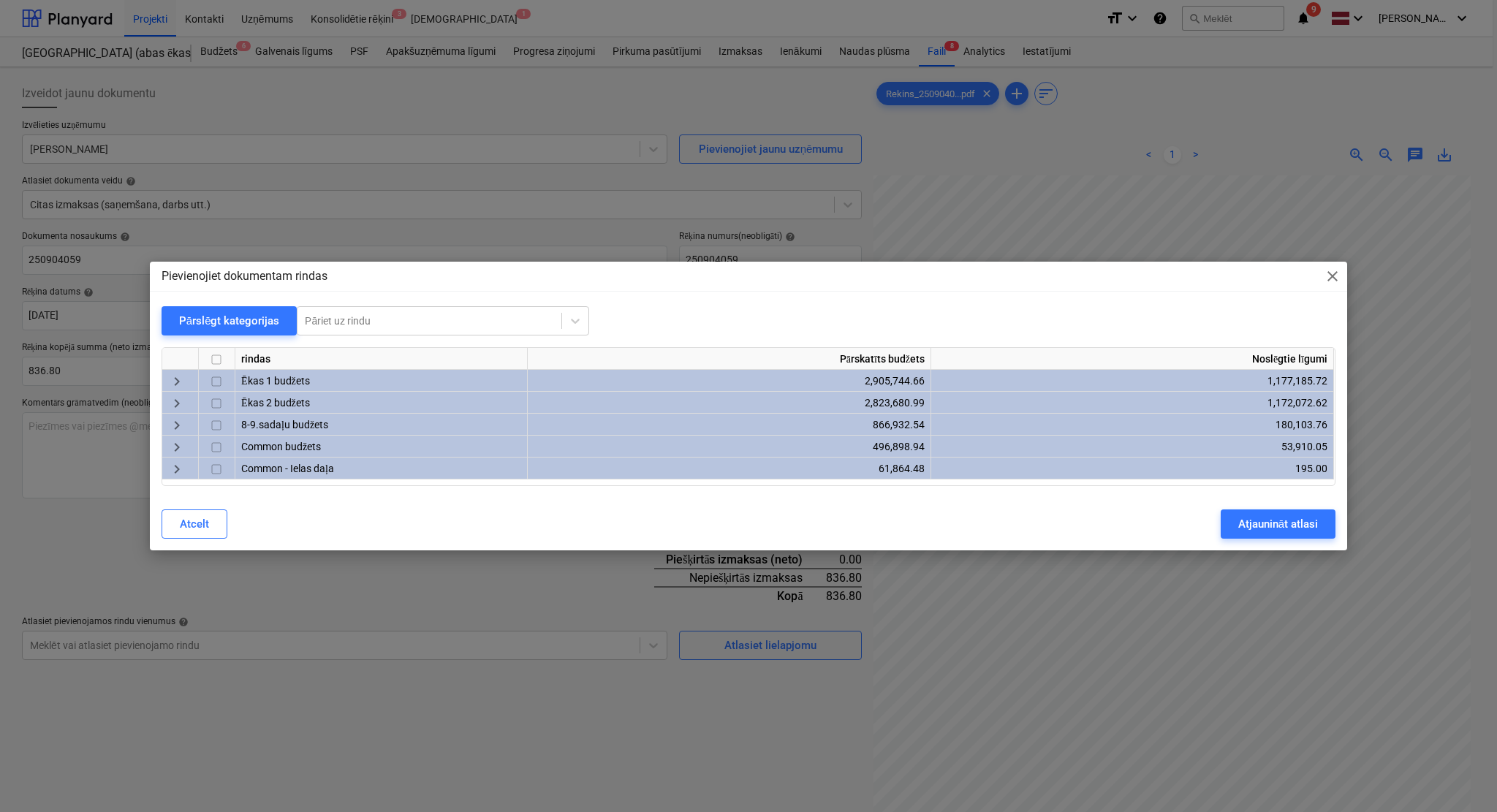
click at [178, 379] on span "keyboard_arrow_right" at bounding box center [176, 382] width 17 height 17
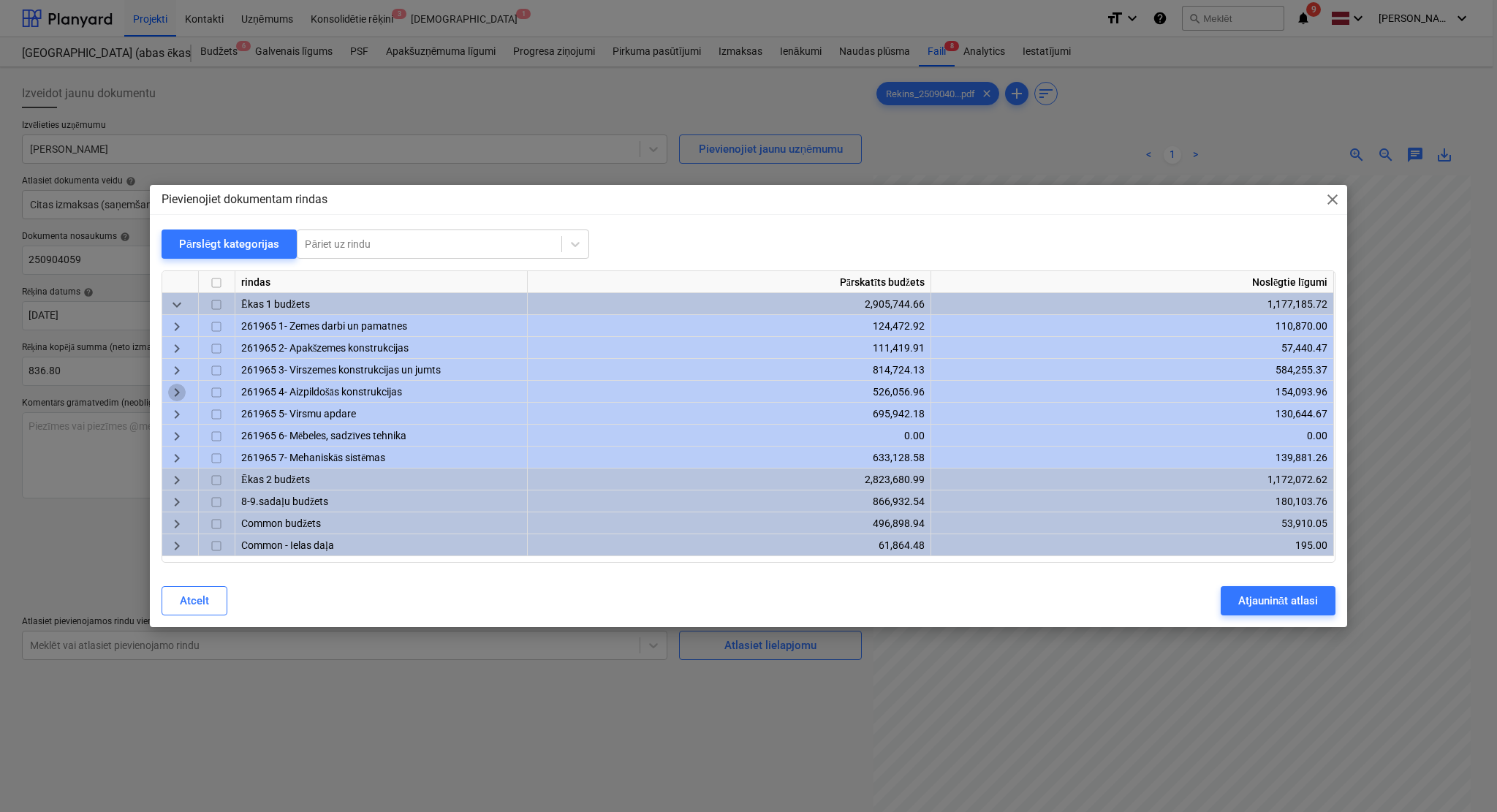
click at [172, 393] on span "keyboard_arrow_right" at bounding box center [176, 393] width 17 height 17
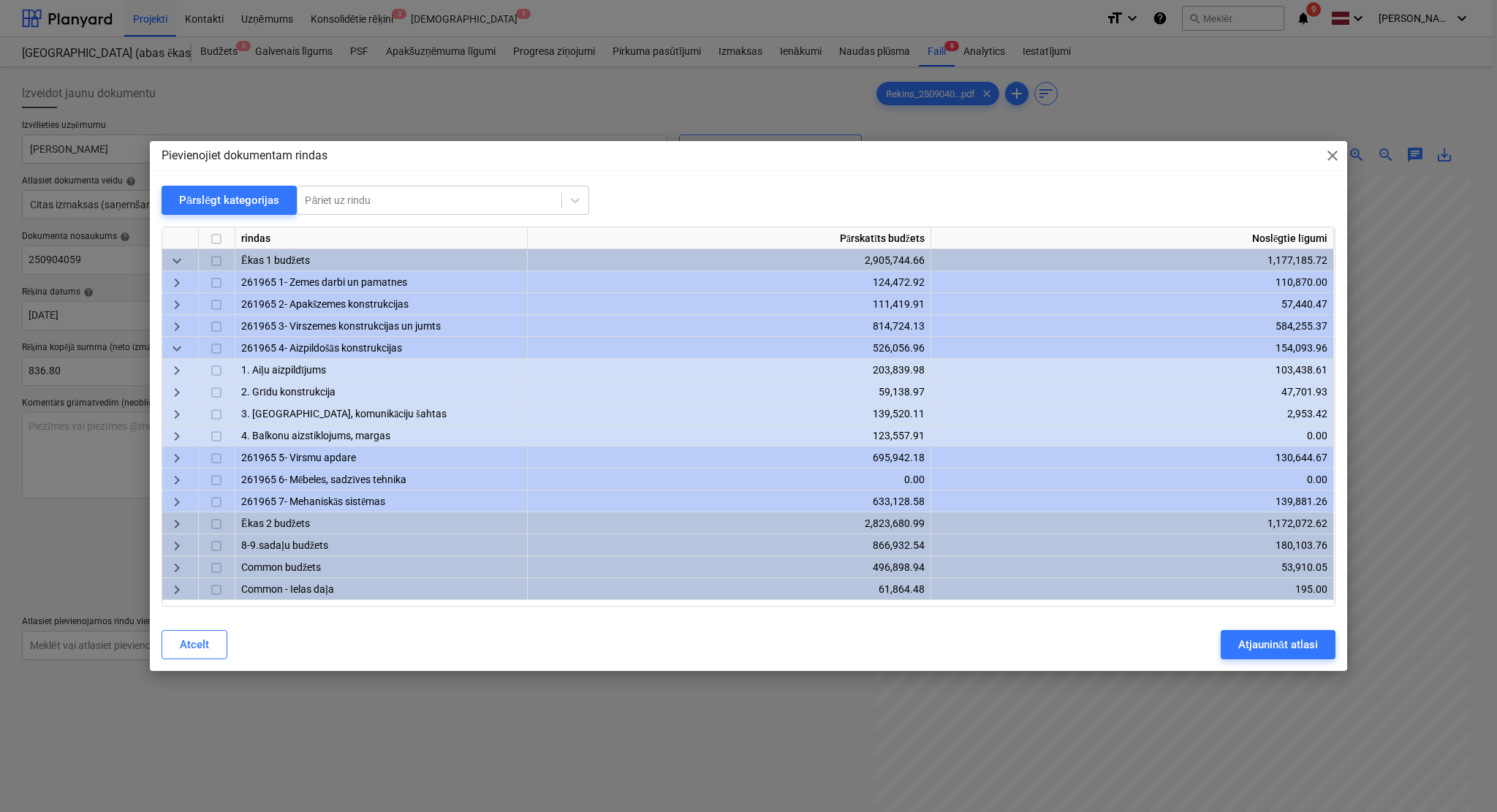
click at [176, 326] on span "keyboard_arrow_right" at bounding box center [176, 328] width 17 height 17
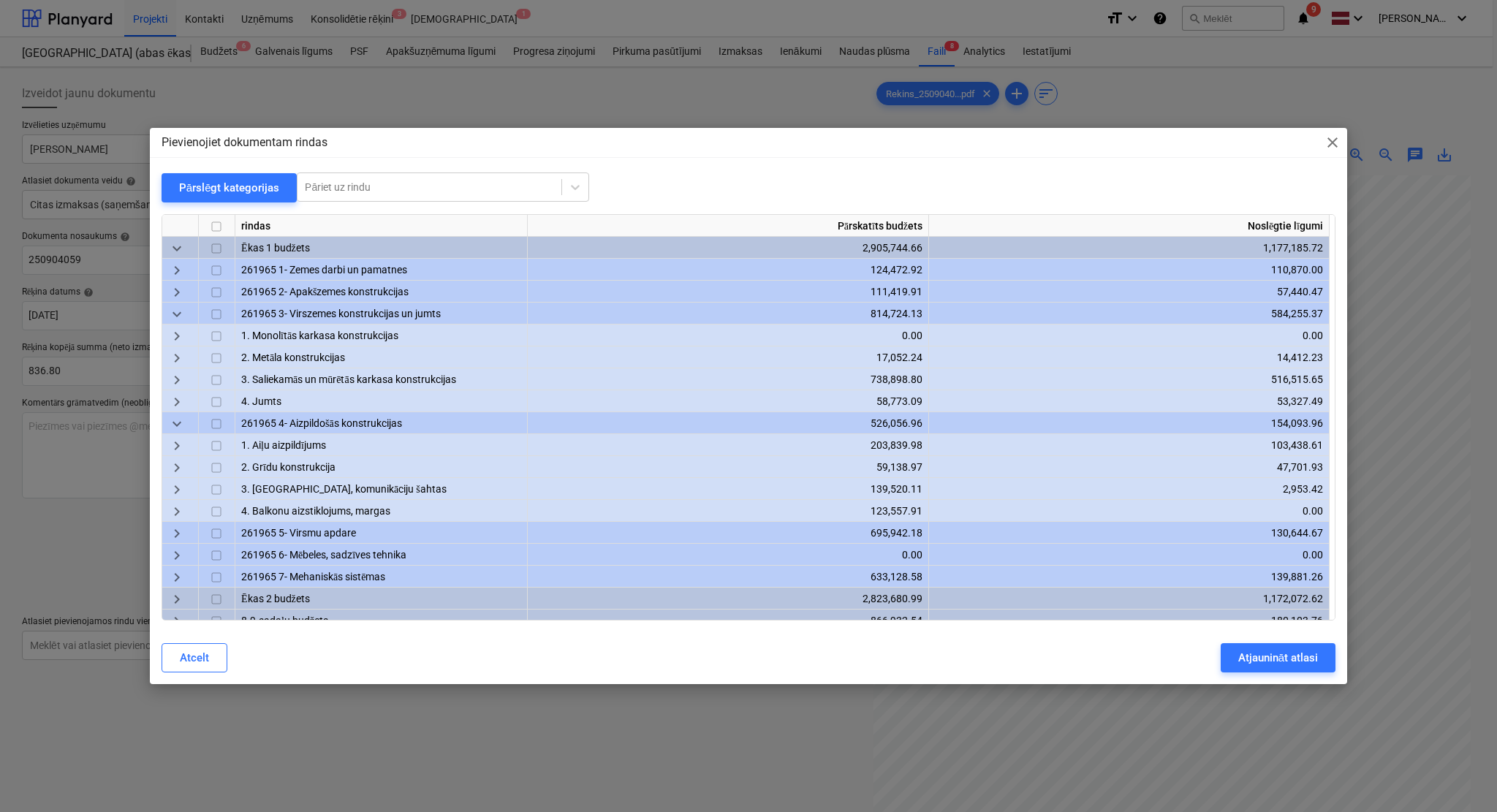
click at [180, 355] on span "keyboard_arrow_right" at bounding box center [176, 358] width 17 height 17
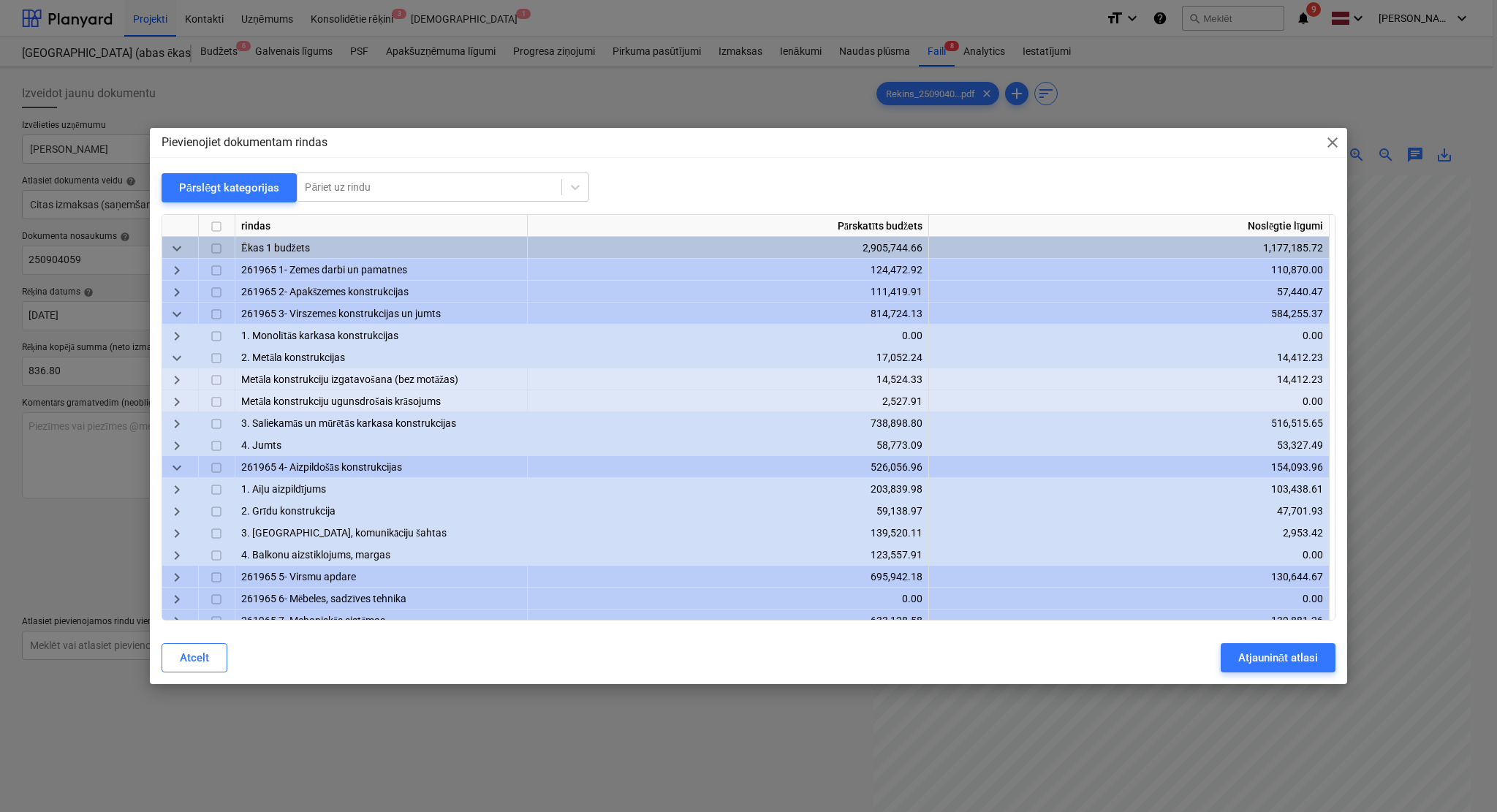
click at [183, 377] on span "keyboard_arrow_right" at bounding box center [176, 380] width 17 height 17
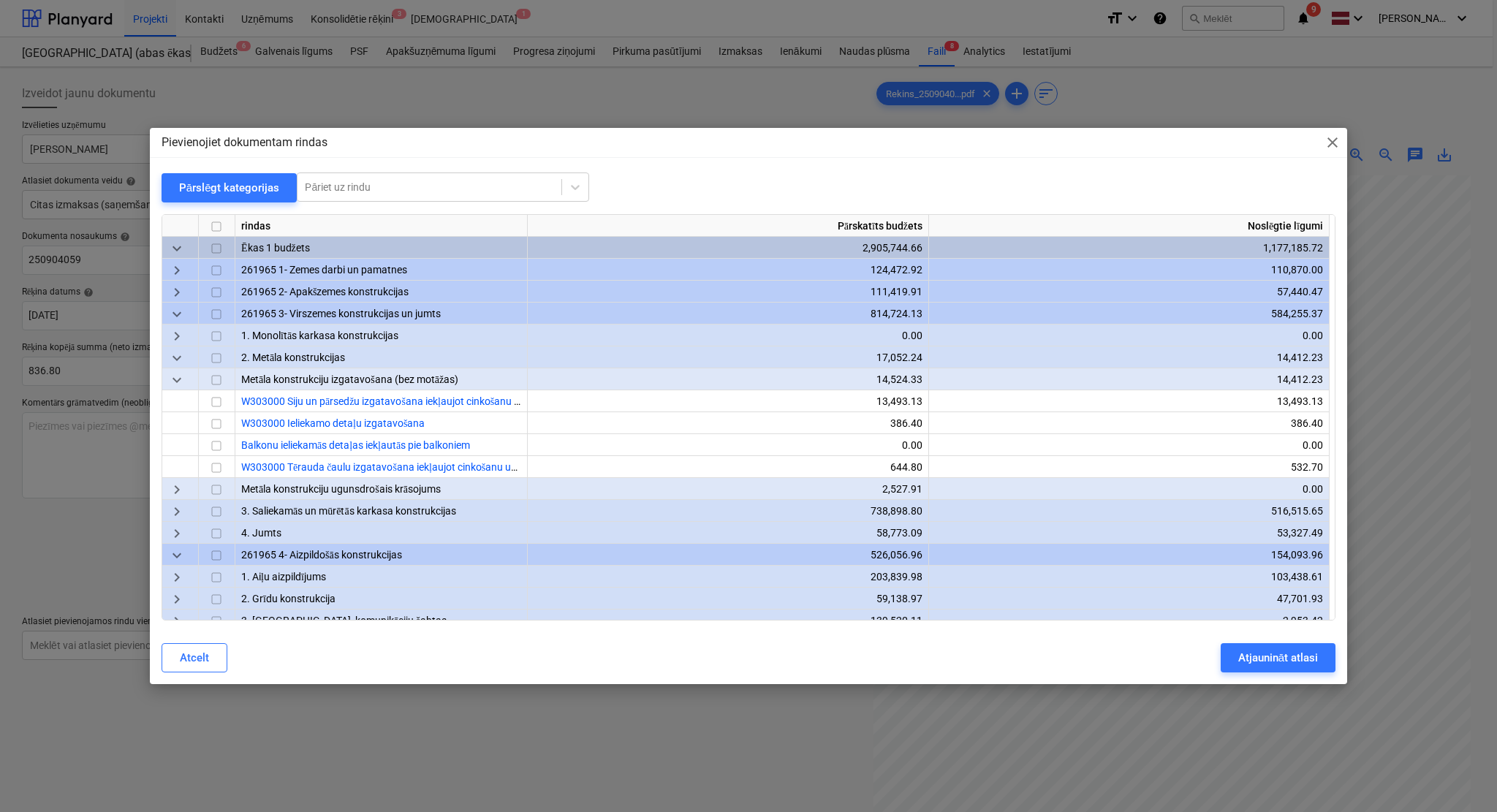
click at [182, 493] on span "keyboard_arrow_right" at bounding box center [176, 489] width 17 height 17
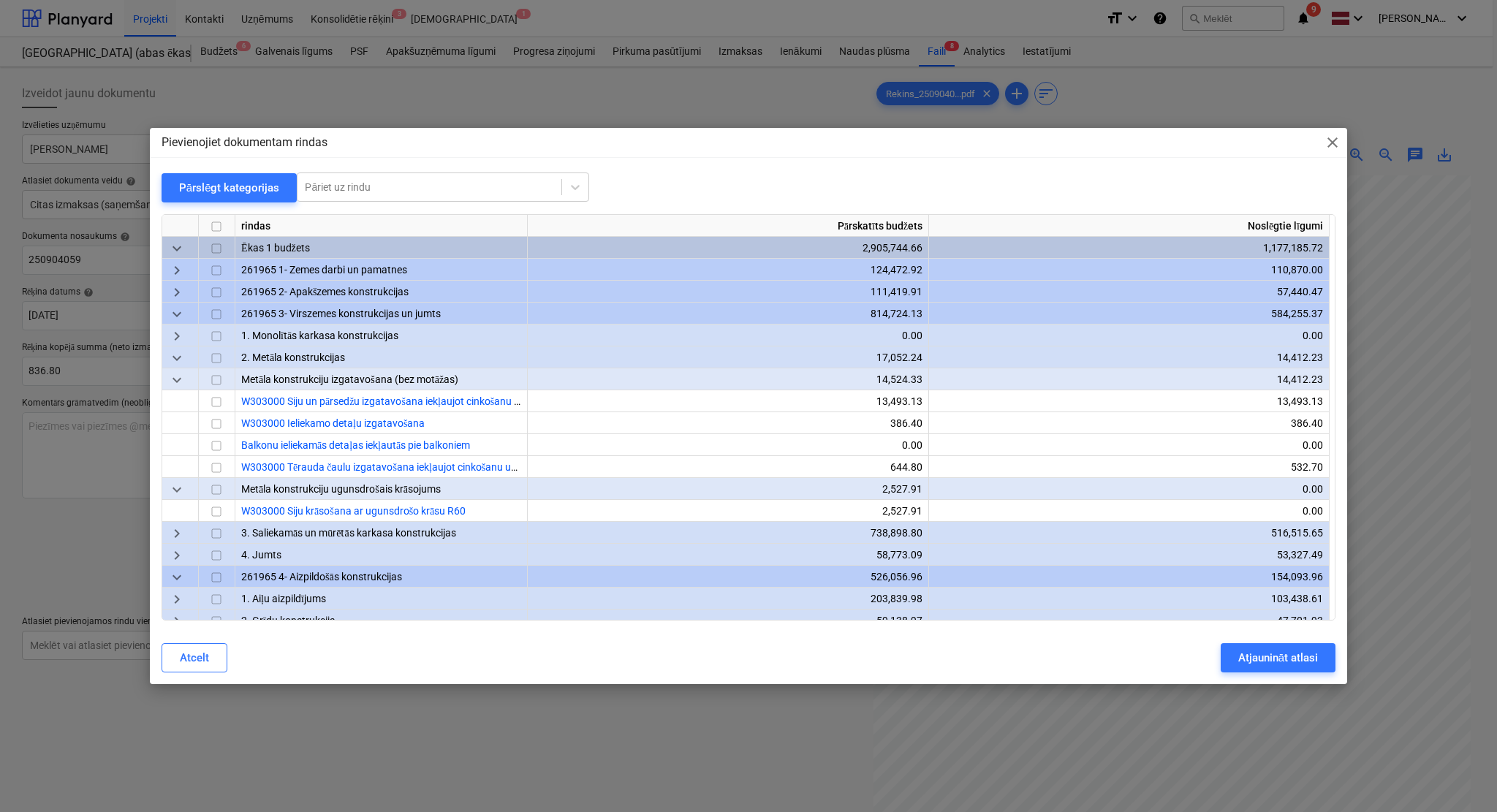
click at [182, 493] on span "keyboard_arrow_down" at bounding box center [176, 489] width 17 height 17
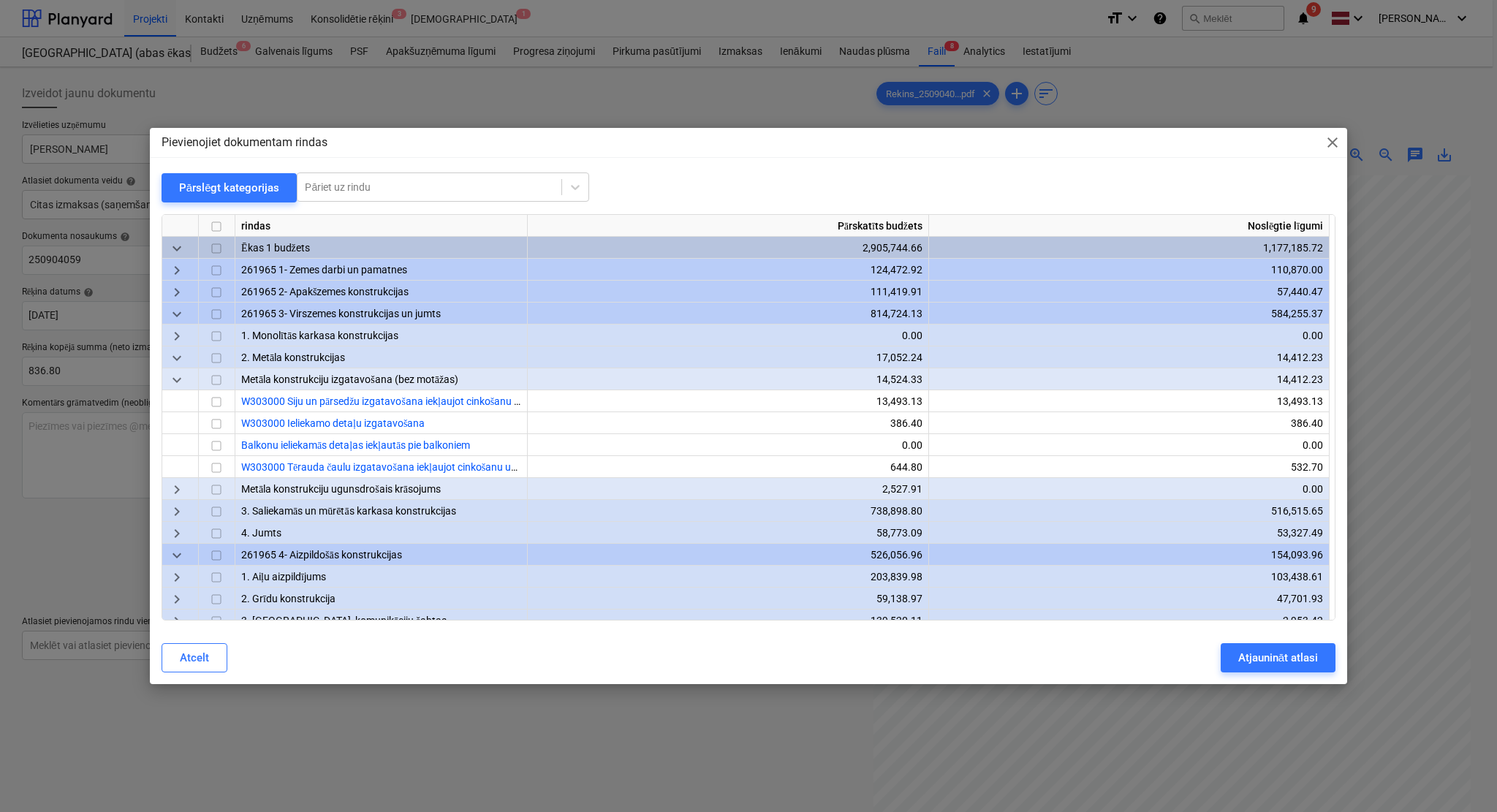
click at [174, 385] on span "keyboard_arrow_down" at bounding box center [176, 380] width 17 height 17
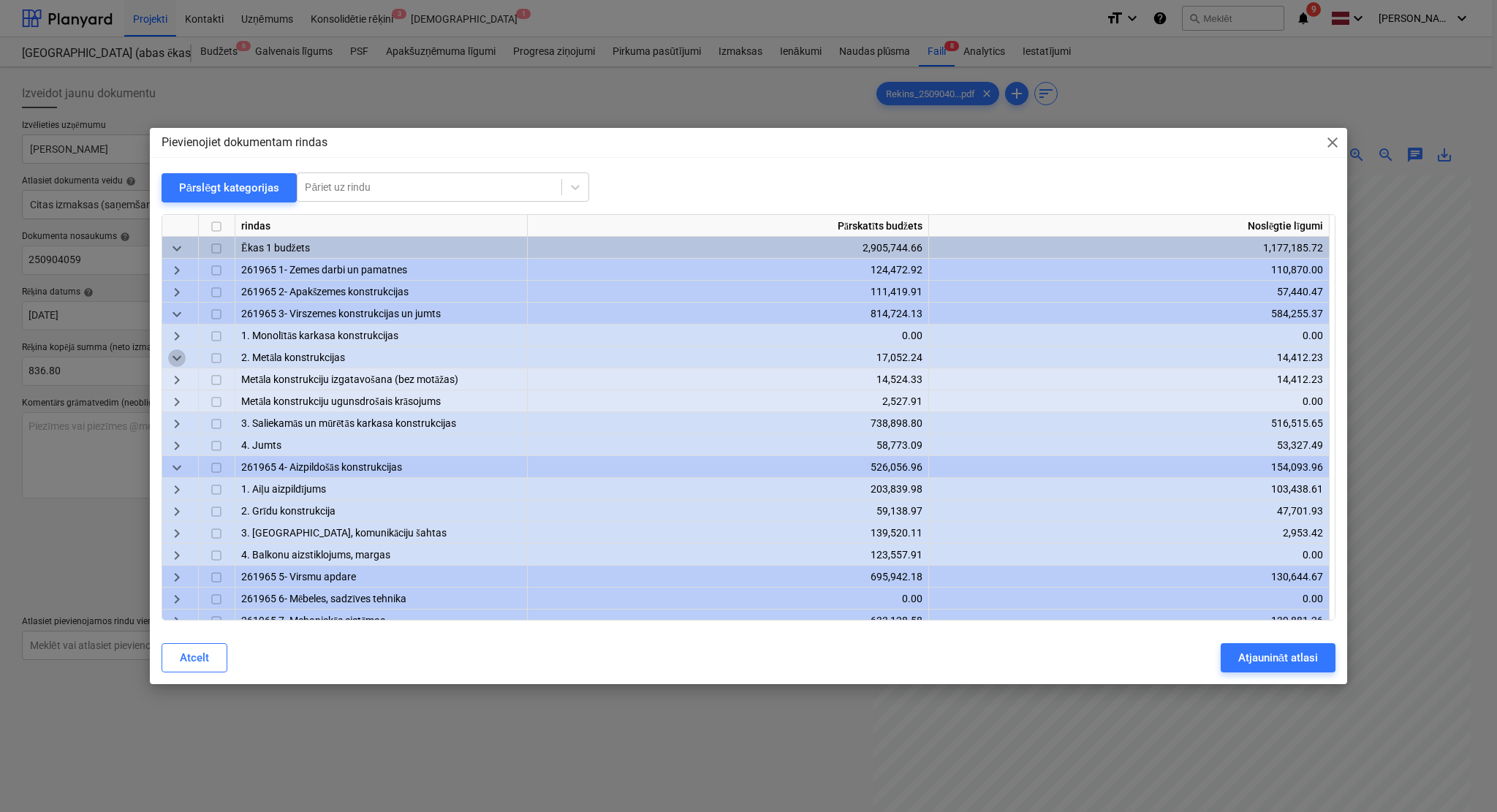
click at [173, 360] on span "keyboard_arrow_down" at bounding box center [176, 358] width 17 height 17
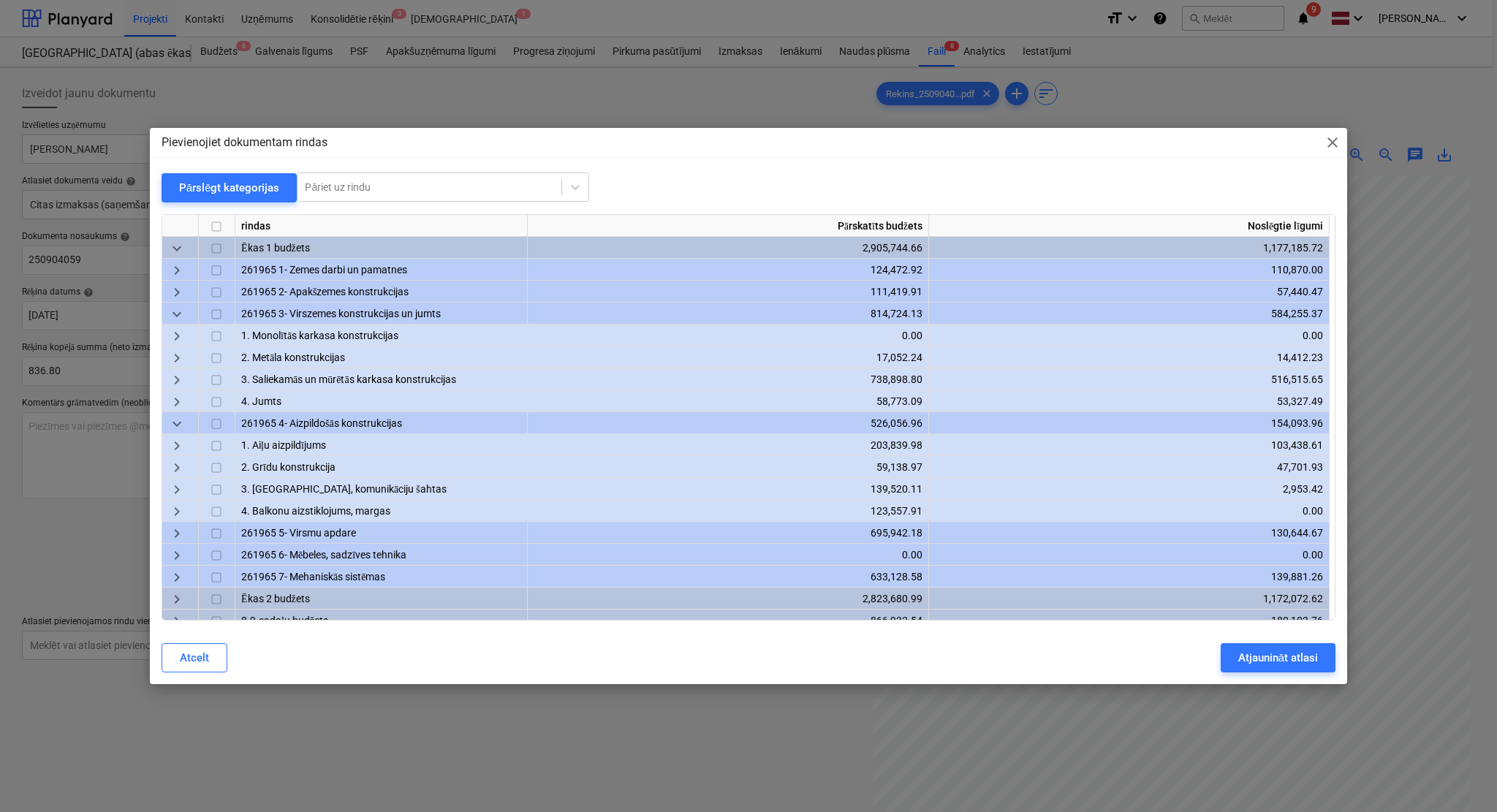
click at [176, 309] on span "keyboard_arrow_down" at bounding box center [176, 314] width 17 height 17
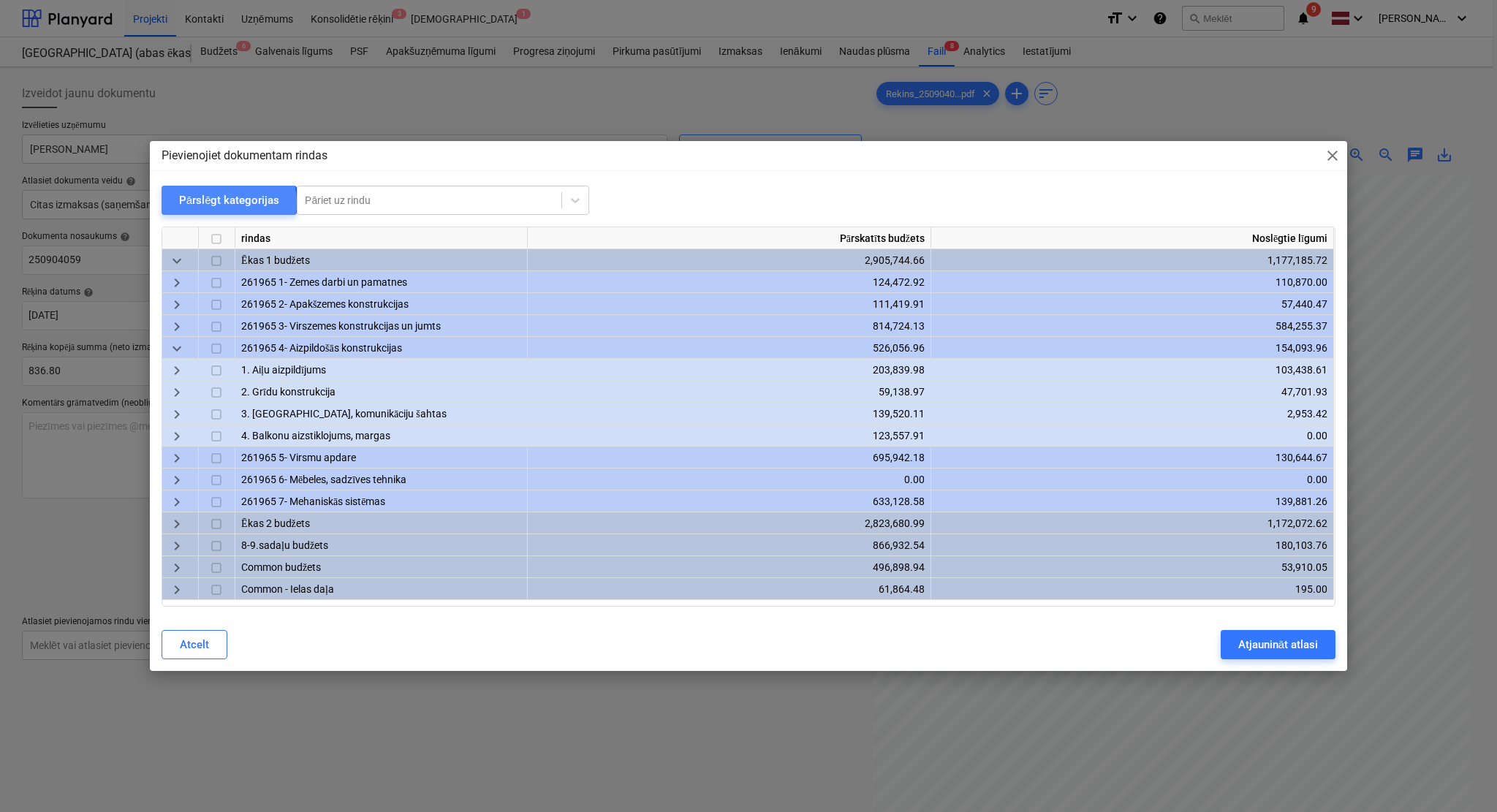
click at [207, 203] on div "Pārslēgt kategorijas" at bounding box center [230, 201] width 101 height 19
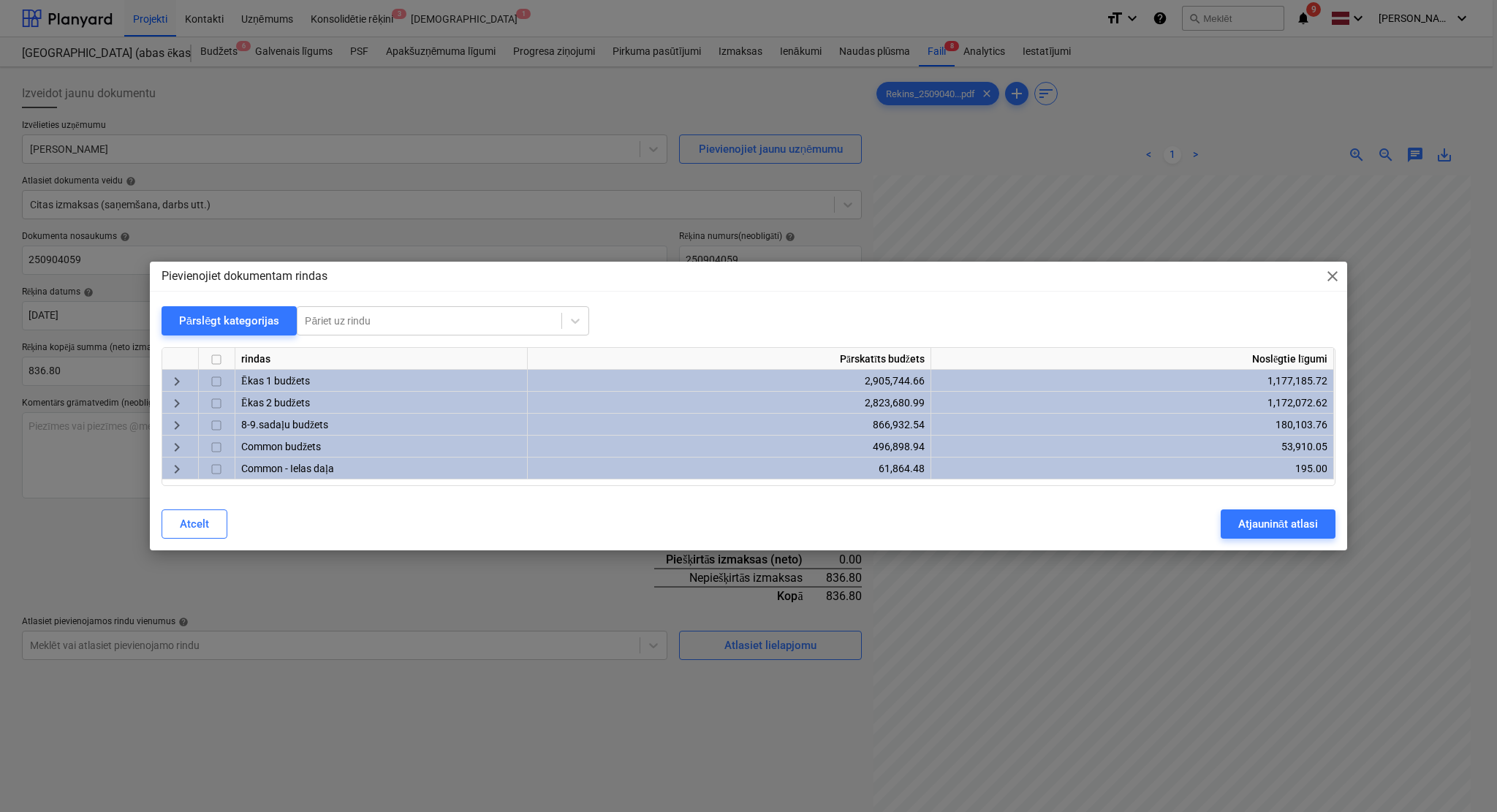
click at [175, 379] on span "keyboard_arrow_right" at bounding box center [176, 382] width 17 height 17
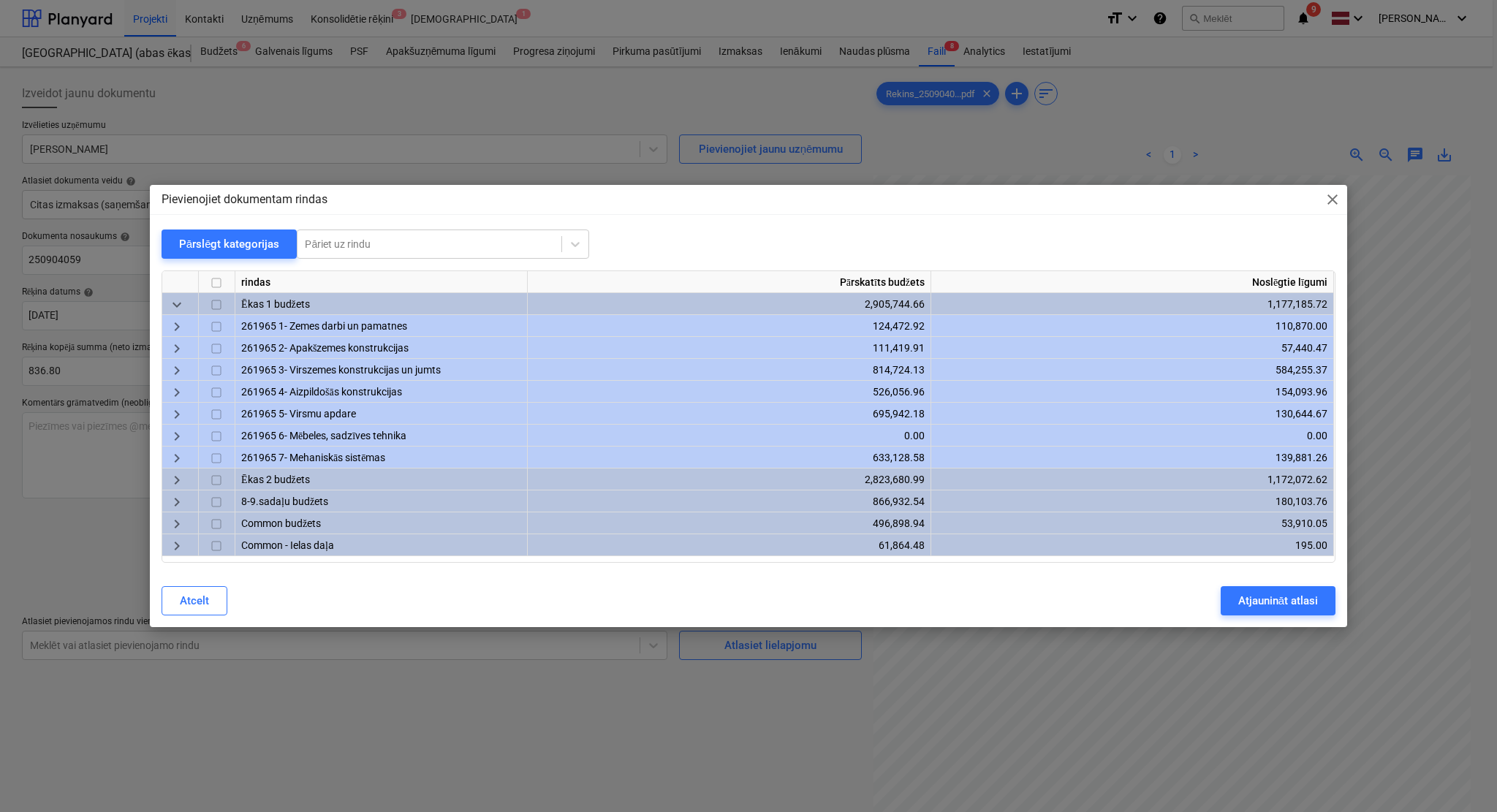
click at [186, 367] on div "keyboard_arrow_right" at bounding box center [180, 369] width 37 height 22
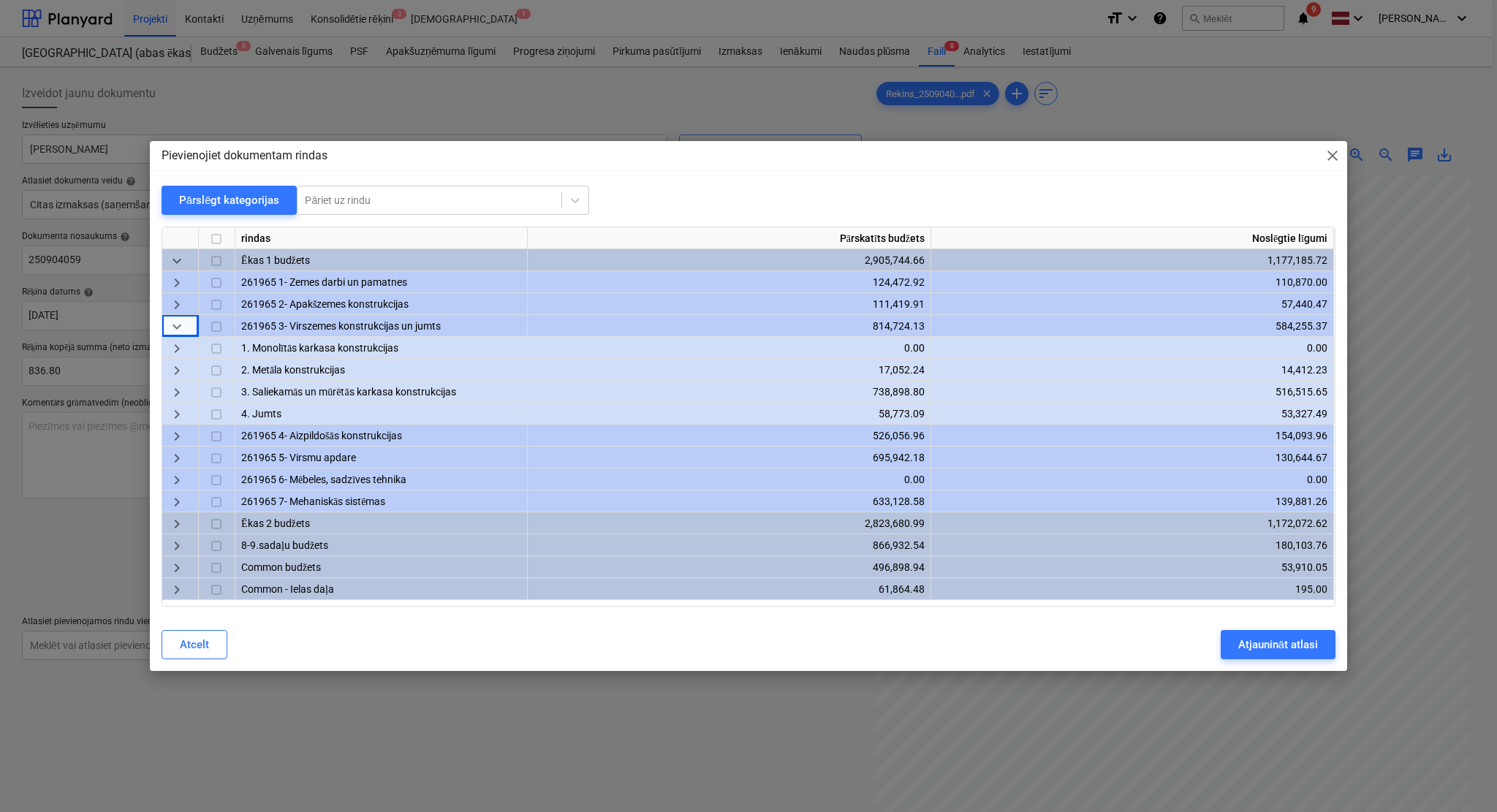
click at [174, 390] on span "keyboard_arrow_right" at bounding box center [176, 393] width 17 height 17
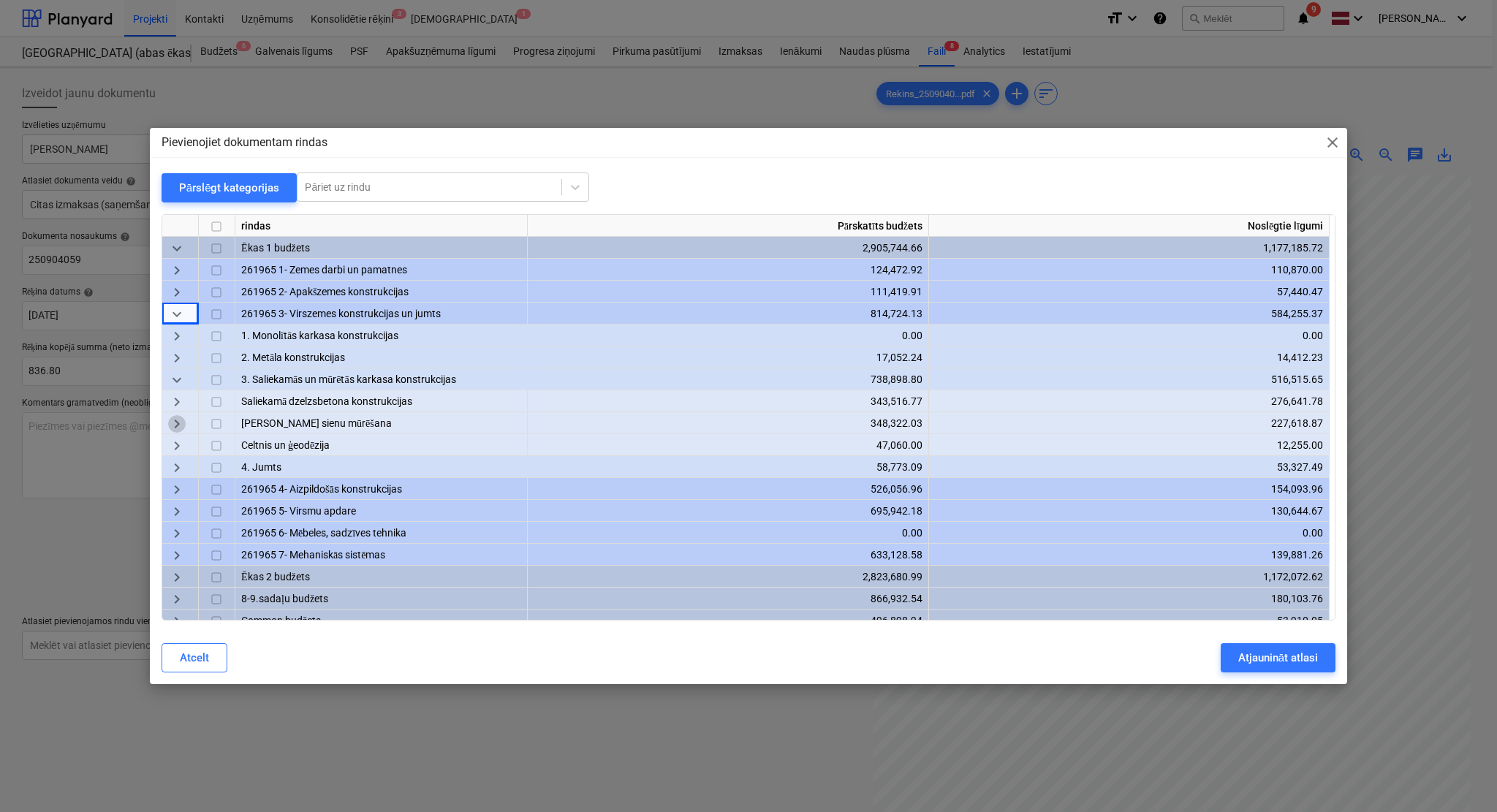
click at [180, 424] on span "keyboard_arrow_right" at bounding box center [176, 423] width 17 height 17
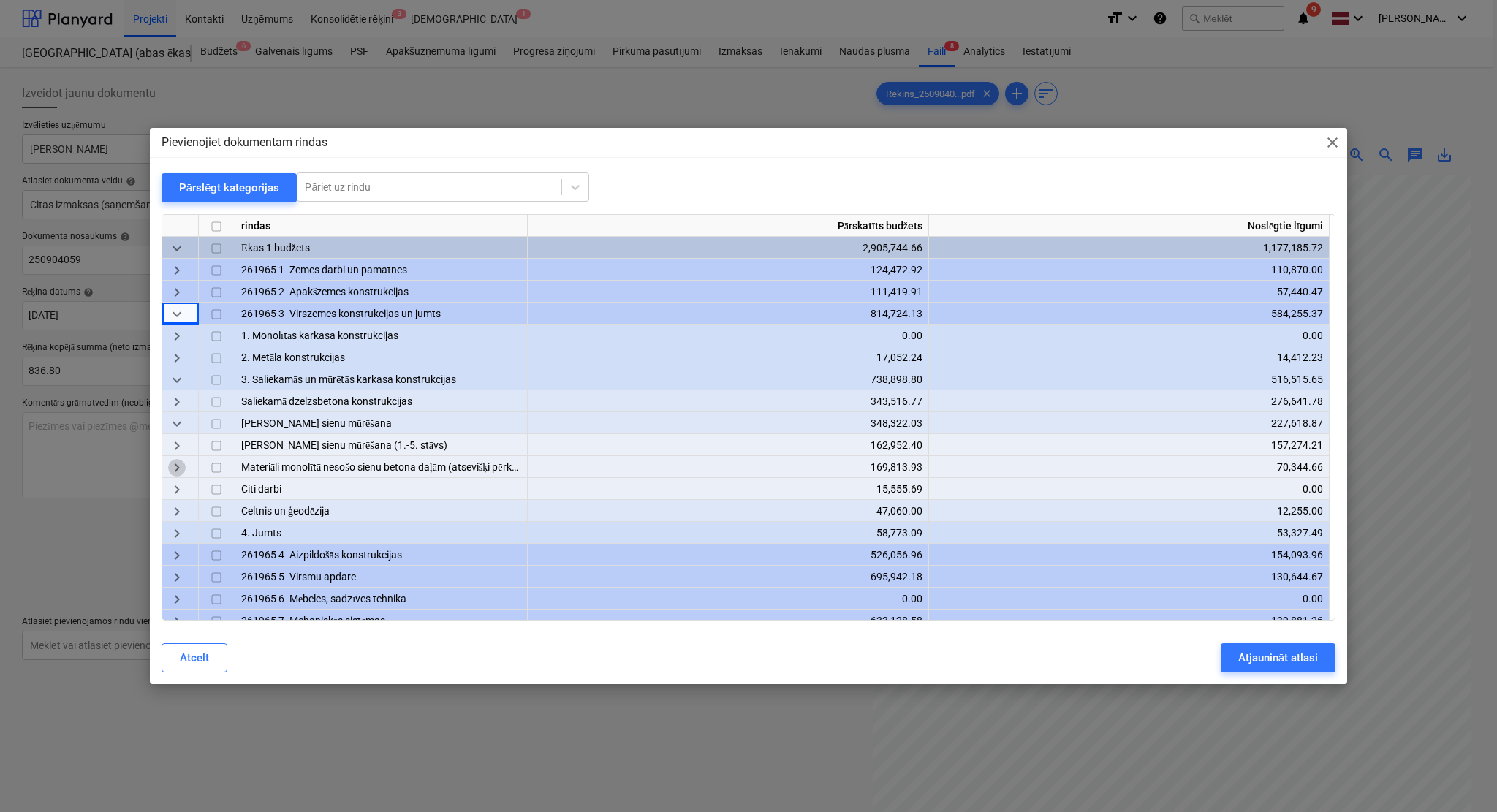
click at [183, 467] on span "keyboard_arrow_right" at bounding box center [176, 468] width 17 height 17
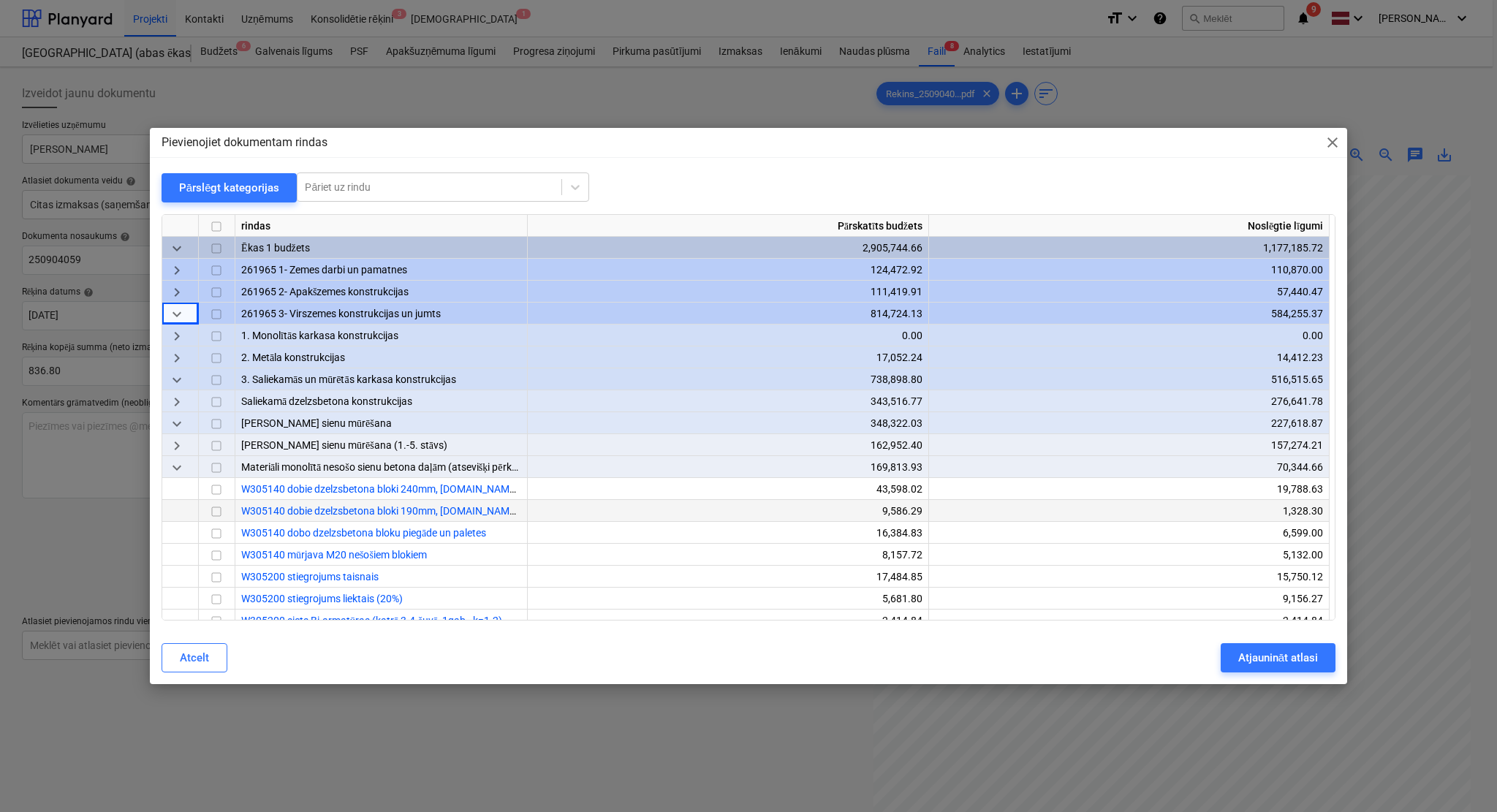
scroll to position [130, 0]
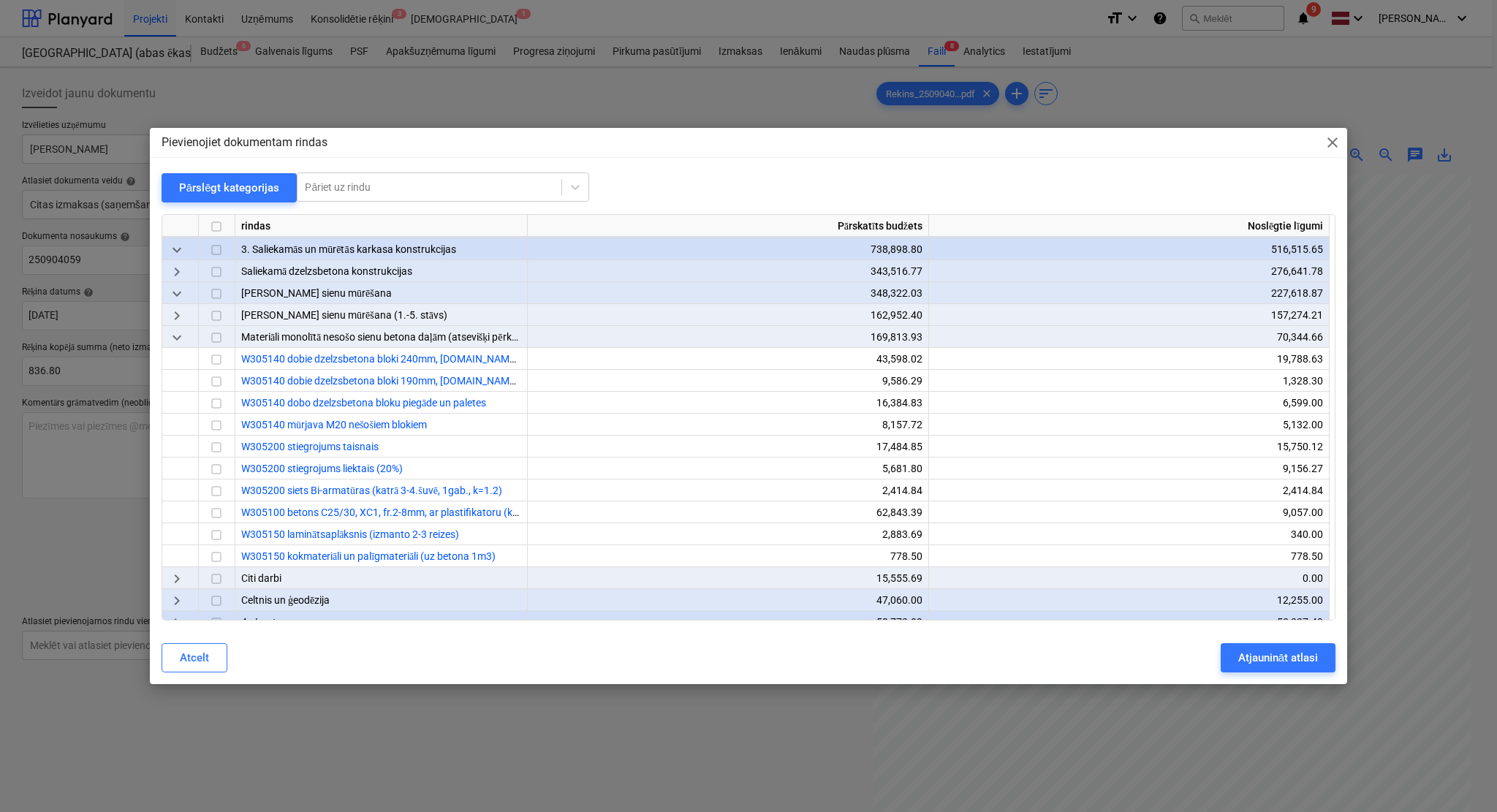
click at [173, 332] on span "keyboard_arrow_down" at bounding box center [176, 337] width 17 height 17
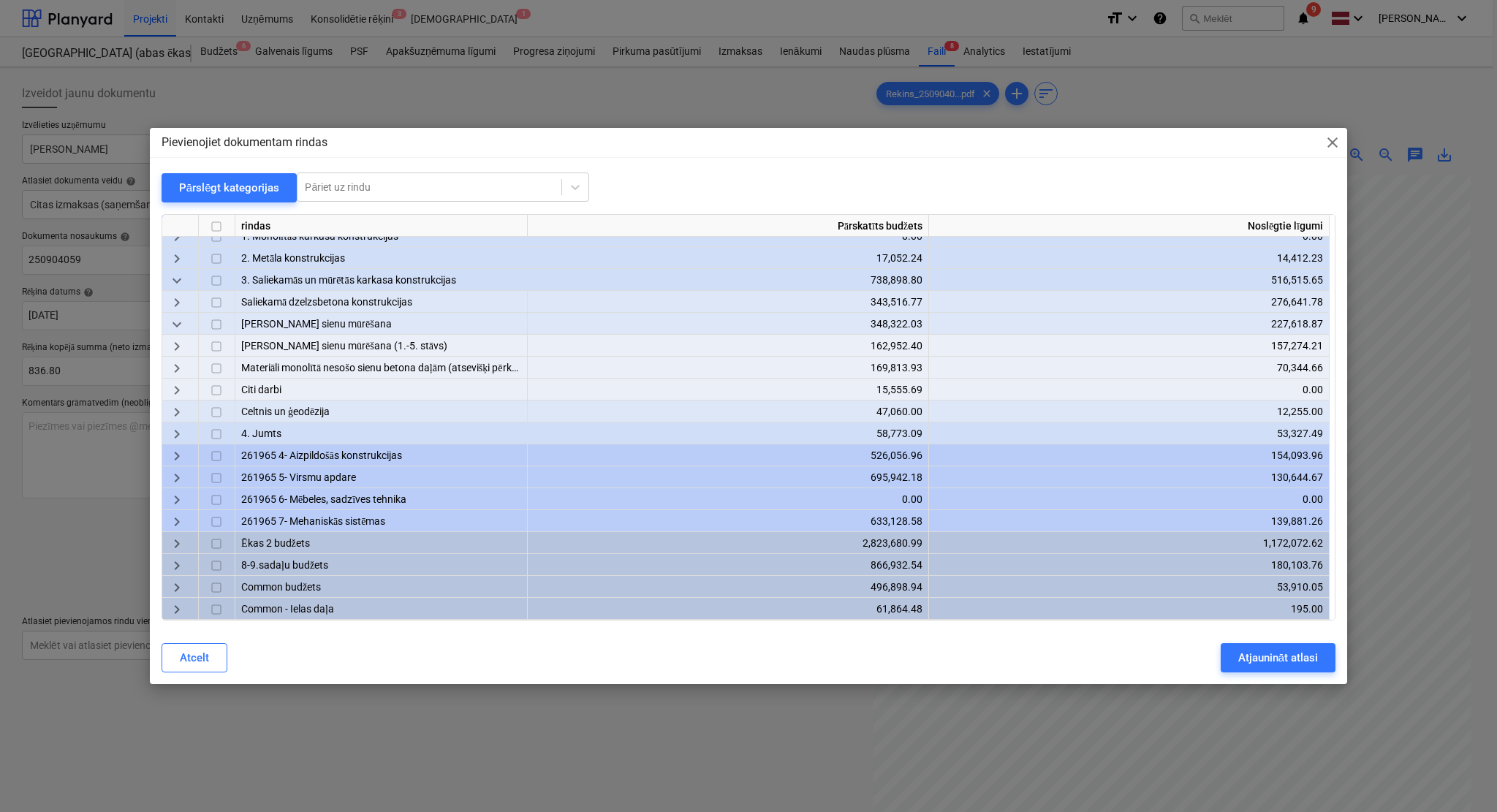
scroll to position [100, 0]
click at [186, 301] on div "keyboard_arrow_right" at bounding box center [180, 301] width 37 height 22
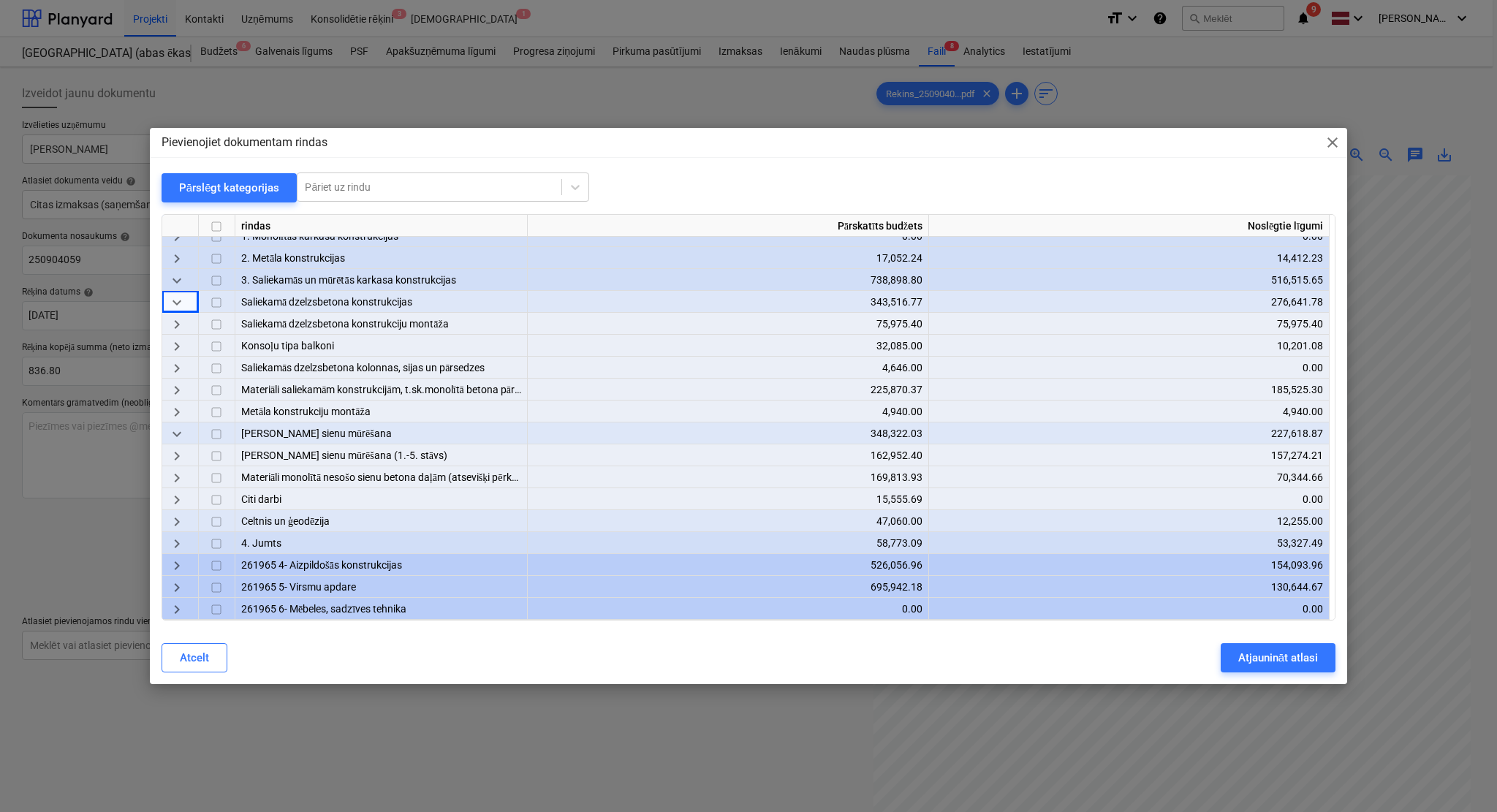
click at [183, 390] on span "keyboard_arrow_right" at bounding box center [176, 390] width 17 height 17
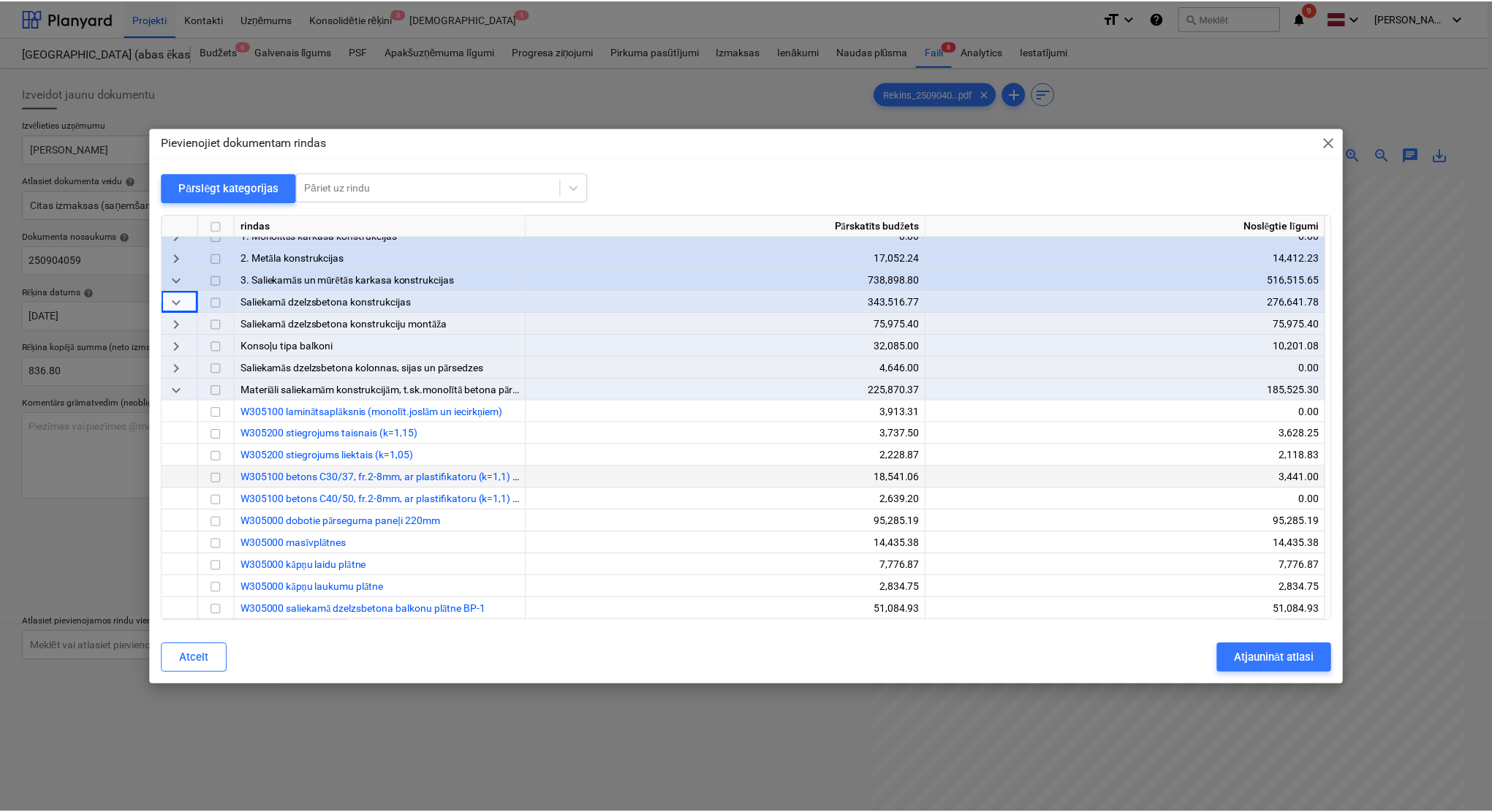
scroll to position [229, 0]
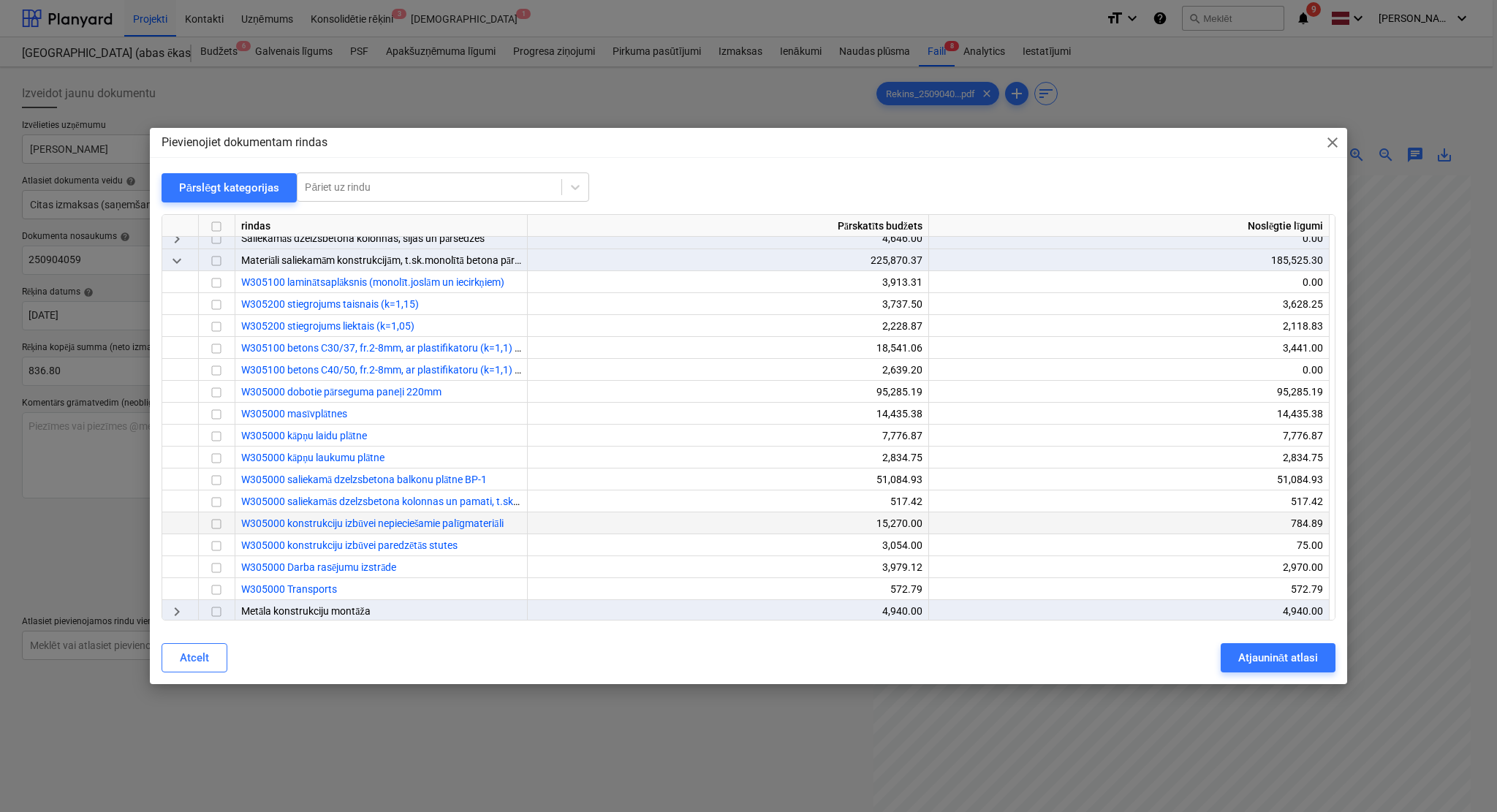
click at [219, 517] on input "checkbox" at bounding box center [216, 524] width 17 height 17
click at [1265, 652] on div "Atjaunināt atlasi" at bounding box center [1278, 658] width 80 height 19
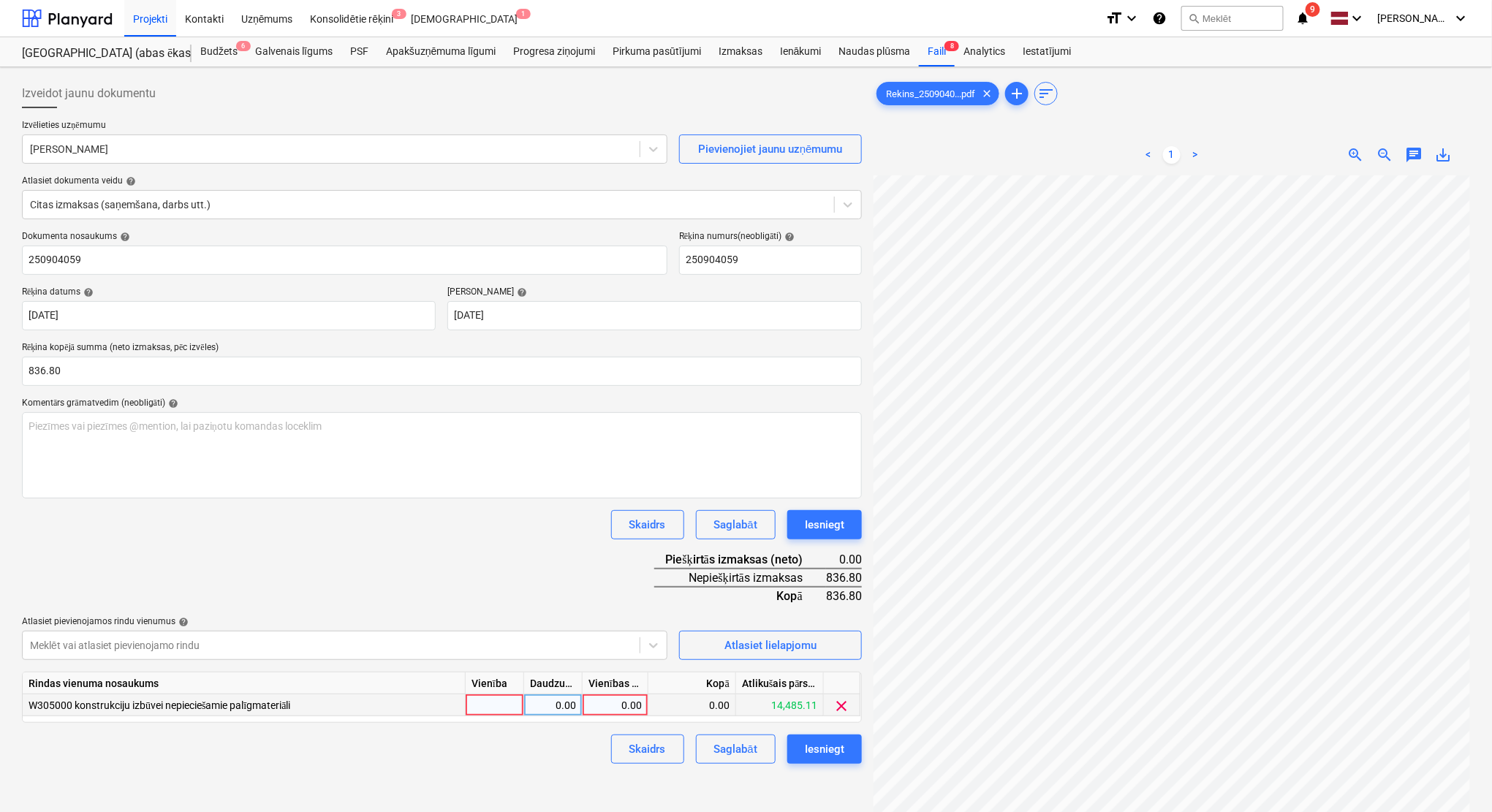
click at [632, 704] on div "0.00" at bounding box center [615, 704] width 53 height 22
type input "836.80"
click at [520, 559] on div "Dokumenta nosaukums help 250904059 Rēķina numurs (neobligāti) help 250904059 Rē…" at bounding box center [442, 497] width 840 height 533
click at [828, 751] on div "Iesniegt" at bounding box center [824, 749] width 40 height 19
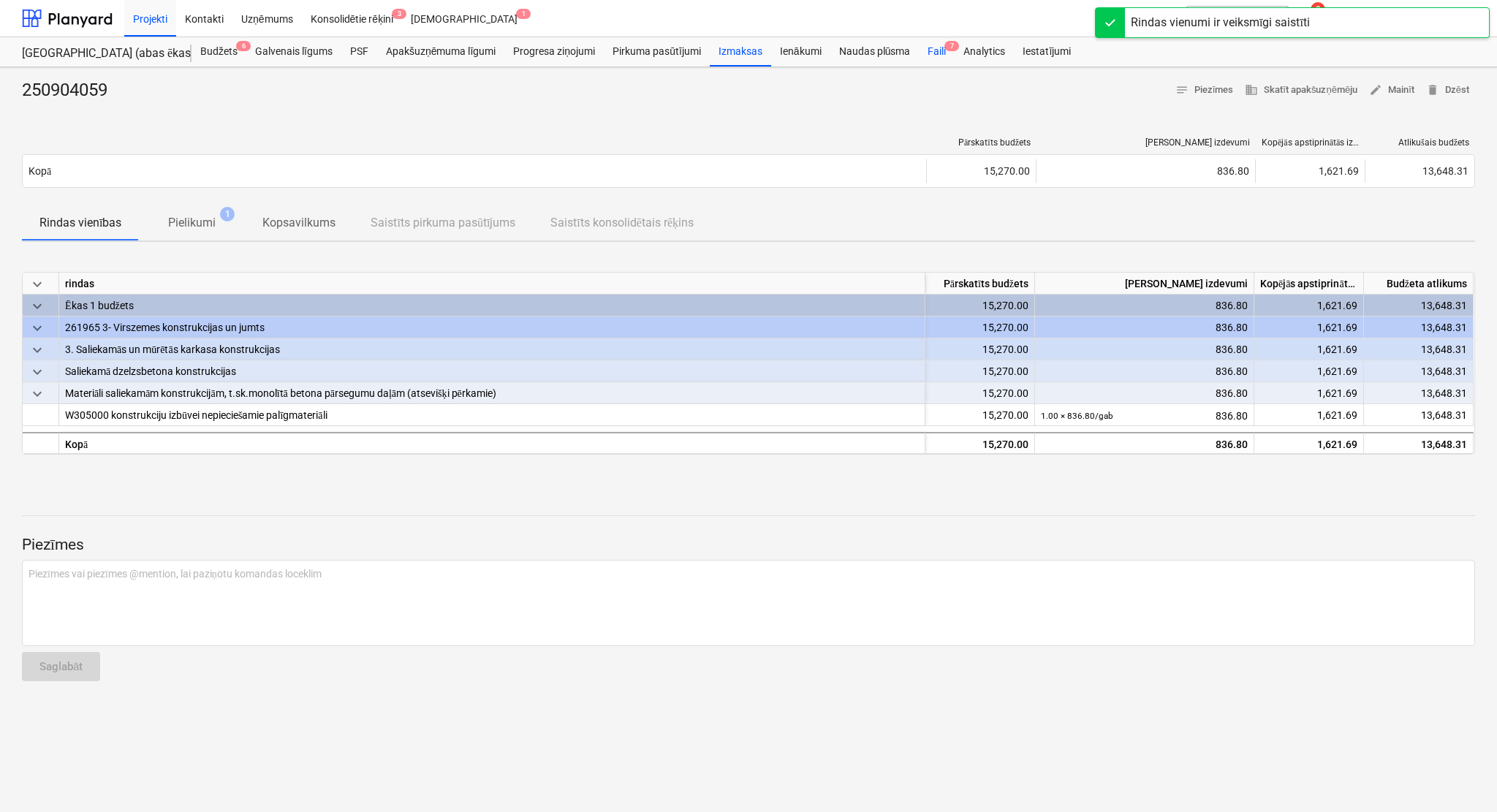
click at [932, 47] on div "Faili 7" at bounding box center [937, 51] width 36 height 29
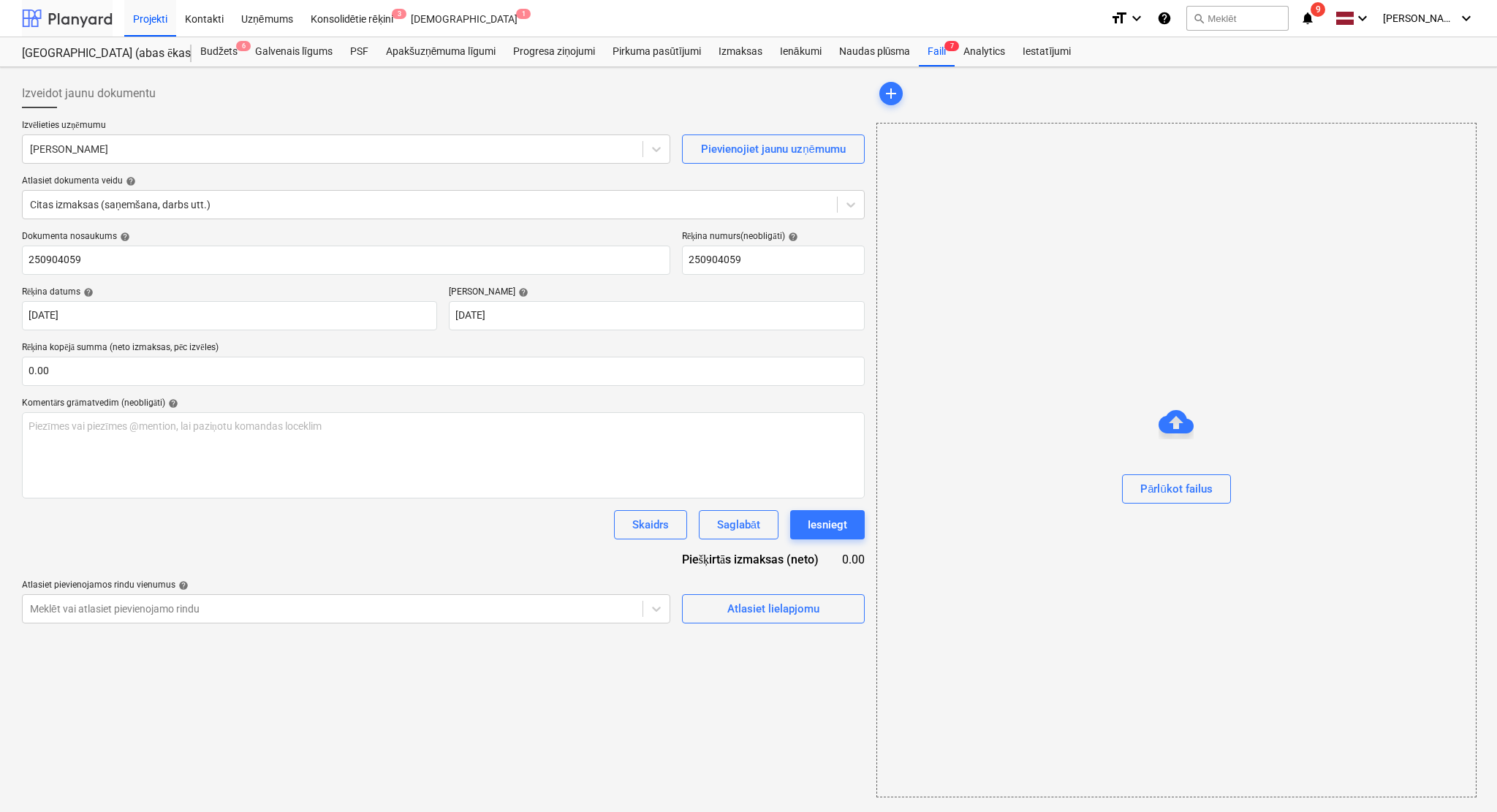
click at [80, 16] on div at bounding box center [68, 18] width 91 height 37
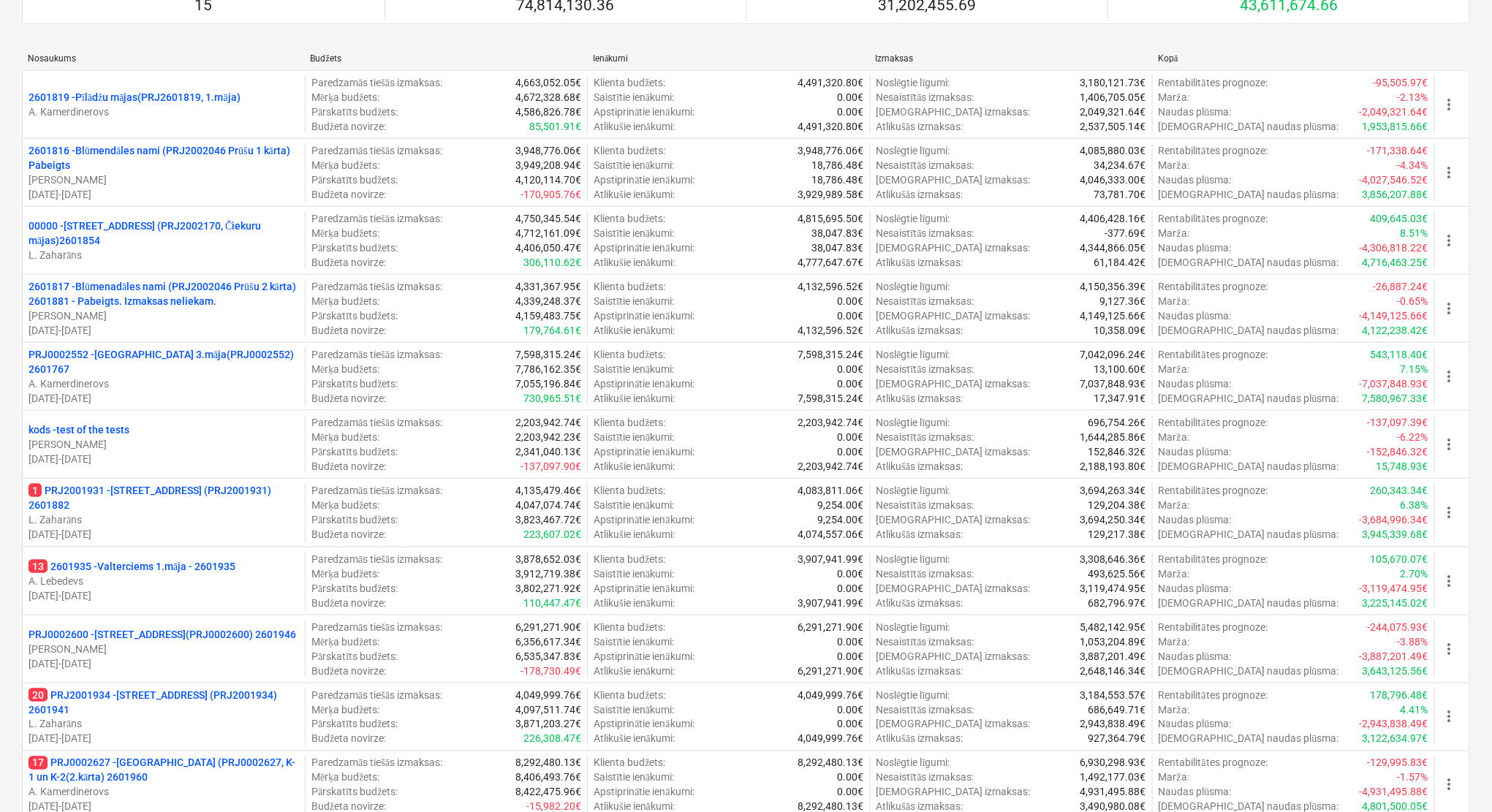
scroll to position [130, 0]
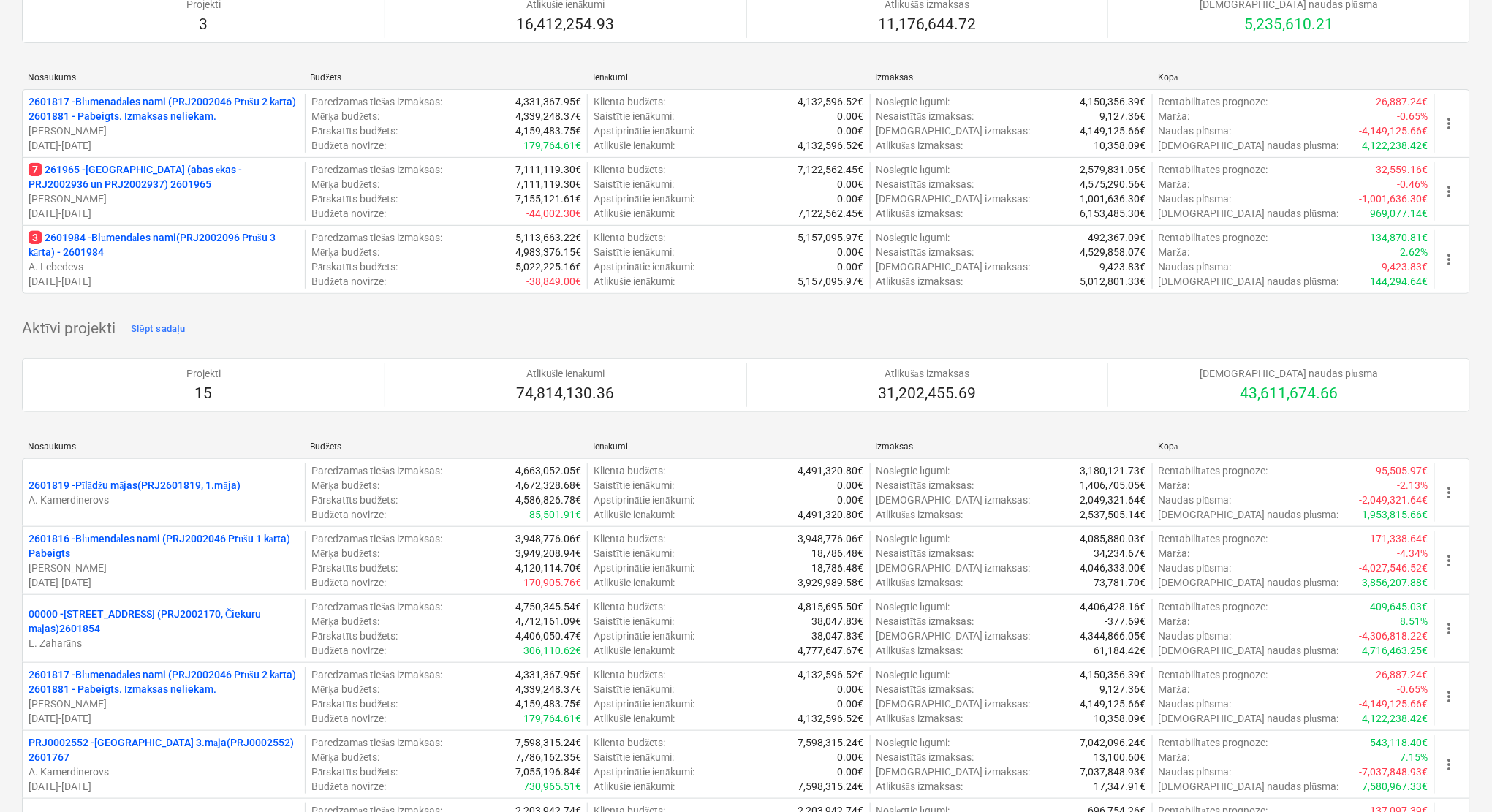
click at [82, 234] on p "3 2601984 - Blūmendāles nami(PRJ2002096 Prūšu 3 kārta) - 2601984" at bounding box center [163, 245] width 270 height 29
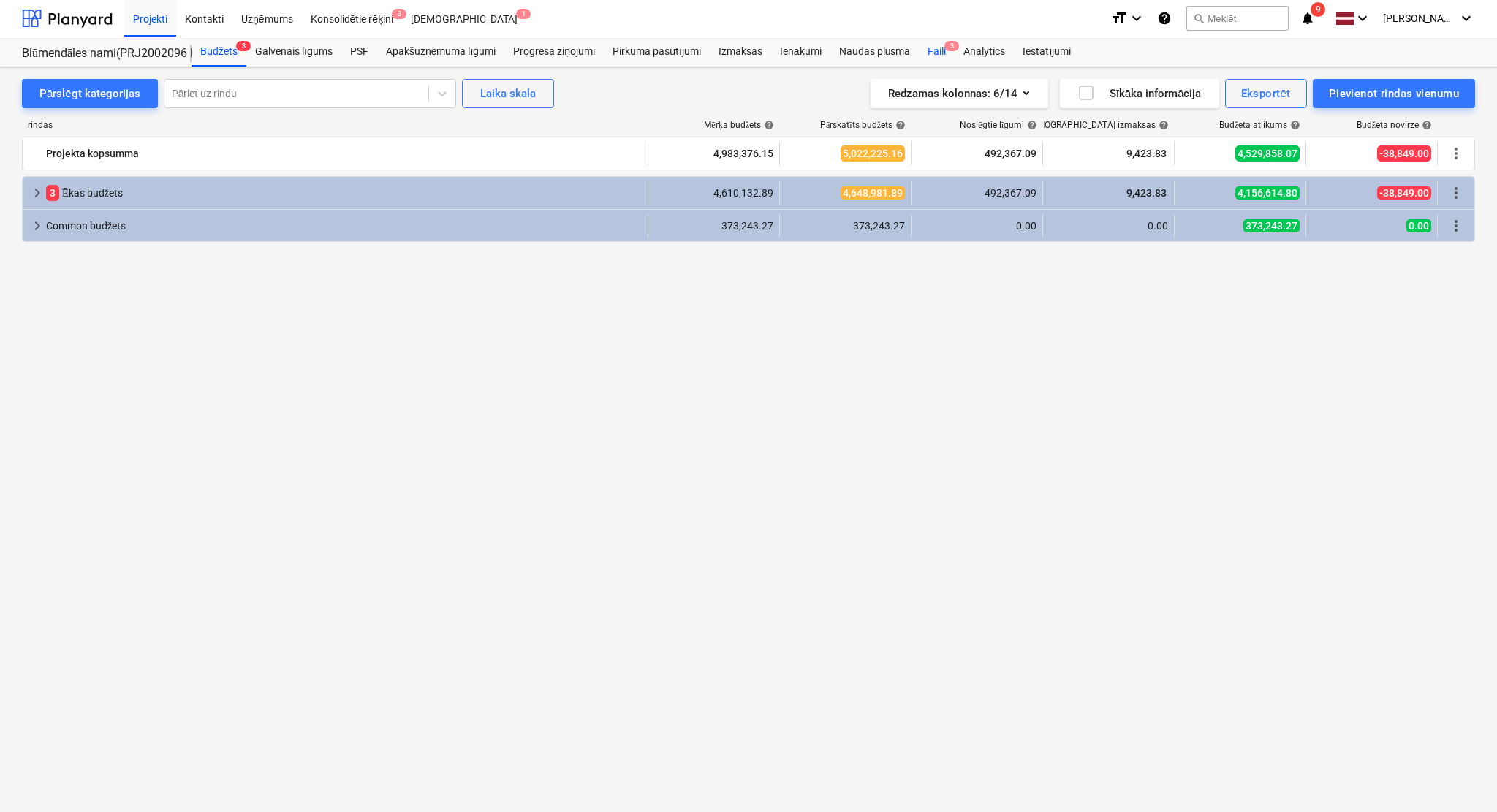
click at [938, 47] on div "Faili 3" at bounding box center [937, 51] width 36 height 29
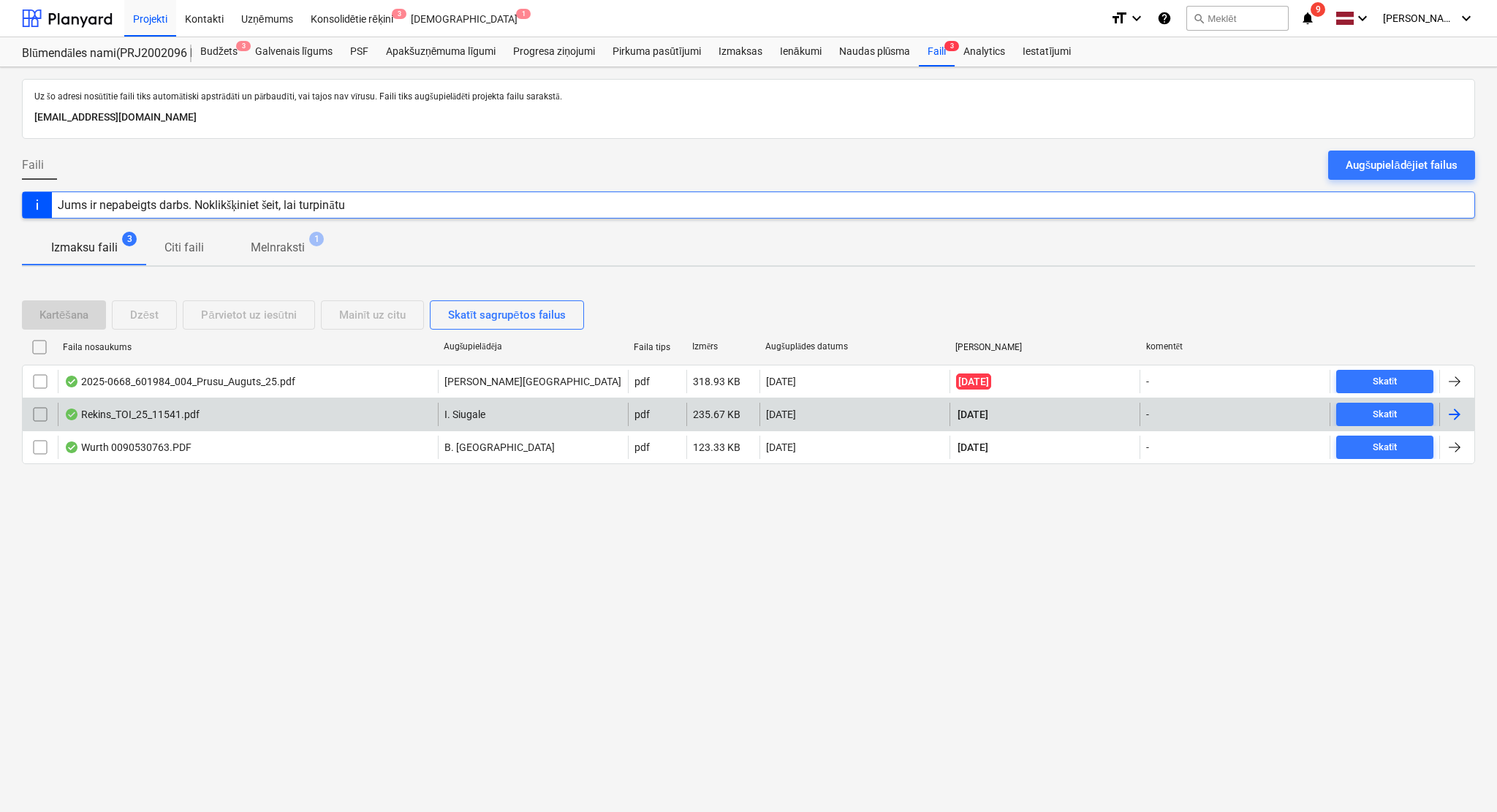
click at [1454, 412] on div at bounding box center [1454, 414] width 17 height 17
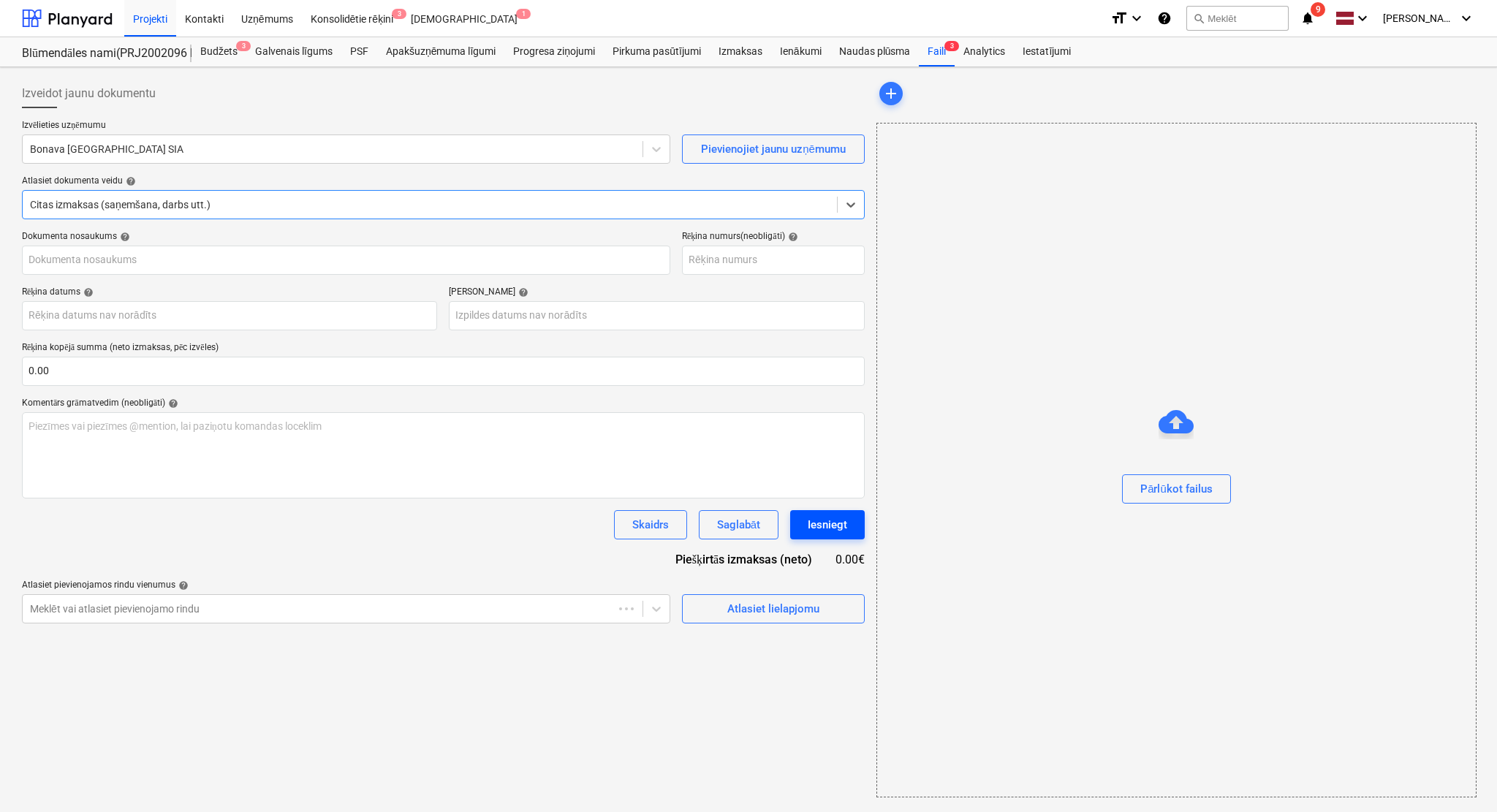
type input "Rekins_TOI_25_11541.pdf"
type input "[DATE]"
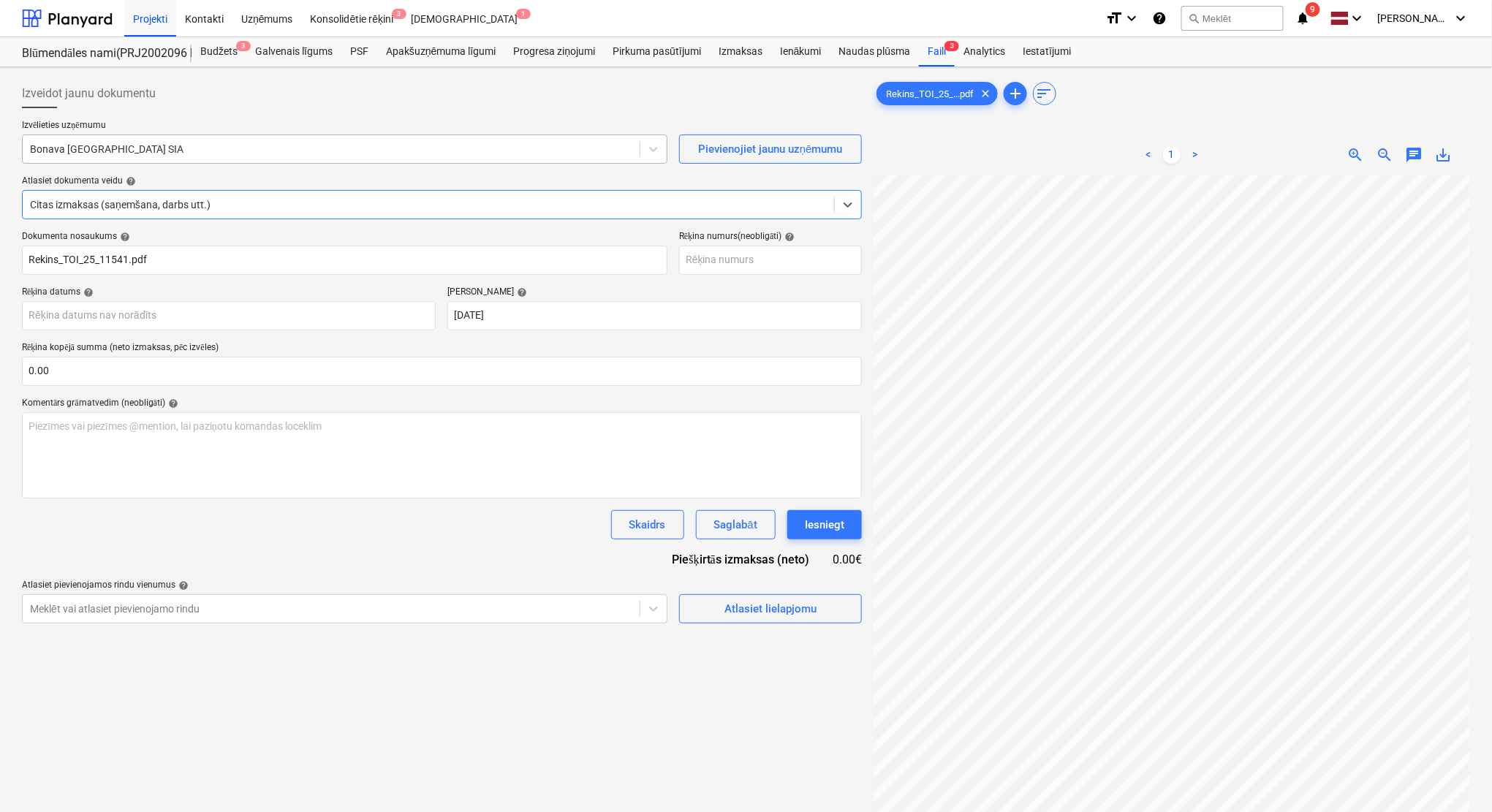
click at [367, 138] on div "Bonava [GEOGRAPHIC_DATA] SIA" at bounding box center [345, 149] width 646 height 29
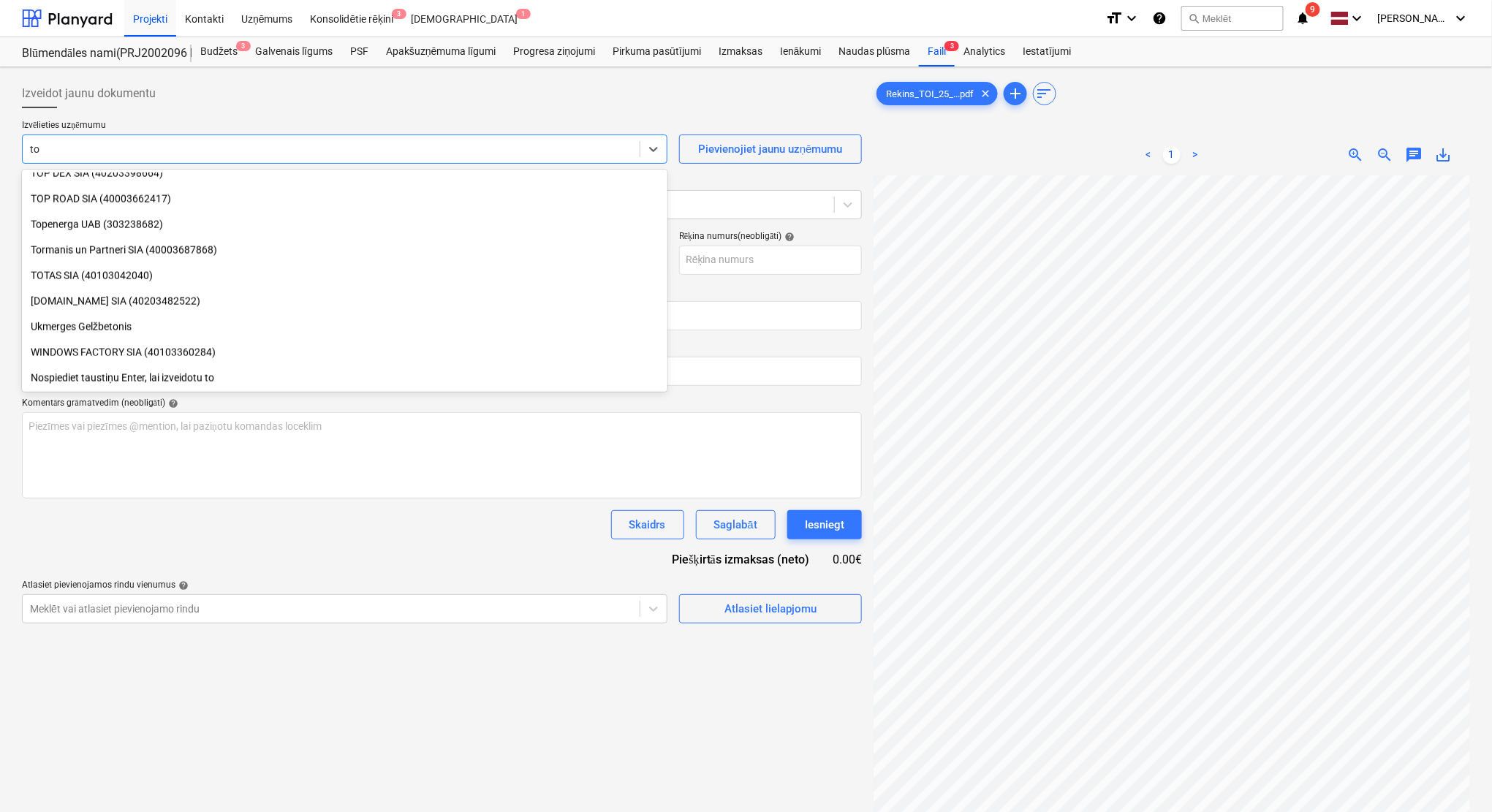
scroll to position [931, 0]
type input "toi"
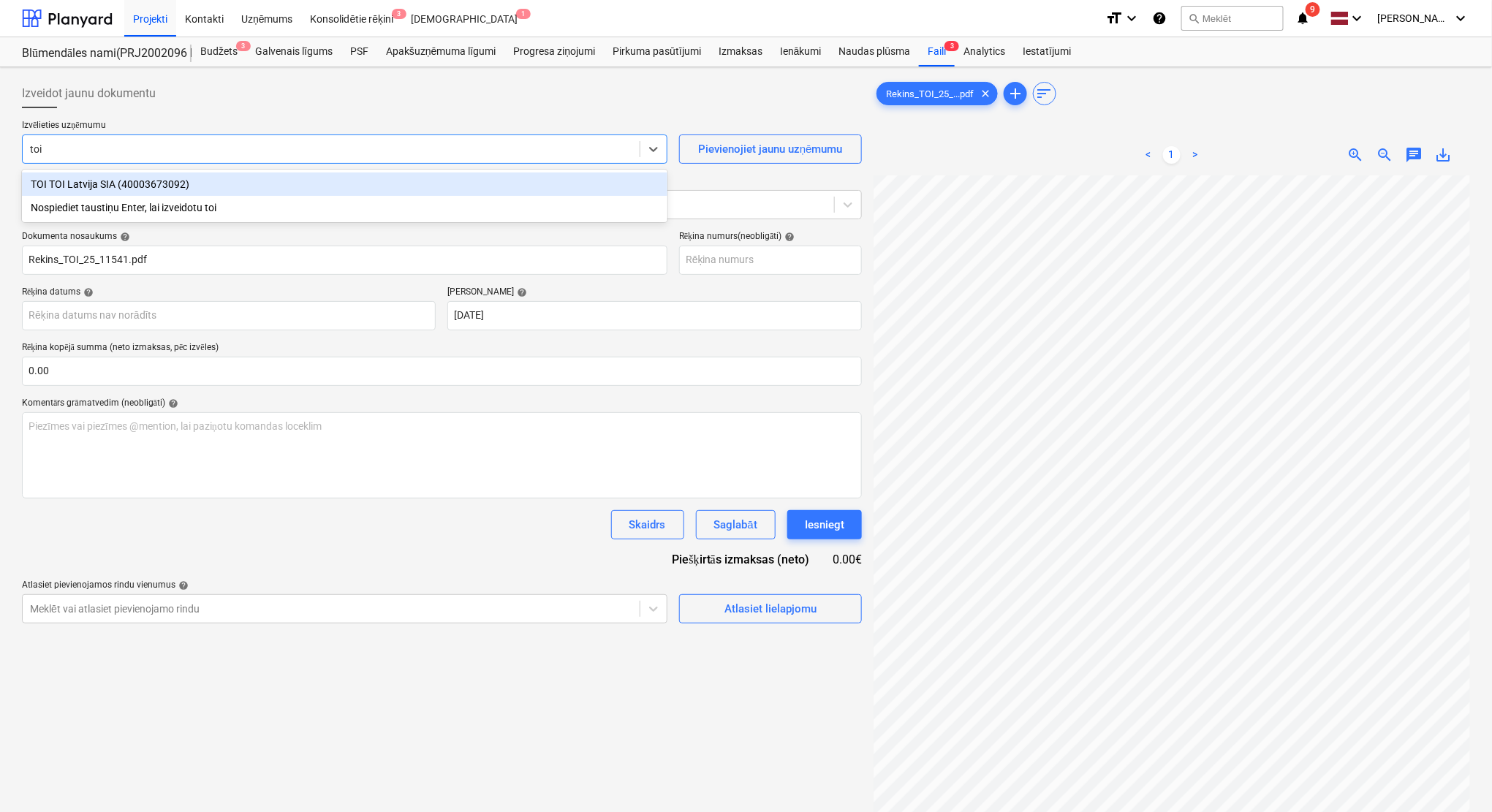
click at [380, 182] on div "TOI TOI Latvija SIA (40003673092)" at bounding box center [345, 184] width 646 height 23
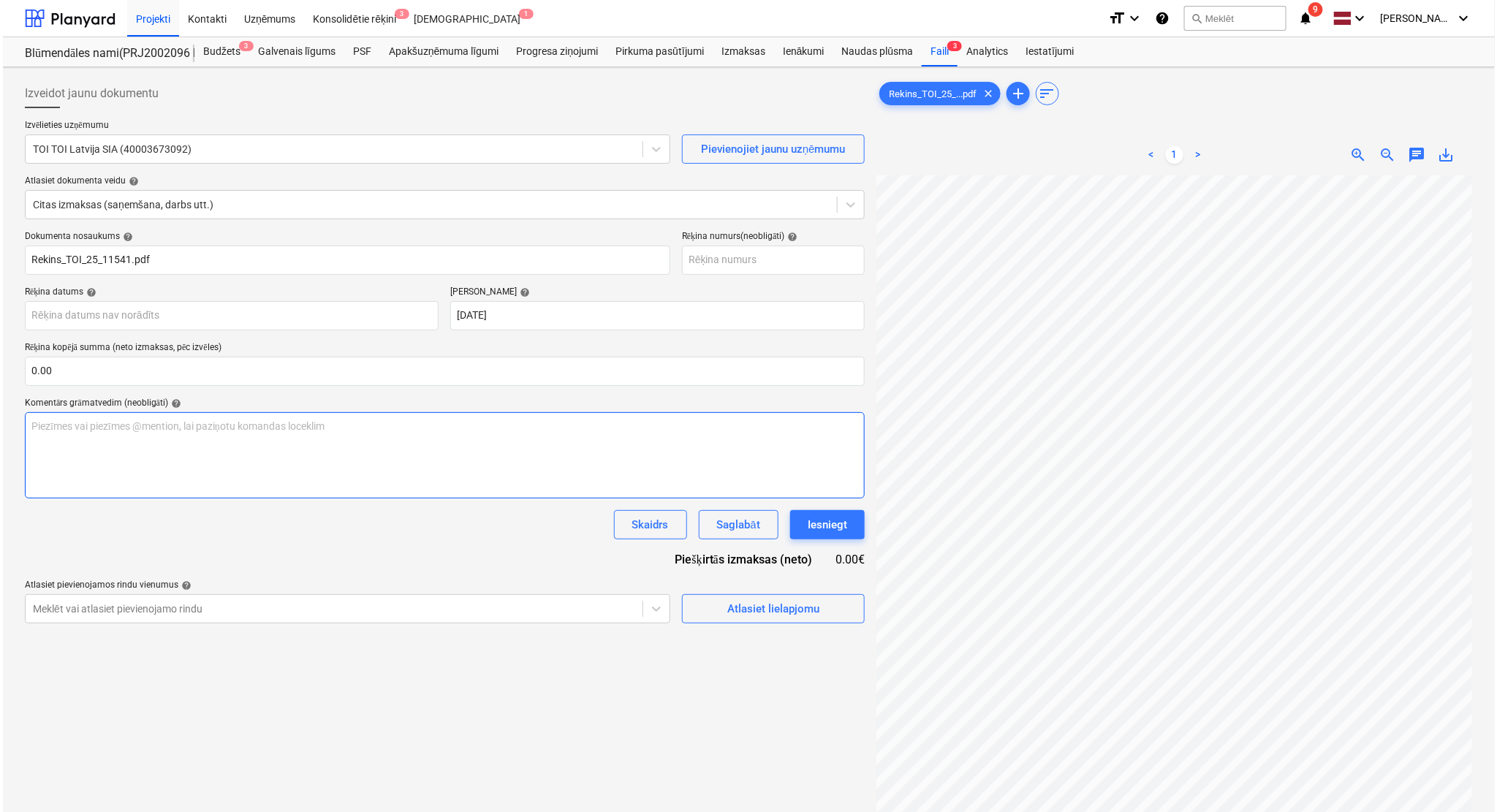
scroll to position [31, 64]
click at [756, 613] on div "Atlasiet lielapjomu" at bounding box center [770, 609] width 92 height 19
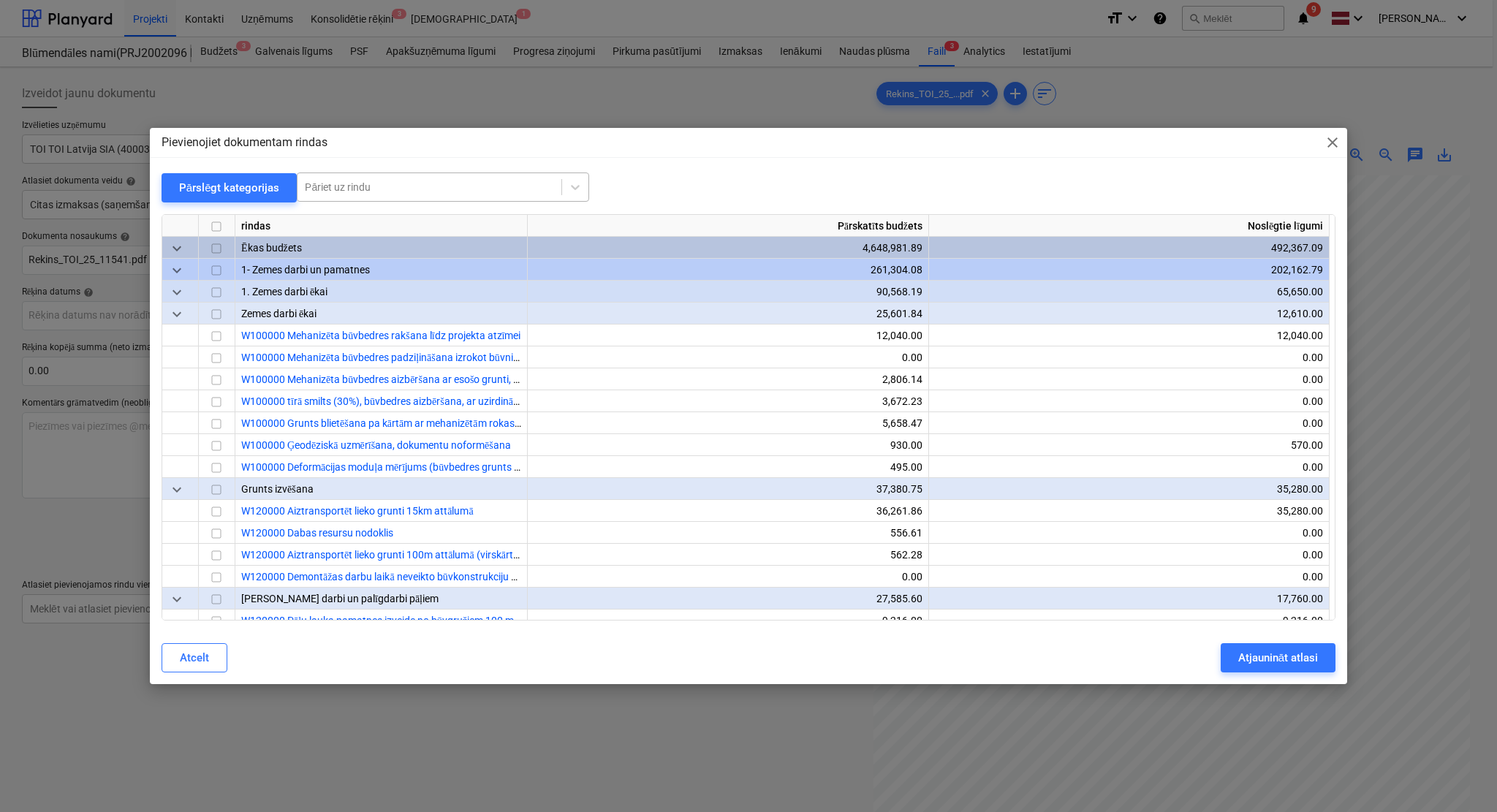
click at [387, 189] on div at bounding box center [429, 186] width 249 height 15
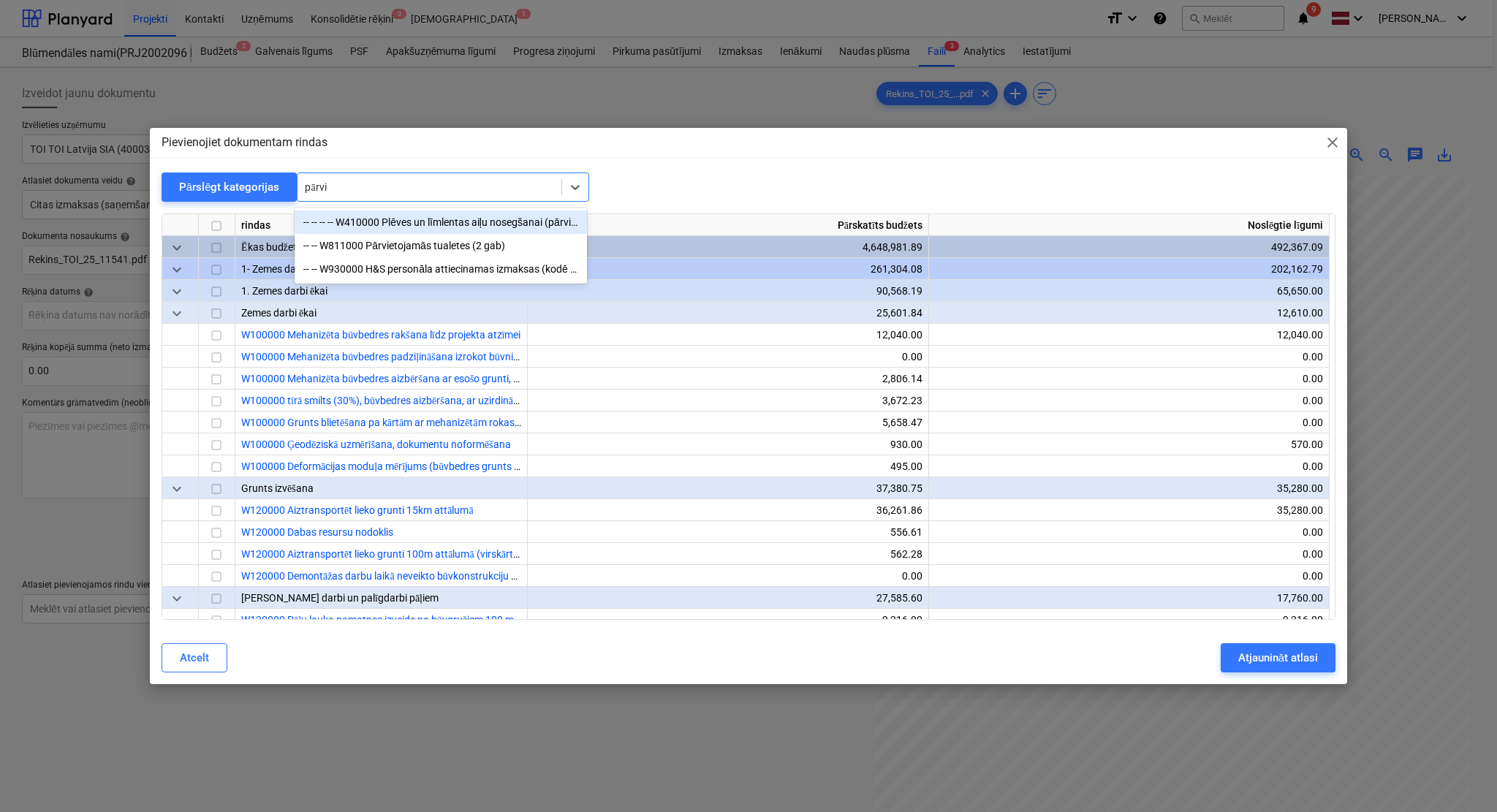
type input "pārvie"
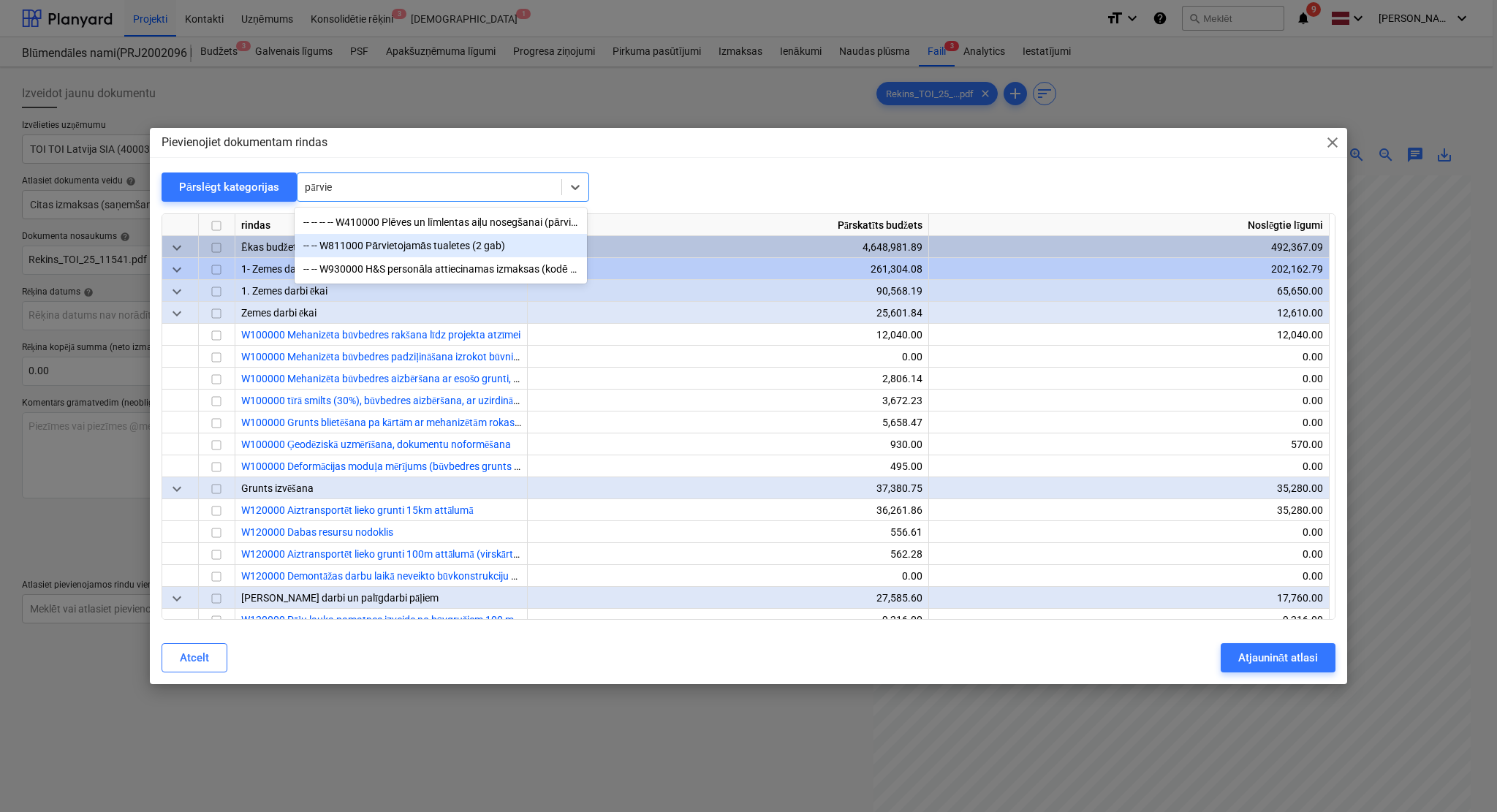
click at [406, 245] on div "-- -- W811000 Pārvietojamās tualetes (2 gab)" at bounding box center [441, 245] width 293 height 23
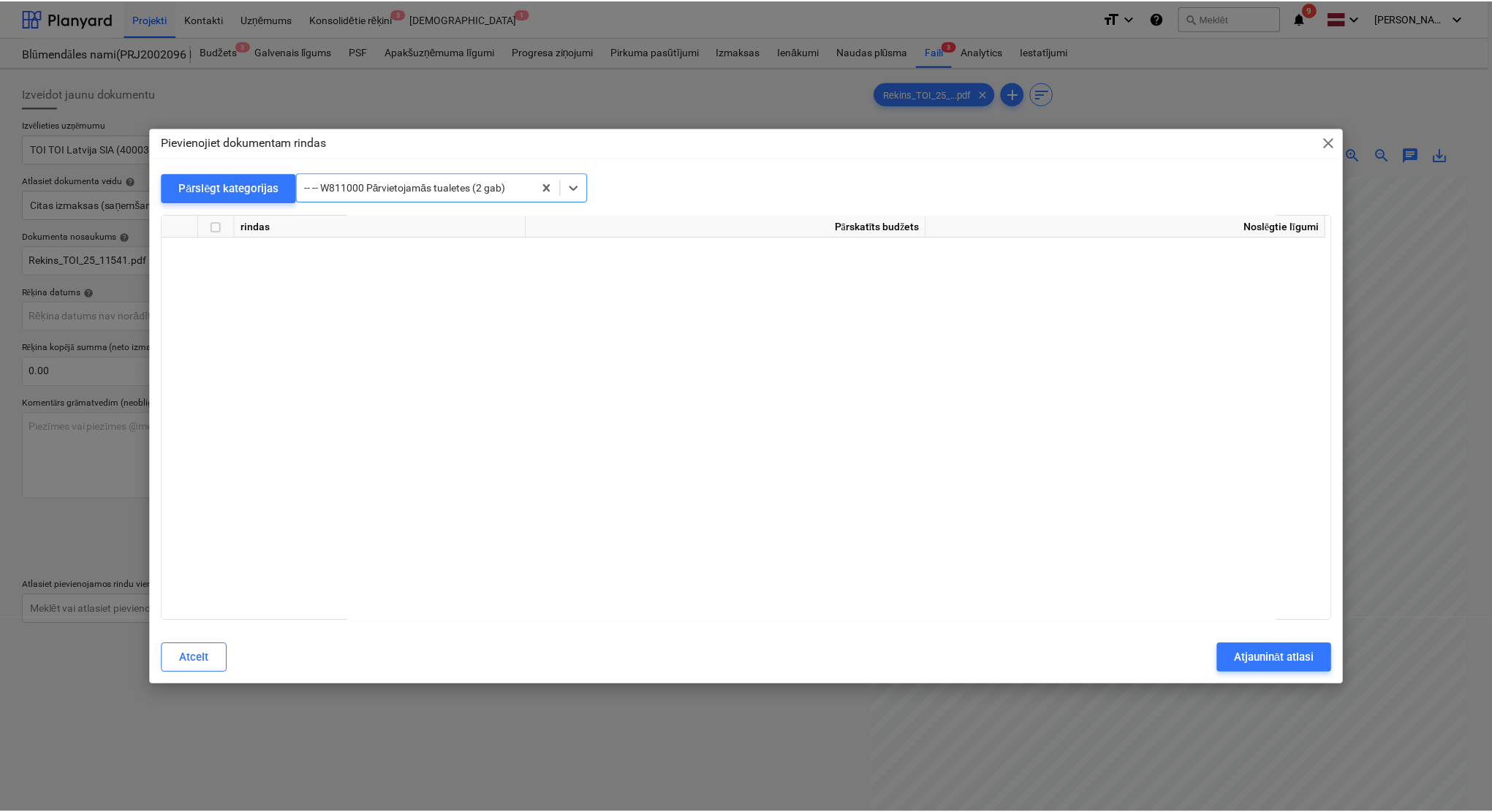
scroll to position [13698, 0]
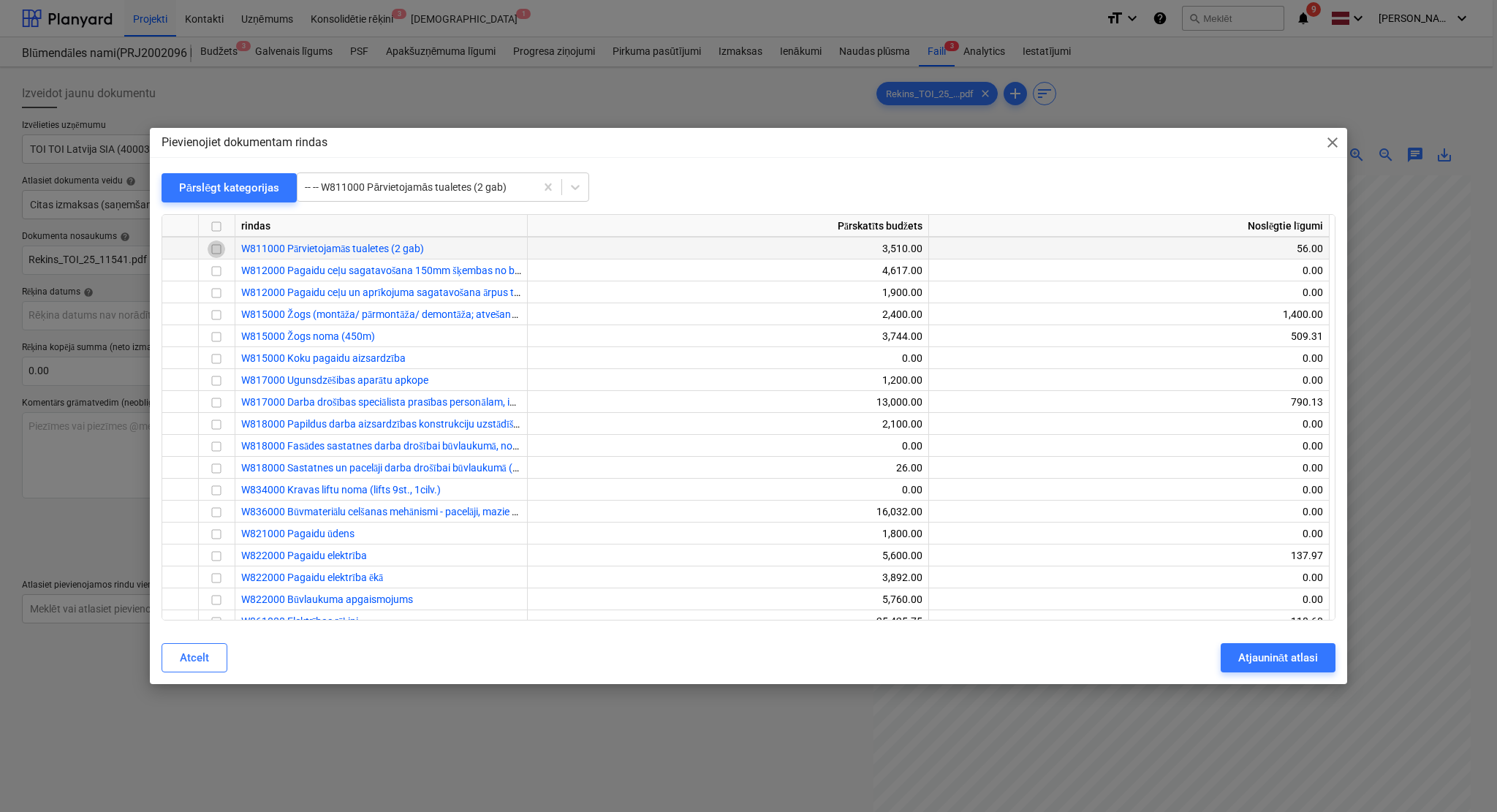
click at [220, 249] on input "checkbox" at bounding box center [216, 249] width 17 height 17
click at [1259, 662] on div "Atjaunināt atlasi" at bounding box center [1278, 658] width 80 height 19
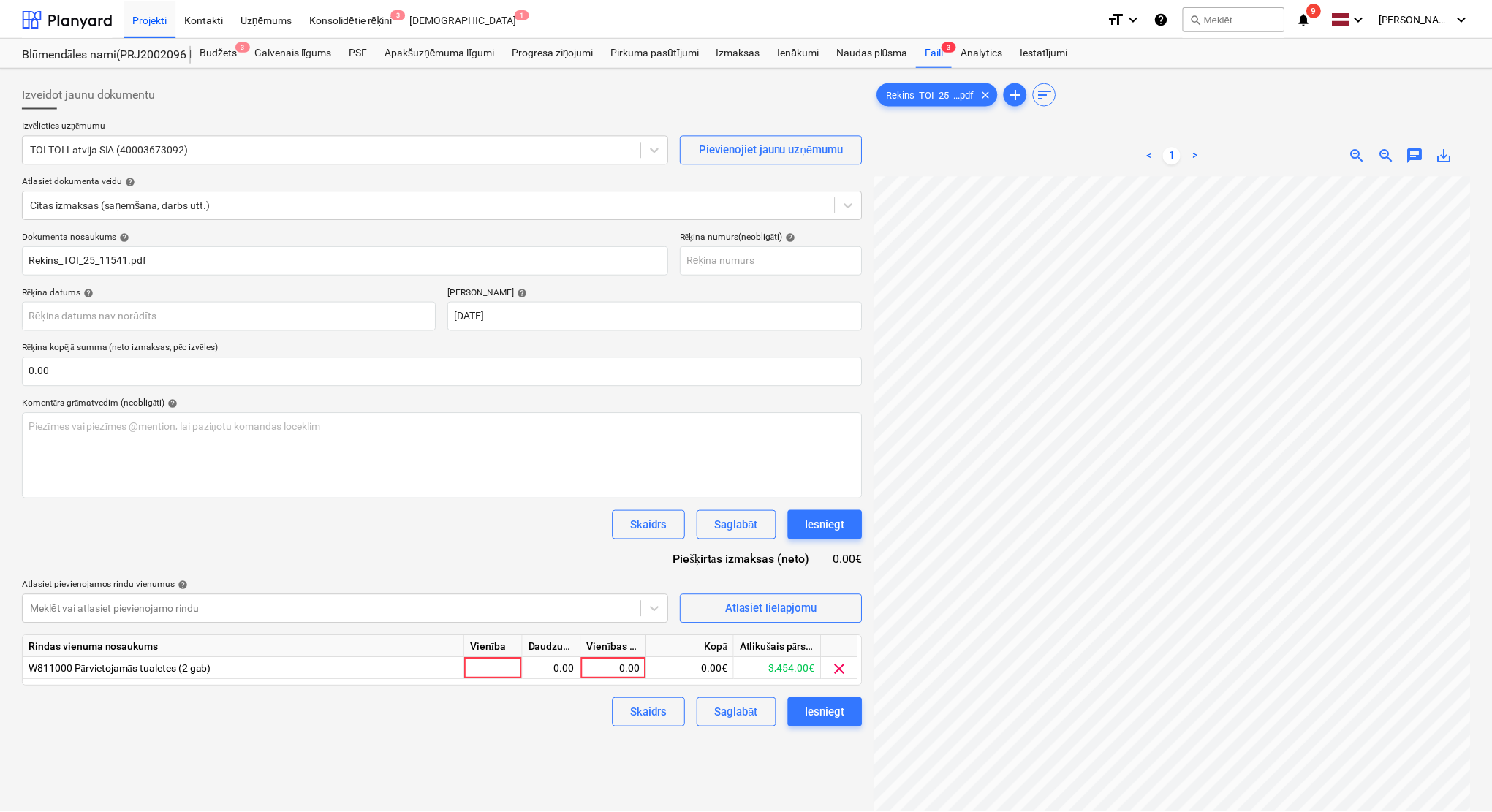
scroll to position [31, 61]
click at [626, 667] on div "0.00" at bounding box center [615, 669] width 53 height 22
type input "17"
click at [597, 719] on div "Skaidrs Saglabāt Iesniegt" at bounding box center [442, 712] width 840 height 29
click at [825, 720] on div "Iesniegt" at bounding box center [824, 712] width 40 height 19
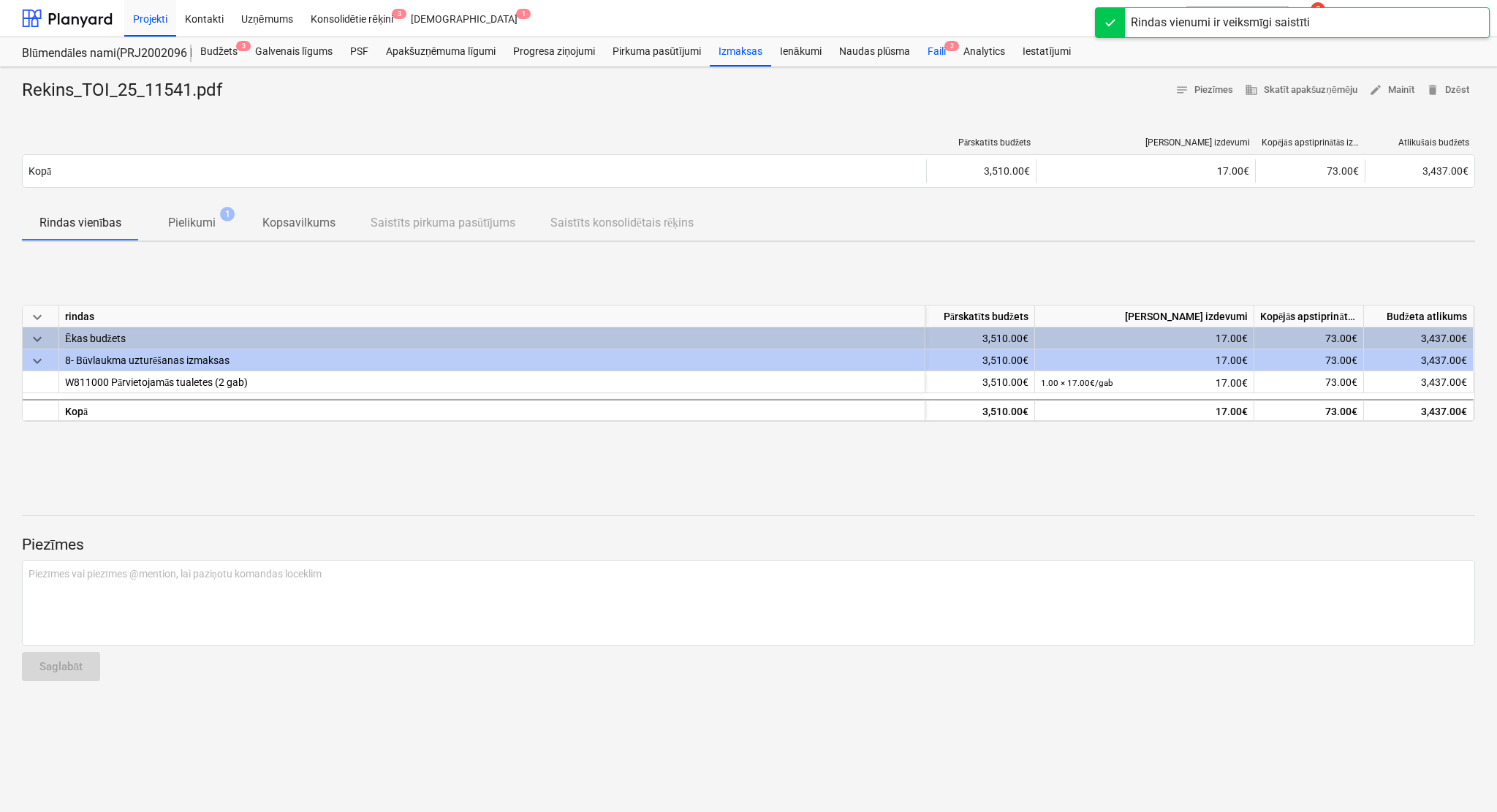
click at [937, 46] on div "Faili 2" at bounding box center [937, 51] width 36 height 29
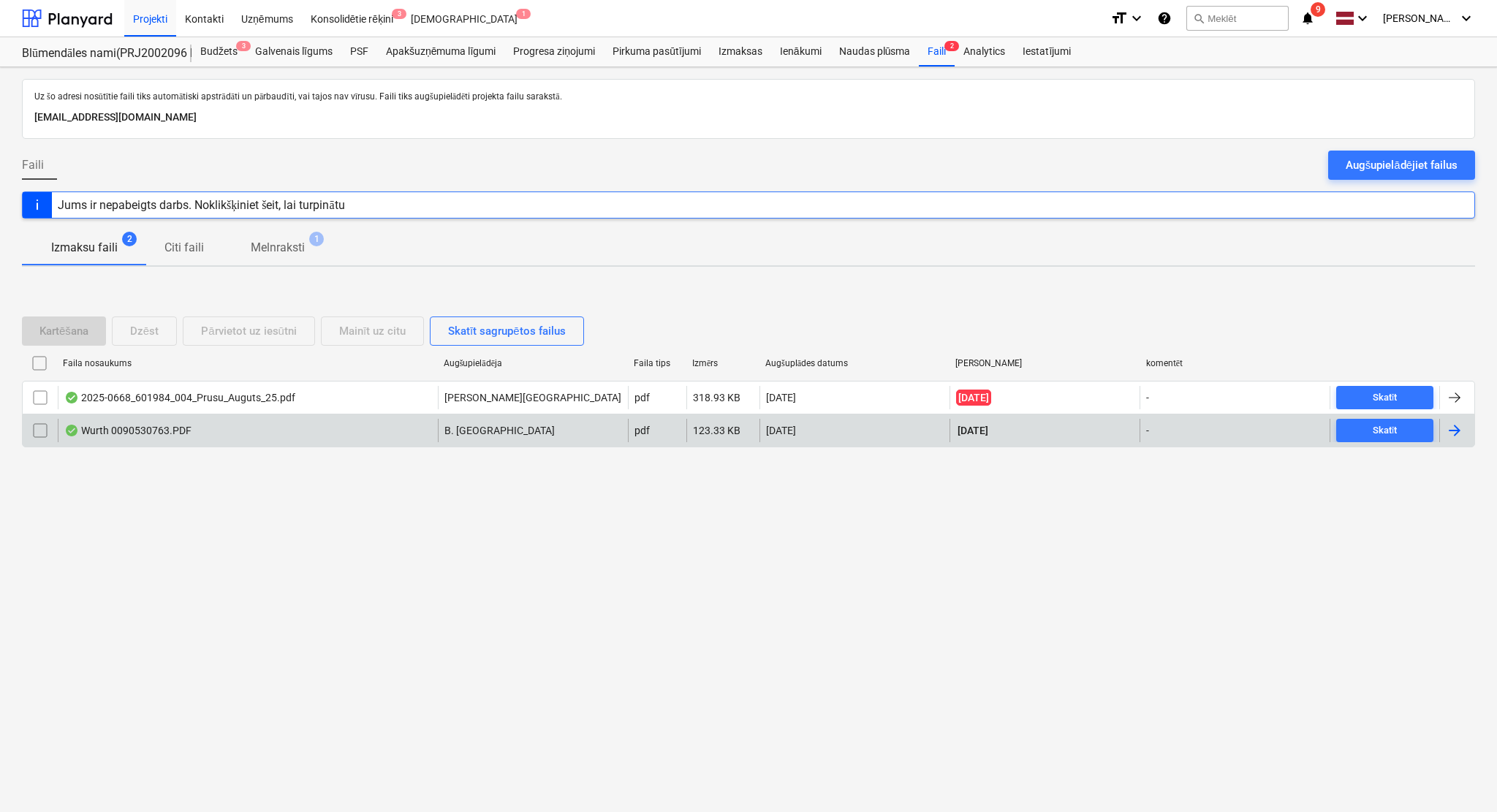
click at [1455, 438] on div at bounding box center [1454, 430] width 17 height 17
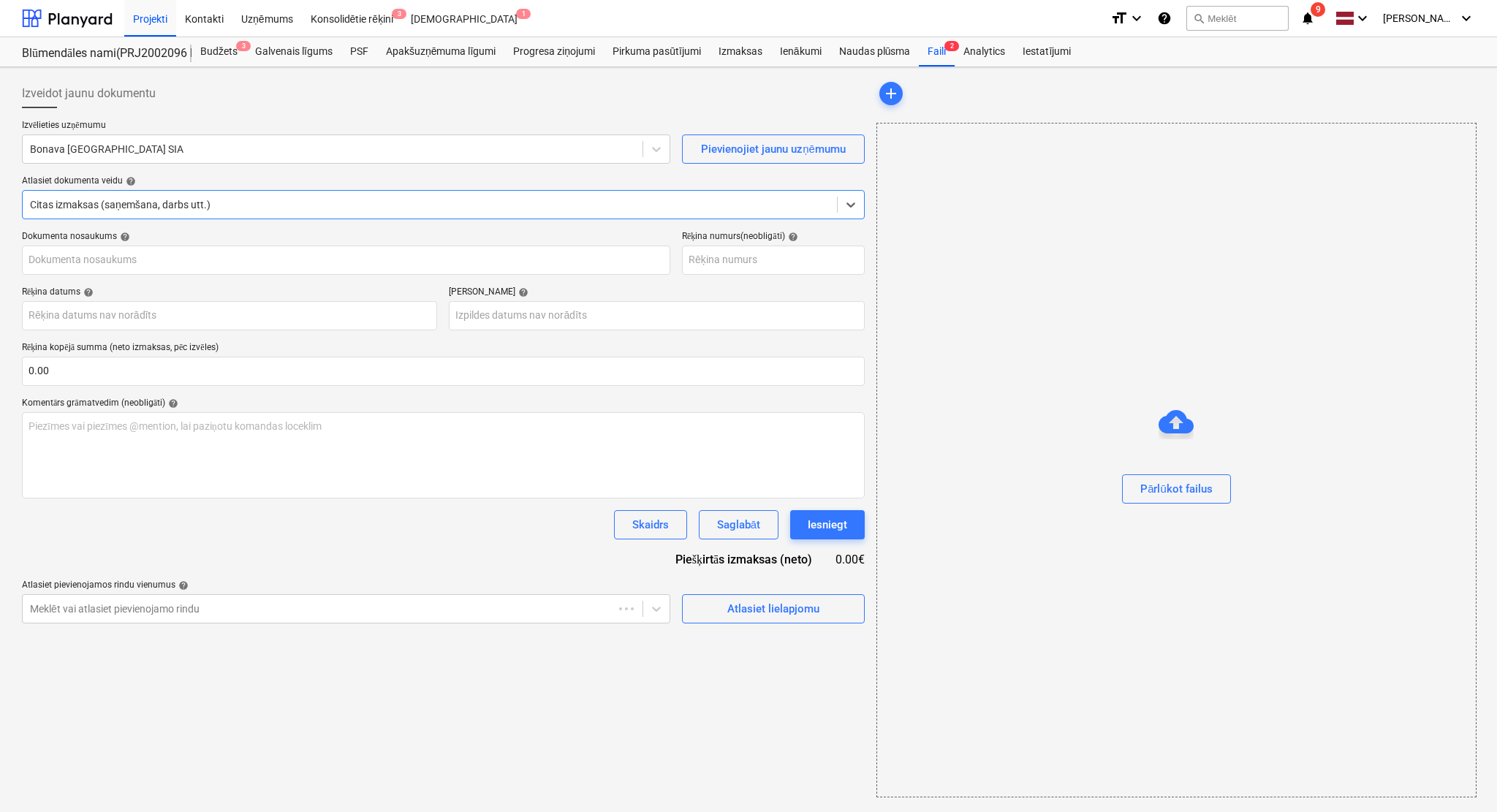
type input "90530763"
type input "[DATE]"
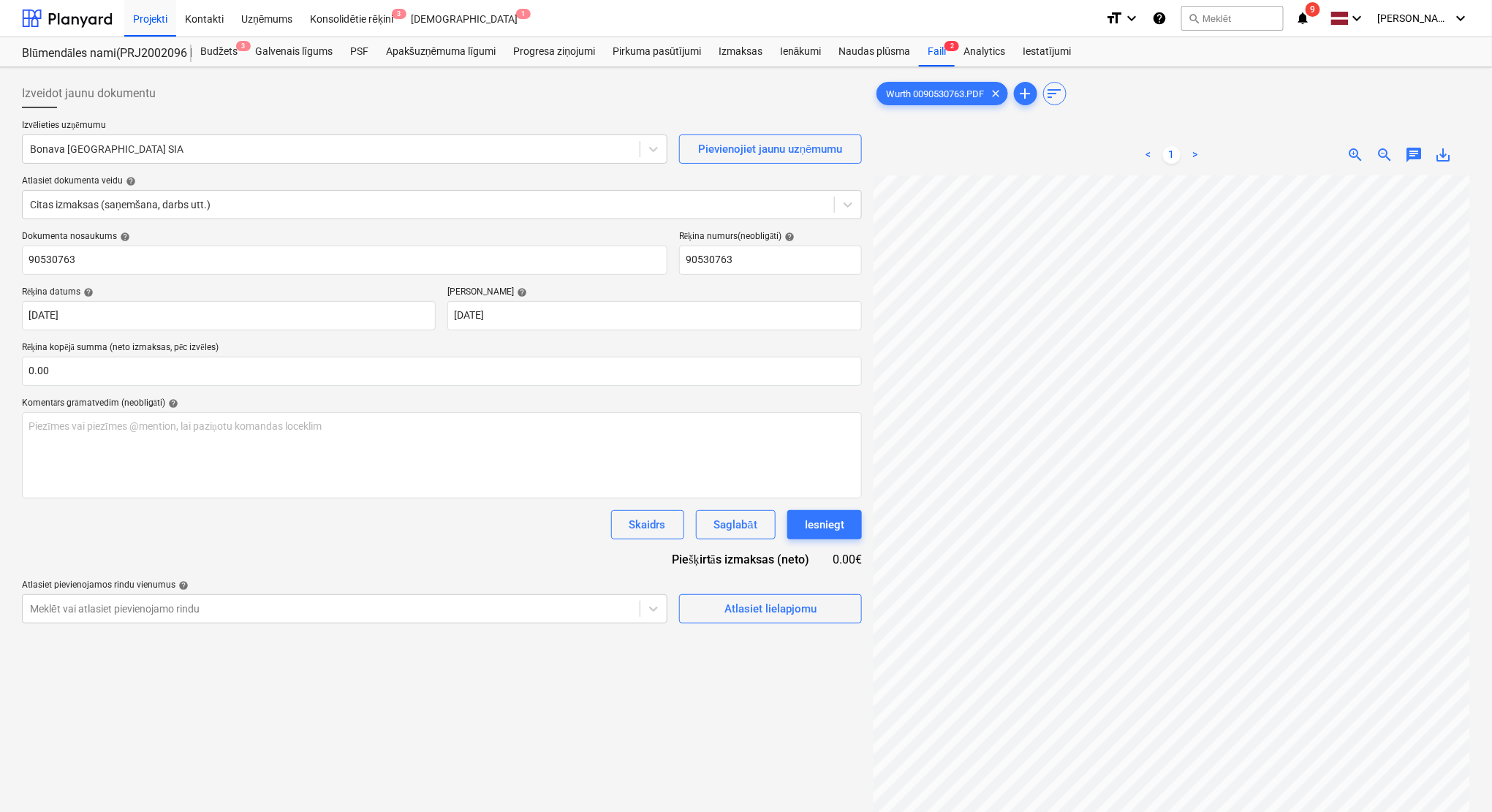
scroll to position [91, 64]
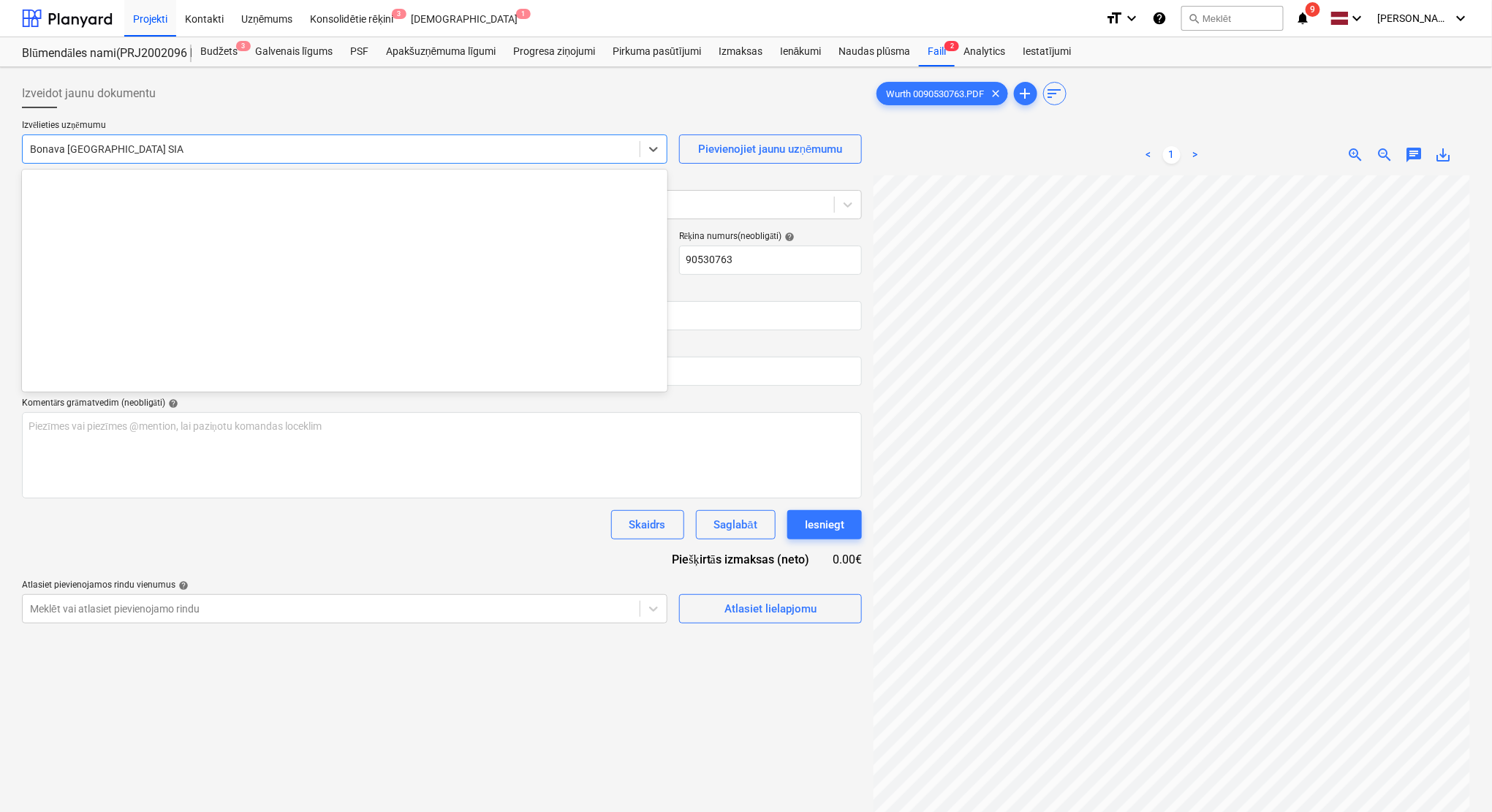
click at [186, 144] on div at bounding box center [331, 148] width 602 height 15
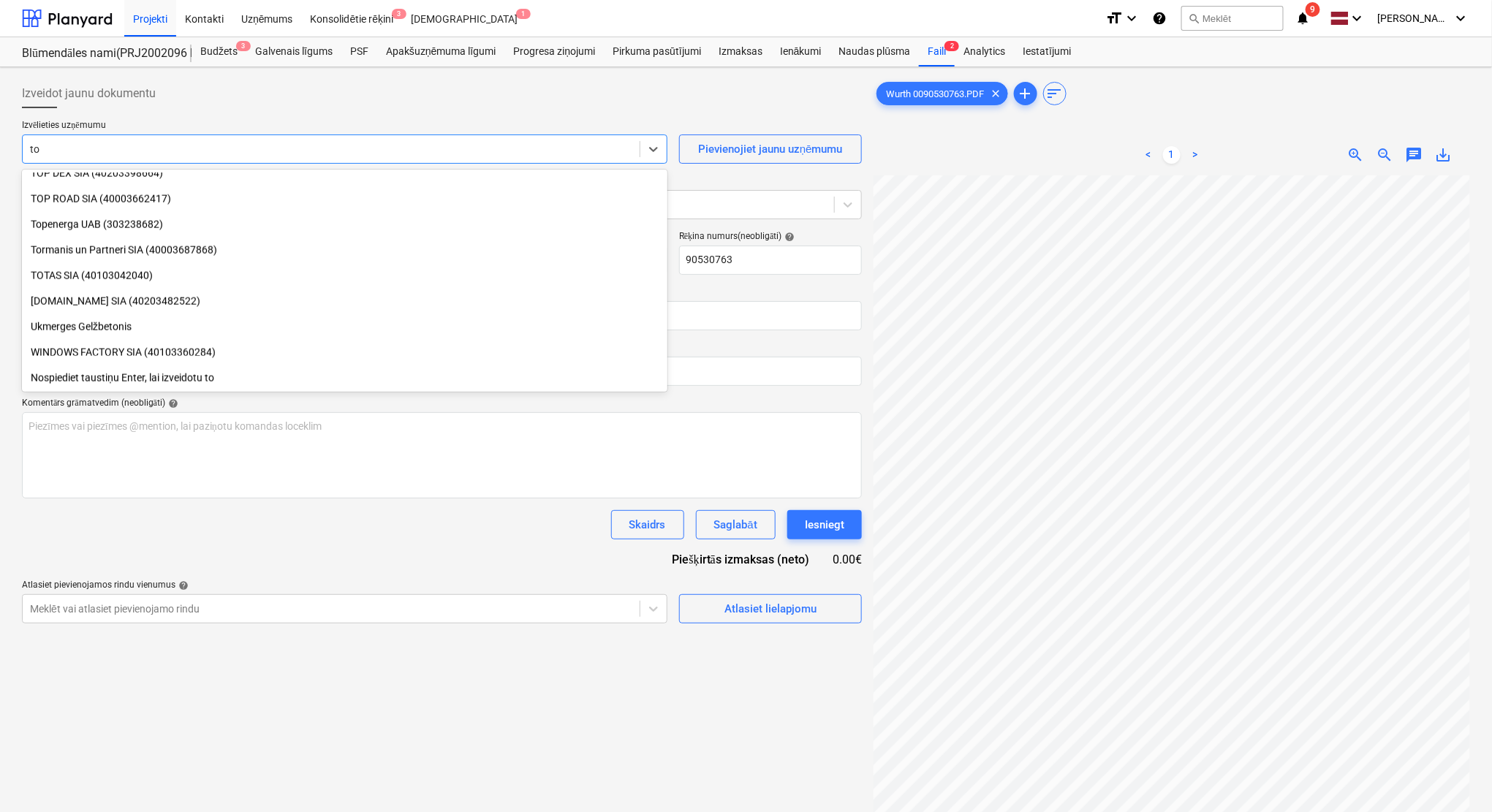
scroll to position [931, 0]
type input "t"
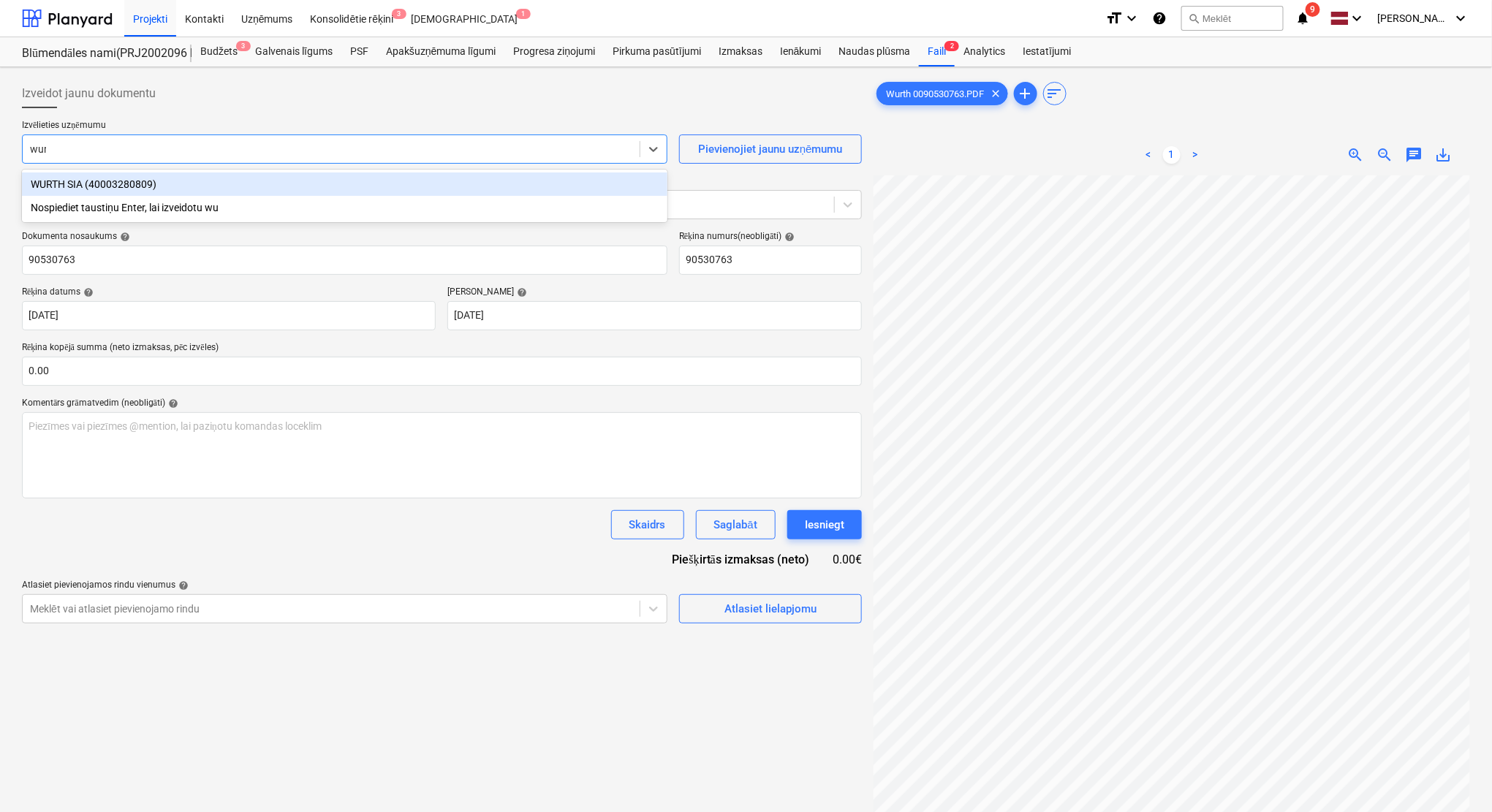
type input "wurt"
click at [236, 181] on div "WURTH SIA (40003280809)" at bounding box center [345, 184] width 646 height 23
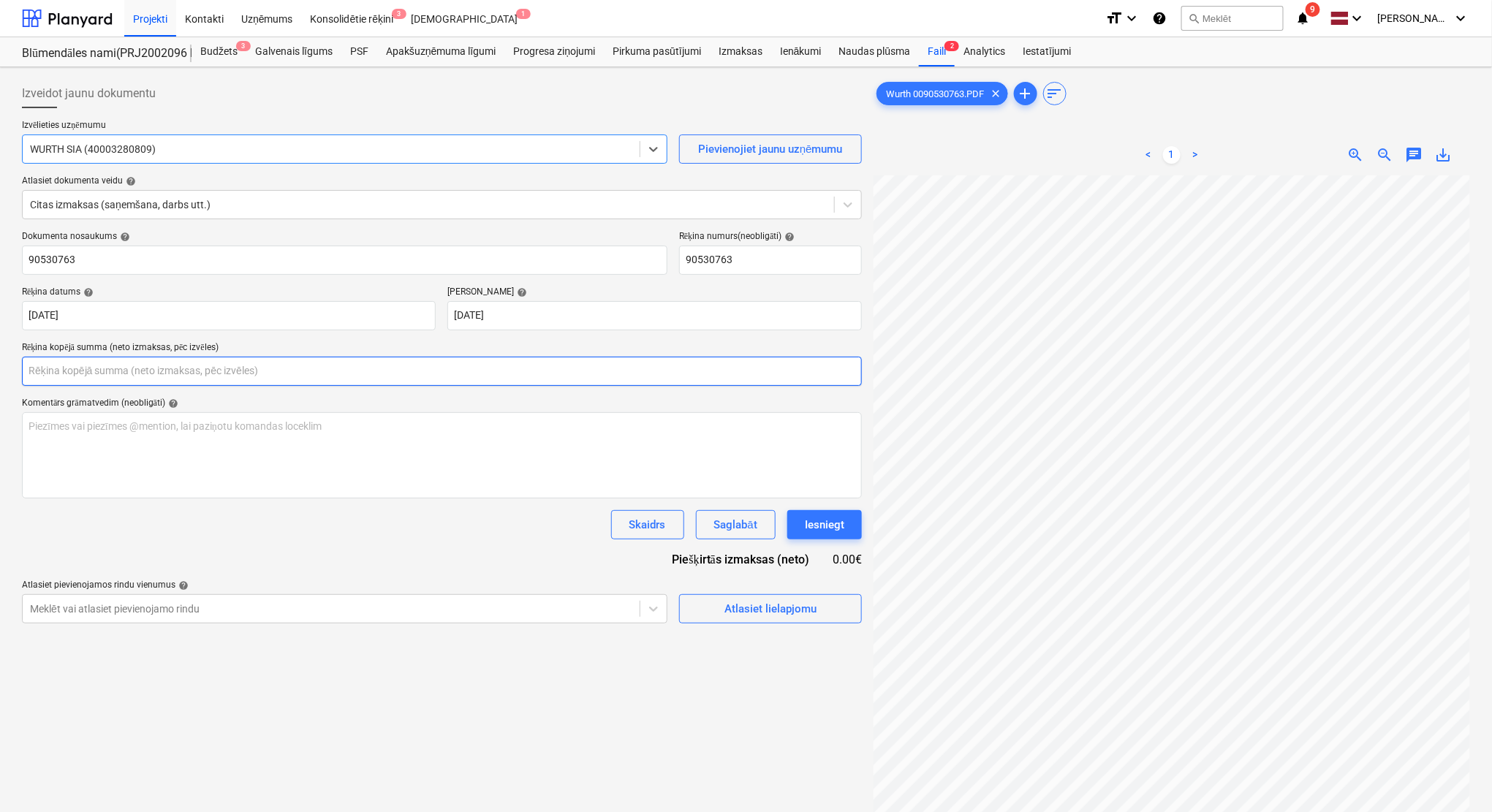
click at [499, 377] on input "text" at bounding box center [442, 371] width 840 height 29
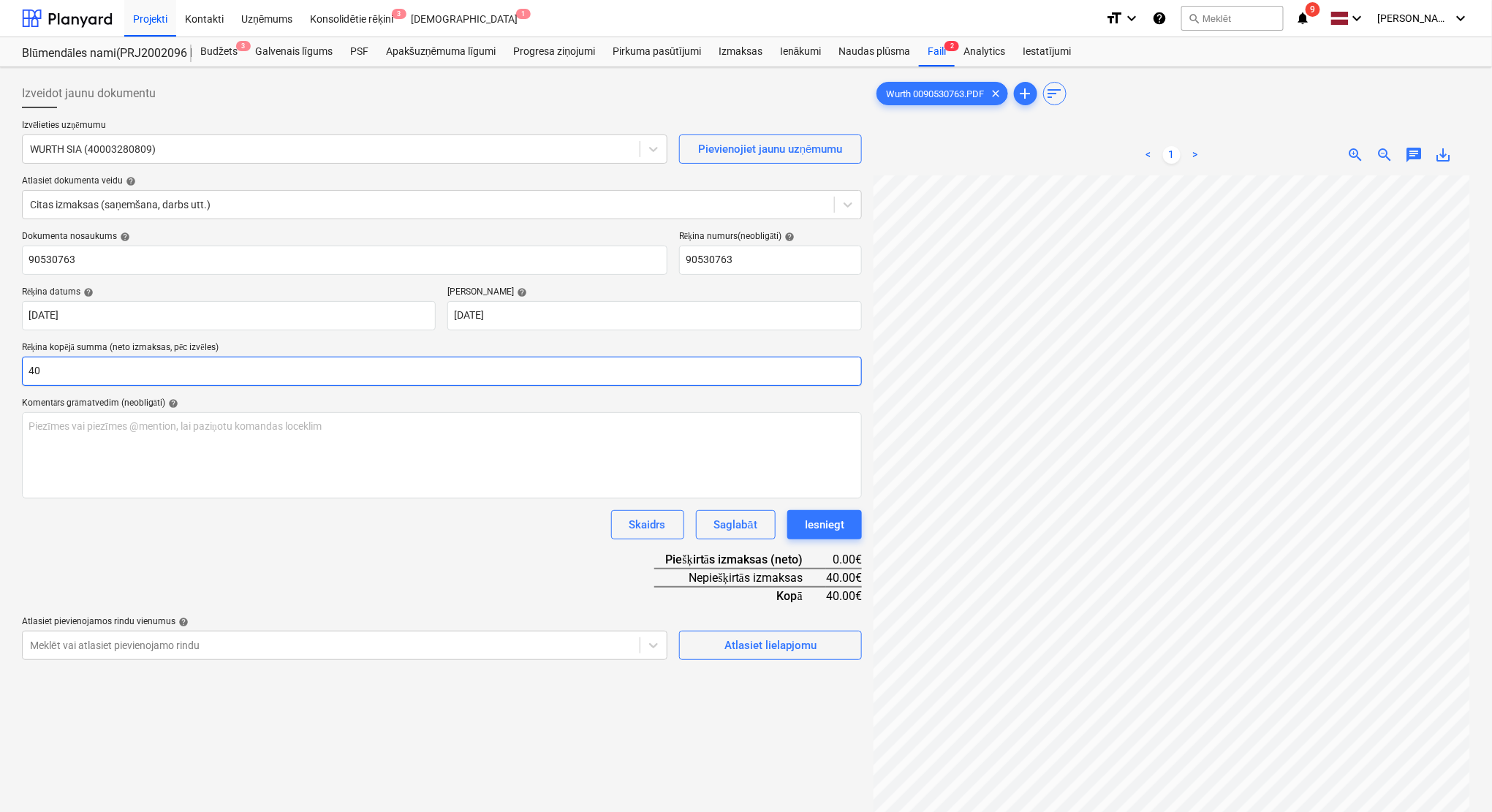
type input "4"
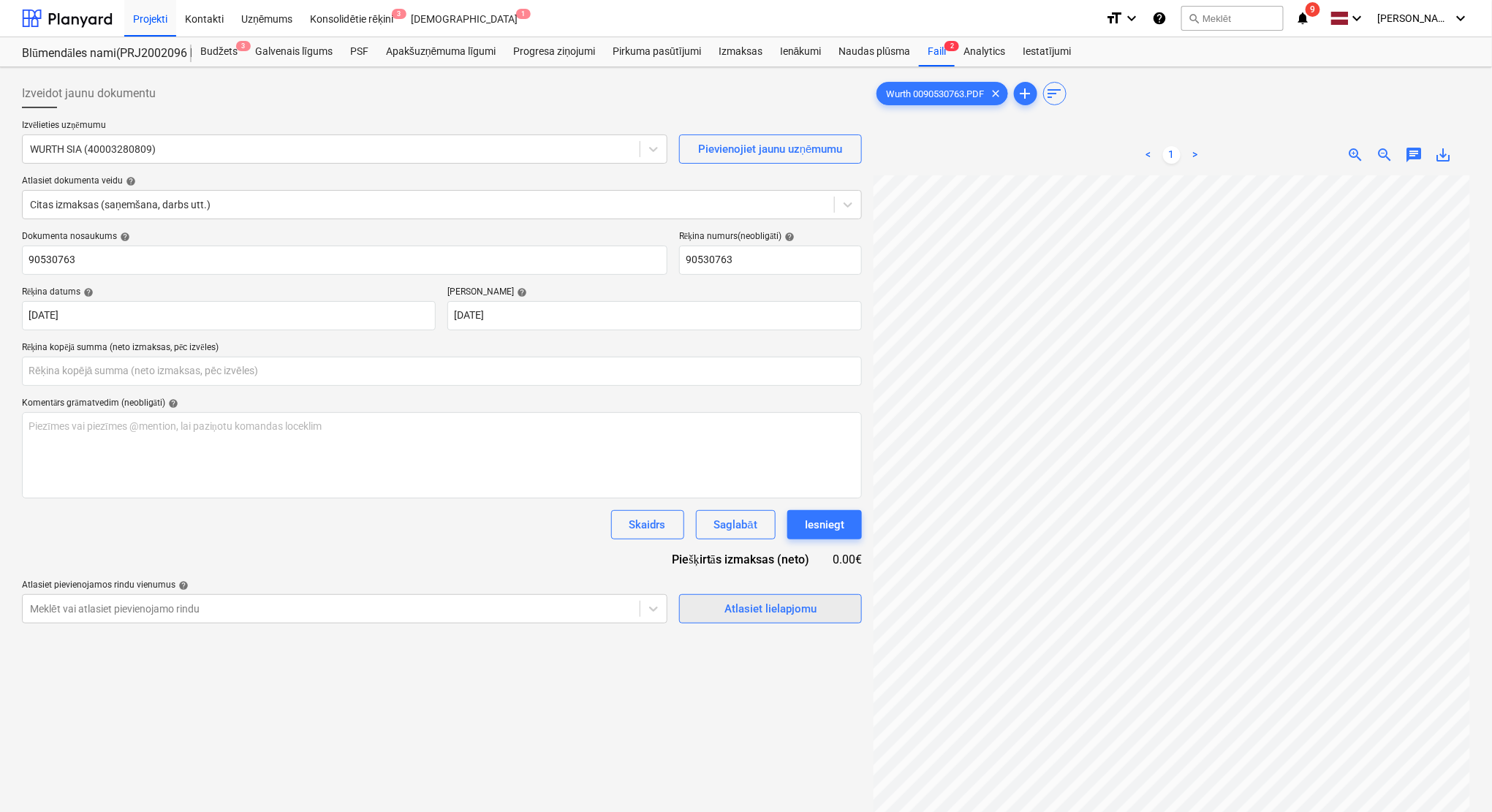
type input "0.00"
click at [771, 605] on div "Atlasiet lielapjomu" at bounding box center [770, 609] width 92 height 19
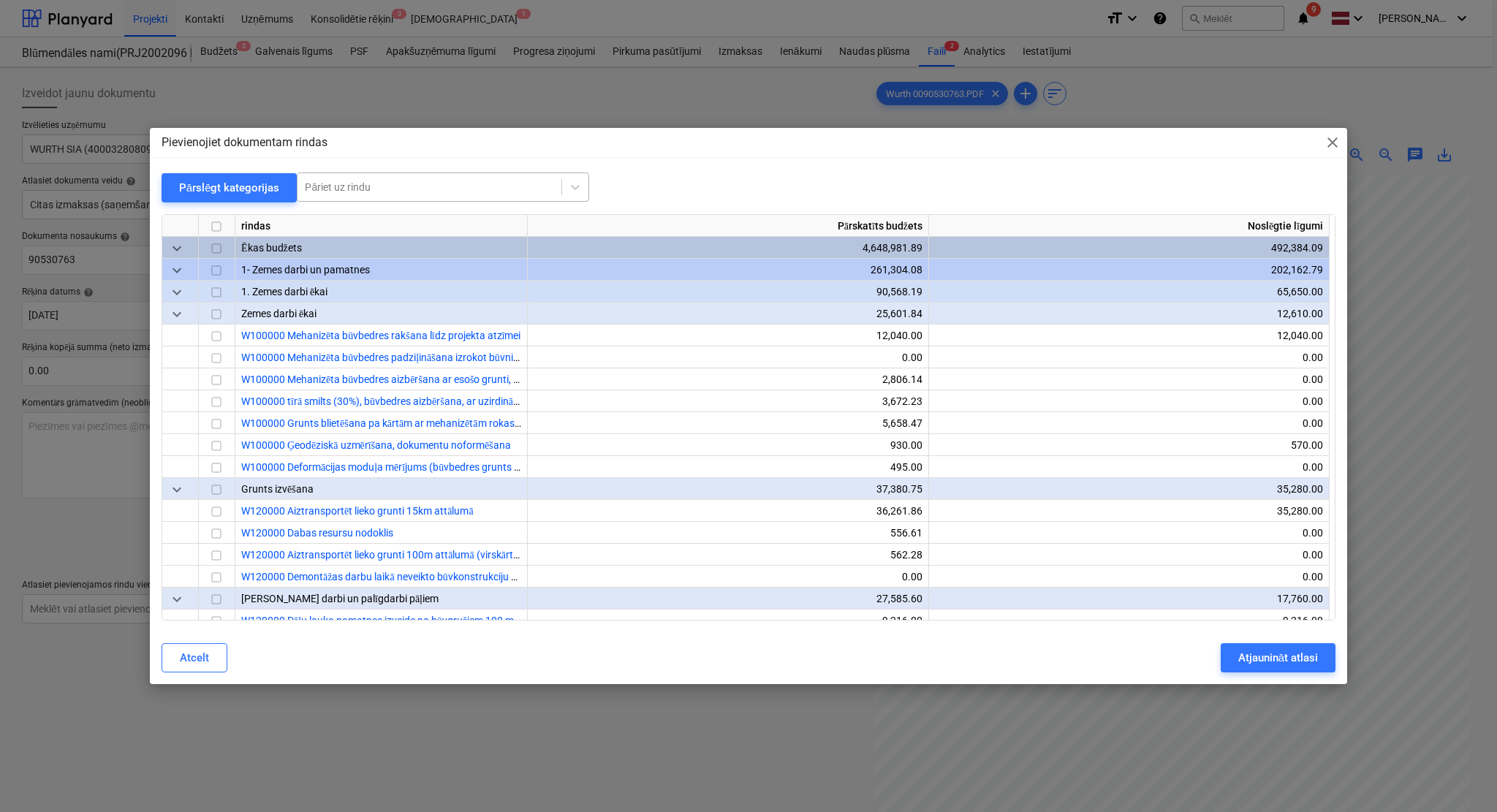
click at [367, 177] on div "Pāriet uz rindu" at bounding box center [430, 186] width 264 height 20
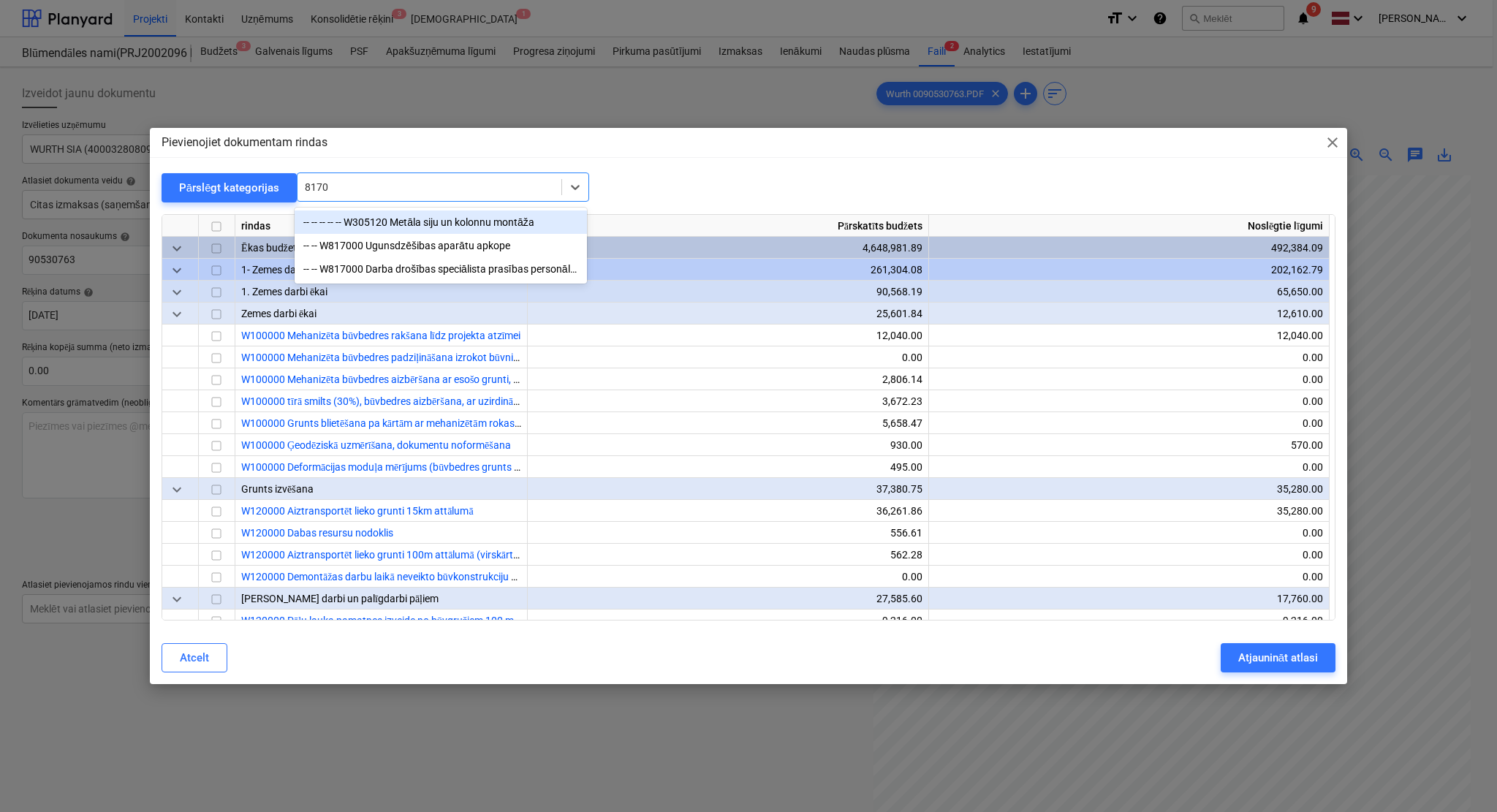
type input "81700"
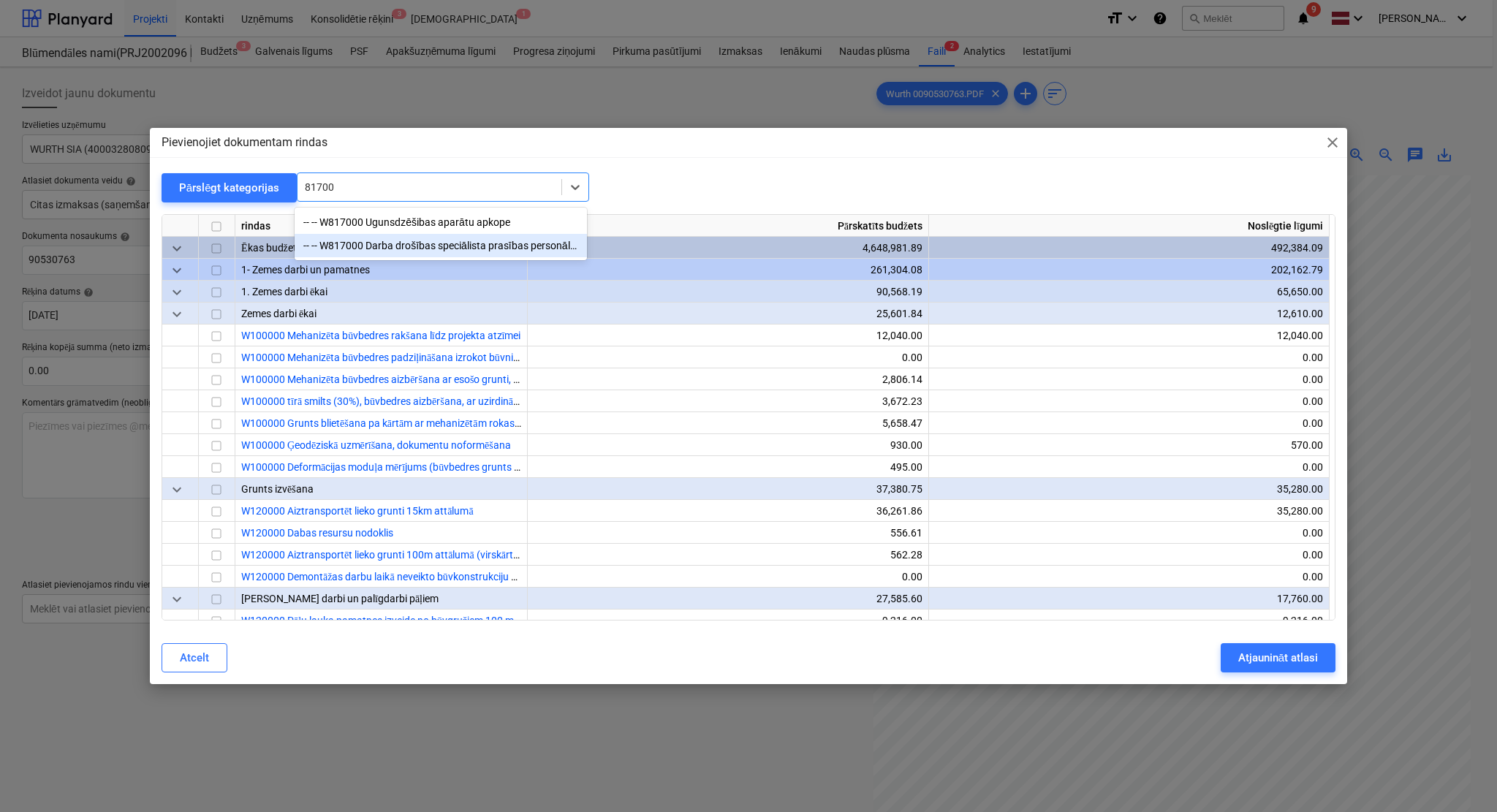
click at [400, 248] on div "-- -- W817000 Darba drošības speciālista prasības personālam, individuālas aizs…" at bounding box center [441, 245] width 293 height 23
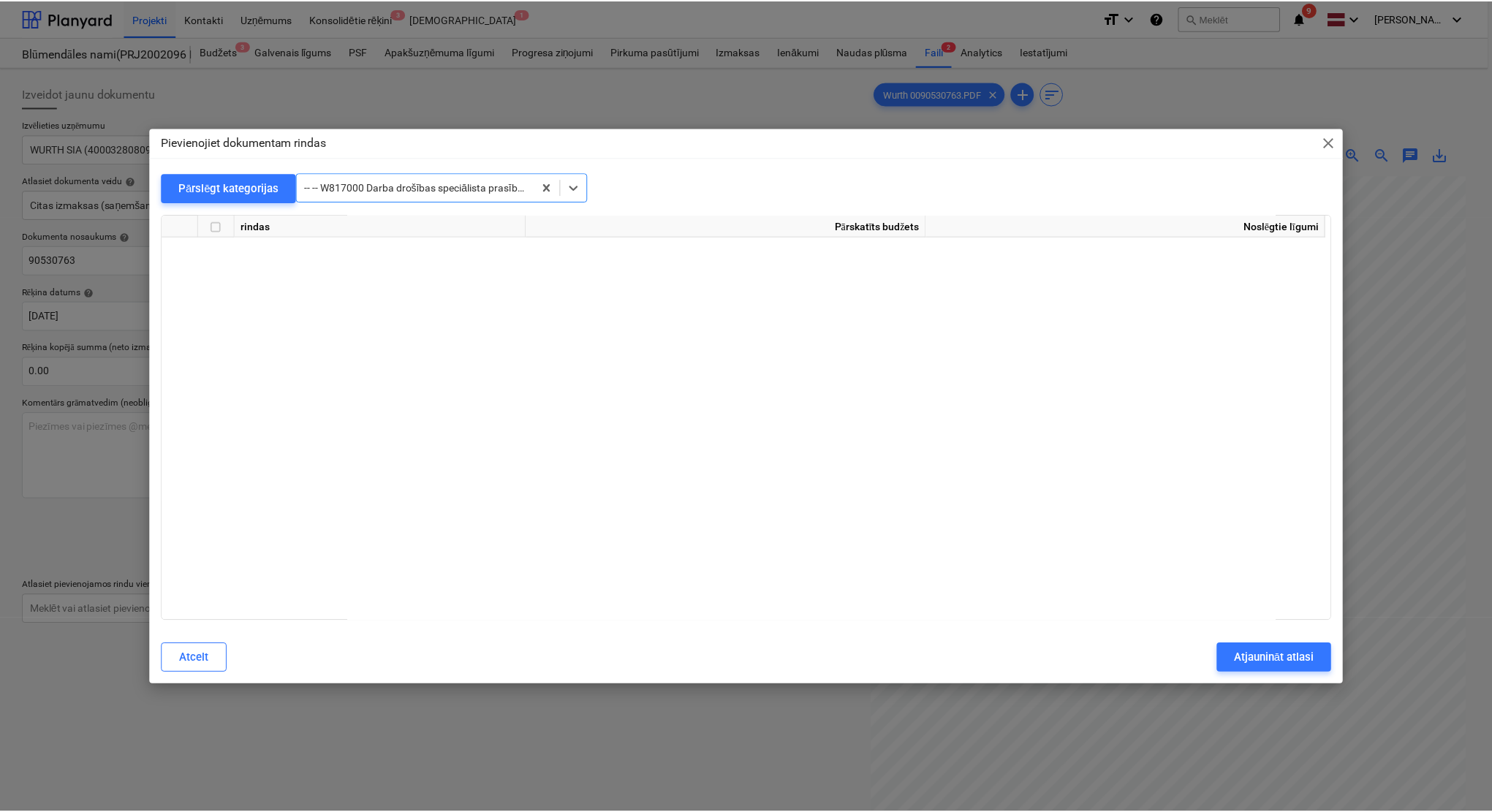
scroll to position [13852, 0]
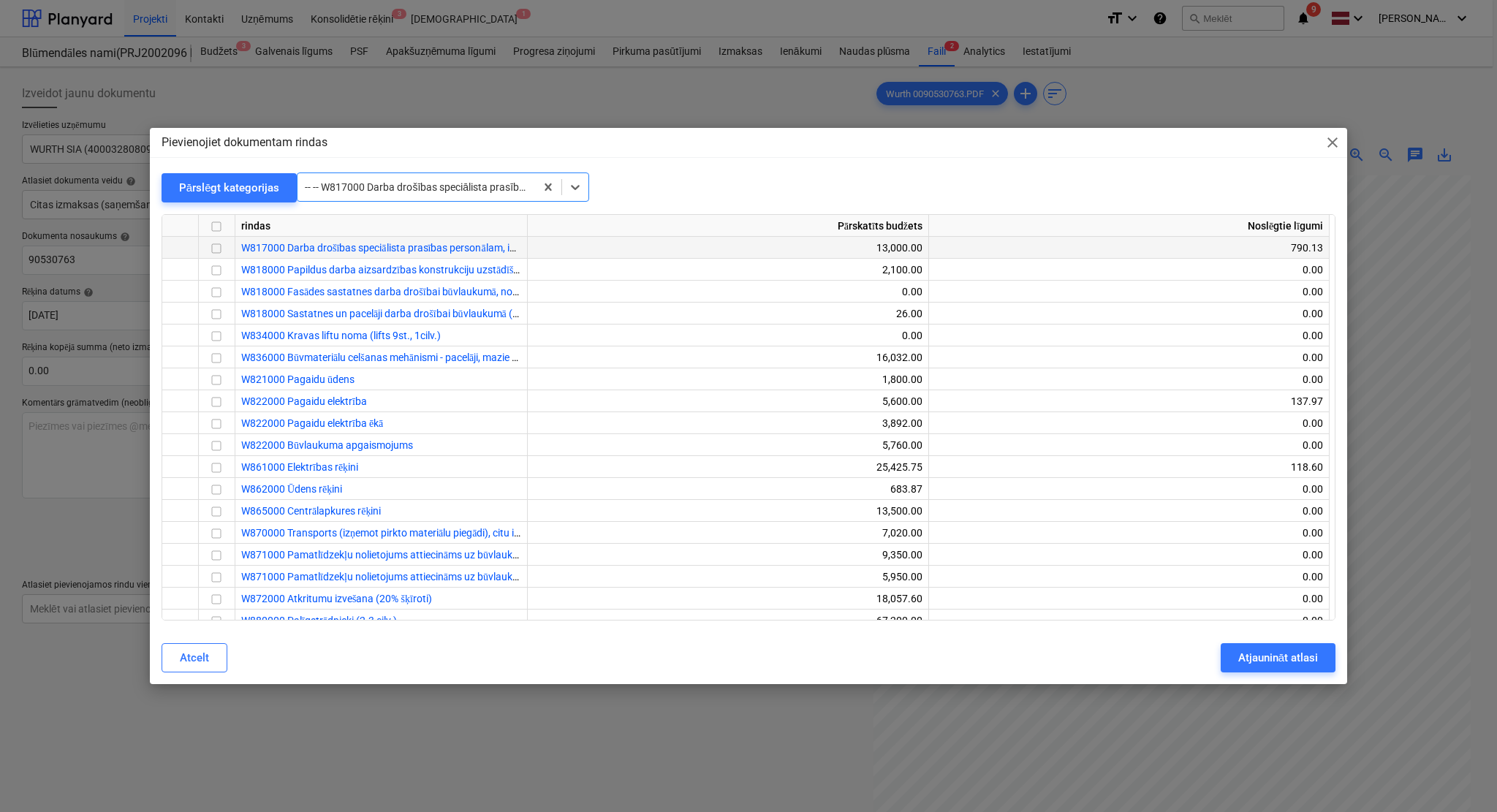
click at [214, 247] on input "checkbox" at bounding box center [216, 248] width 17 height 17
click at [1267, 664] on div "Atjaunināt atlasi" at bounding box center [1278, 658] width 80 height 19
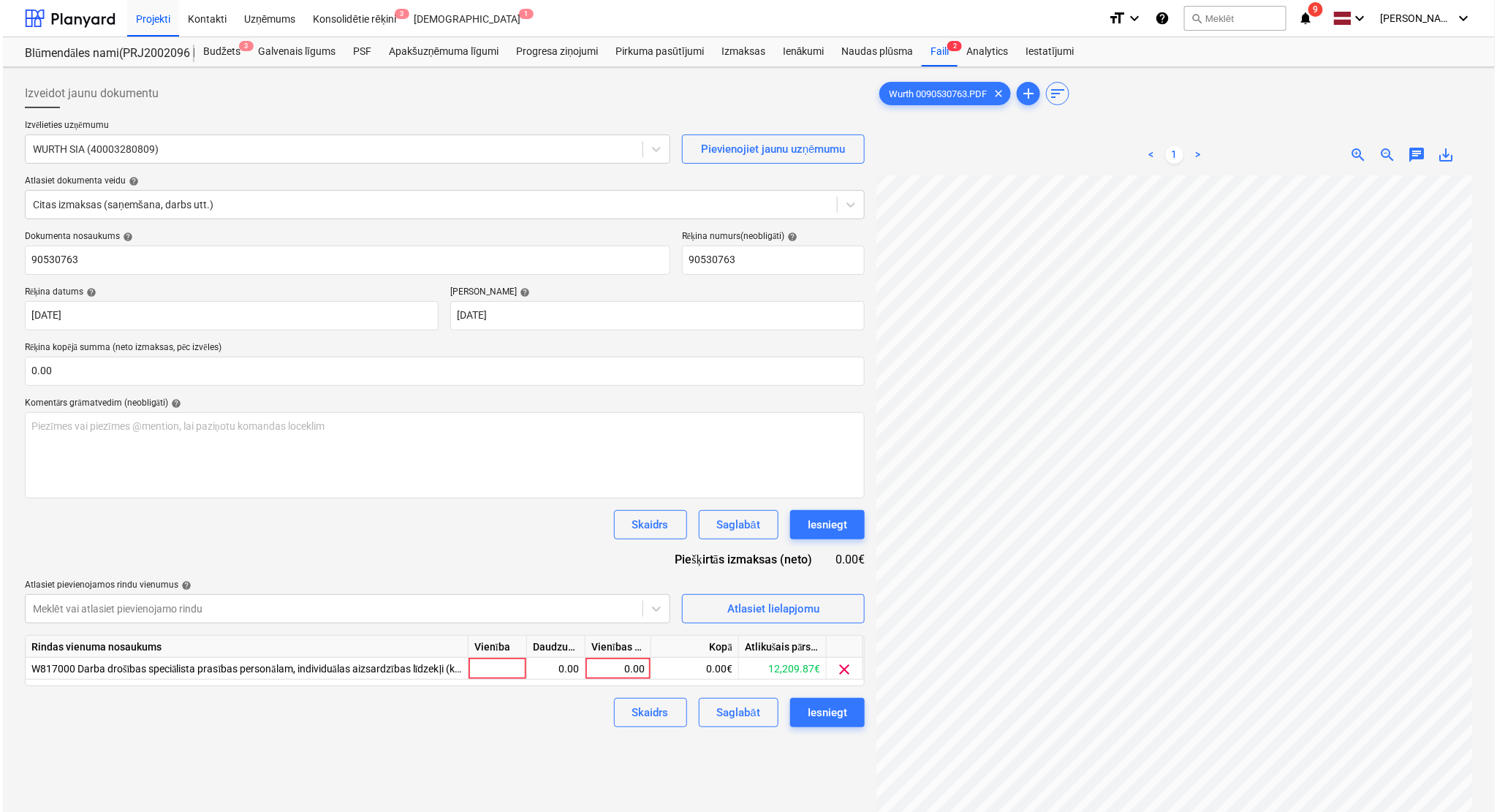
scroll to position [91, 61]
click at [638, 672] on div "0.00" at bounding box center [615, 669] width 53 height 22
type input "40.28"
click at [580, 739] on div "Izveidot jaunu dokumentu Izvēlieties uzņēmumu WURTH SIA (40003280809) Pievienoj…" at bounding box center [442, 512] width 851 height 879
click at [816, 715] on div "Iesniegt" at bounding box center [824, 712] width 40 height 19
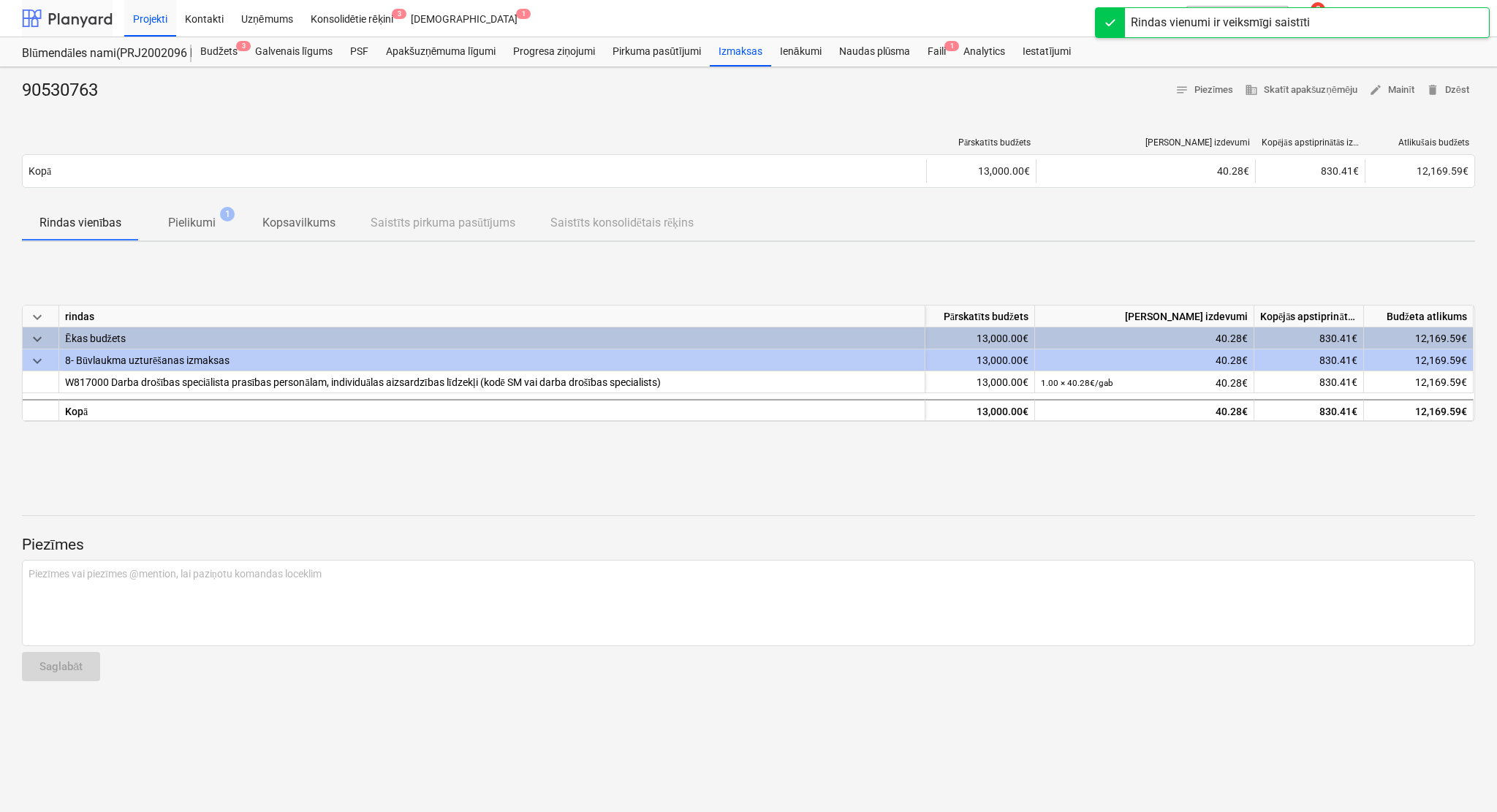
click at [92, 16] on div at bounding box center [68, 18] width 91 height 37
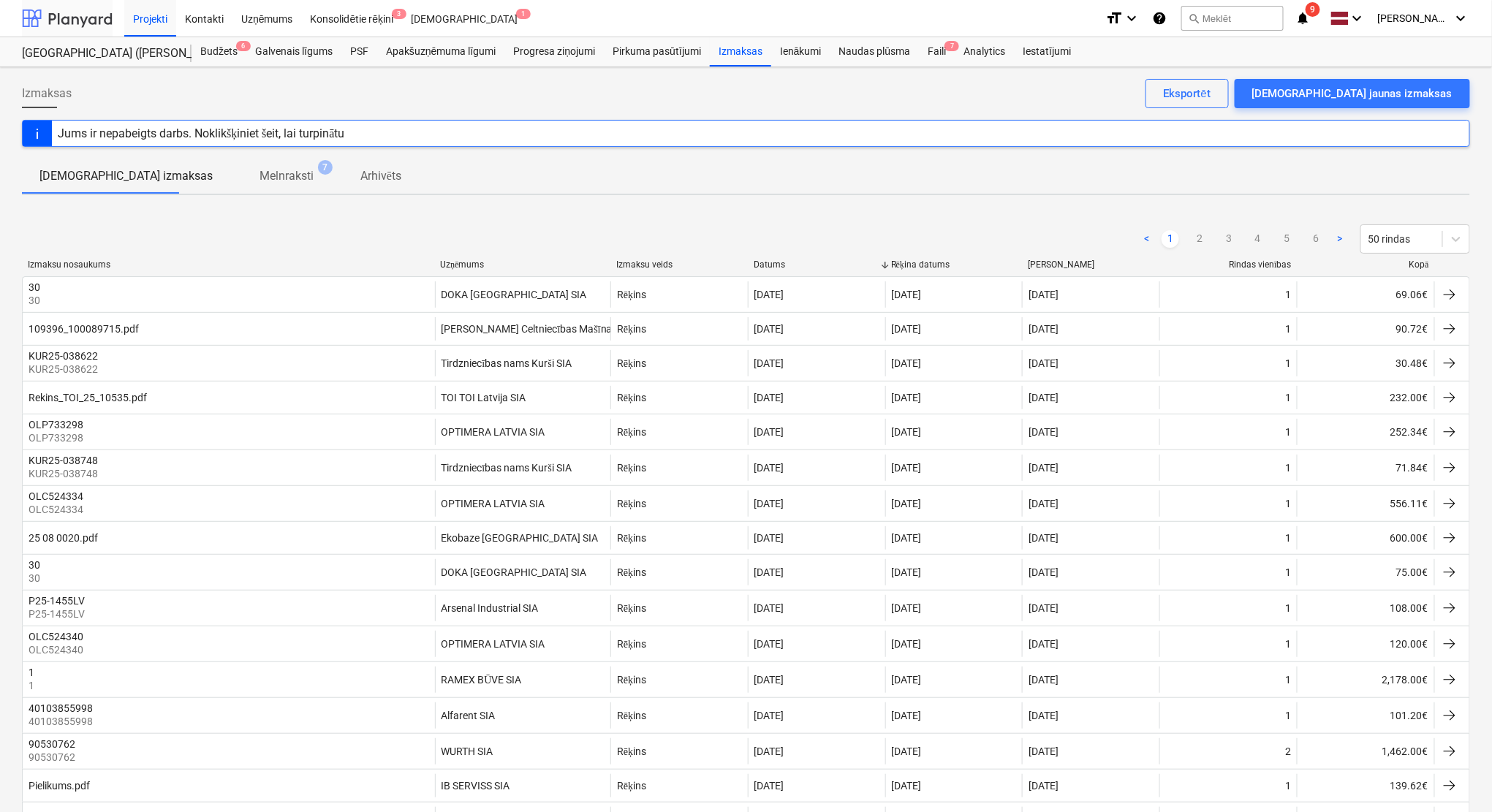
click at [79, 10] on div at bounding box center [68, 18] width 91 height 37
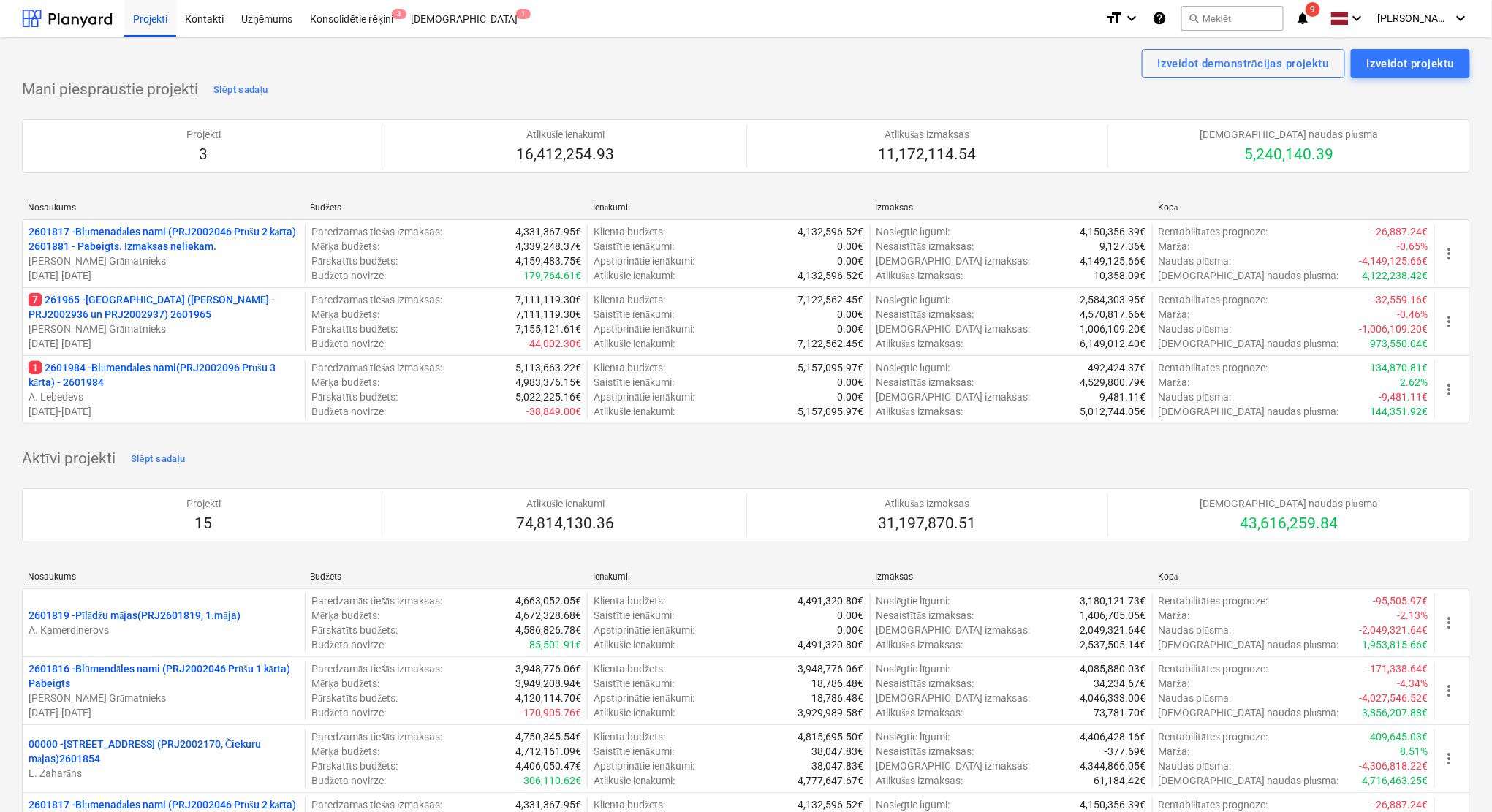
drag, startPoint x: 212, startPoint y: 385, endPoint x: 352, endPoint y: 383, distance: 140.0
click at [212, 385] on p "1 2601984 - Blūmendāles nami(PRJ2002096 Prūšu 3 kārta) - 2601984" at bounding box center [163, 375] width 270 height 29
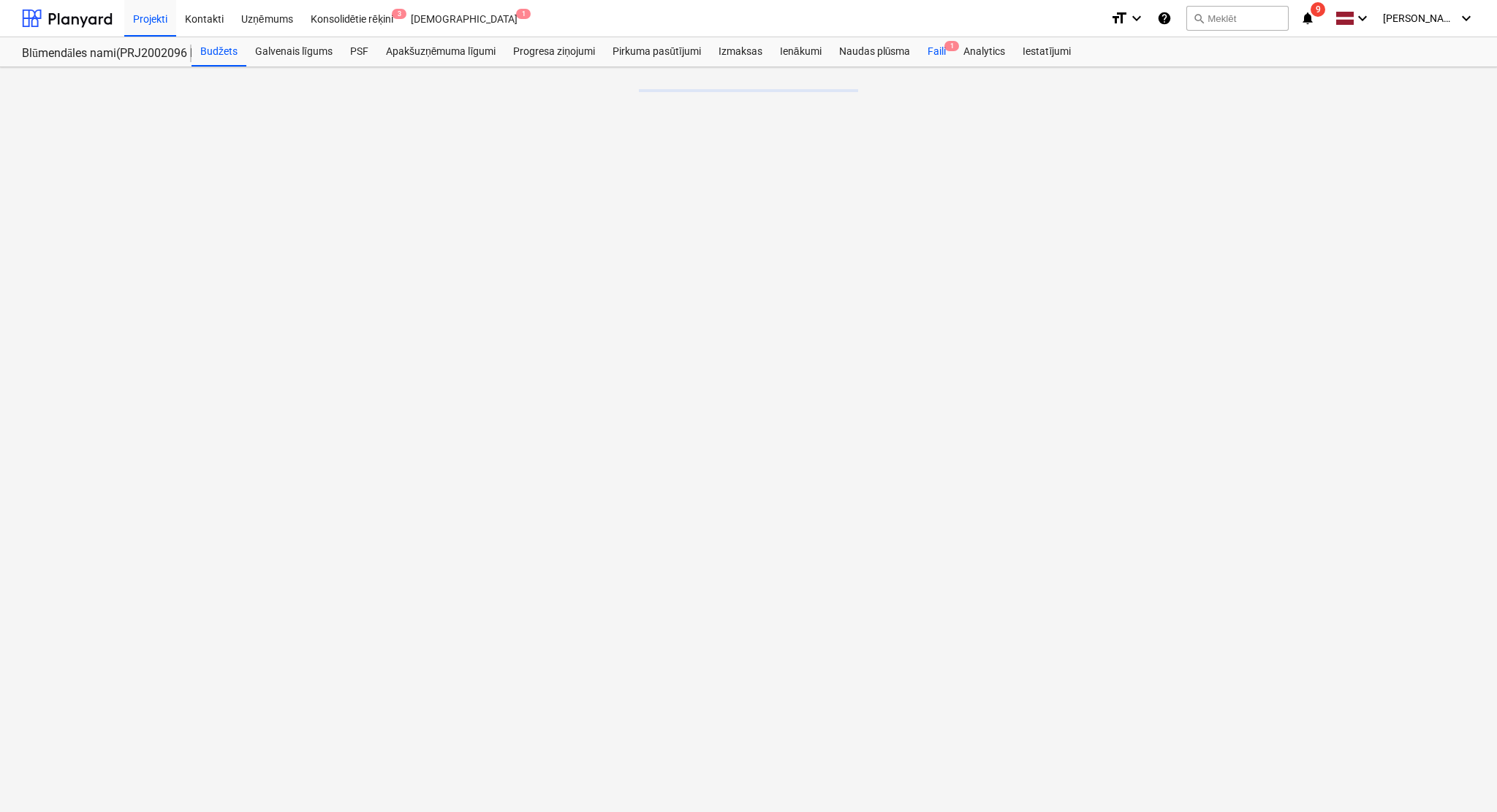
click at [930, 48] on div "Faili 1" at bounding box center [937, 51] width 36 height 29
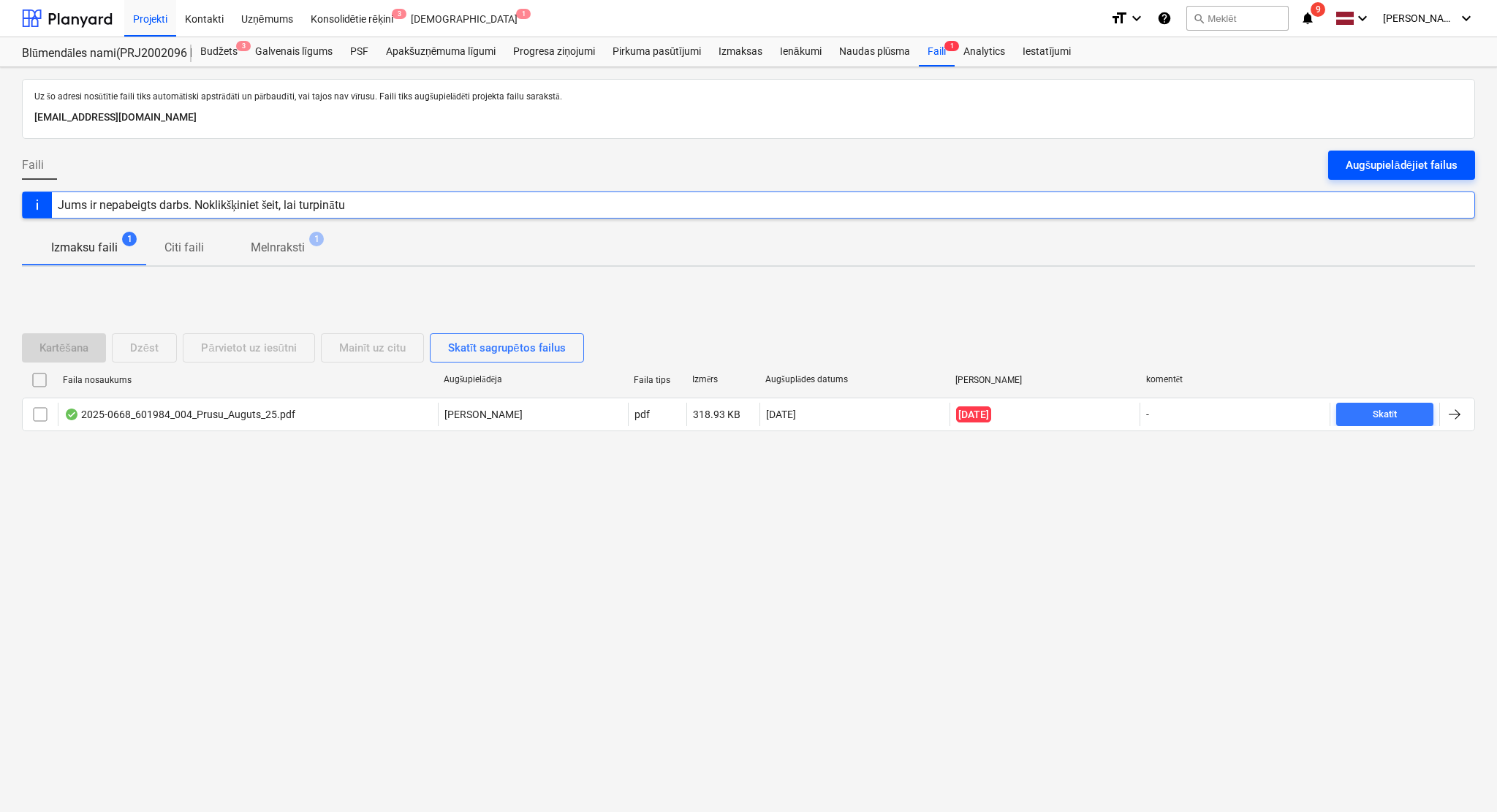
click at [1381, 158] on div "Augšupielādējiet failus" at bounding box center [1401, 166] width 111 height 19
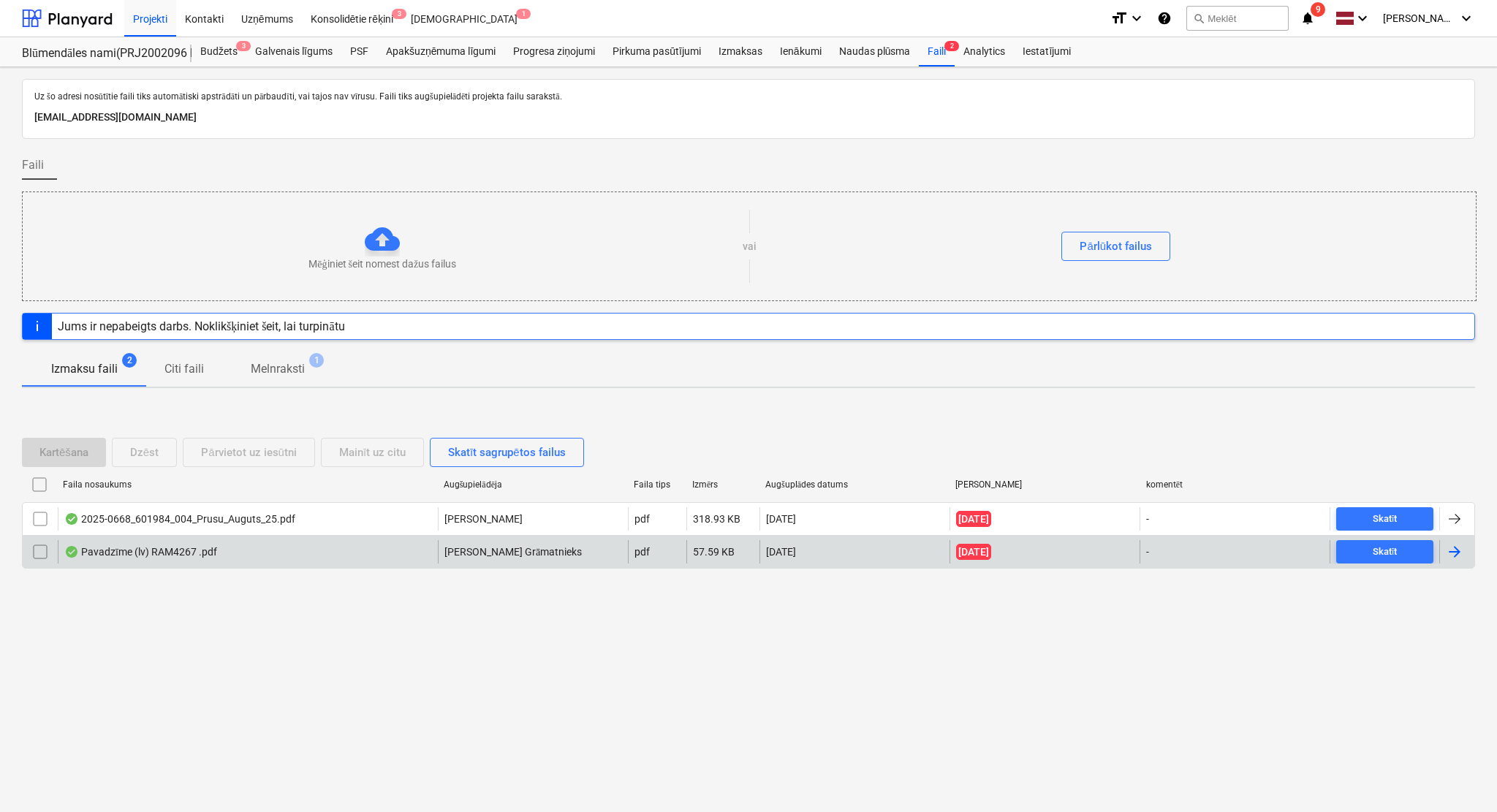
click at [1455, 553] on div at bounding box center [1454, 551] width 17 height 17
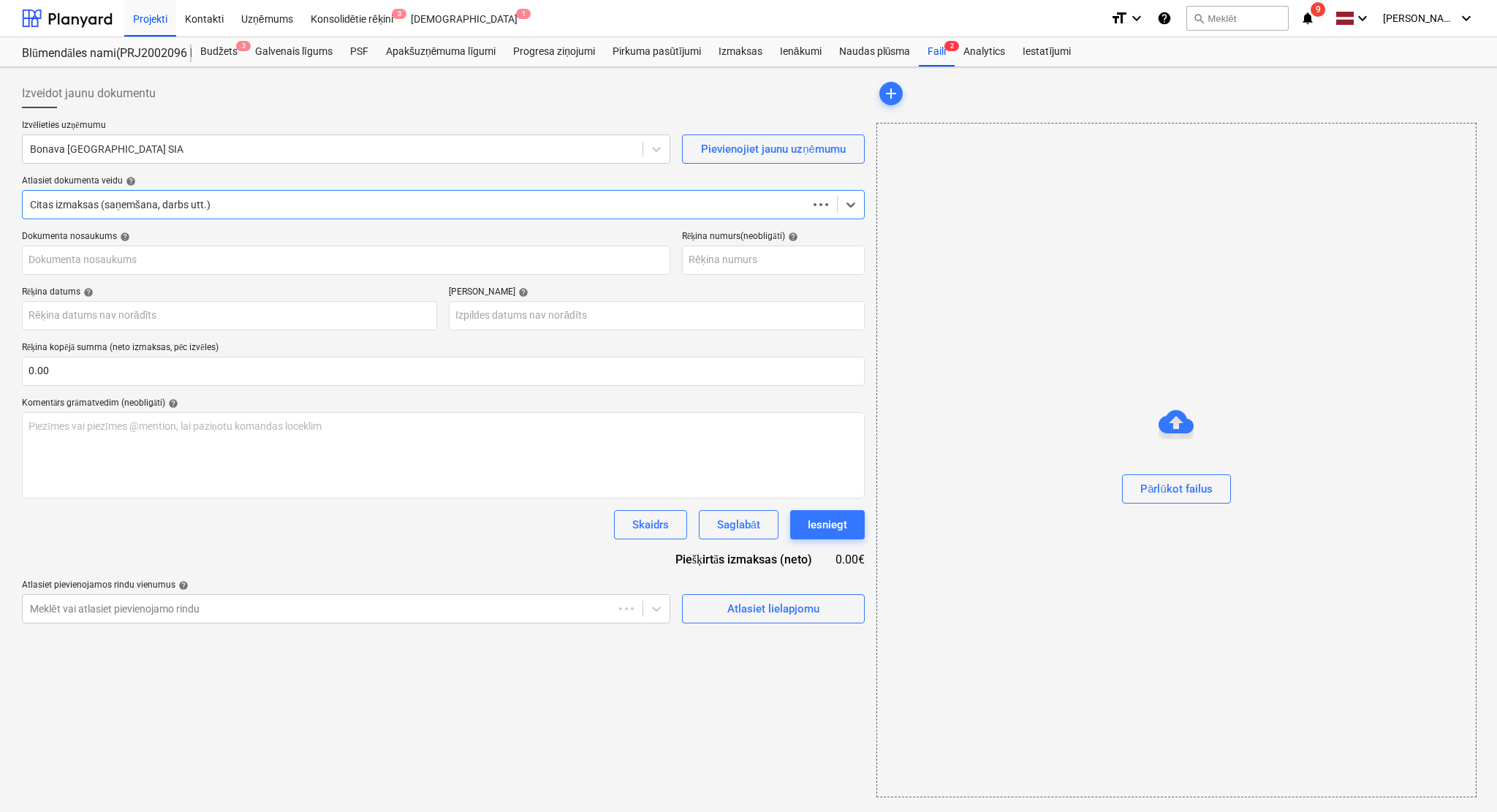
type input "RAM4267"
type input "05 Sep 2025"
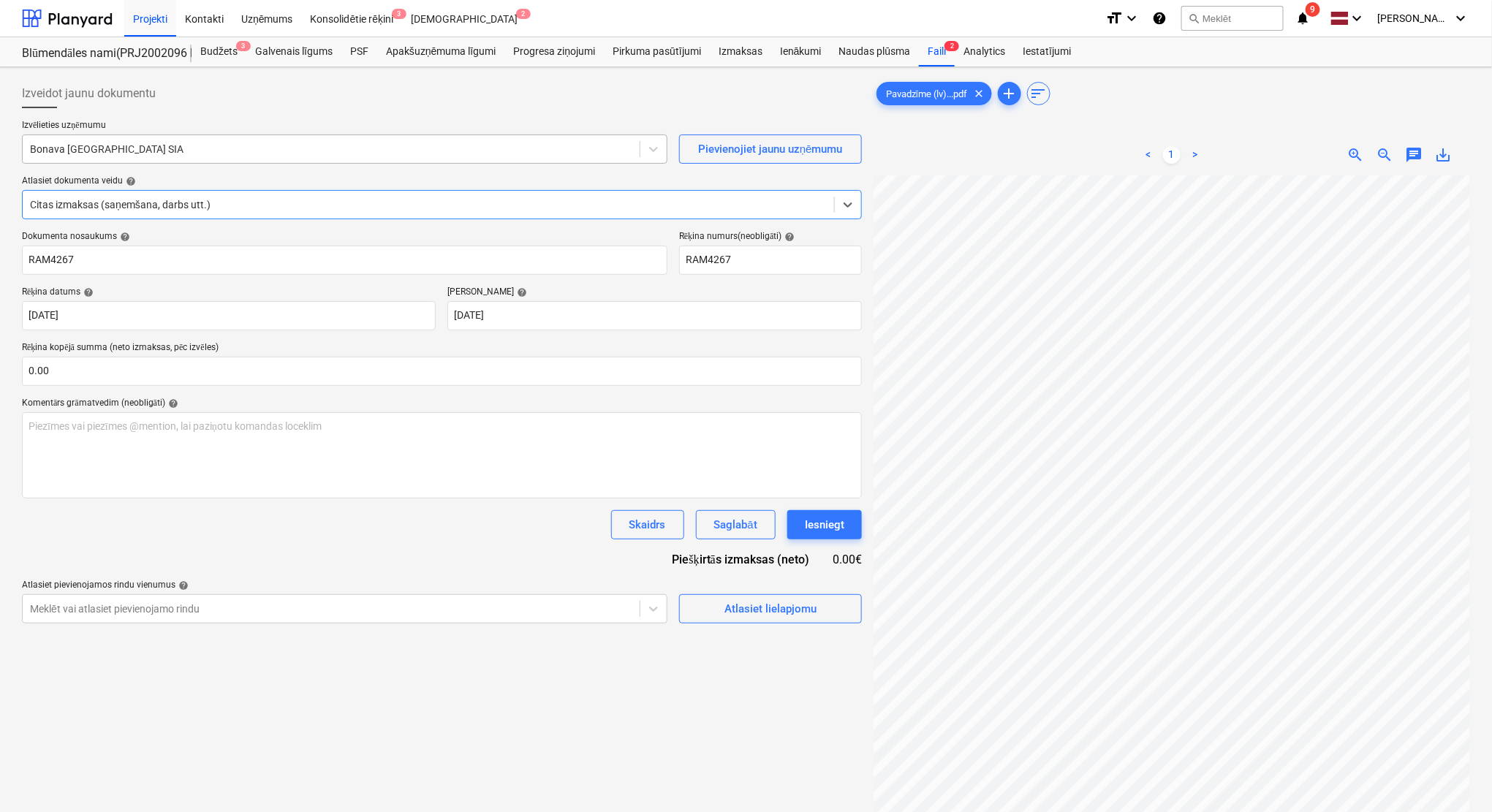
click at [316, 150] on div at bounding box center [331, 148] width 602 height 15
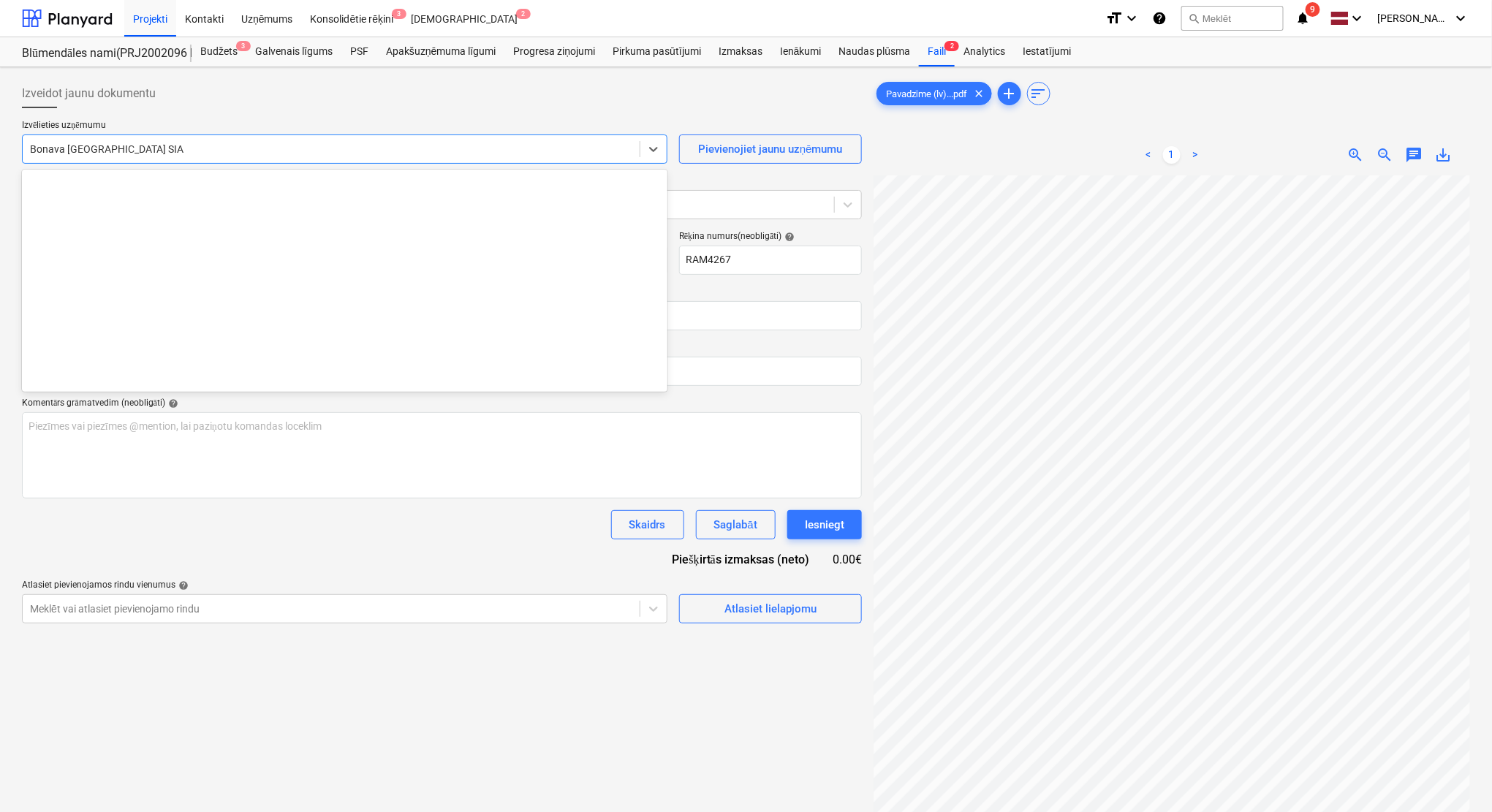
scroll to position [2736, 0]
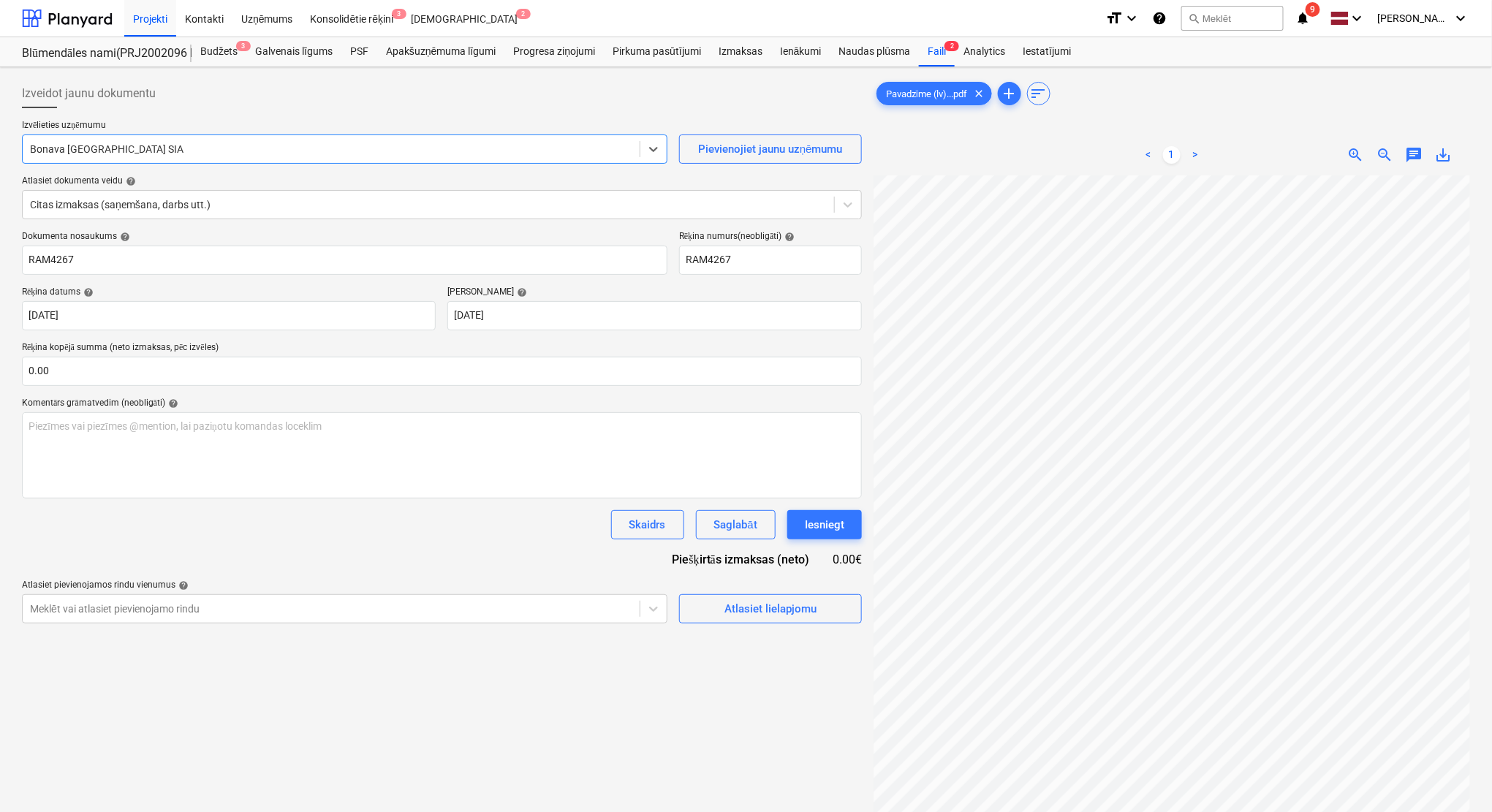
click at [316, 150] on div at bounding box center [331, 148] width 602 height 15
click at [667, 182] on div "Atlasiet dokumenta veidu help" at bounding box center [442, 181] width 840 height 12
click at [658, 153] on icon at bounding box center [653, 148] width 15 height 15
click at [406, 159] on div "Bonava [GEOGRAPHIC_DATA] SIA" at bounding box center [345, 149] width 646 height 29
click at [385, 164] on div "Izvēlieties uzņēmumu Select is focused ,type to refine list, press Down to open…" at bounding box center [442, 175] width 840 height 111
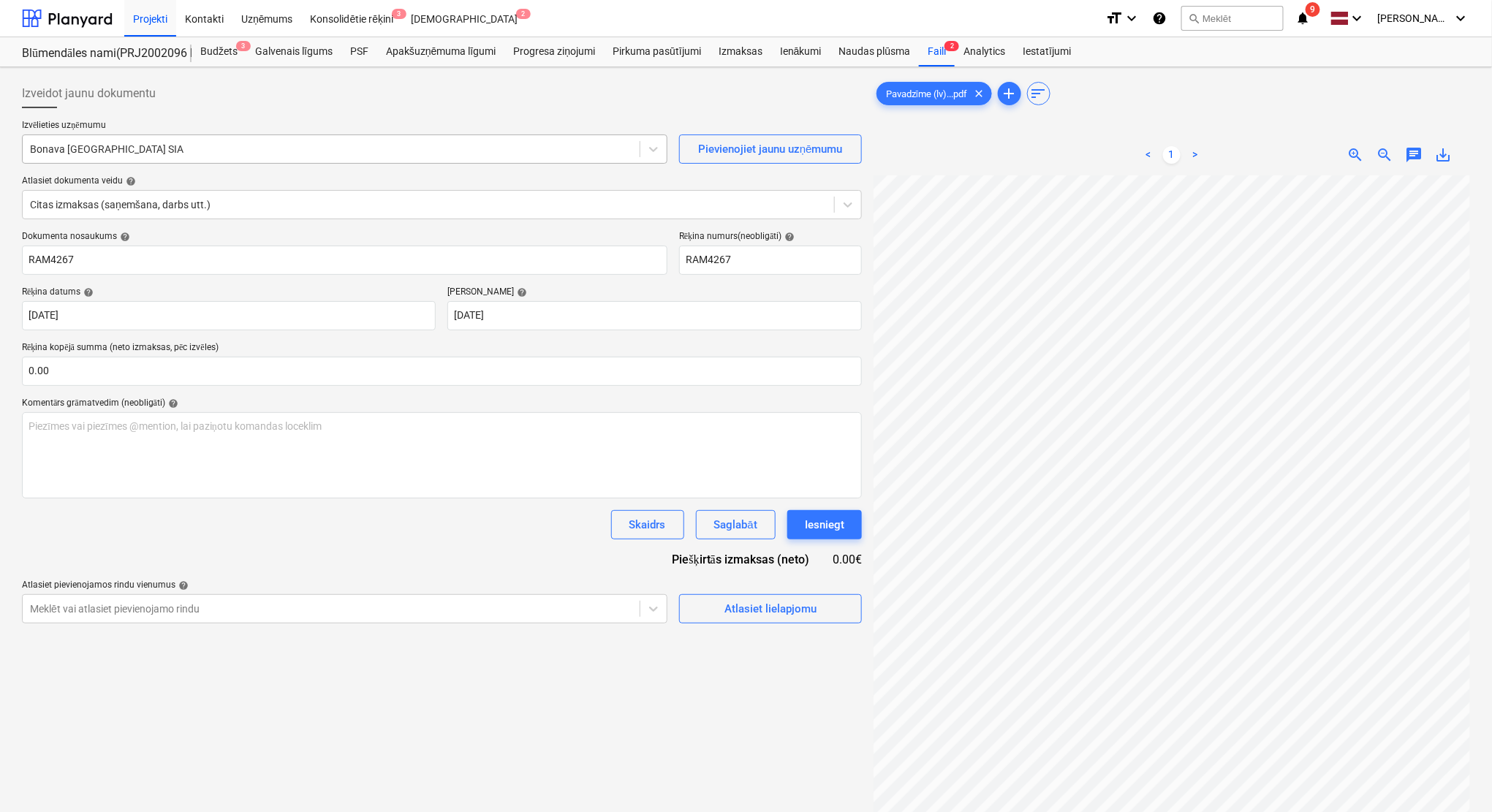
click at [366, 155] on div at bounding box center [331, 148] width 602 height 15
click at [366, 154] on div at bounding box center [331, 148] width 602 height 15
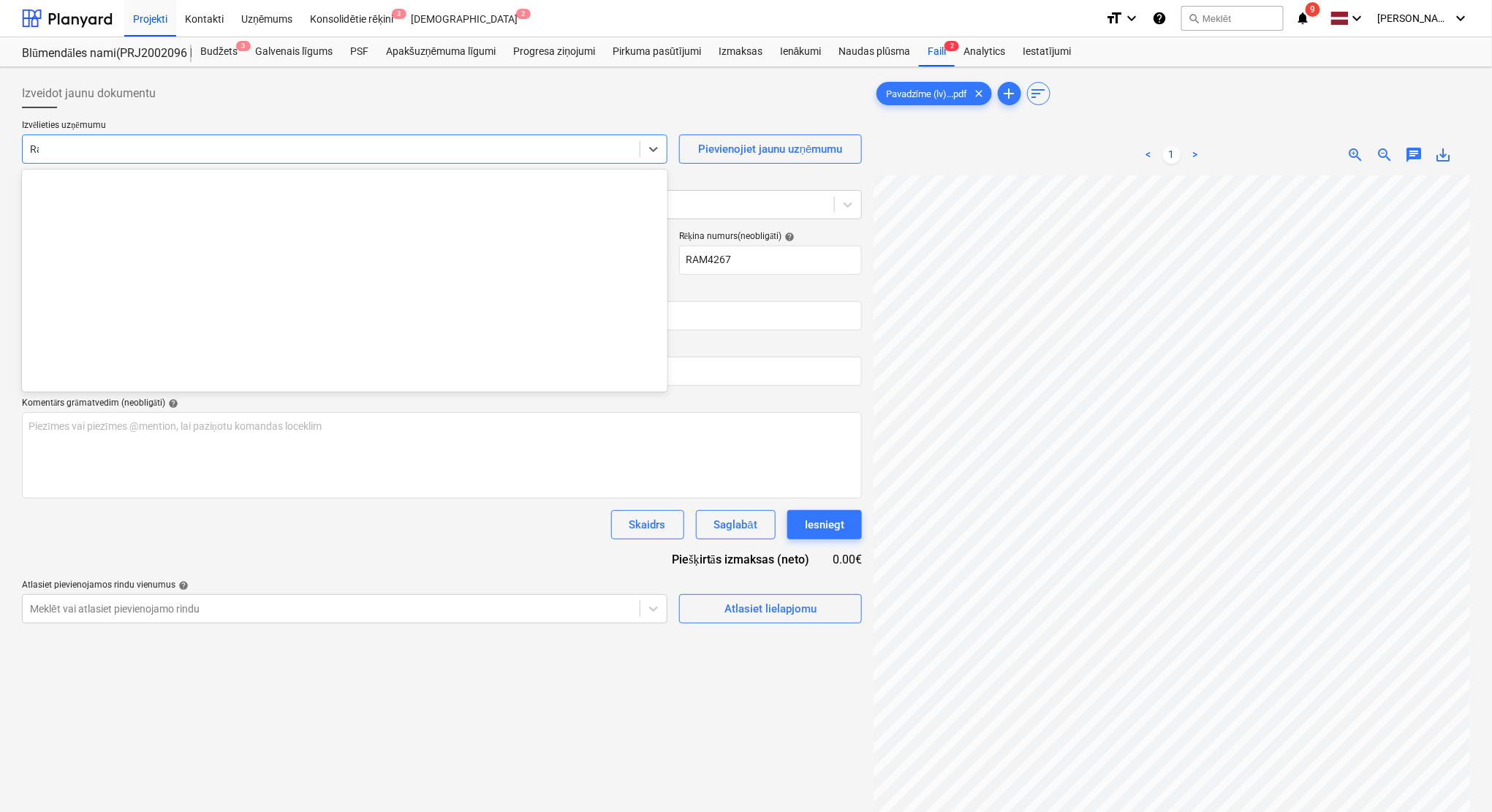
scroll to position [1009, 0]
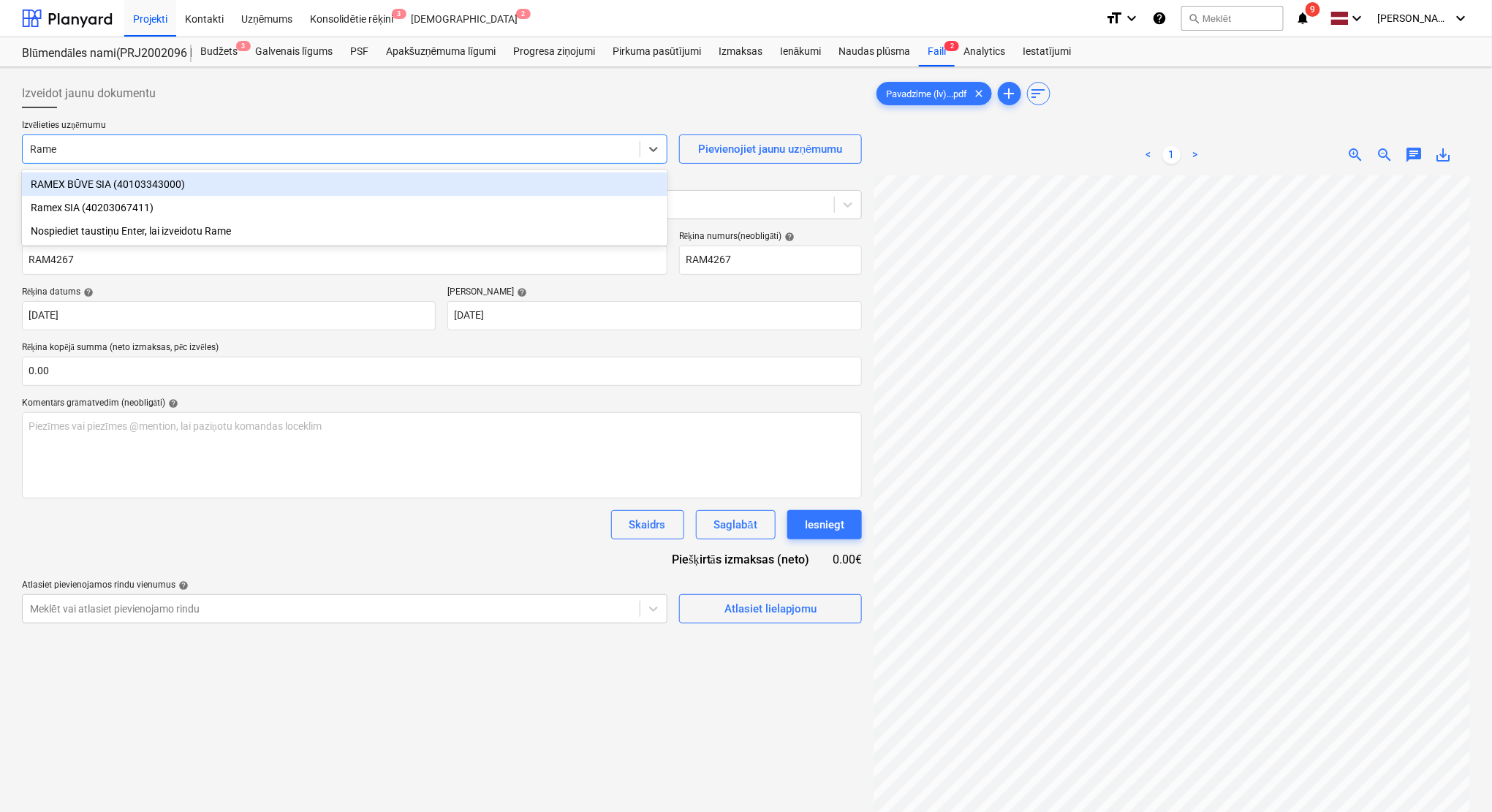
type input "Ramex"
click at [260, 184] on div "RAMEX BŪVE SIA (40103343000)" at bounding box center [345, 184] width 646 height 23
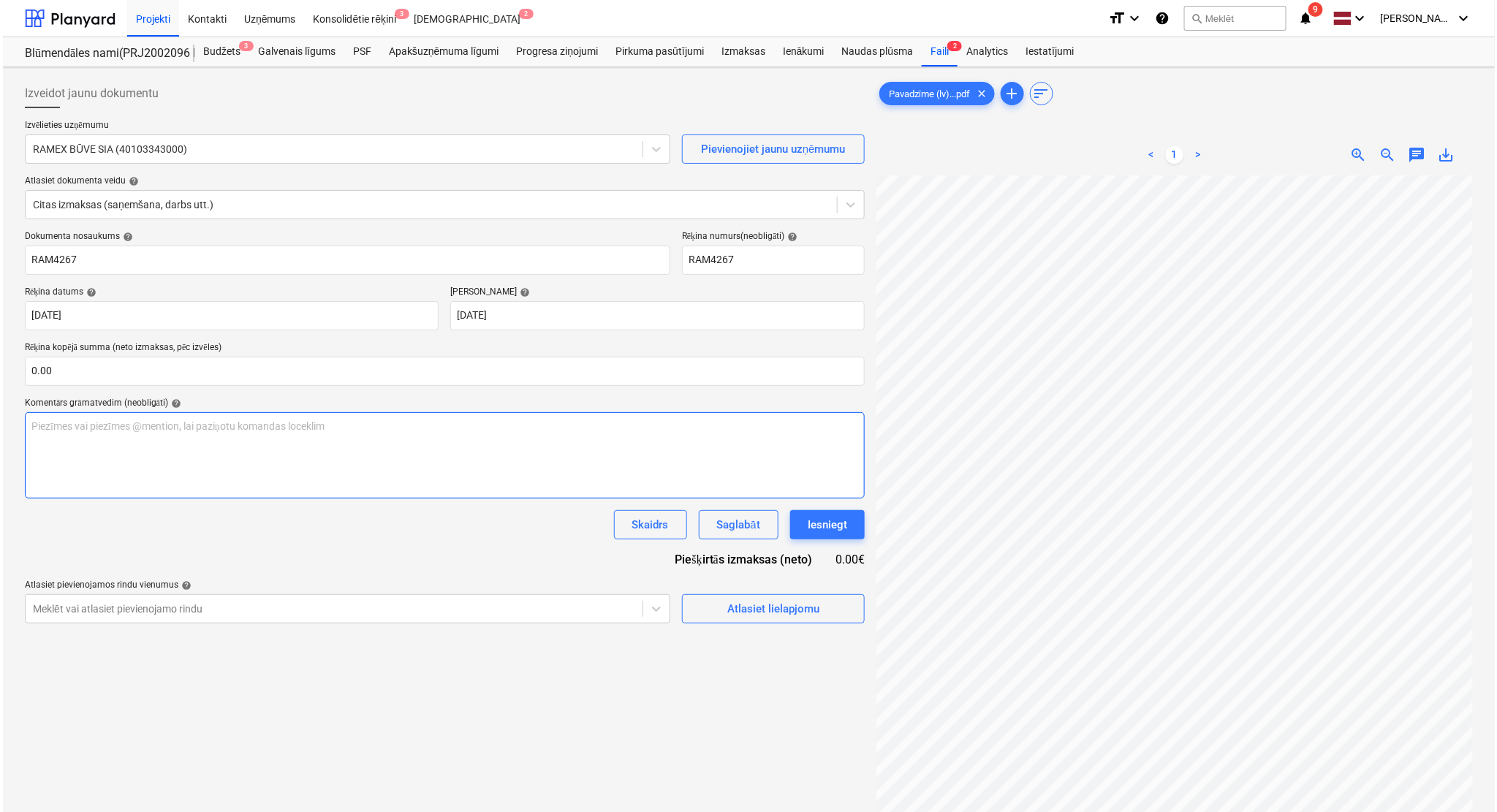
scroll to position [0, 64]
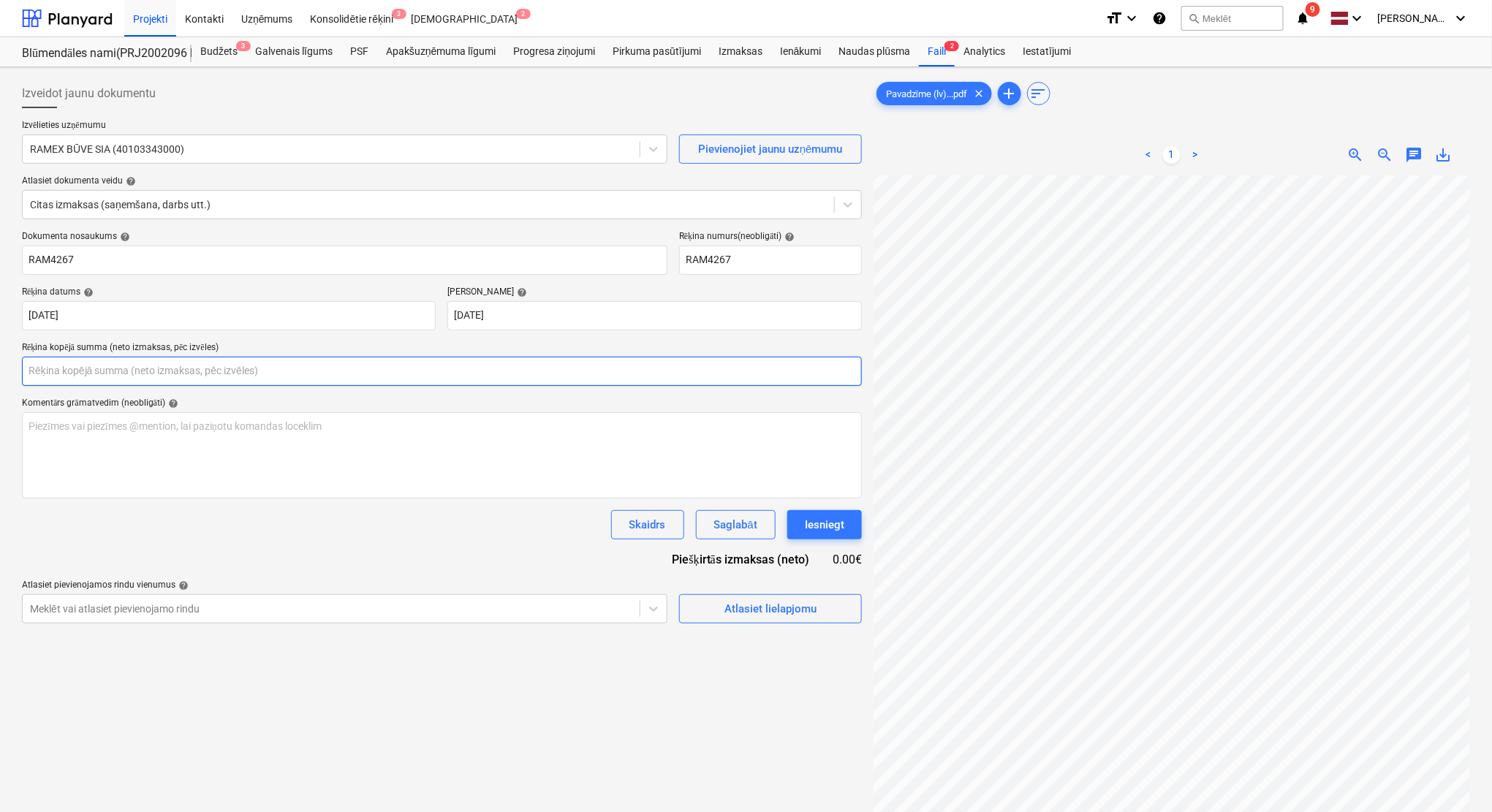
click at [79, 371] on input "text" at bounding box center [442, 371] width 840 height 29
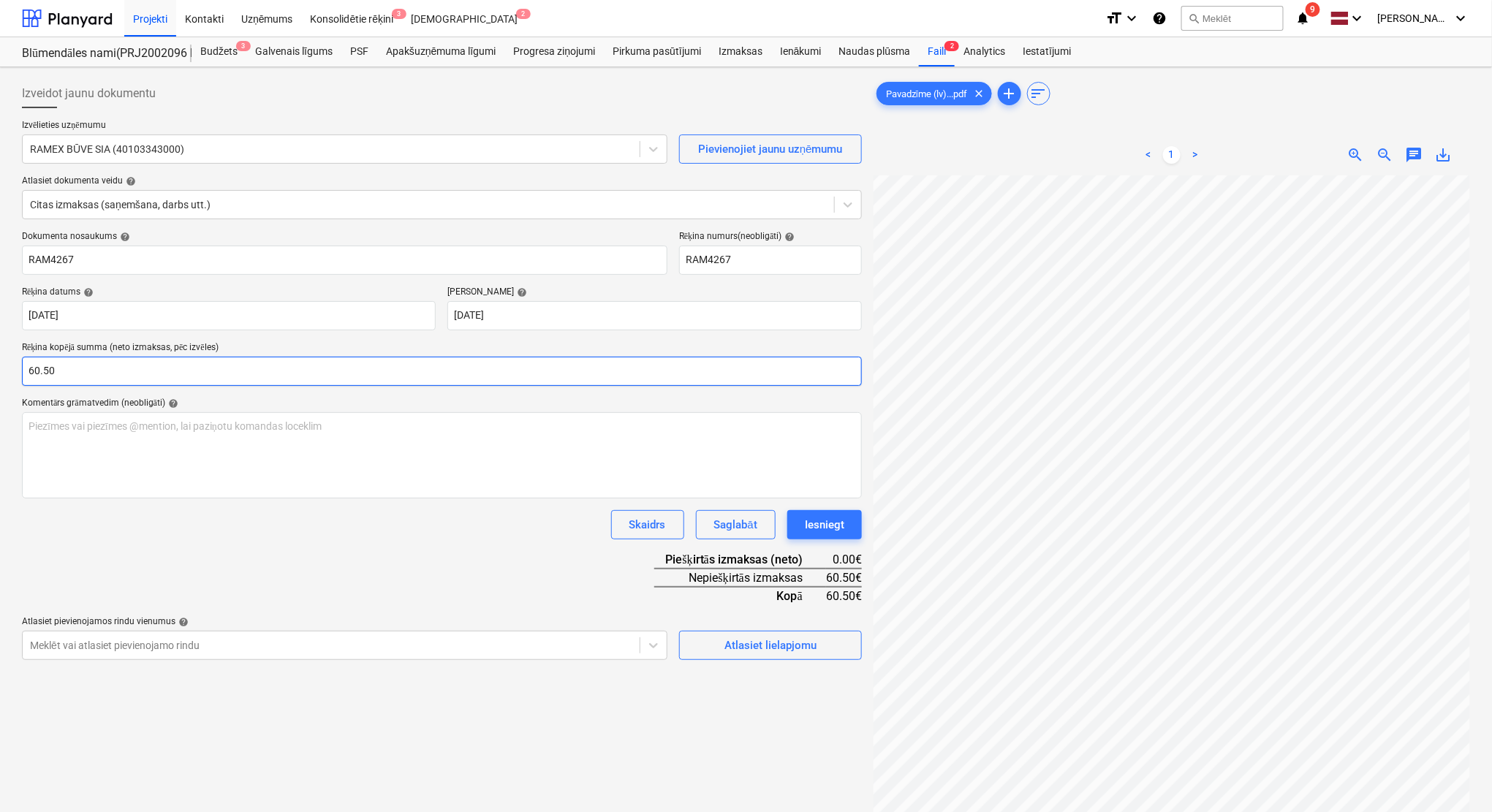
type input "60.50"
click at [302, 563] on div "Dokumenta nosaukums help RAM4267 Rēķina numurs (neobligāti) help RAM4267 Rēķina…" at bounding box center [442, 445] width 840 height 429
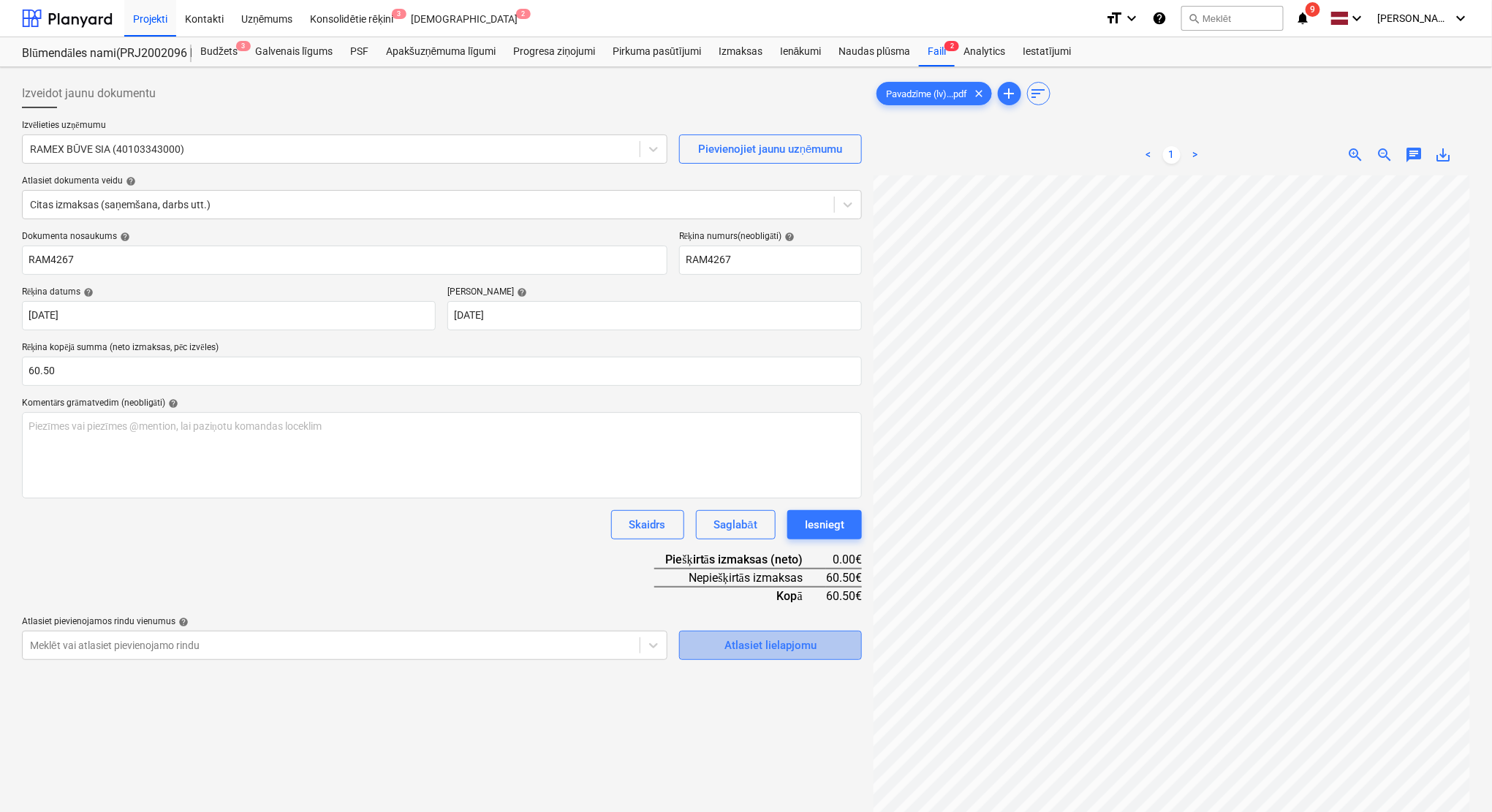
click at [774, 650] on div "Atlasiet lielapjomu" at bounding box center [770, 645] width 92 height 19
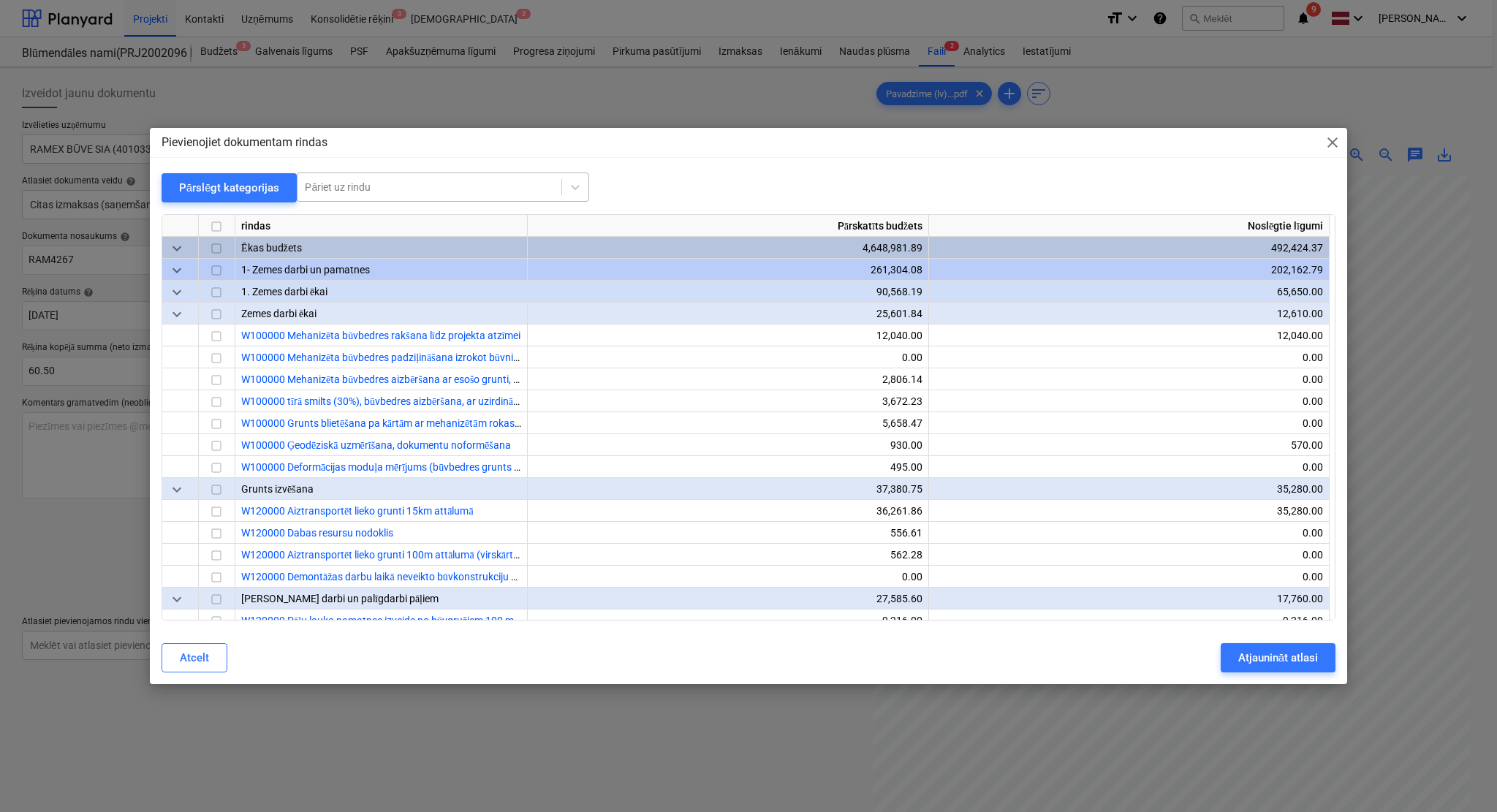
click at [441, 189] on div at bounding box center [429, 186] width 249 height 15
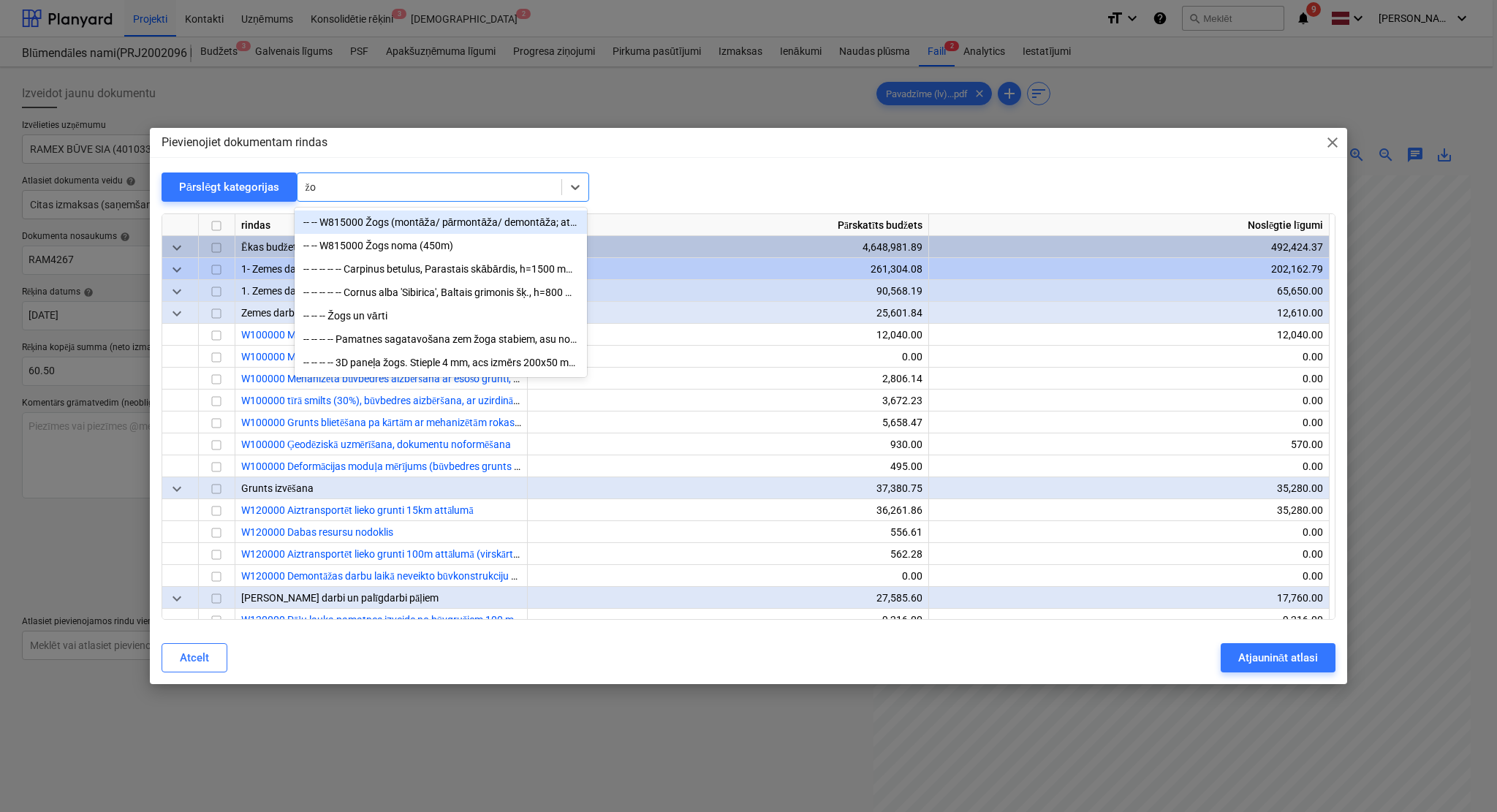
type input "ž"
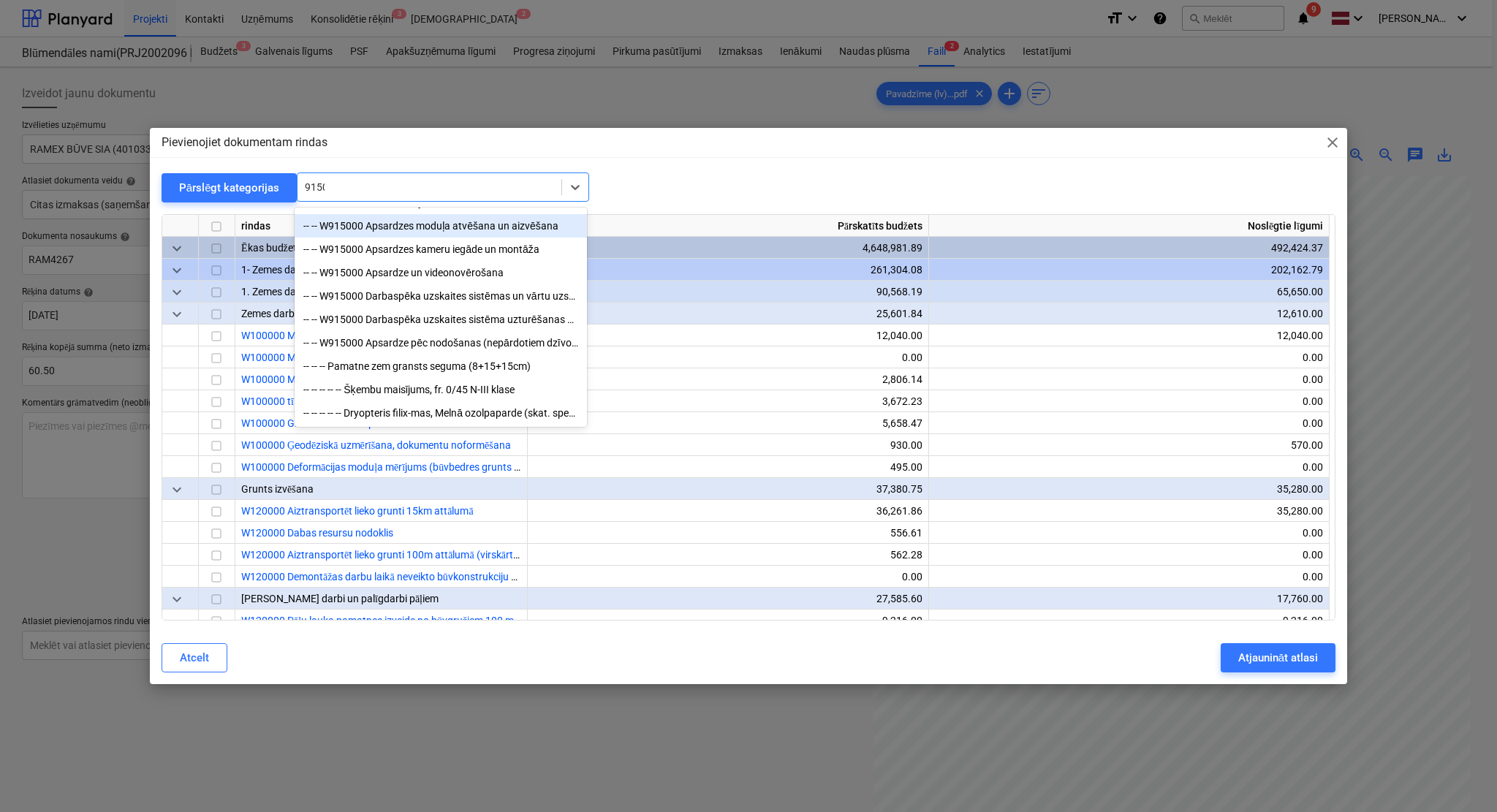
scroll to position [0, 0]
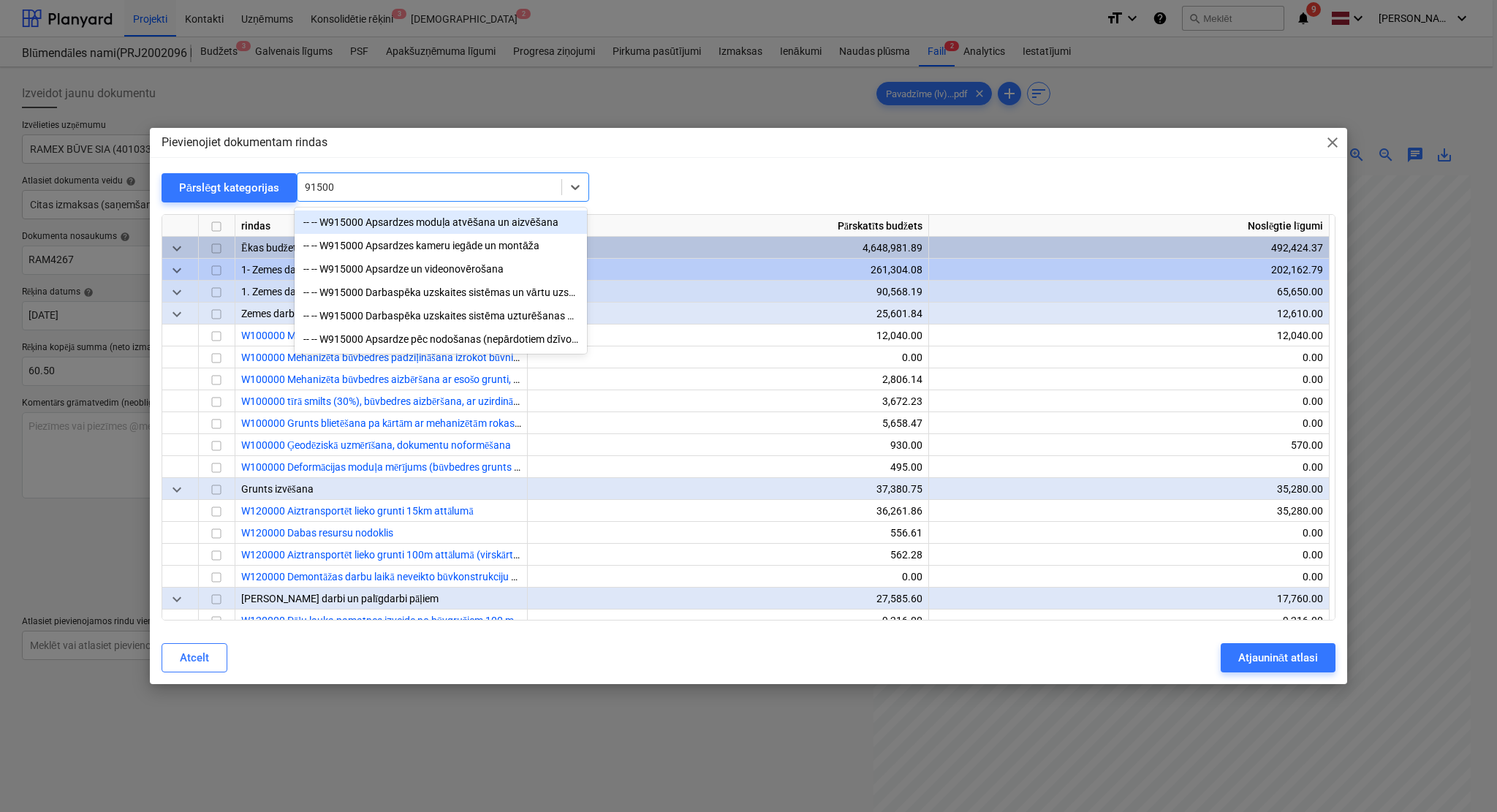
type input "915000"
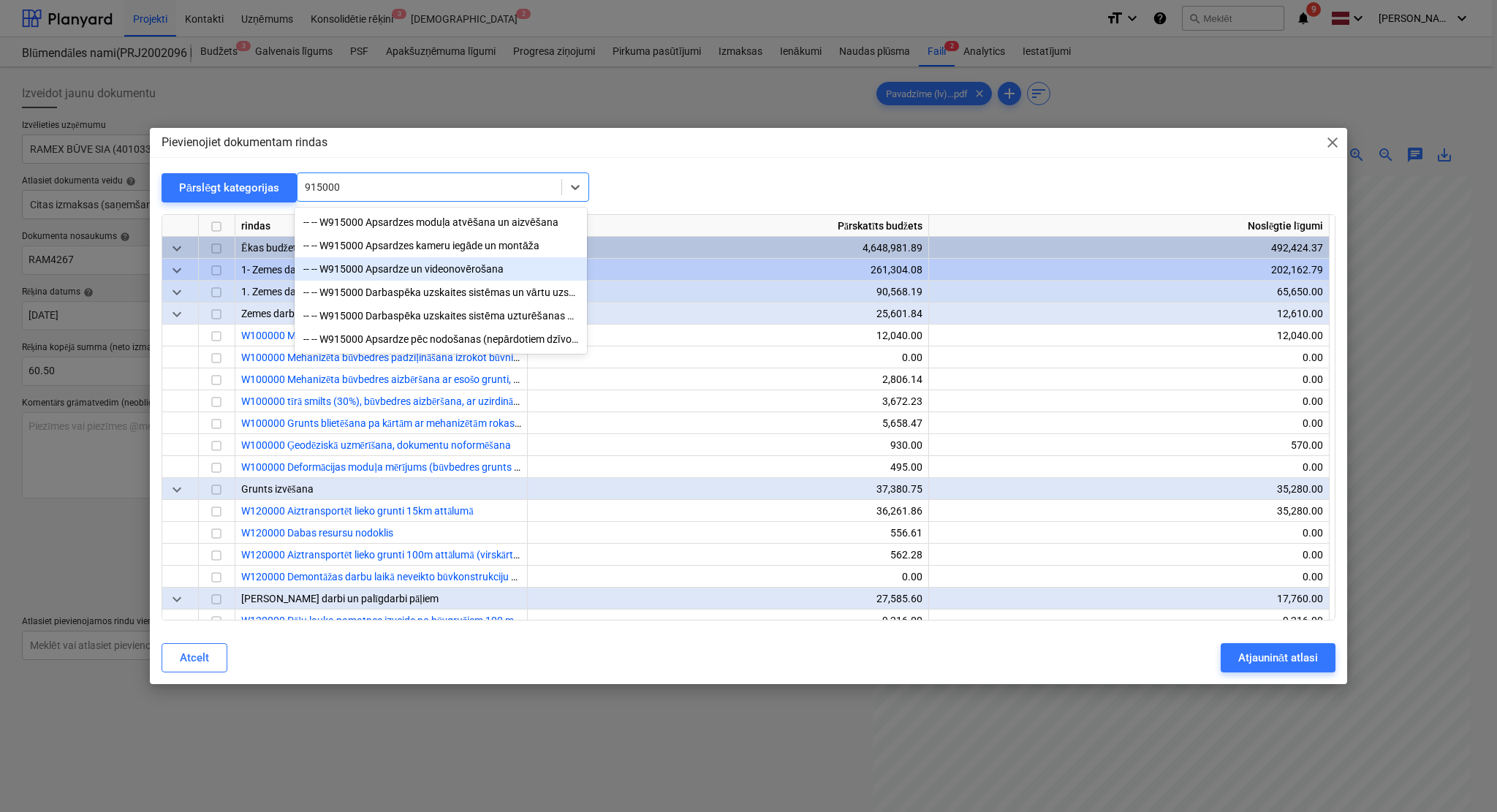
click at [433, 268] on div "-- -- W915000 Apsardze un videonovērošana" at bounding box center [441, 268] width 293 height 23
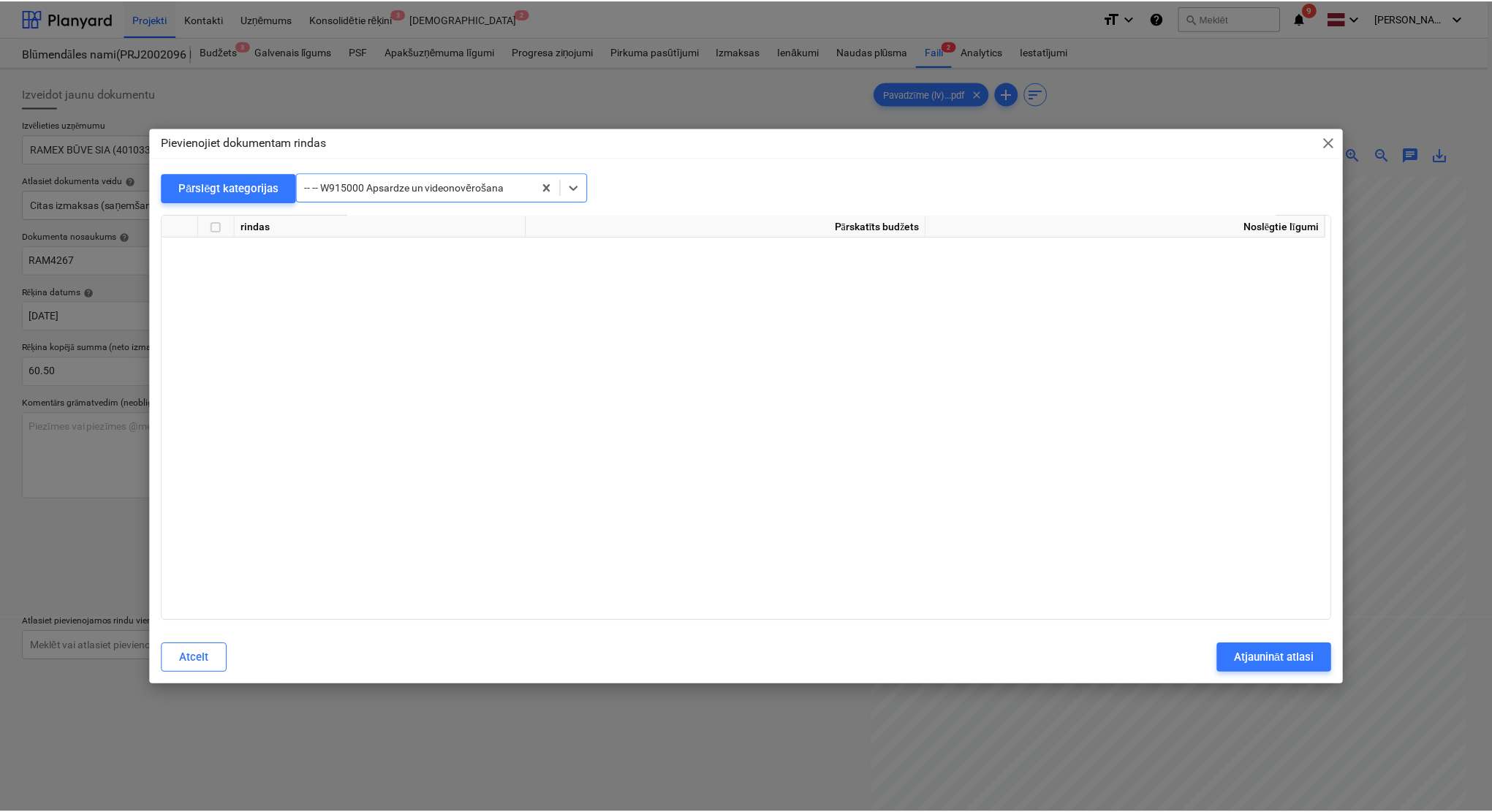
scroll to position [14619, 0]
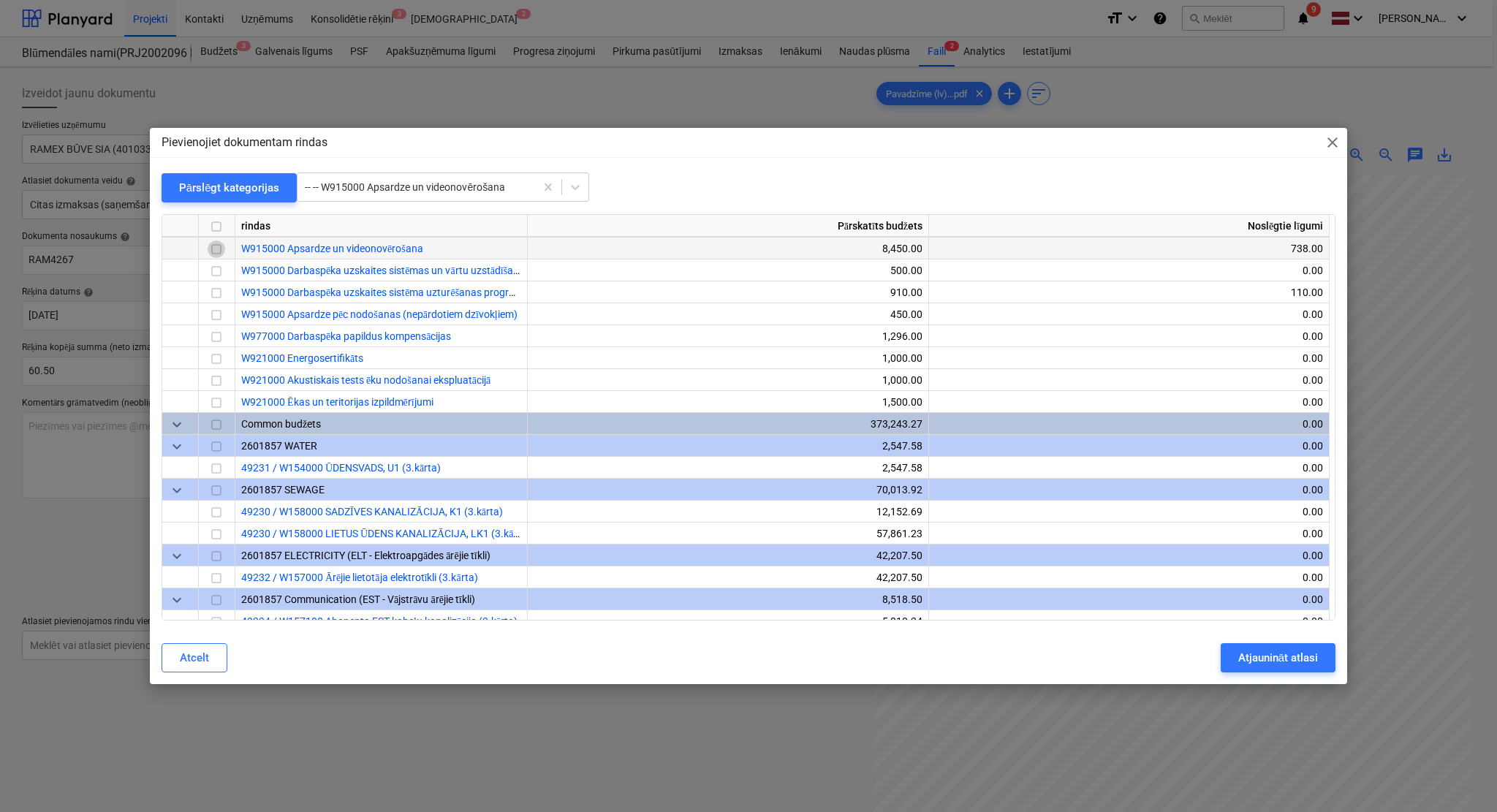
click at [214, 252] on input "checkbox" at bounding box center [216, 249] width 17 height 17
click at [1266, 657] on div "Atjaunināt atlasi" at bounding box center [1278, 658] width 80 height 19
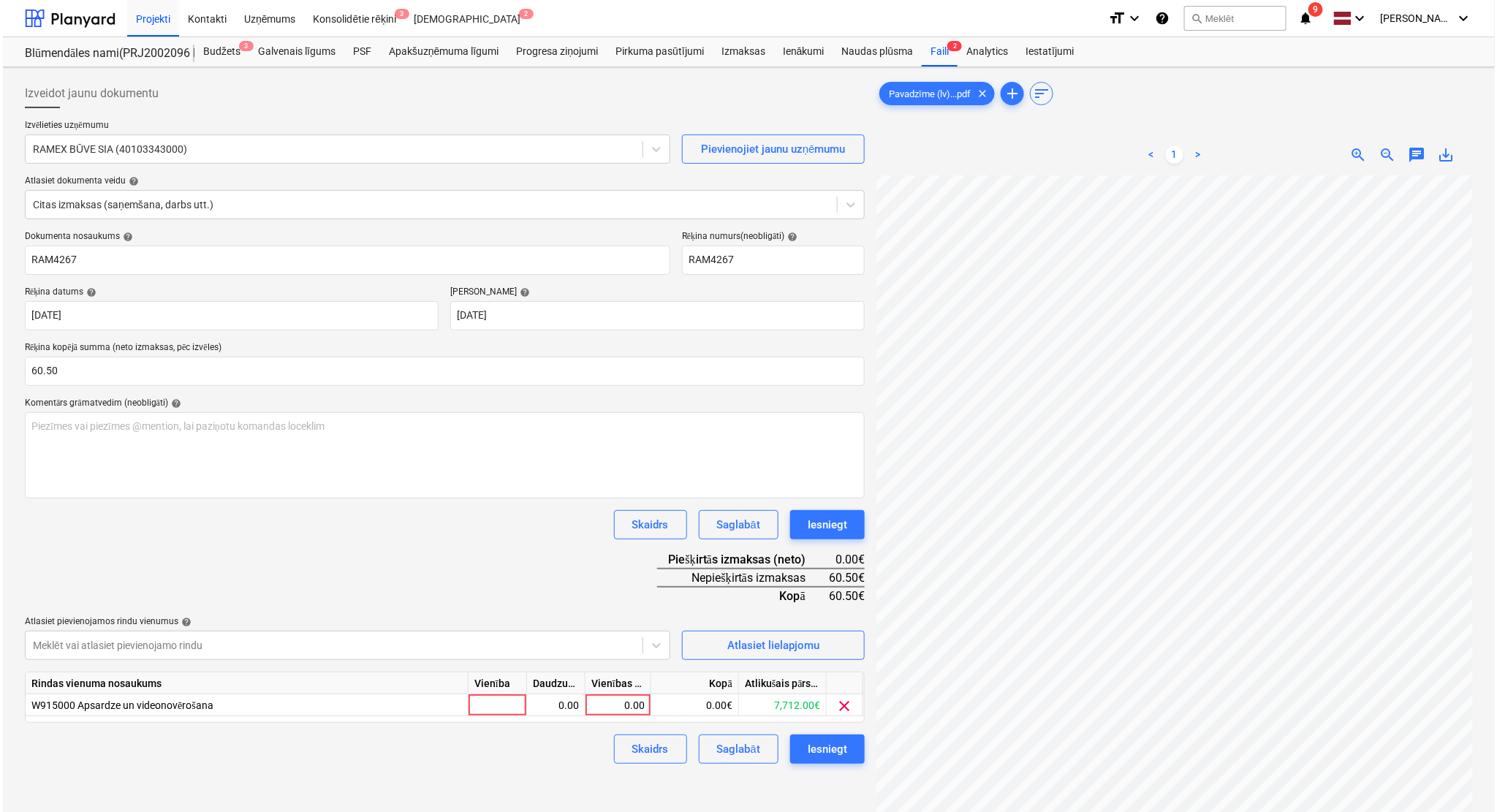
scroll to position [0, 61]
click at [614, 690] on div "Vienības cena" at bounding box center [616, 683] width 66 height 22
click at [621, 702] on div "0.00" at bounding box center [615, 704] width 53 height 22
type input "60.50"
click at [555, 524] on div "Skaidrs Saglabāt Iesniegt" at bounding box center [442, 524] width 840 height 29
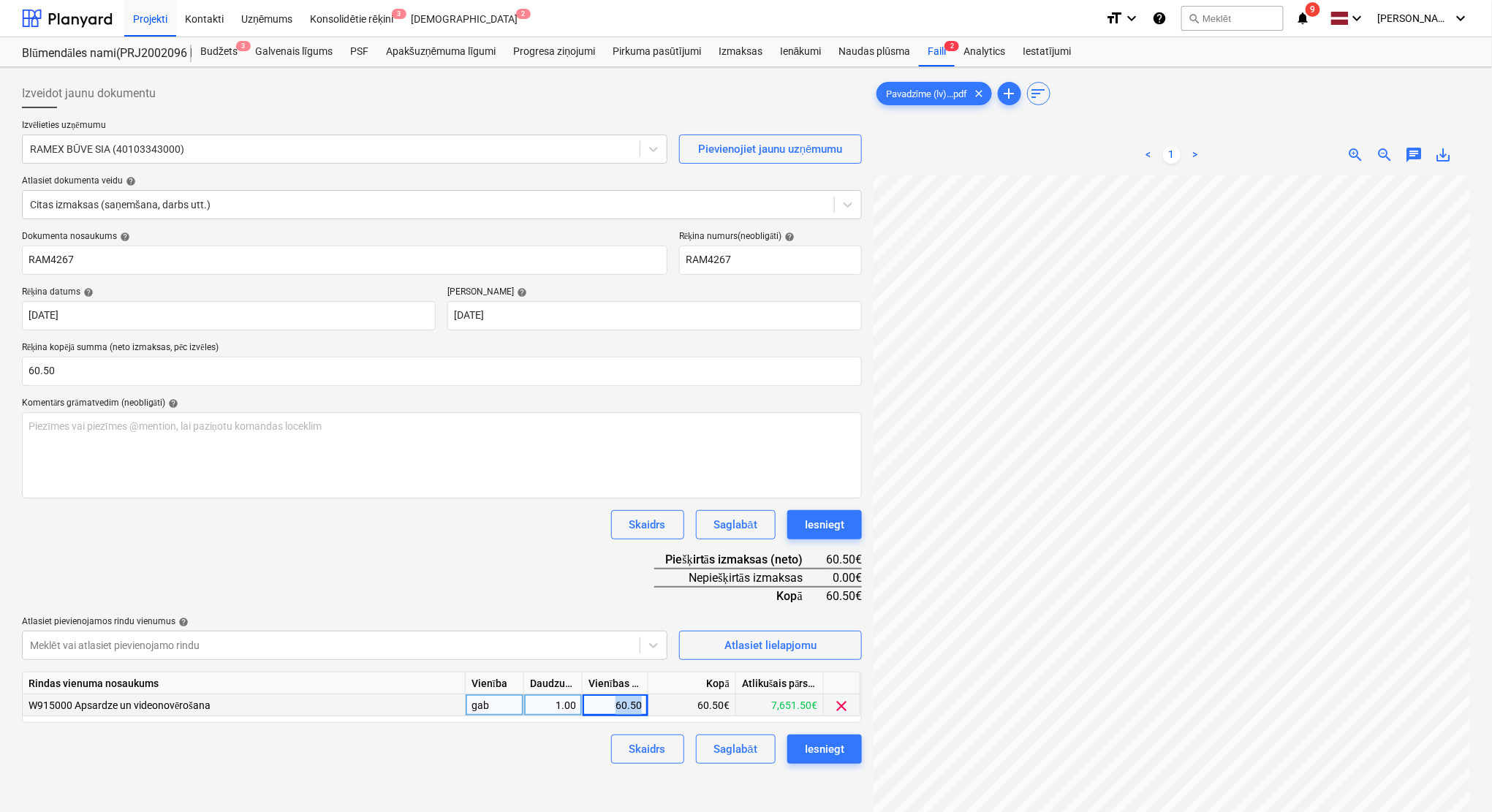
drag, startPoint x: 617, startPoint y: 703, endPoint x: 644, endPoint y: 701, distance: 27.1
click at [644, 701] on div "60.50" at bounding box center [616, 704] width 66 height 22
type input "50"
click at [533, 541] on div "Dokumenta nosaukums help RAM4267 Rēķina numurs (neobligāti) help RAM4267 Rēķina…" at bounding box center [442, 497] width 840 height 533
drag, startPoint x: 126, startPoint y: 375, endPoint x: 5, endPoint y: 370, distance: 121.1
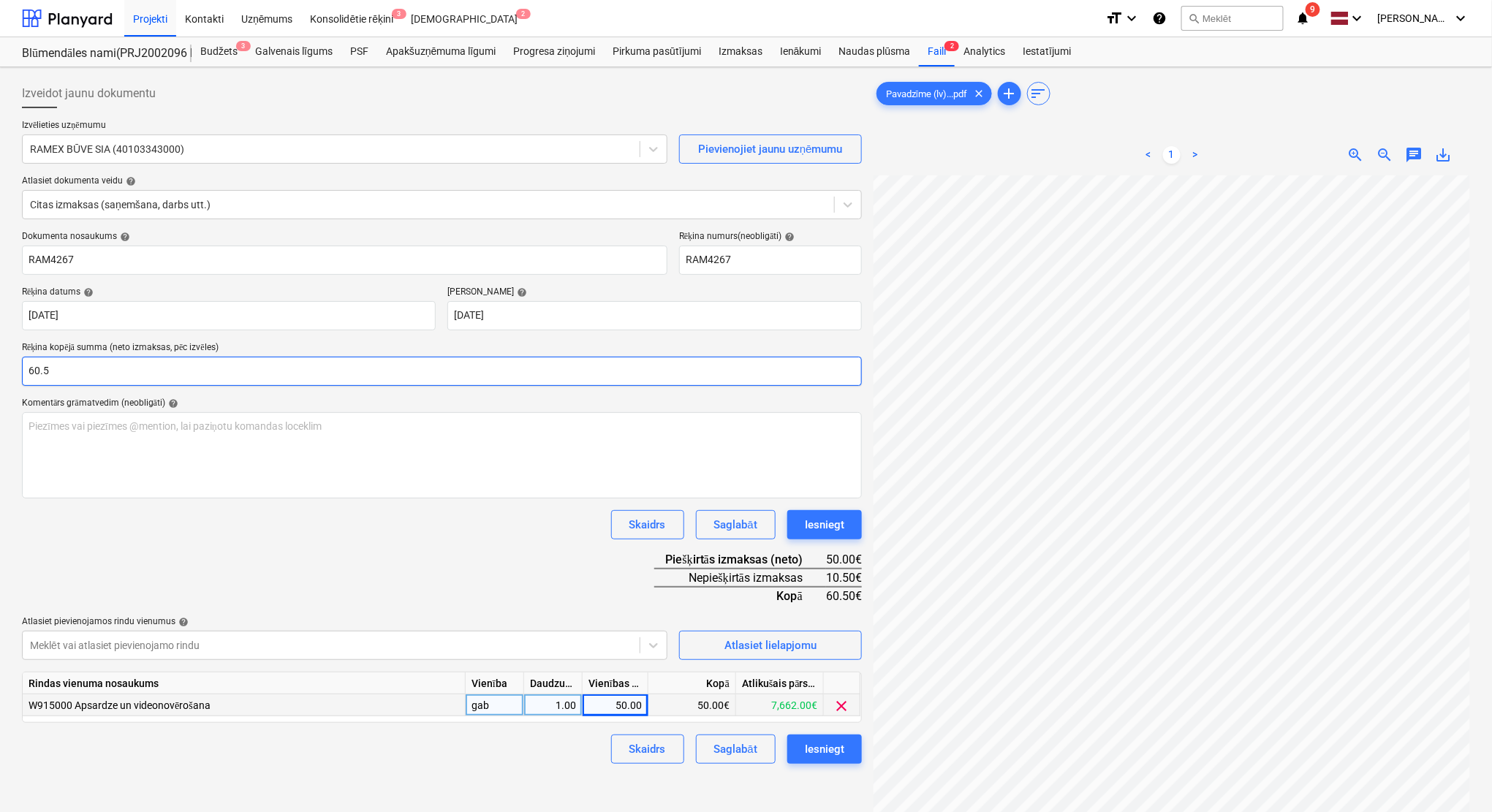
click at [5, 370] on div "Izveidot jaunu dokumentu Izvēlieties uzņēmumu RAMEX BŪVE SIA (40103343000) Piev…" at bounding box center [746, 512] width 1492 height 890
type input "50.00"
click at [283, 542] on div "Dokumenta nosaukums help RAM4267 Rēķina numurs (neobligāti) help RAM4267 Rēķina…" at bounding box center [442, 497] width 840 height 533
click at [837, 751] on div "Iesniegt" at bounding box center [824, 749] width 40 height 19
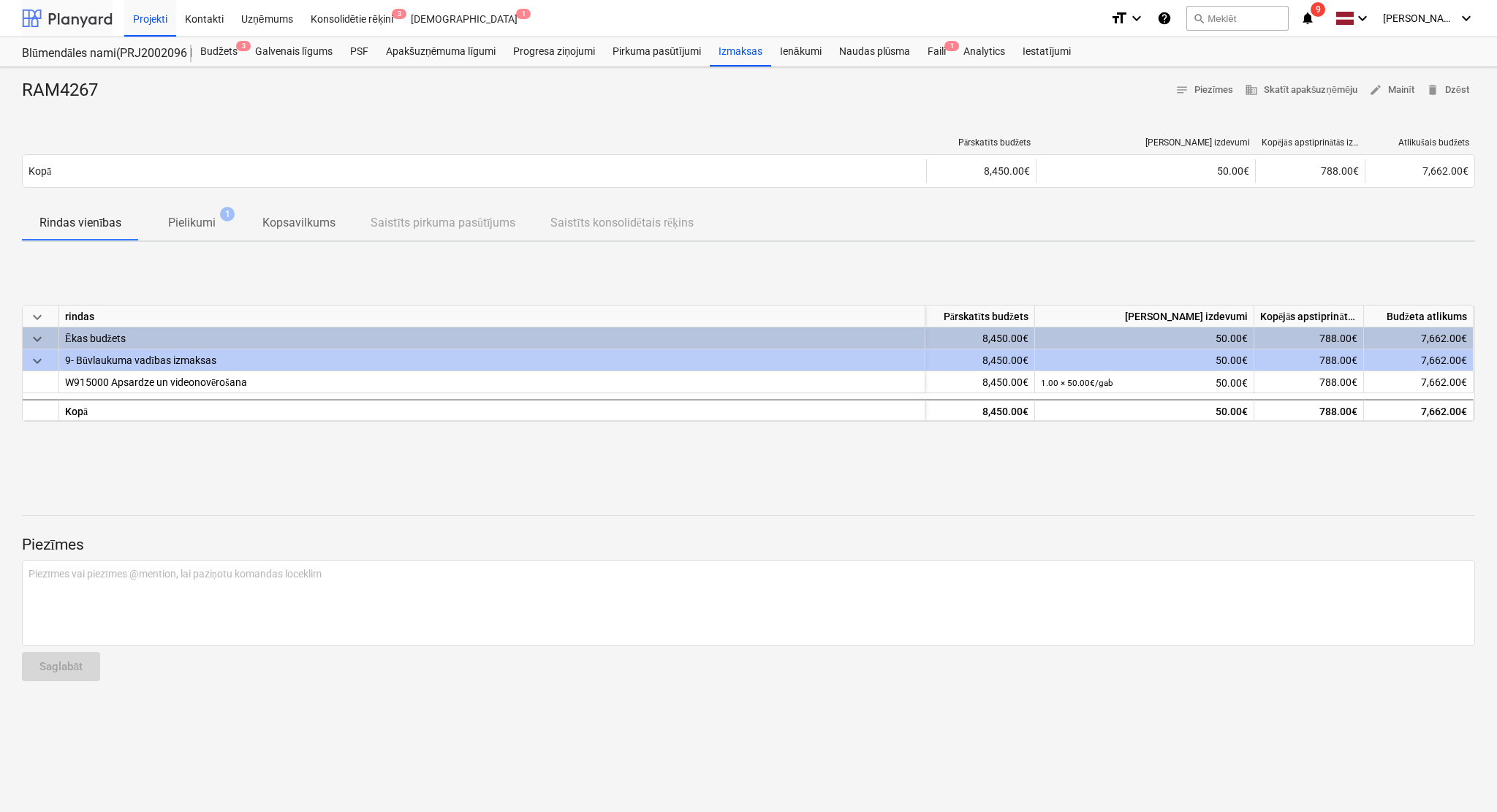
click at [61, 19] on div at bounding box center [68, 18] width 91 height 37
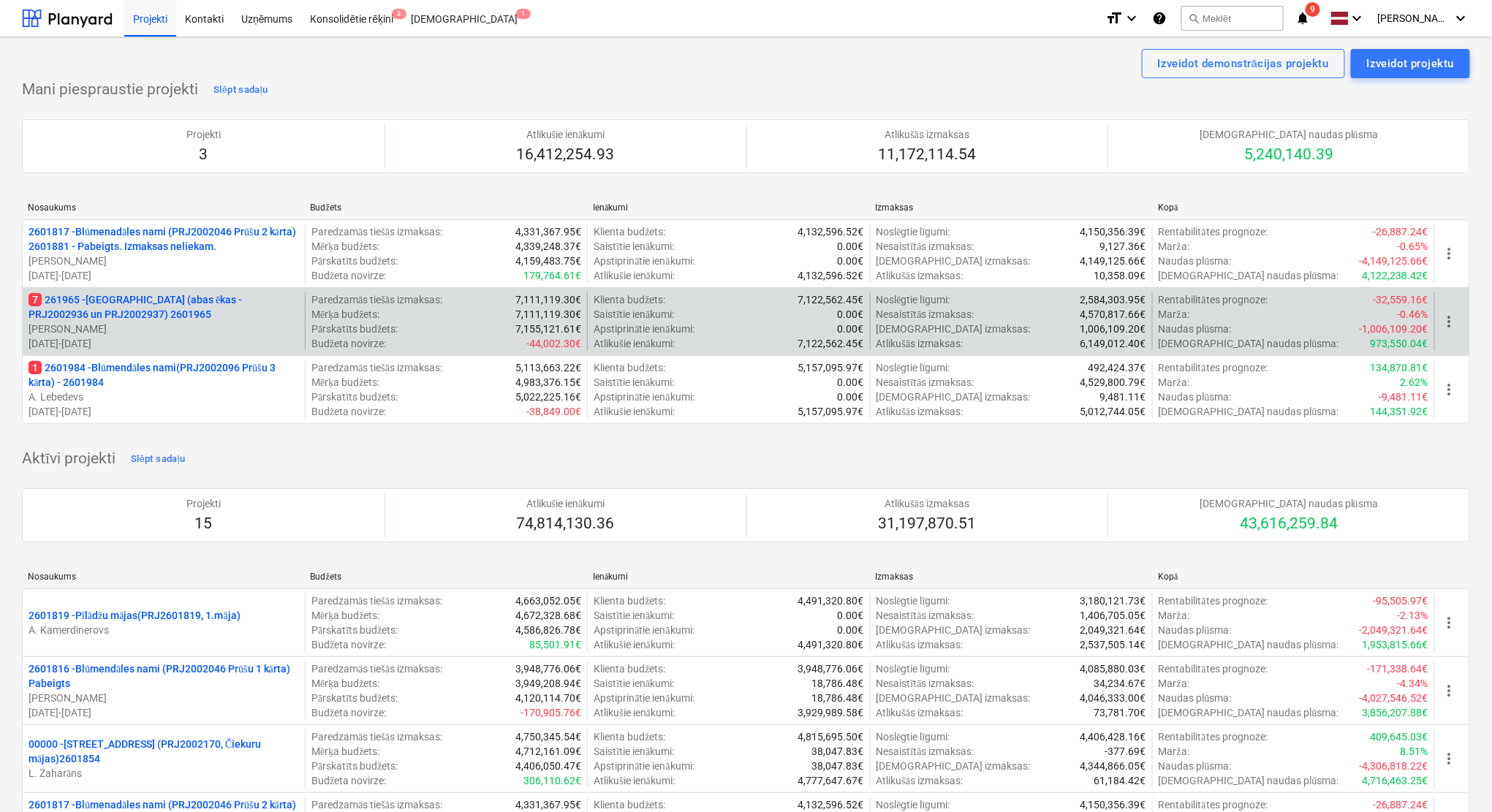
click at [223, 326] on p "[PERSON_NAME]" at bounding box center [163, 328] width 270 height 15
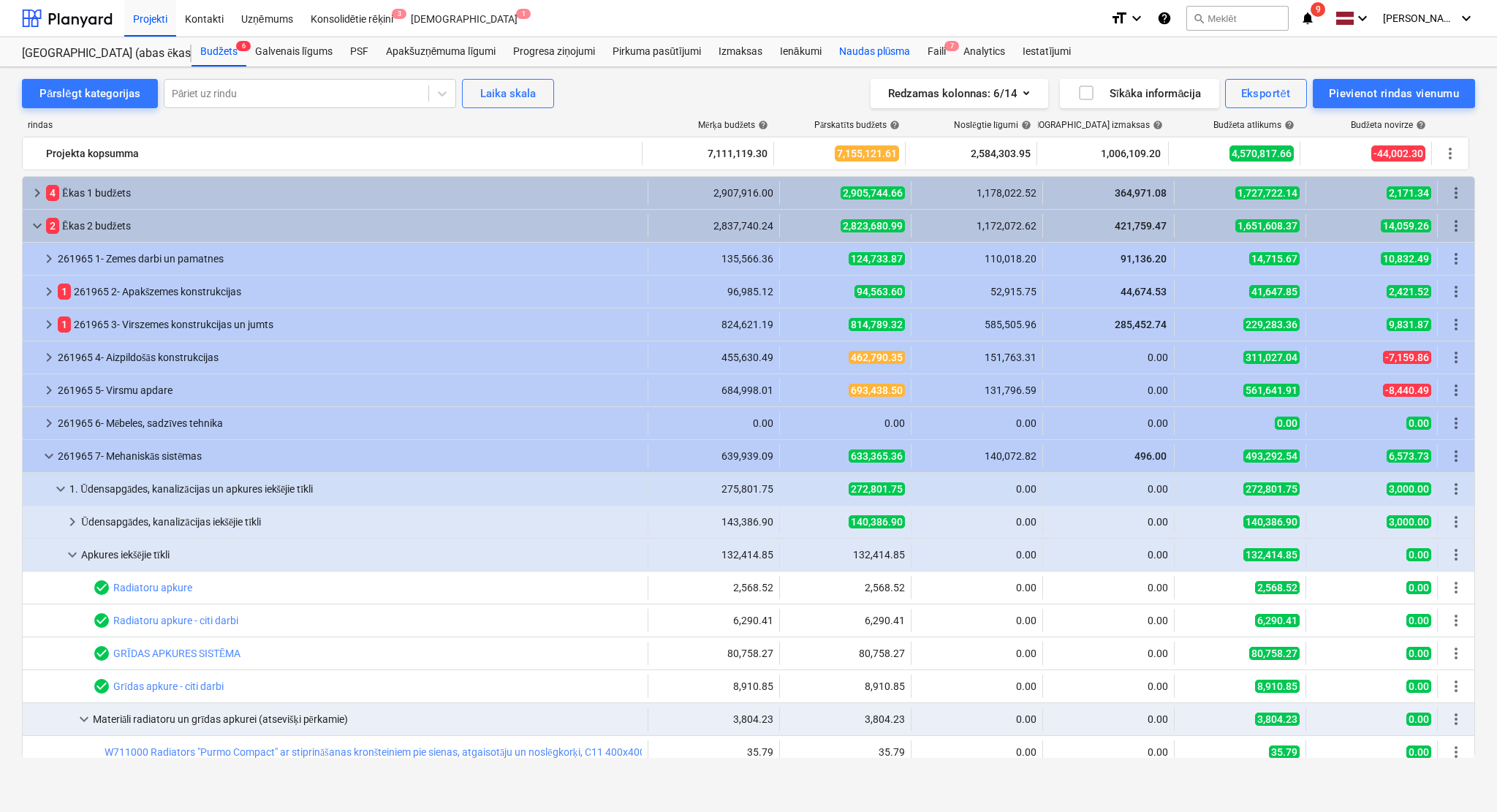
click at [870, 47] on div "Naudas plūsma" at bounding box center [876, 51] width 89 height 29
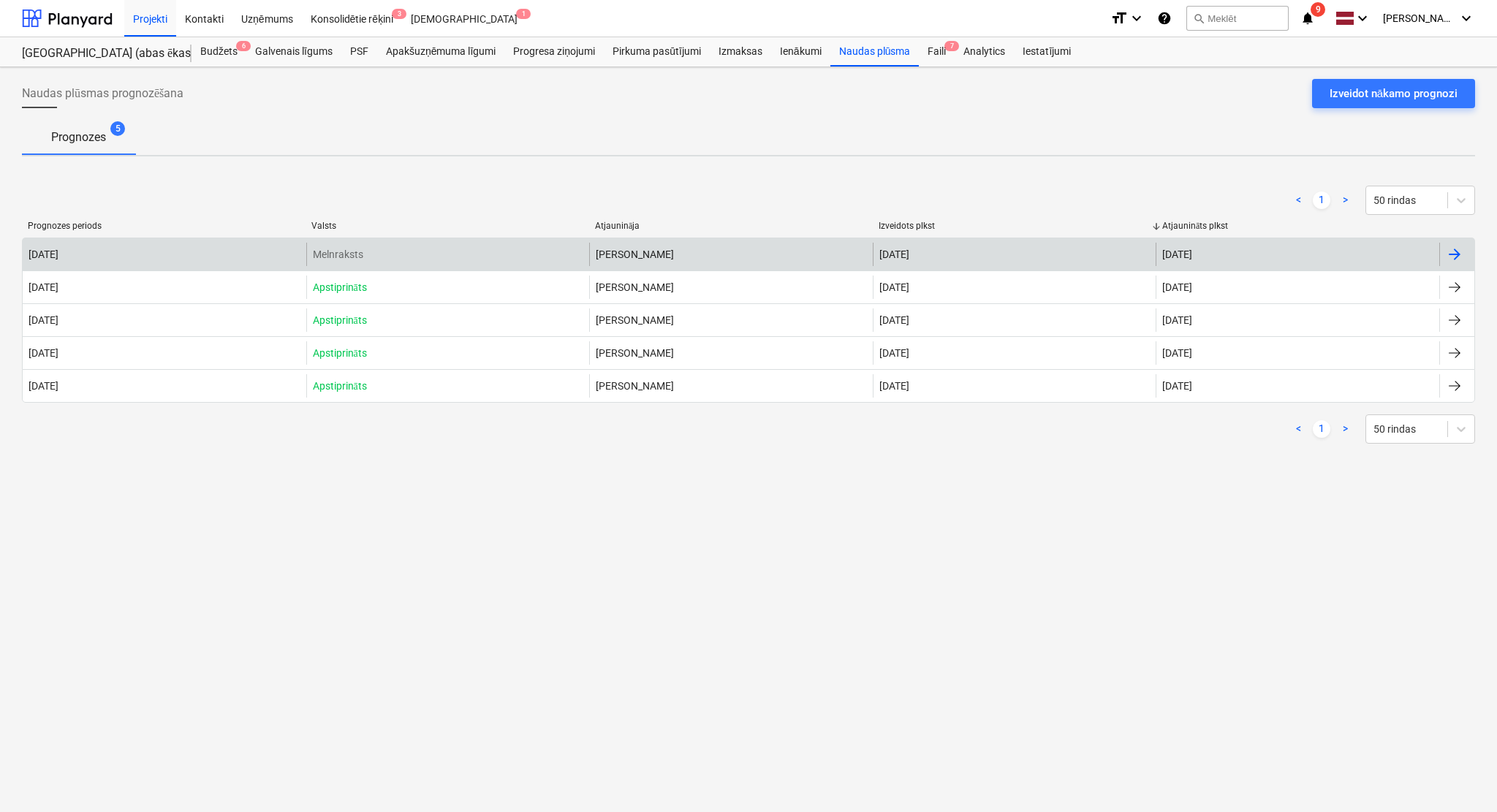
click at [1464, 248] on div at bounding box center [1457, 254] width 35 height 23
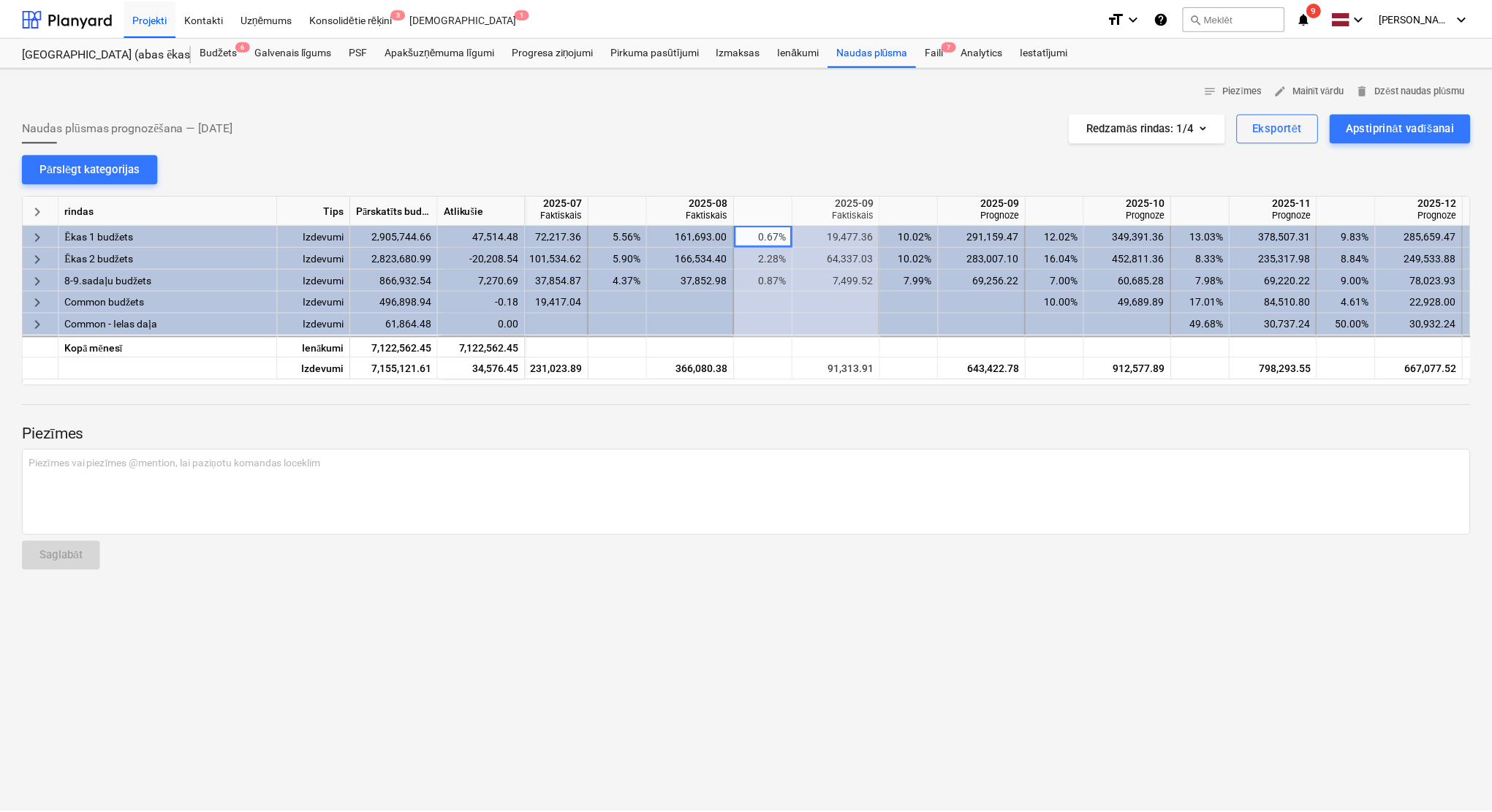
scroll to position [0, 549]
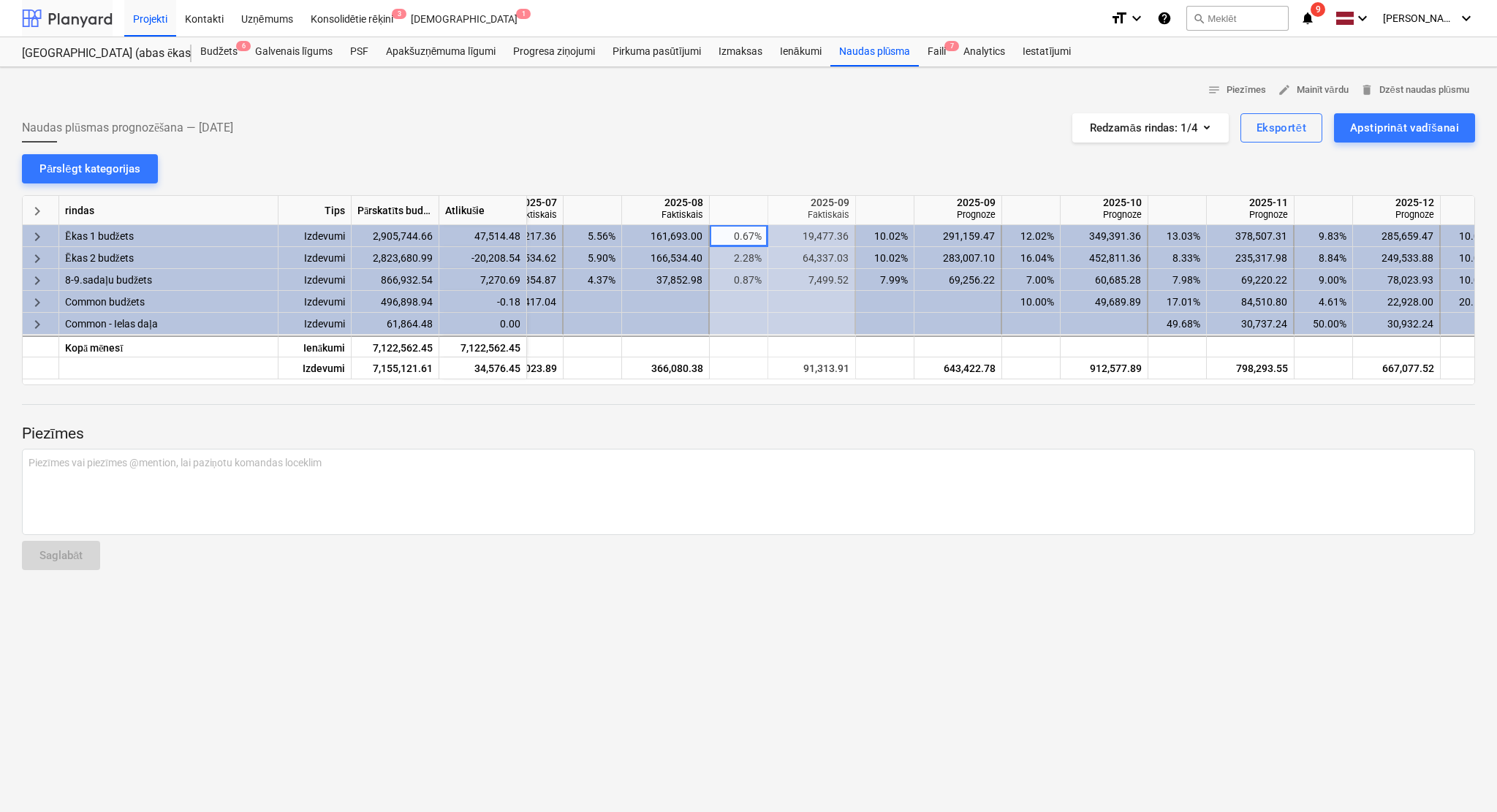
click at [65, 19] on div at bounding box center [68, 18] width 91 height 37
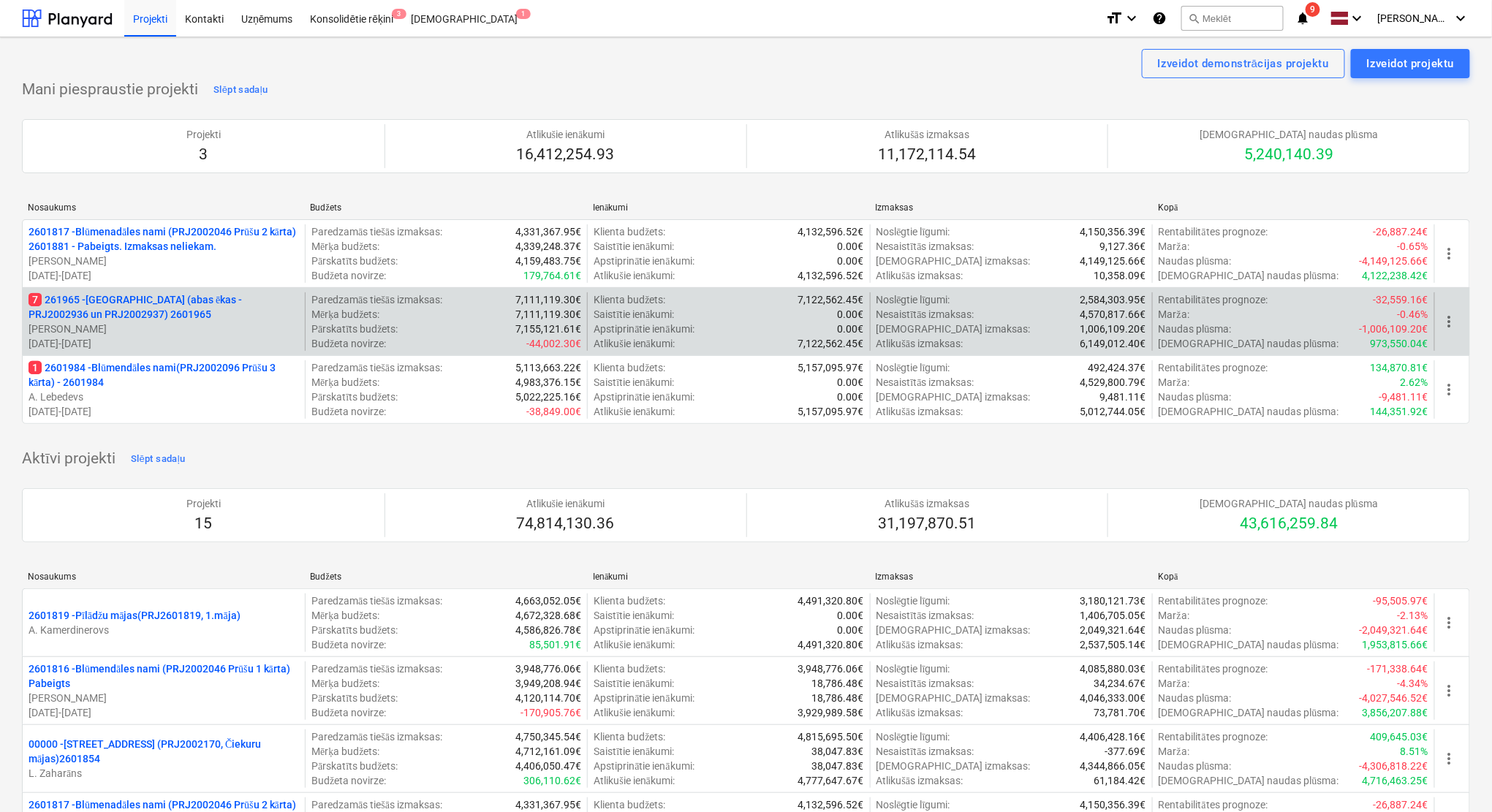
click at [215, 313] on p "7 261965 - Nīcgales iela (abas ēkas - PRJ2002936 un PRJ2002937) 2601965" at bounding box center [163, 307] width 270 height 29
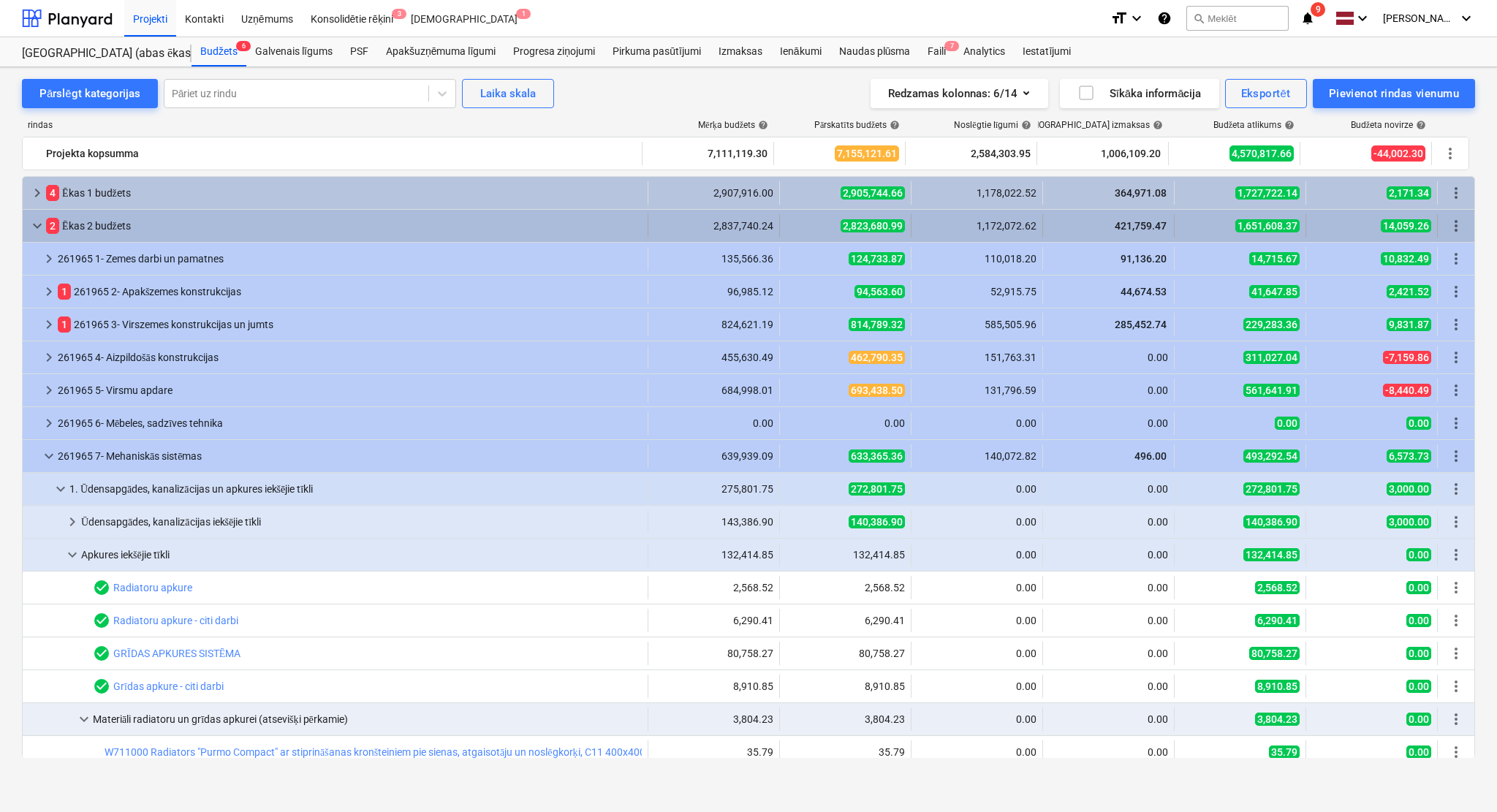
click at [36, 217] on span "keyboard_arrow_down" at bounding box center [37, 226] width 17 height 17
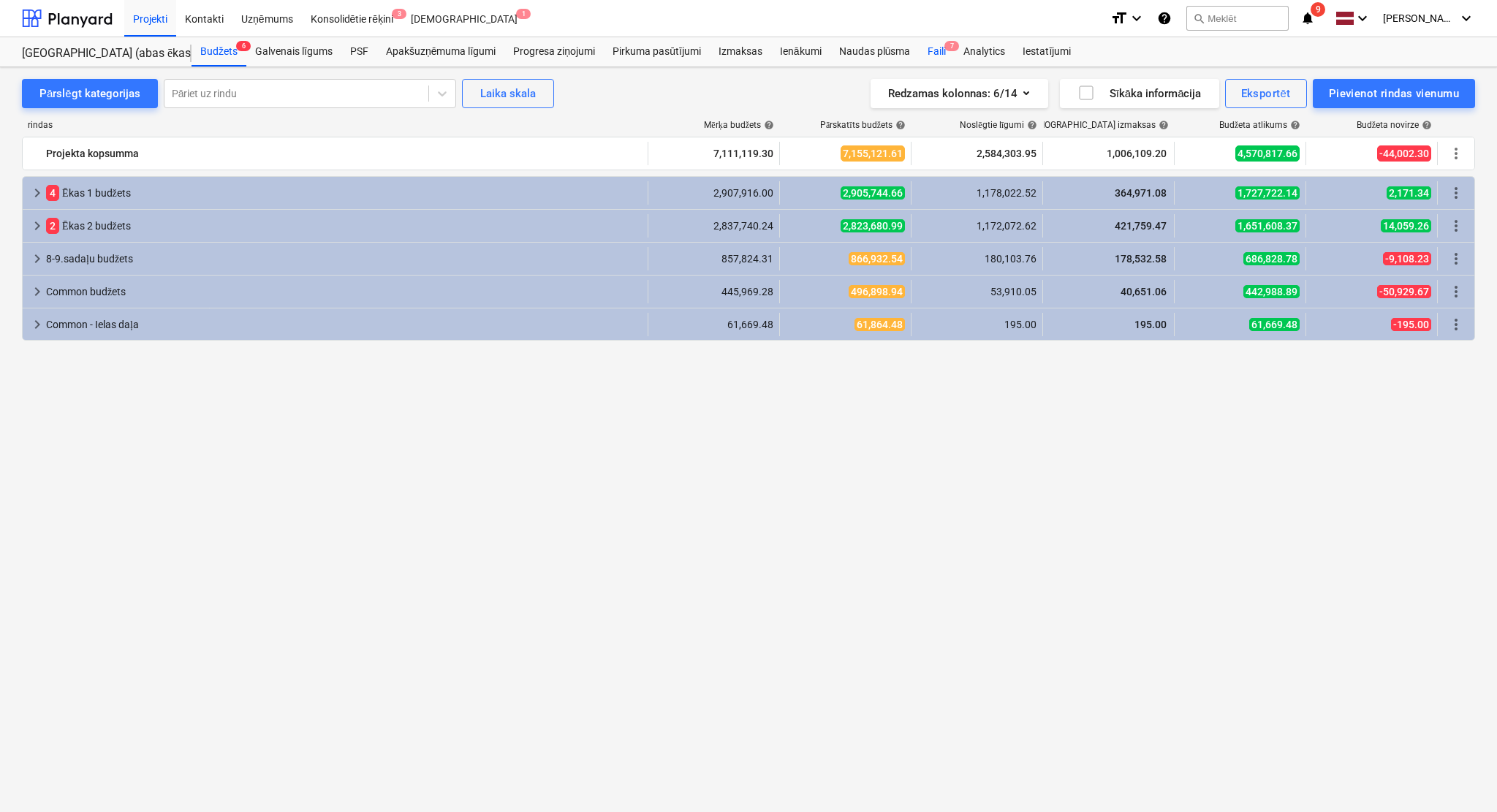
click at [938, 58] on div "Faili 7" at bounding box center [937, 51] width 36 height 29
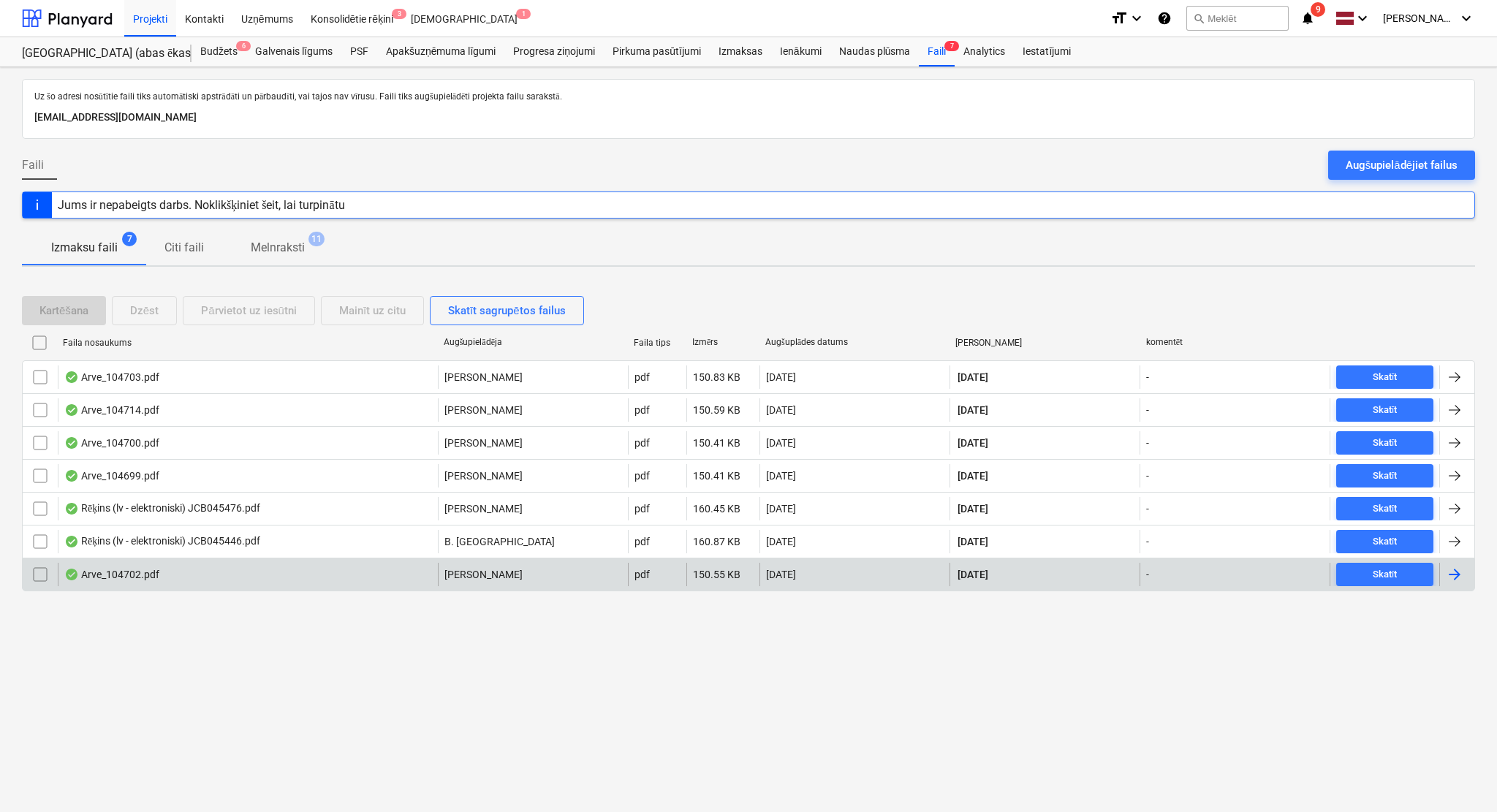
click at [1459, 575] on div at bounding box center [1454, 575] width 17 height 17
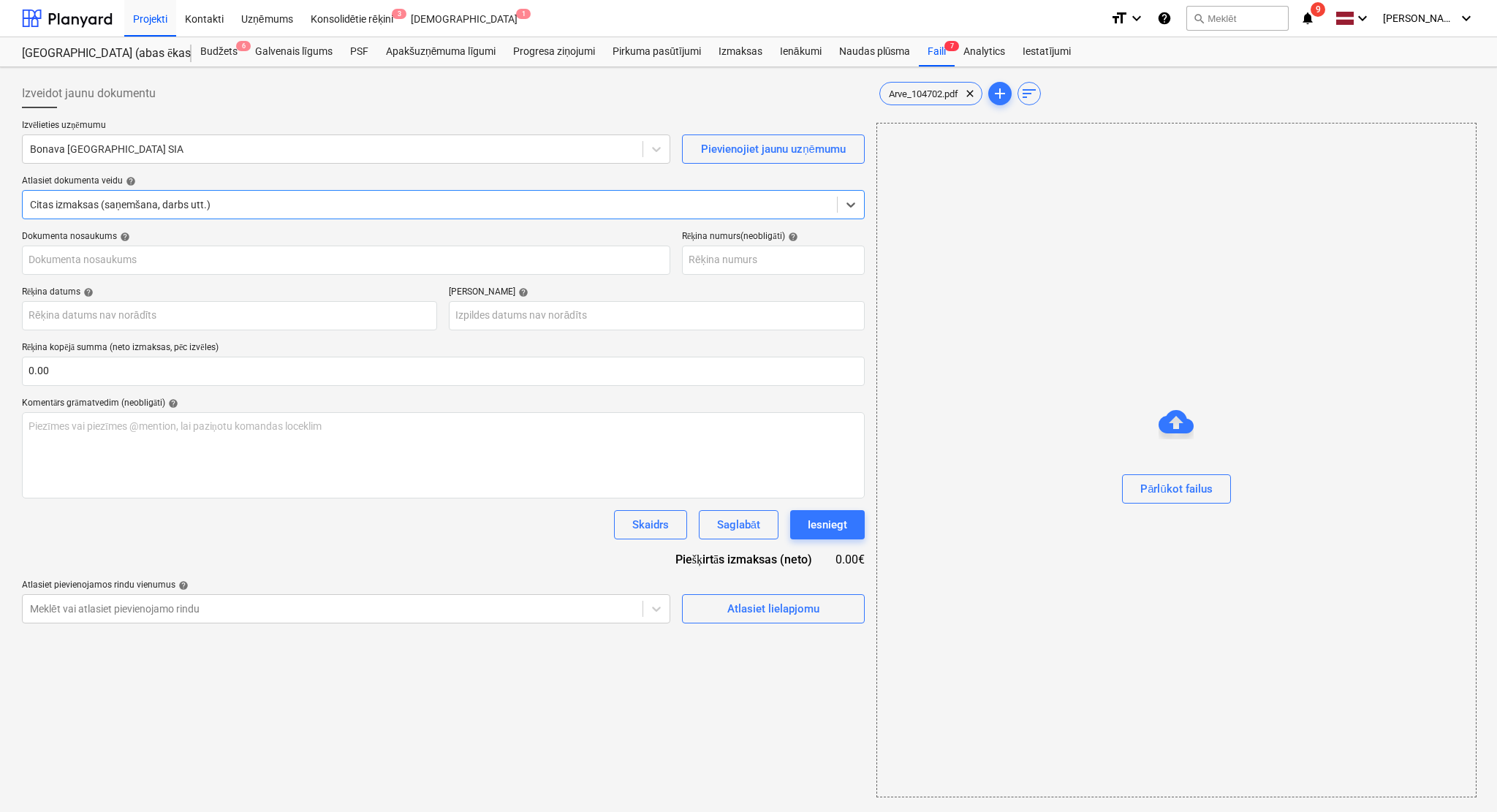
type input "104702"
type input "[DATE]"
type input "22 Sep 2025"
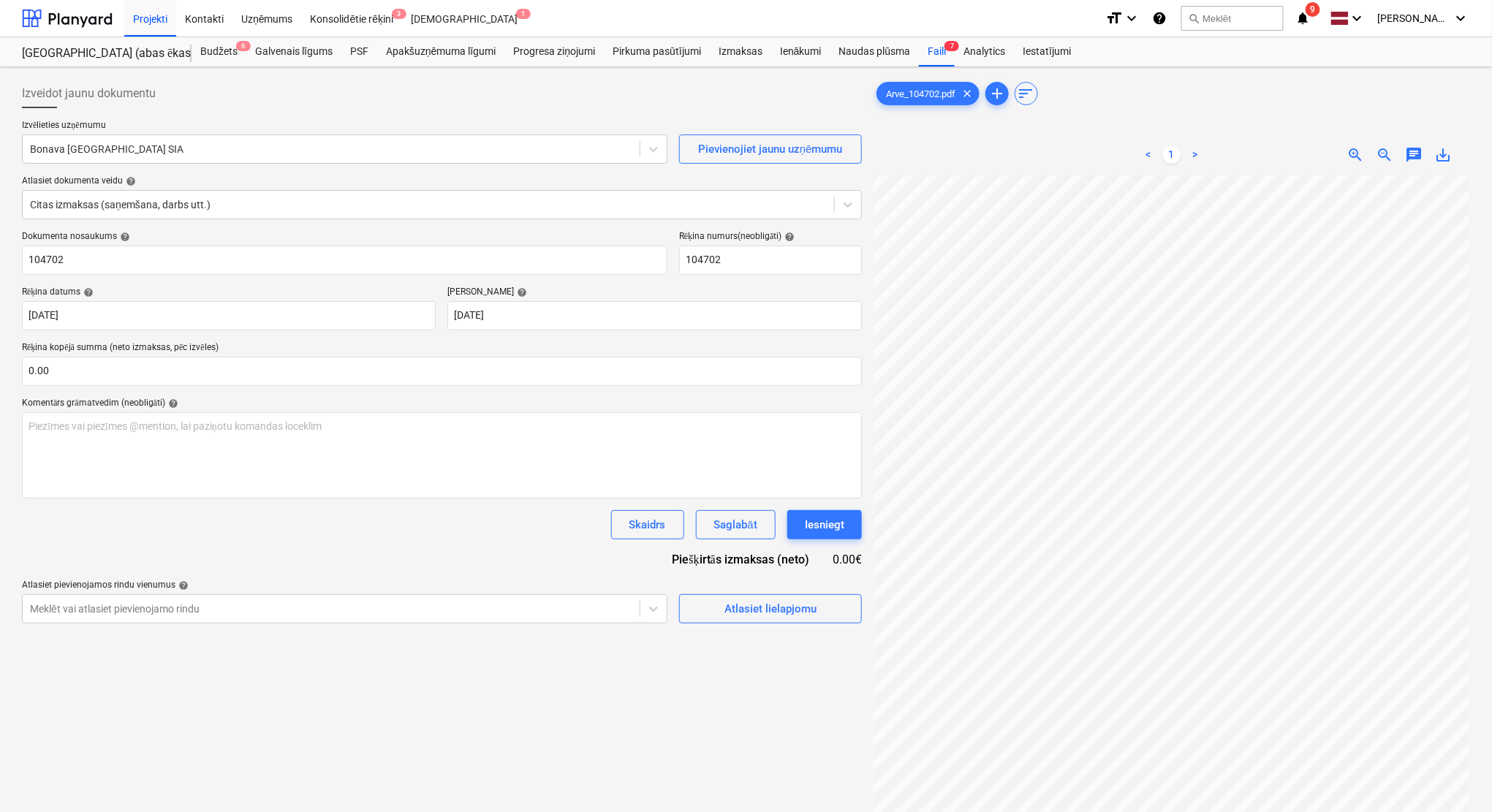
scroll to position [51, 64]
click at [289, 150] on div at bounding box center [331, 148] width 602 height 15
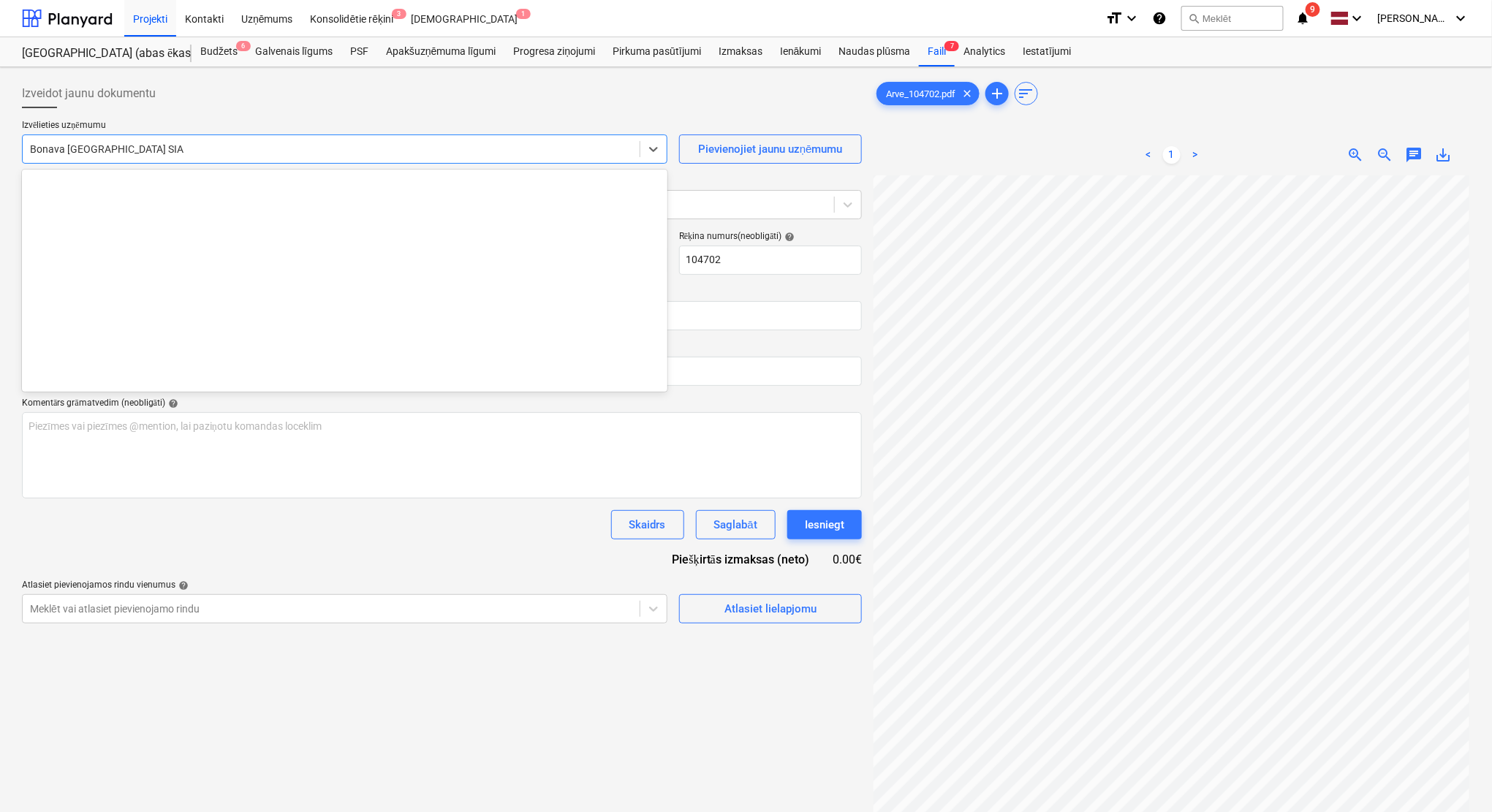
scroll to position [2736, 0]
click at [201, 141] on div at bounding box center [331, 148] width 602 height 15
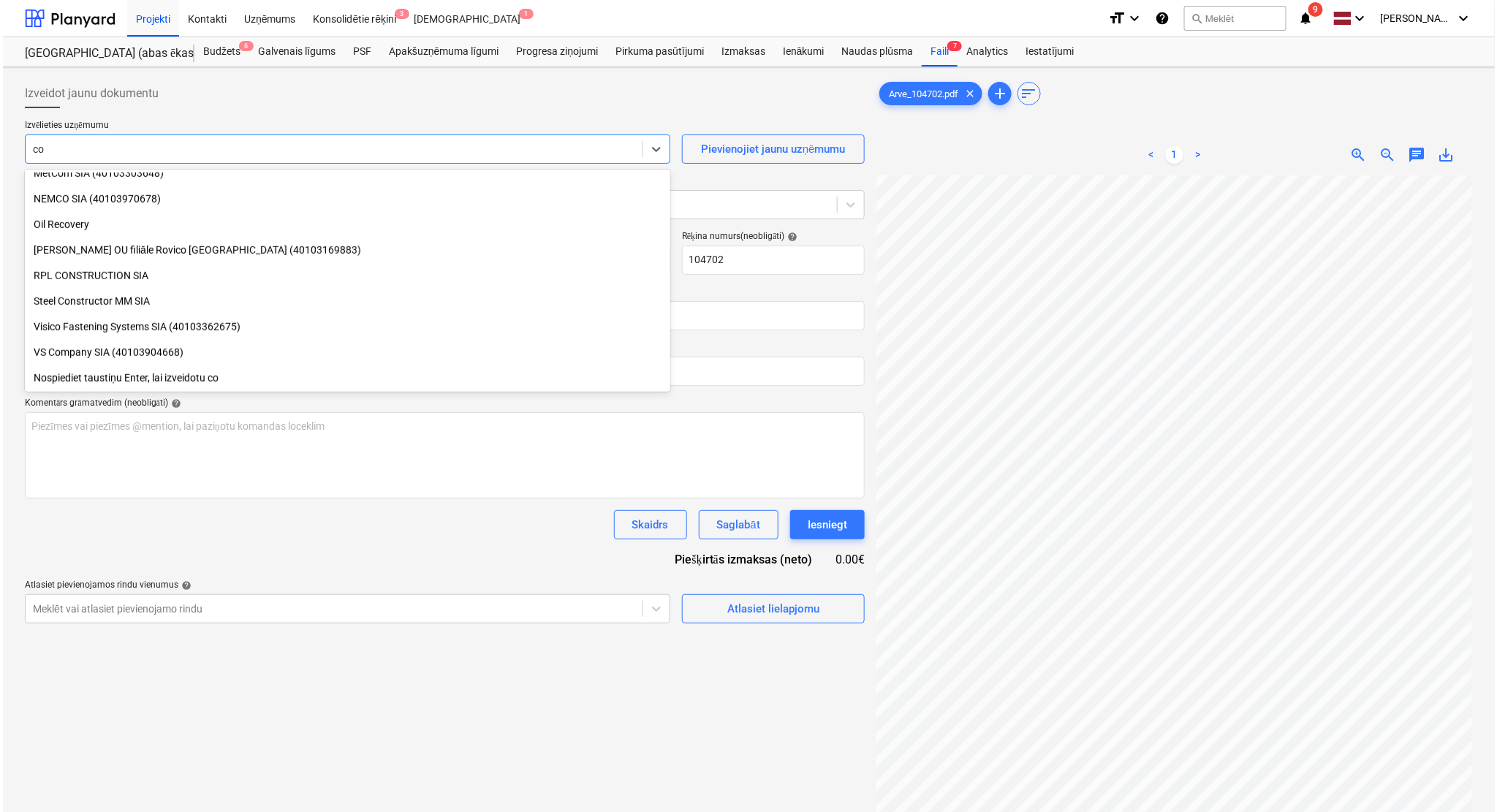
scroll to position [497, 0]
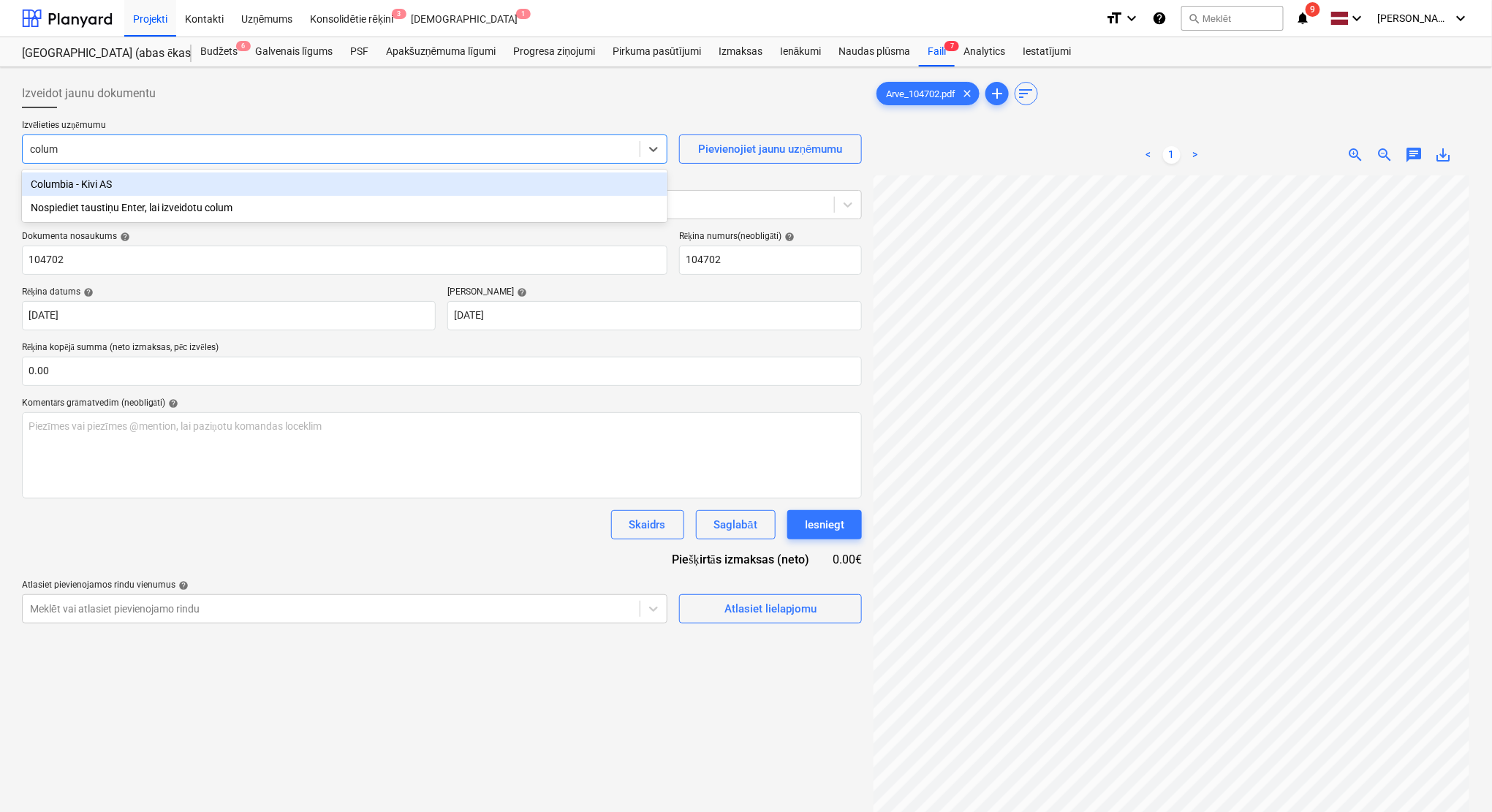
type input "columb"
click at [216, 181] on div "Columbia - Kivi AS" at bounding box center [345, 184] width 646 height 23
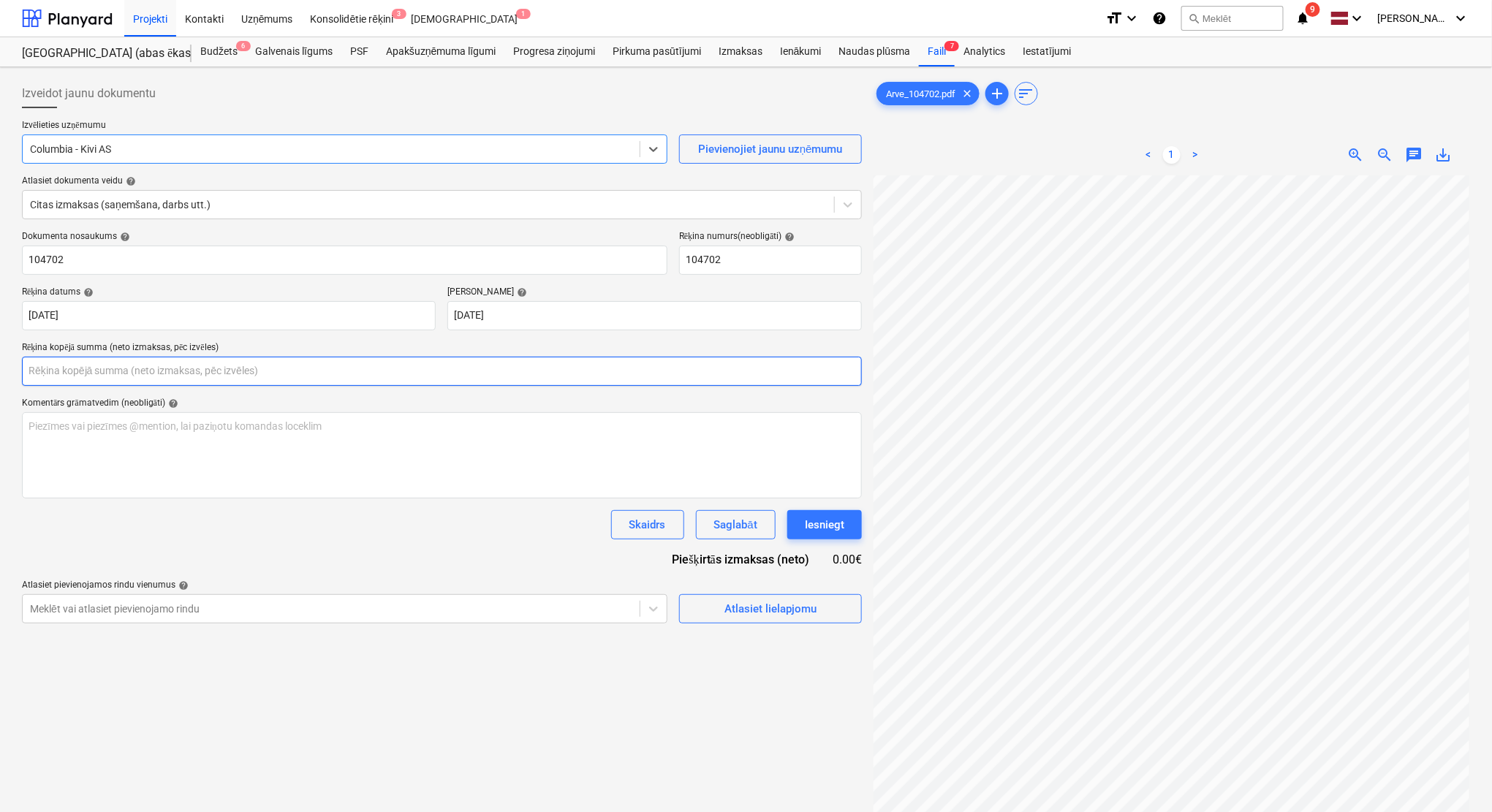
click at [345, 375] on input "text" at bounding box center [442, 371] width 840 height 29
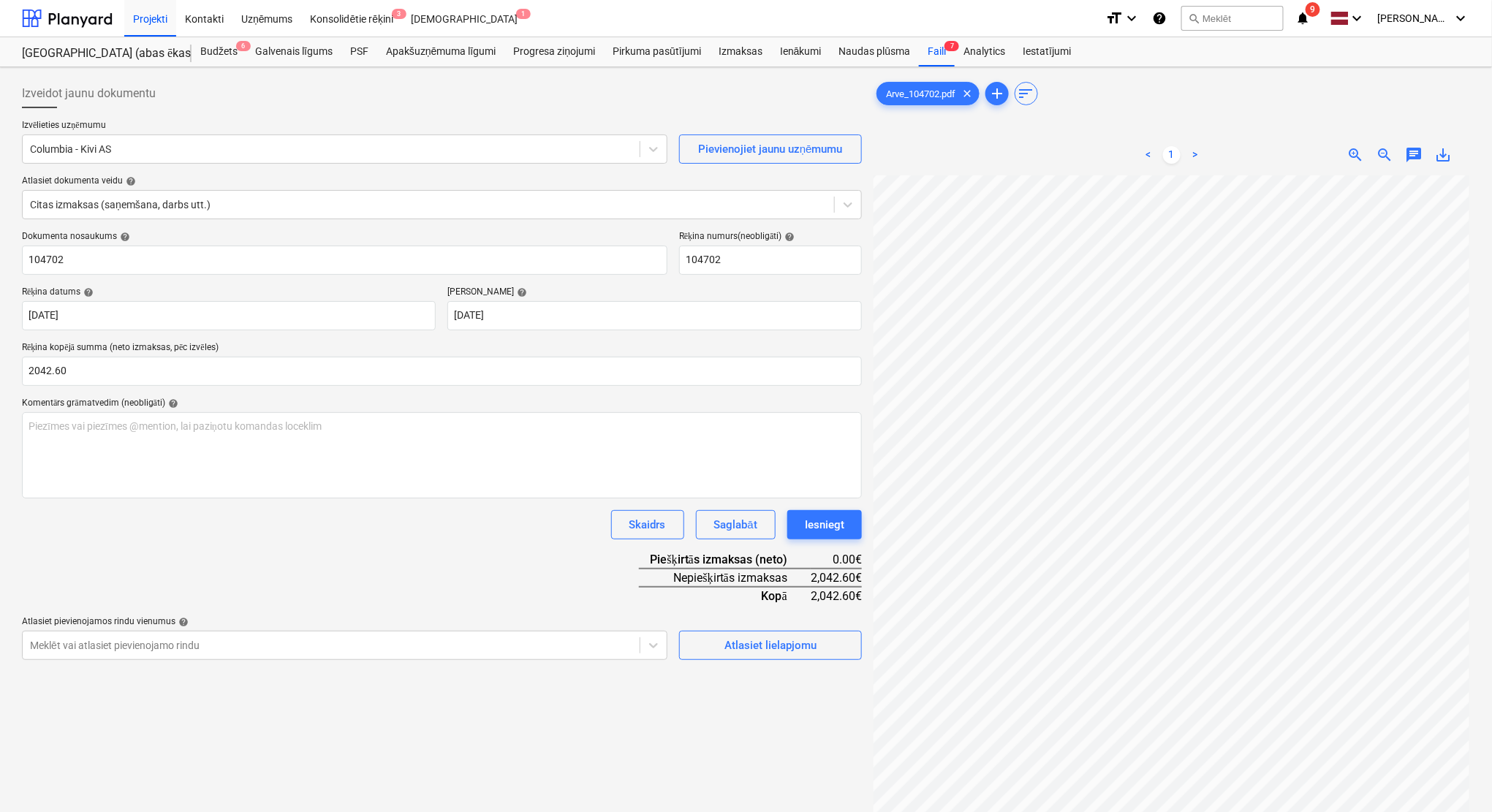
type input "2,042.60"
click at [510, 554] on div "Dokumenta nosaukums help 104702 Rēķina numurs (neobligāti) help 104702 Rēķina d…" at bounding box center [442, 445] width 840 height 429
click at [789, 643] on div "Atlasiet lielapjomu" at bounding box center [770, 645] width 92 height 19
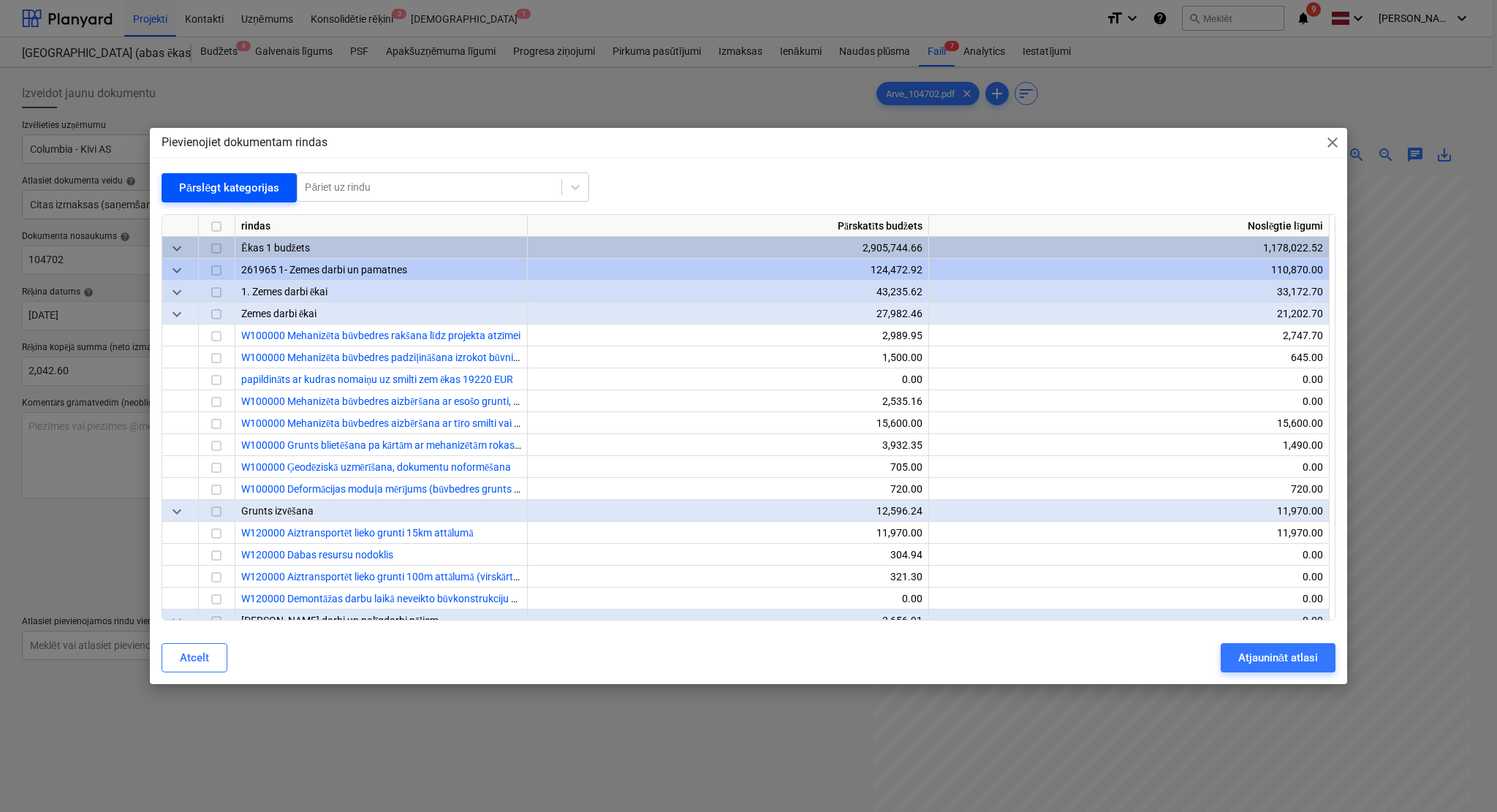
click at [243, 186] on div "Pārslēgt kategorijas" at bounding box center [230, 188] width 101 height 19
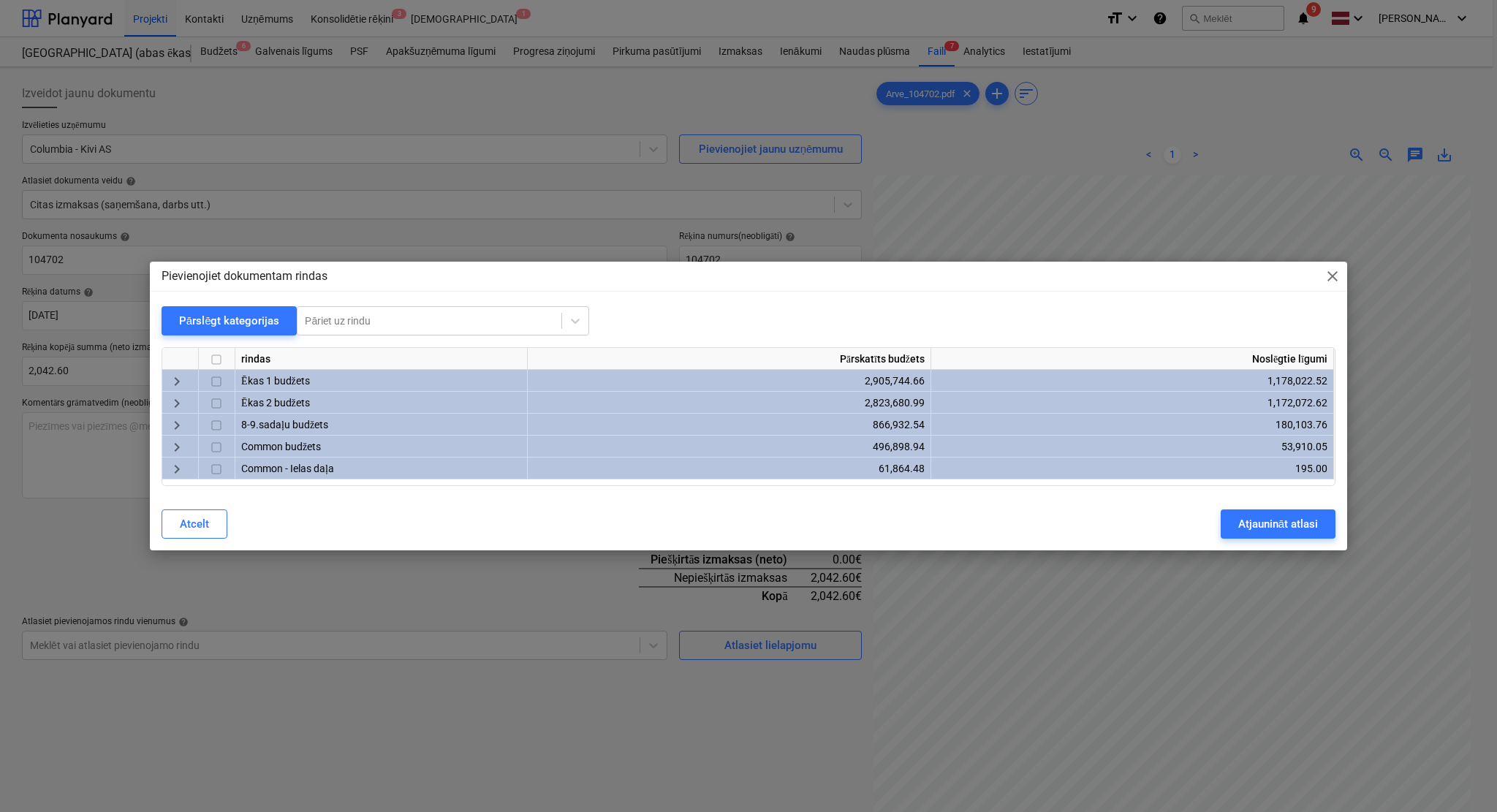
click at [172, 408] on span "keyboard_arrow_right" at bounding box center [176, 404] width 17 height 17
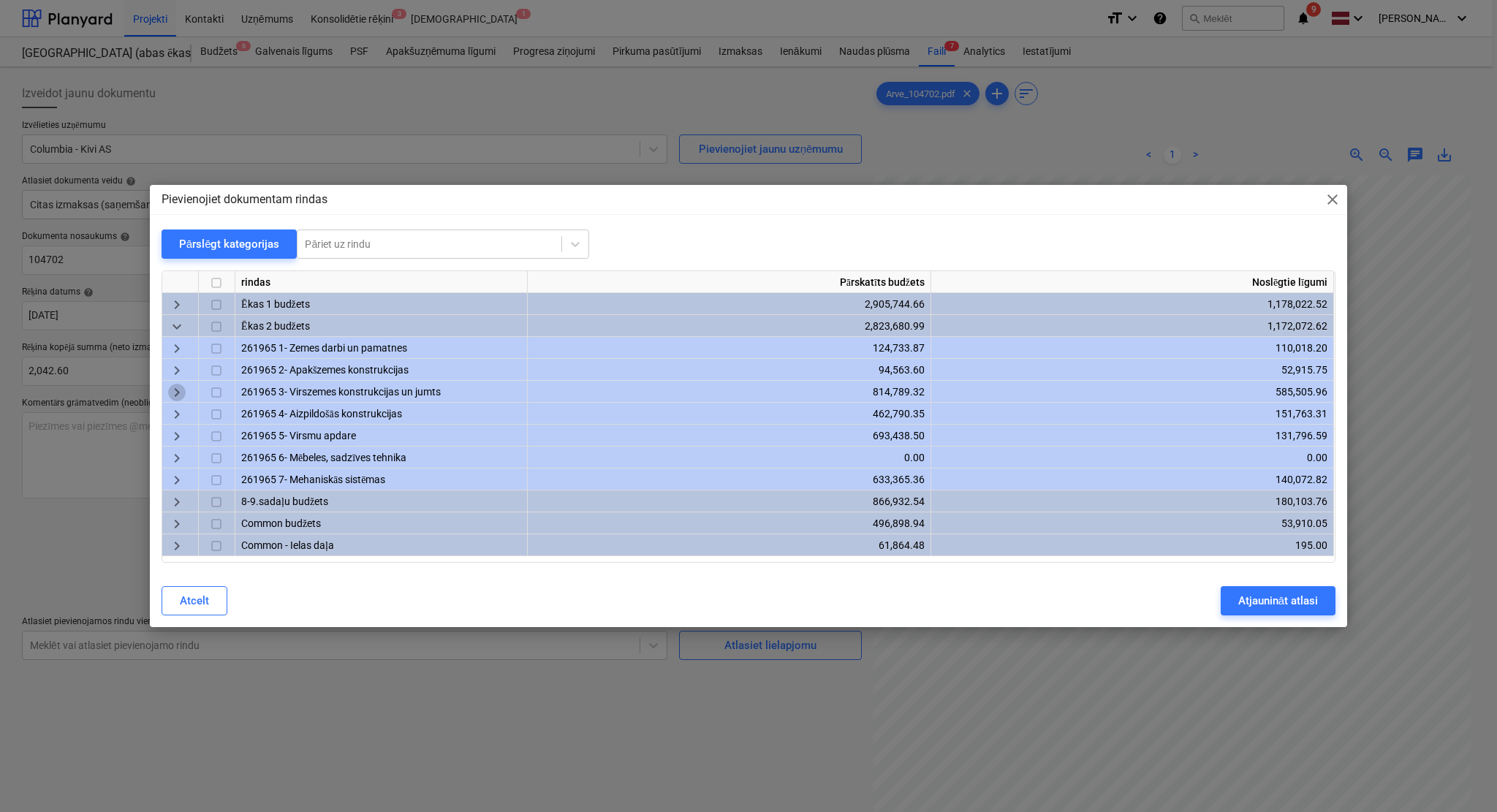
click at [173, 388] on span "keyboard_arrow_right" at bounding box center [176, 393] width 17 height 17
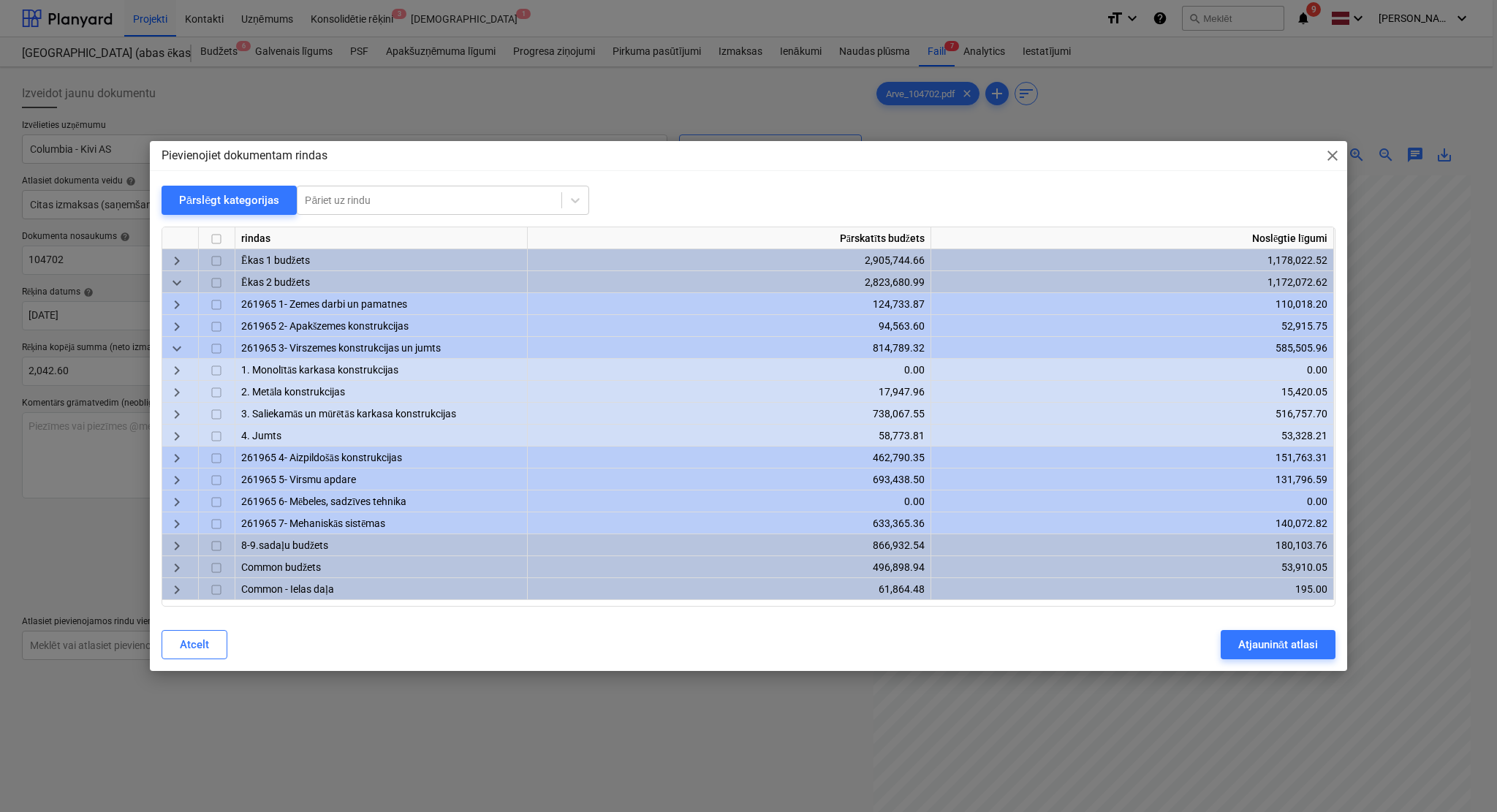
click at [177, 411] on span "keyboard_arrow_right" at bounding box center [176, 415] width 17 height 17
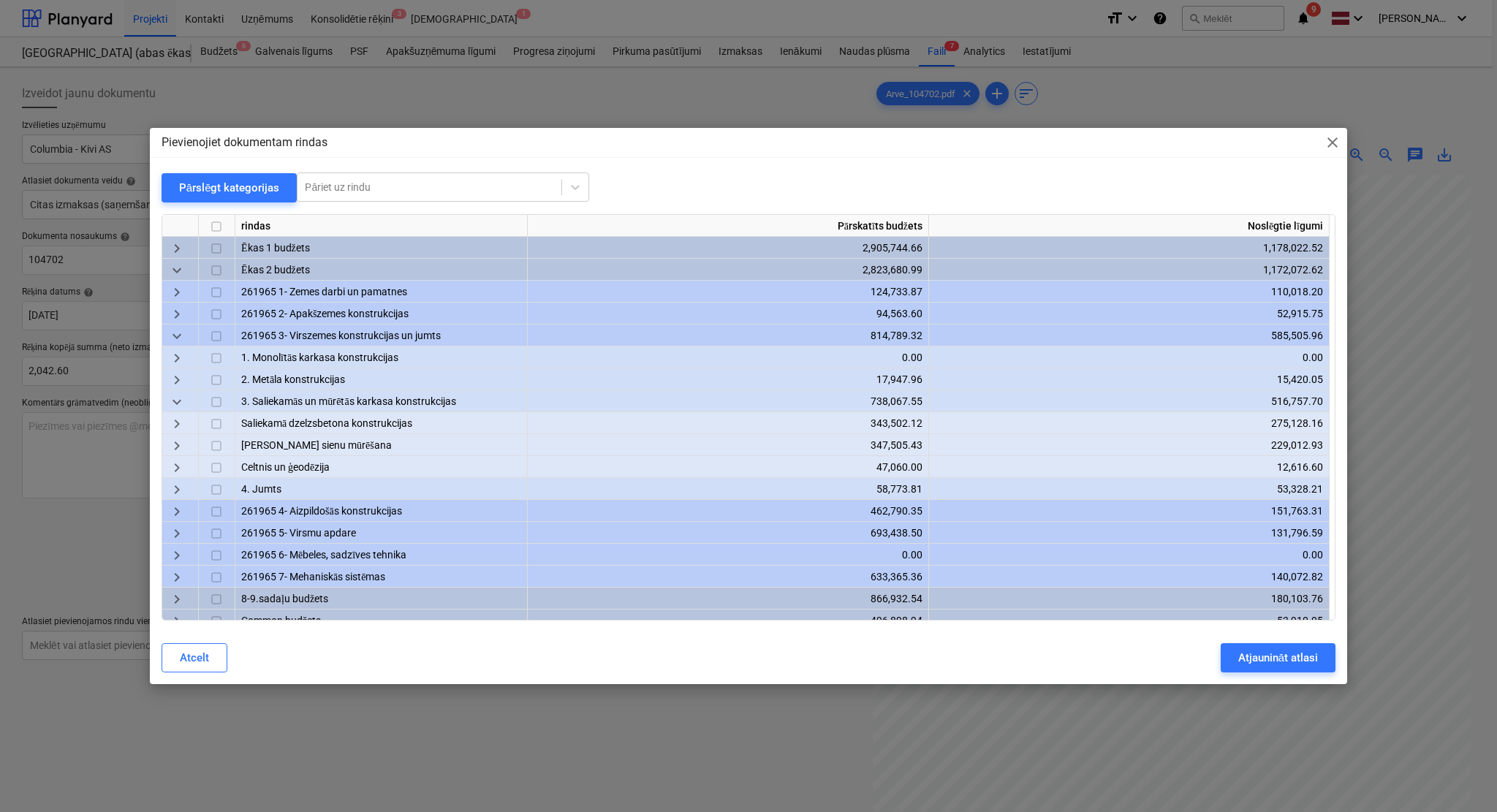
click at [184, 438] on span "keyboard_arrow_right" at bounding box center [176, 446] width 17 height 17
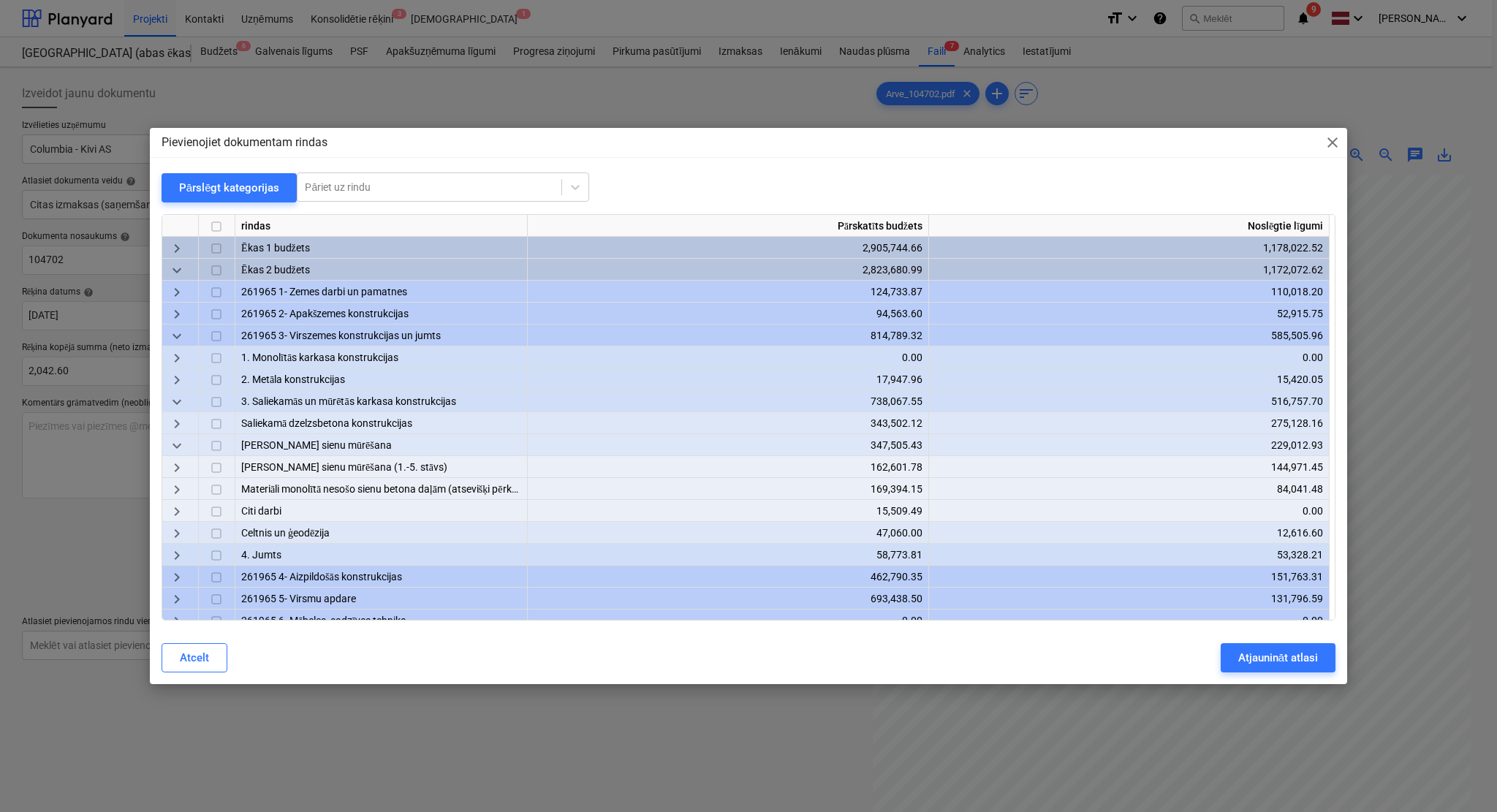
click at [181, 485] on span "keyboard_arrow_right" at bounding box center [176, 489] width 17 height 17
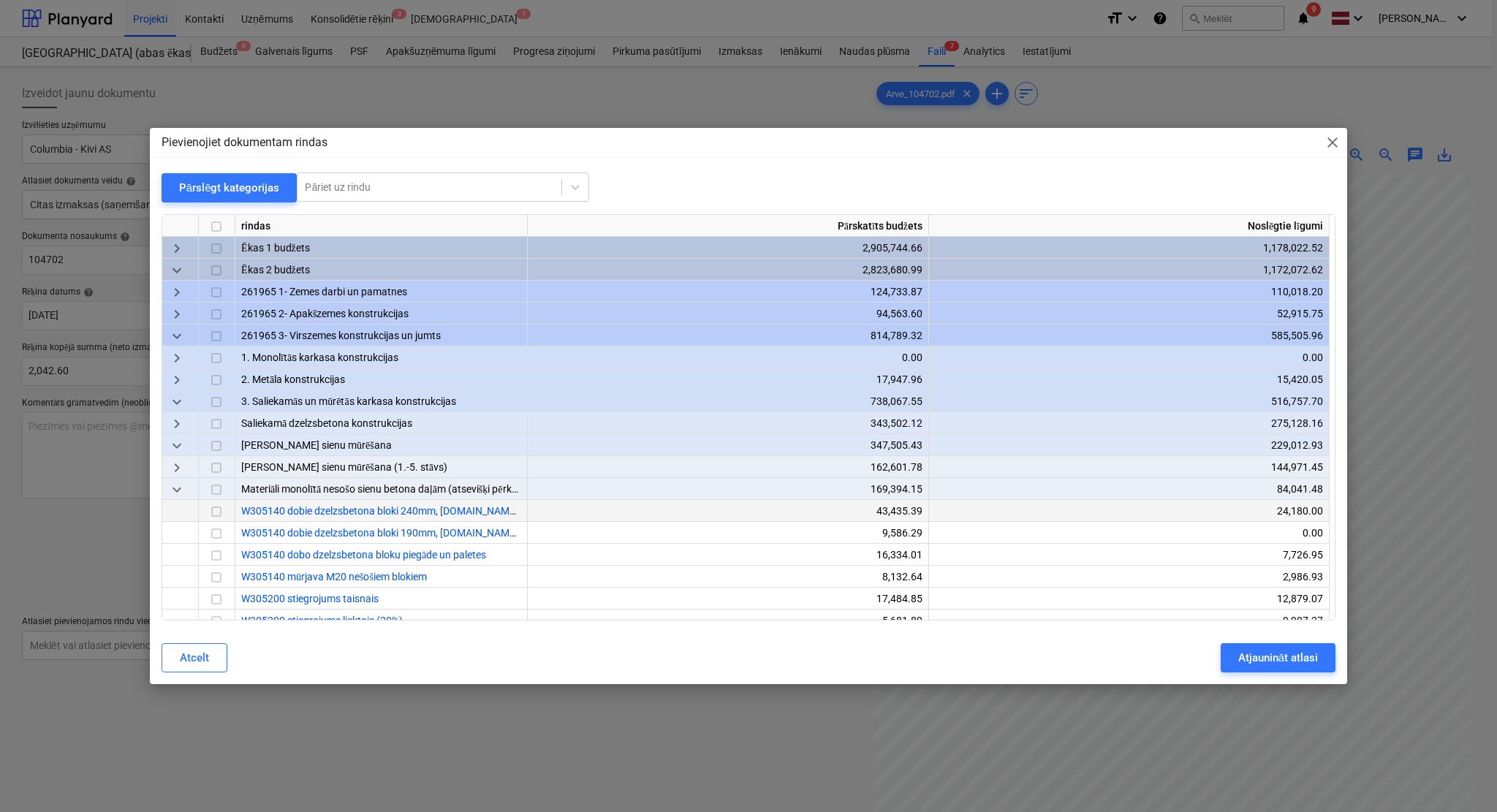
click at [214, 516] on input "checkbox" at bounding box center [216, 512] width 17 height 17
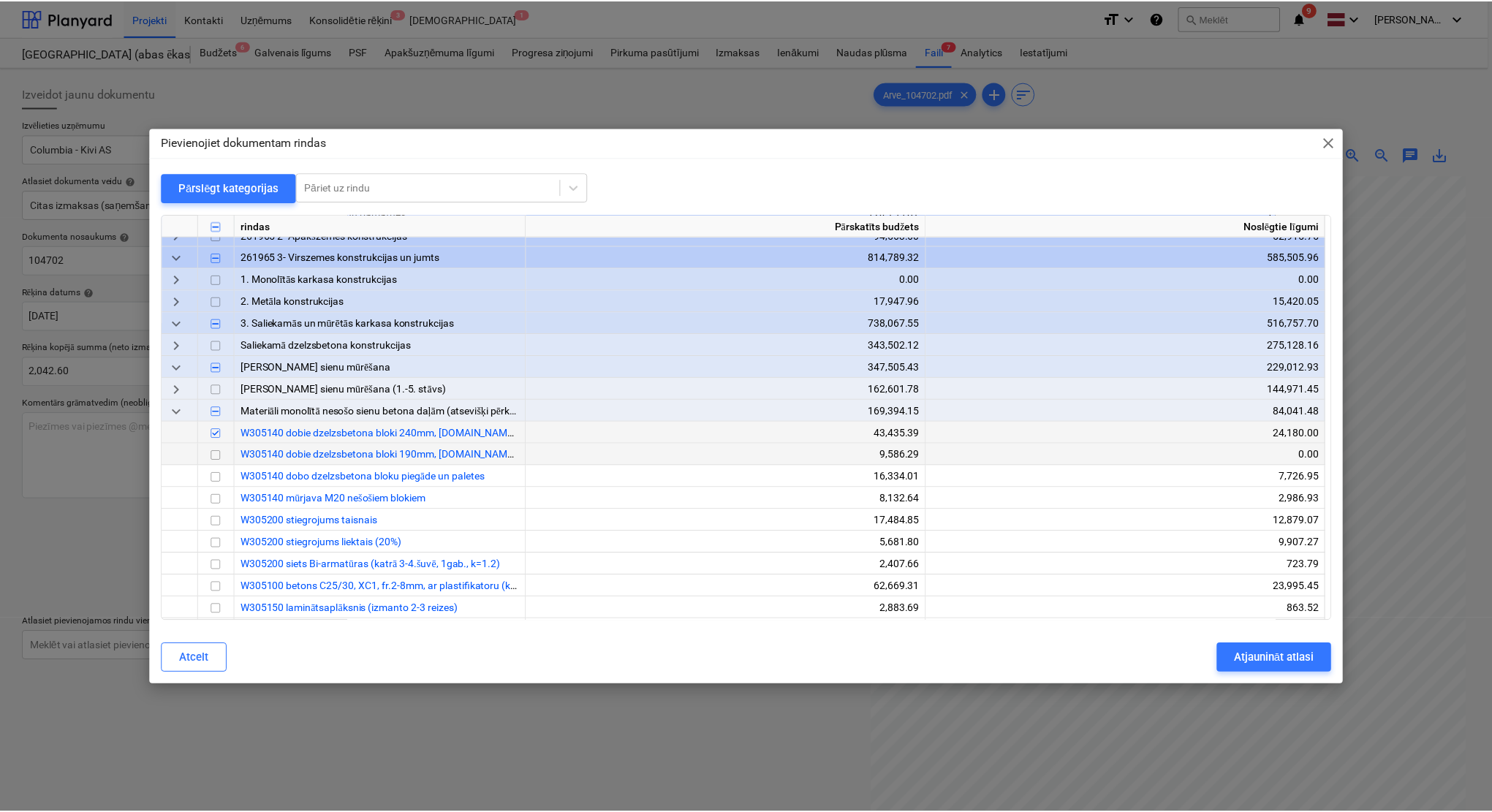
scroll to position [130, 0]
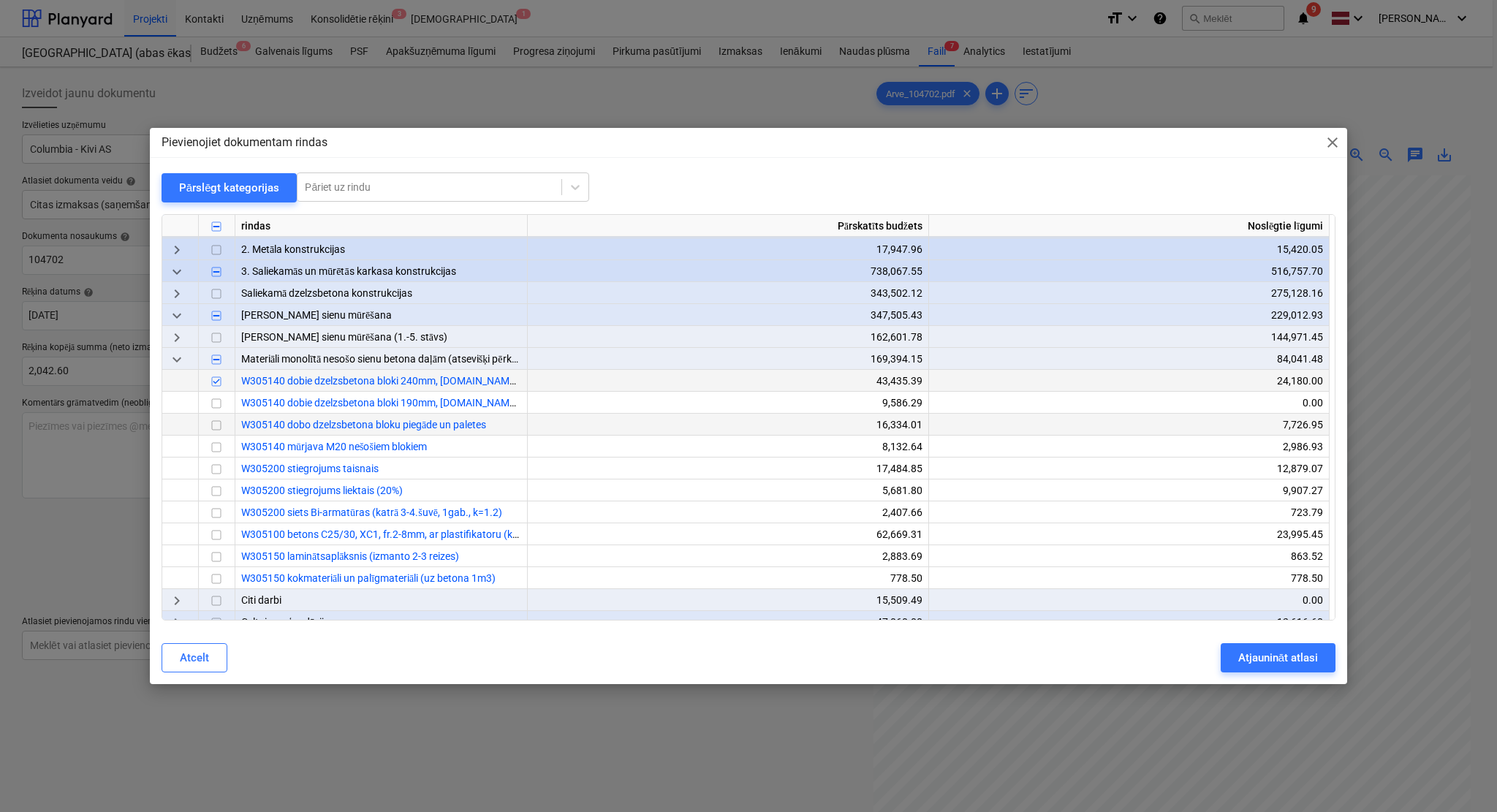
click at [215, 422] on input "checkbox" at bounding box center [216, 425] width 17 height 17
click at [1246, 655] on div "Atjaunināt atlasi" at bounding box center [1278, 658] width 80 height 19
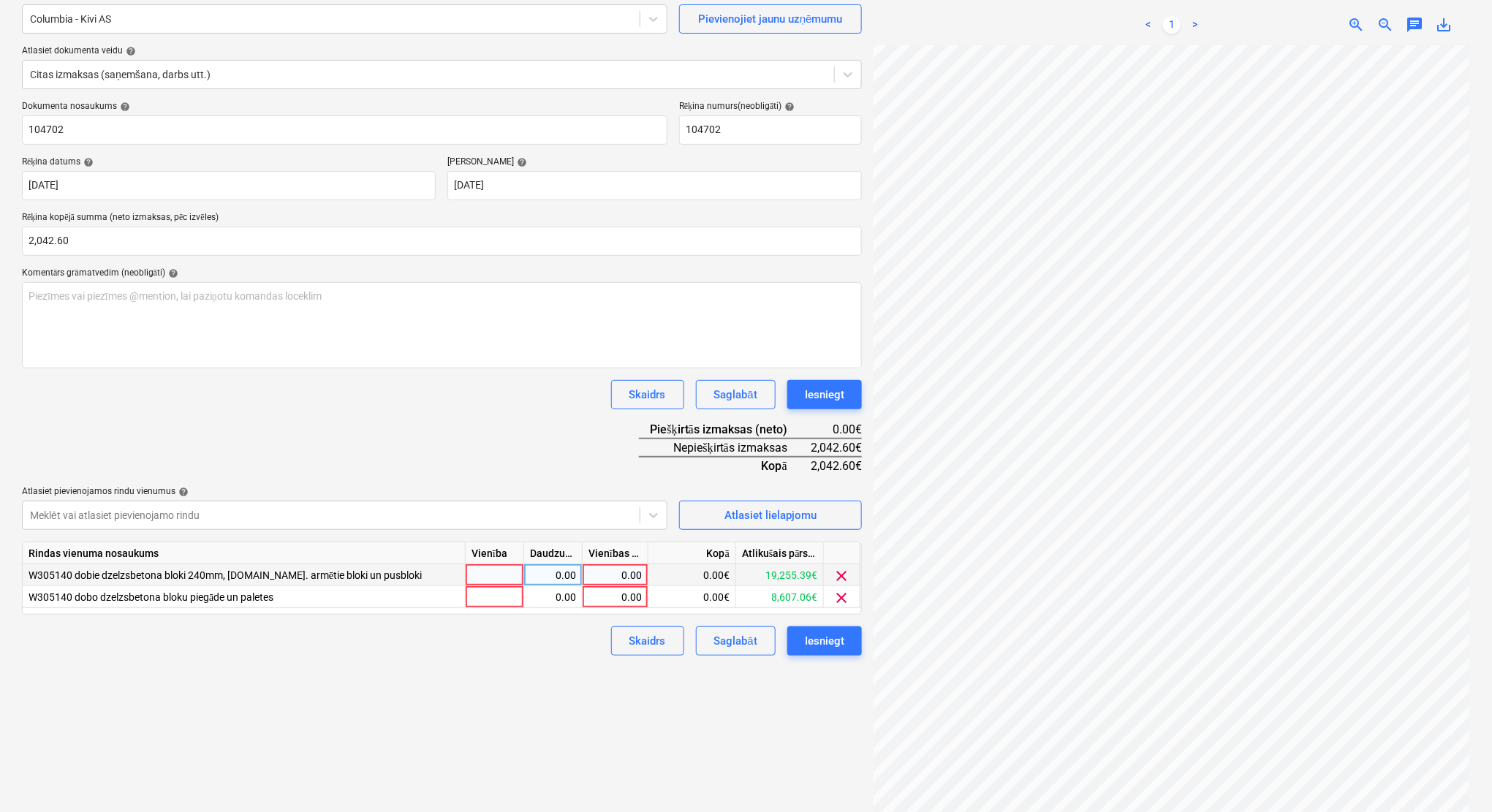
click at [623, 574] on div "0.00" at bounding box center [615, 575] width 53 height 22
click at [612, 602] on div "0.00" at bounding box center [615, 597] width 53 height 22
type input "472"
click at [624, 575] on div "0.00" at bounding box center [615, 575] width 53 height 22
type input "1570.60"
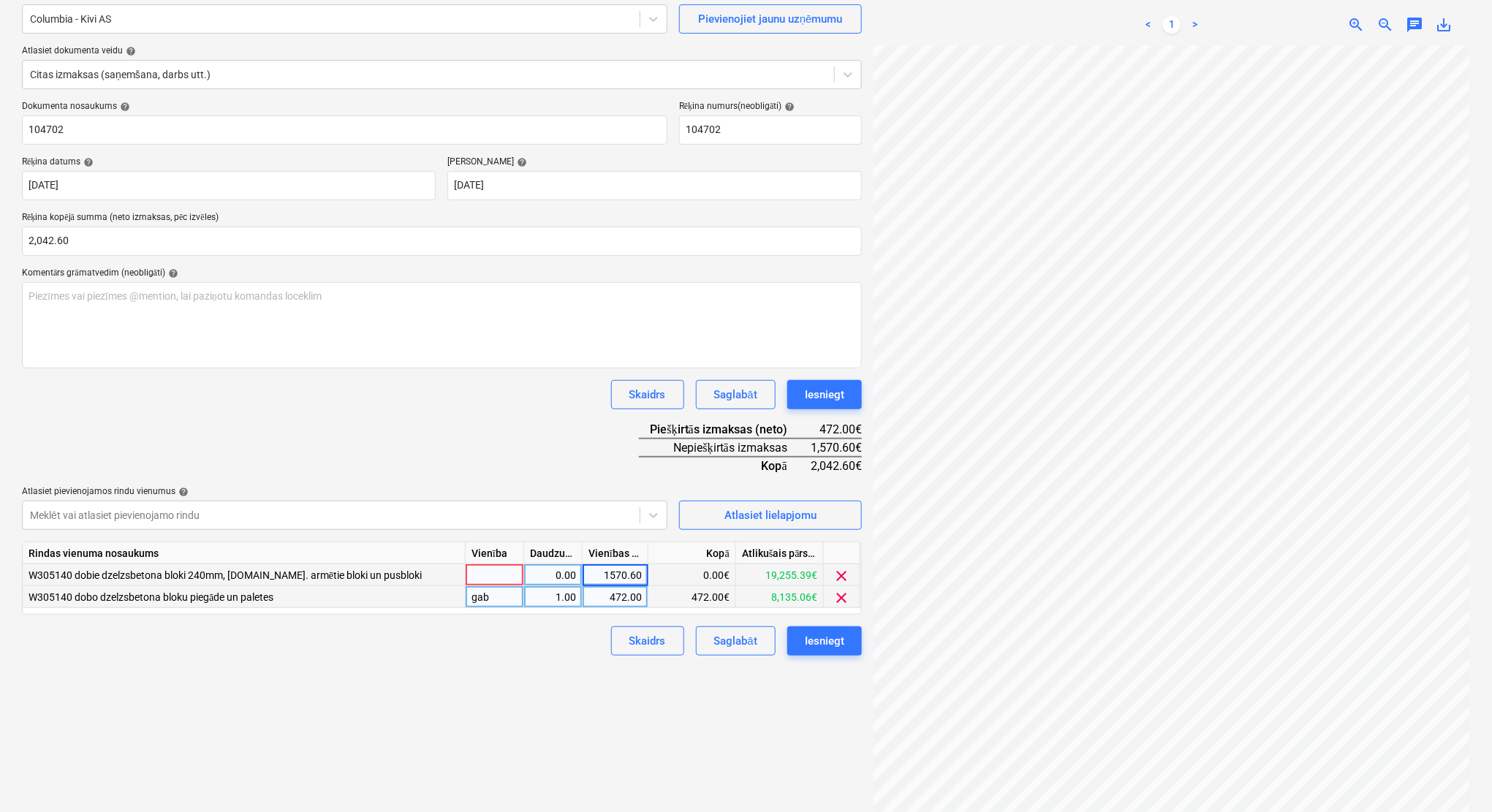
click at [533, 717] on div "Izveidot jaunu dokumentu Izvēlieties uzņēmumu Columbia - Kivi AS Pievienojiet j…" at bounding box center [442, 382] width 851 height 879
click at [821, 646] on div "Iesniegt" at bounding box center [824, 640] width 40 height 19
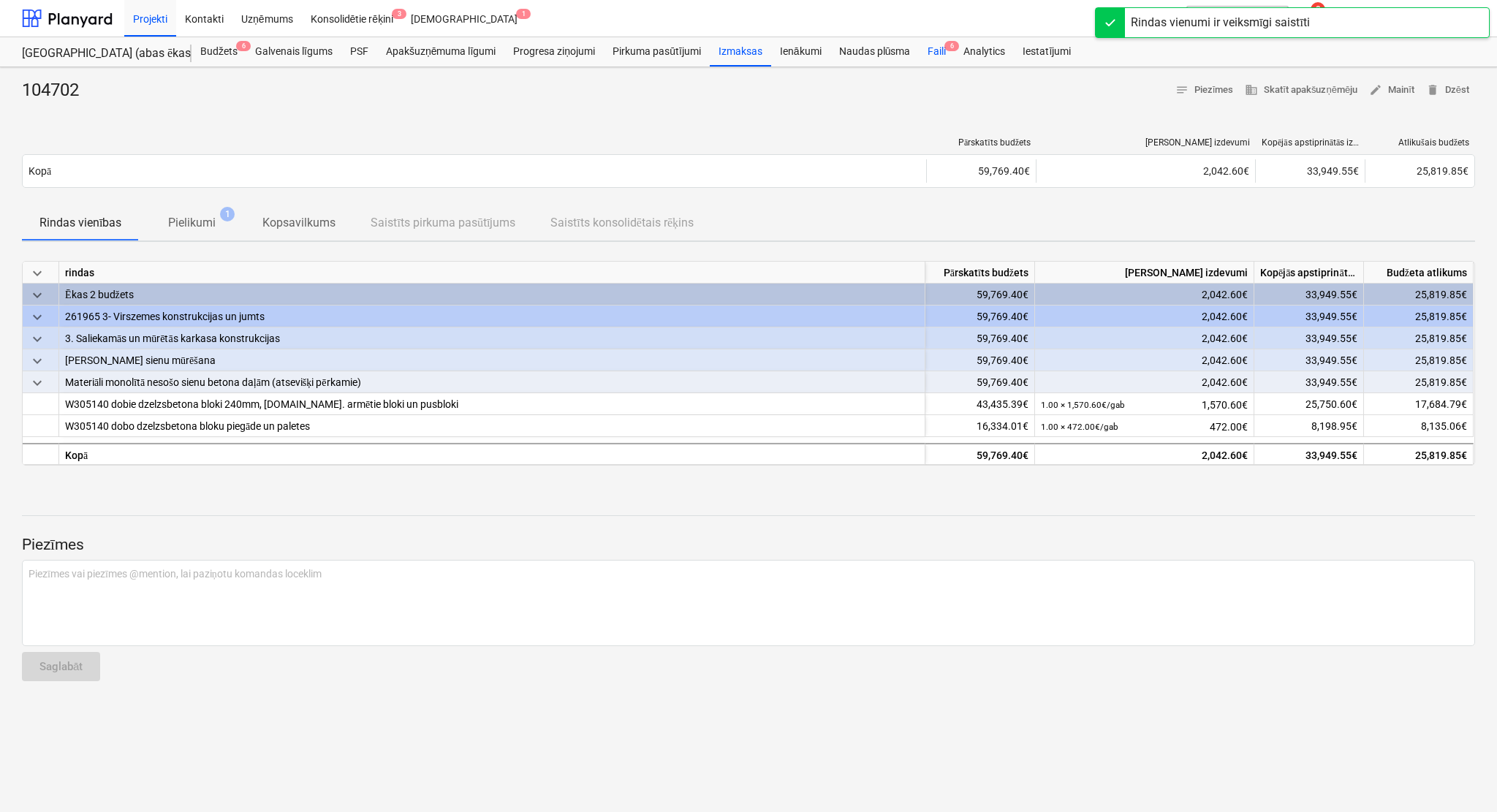
click at [940, 47] on div "Faili 6" at bounding box center [937, 51] width 36 height 29
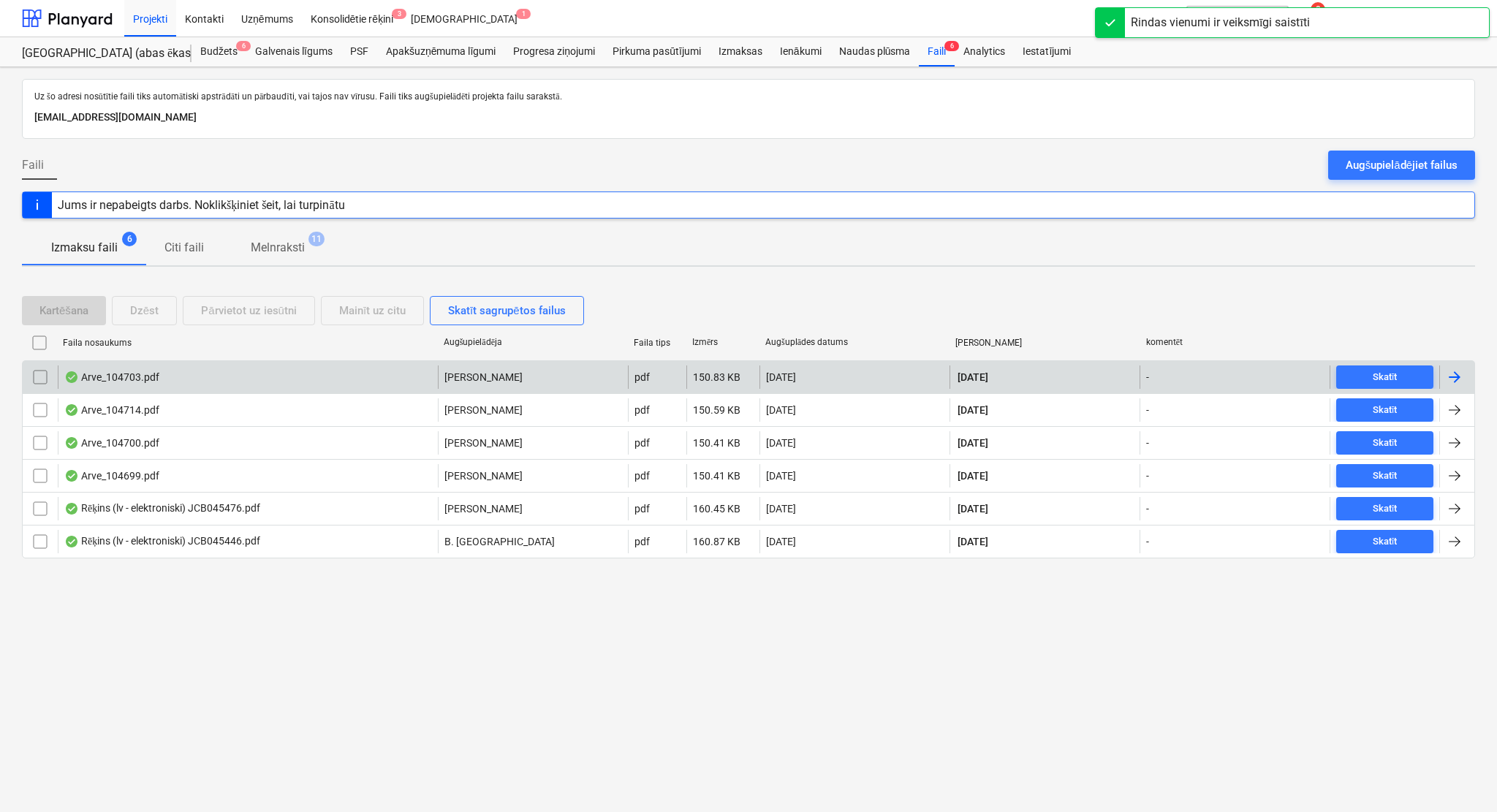
click at [1459, 368] on div at bounding box center [1454, 377] width 17 height 17
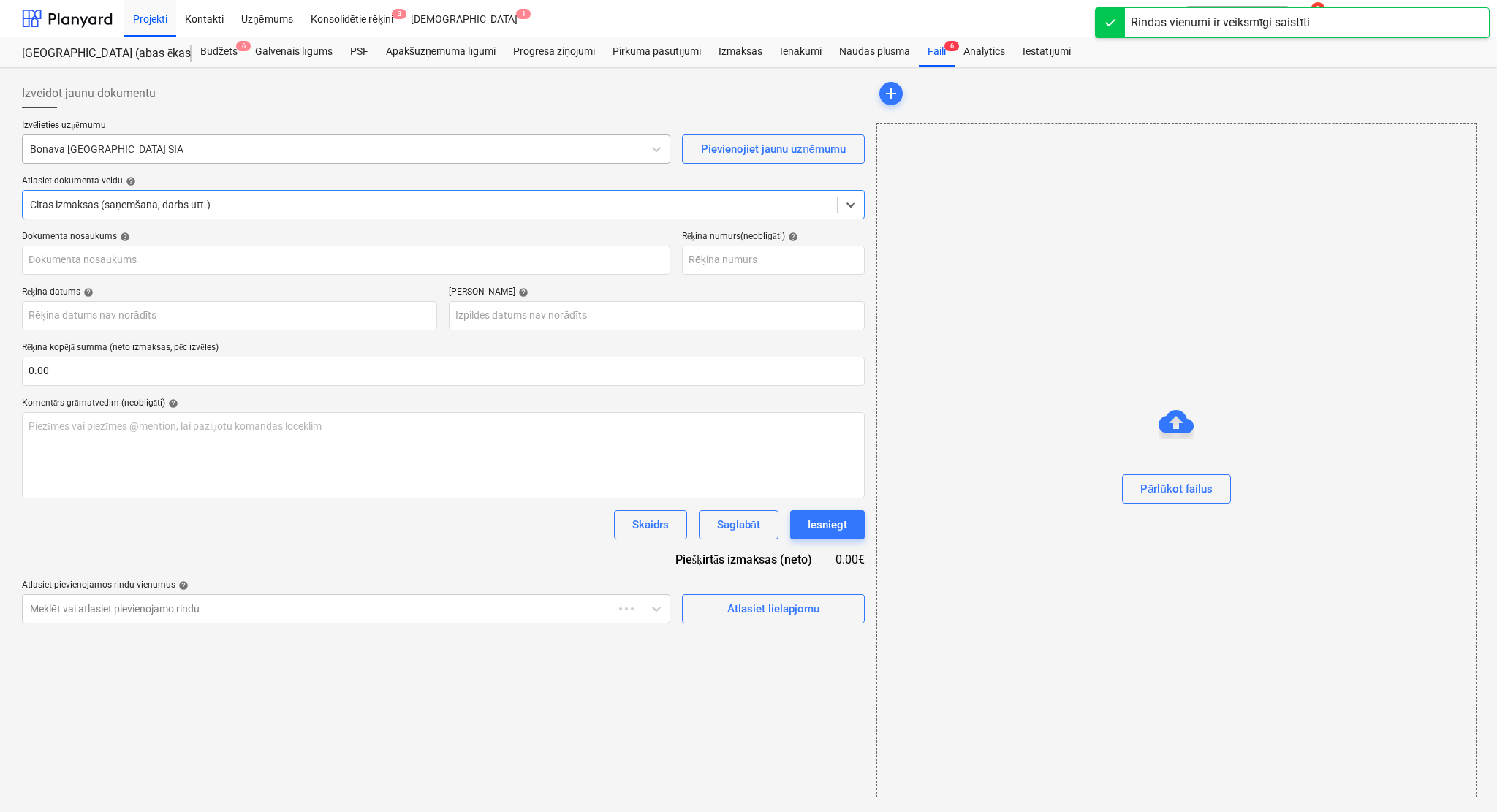
click at [95, 146] on div at bounding box center [333, 148] width 605 height 15
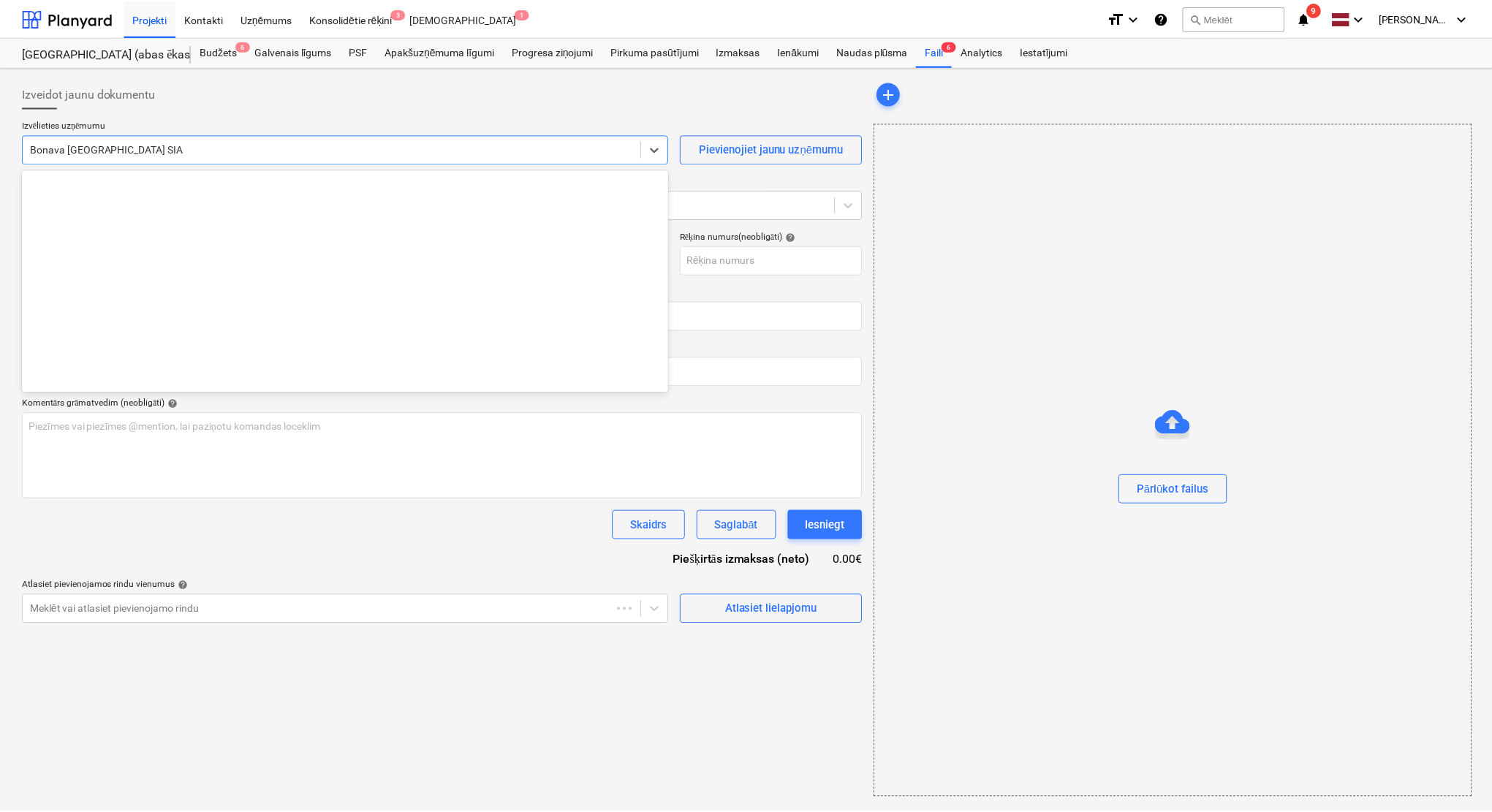
scroll to position [2736, 0]
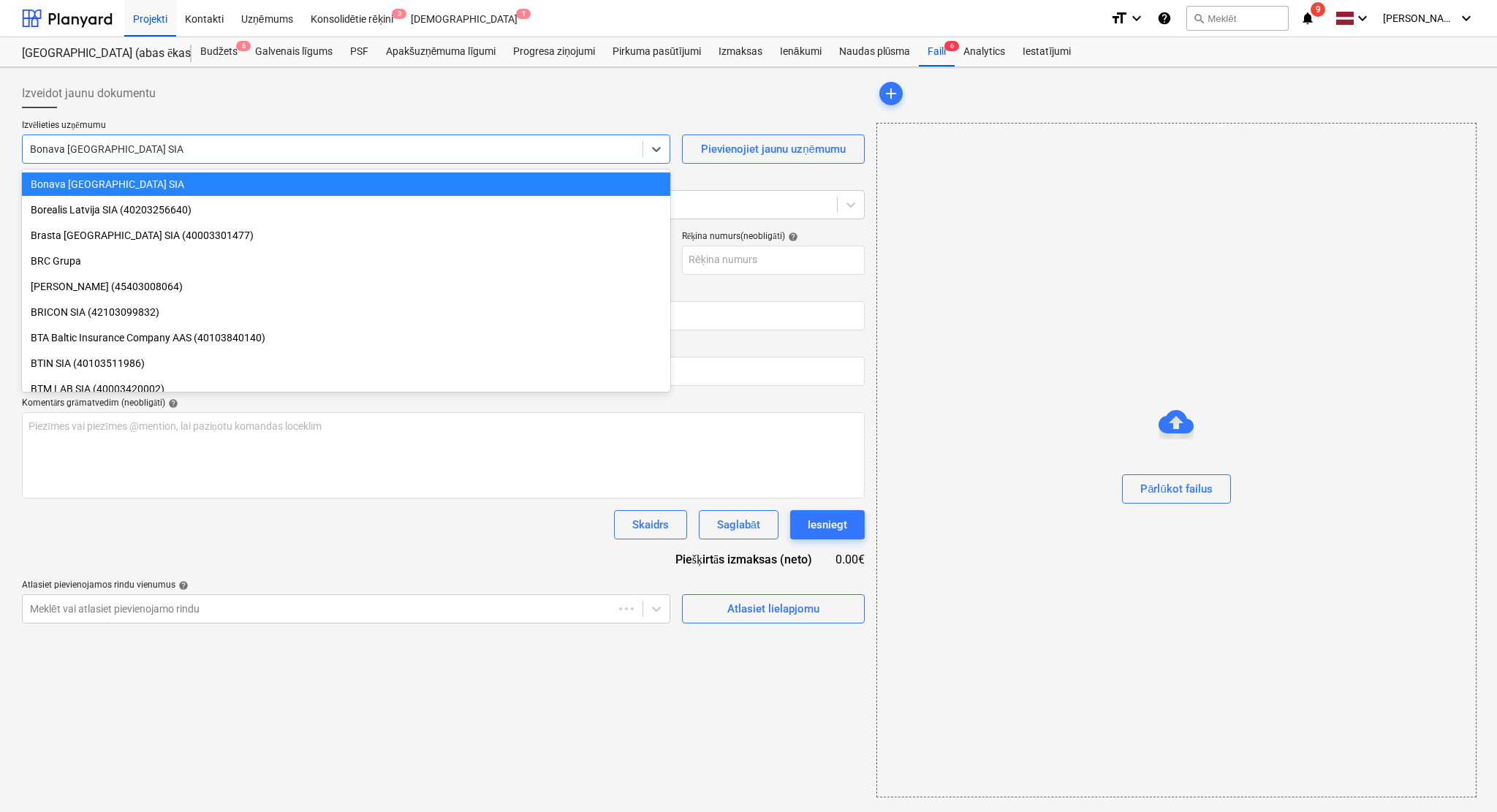
type input "104703"
type input "[DATE]"
type input "22 Sep 2025"
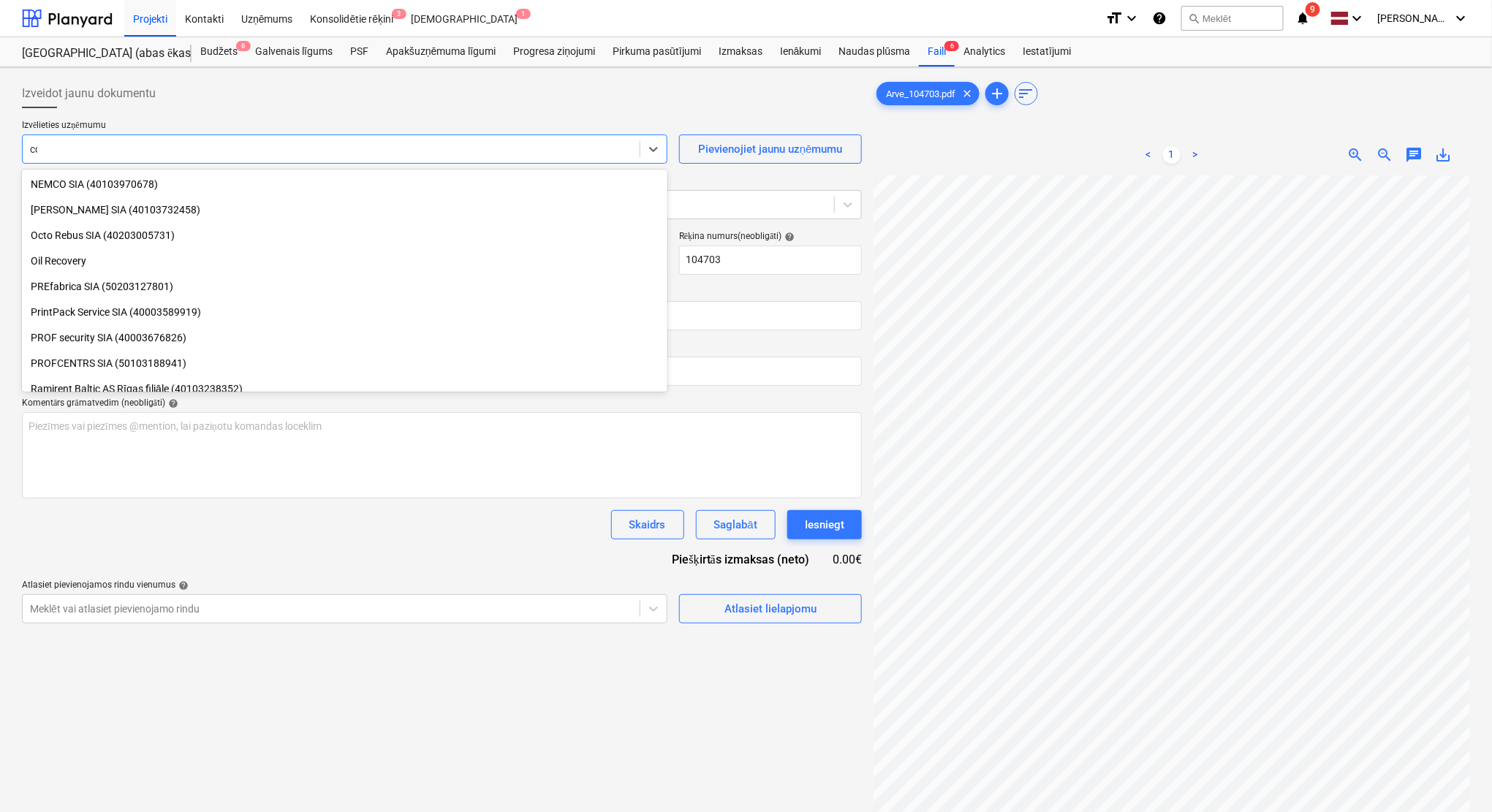
scroll to position [497, 0]
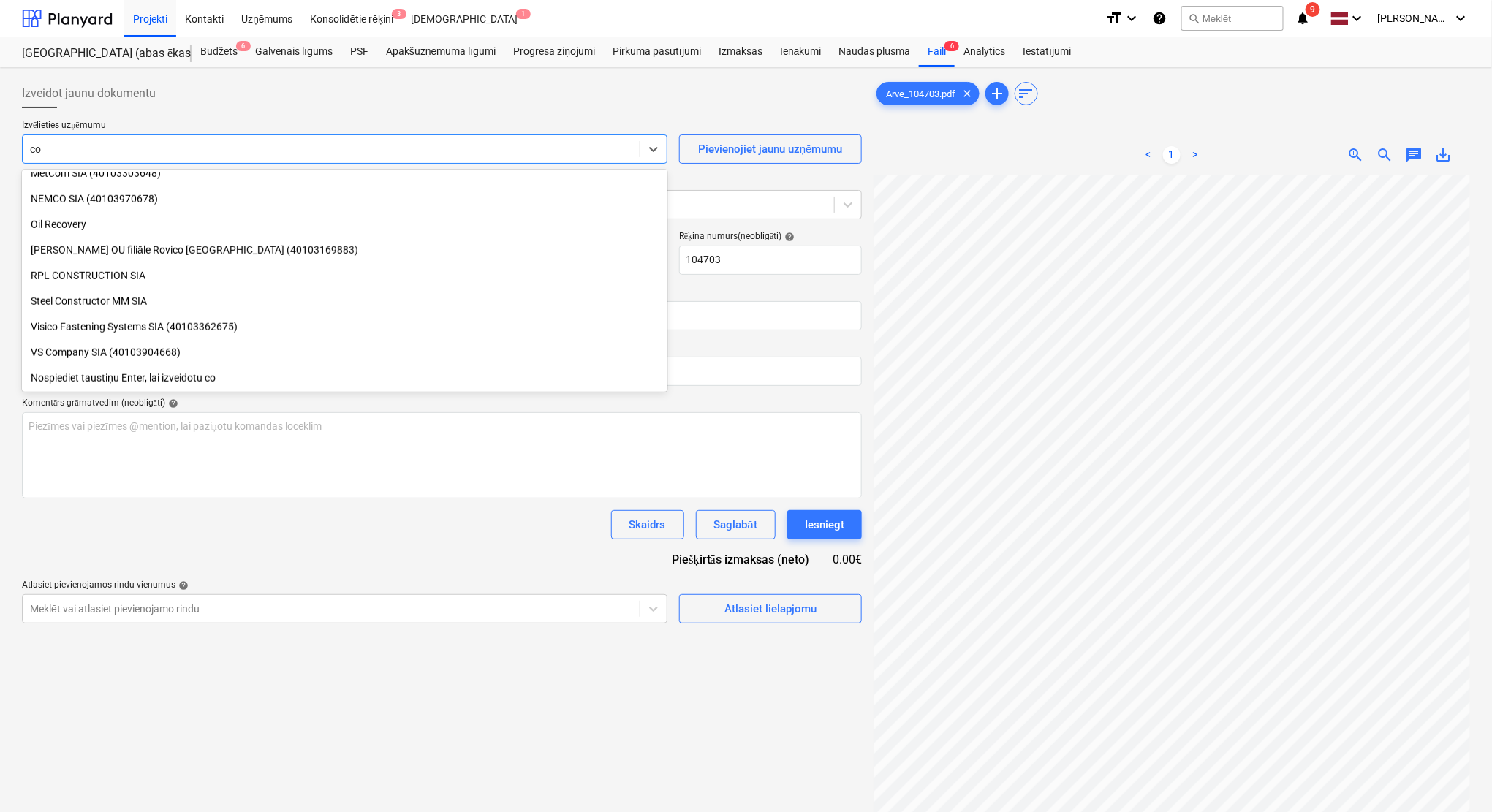
type input "col"
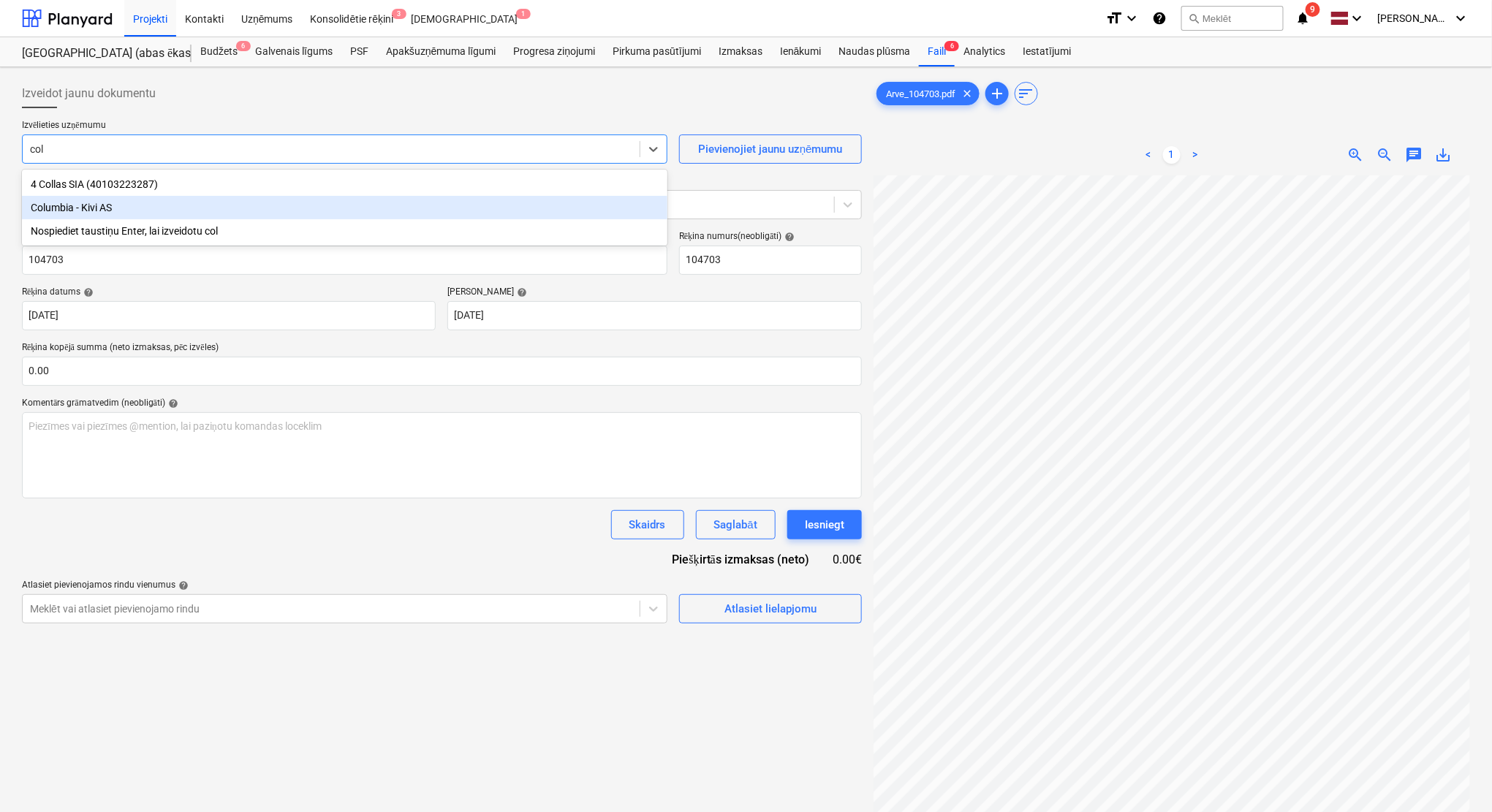
click at [122, 201] on div "Columbia - Kivi AS" at bounding box center [345, 207] width 646 height 23
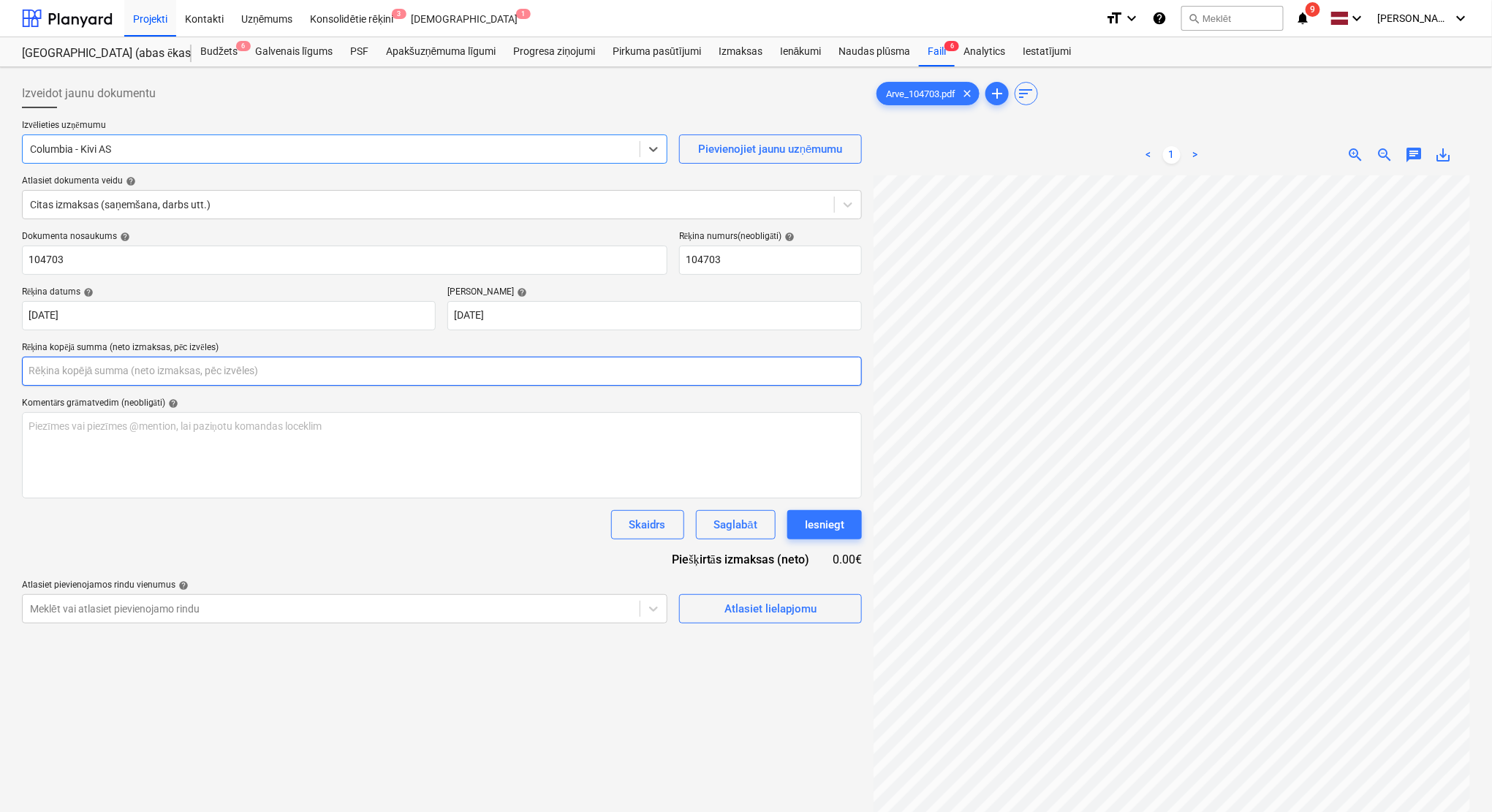
click at [617, 373] on input "text" at bounding box center [442, 371] width 840 height 29
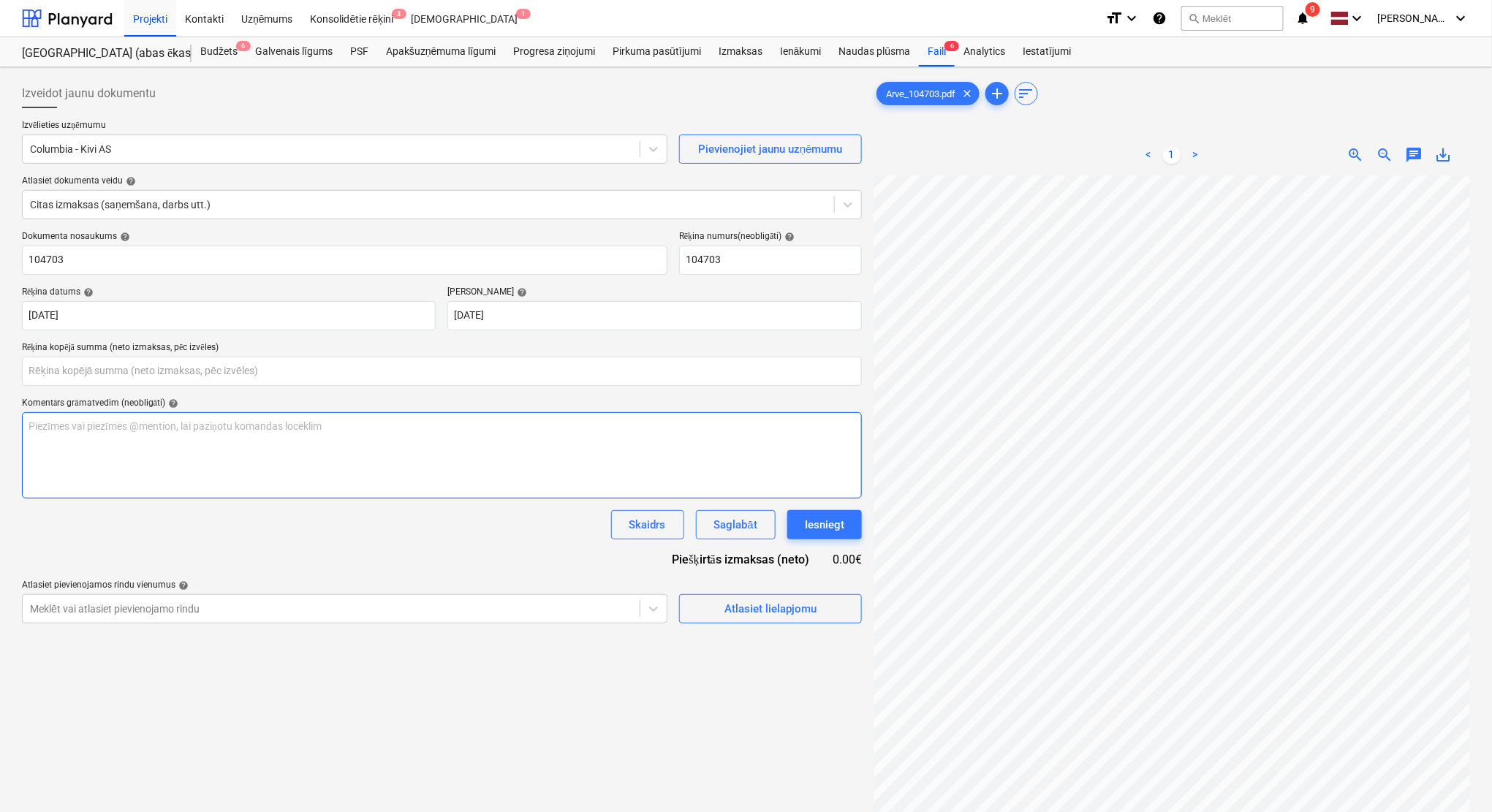
type input "0.00"
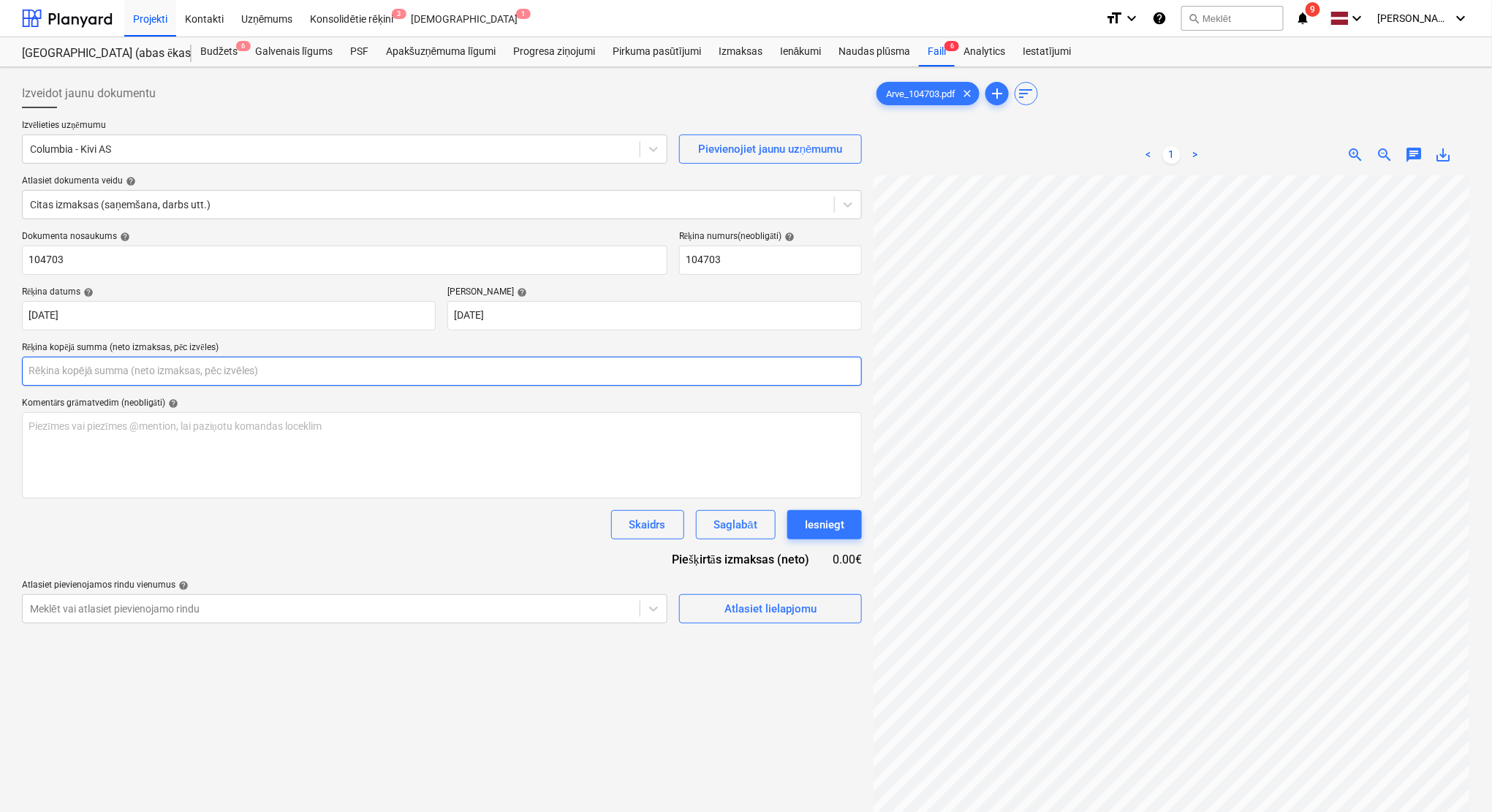
click at [189, 364] on input "text" at bounding box center [442, 371] width 840 height 29
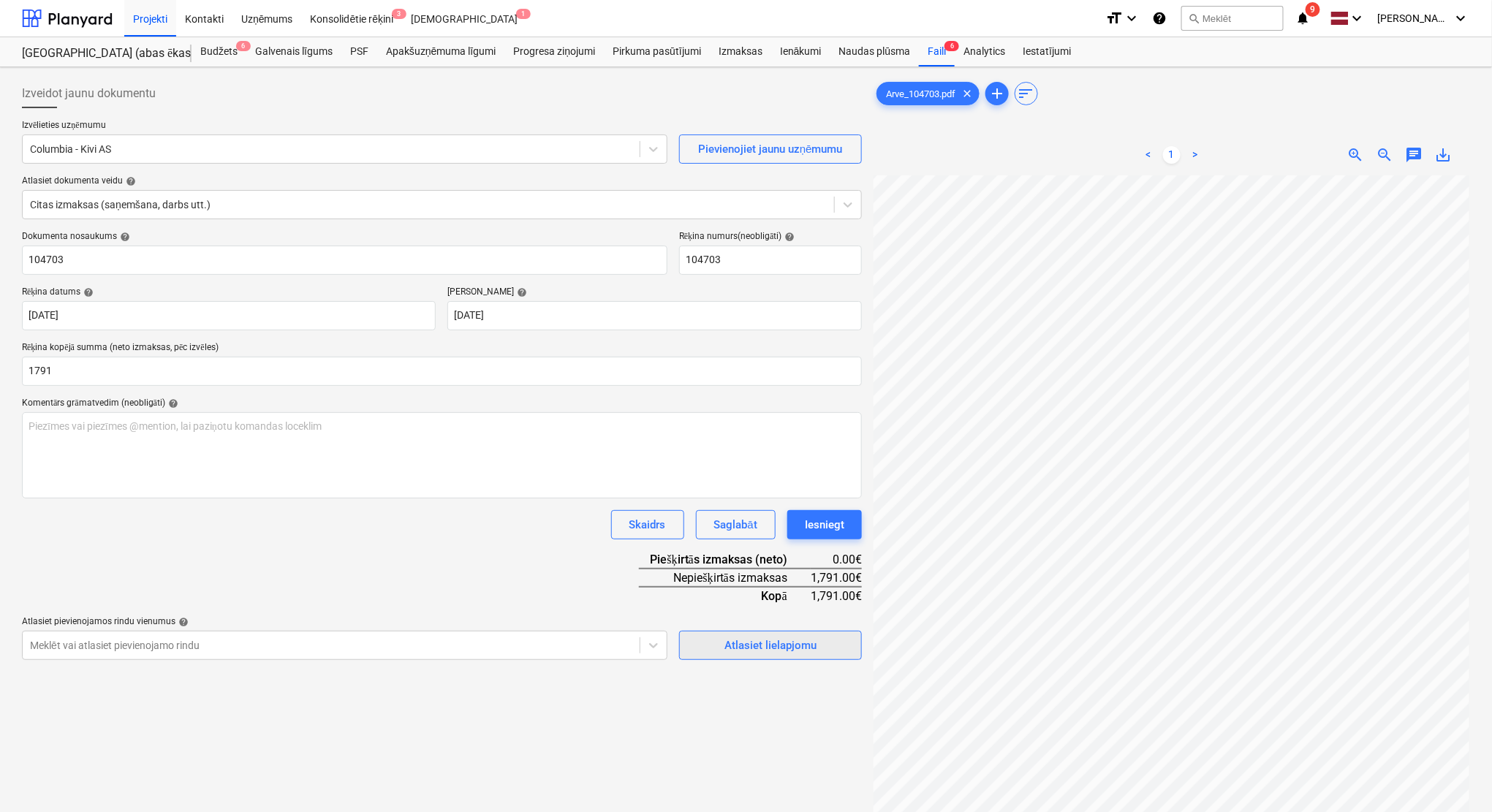
type input "1,791.00"
click at [733, 655] on button "Atlasiet lielapjomu" at bounding box center [770, 645] width 183 height 29
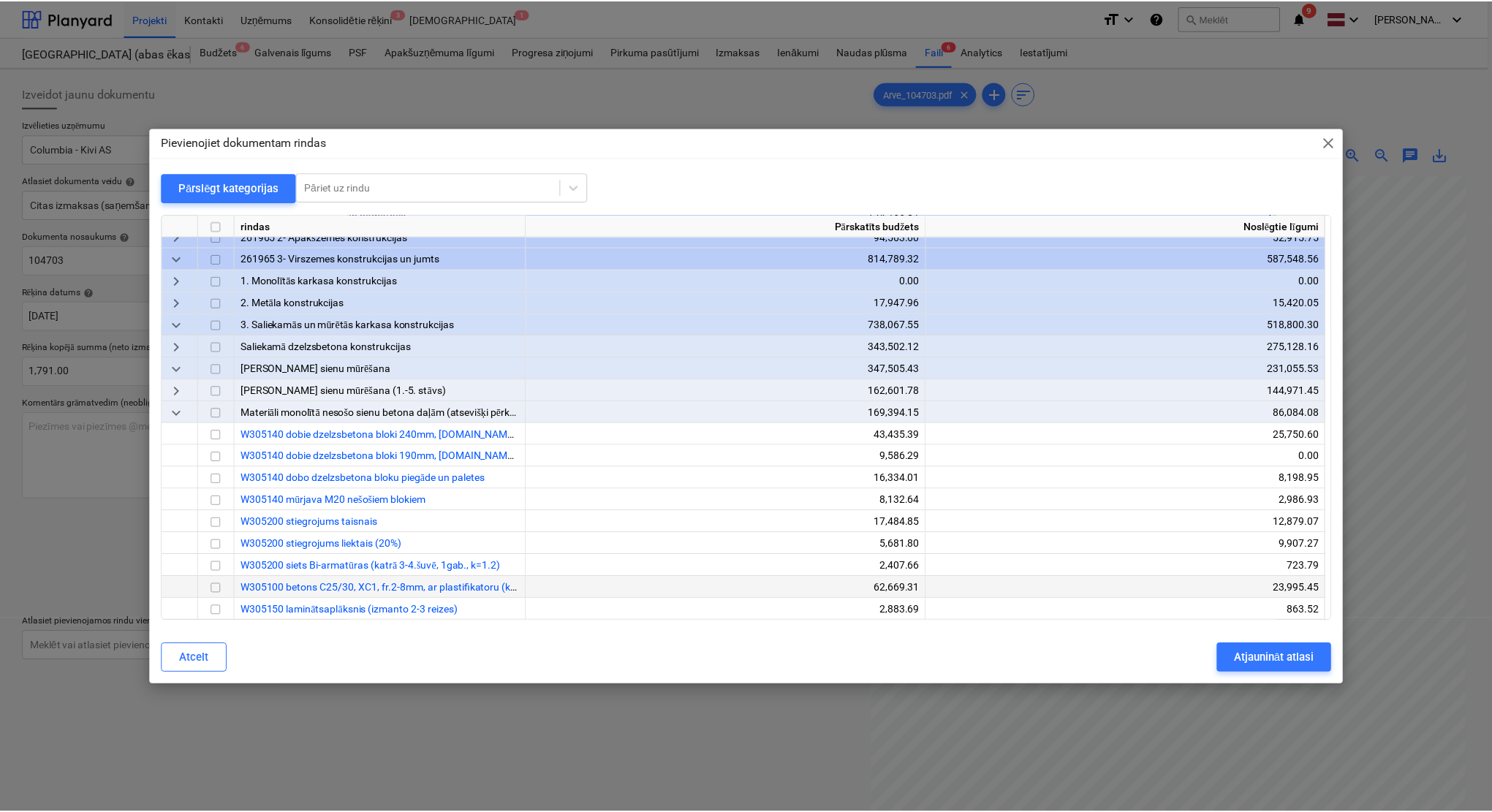
scroll to position [130, 0]
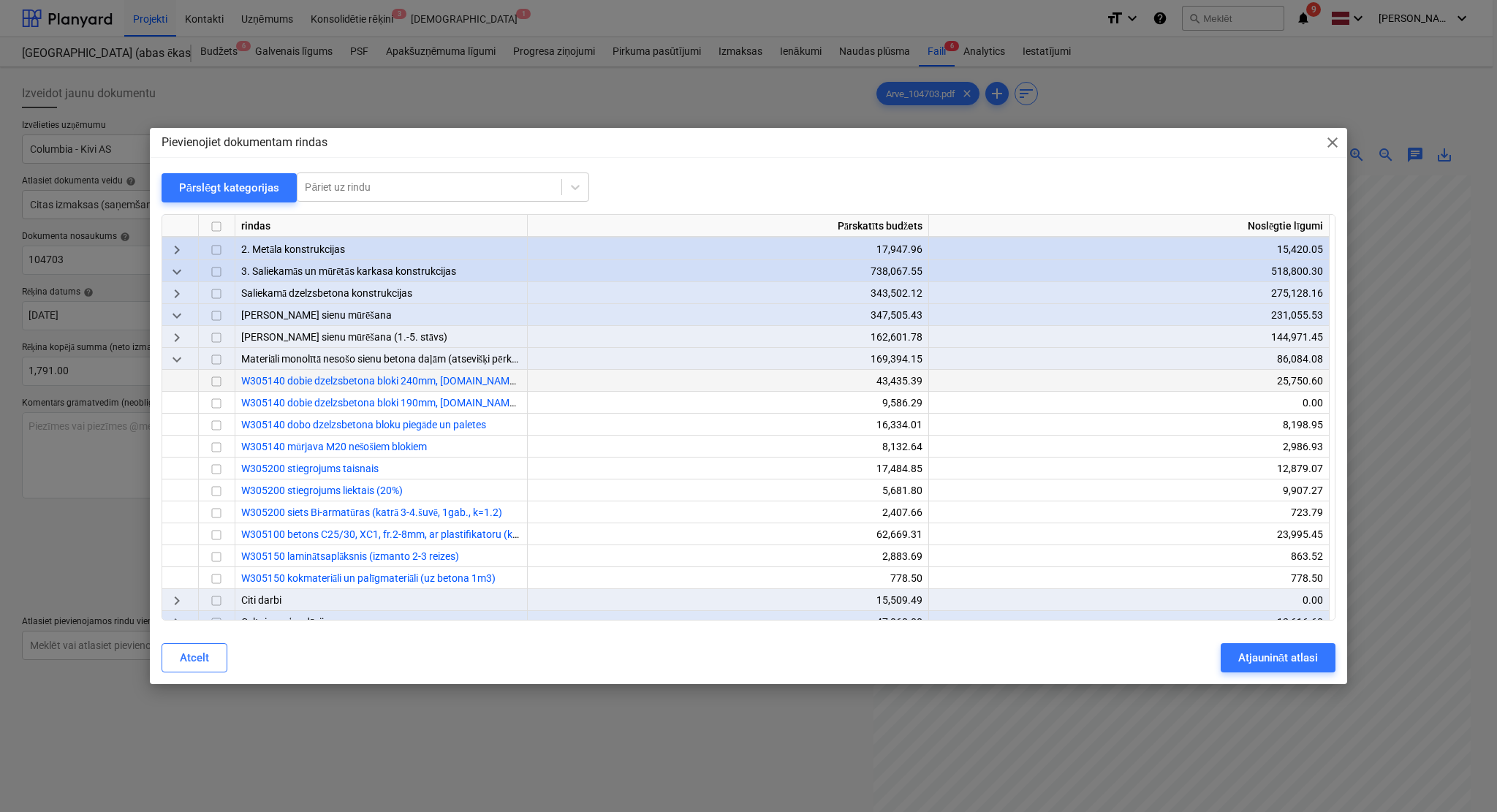
click at [216, 379] on input "checkbox" at bounding box center [216, 382] width 17 height 17
click at [219, 425] on input "checkbox" at bounding box center [216, 425] width 17 height 17
click at [1271, 664] on div "Atjaunināt atlasi" at bounding box center [1278, 658] width 80 height 19
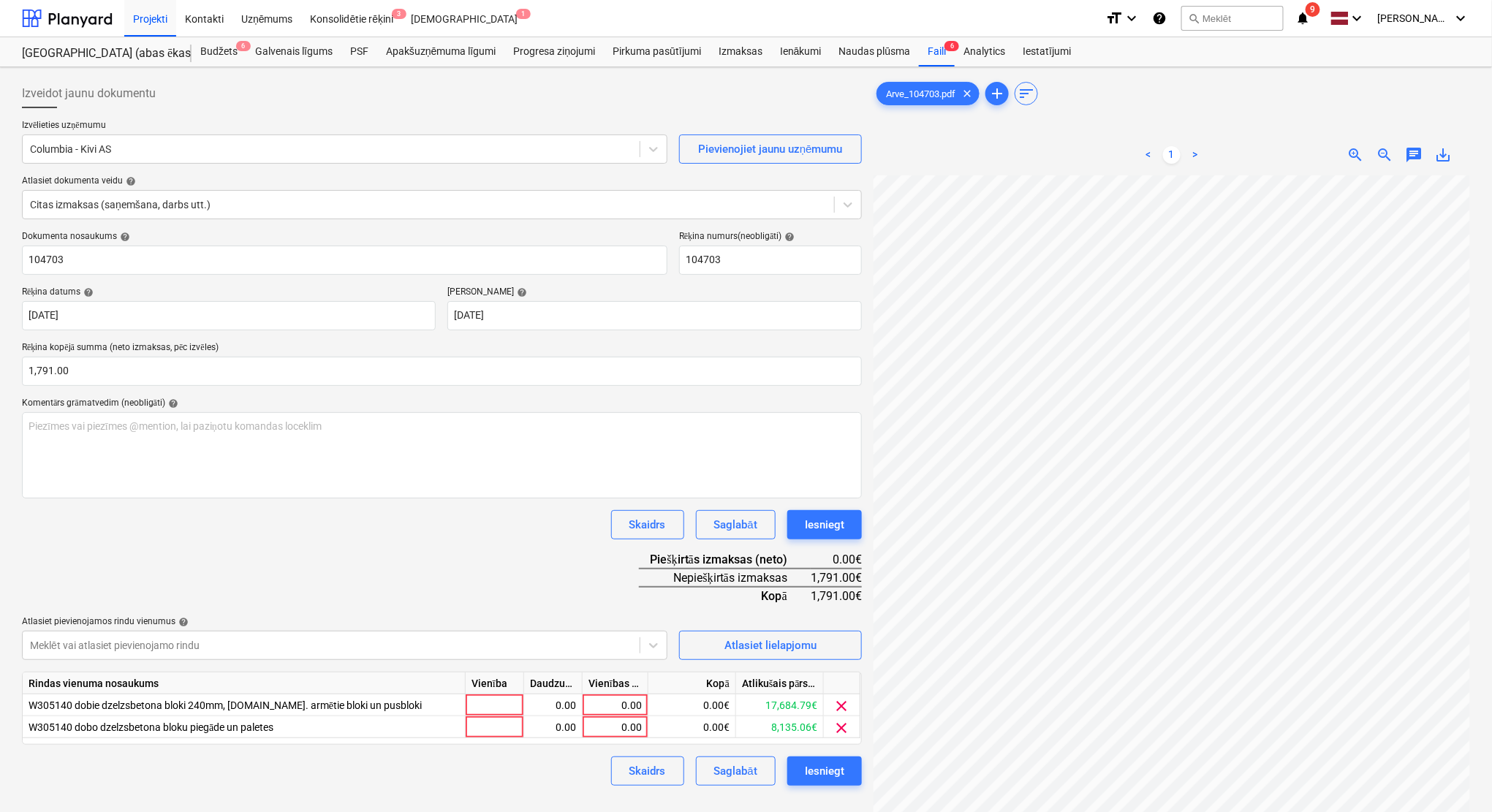
scroll to position [99, 61]
click at [625, 727] on div "0.00" at bounding box center [615, 727] width 53 height 22
type input "472"
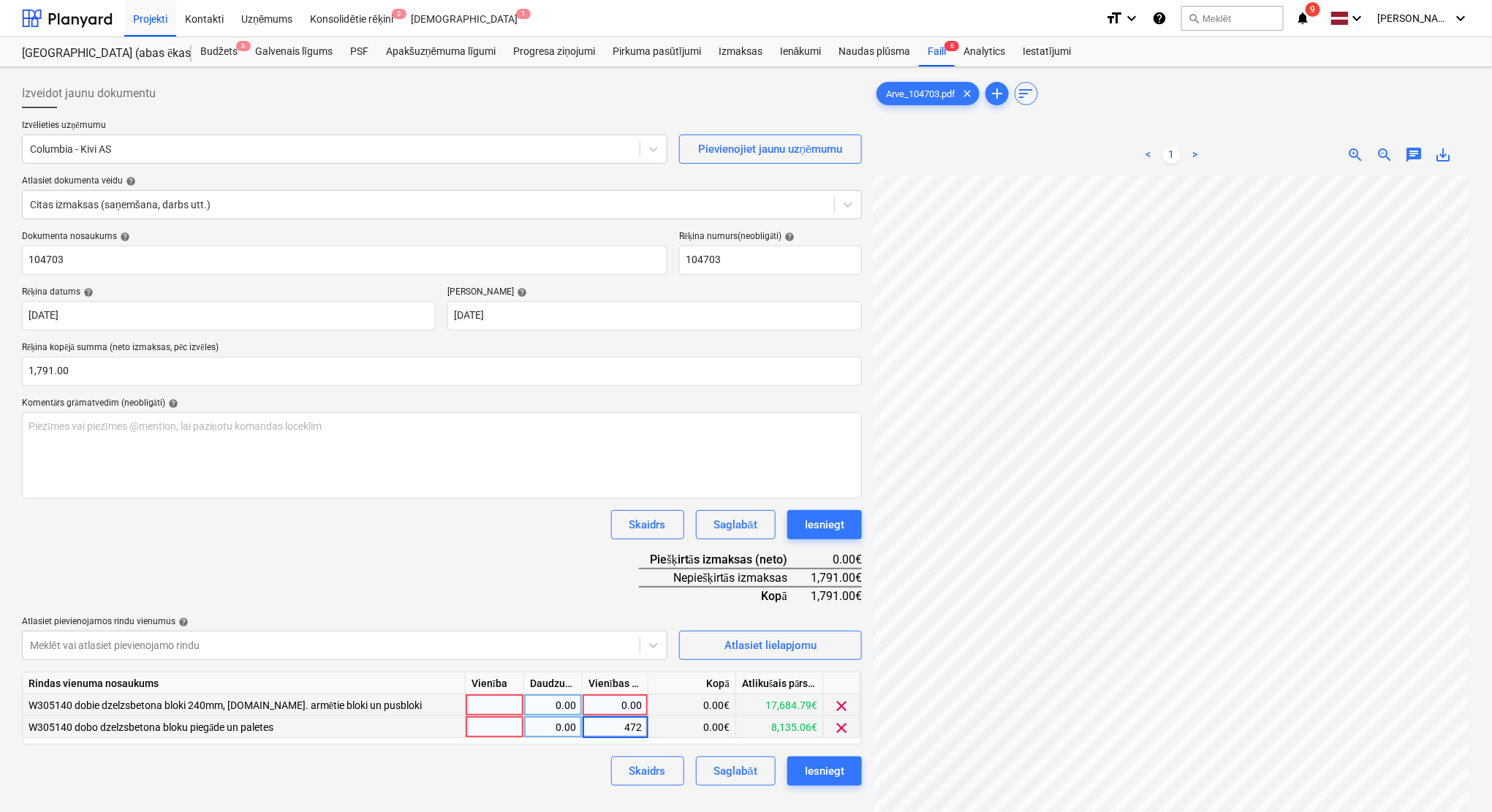
click at [622, 703] on div "0.00" at bounding box center [615, 704] width 53 height 22
type input "1319"
click at [556, 558] on div "Dokumenta nosaukums help 104703 Rēķina numurs (neobligāti) help 104703 Rēķina d…" at bounding box center [442, 508] width 840 height 554
click at [828, 764] on div "Iesniegt" at bounding box center [824, 771] width 40 height 19
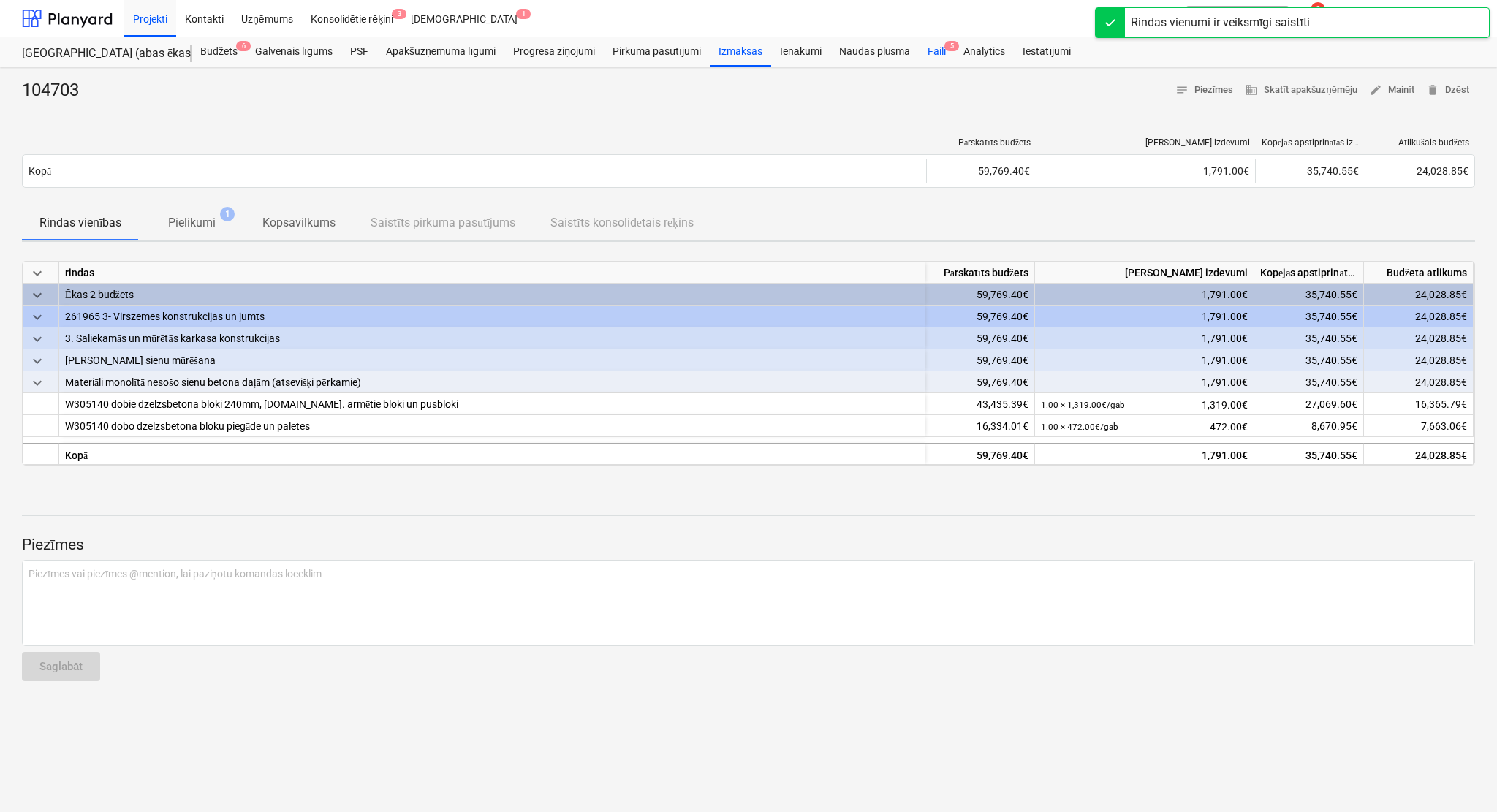
click at [940, 44] on div "Faili 5" at bounding box center [937, 51] width 36 height 29
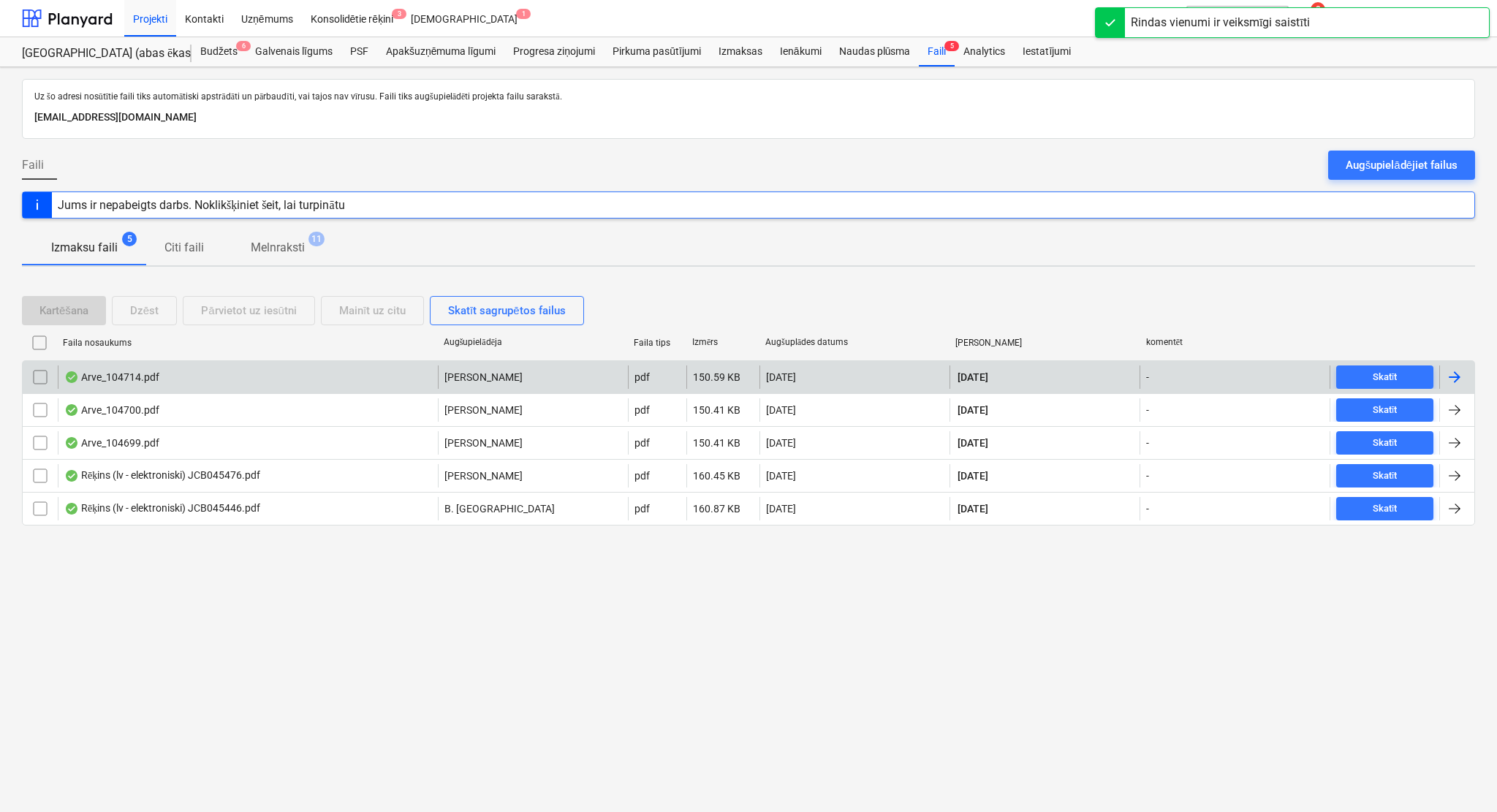
click at [1452, 376] on div at bounding box center [1454, 377] width 17 height 17
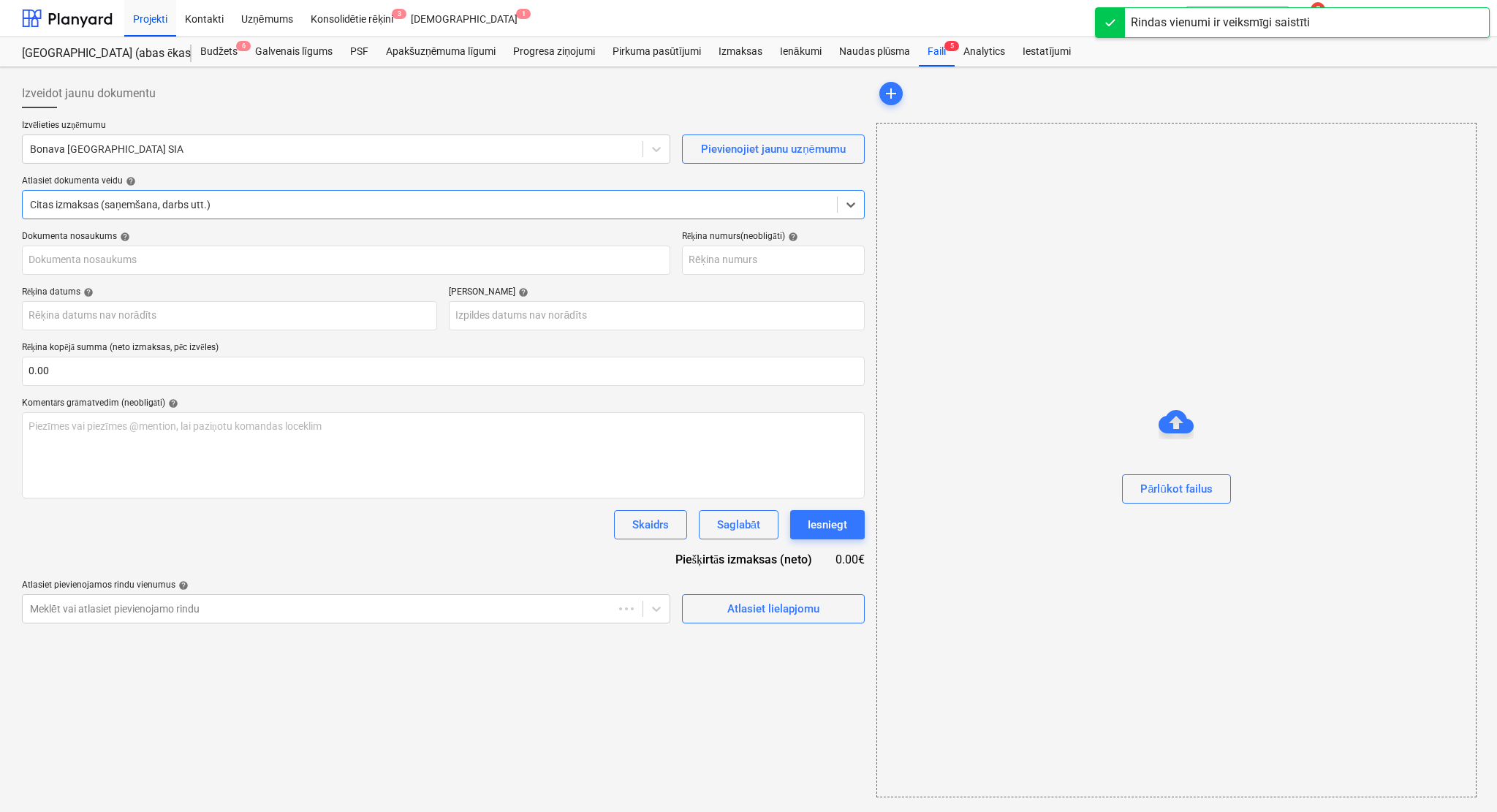
type input "104714"
type input "03 Sep 2025"
type input "24 Sep 2025"
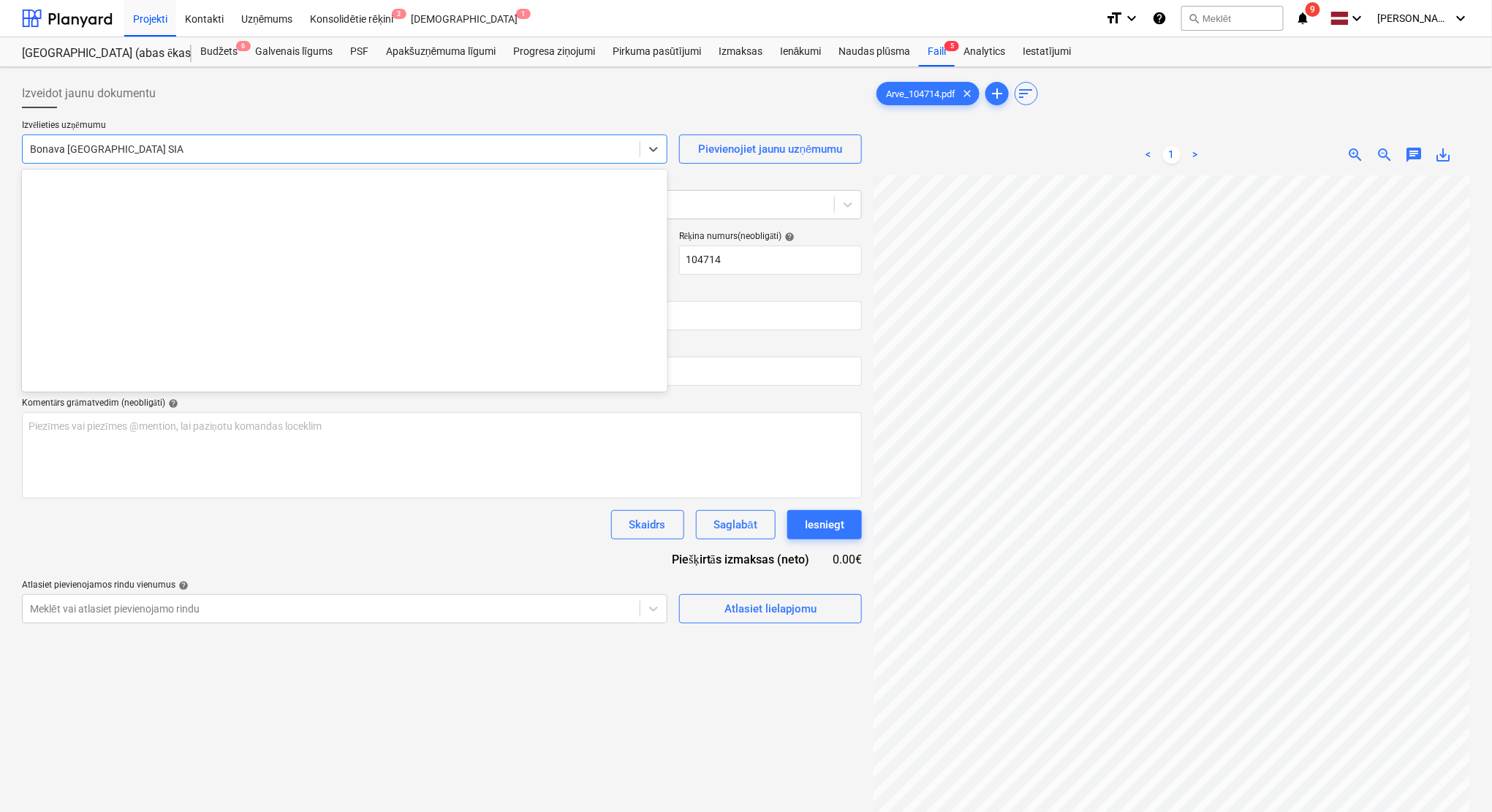
click at [405, 147] on div at bounding box center [331, 148] width 602 height 15
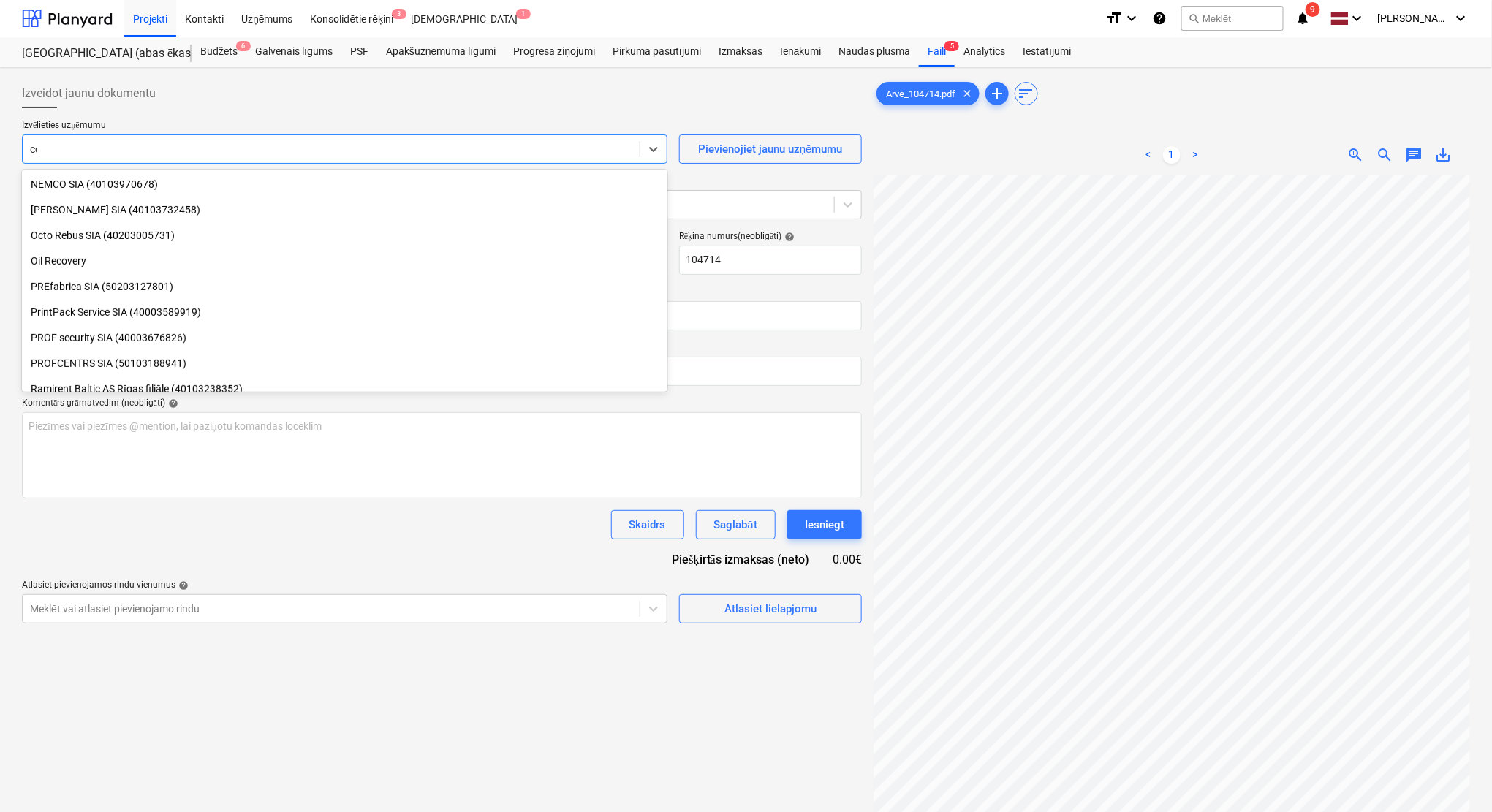
scroll to position [497, 0]
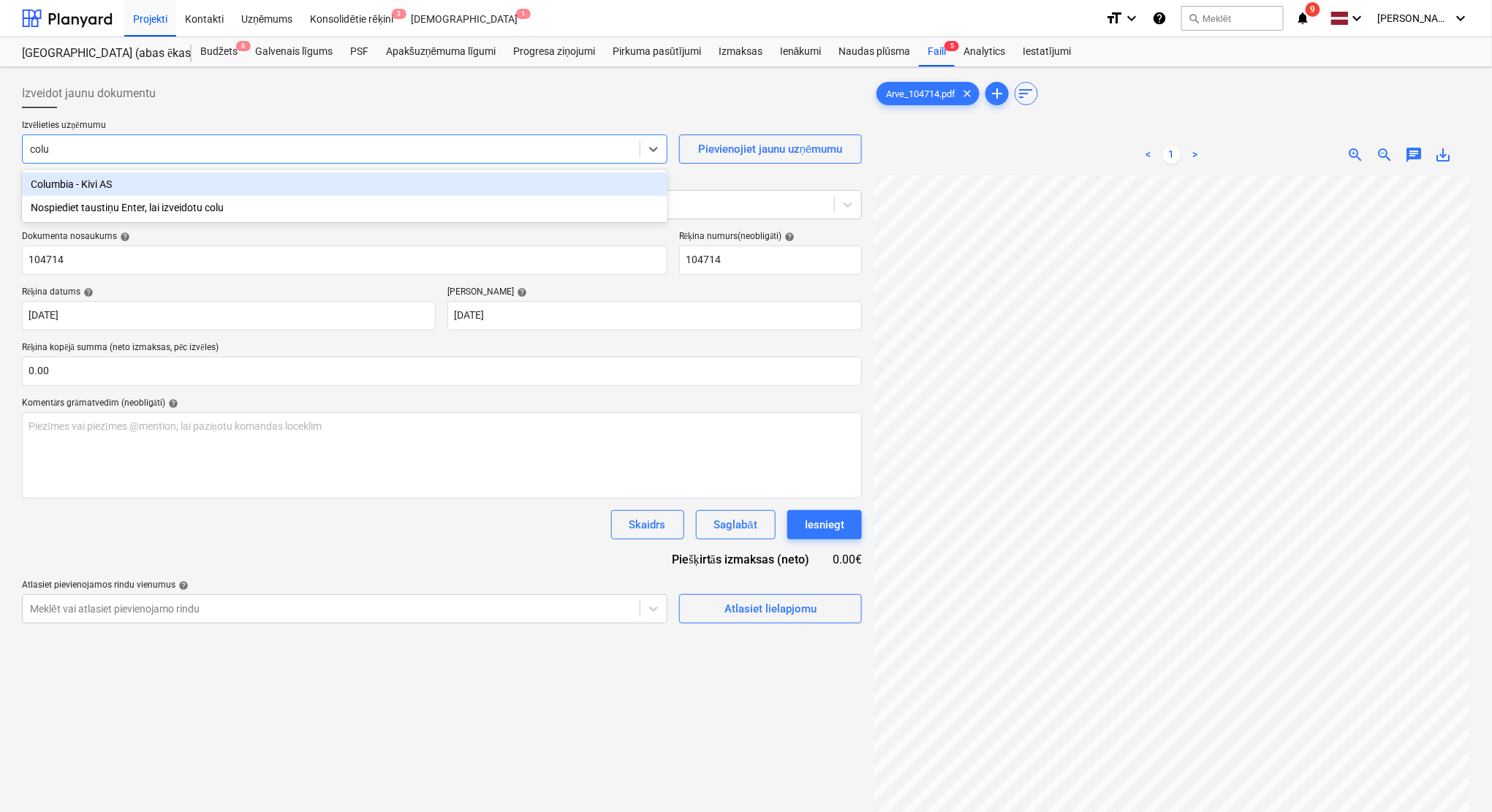
type input "colum"
click at [405, 185] on div "Columbia - Kivi AS" at bounding box center [345, 184] width 646 height 23
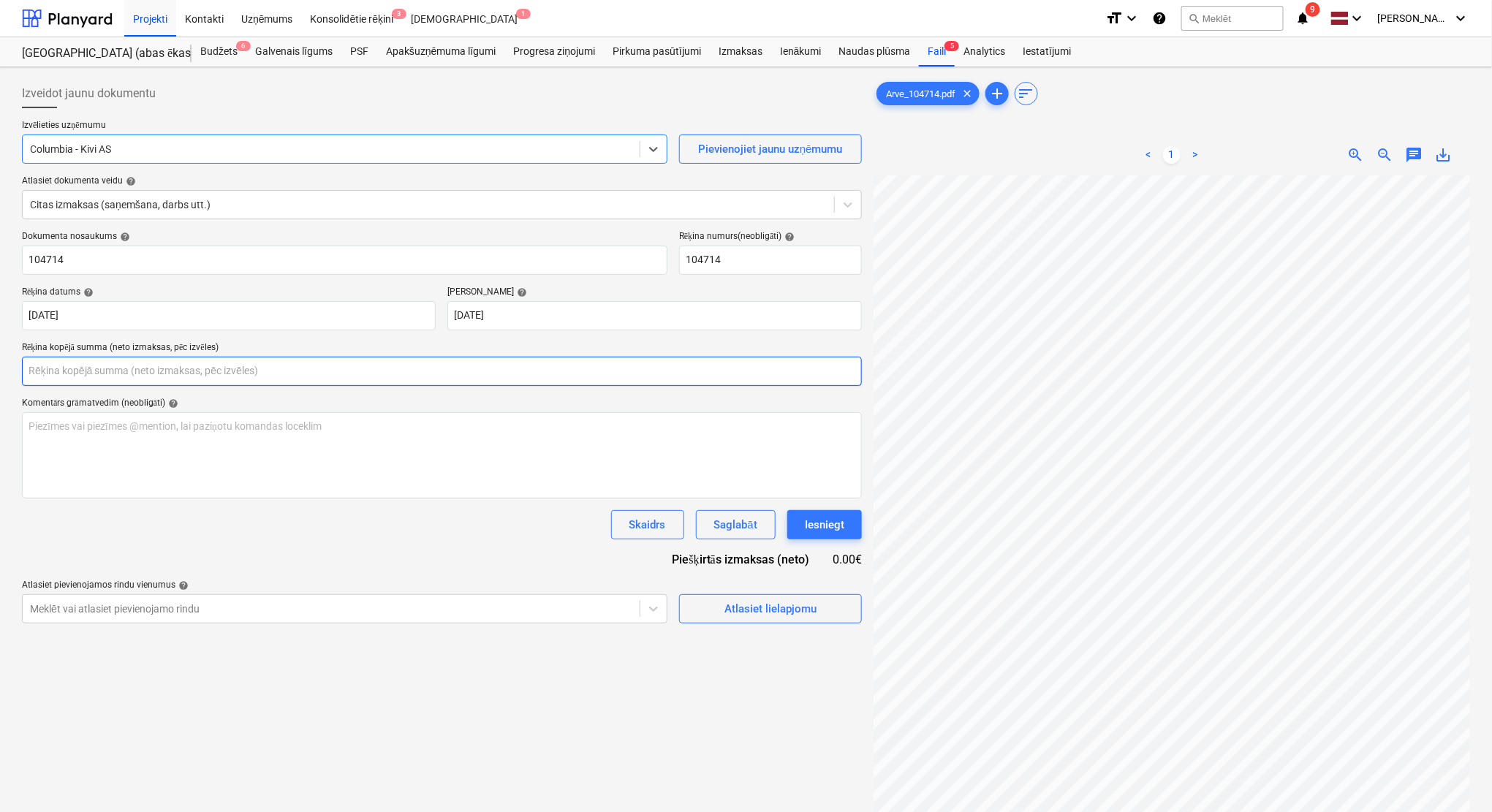
click at [470, 368] on input "text" at bounding box center [442, 371] width 840 height 29
type input "0.00"
click at [178, 373] on input "text" at bounding box center [442, 371] width 840 height 29
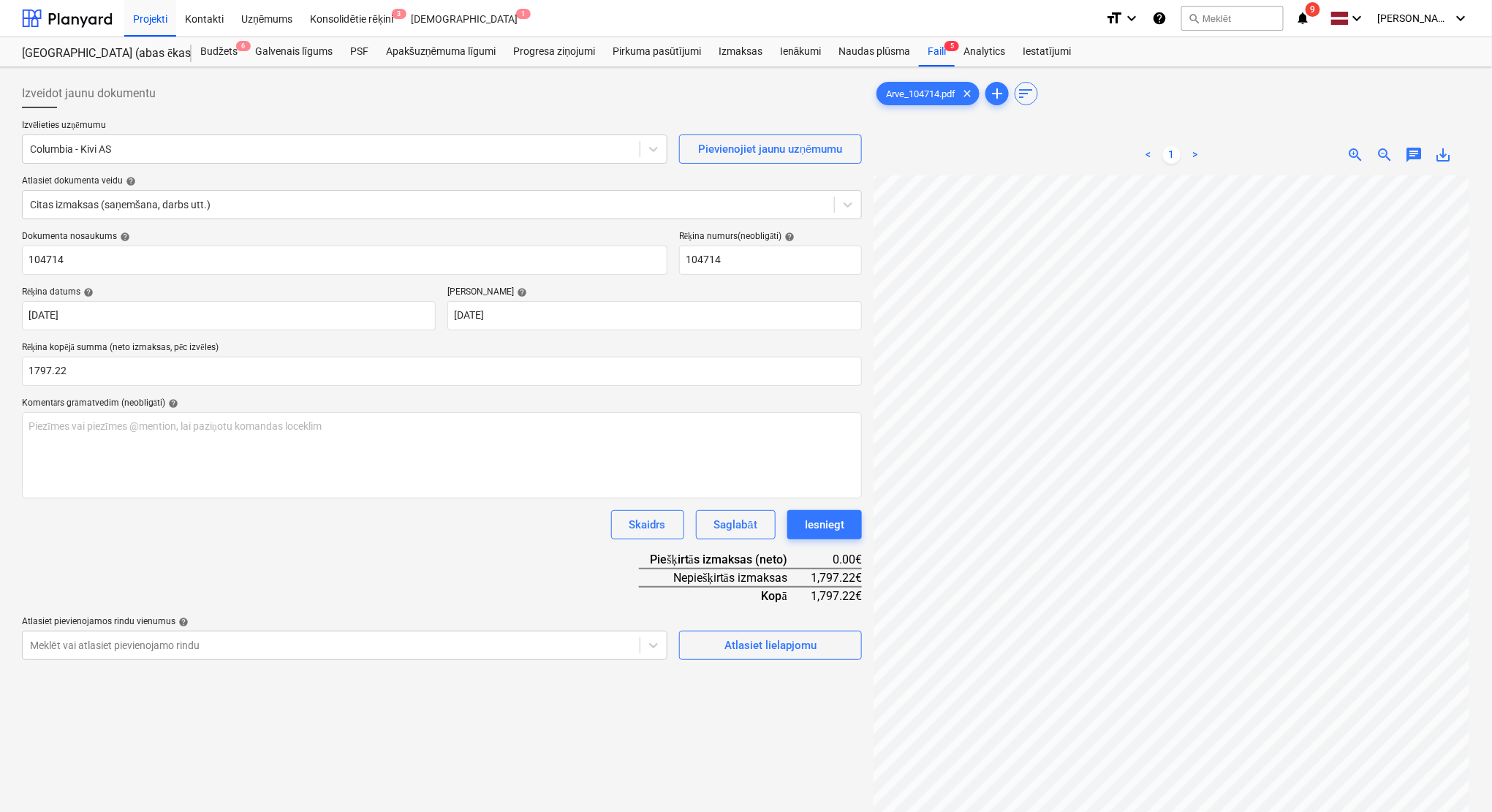
type input "1,797.22"
click at [428, 549] on div "Dokumenta nosaukums help 104714 Rēķina numurs (neobligāti) help 104714 Rēķina d…" at bounding box center [442, 445] width 840 height 429
click at [780, 645] on div "Atlasiet lielapjomu" at bounding box center [770, 645] width 92 height 19
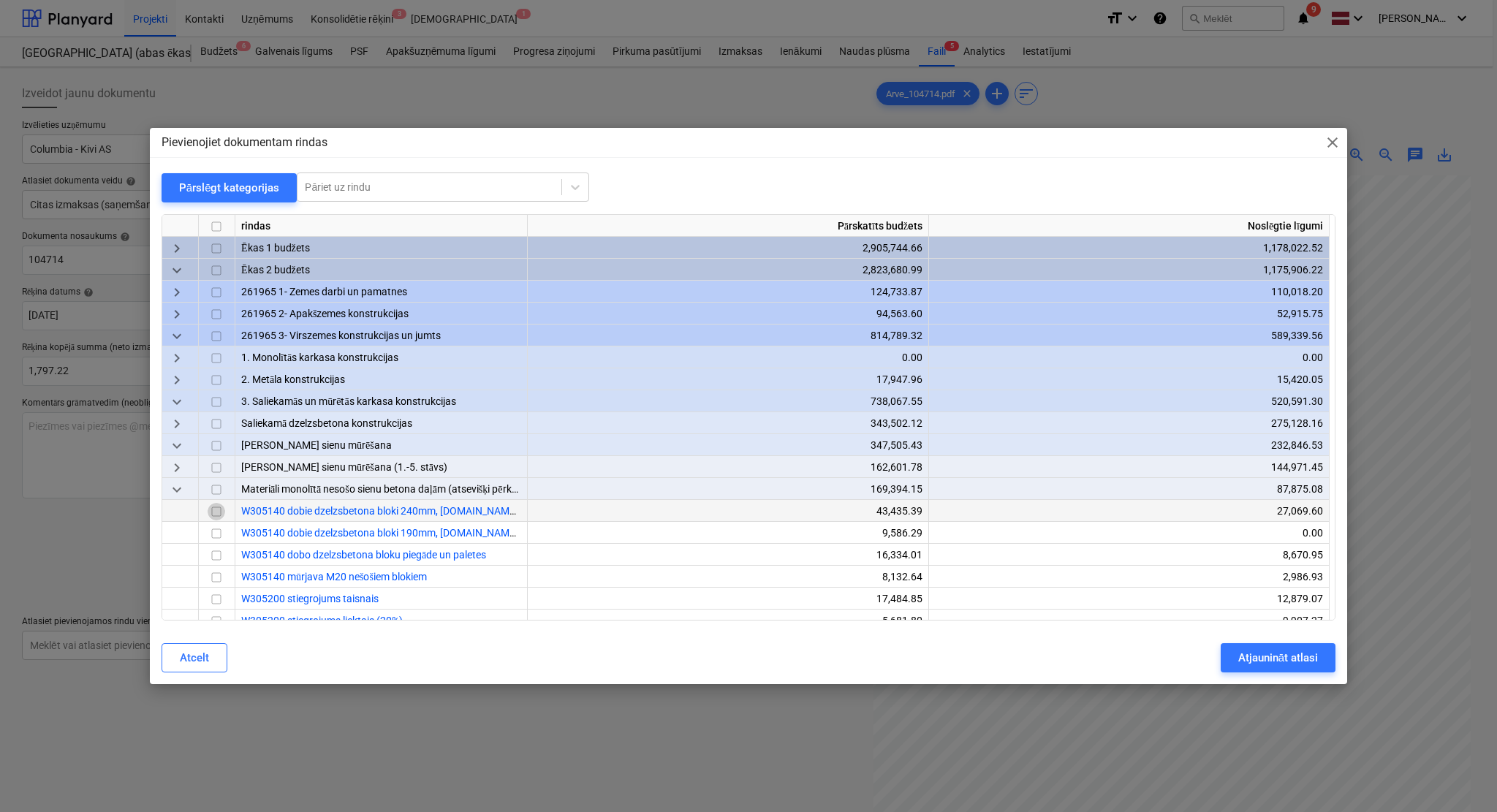
click at [214, 508] on input "checkbox" at bounding box center [216, 512] width 17 height 17
click at [218, 557] on input "checkbox" at bounding box center [216, 555] width 17 height 17
click at [1270, 653] on div "Atjaunināt atlasi" at bounding box center [1278, 658] width 80 height 19
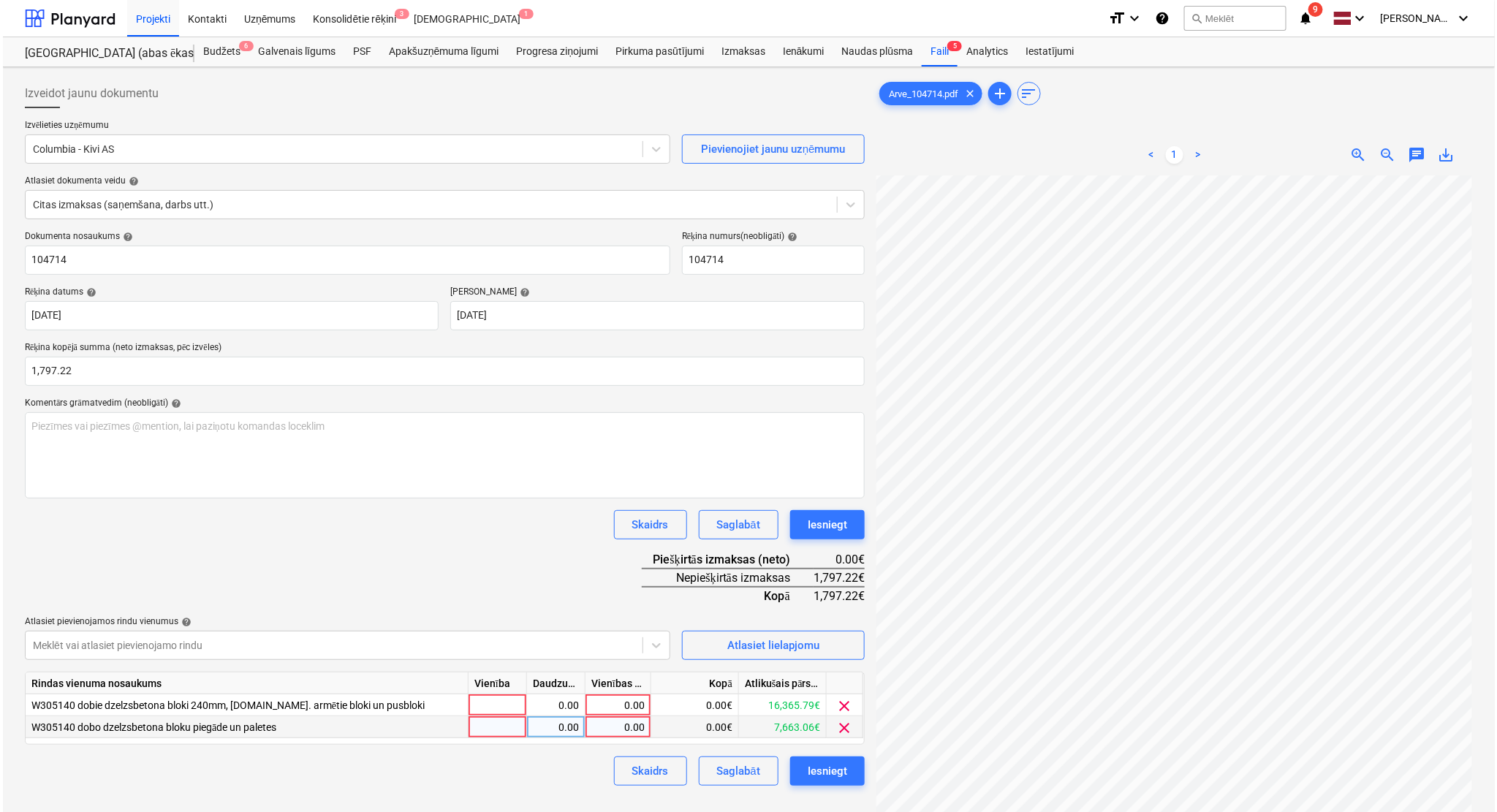
scroll to position [130, 0]
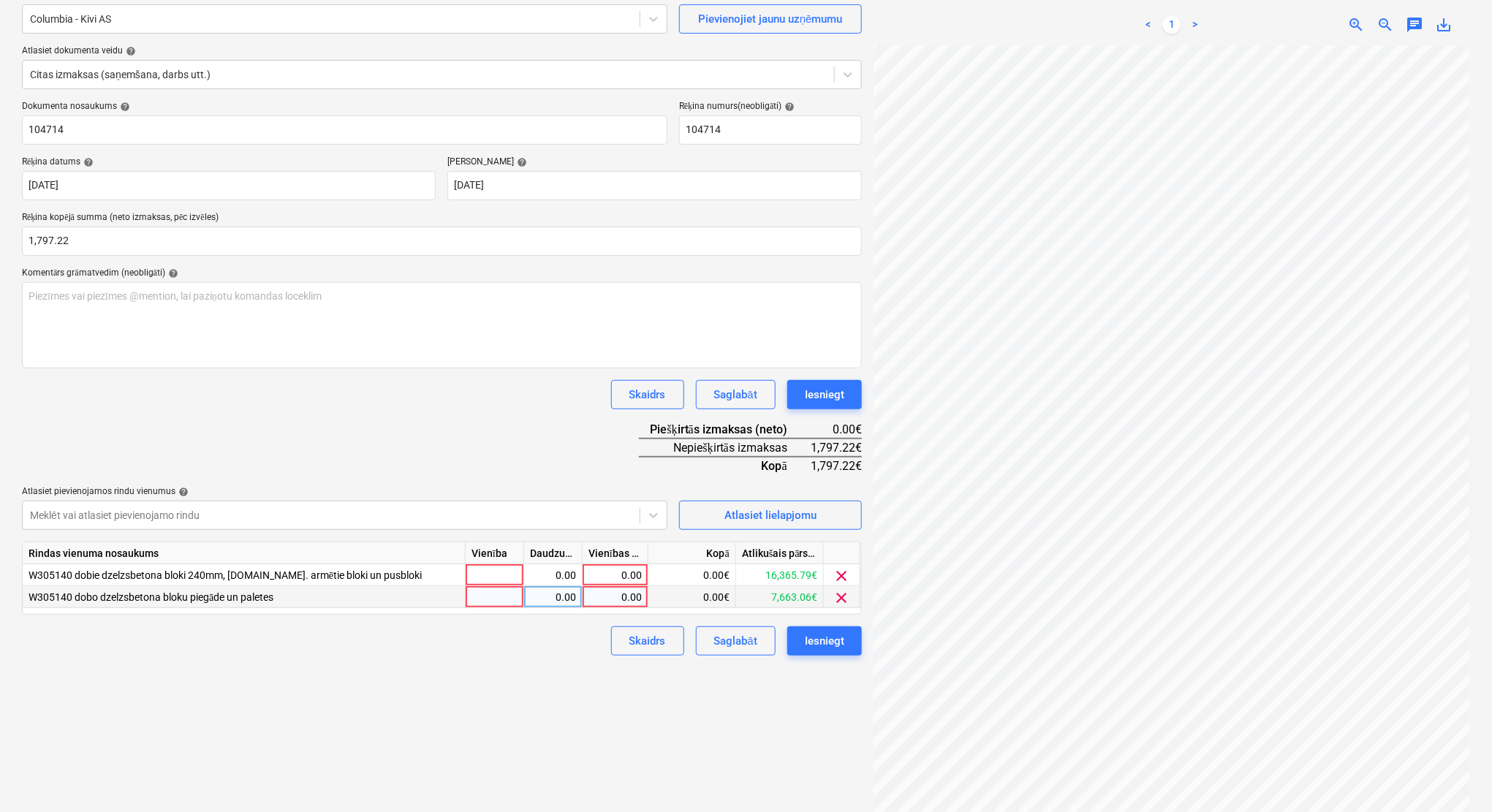
click at [622, 595] on div "0.00" at bounding box center [615, 597] width 53 height 22
type input "471"
click at [639, 577] on div "0.00" at bounding box center [615, 575] width 53 height 22
type input "1326.22"
click at [529, 678] on div "Izveidot jaunu dokumentu Izvēlieties uzņēmumu Columbia - Kivi AS Pievienojiet j…" at bounding box center [442, 382] width 851 height 879
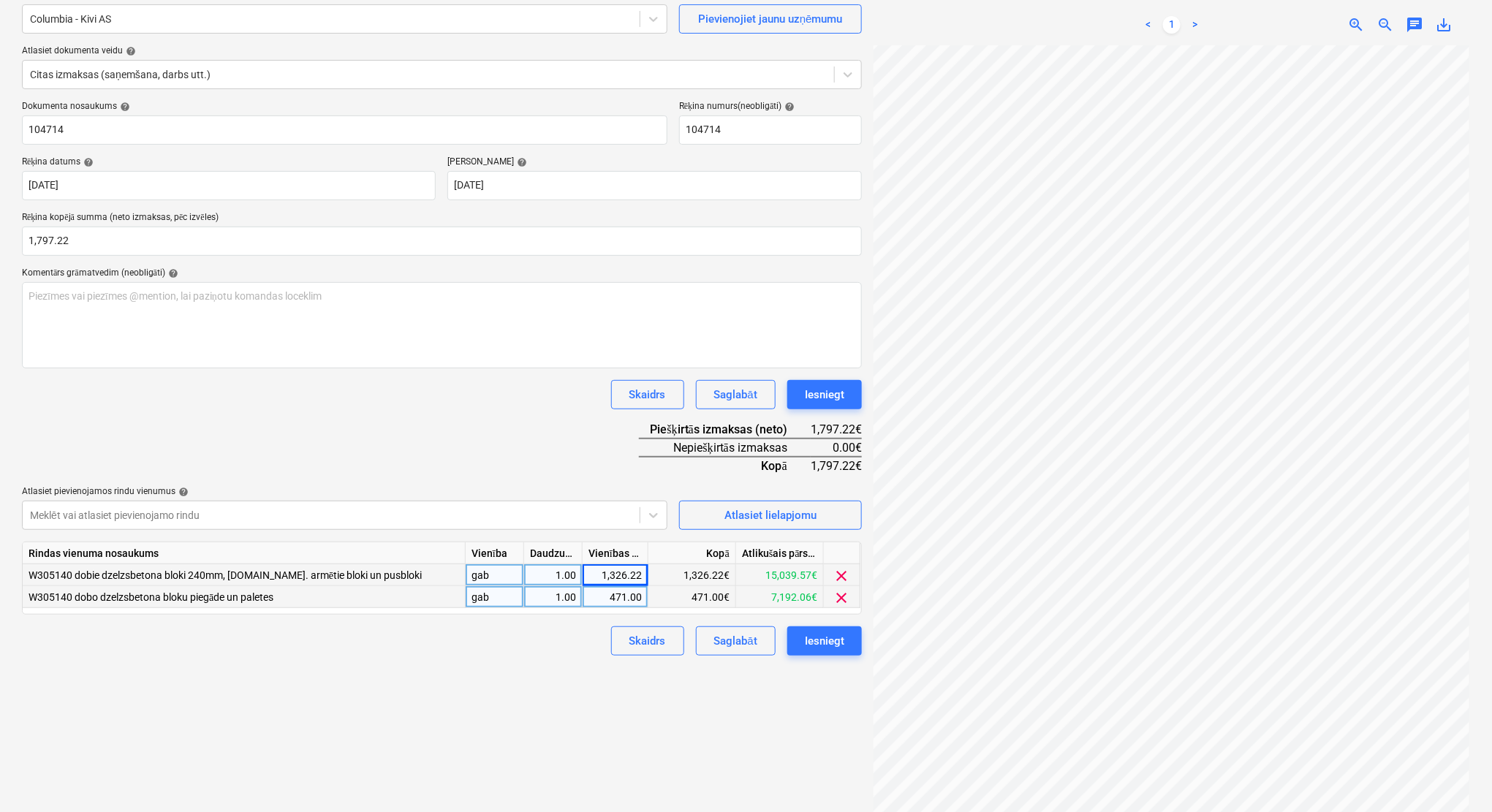
click at [434, 704] on div "Izveidot jaunu dokumentu Izvēlieties uzņēmumu Columbia - Kivi AS Pievienojiet j…" at bounding box center [442, 382] width 851 height 879
click at [815, 636] on div "Iesniegt" at bounding box center [824, 640] width 40 height 19
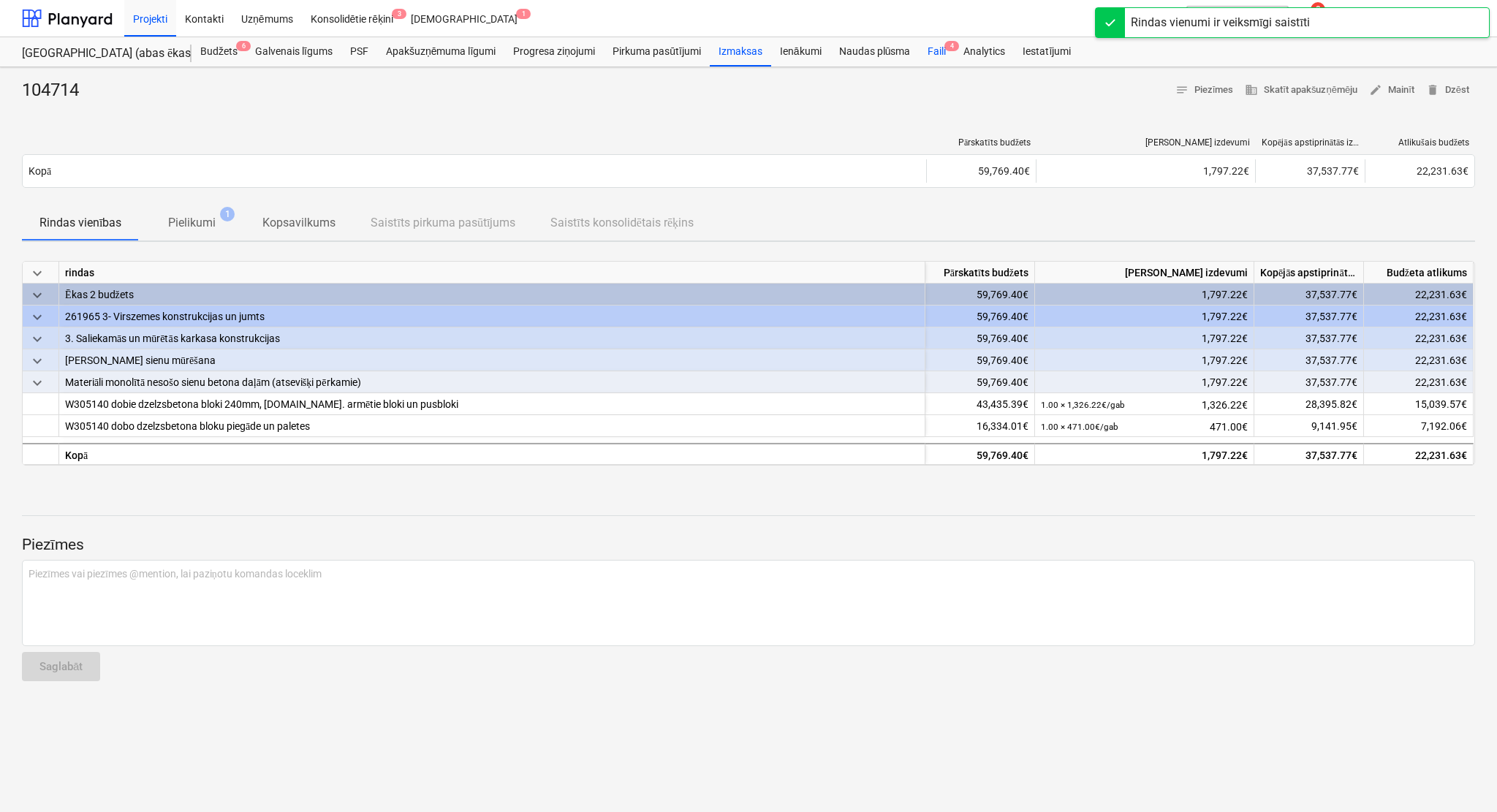
click at [936, 44] on div "Faili 4" at bounding box center [937, 51] width 36 height 29
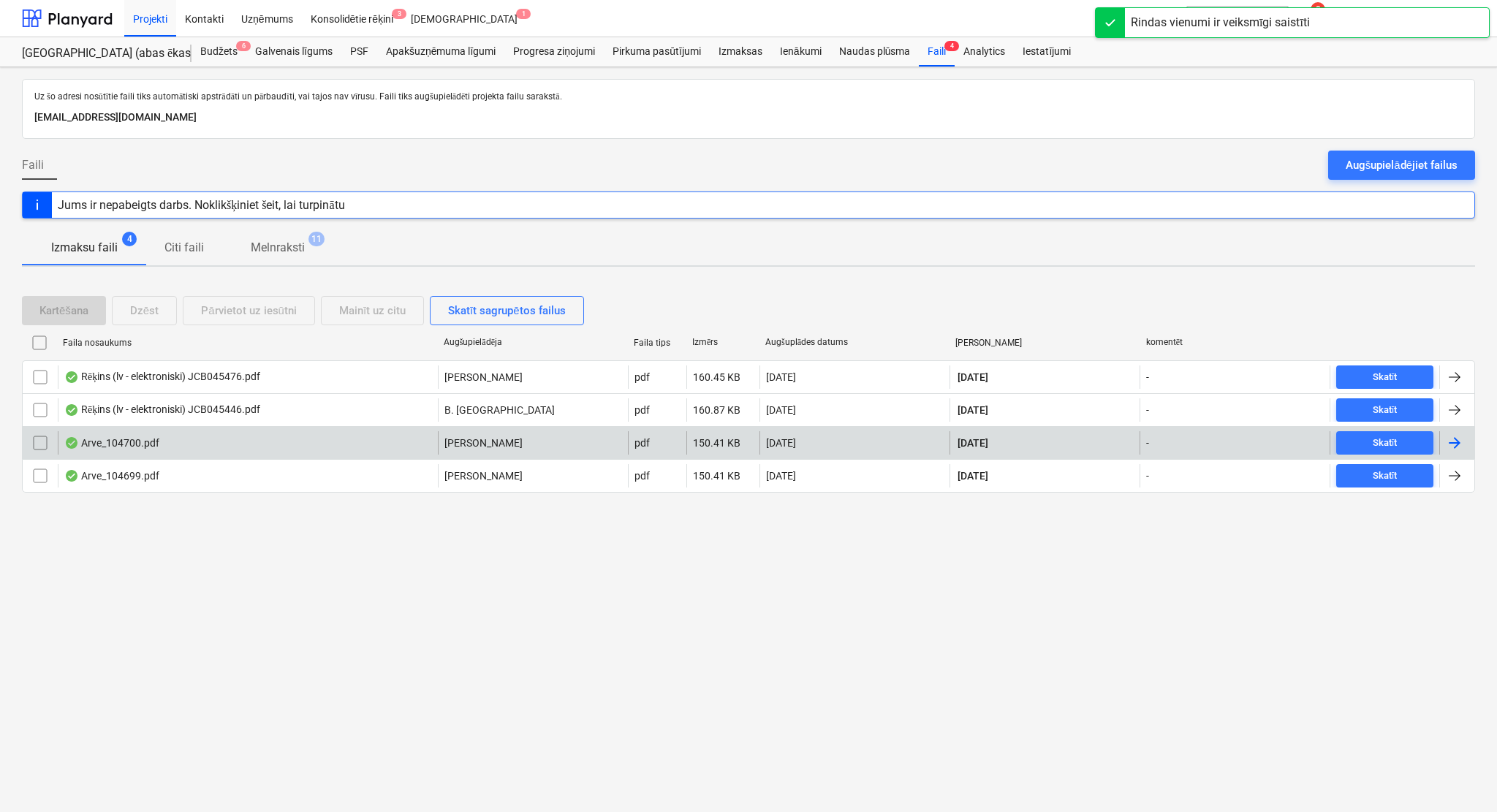
click at [1446, 446] on div at bounding box center [1454, 443] width 17 height 17
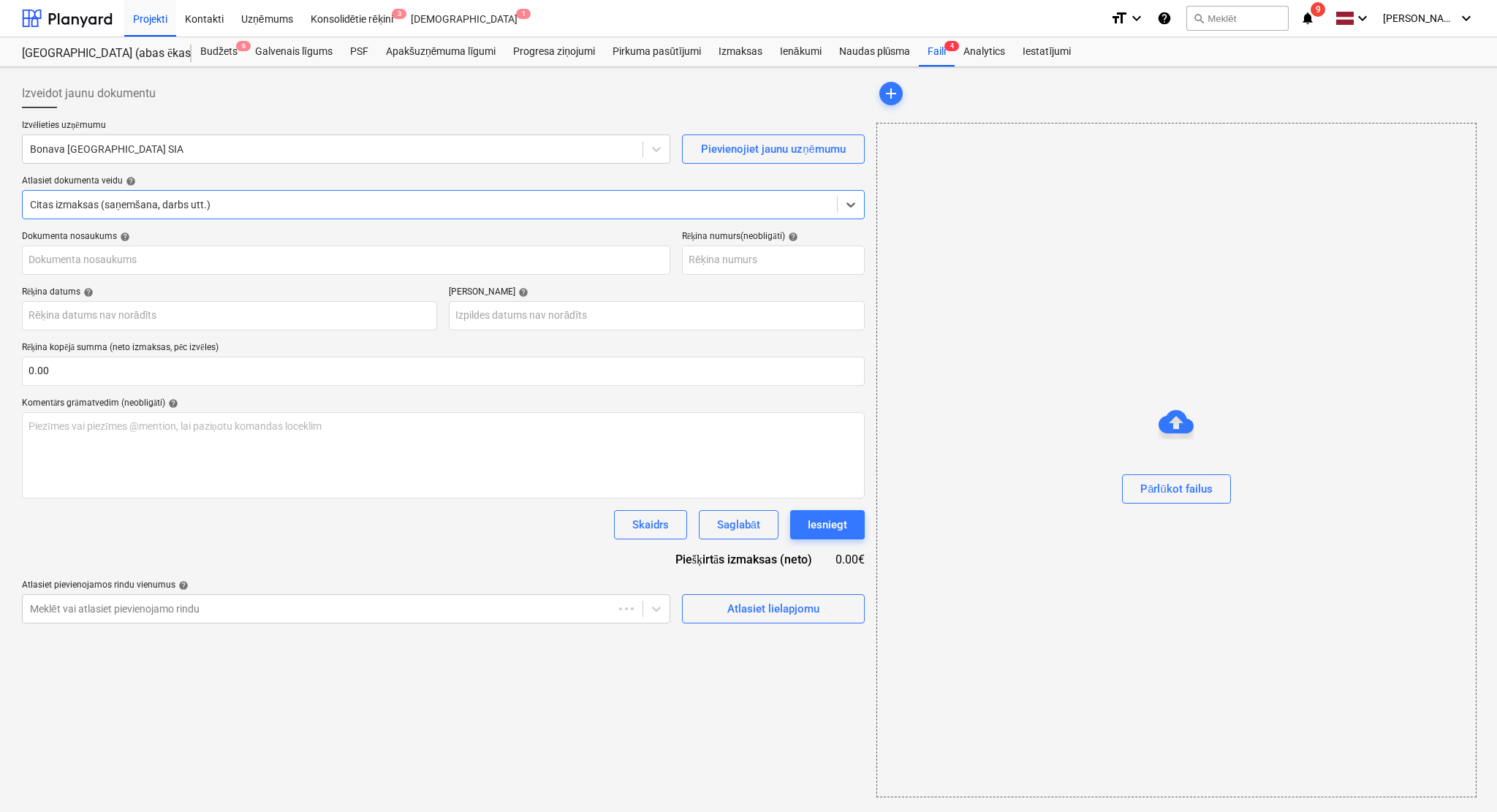
type input "104700"
type input "[DATE]"
type input "22 Sep 2025"
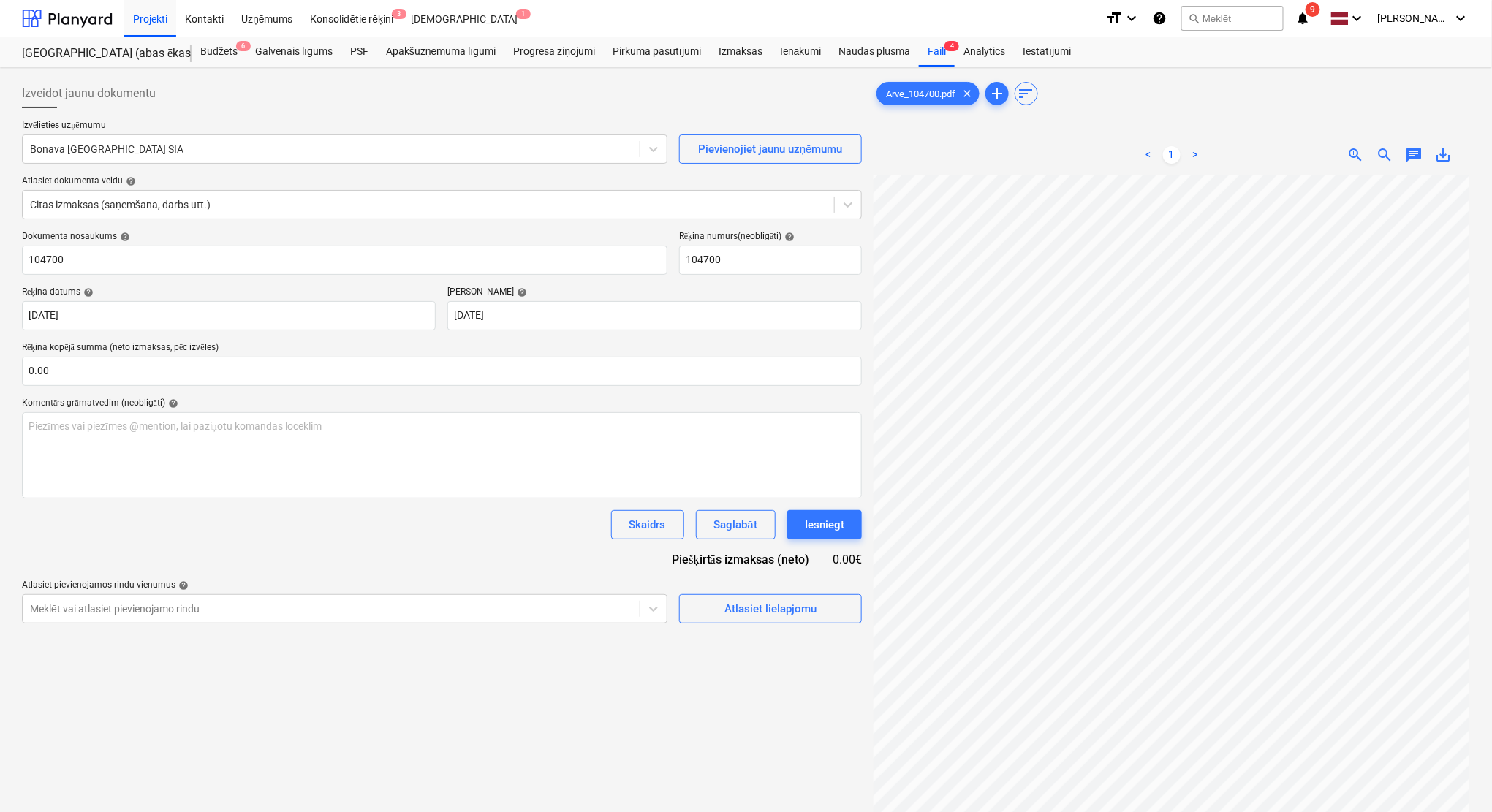
scroll to position [109, 64]
click at [185, 373] on input "text" at bounding box center [442, 371] width 840 height 29
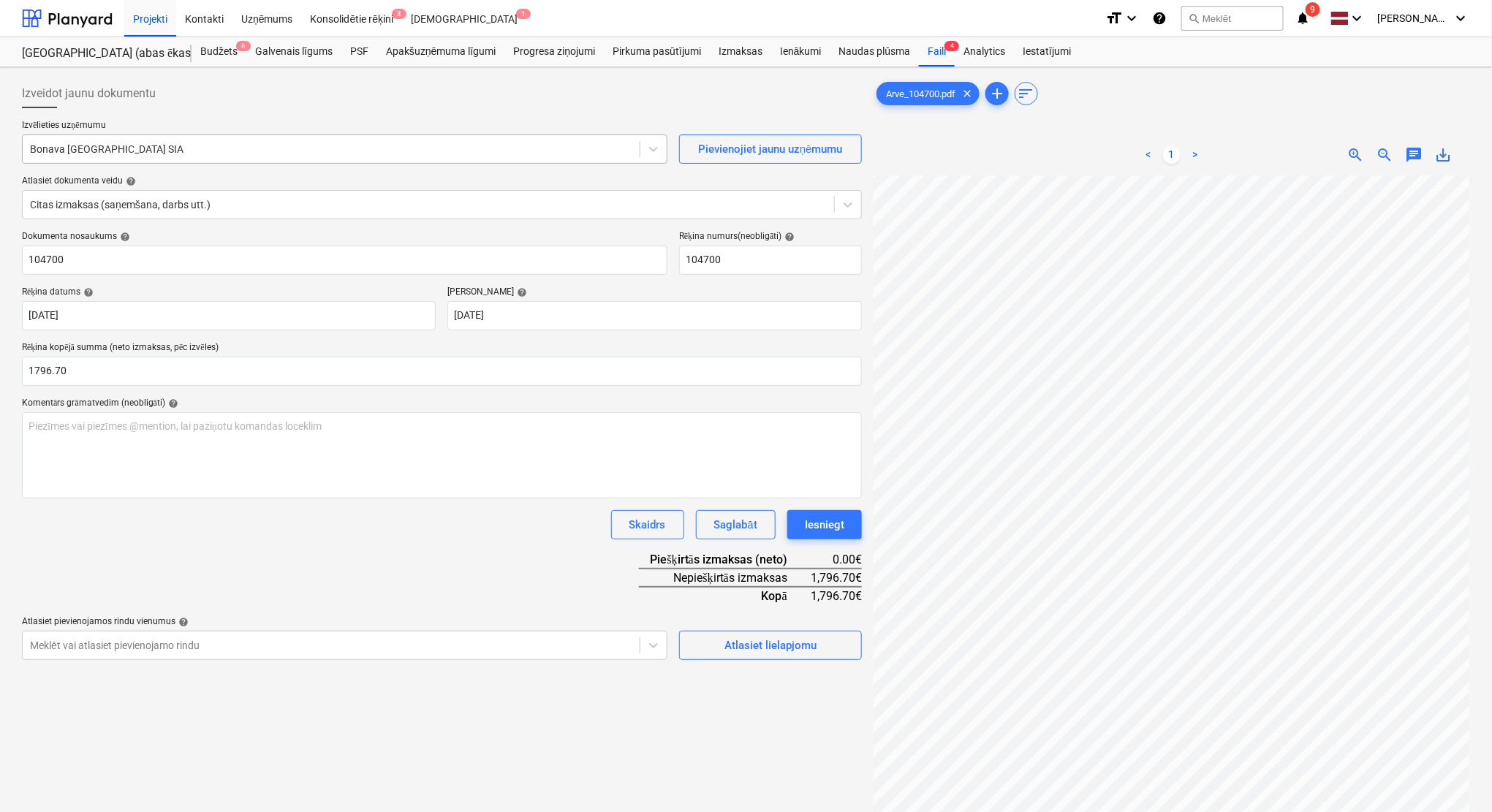
type input "1,796.70"
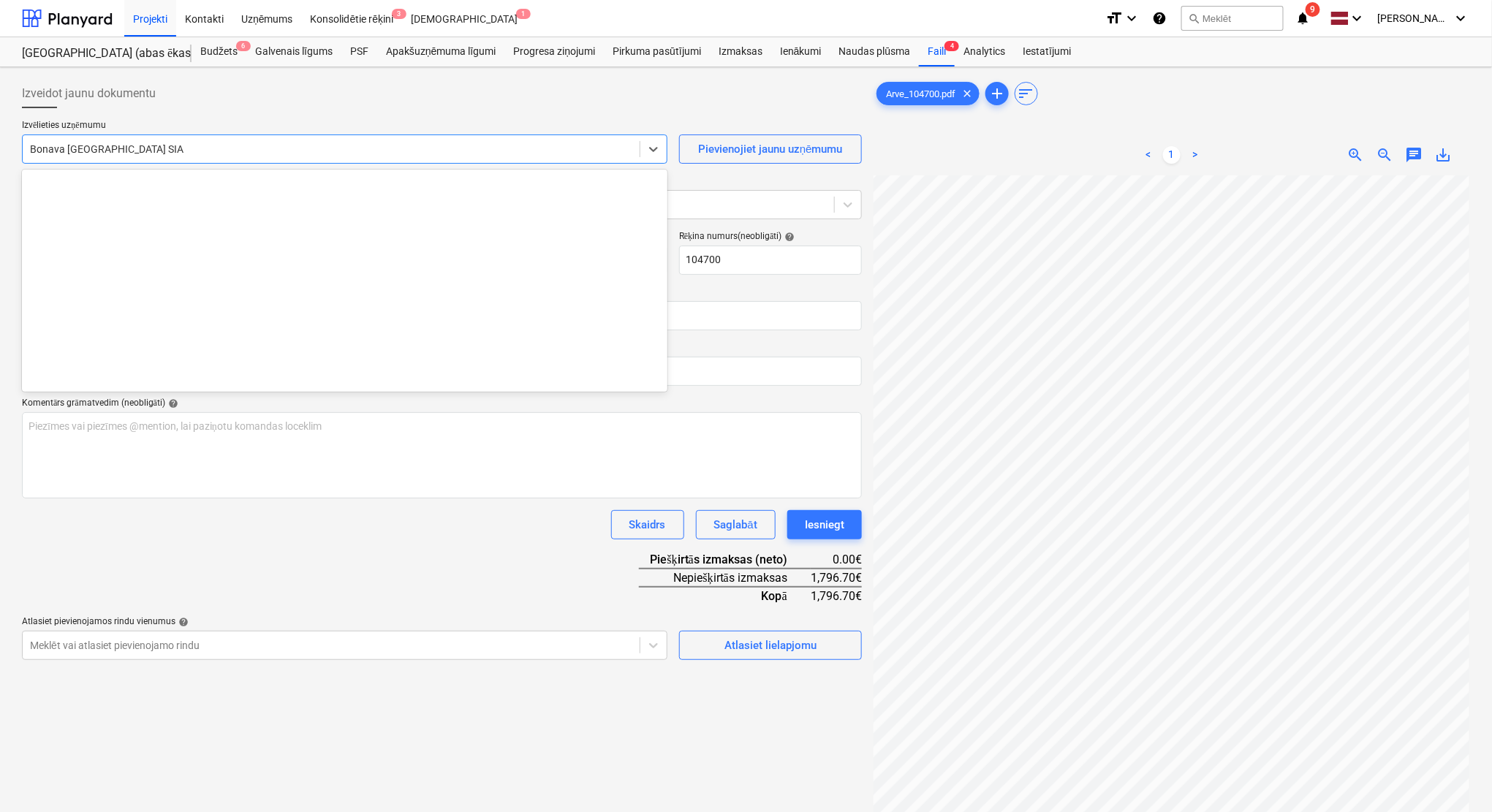
click at [277, 153] on div at bounding box center [331, 148] width 602 height 15
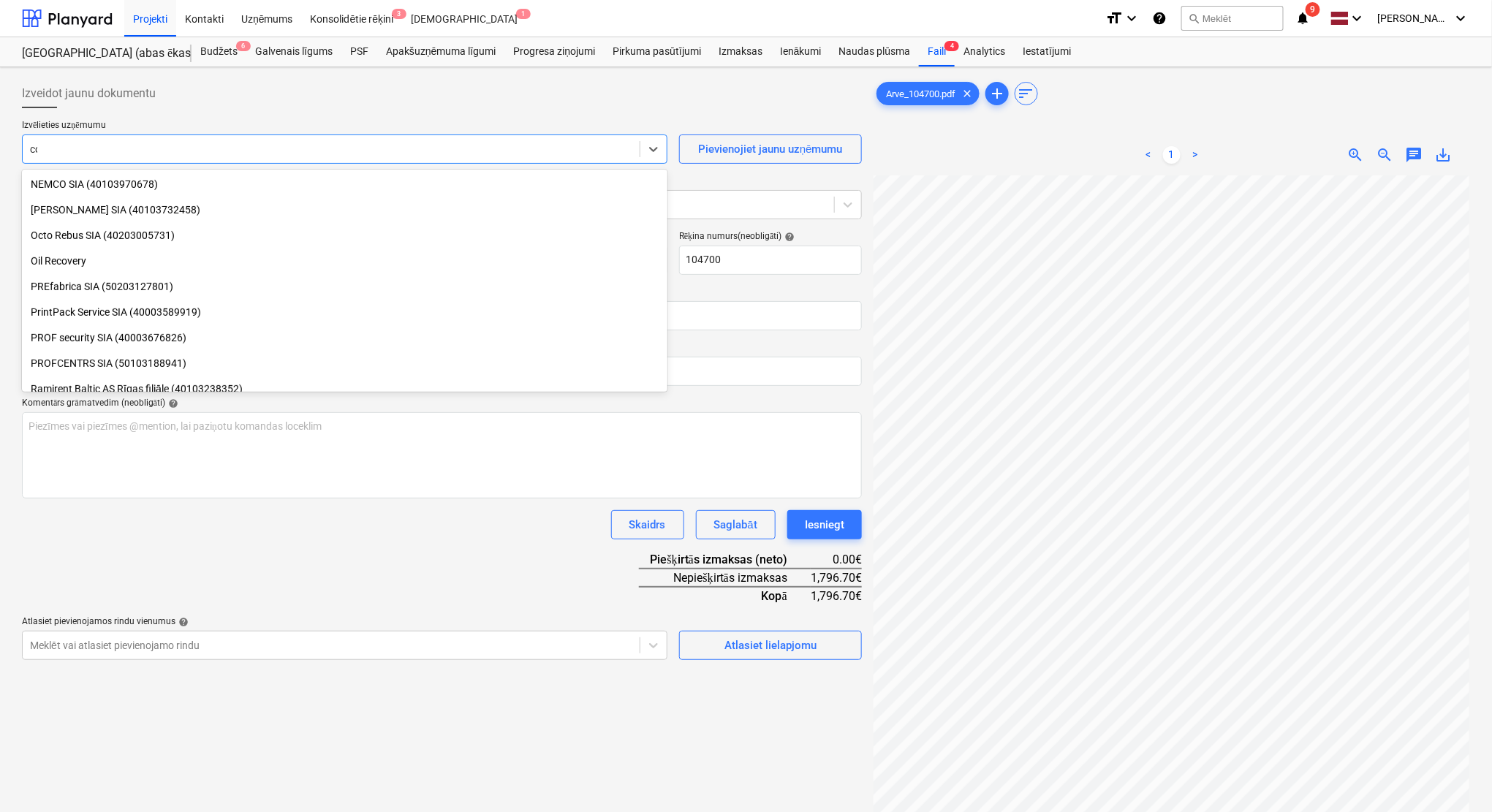
scroll to position [497, 0]
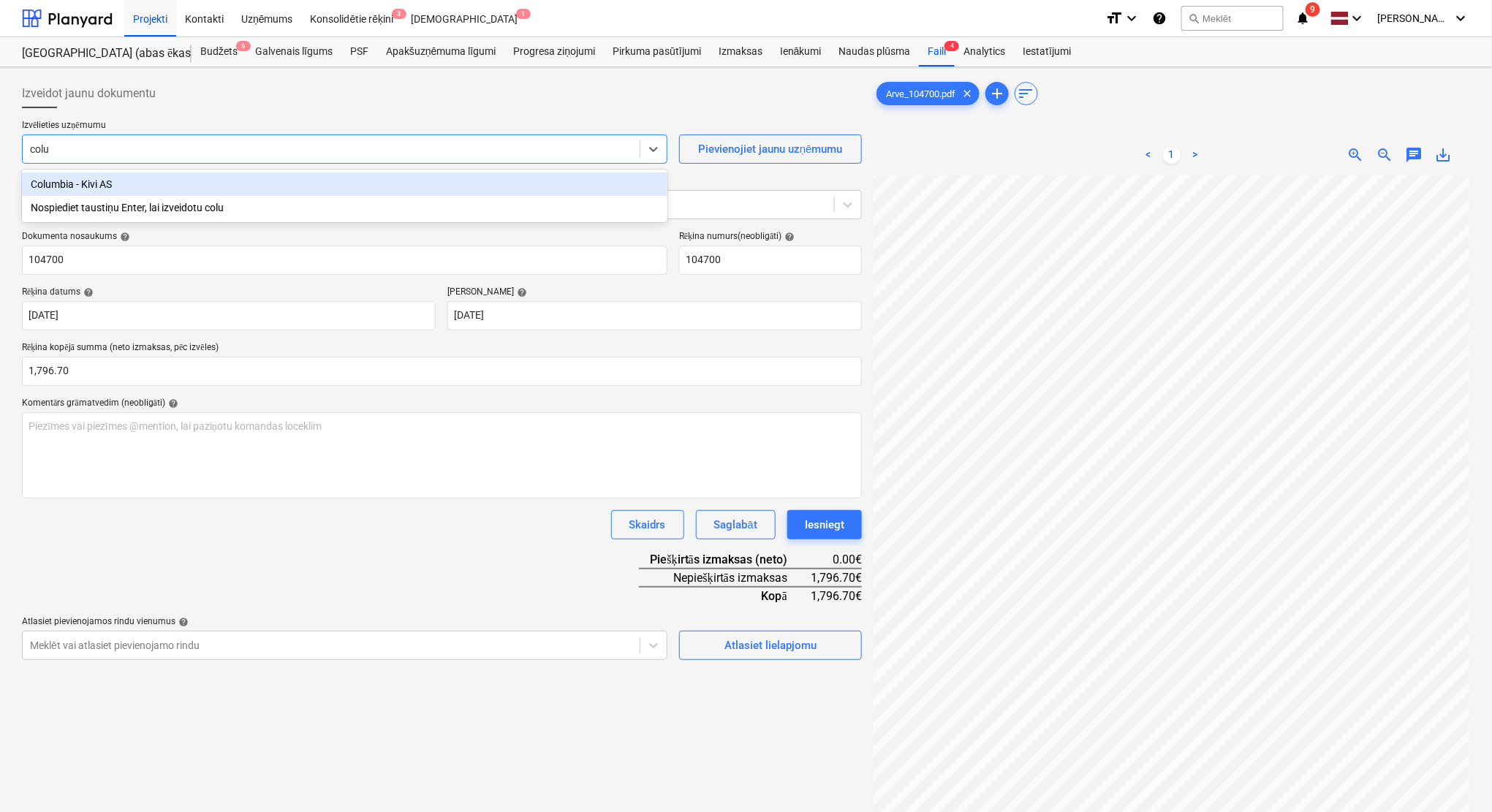
type input "colum"
click at [276, 186] on div "Columbia - Kivi AS" at bounding box center [345, 184] width 646 height 23
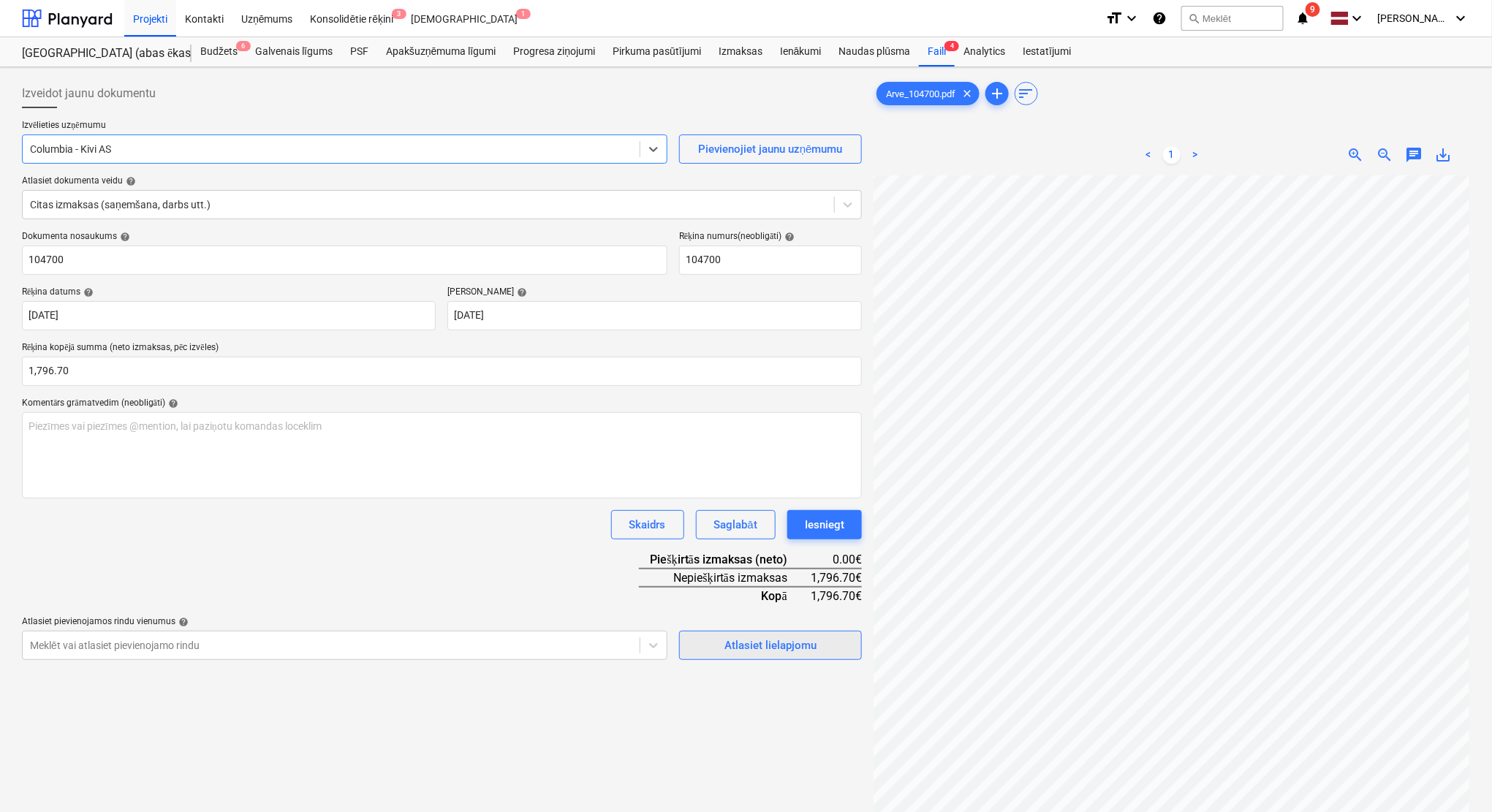
click at [798, 647] on div "Atlasiet lielapjomu" at bounding box center [770, 645] width 92 height 19
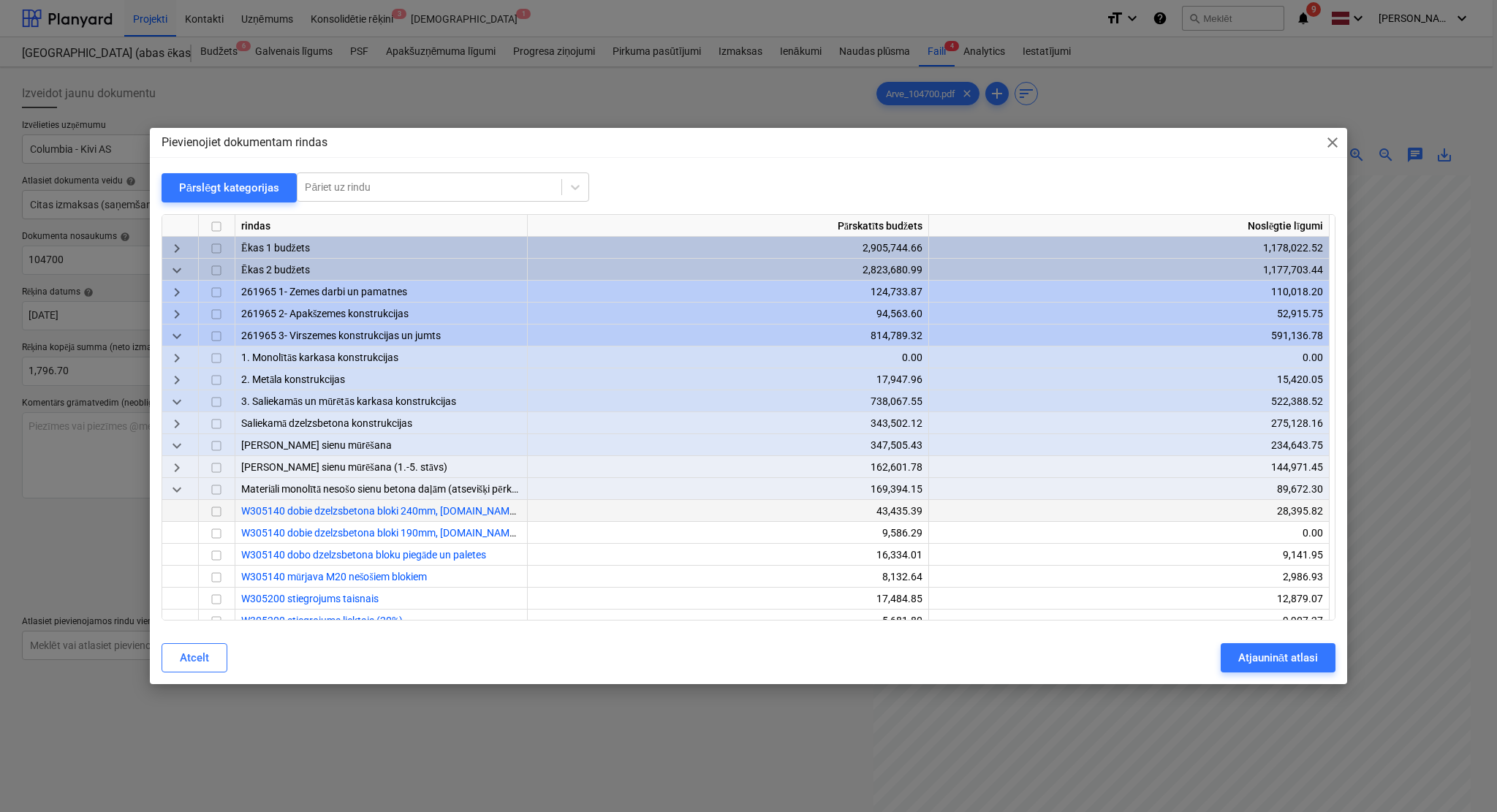
click at [214, 507] on input "checkbox" at bounding box center [216, 512] width 17 height 17
click at [218, 548] on input "checkbox" at bounding box center [216, 555] width 17 height 17
click at [1256, 657] on div "Atjaunināt atlasi" at bounding box center [1278, 658] width 80 height 19
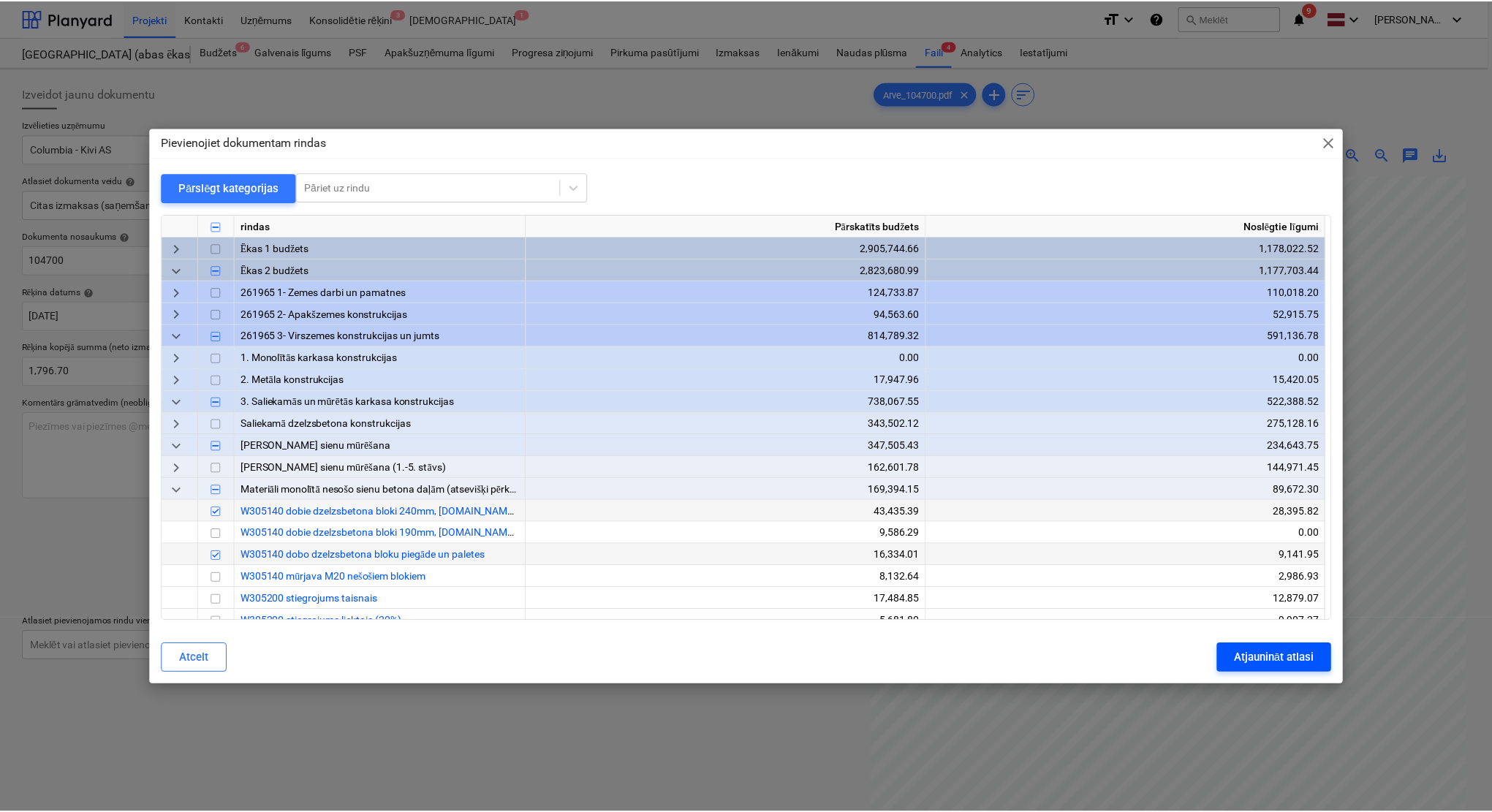
scroll to position [109, 61]
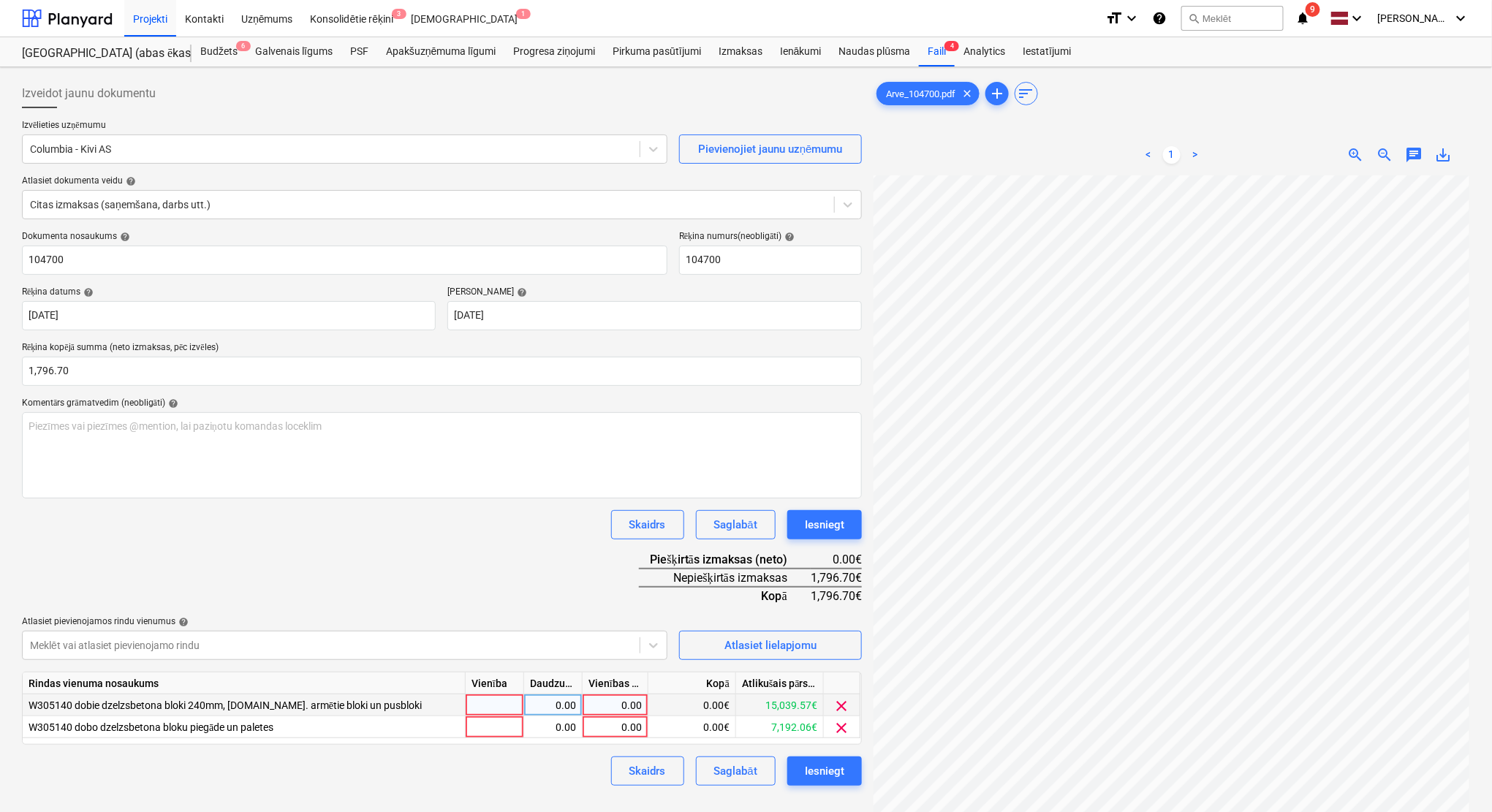
click at [635, 706] on div "0.00" at bounding box center [615, 704] width 53 height 22
click at [635, 733] on div "0.00" at bounding box center [615, 727] width 53 height 22
type input "471"
click at [631, 703] on div "0.00" at bounding box center [615, 704] width 53 height 22
type input "1325.70"
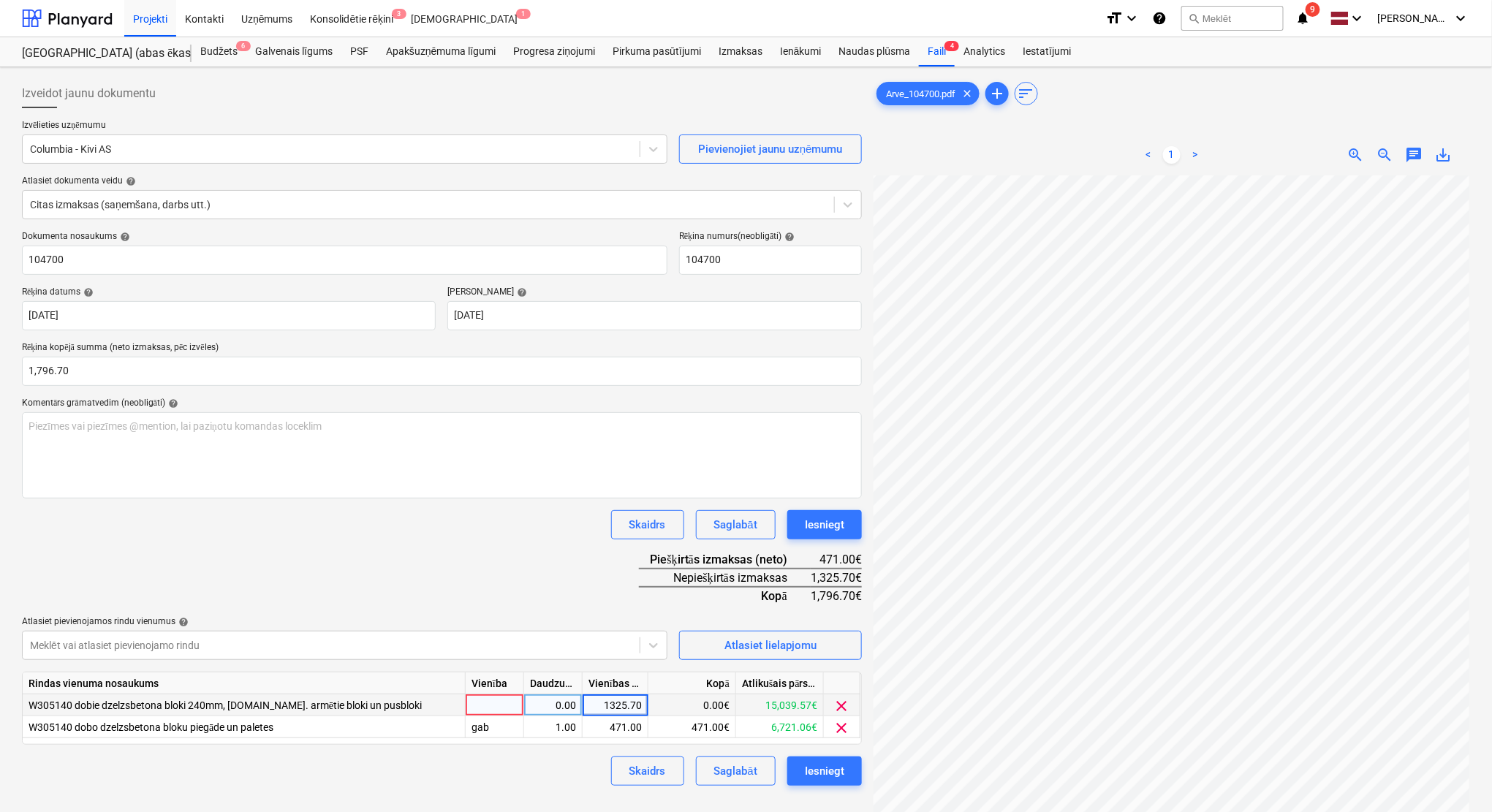
click at [442, 572] on div "Dokumenta nosaukums help 104700 Rēķina numurs (neobligāti) help 104700 Rēķina d…" at bounding box center [442, 508] width 840 height 554
click at [814, 763] on div "Iesniegt" at bounding box center [824, 771] width 40 height 19
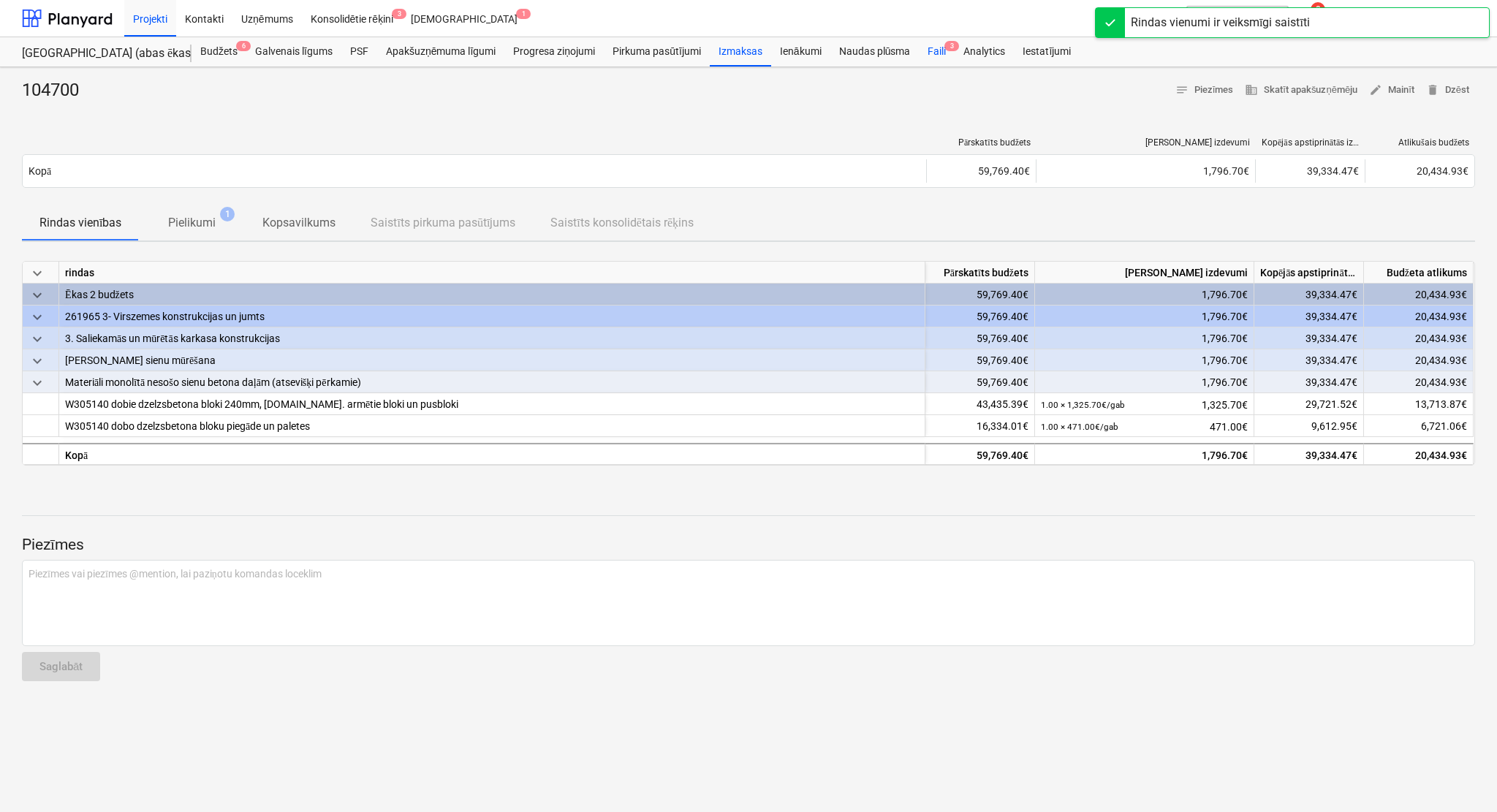
click at [940, 40] on div "Faili 3" at bounding box center [937, 51] width 36 height 29
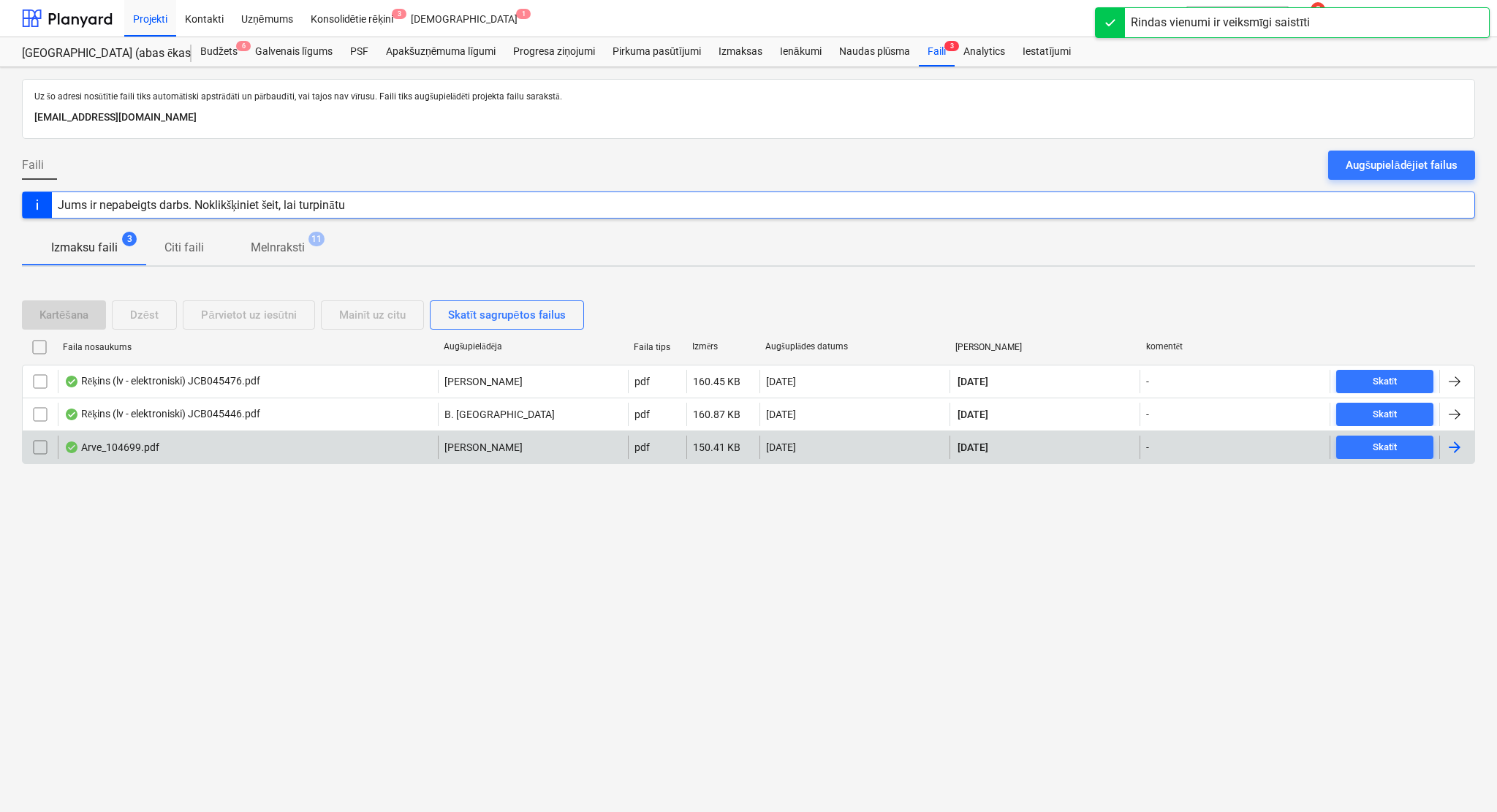
click at [1455, 446] on div at bounding box center [1454, 447] width 17 height 17
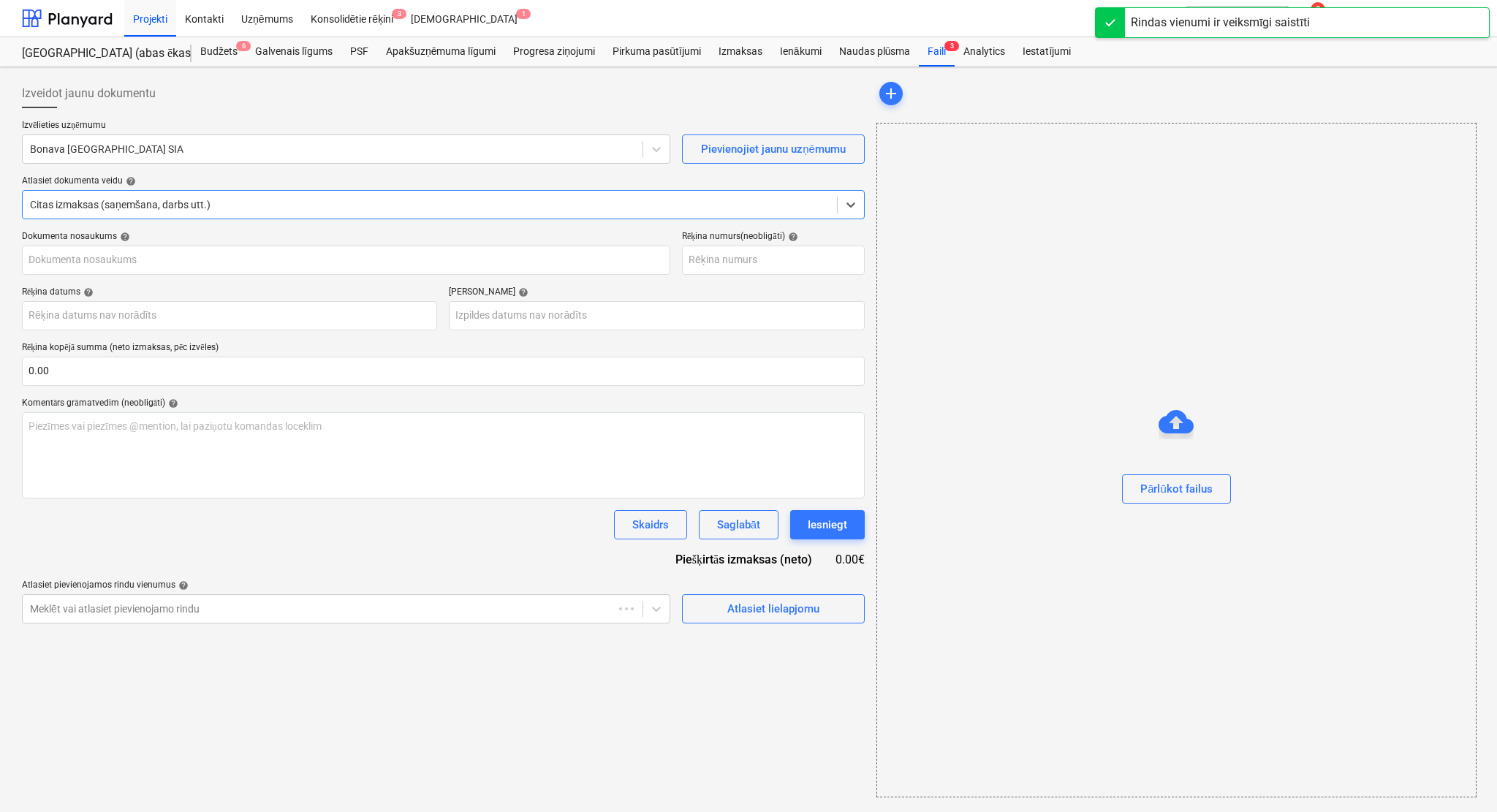
type input "104699"
type input "[DATE]"
type input "22 Sep 2025"
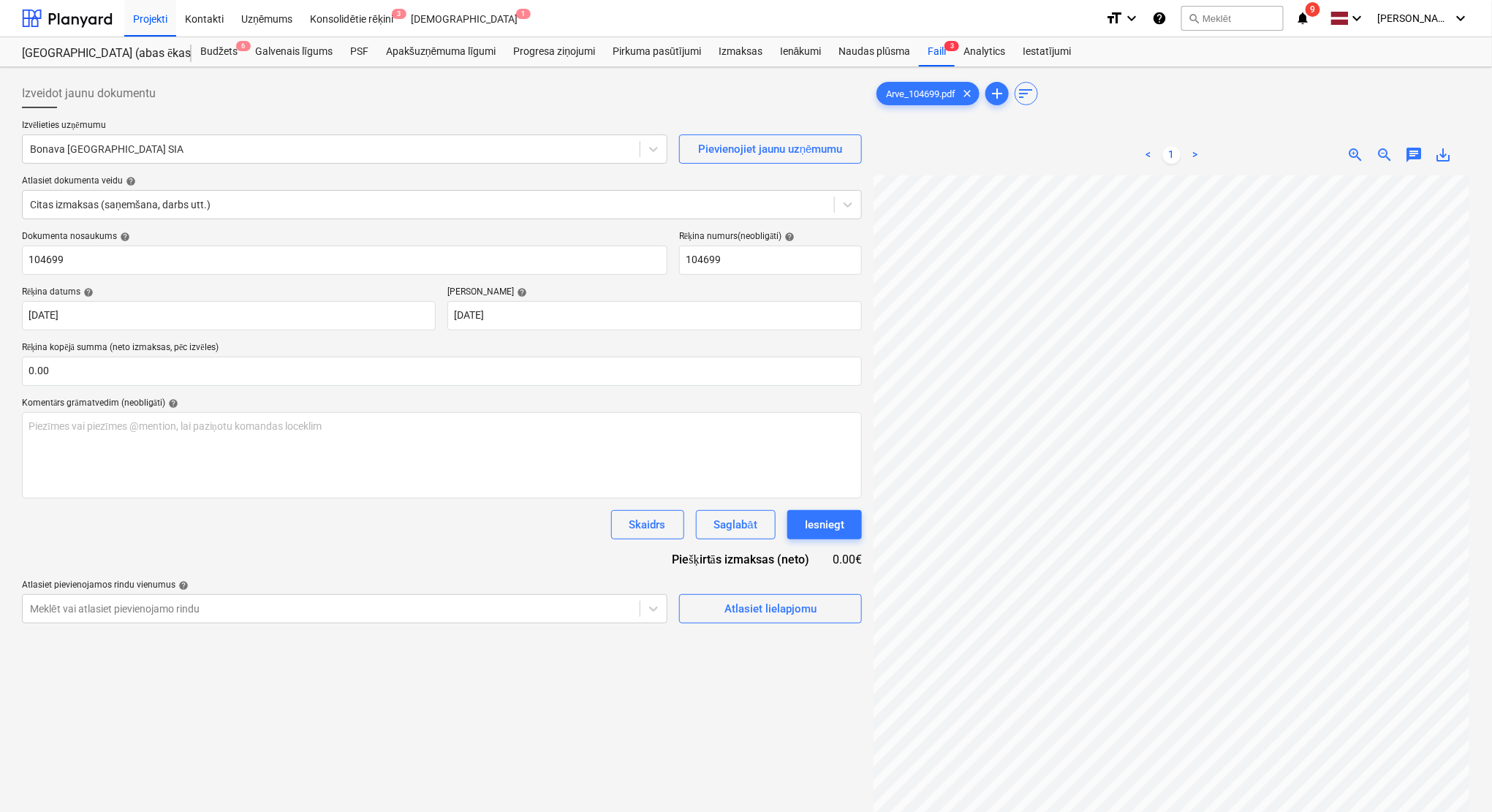
scroll to position [102, 64]
click at [173, 147] on div at bounding box center [331, 148] width 602 height 15
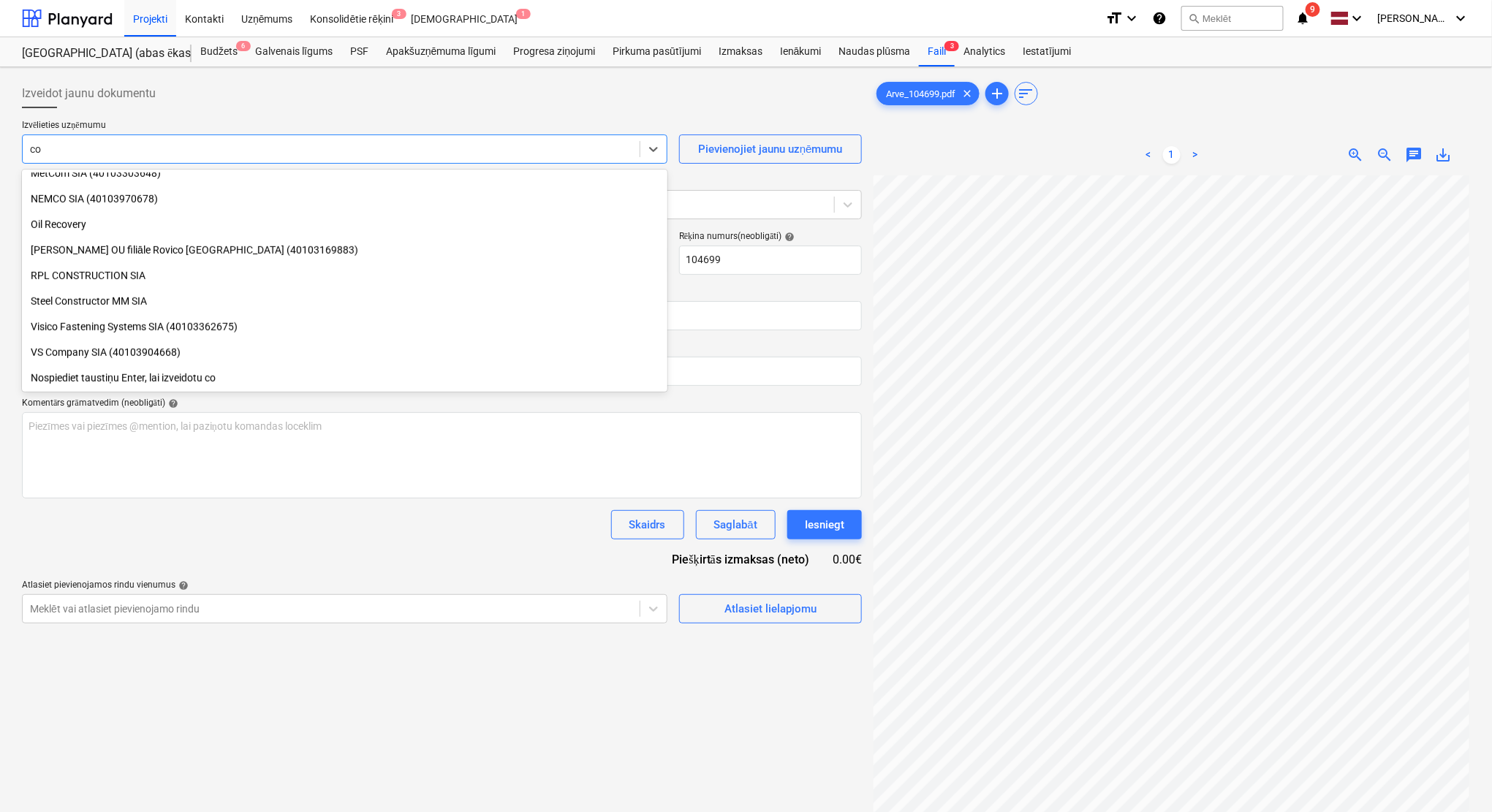
scroll to position [497, 0]
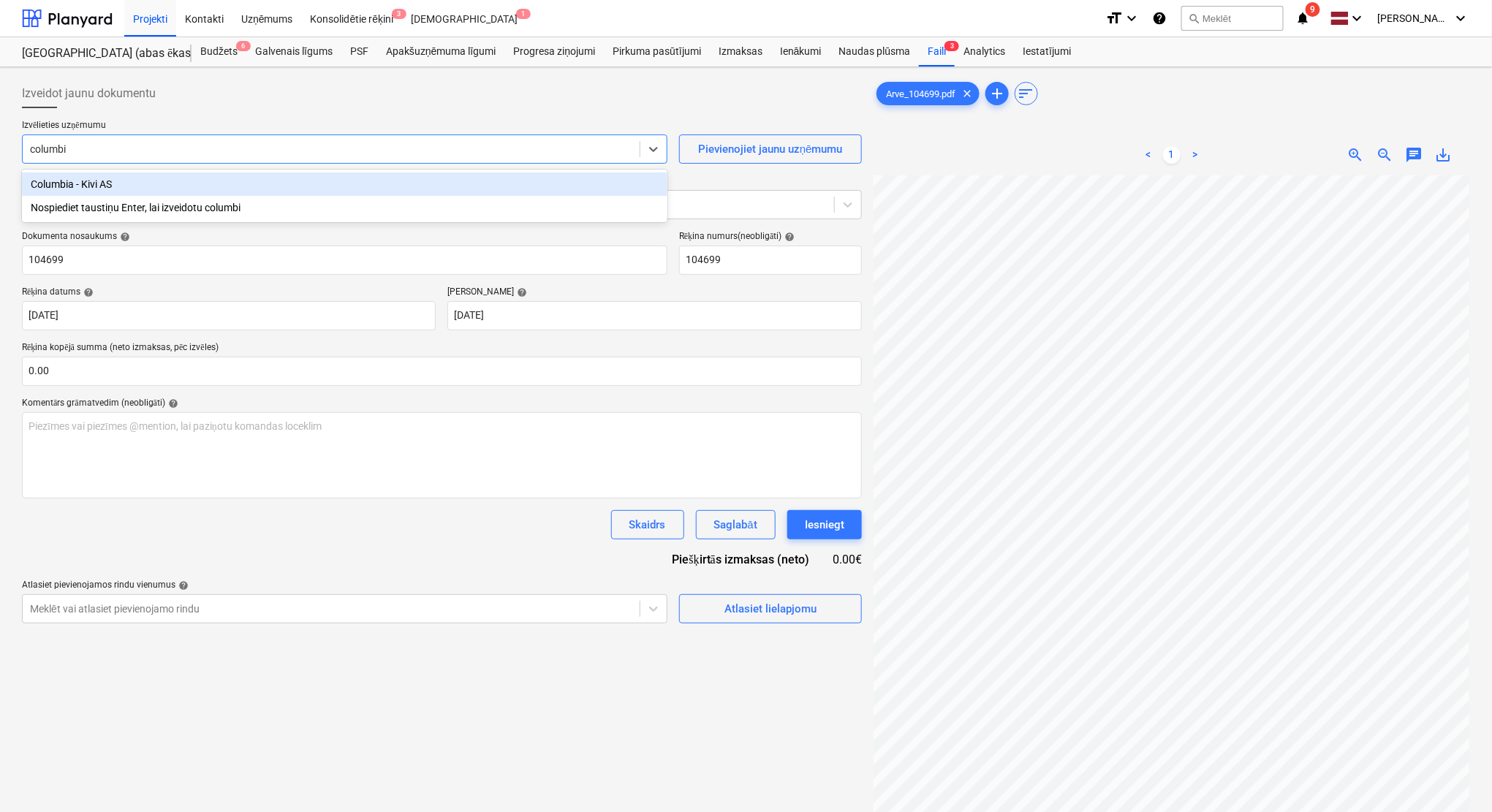
type input "columbia"
click at [215, 187] on div "Columbia - Kivi AS" at bounding box center [345, 184] width 646 height 23
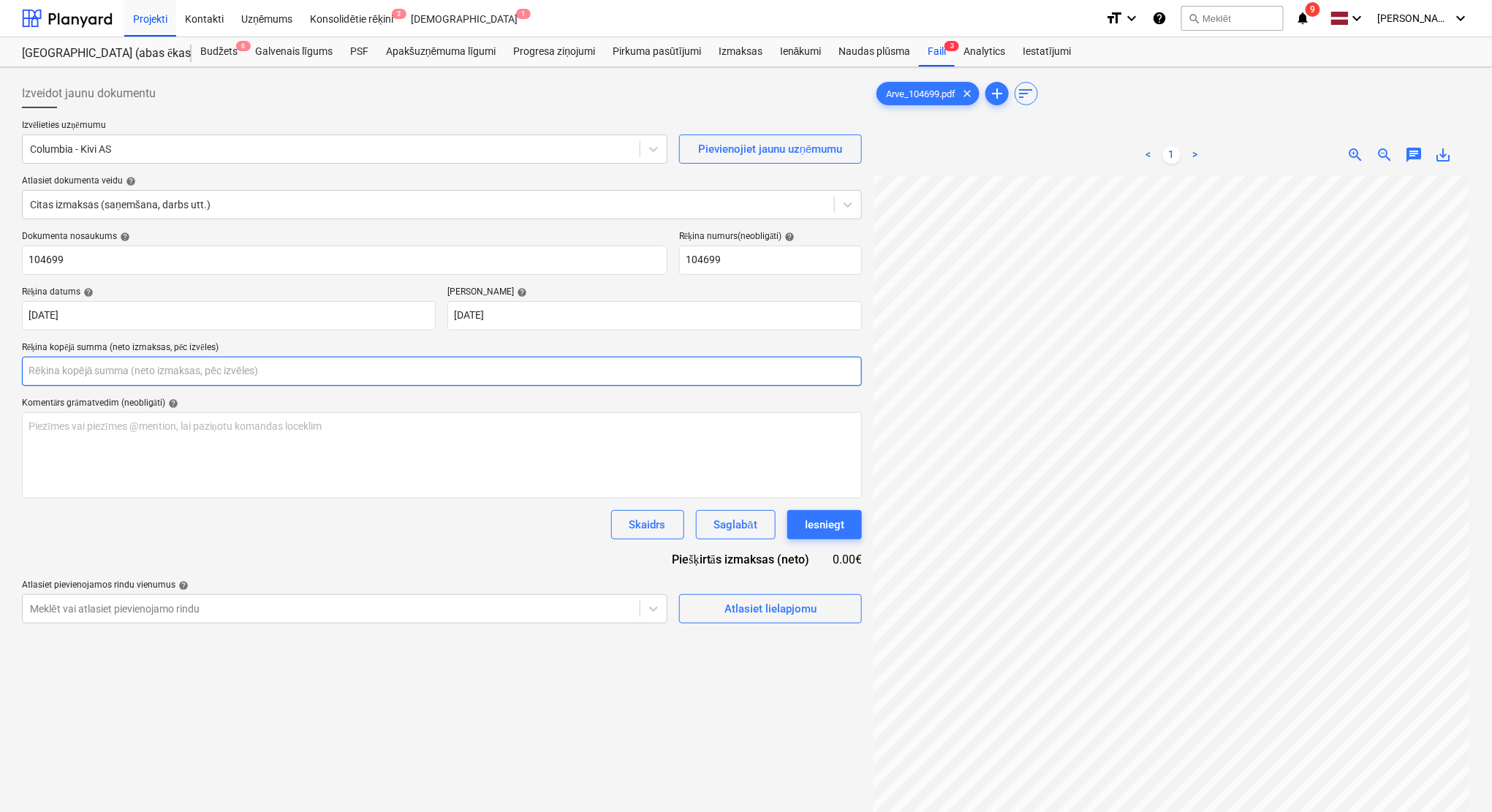
click at [373, 367] on input "text" at bounding box center [442, 371] width 840 height 29
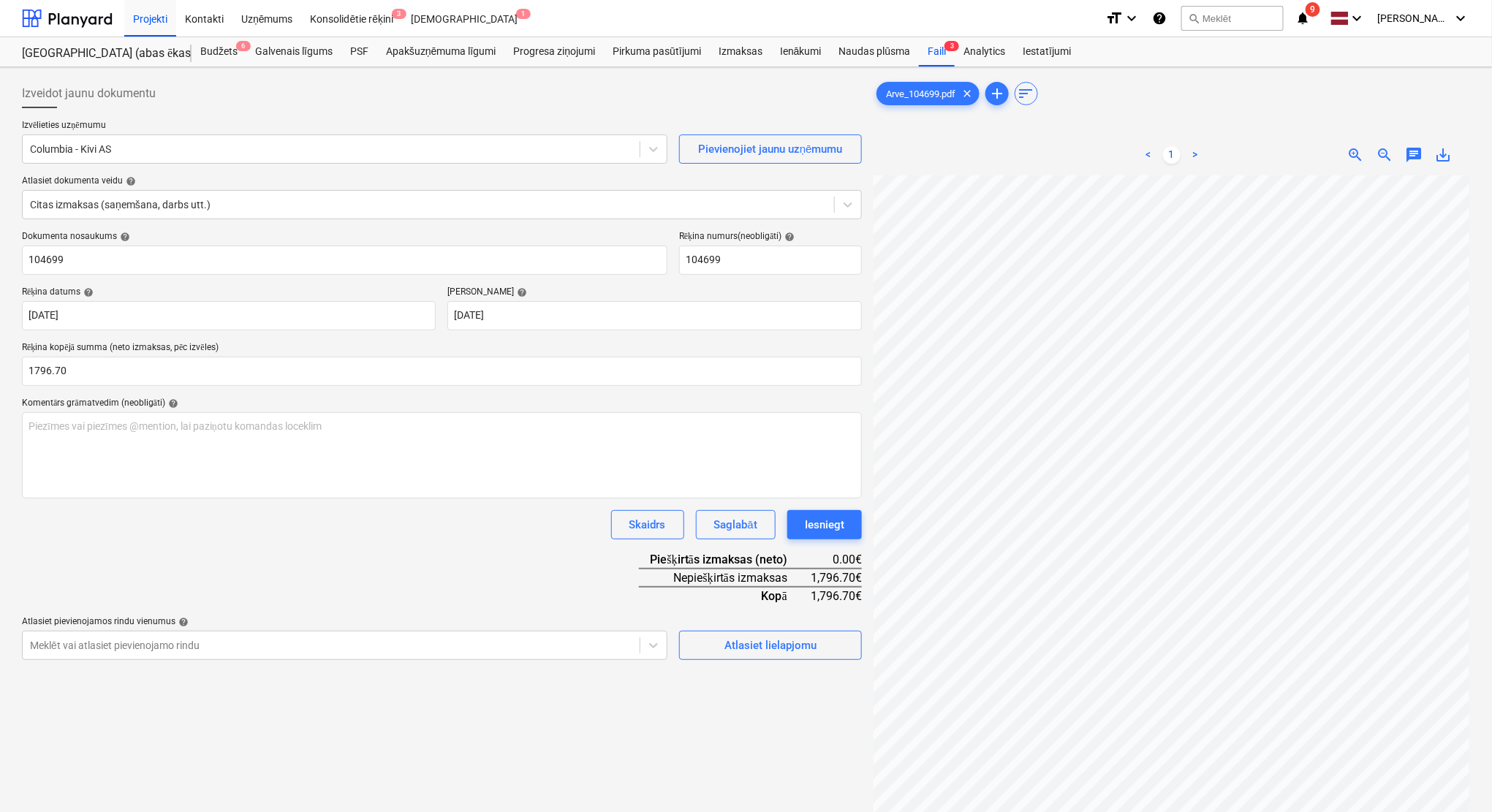
type input "1,796.70"
click at [367, 558] on div "Dokumenta nosaukums help 104699 Rēķina numurs (neobligāti) help 104699 Rēķina d…" at bounding box center [442, 445] width 840 height 429
click at [752, 654] on button "Atlasiet lielapjomu" at bounding box center [770, 645] width 183 height 29
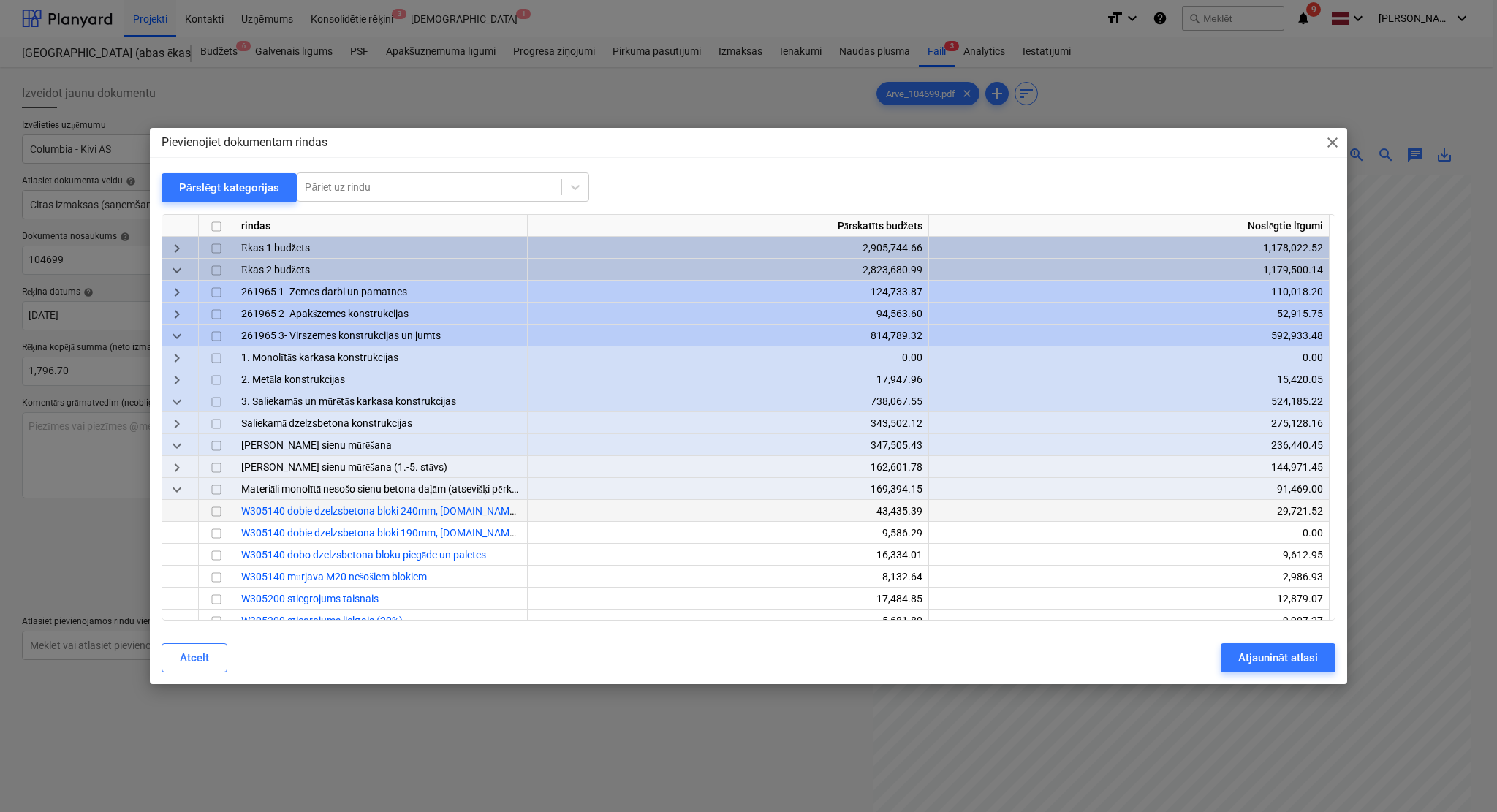
click at [213, 513] on input "checkbox" at bounding box center [216, 512] width 17 height 17
click at [221, 555] on input "checkbox" at bounding box center [216, 555] width 17 height 17
click at [1258, 662] on div "Atjaunināt atlasi" at bounding box center [1278, 658] width 80 height 19
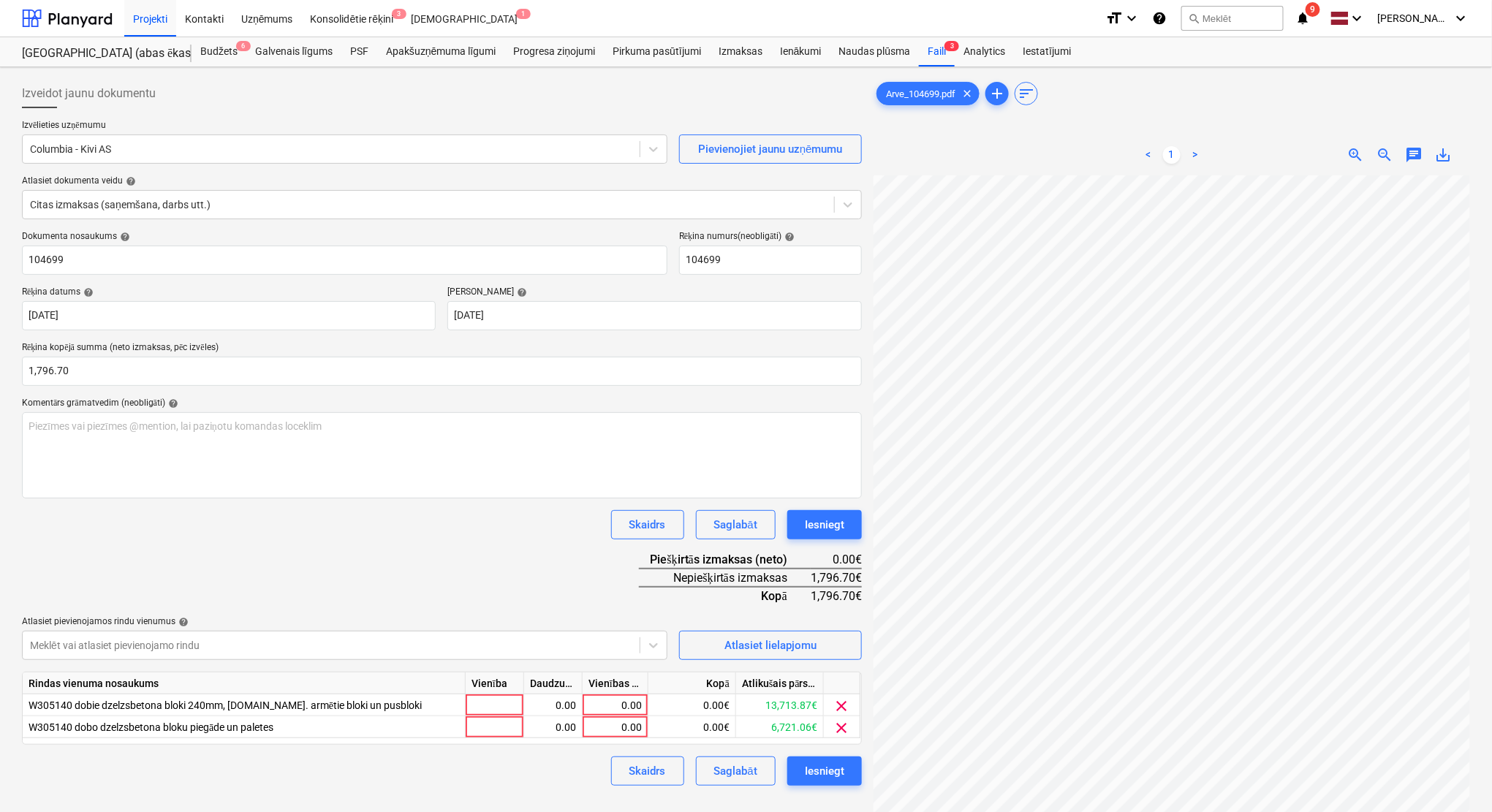
scroll to position [102, 61]
click at [637, 723] on div "0.00" at bounding box center [615, 727] width 53 height 22
type input "471"
click at [637, 700] on div "0.00" at bounding box center [615, 704] width 53 height 22
type input "1325.70"
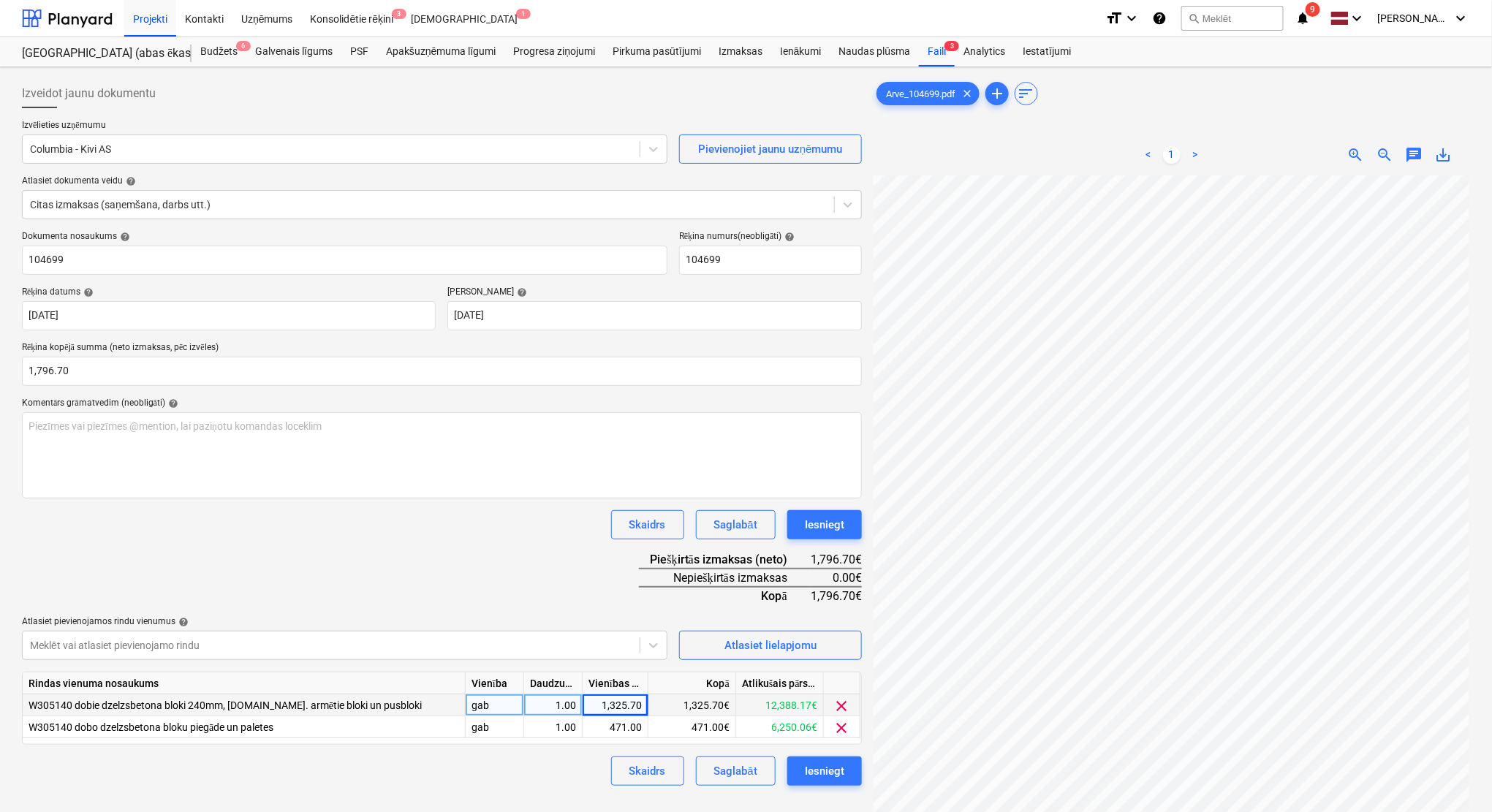
click at [504, 509] on div "Dokumenta nosaukums help 104699 Rēķina numurs (neobligāti) help 104699 Rēķina d…" at bounding box center [442, 508] width 840 height 554
click at [834, 767] on div "Iesniegt" at bounding box center [824, 771] width 40 height 19
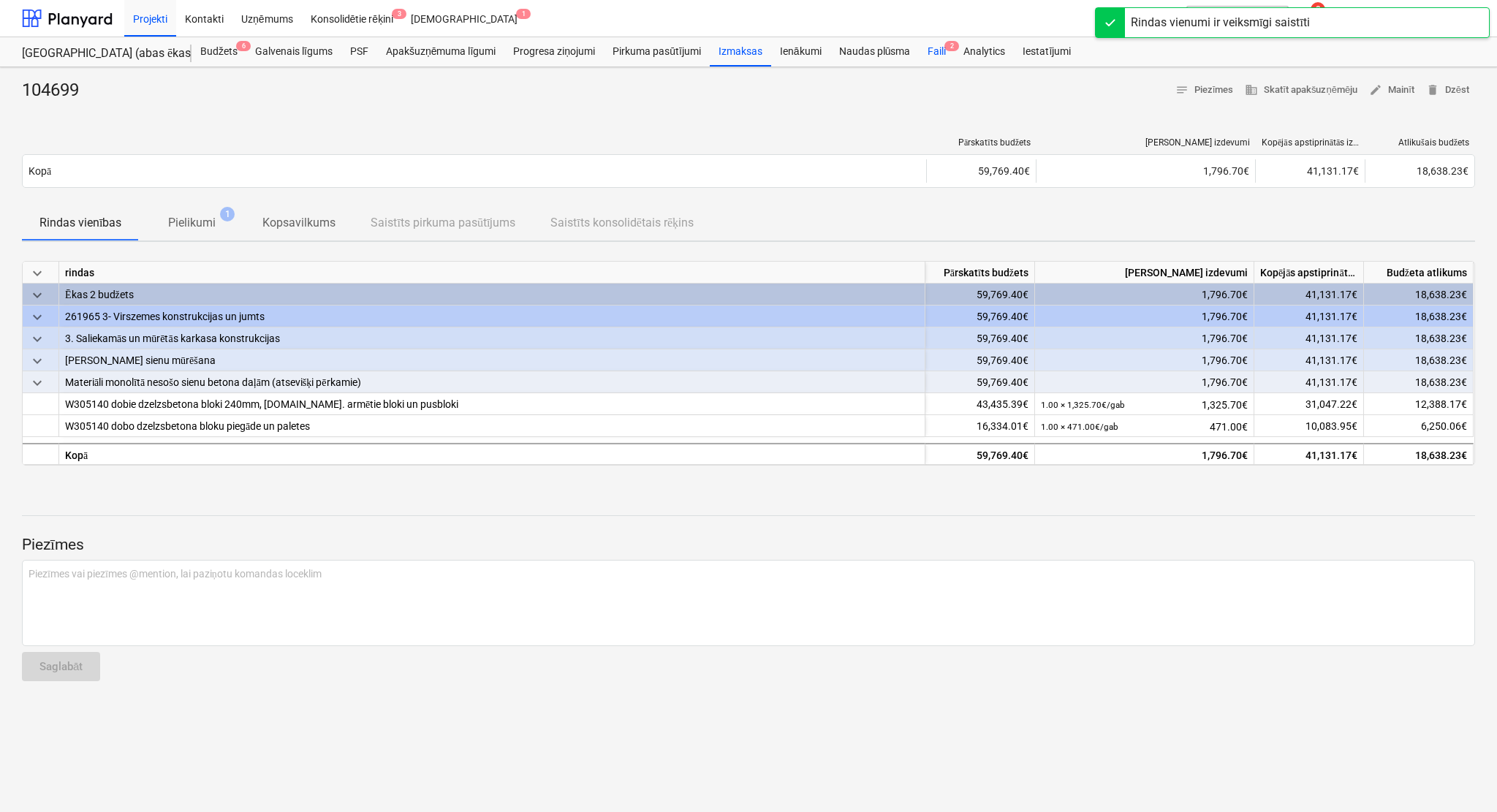
click at [932, 53] on div "Faili 2" at bounding box center [937, 51] width 36 height 29
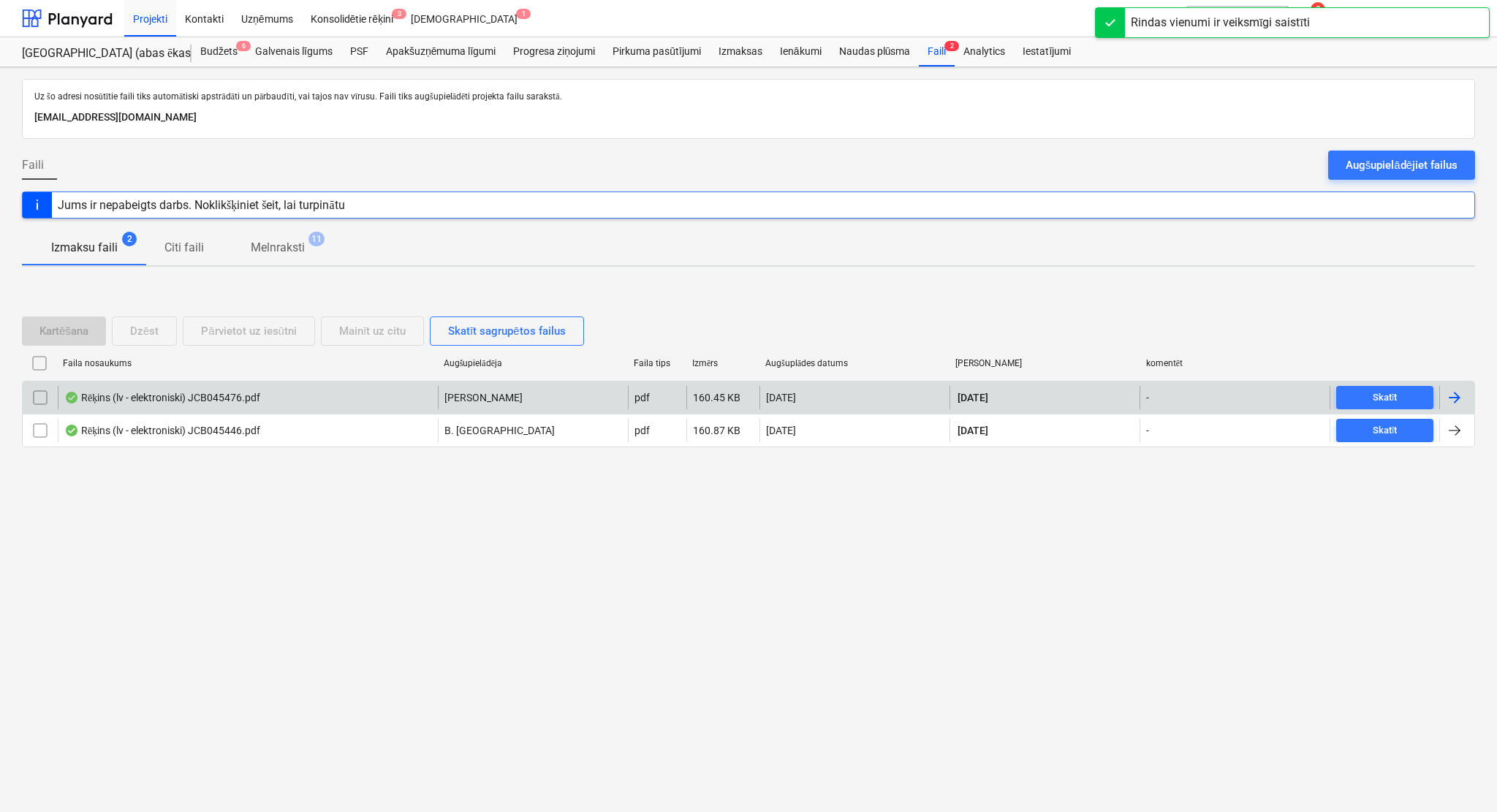
click at [1457, 406] on div at bounding box center [1454, 397] width 17 height 17
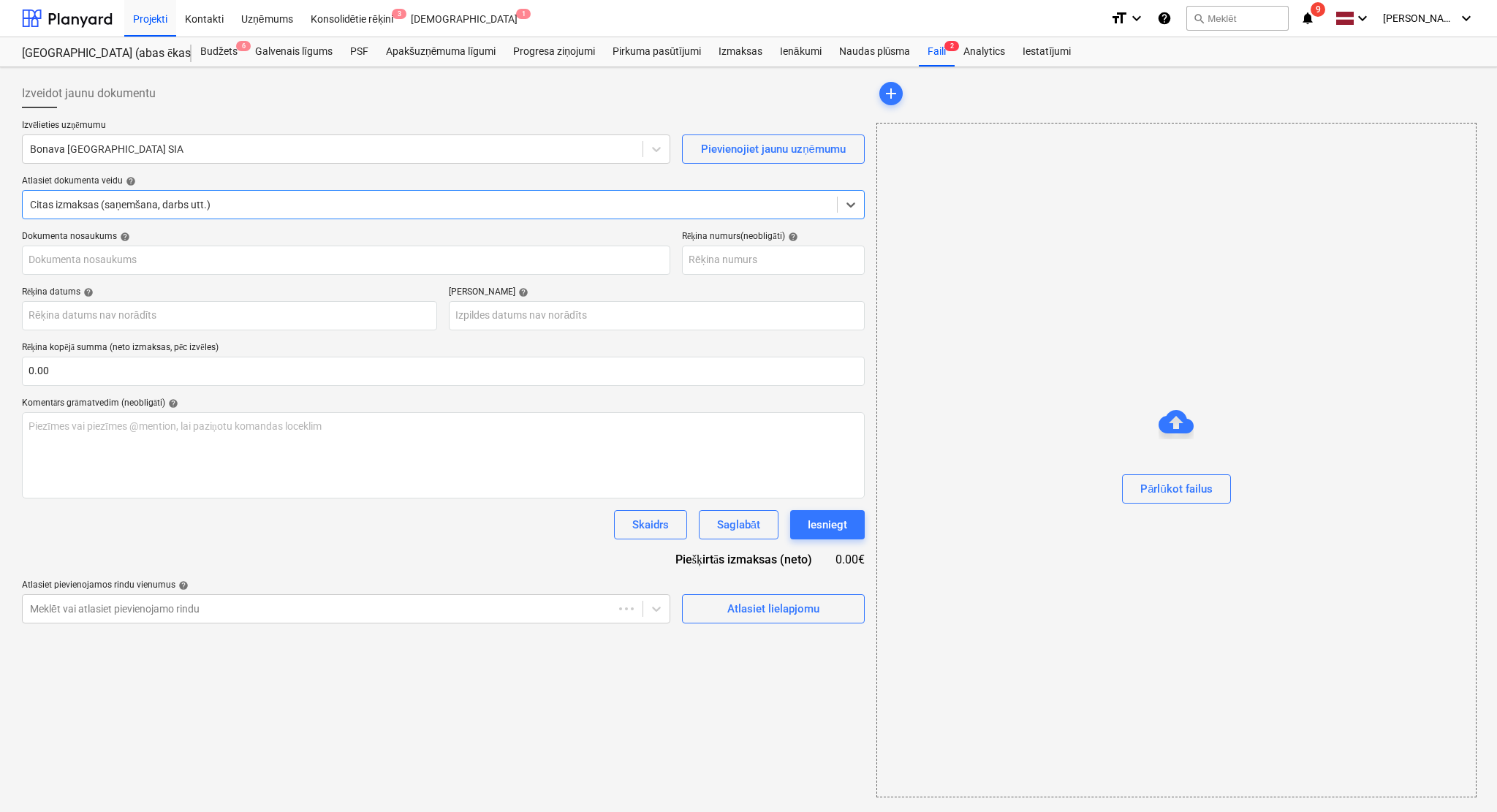
type input "JCB045476"
type input "[DATE]"
type input "01 Oct 2025"
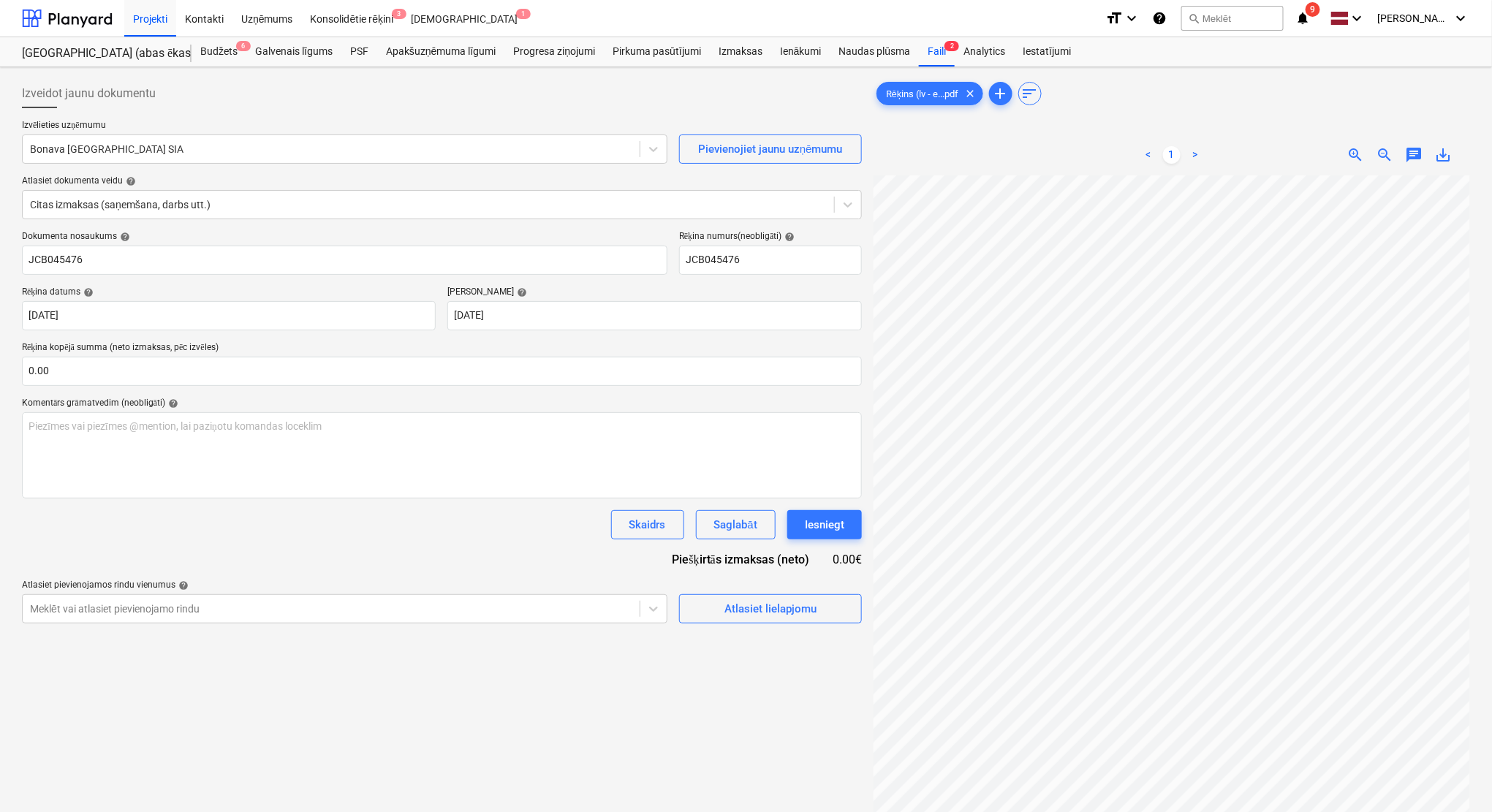
scroll to position [19, 64]
click at [132, 130] on p "Izvēlieties uzņēmumu" at bounding box center [345, 127] width 646 height 15
click at [205, 149] on div at bounding box center [331, 148] width 602 height 15
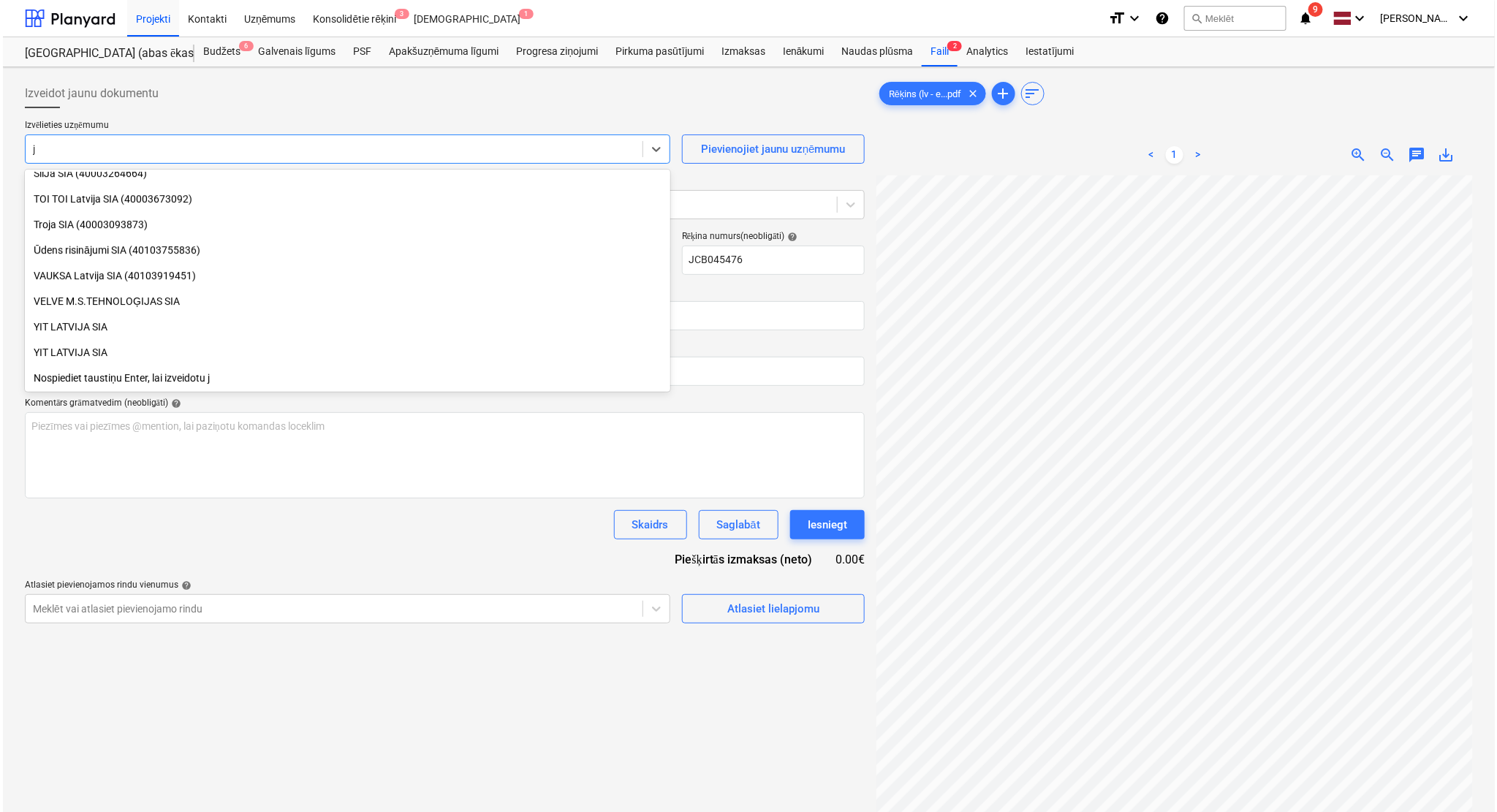
scroll to position [2056, 0]
type input "jc"
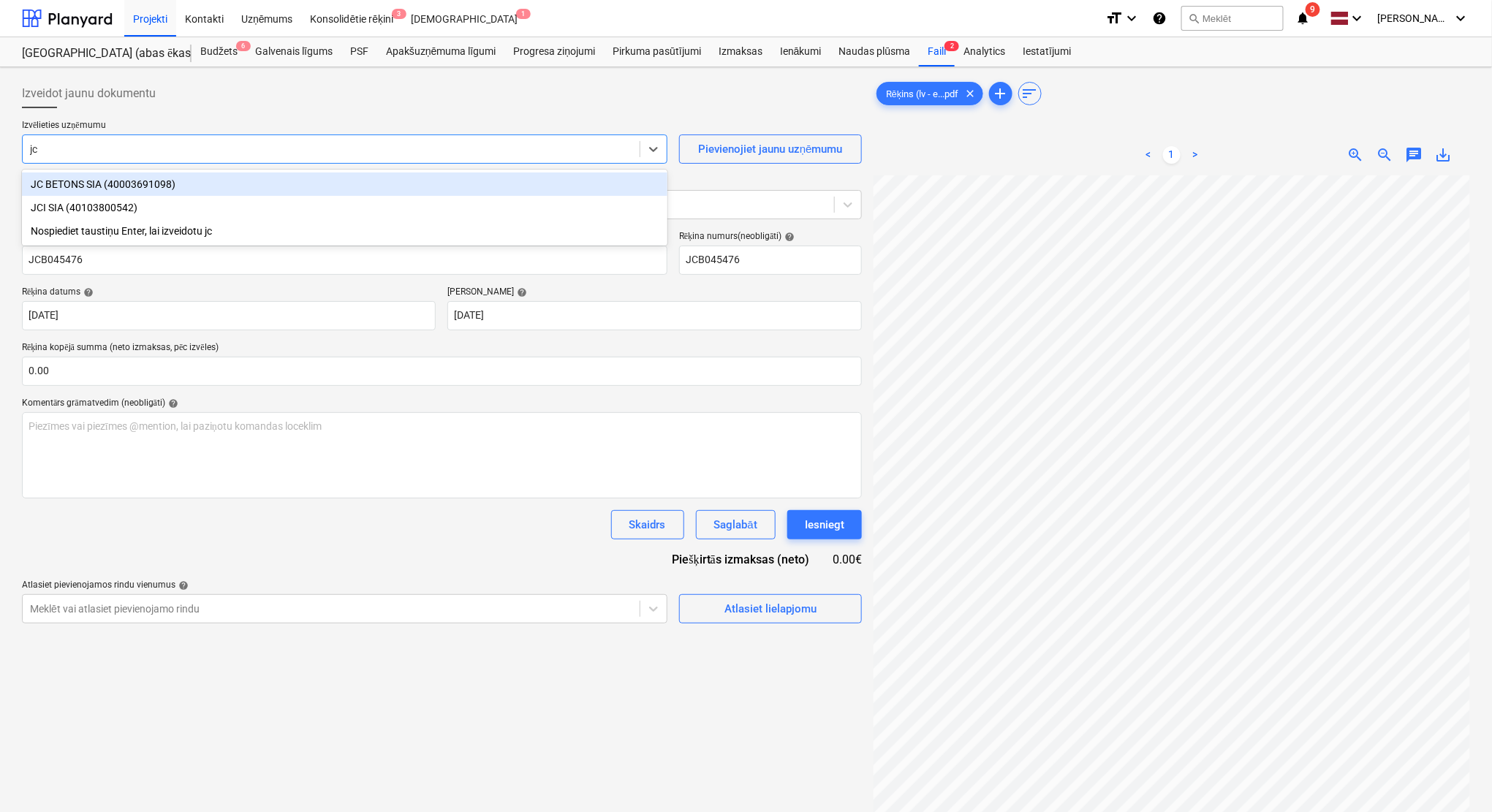
click at [192, 179] on div "JC BETONS SIA (40003691098)" at bounding box center [345, 184] width 646 height 23
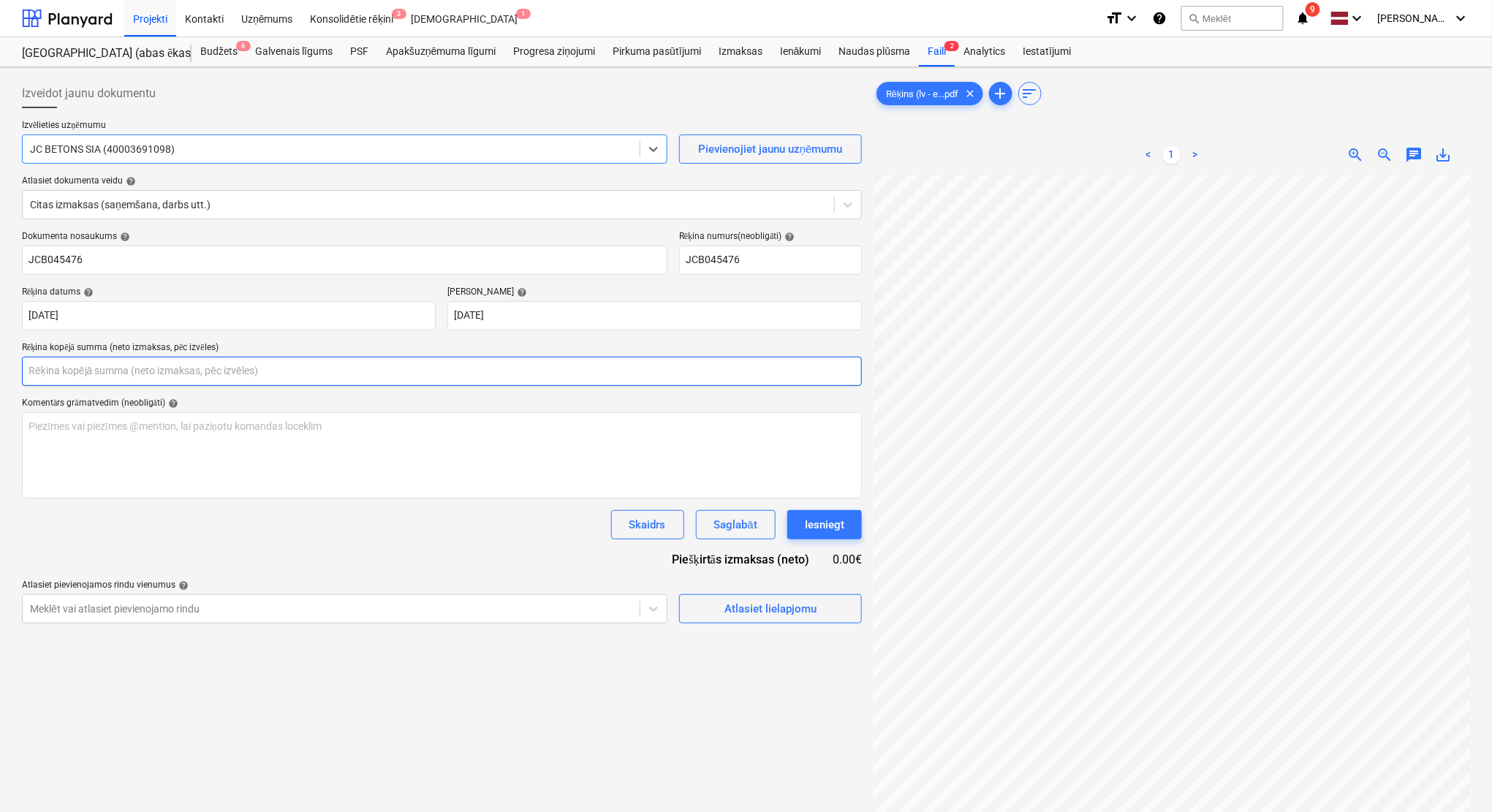
click at [251, 370] on input "text" at bounding box center [442, 371] width 840 height 29
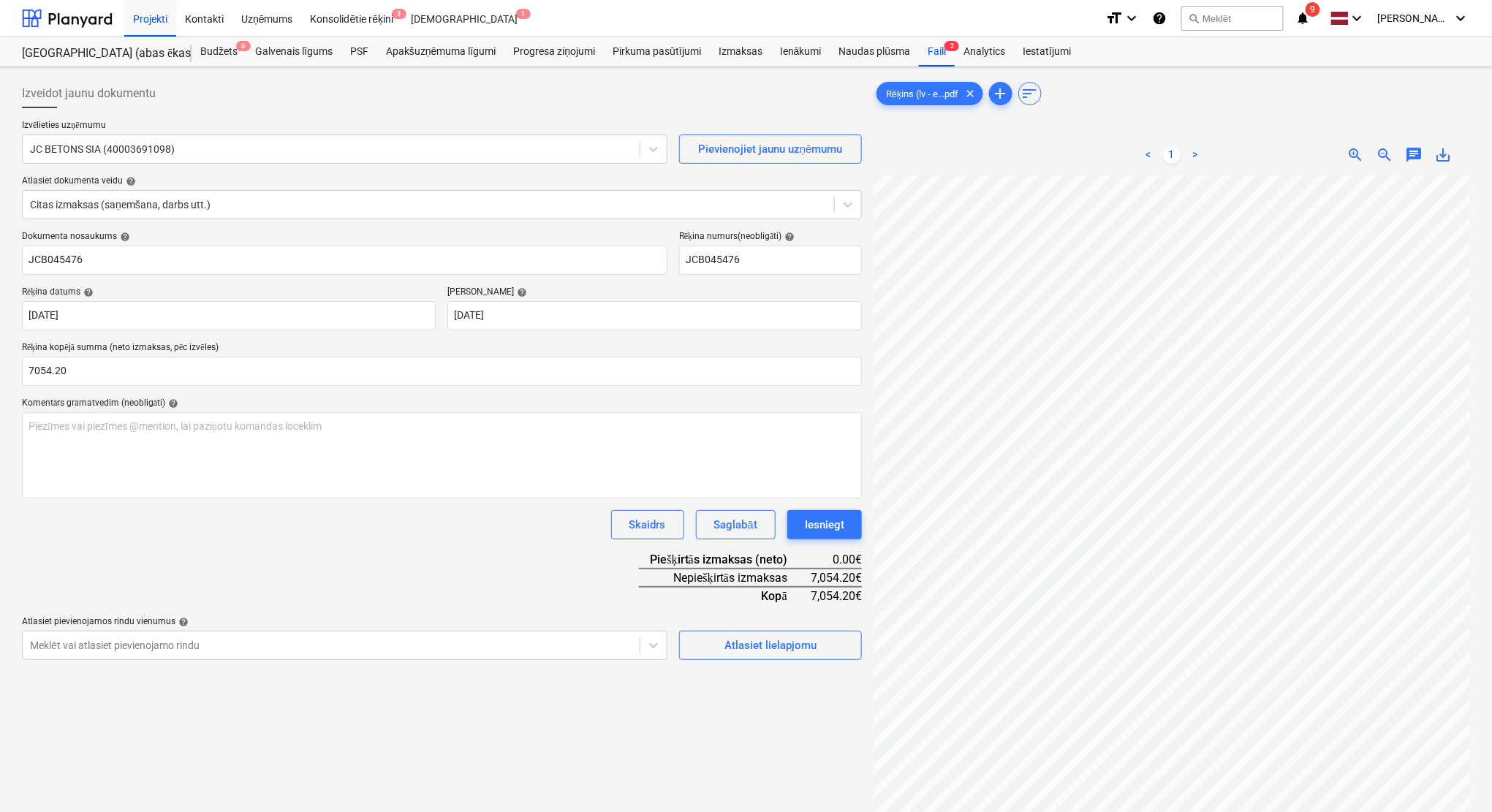
type input "7,054.20"
click at [316, 569] on div "Dokumenta nosaukums help JCB045476 Rēķina numurs (neobligāti) help JCB045476 Rē…" at bounding box center [442, 445] width 840 height 429
click at [750, 644] on div "Atlasiet lielapjomu" at bounding box center [770, 645] width 92 height 19
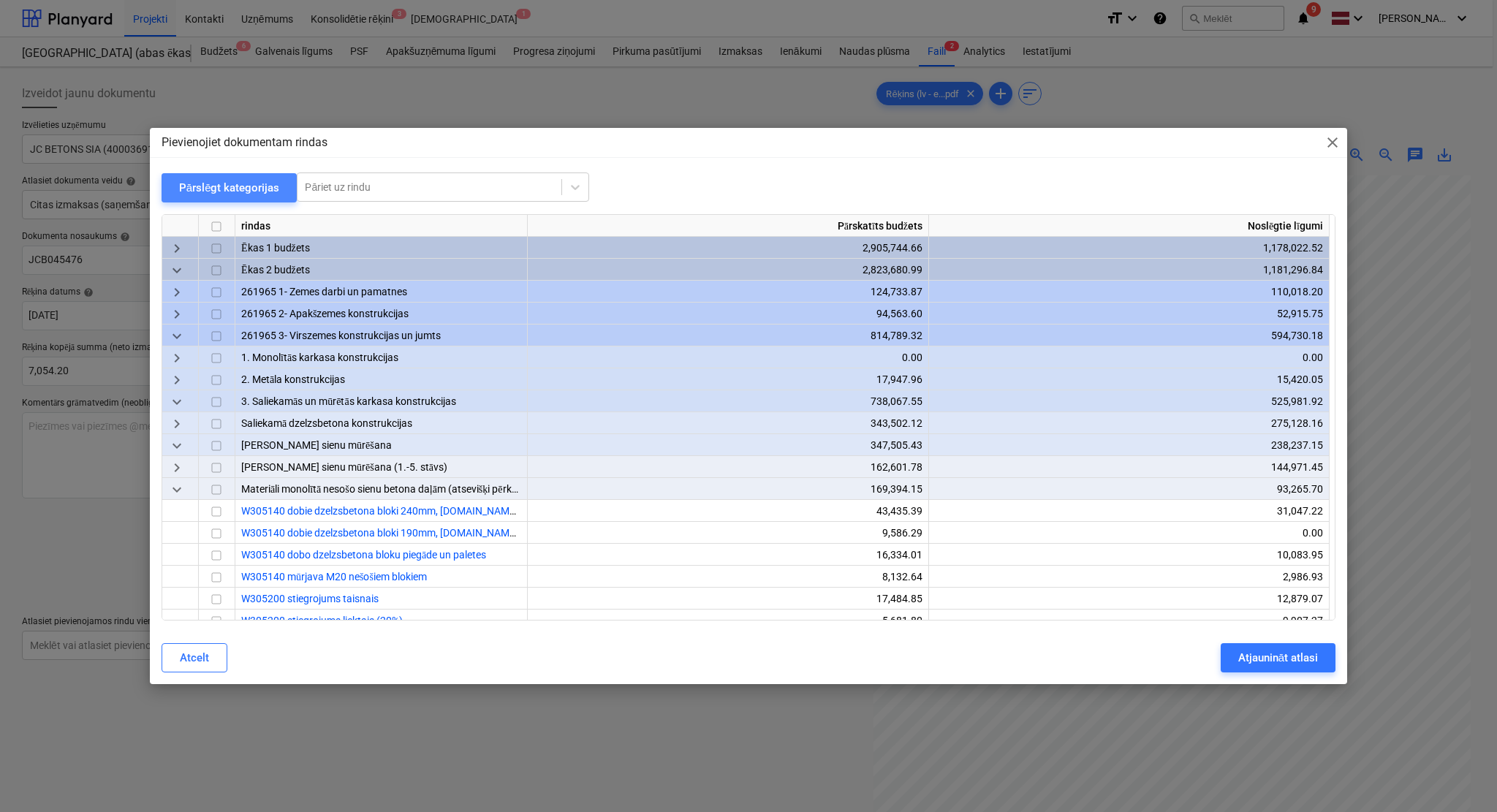
click at [239, 188] on div "Pārslēgt kategorijas" at bounding box center [230, 188] width 101 height 19
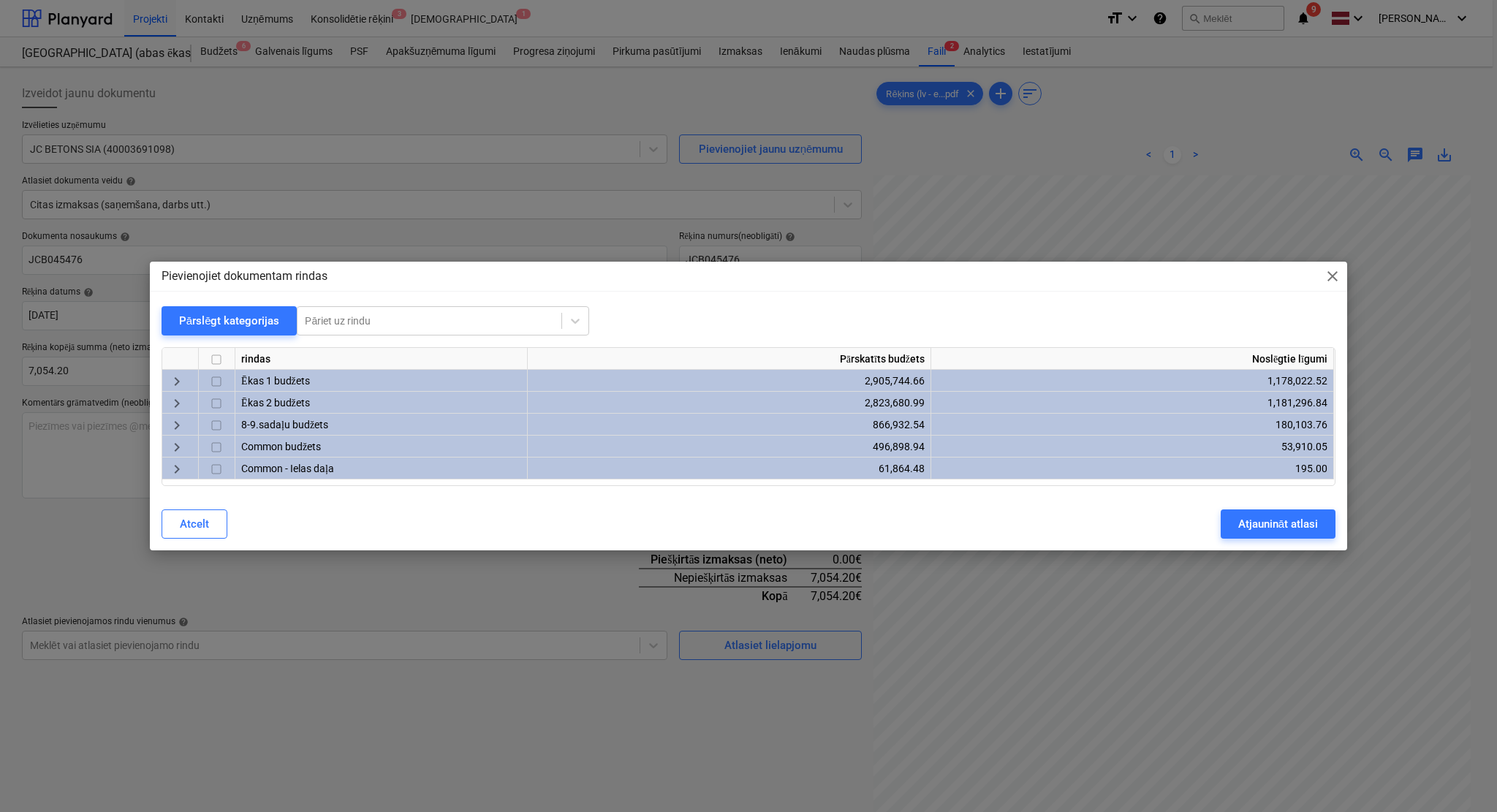
click at [176, 391] on div "keyboard_arrow_right" at bounding box center [180, 402] width 37 height 22
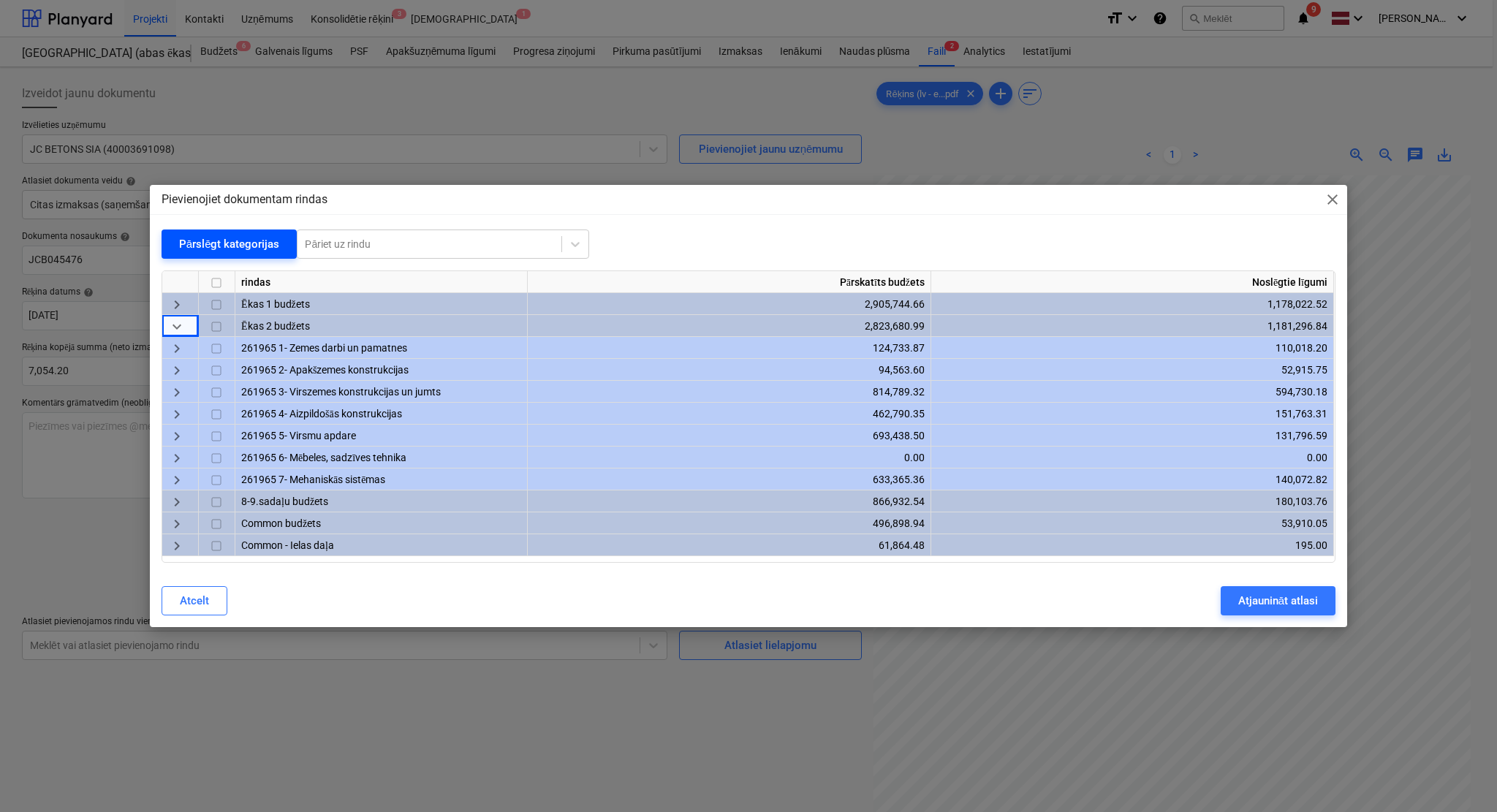
click at [211, 255] on button "Pārslēgt kategorijas" at bounding box center [230, 244] width 136 height 29
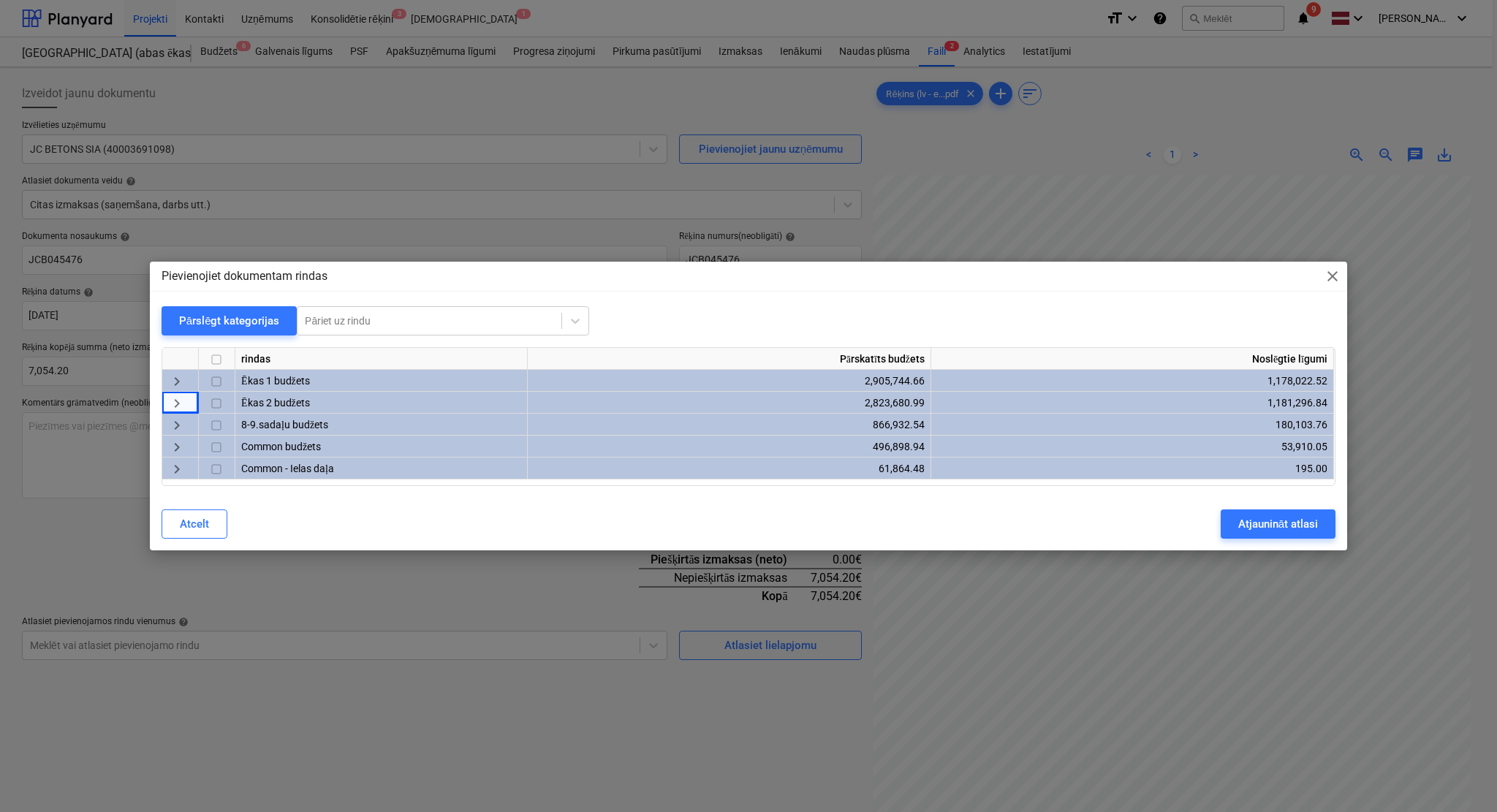
click at [172, 386] on span "keyboard_arrow_right" at bounding box center [176, 382] width 17 height 17
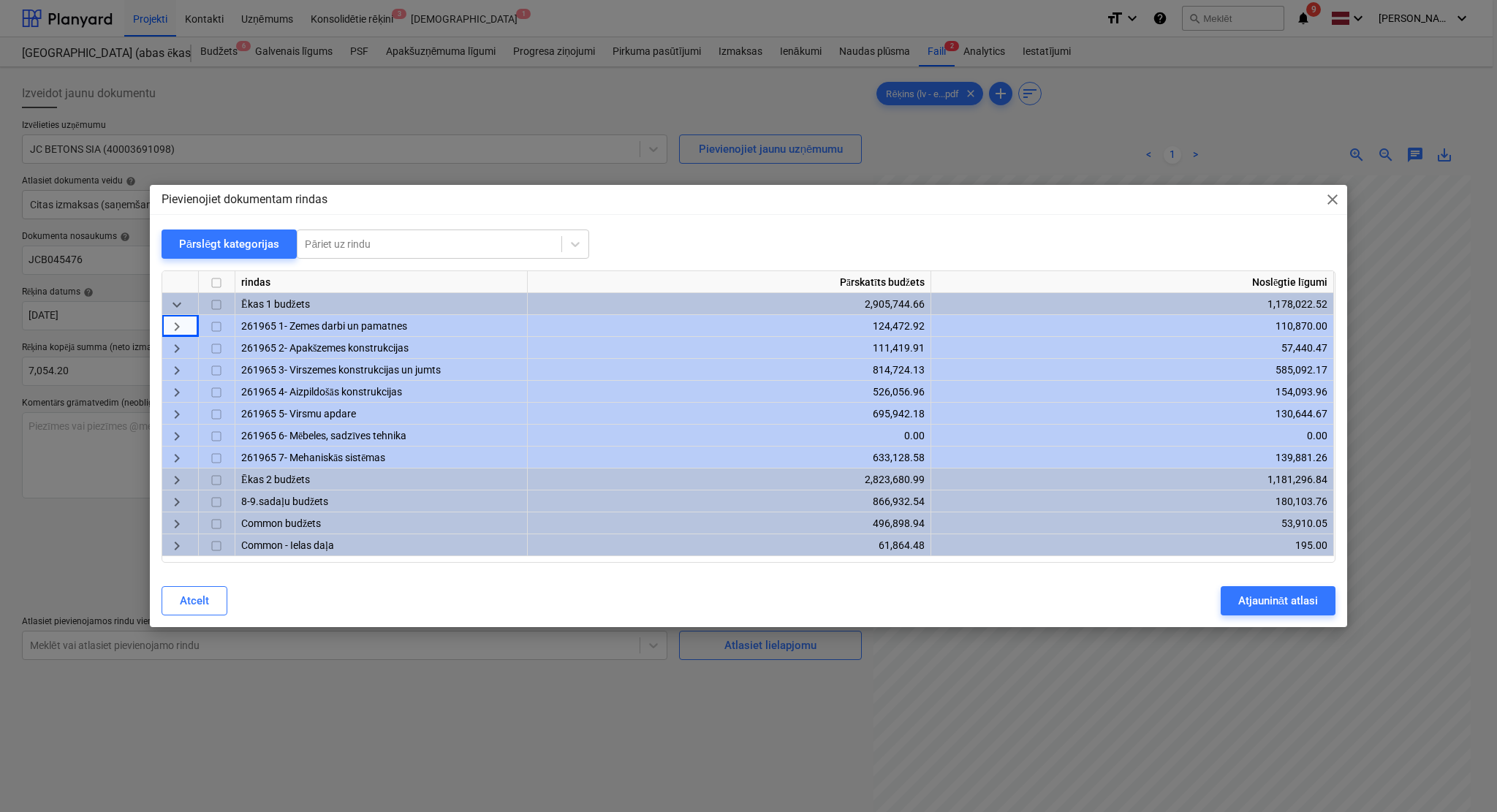
click at [219, 224] on div "Pievienojiet dokumentam rindas close Pārslēgt kategorijas Pāriet uz rindu rinda…" at bounding box center [748, 406] width 1197 height 443
click at [228, 241] on div "Pārslēgt kategorijas" at bounding box center [230, 244] width 101 height 19
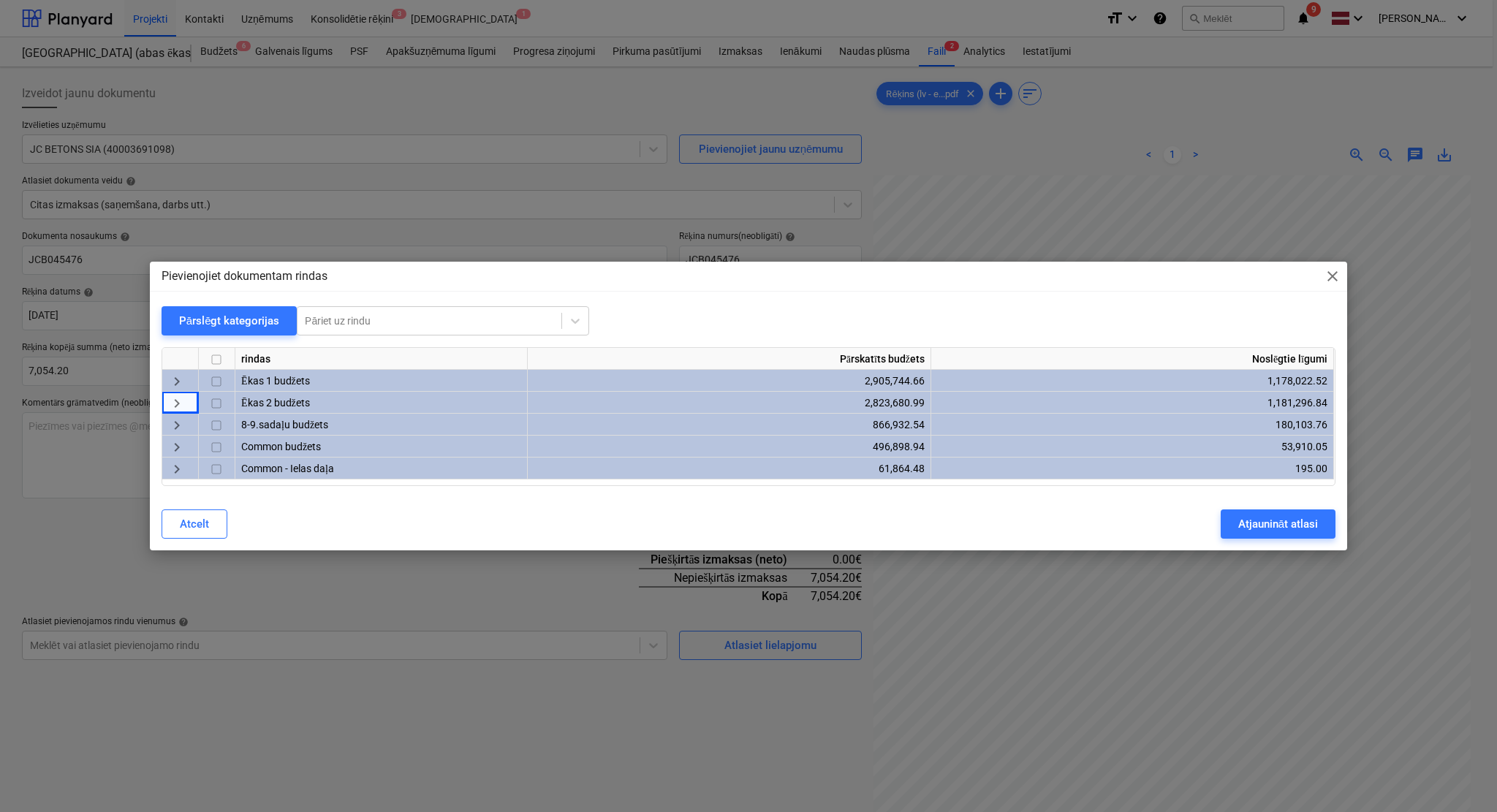
click at [176, 379] on span "keyboard_arrow_right" at bounding box center [176, 382] width 17 height 17
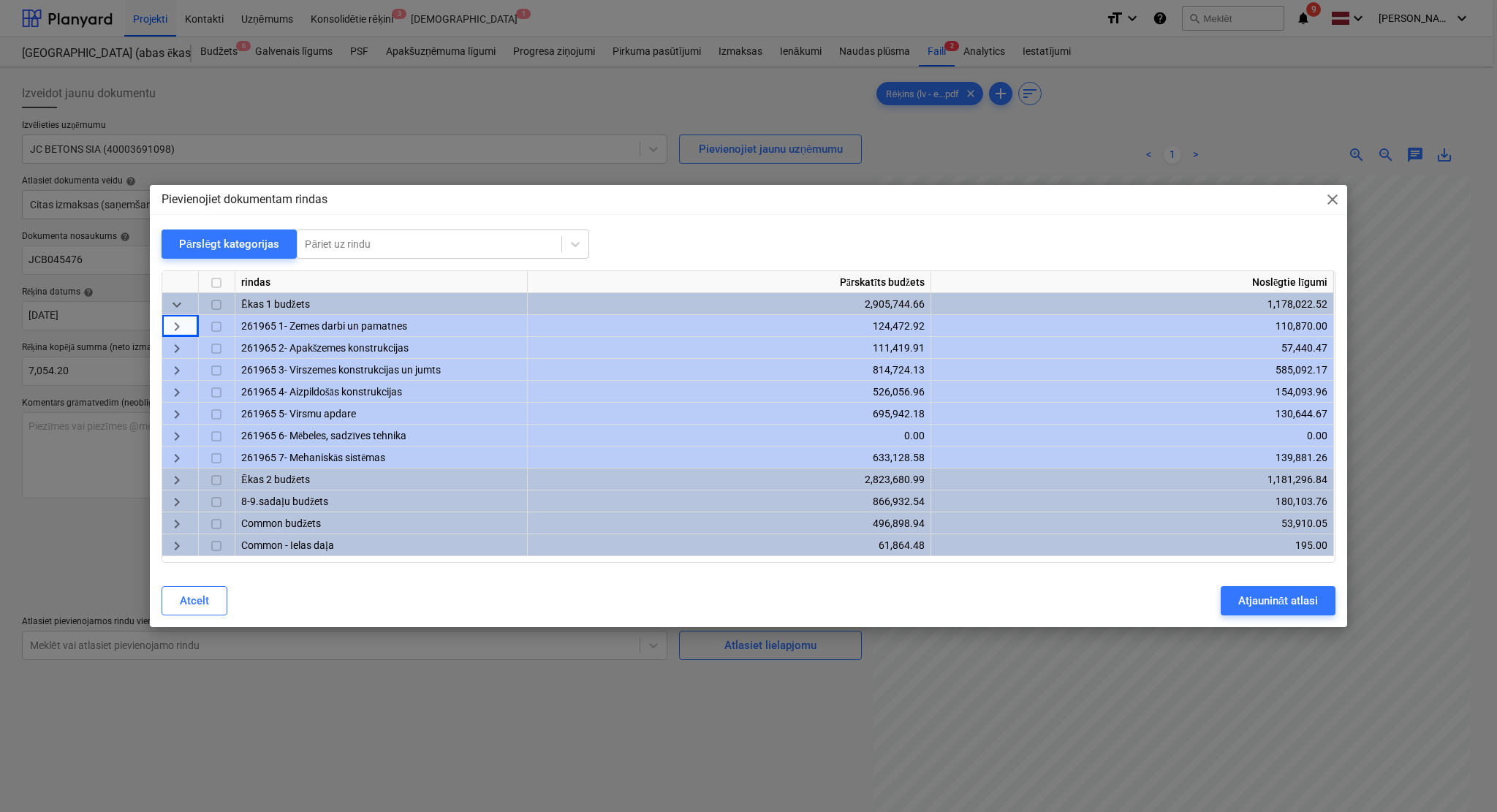
click at [177, 376] on span "keyboard_arrow_right" at bounding box center [176, 371] width 17 height 17
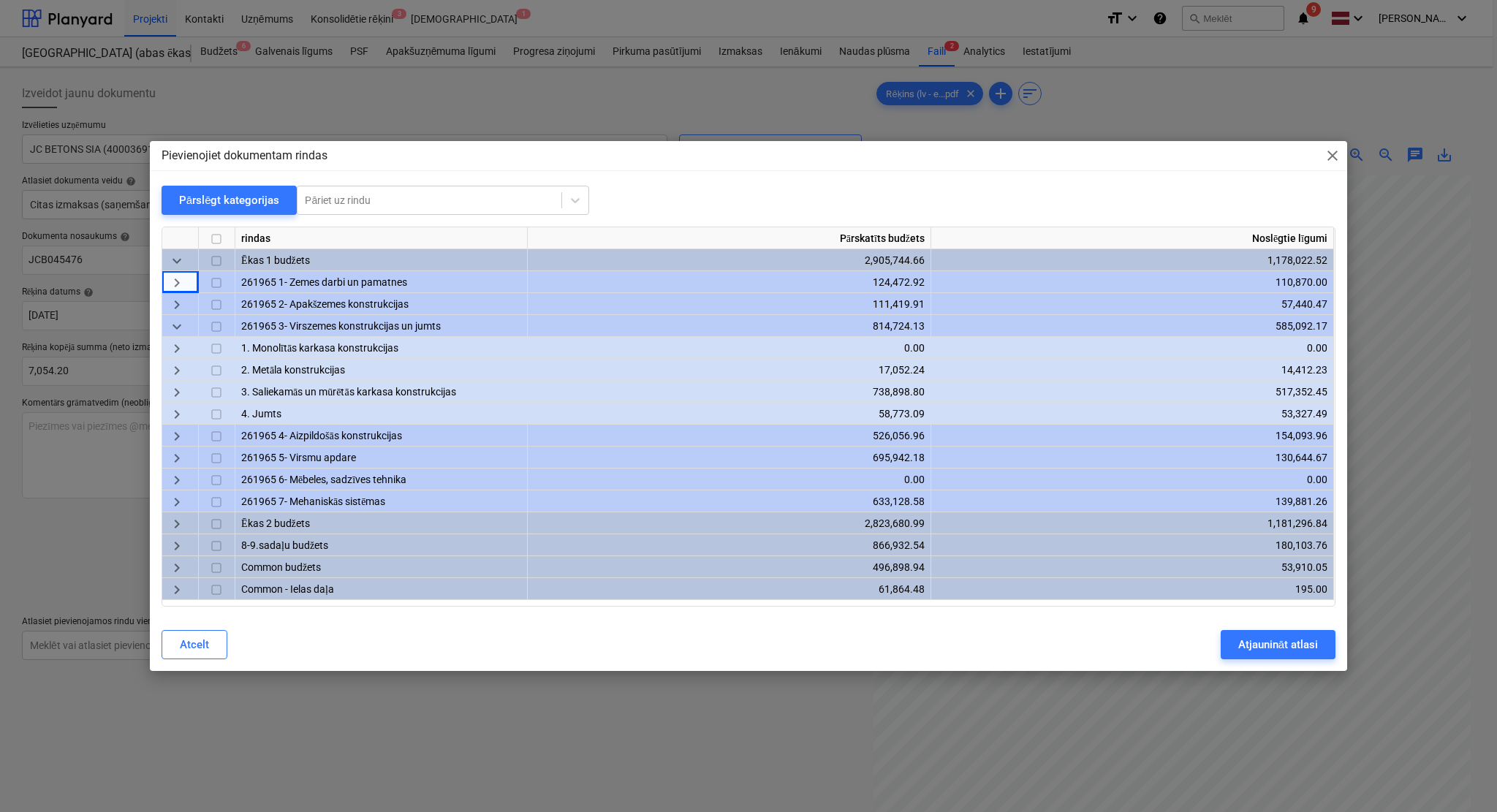
click at [181, 386] on span "keyboard_arrow_right" at bounding box center [176, 393] width 17 height 17
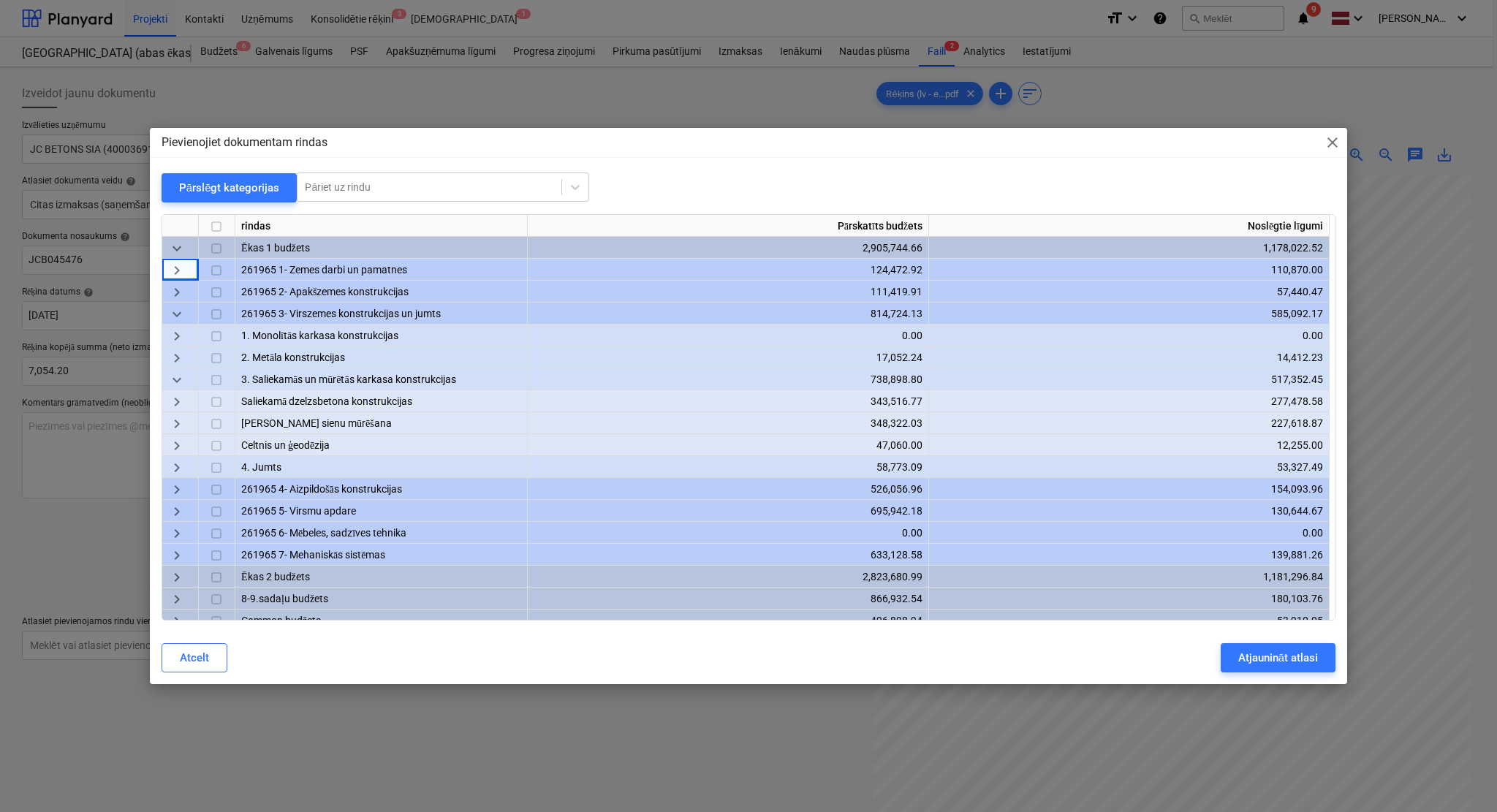
click at [182, 422] on span "keyboard_arrow_right" at bounding box center [176, 423] width 17 height 17
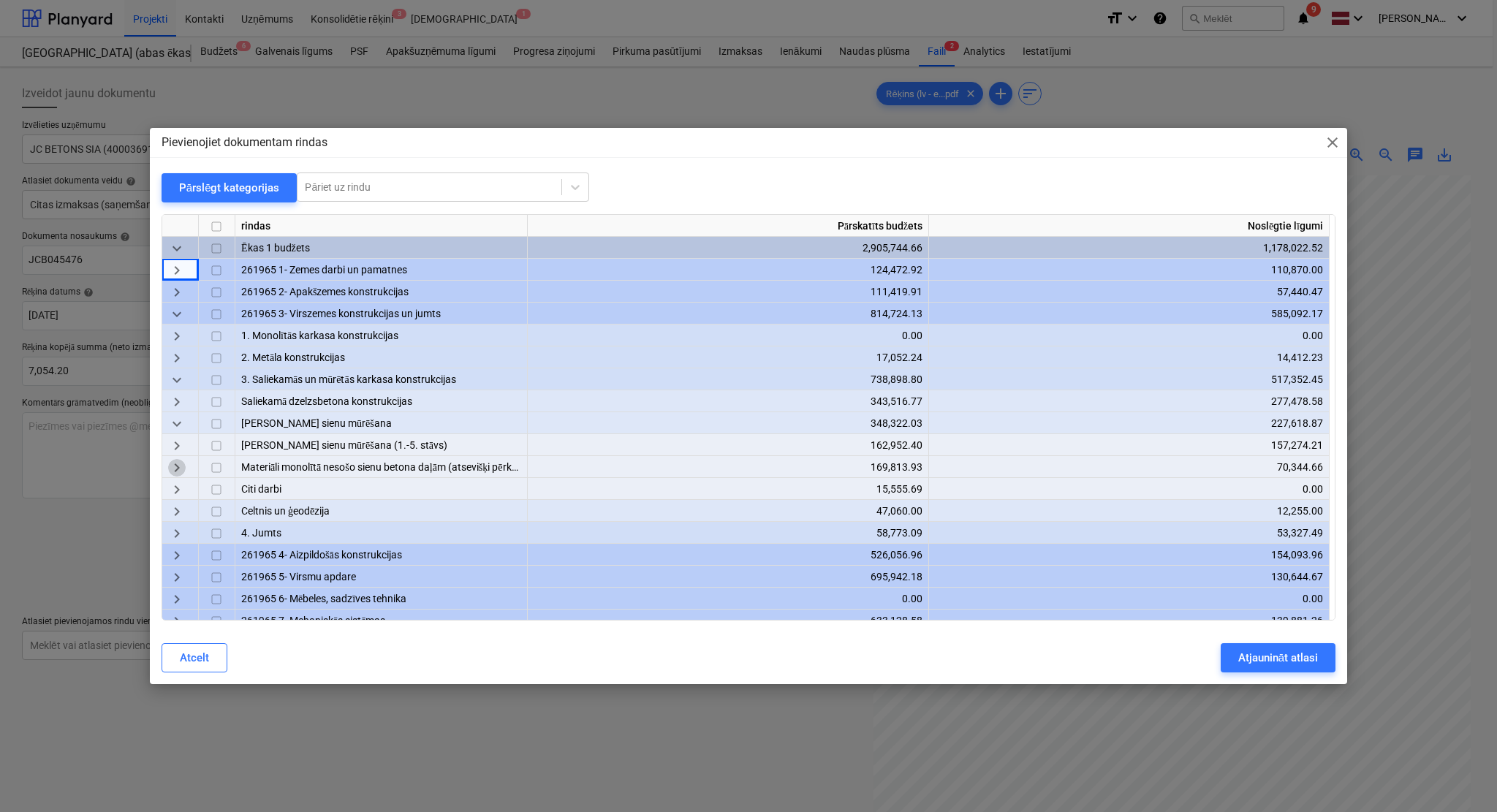
click at [183, 467] on span "keyboard_arrow_right" at bounding box center [176, 468] width 17 height 17
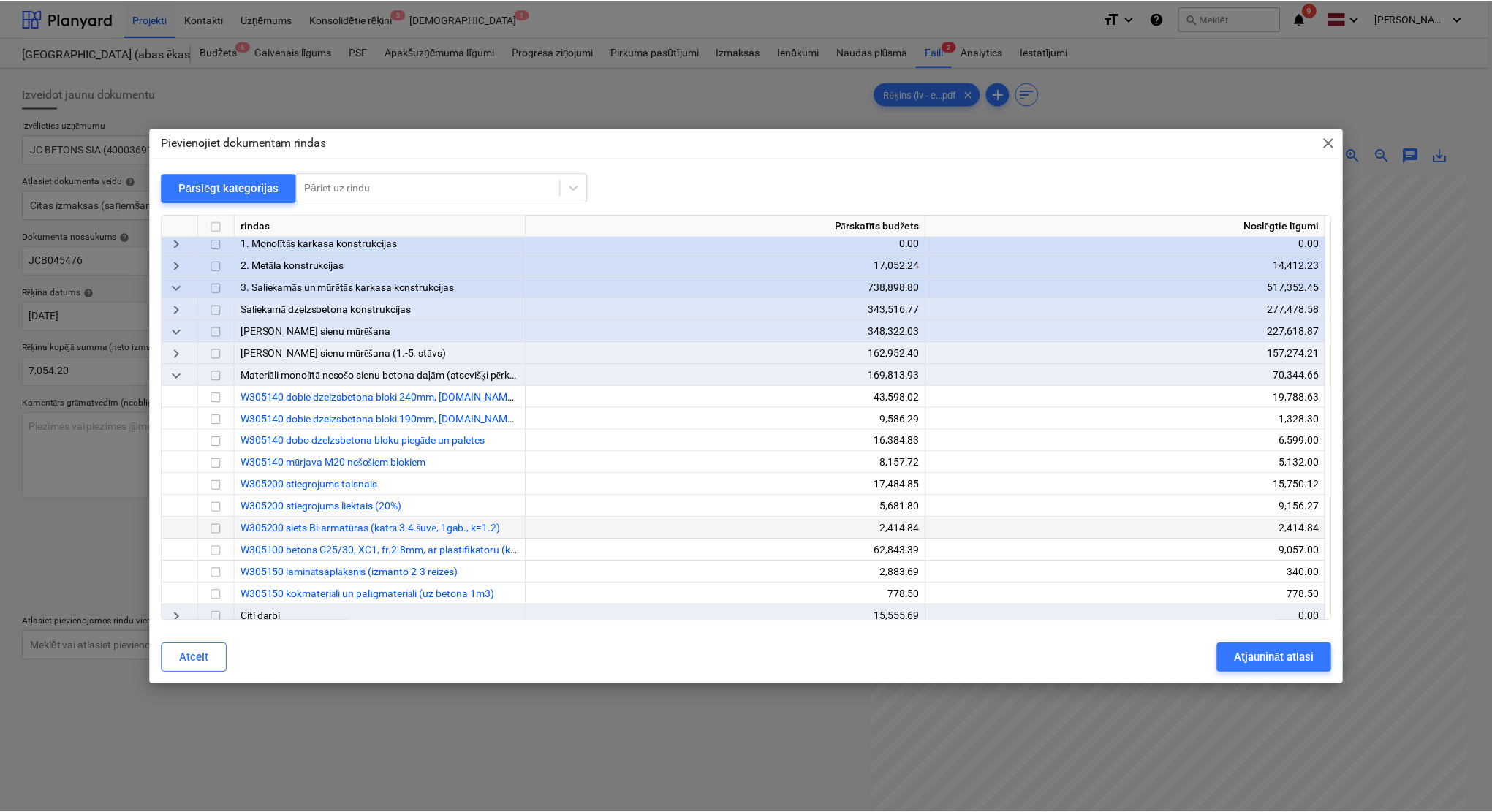
scroll to position [130, 0]
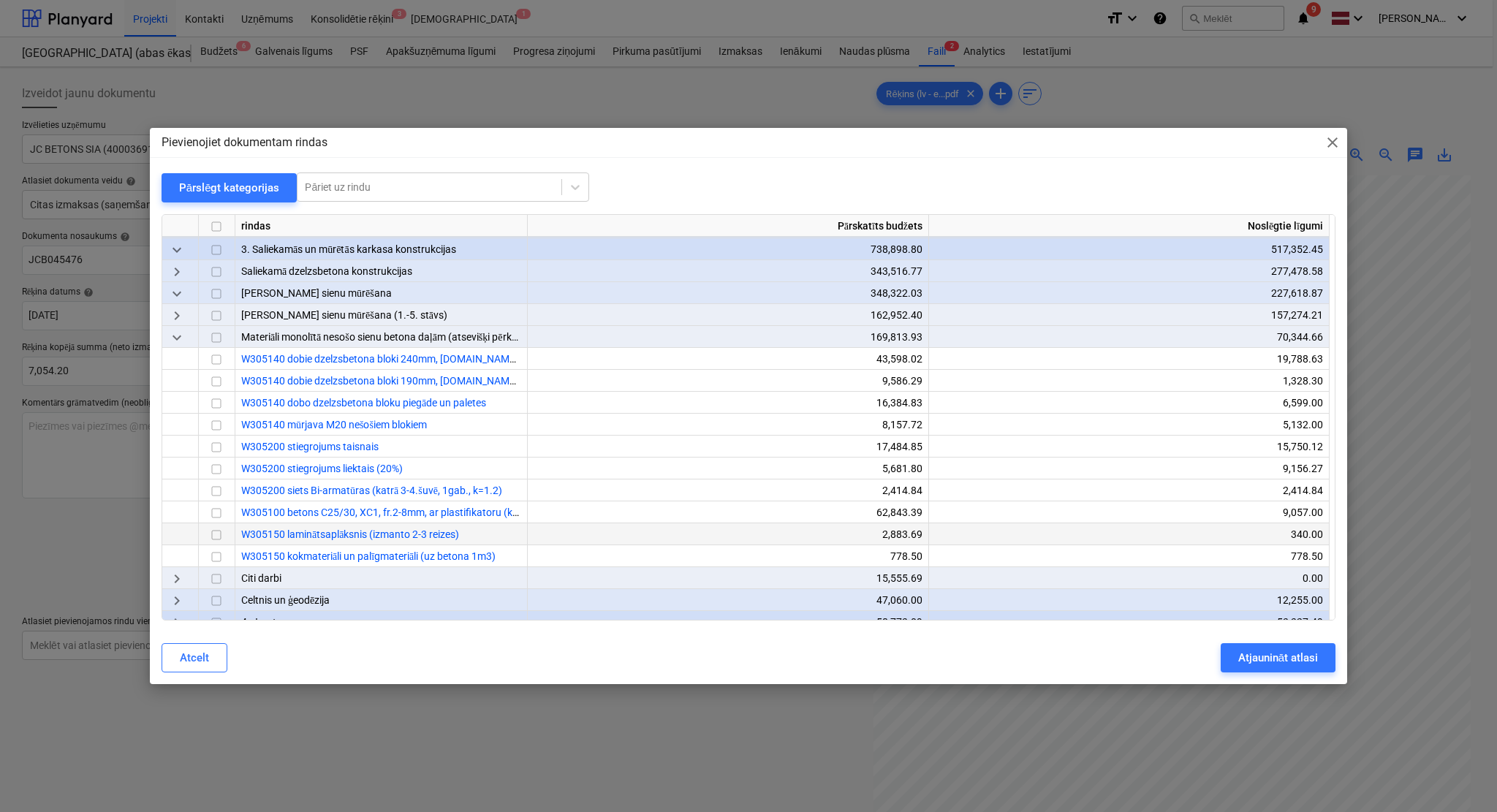
click at [215, 509] on input "checkbox" at bounding box center [216, 513] width 17 height 17
click at [1270, 658] on div "Atjaunināt atlasi" at bounding box center [1278, 658] width 80 height 19
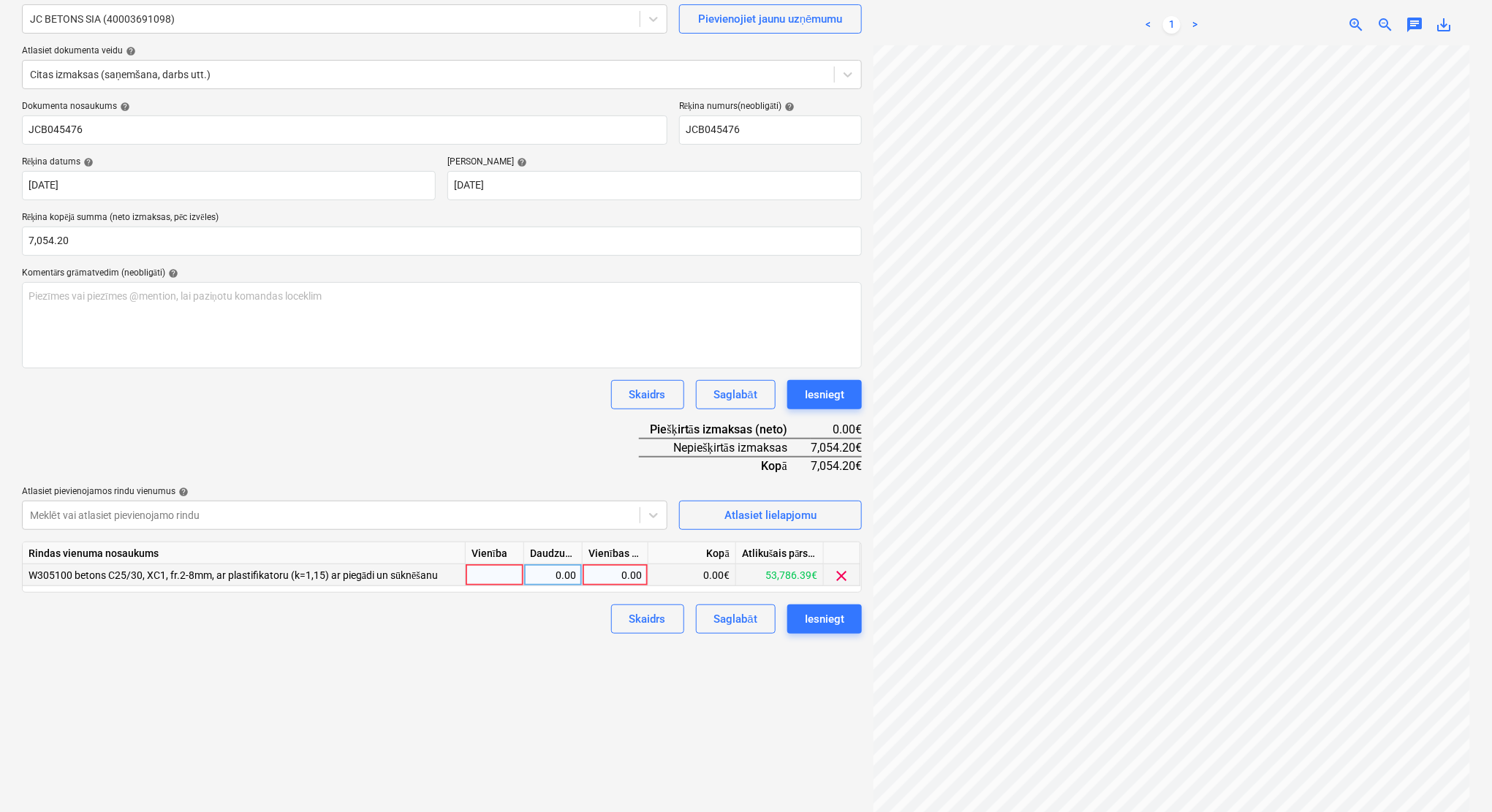
click at [618, 573] on div "0.00" at bounding box center [615, 575] width 53 height 22
type input "7054.20"
click at [476, 646] on div "Izveidot jaunu dokumentu Izvēlieties uzņēmumu JC BETONS SIA (40003691098) Pievi…" at bounding box center [442, 382] width 851 height 879
click at [826, 623] on div "Iesniegt" at bounding box center [824, 619] width 40 height 19
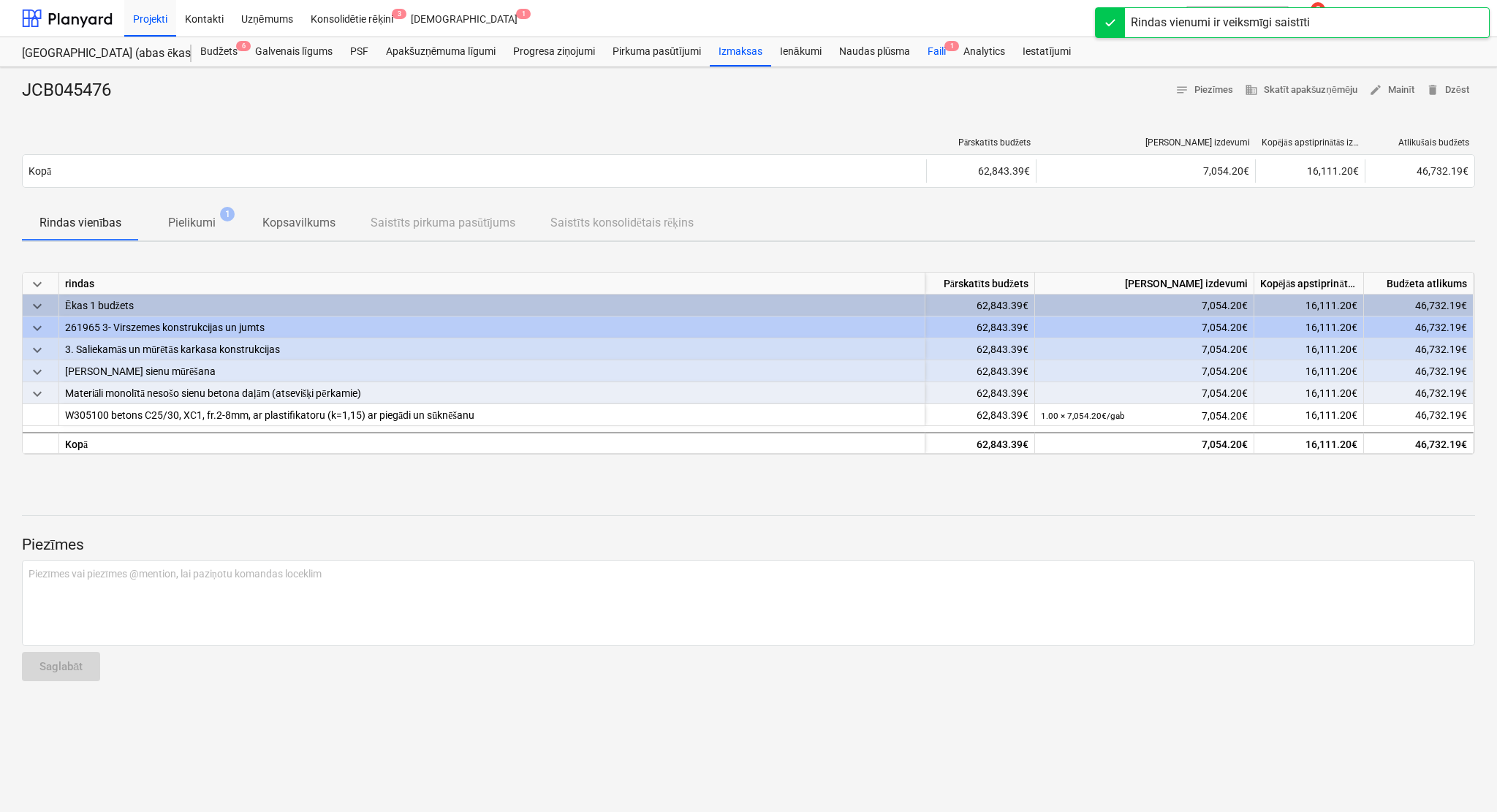
click at [937, 52] on div "Faili 1" at bounding box center [937, 51] width 36 height 29
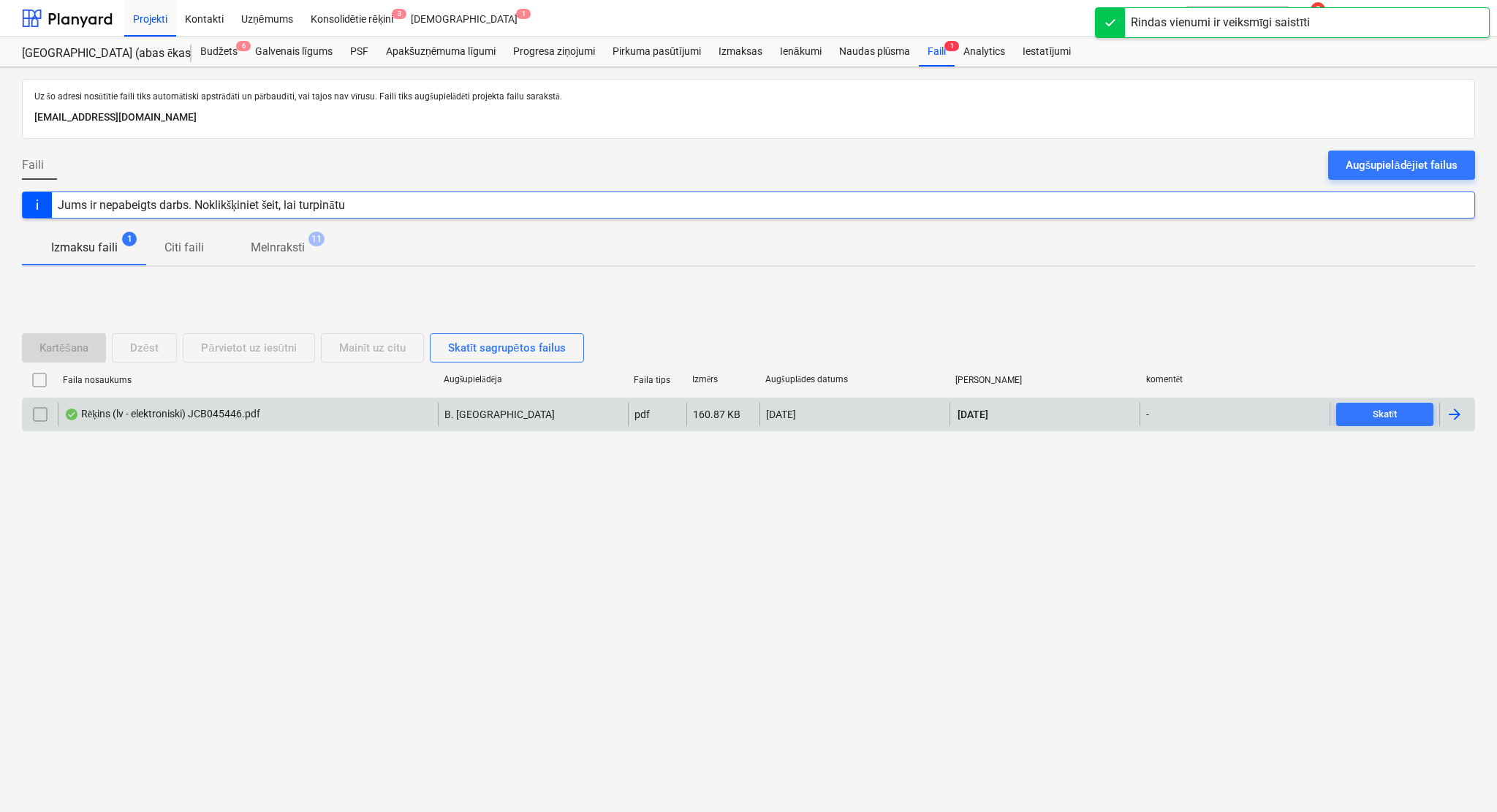
click at [1449, 409] on div at bounding box center [1454, 414] width 17 height 17
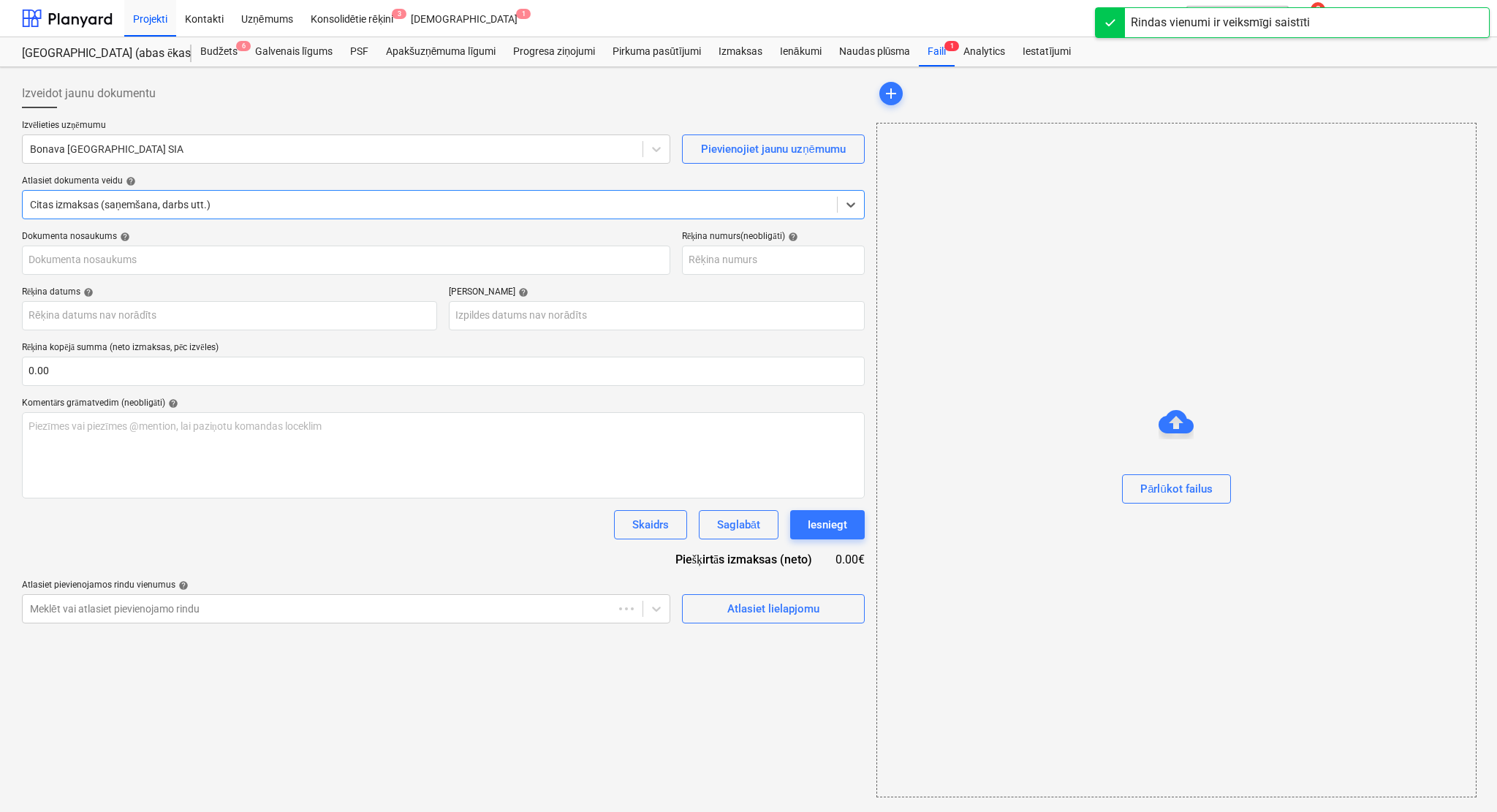
type input "JCB045446"
type input "[DATE]"
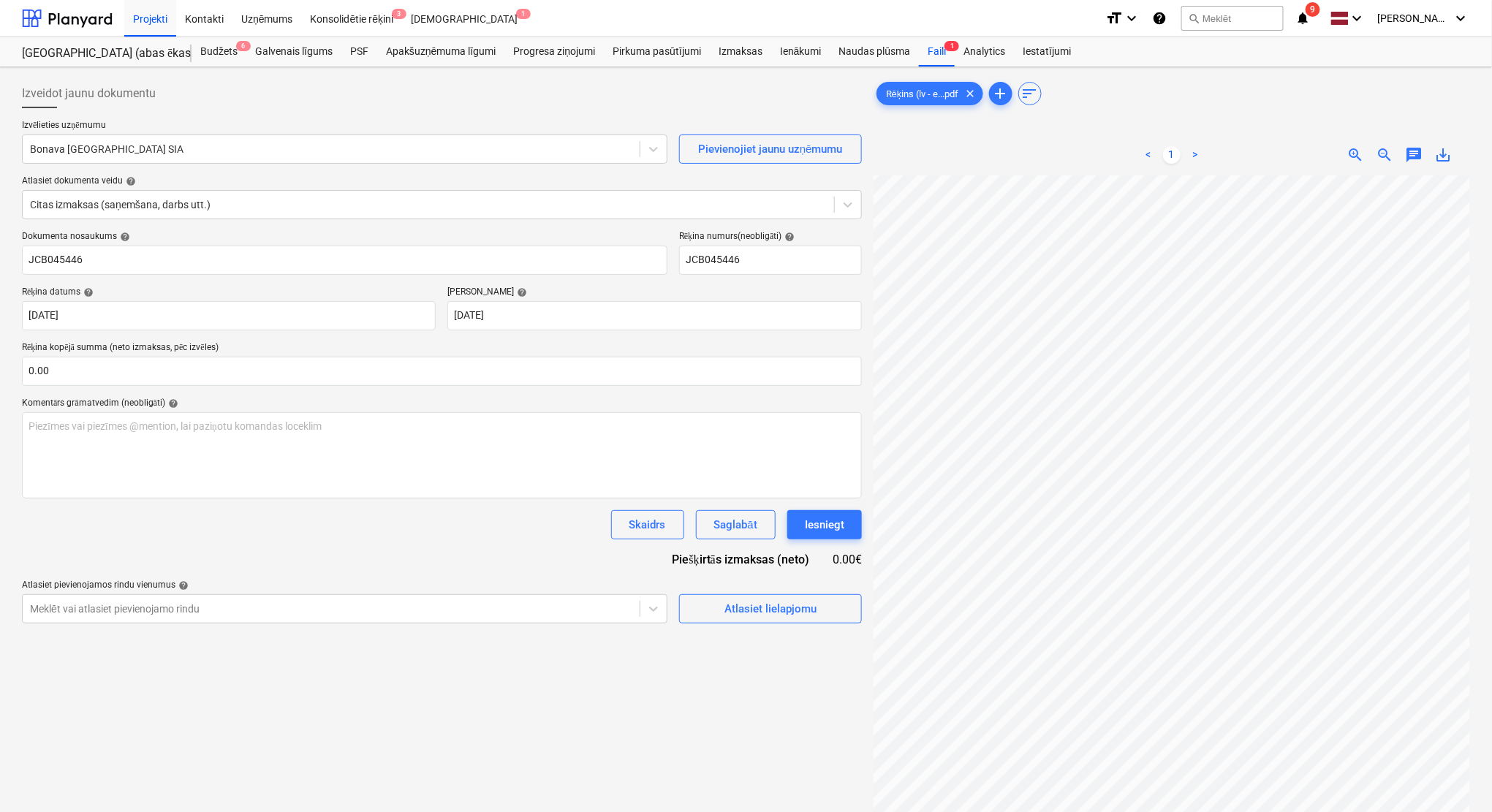
scroll to position [16, 52]
click at [142, 156] on div at bounding box center [331, 148] width 602 height 15
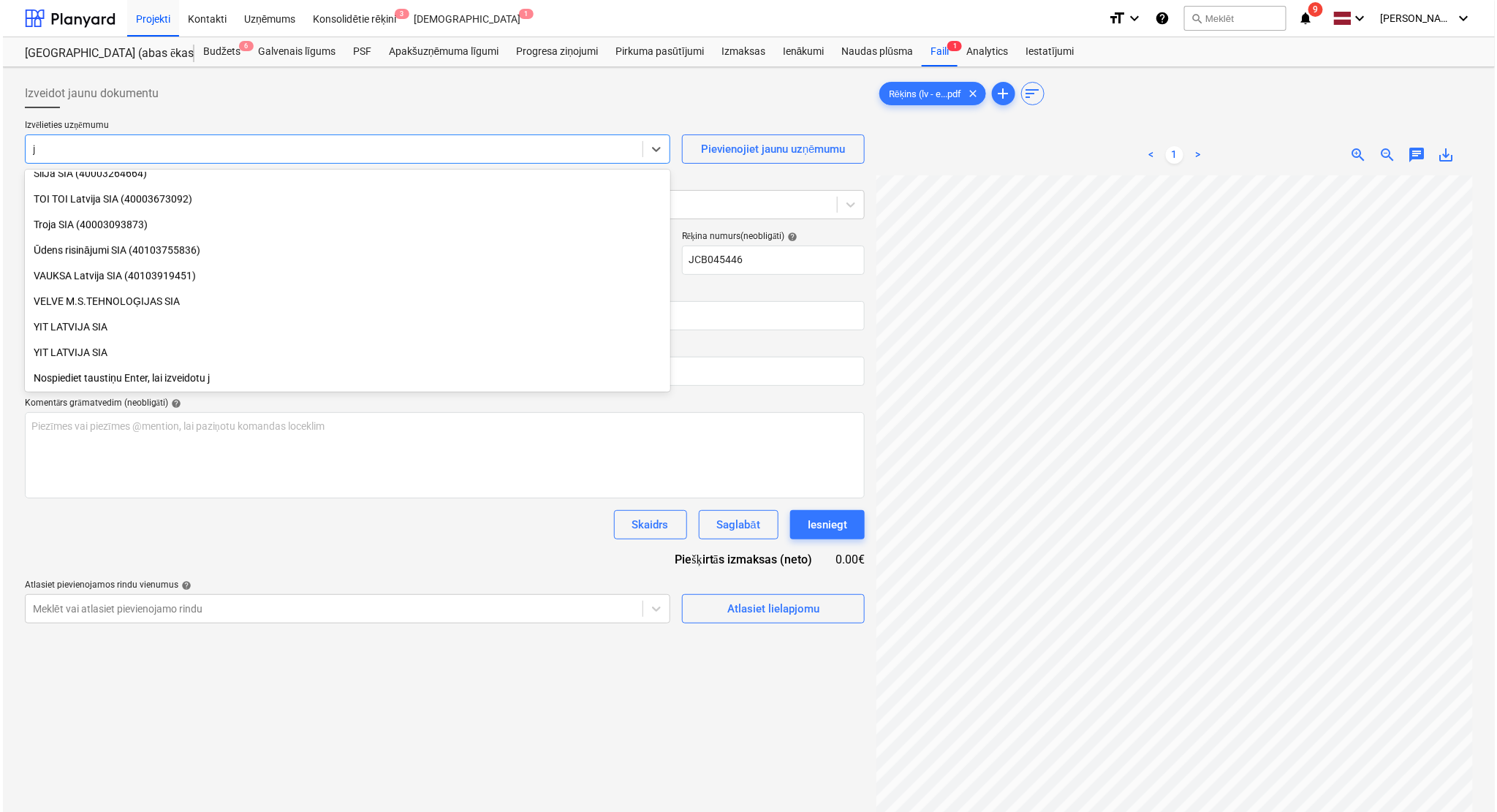
scroll to position [2056, 0]
type input "jc"
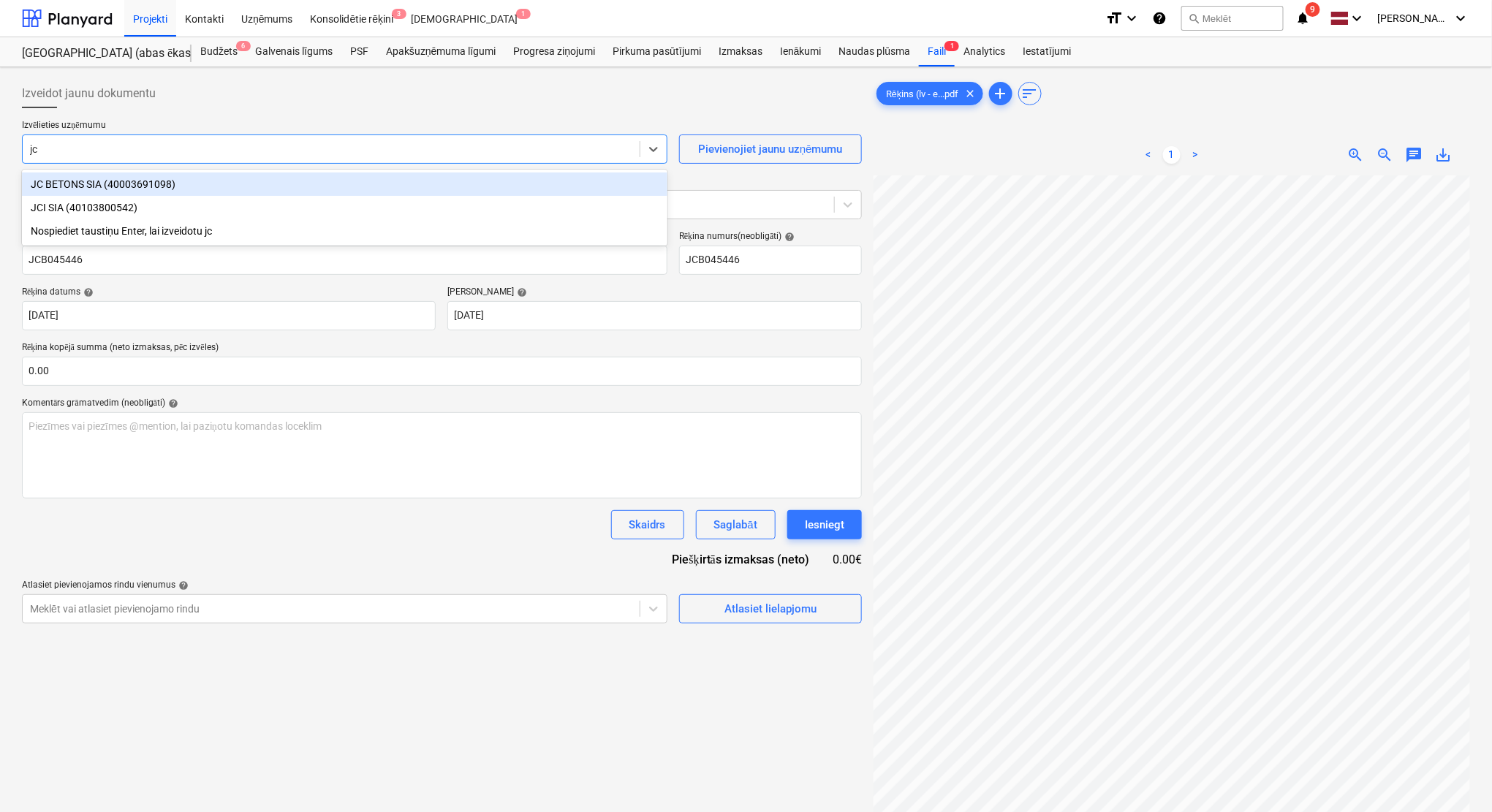
click at [157, 189] on div "JC BETONS SIA (40003691098)" at bounding box center [345, 184] width 646 height 23
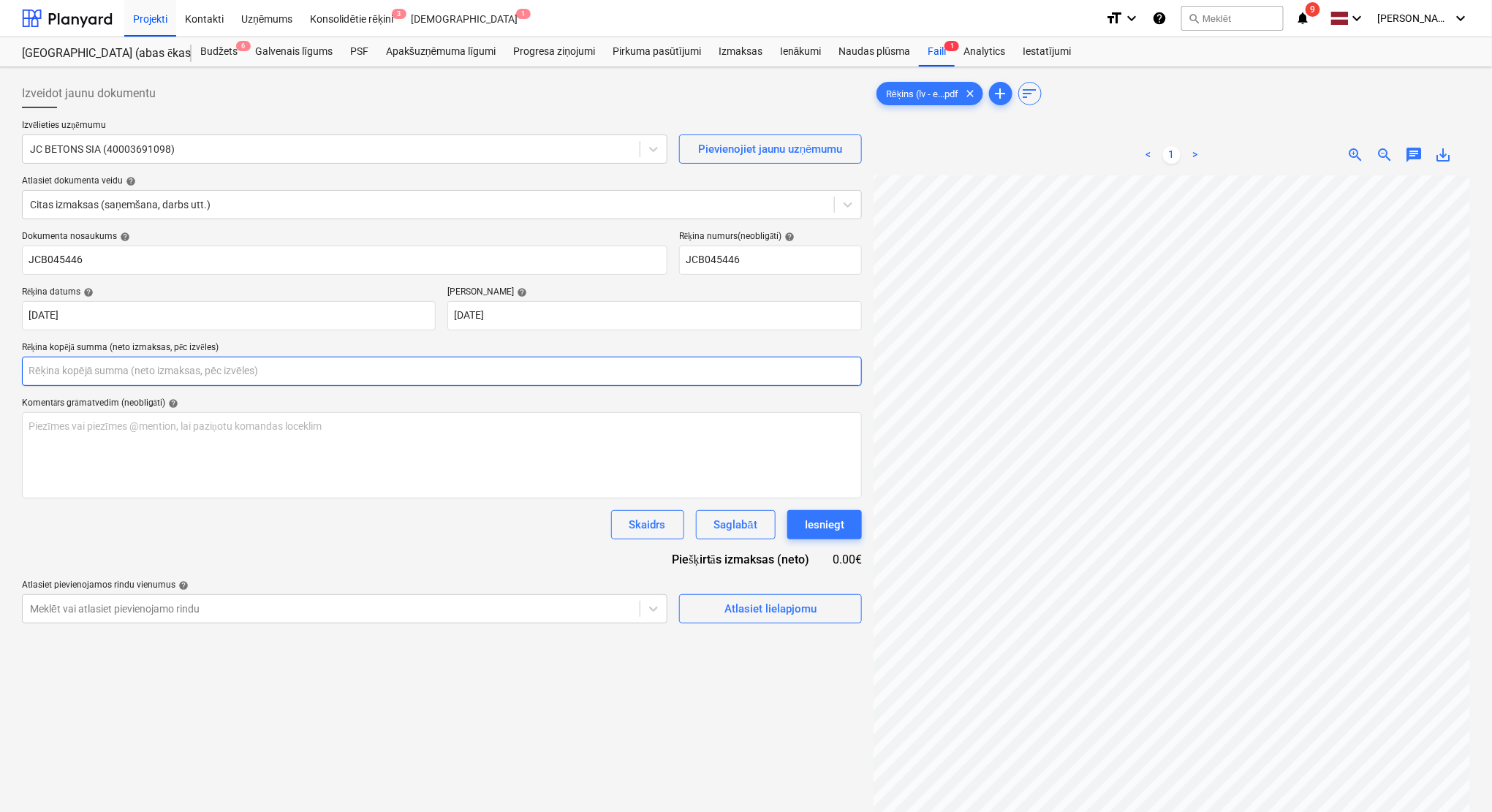
click at [312, 374] on input "text" at bounding box center [442, 371] width 840 height 29
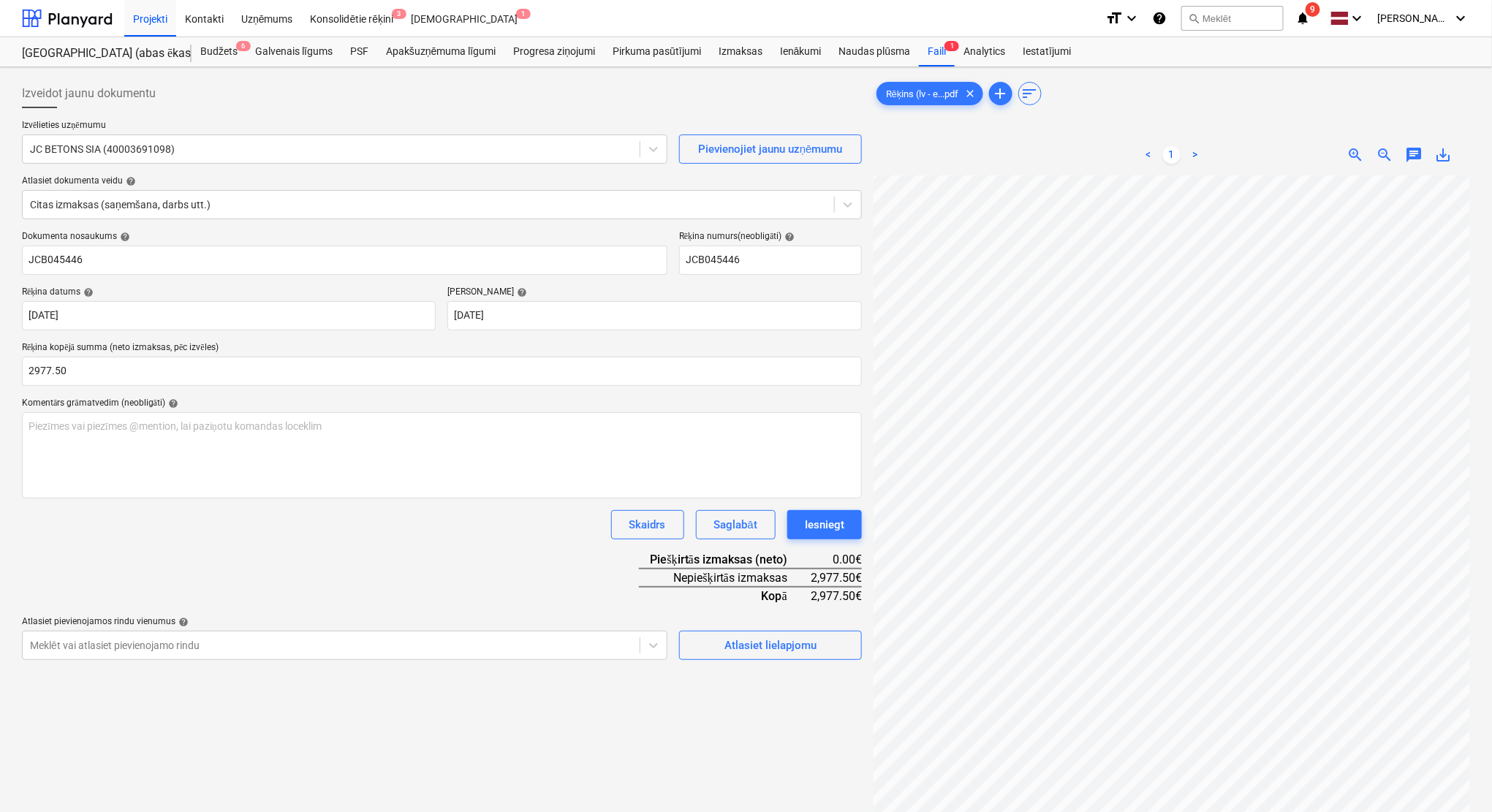
type input "2,977.50"
click at [486, 547] on div "Dokumenta nosaukums help JCB045446 Rēķina numurs (neobligāti) help JCB045446 Rē…" at bounding box center [442, 445] width 840 height 429
click at [775, 646] on div "Atlasiet lielapjomu" at bounding box center [770, 645] width 92 height 19
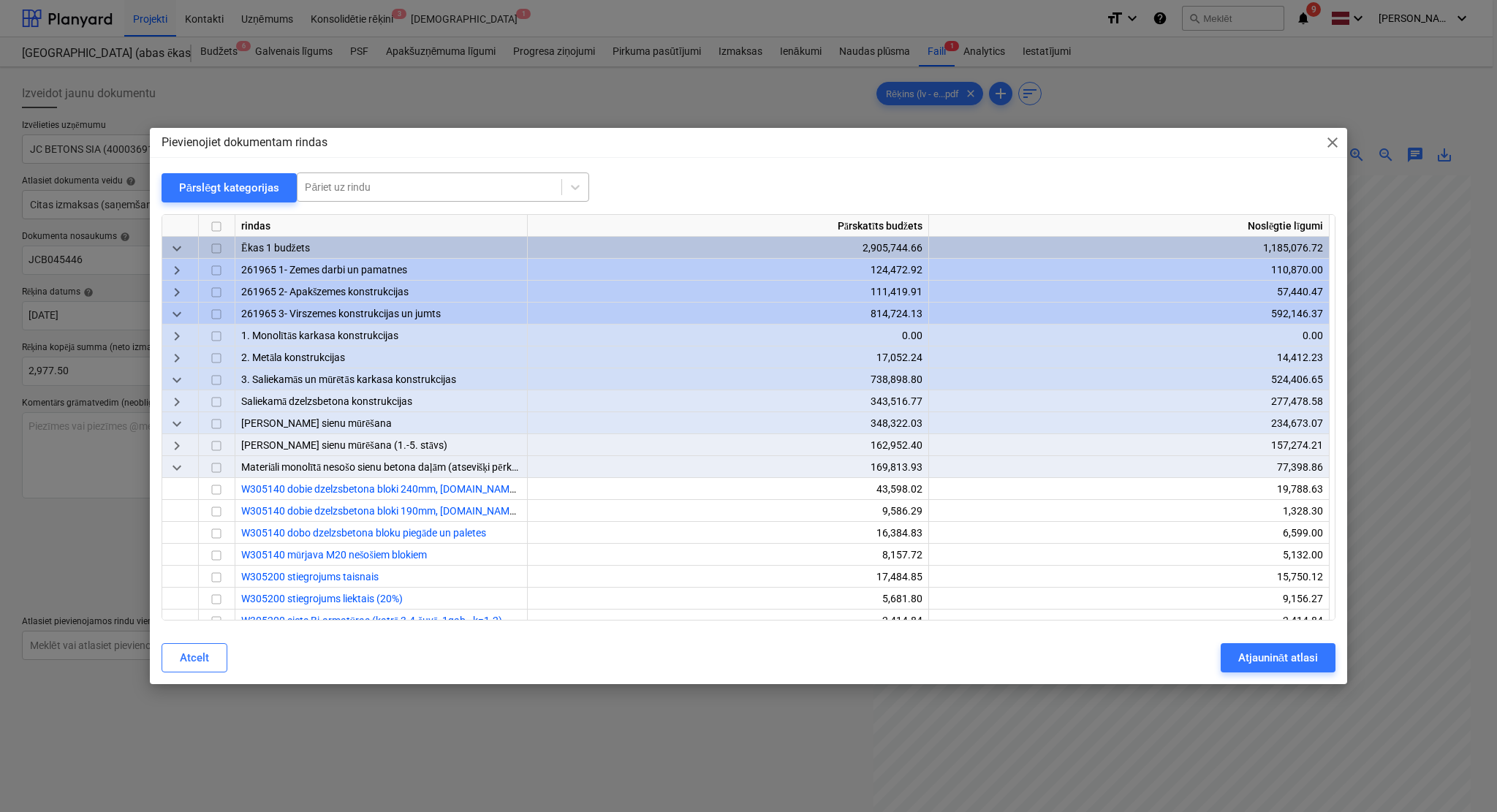
click at [477, 192] on div at bounding box center [429, 186] width 249 height 15
click at [254, 188] on div "Pārslēgt kategorijas" at bounding box center [230, 188] width 101 height 19
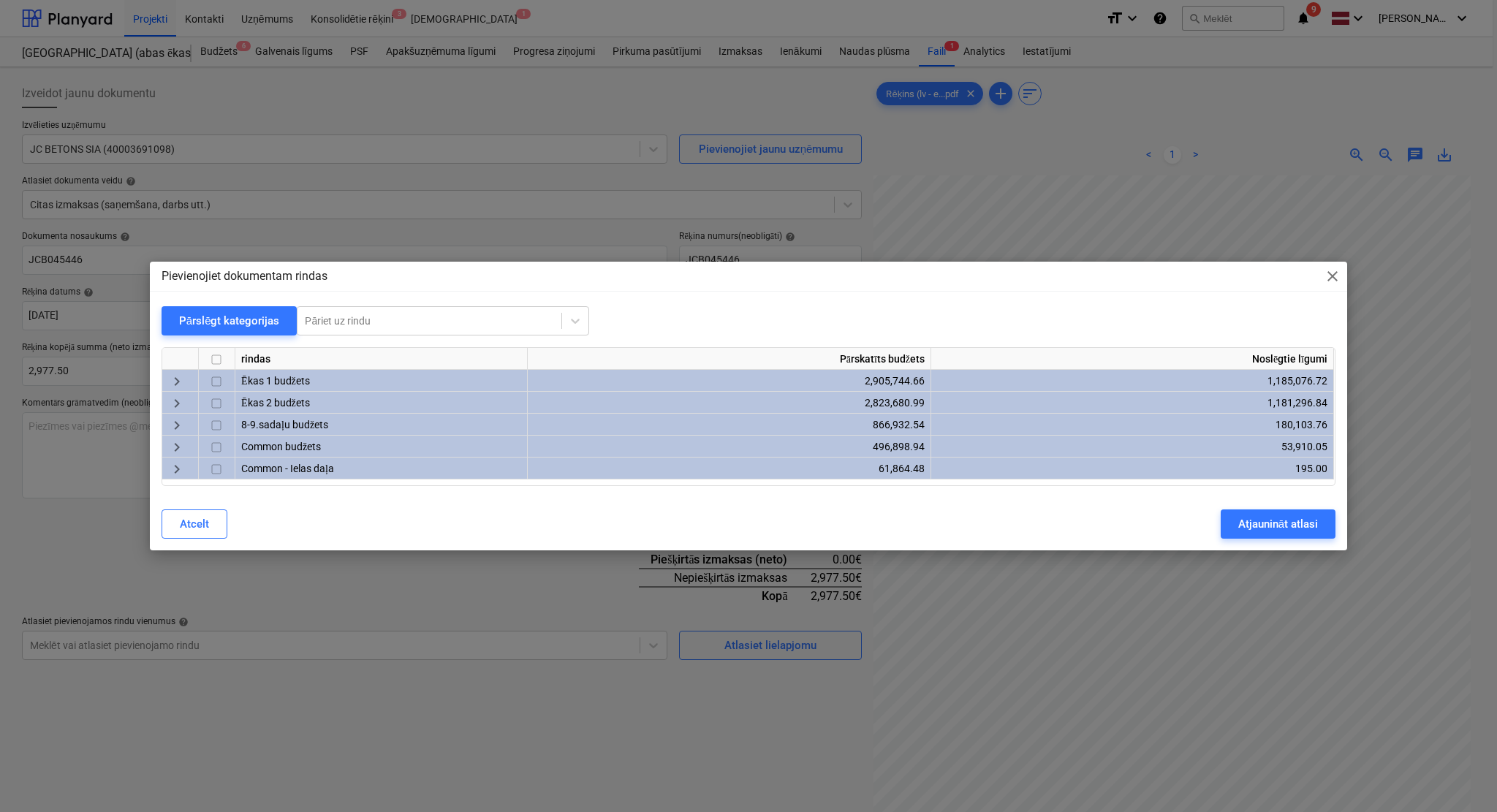
click at [174, 392] on div "keyboard_arrow_right" at bounding box center [180, 402] width 37 height 22
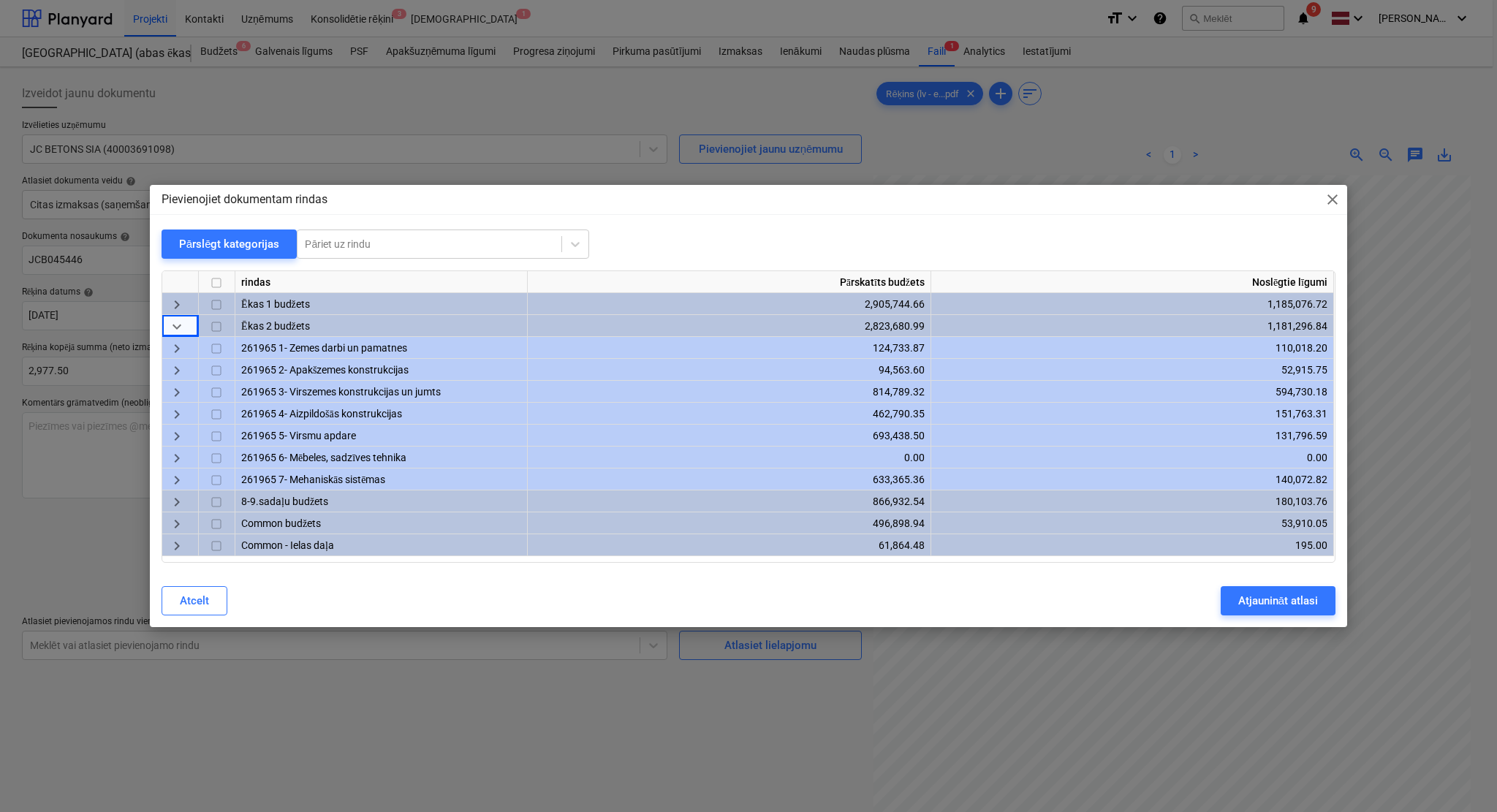
click at [176, 396] on span "keyboard_arrow_right" at bounding box center [176, 393] width 17 height 17
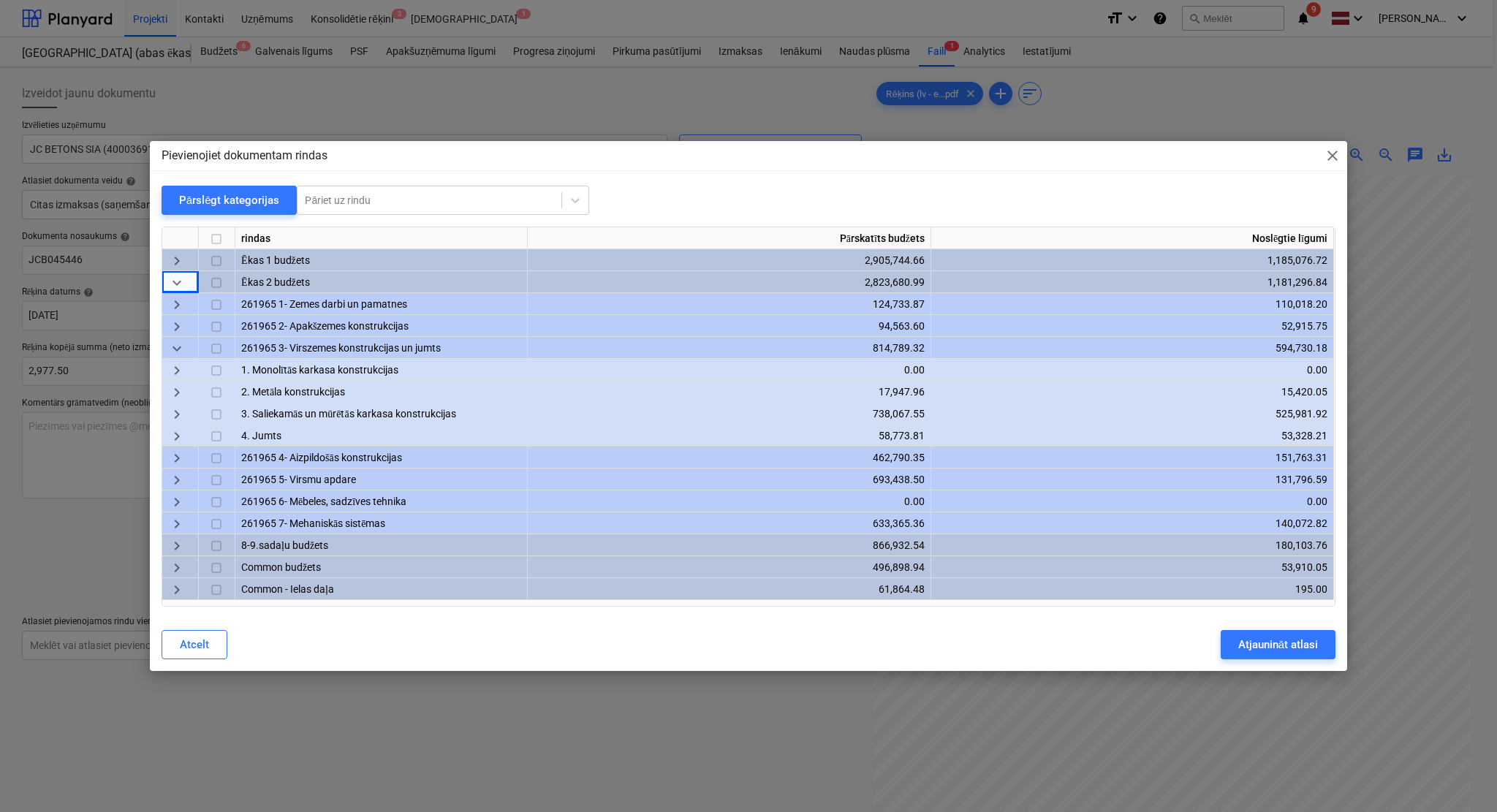
click at [177, 402] on div "keyboard_arrow_right" at bounding box center [180, 413] width 37 height 22
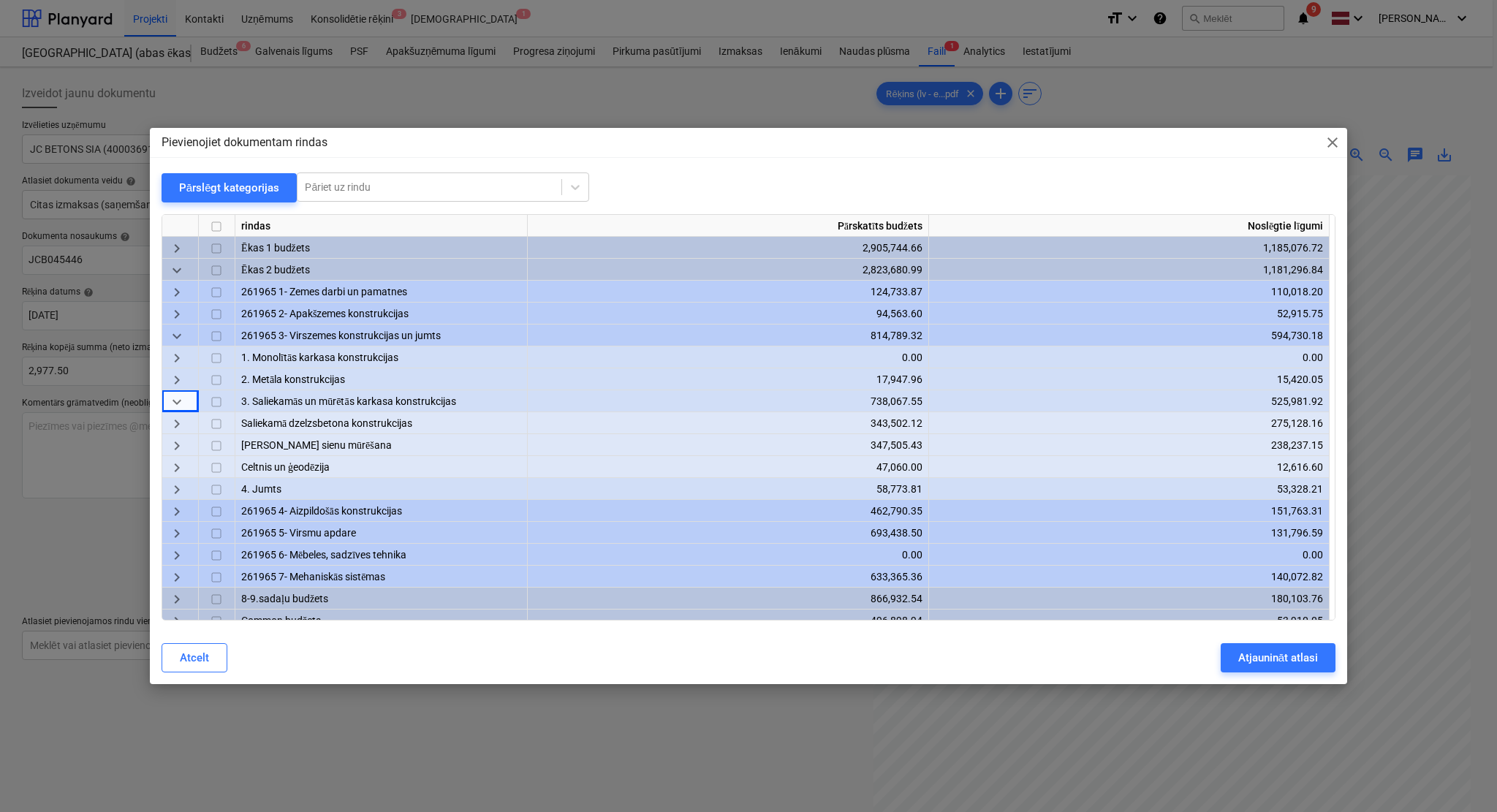
click at [181, 420] on span "keyboard_arrow_right" at bounding box center [176, 423] width 17 height 17
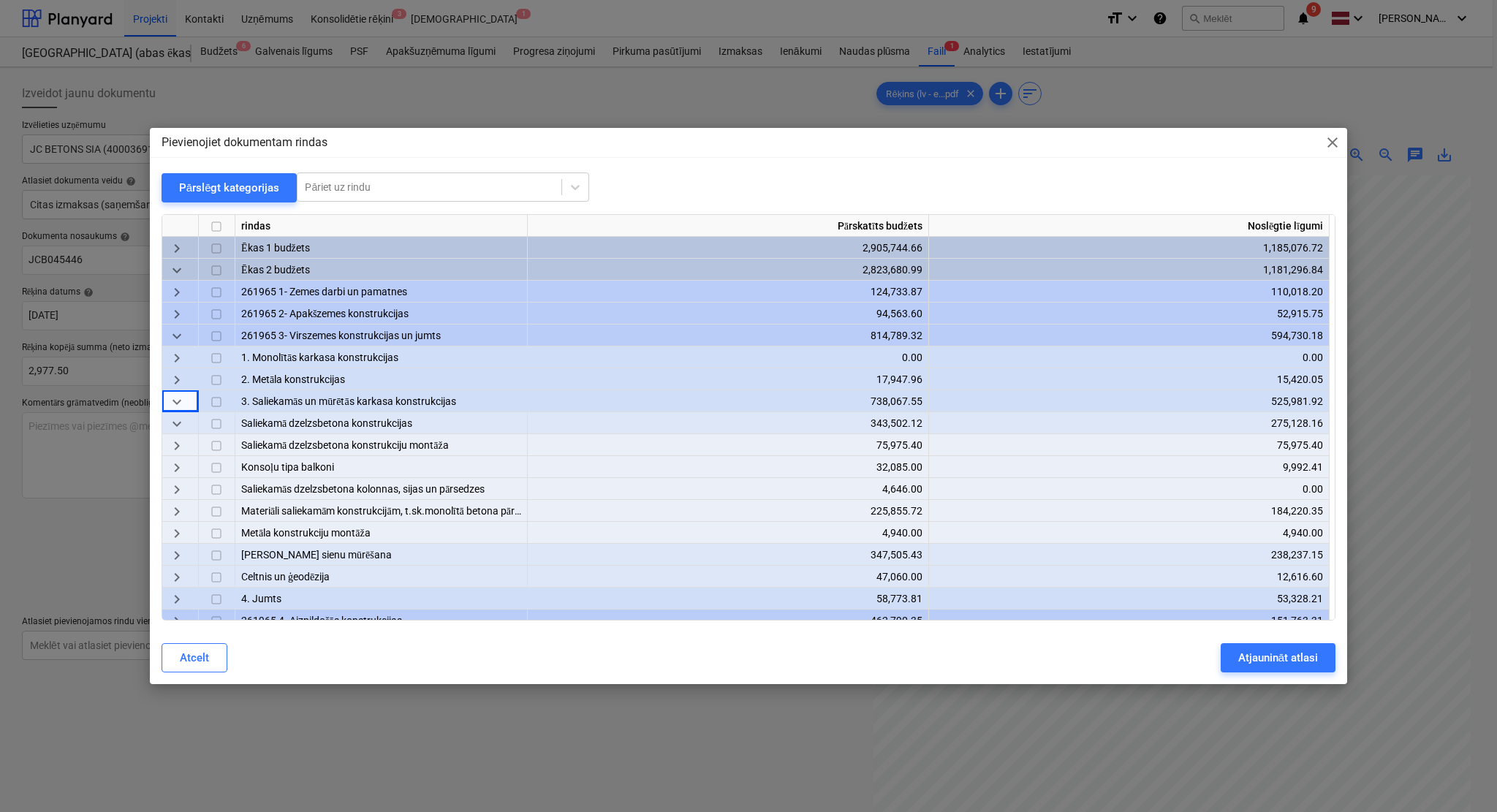
click at [179, 509] on span "keyboard_arrow_right" at bounding box center [176, 512] width 17 height 17
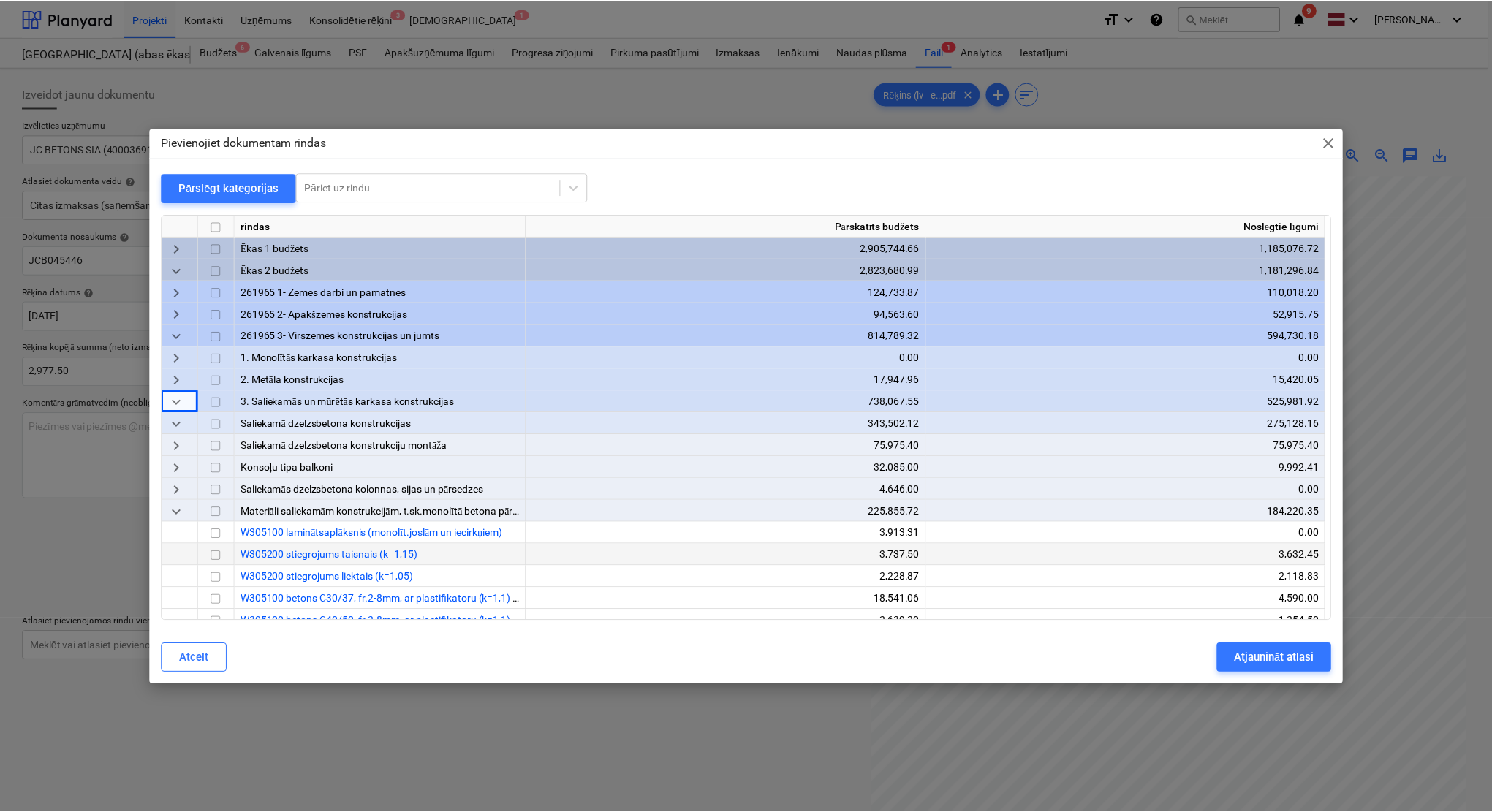
scroll to position [130, 0]
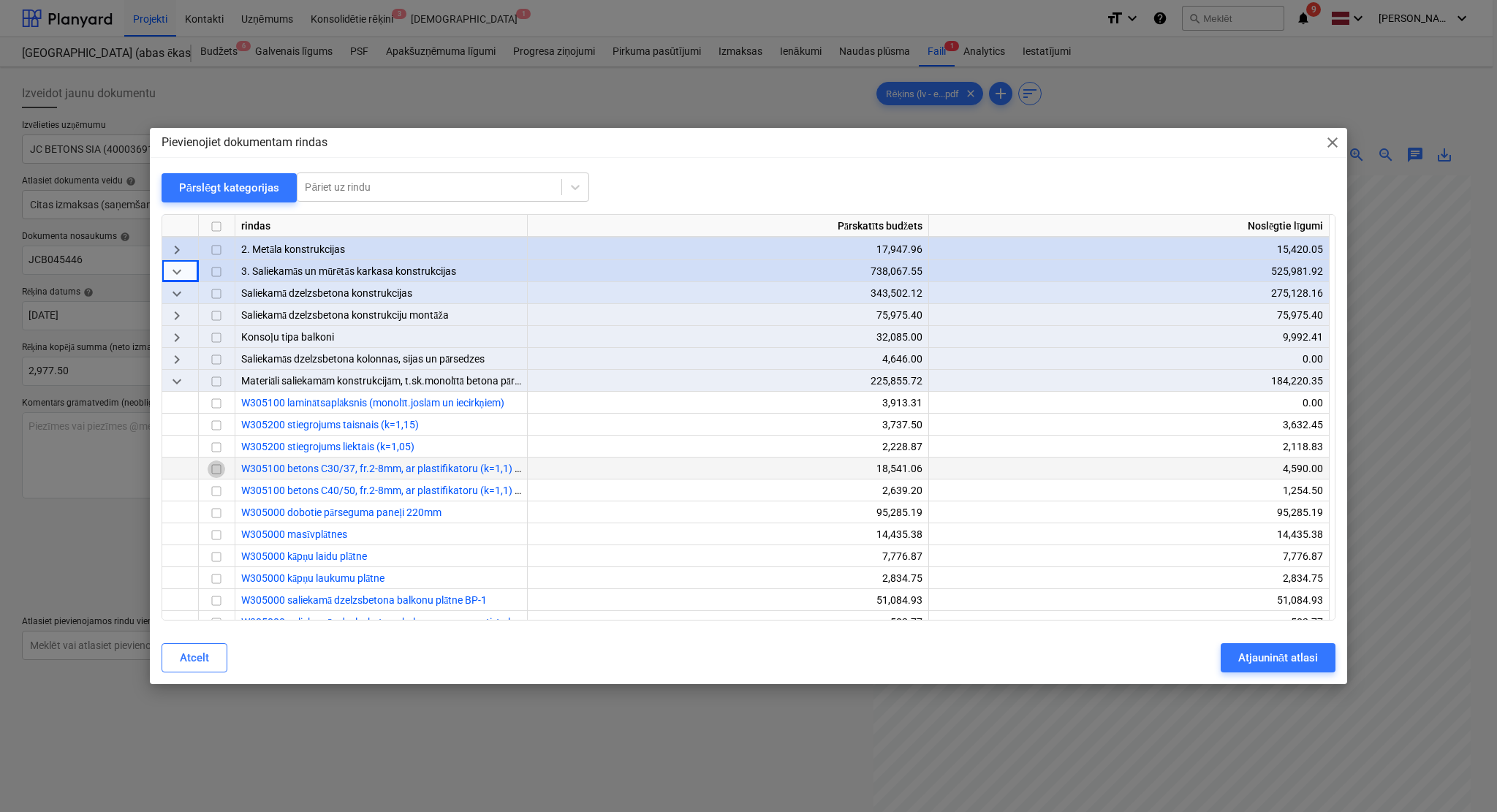
click at [220, 468] on input "checkbox" at bounding box center [216, 469] width 17 height 17
click at [1292, 664] on div "Atjaunināt atlasi" at bounding box center [1278, 658] width 80 height 19
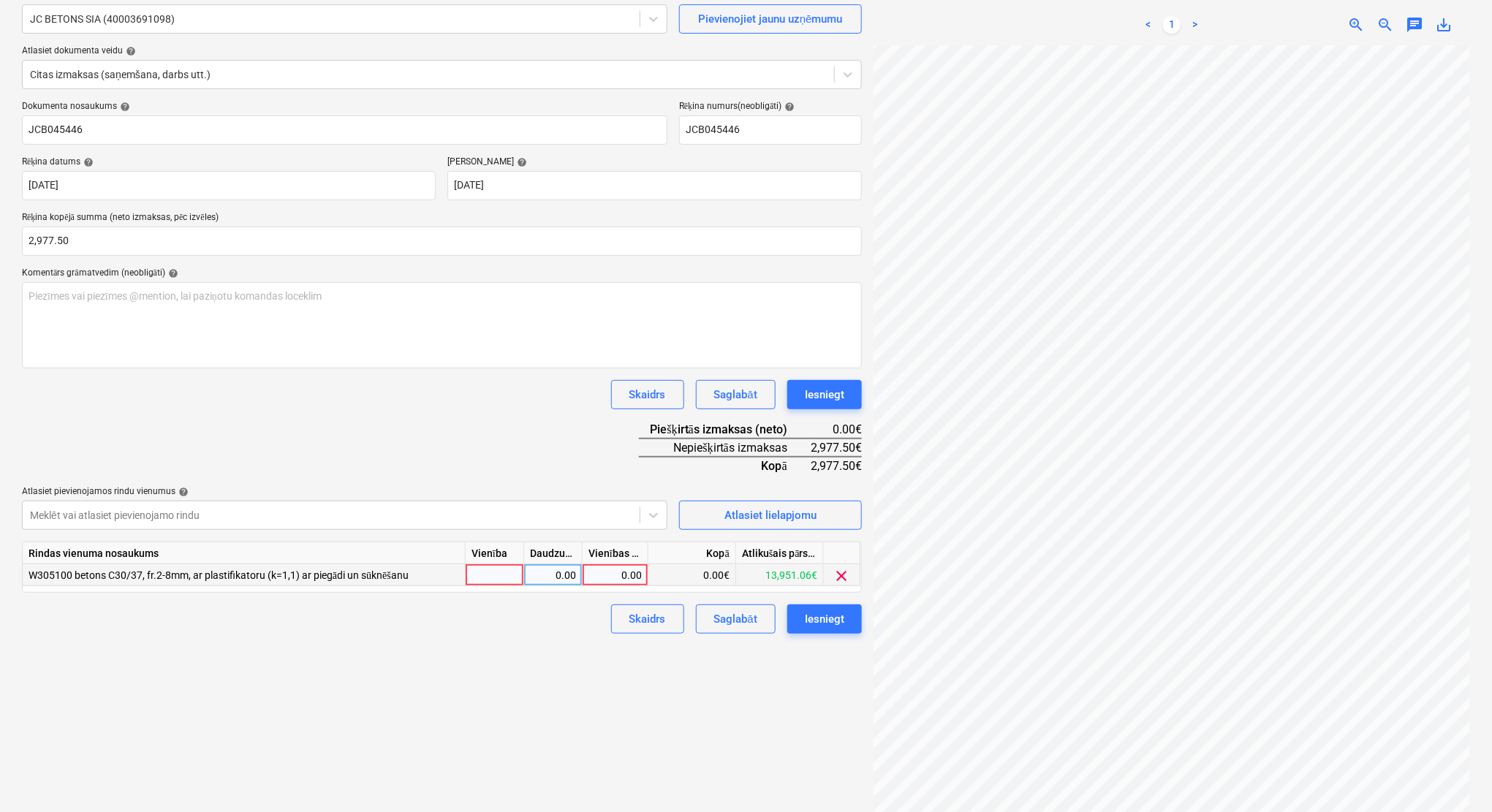
click at [605, 574] on div "0.00" at bounding box center [615, 575] width 53 height 22
type input "2977.50"
click at [546, 660] on div "Izveidot jaunu dokumentu Izvēlieties uzņēmumu JC BETONS SIA (40003691098) Pievi…" at bounding box center [442, 382] width 851 height 879
click at [809, 623] on div "Iesniegt" at bounding box center [824, 619] width 40 height 19
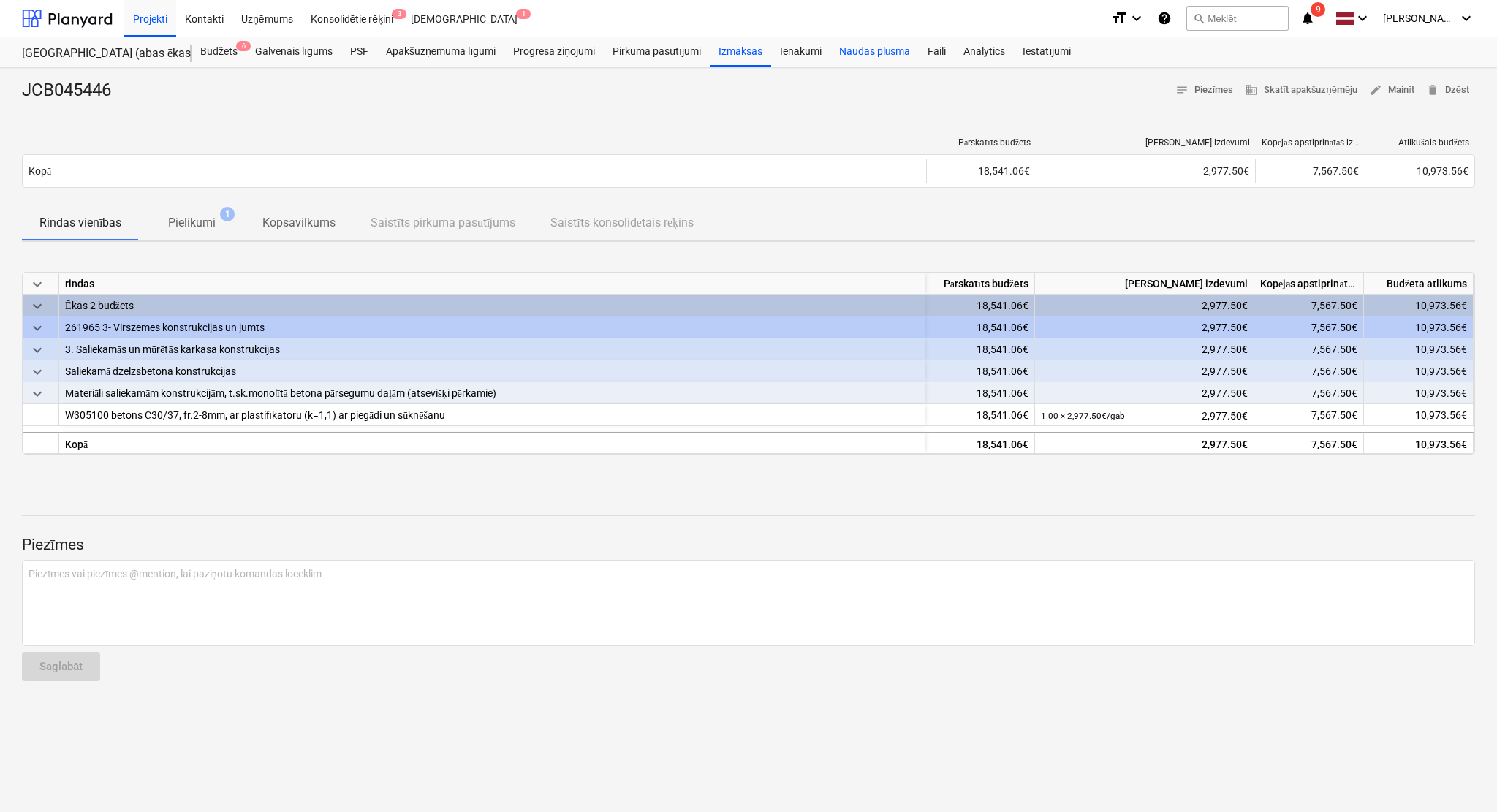
click at [876, 58] on div "Naudas plūsma" at bounding box center [876, 51] width 89 height 29
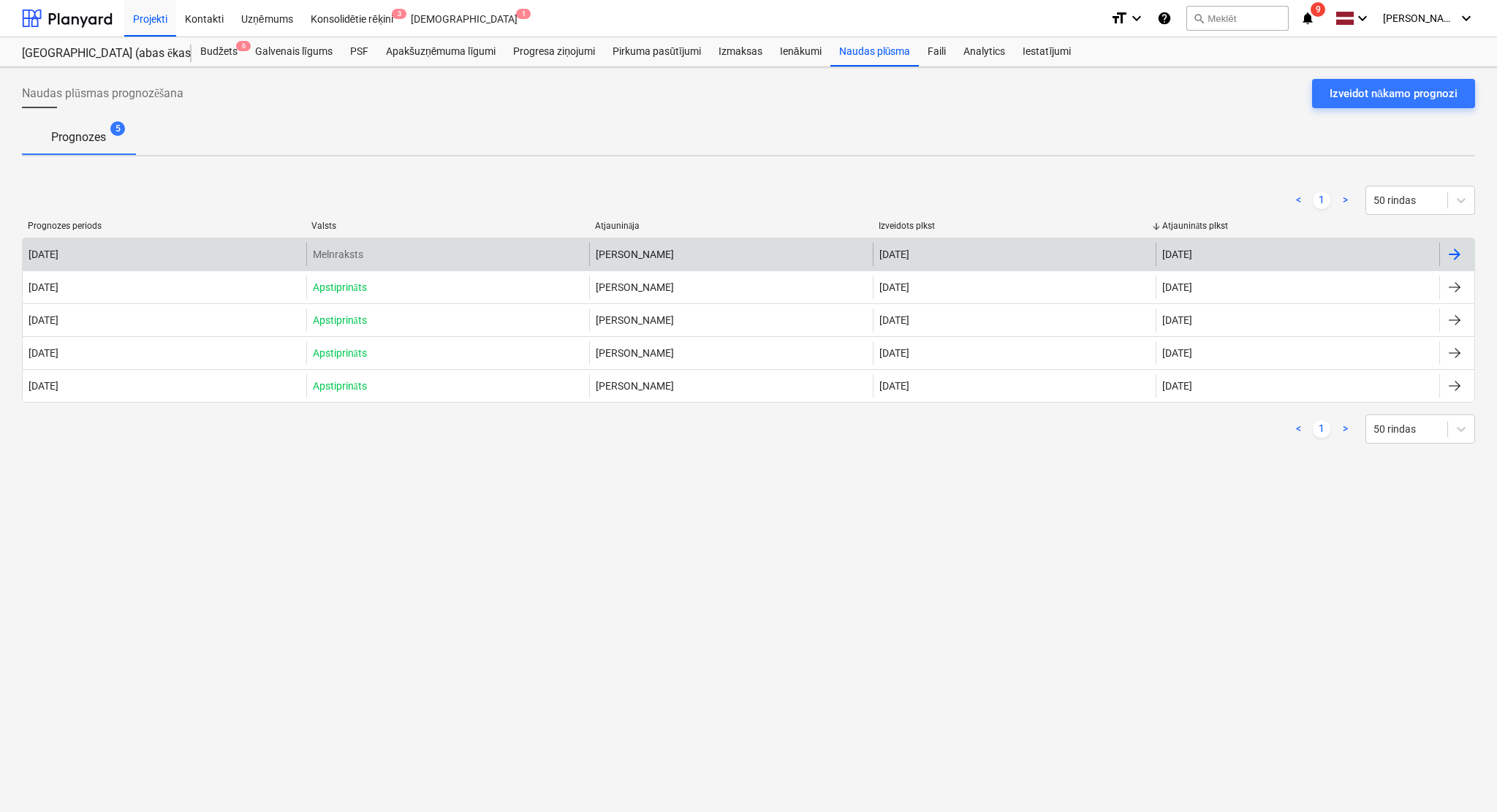
click at [1465, 245] on div at bounding box center [1457, 254] width 35 height 23
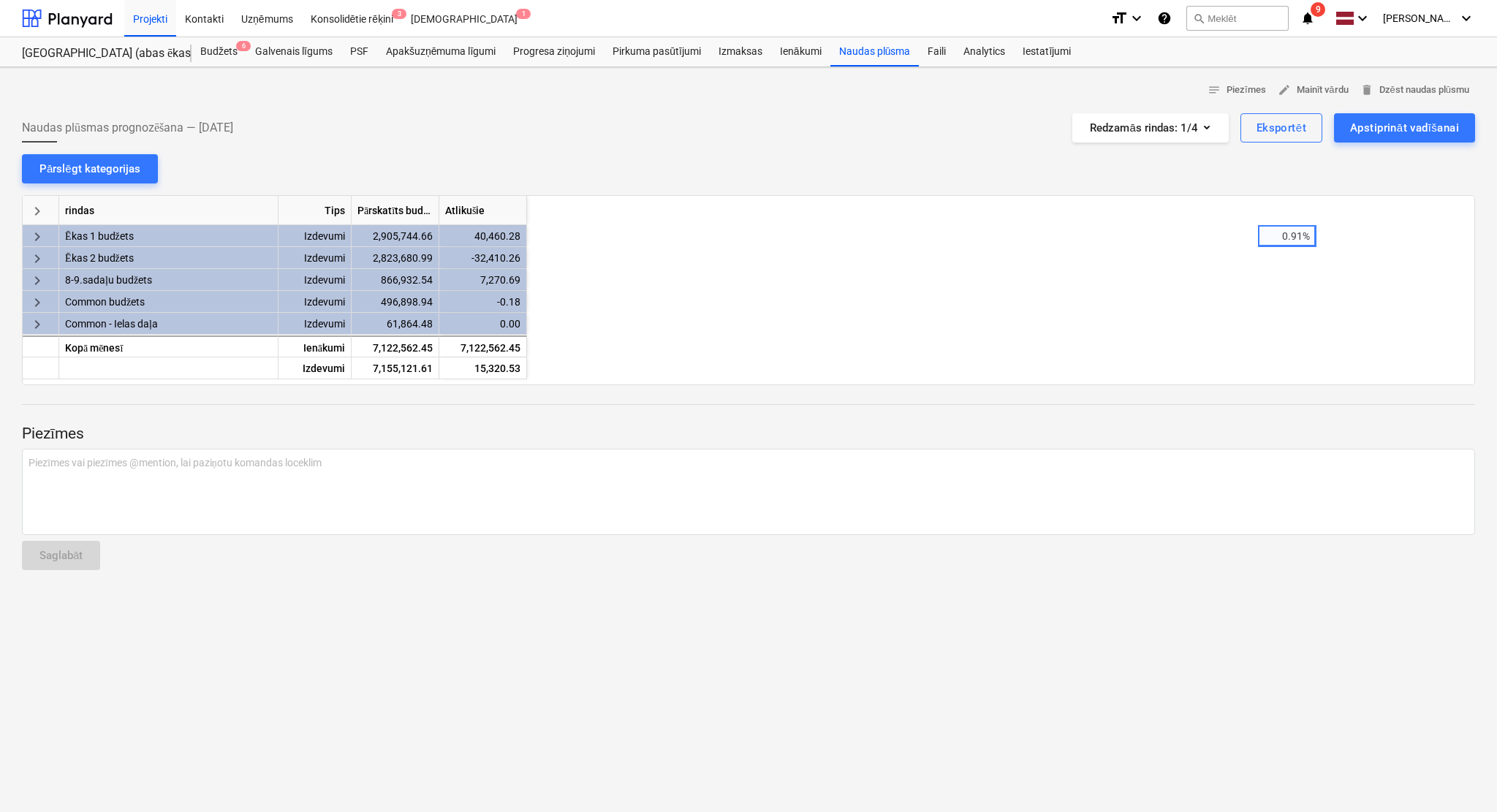
scroll to position [0, 731]
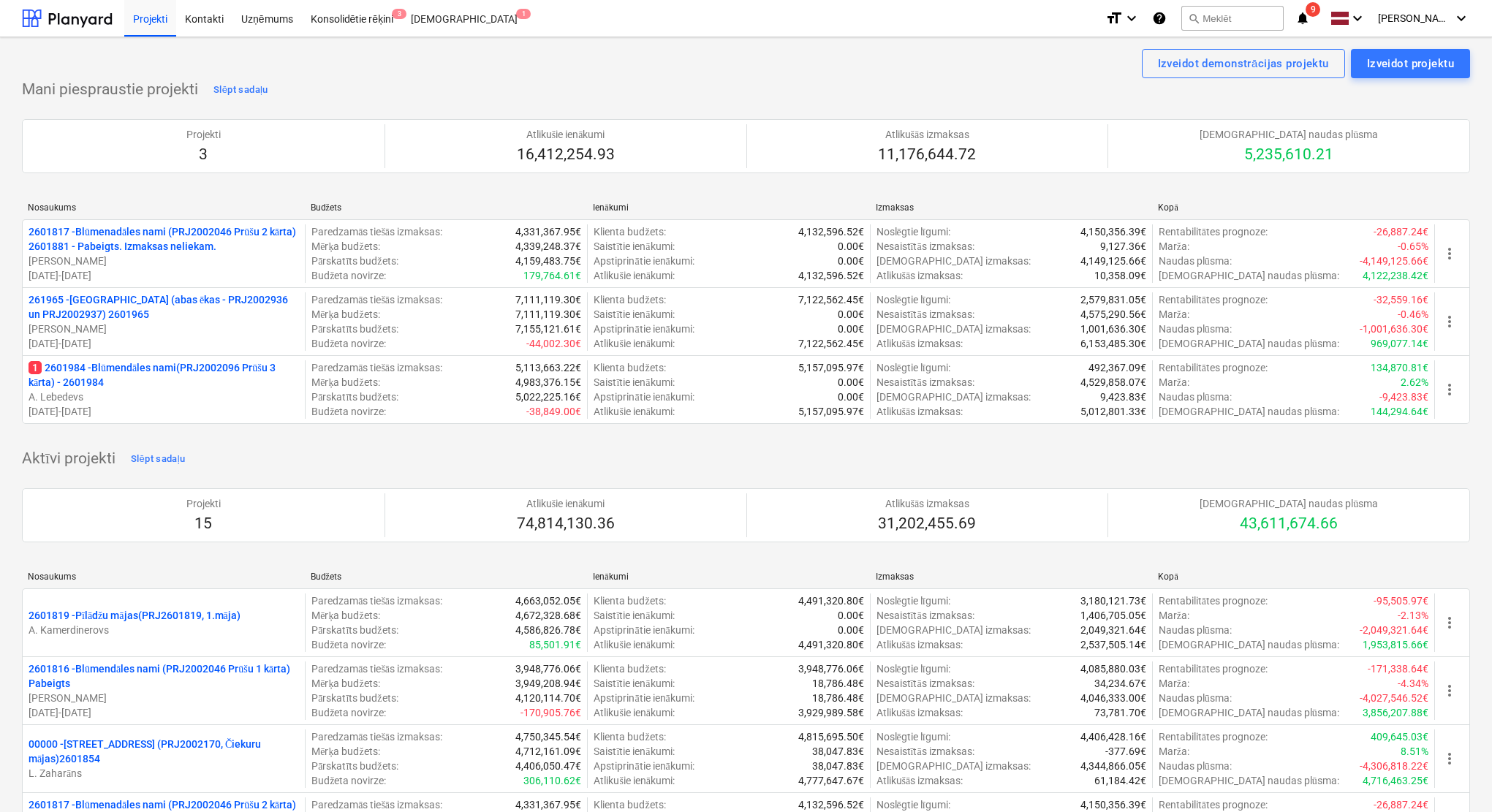
click at [371, 19] on div "Konsolidētie rēķini 3" at bounding box center [352, 17] width 101 height 37
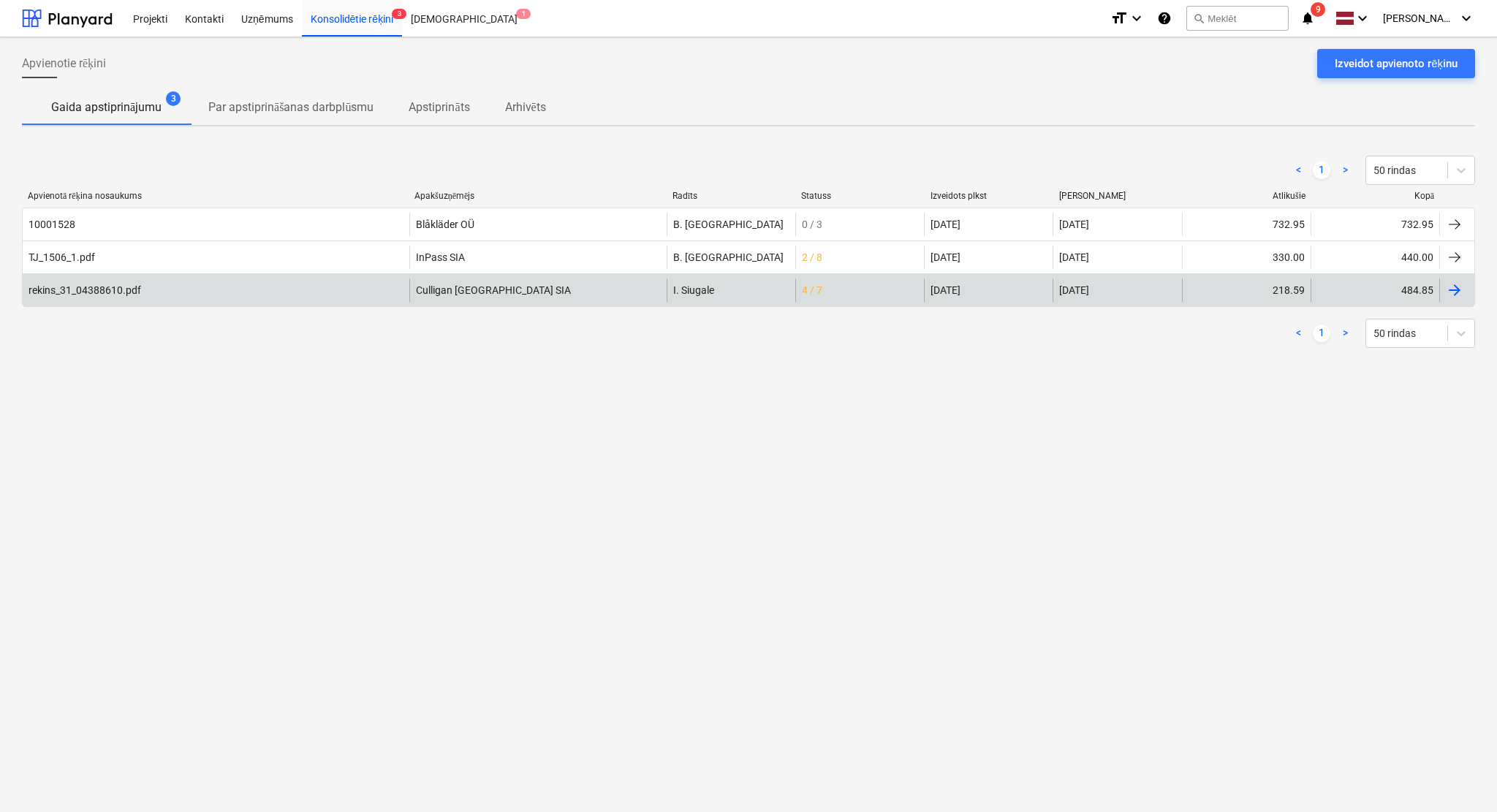
click at [1455, 282] on div at bounding box center [1454, 290] width 17 height 17
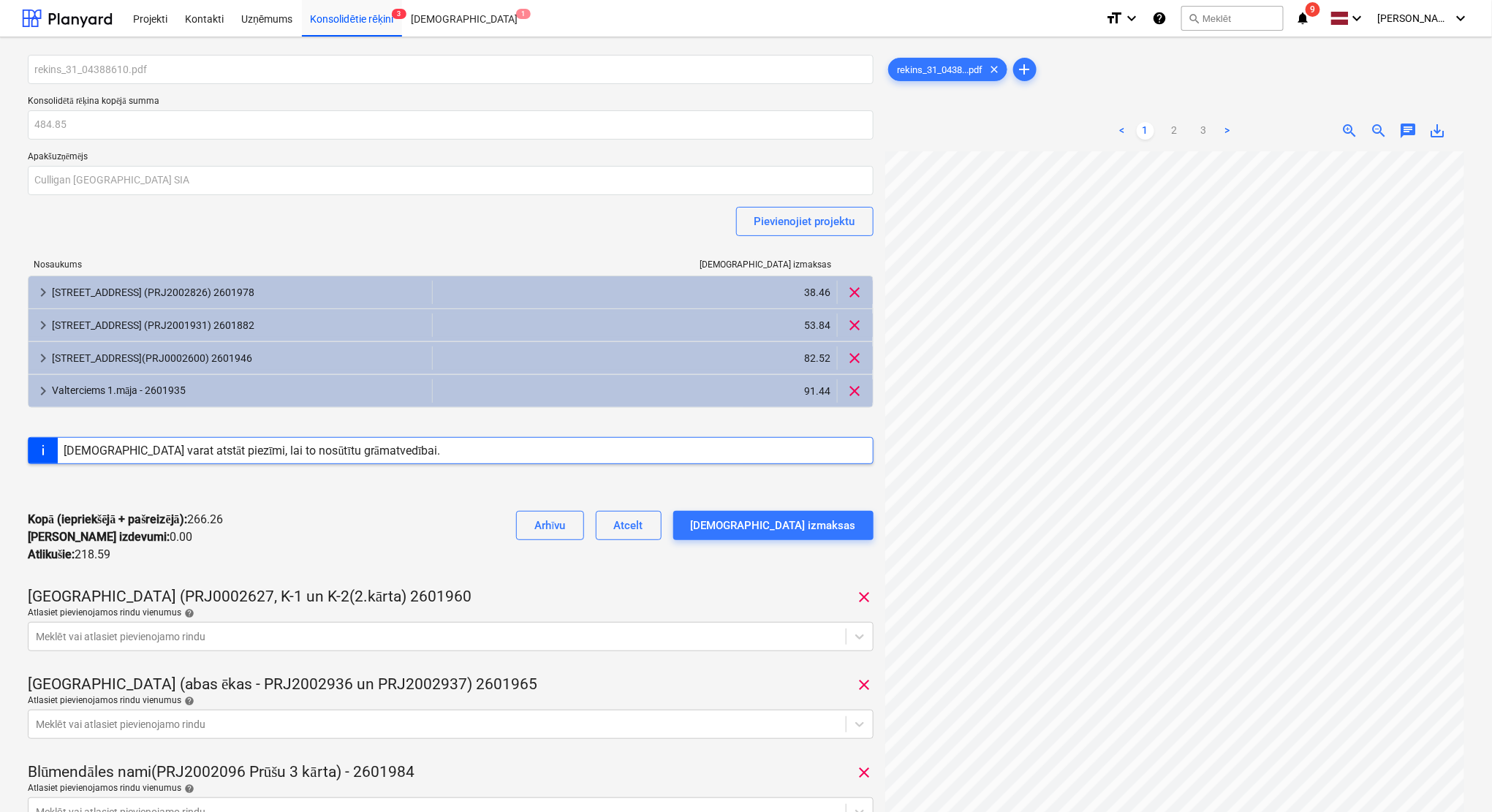
click at [1313, 17] on span "notifications 9" at bounding box center [1304, 18] width 17 height 17
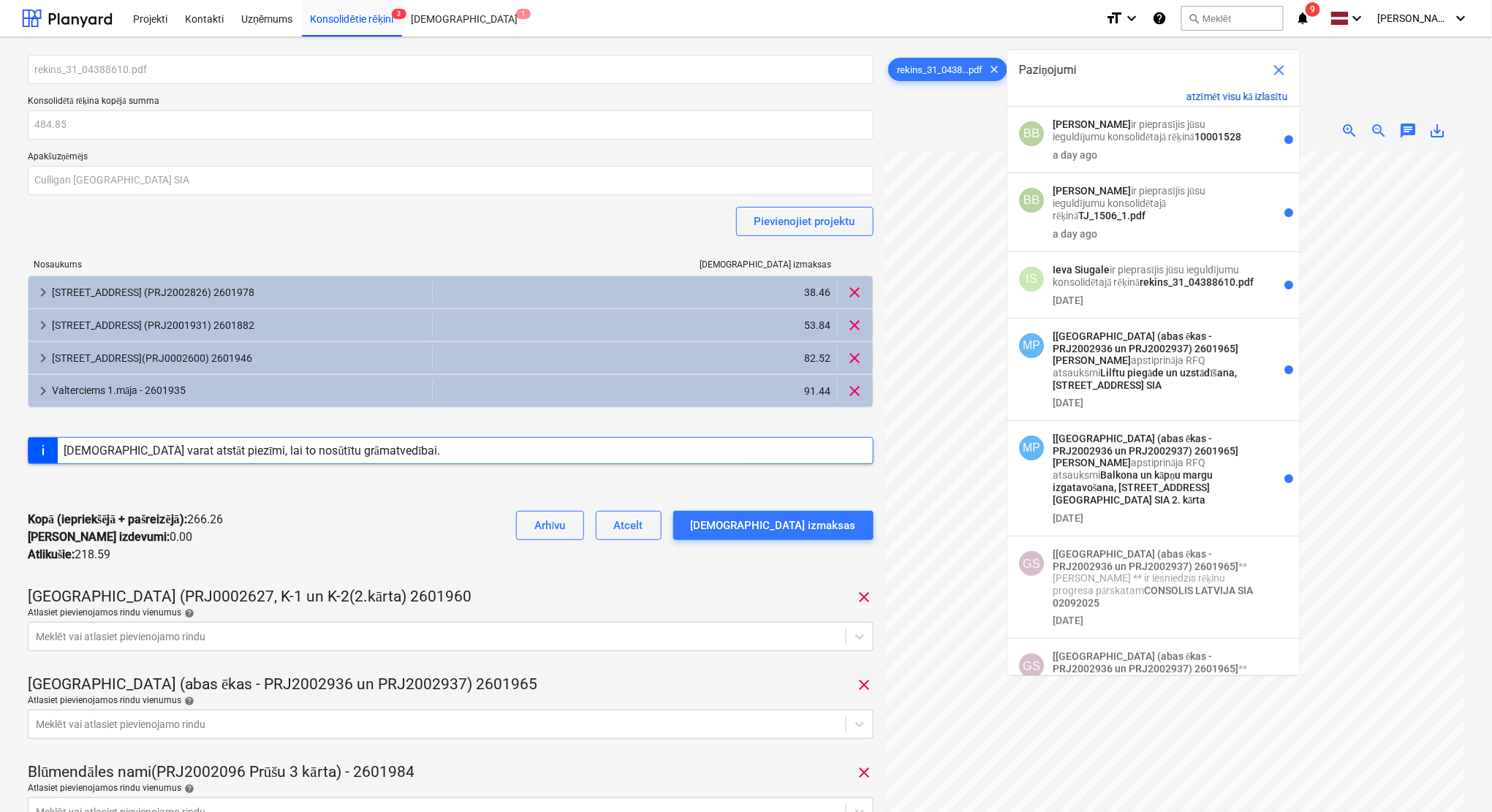
click at [1254, 92] on button "atzīmēt visu kā izlasītu" at bounding box center [1237, 97] width 102 height 13
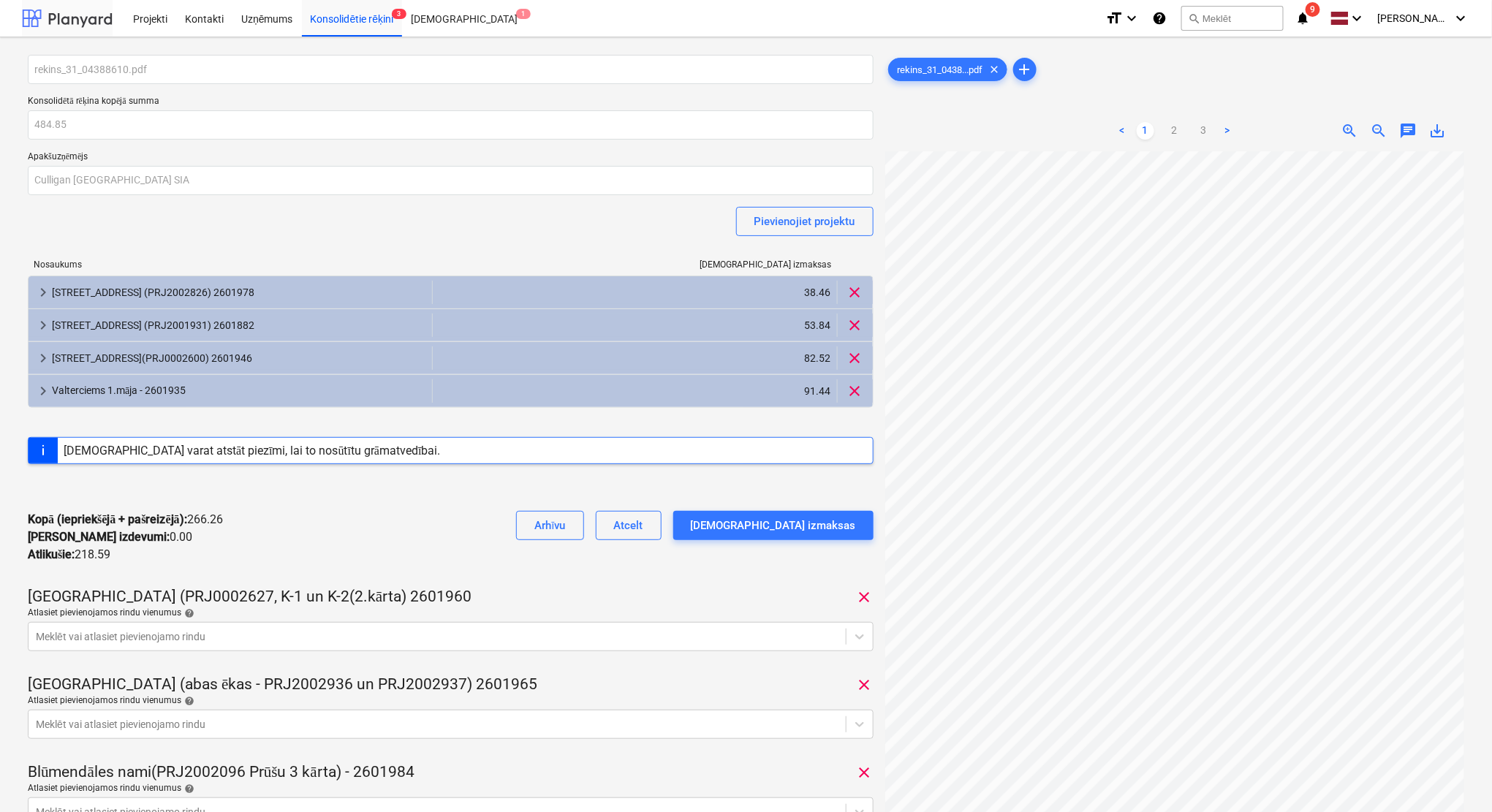
click at [34, 11] on div at bounding box center [68, 18] width 91 height 37
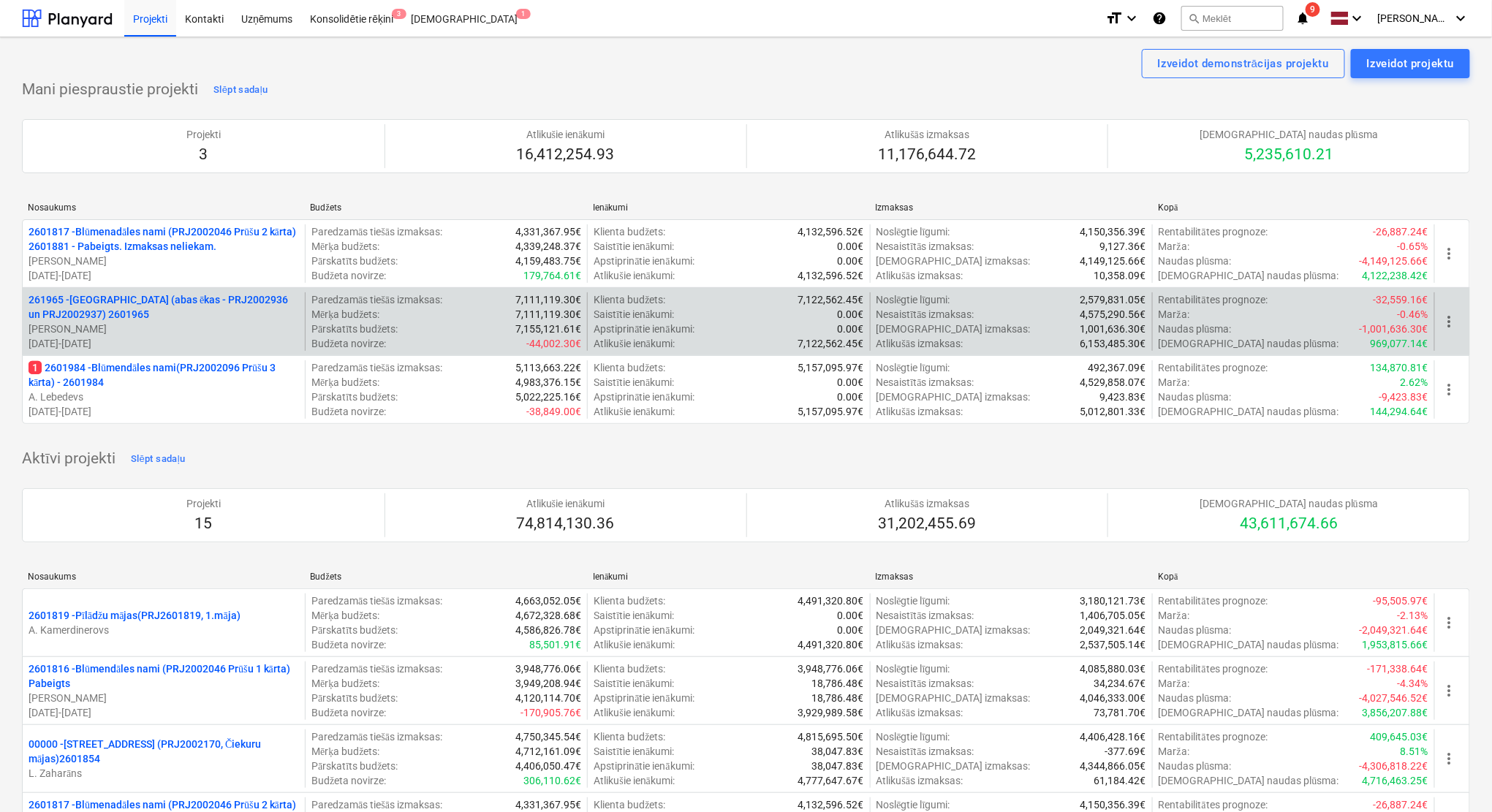
click at [181, 346] on p "01.05.2025 - 01.05.2026" at bounding box center [163, 343] width 270 height 15
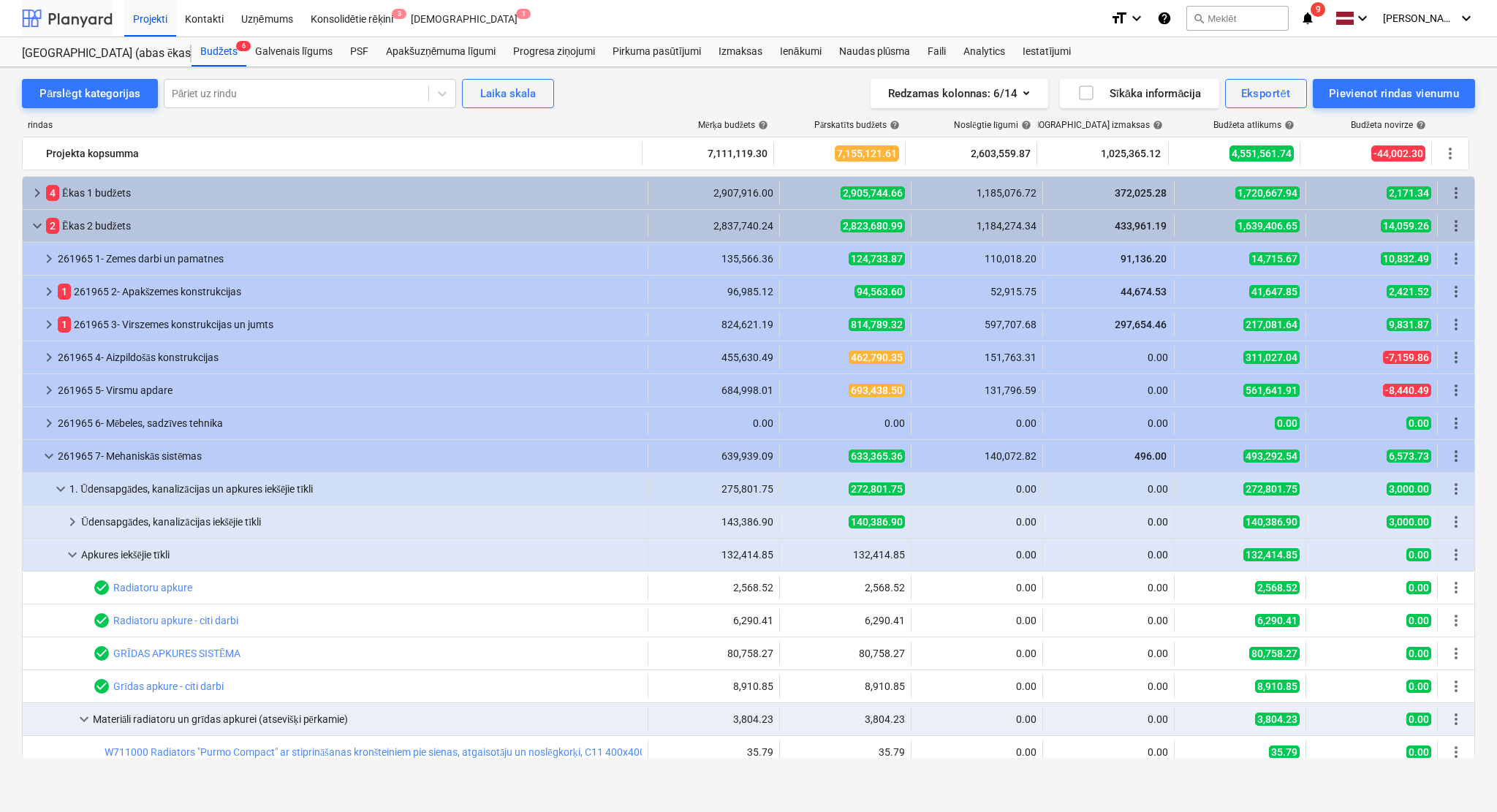
click at [77, 16] on div at bounding box center [68, 18] width 91 height 37
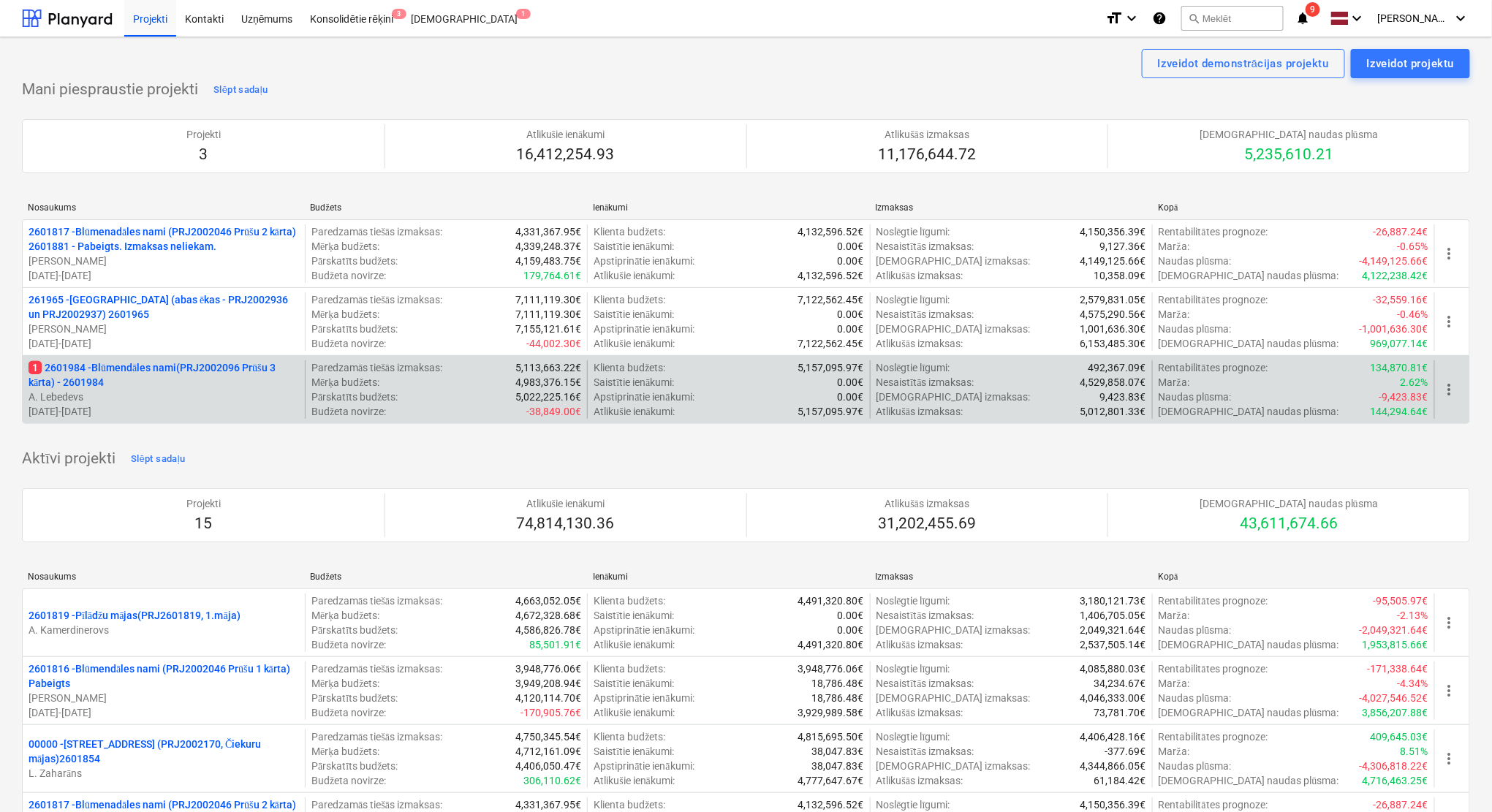
click at [77, 380] on p "1 2601984 - Blūmendāles nami(PRJ2002096 Prūšu 3 kārta) - 2601984" at bounding box center [163, 375] width 270 height 29
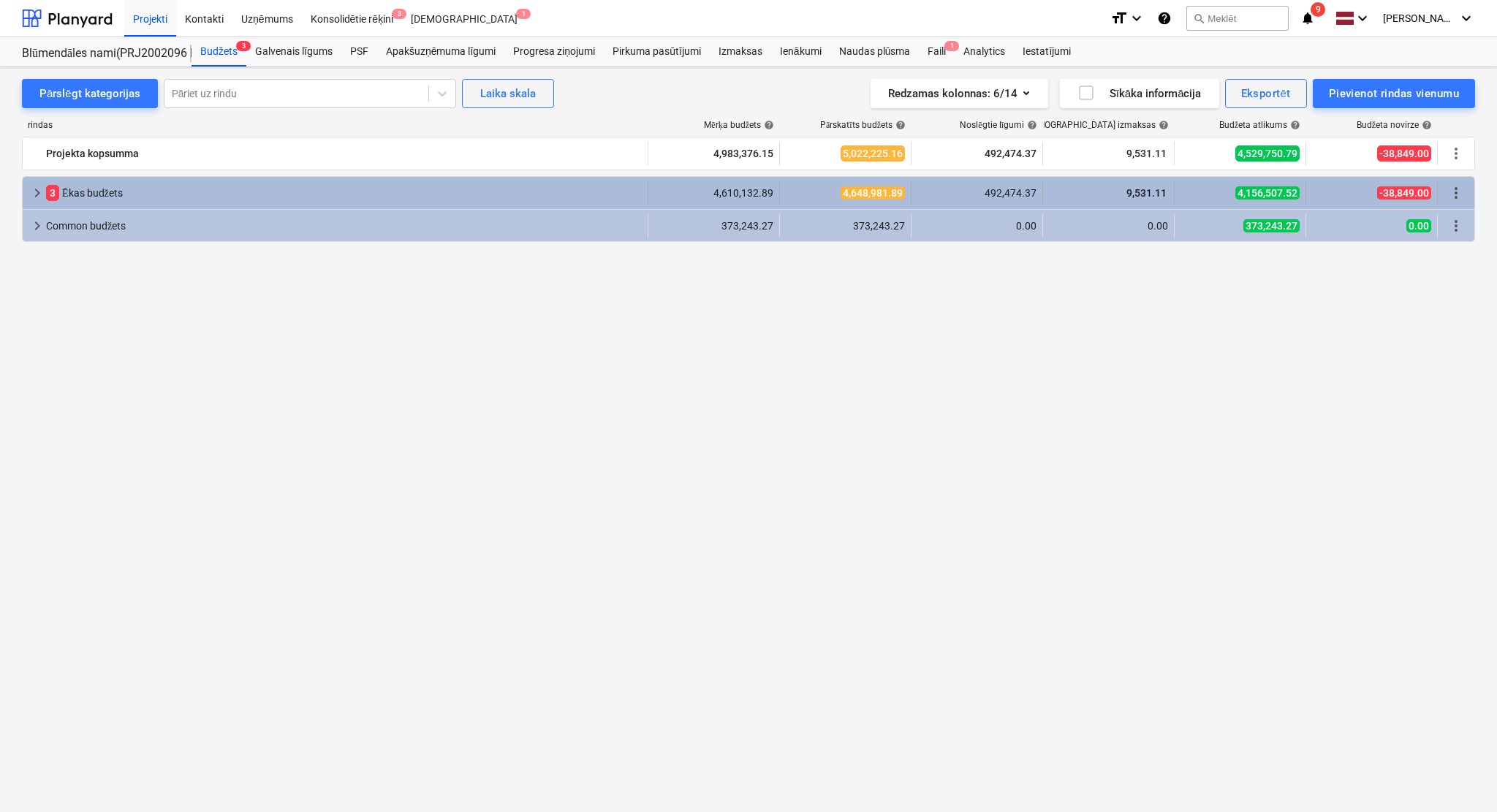
click at [36, 192] on span "keyboard_arrow_right" at bounding box center [37, 193] width 17 height 17
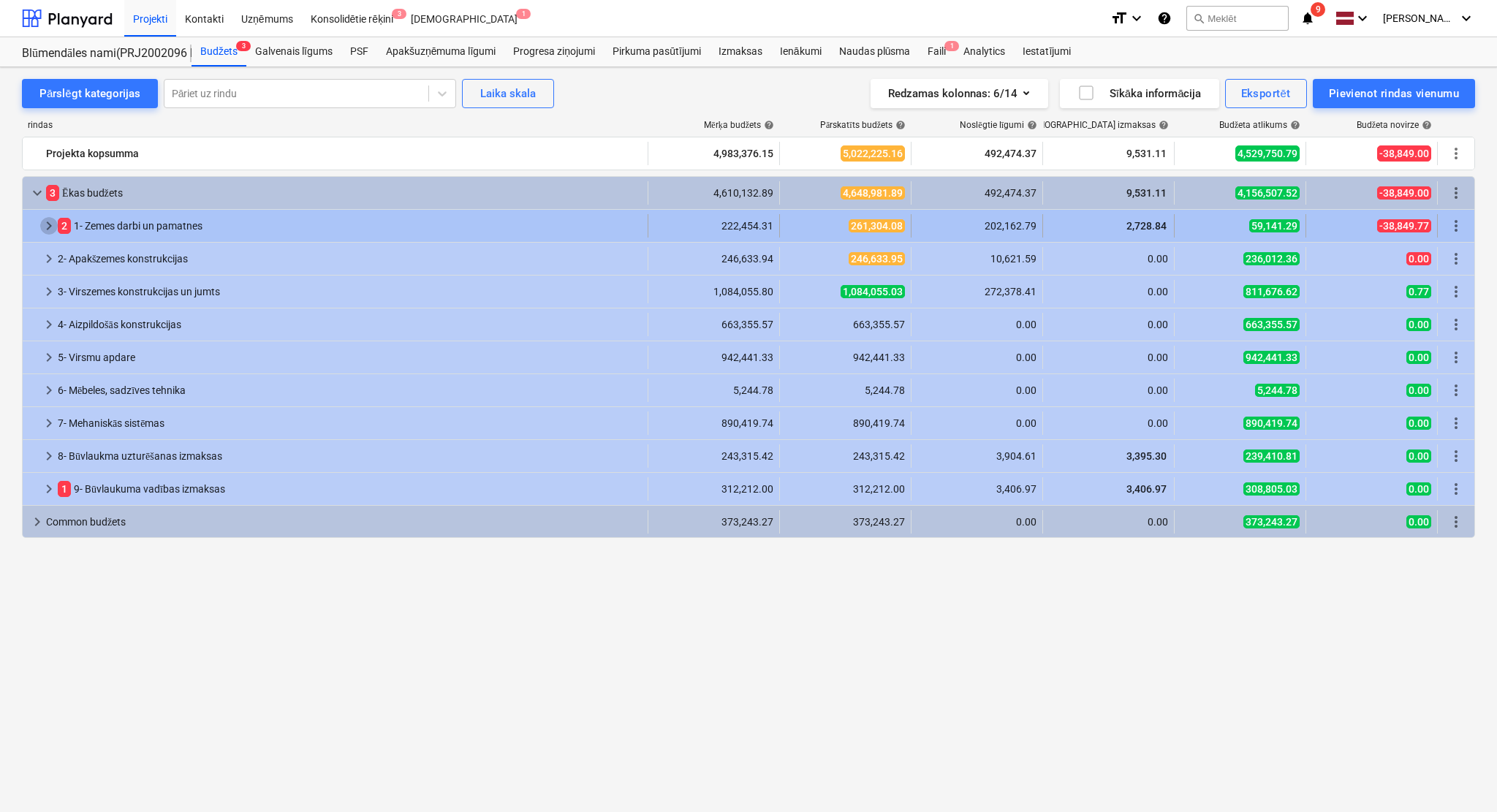
click at [43, 219] on span "keyboard_arrow_right" at bounding box center [48, 226] width 17 height 17
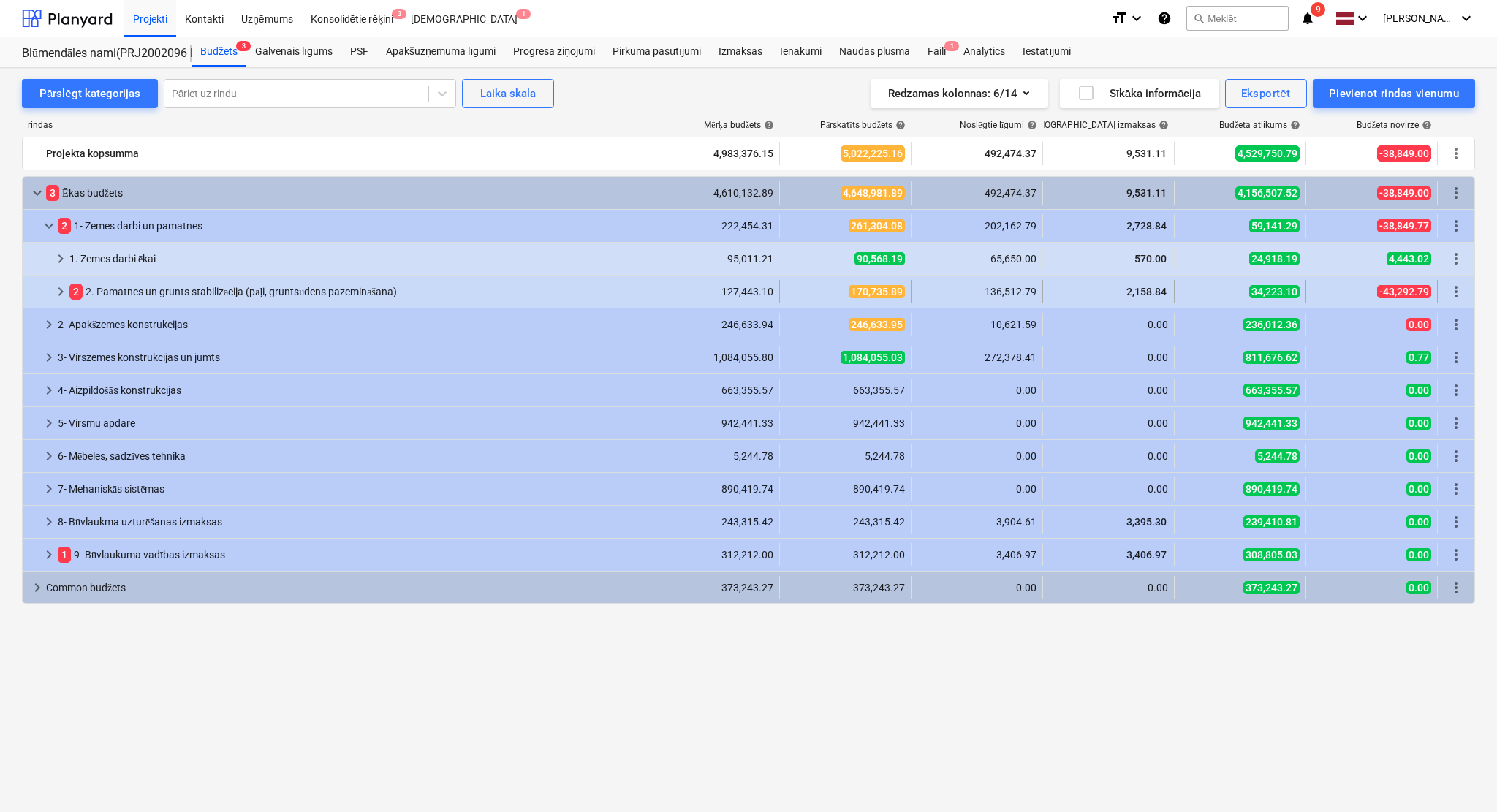
click at [56, 293] on span "keyboard_arrow_right" at bounding box center [61, 292] width 17 height 17
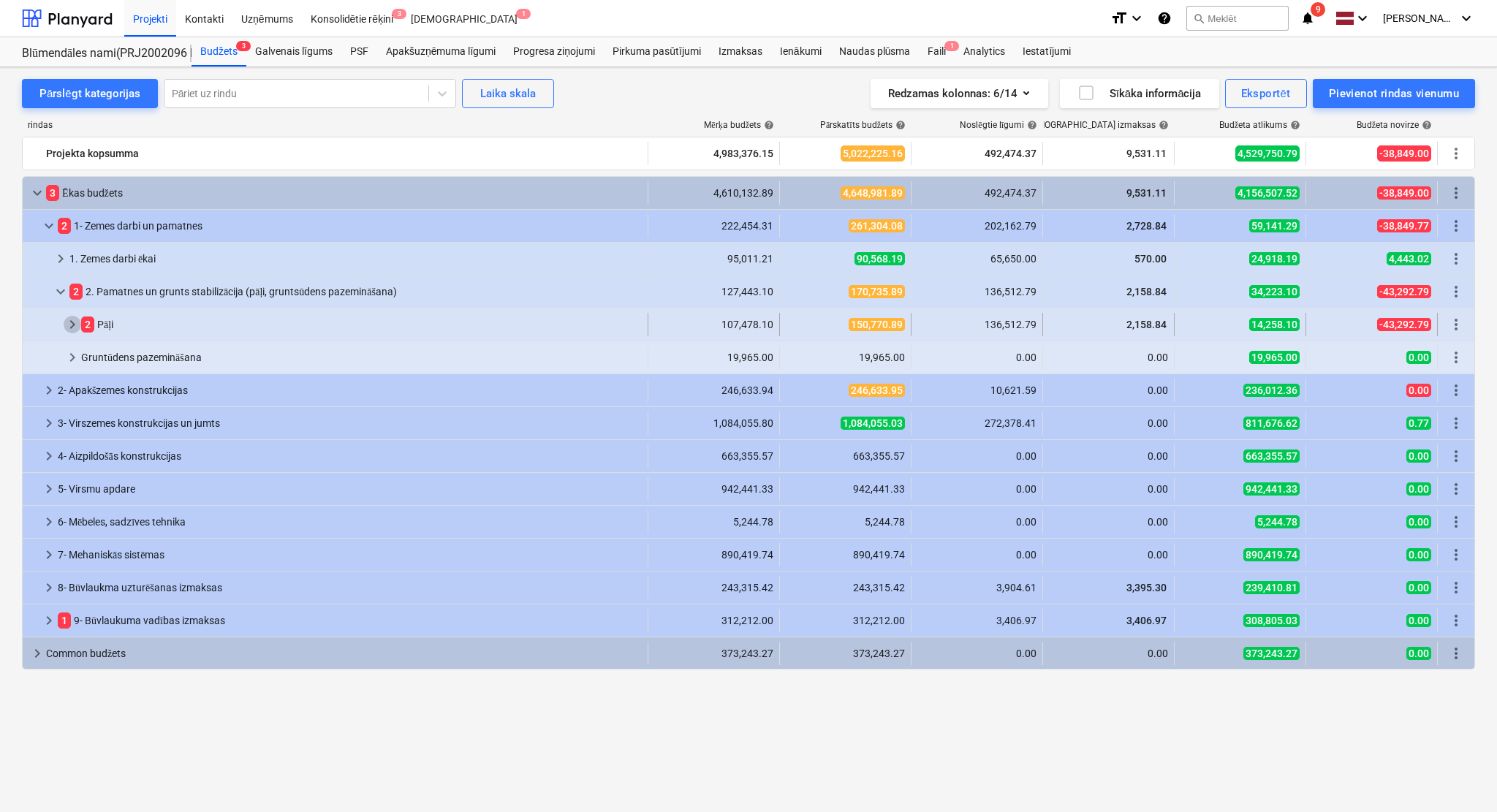
click at [68, 328] on span "keyboard_arrow_right" at bounding box center [73, 325] width 17 height 17
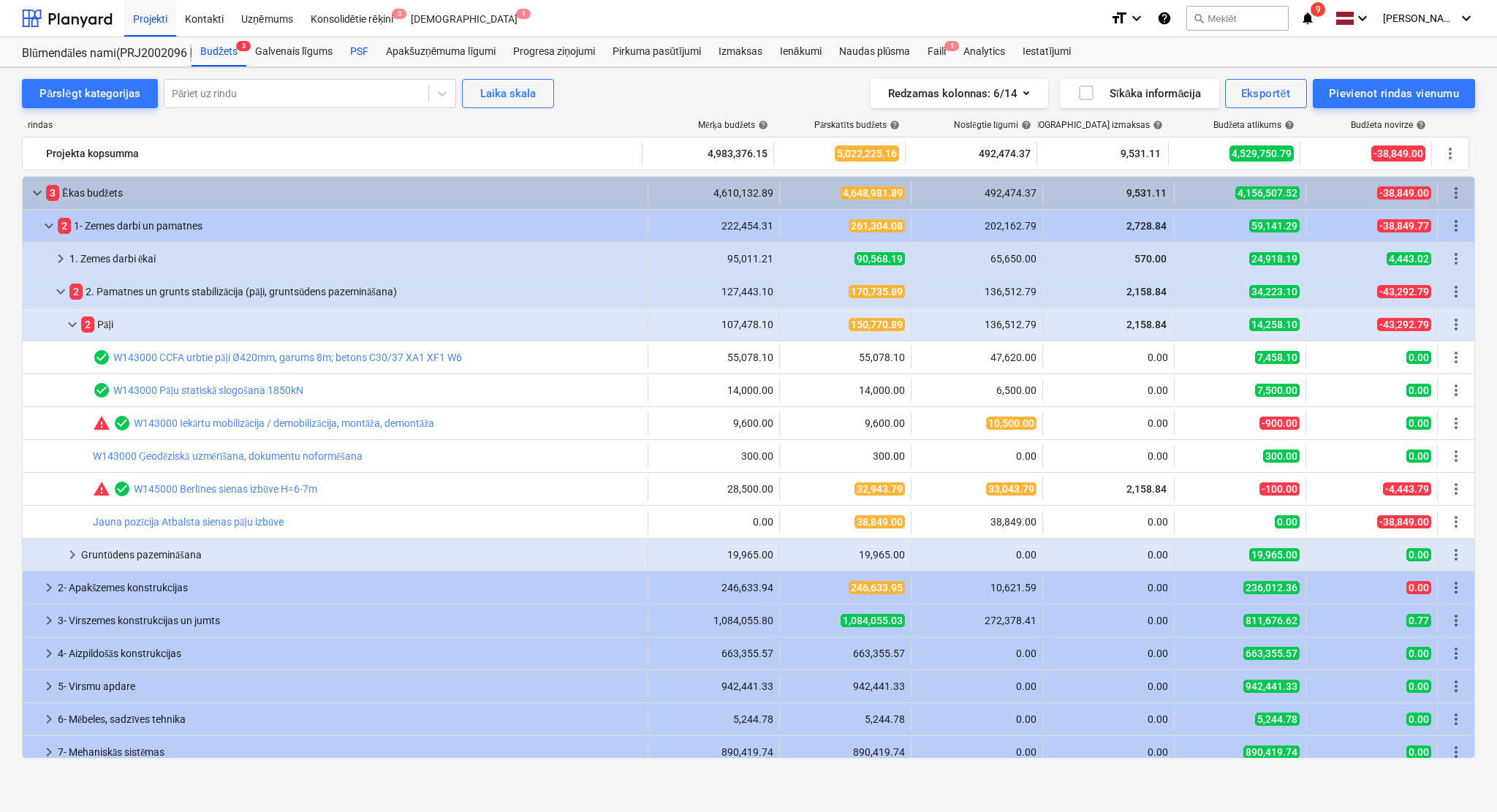
click at [367, 49] on div "PSF" at bounding box center [359, 51] width 36 height 29
